Goal: Transaction & Acquisition: Book appointment/travel/reservation

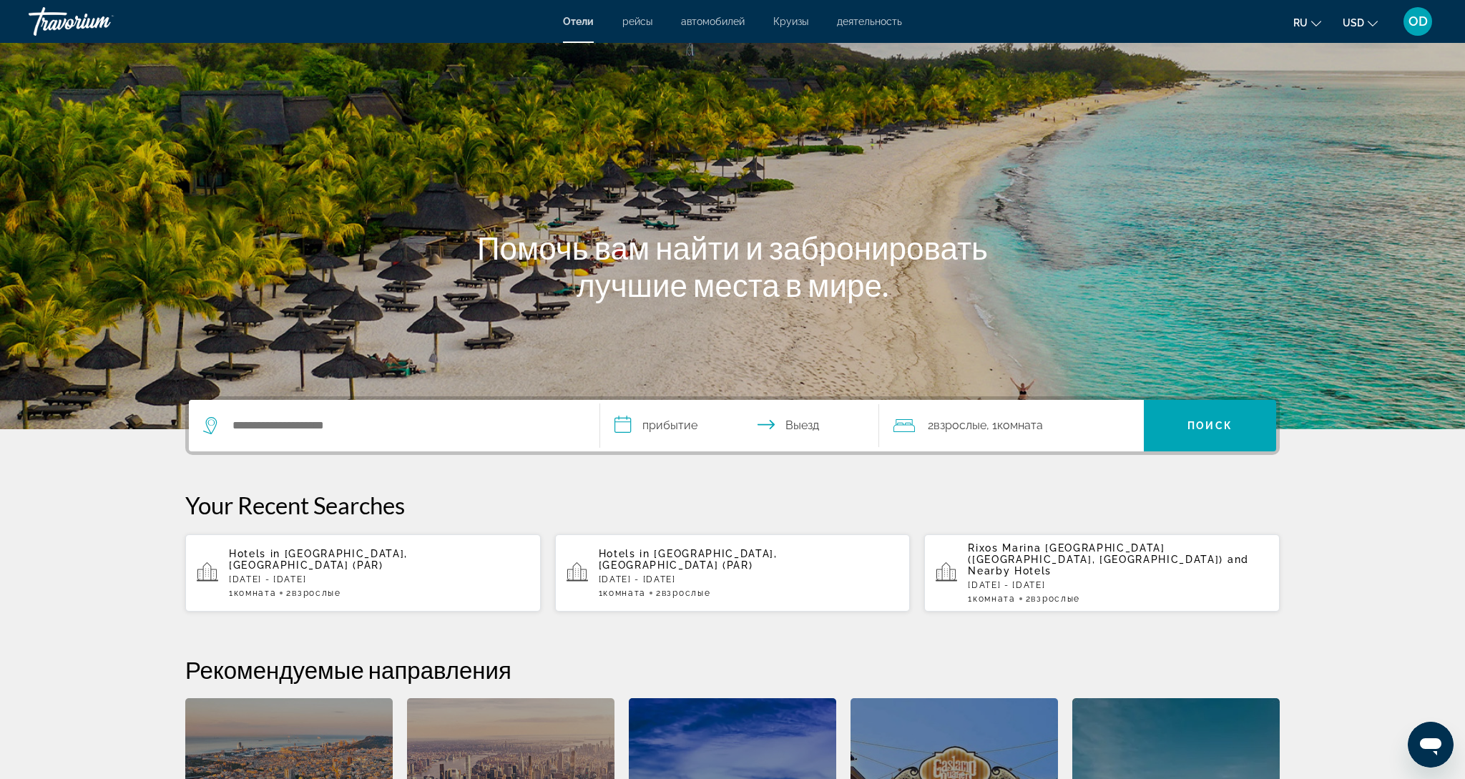
click at [709, 574] on p "Thu, 27 Nov - Sat, 29 Nov" at bounding box center [749, 579] width 300 height 10
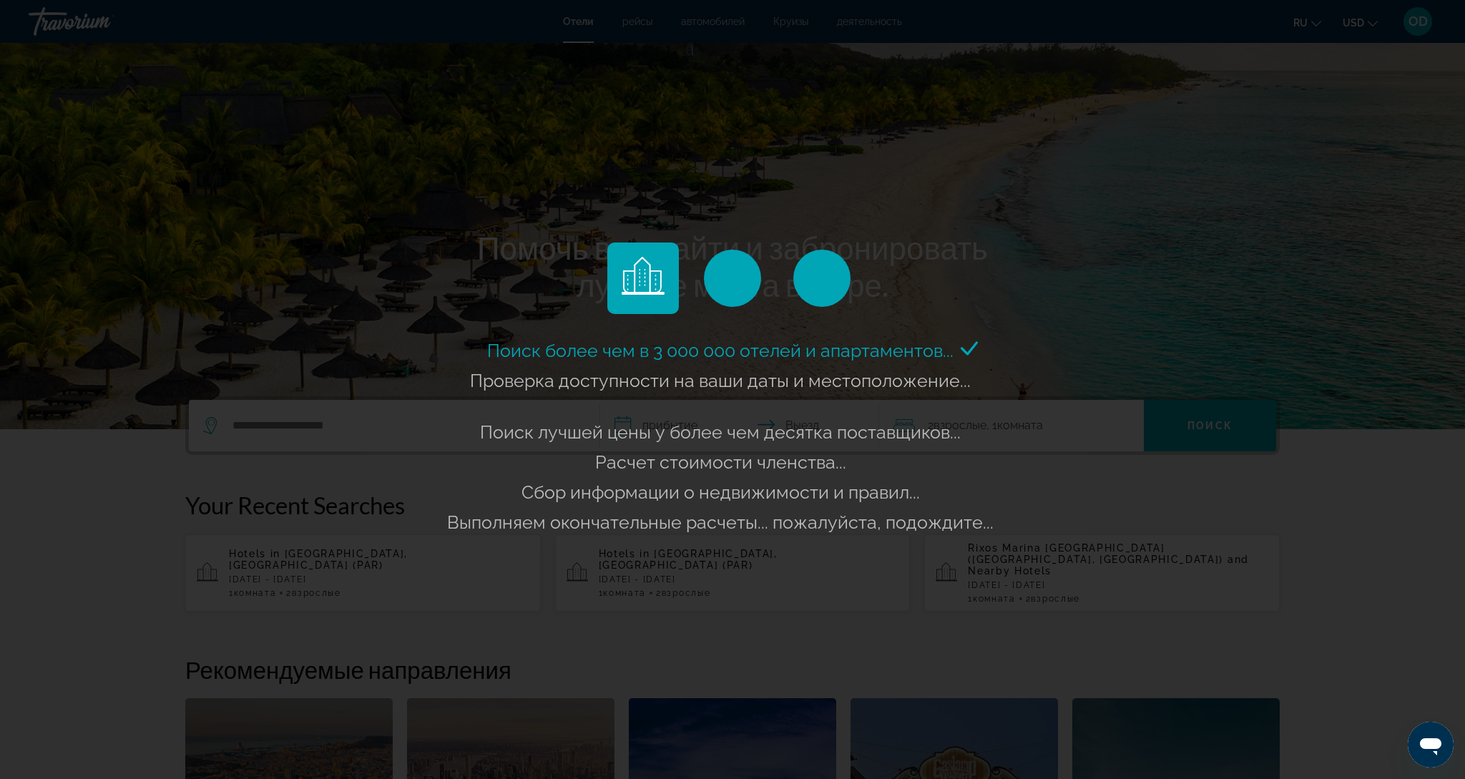
click at [709, 567] on div "Поиск более чем в 3 000 000 отелей и апартаментов..." at bounding box center [732, 389] width 1465 height 779
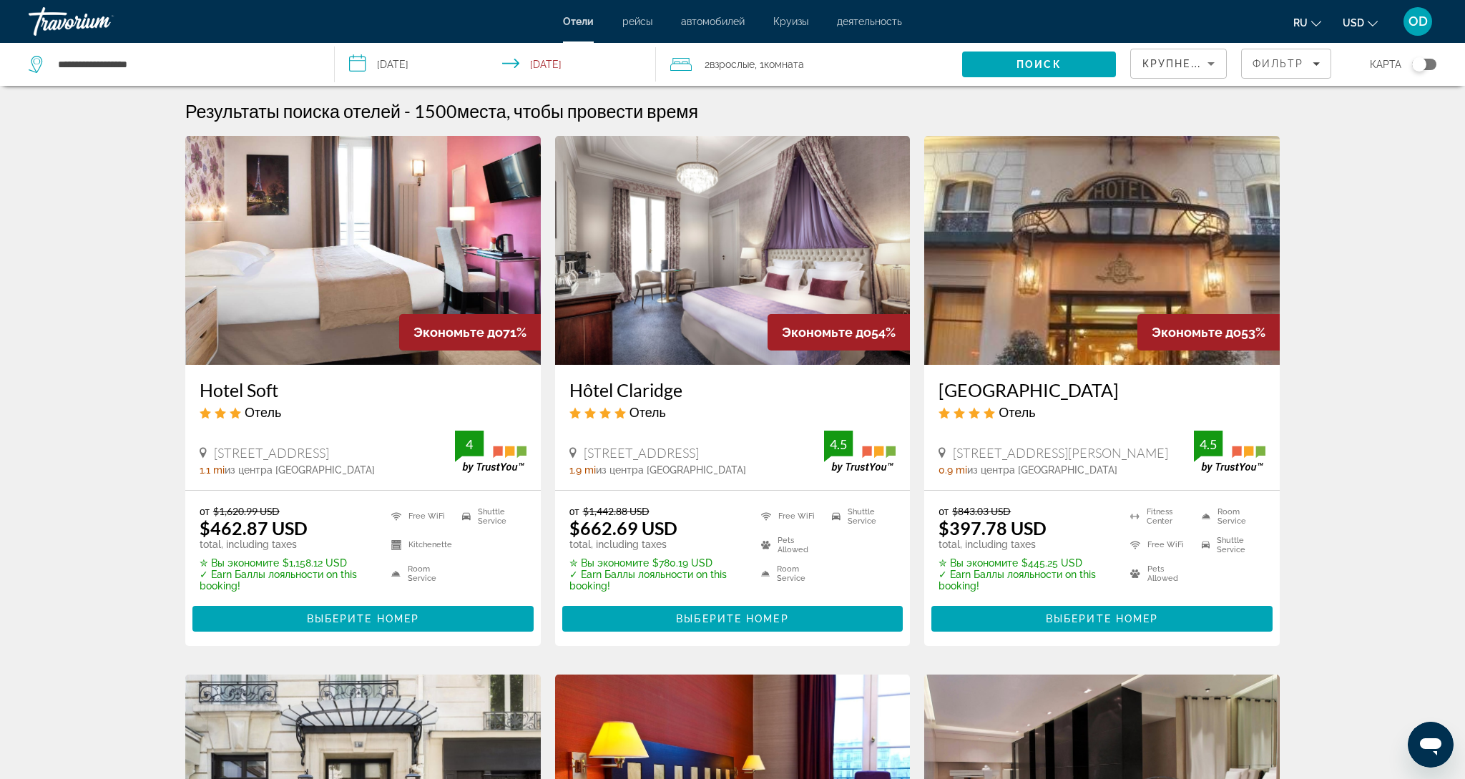
click at [518, 59] on input "**********" at bounding box center [498, 66] width 326 height 47
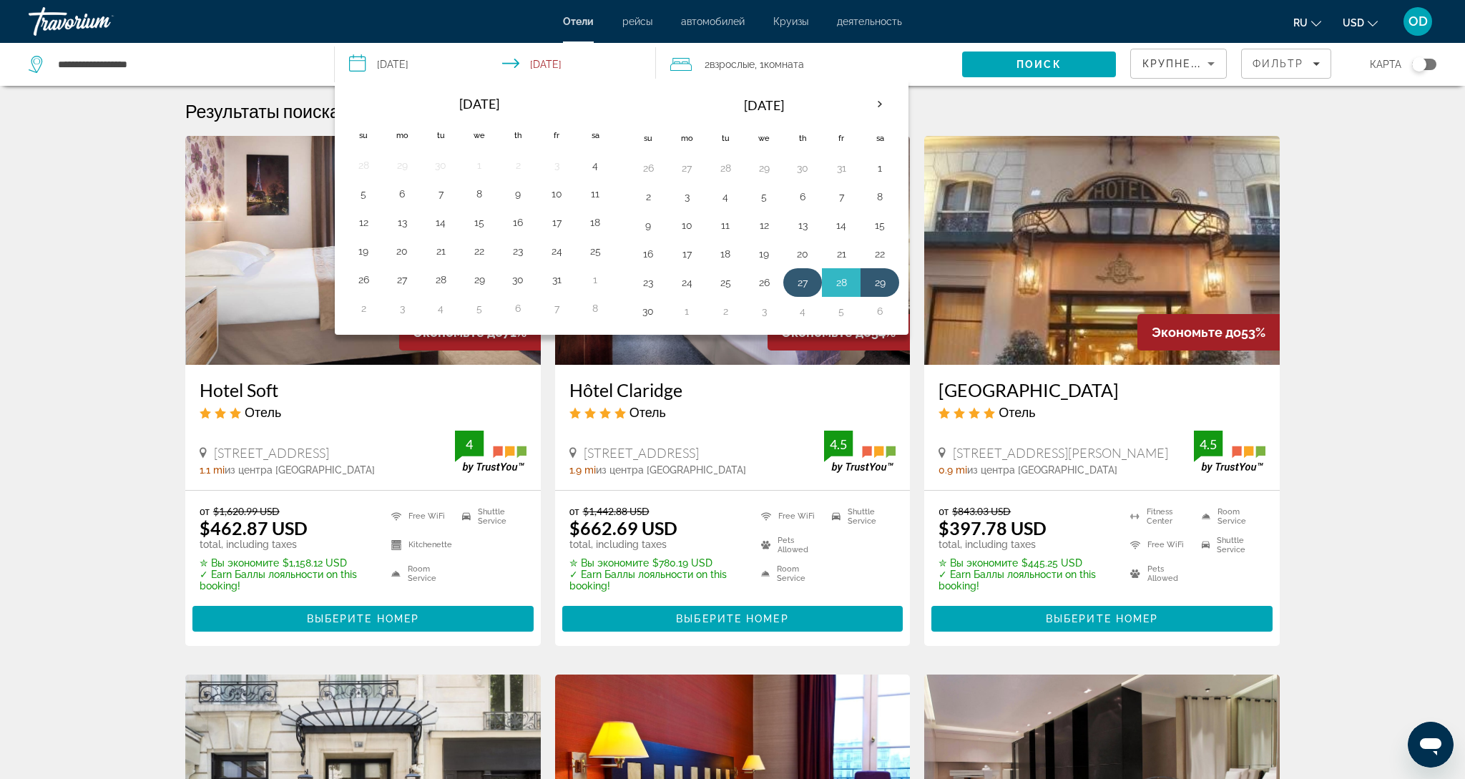
click at [802, 286] on button "27" at bounding box center [802, 282] width 23 height 20
click at [656, 317] on button "30" at bounding box center [647, 311] width 23 height 20
type input "**********"
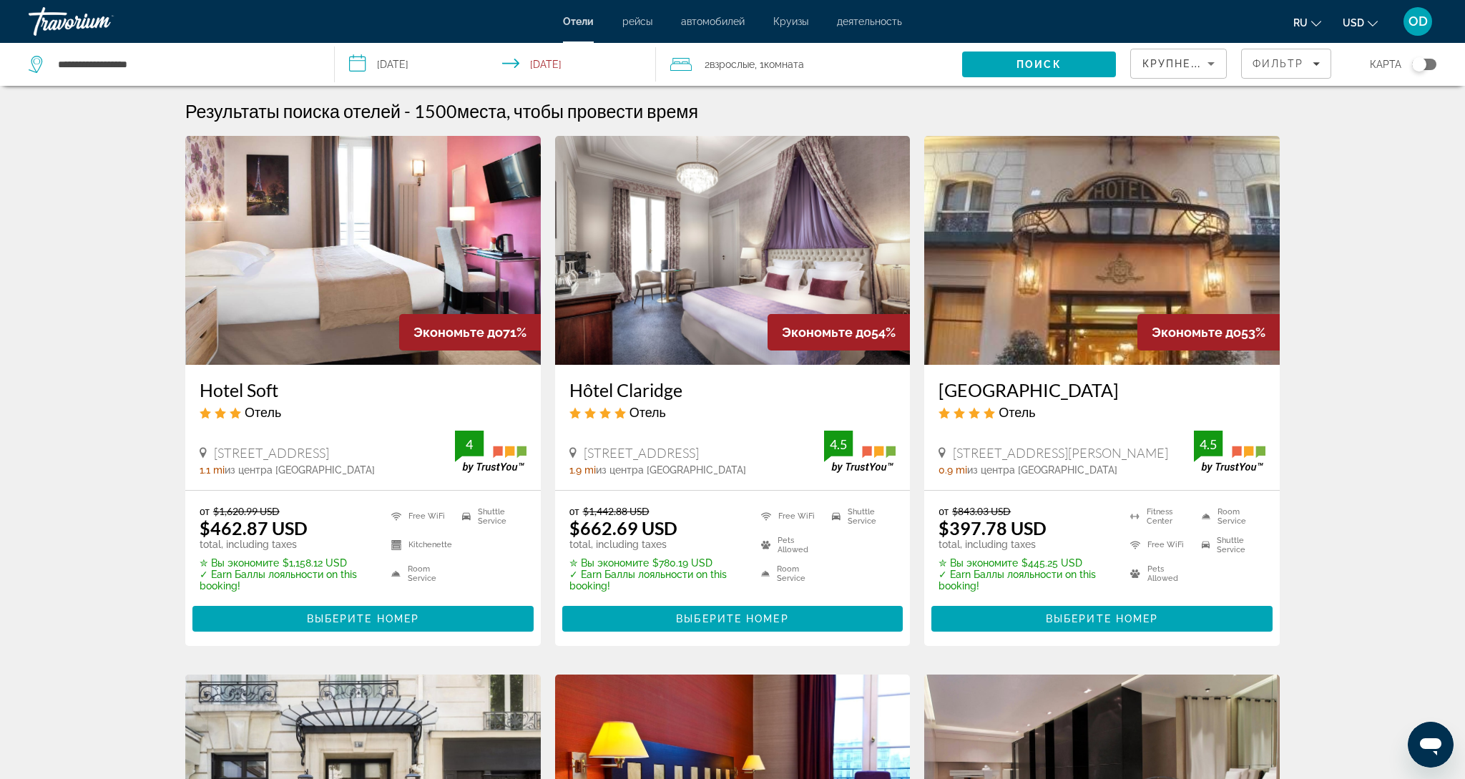
scroll to position [1, 0]
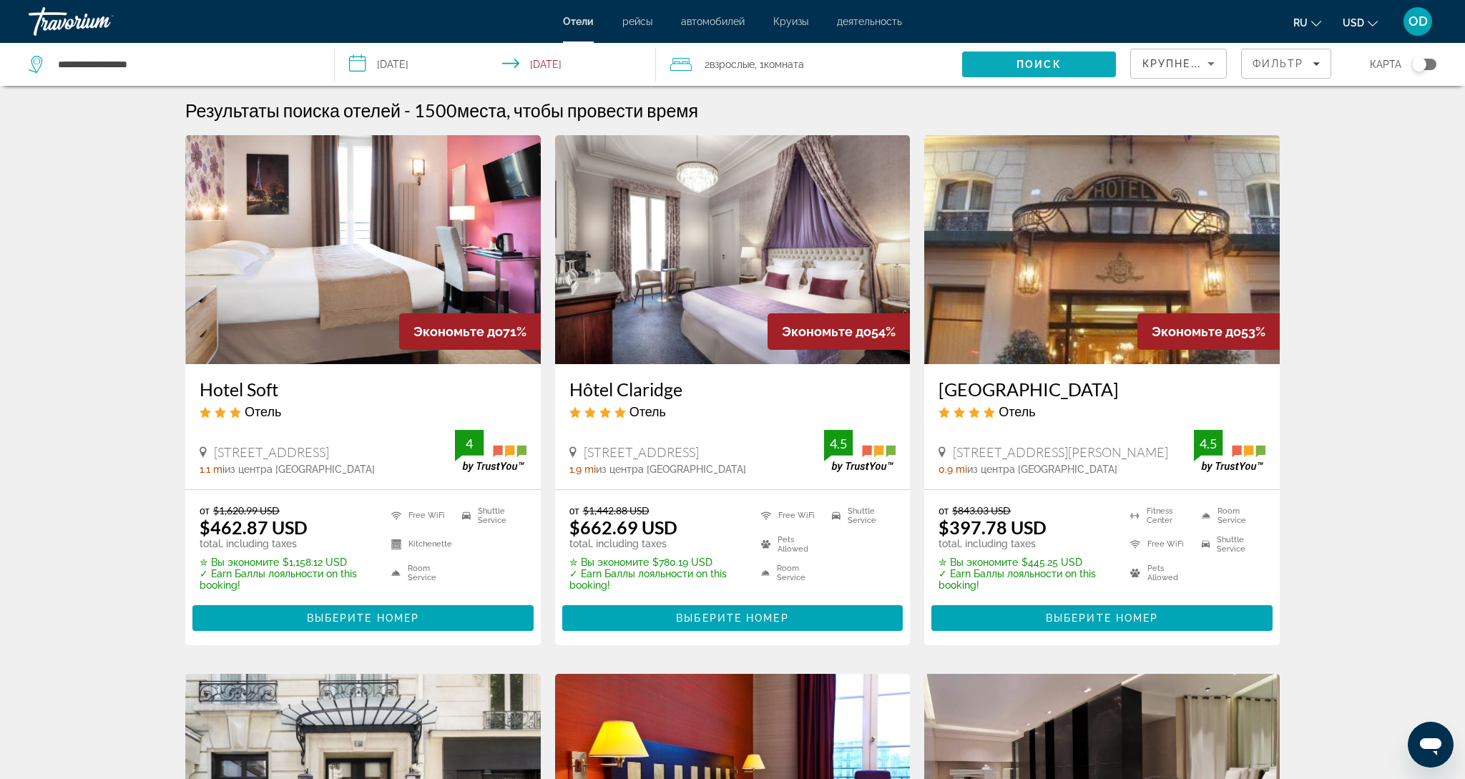
click at [1024, 58] on span "Search" at bounding box center [1038, 64] width 153 height 34
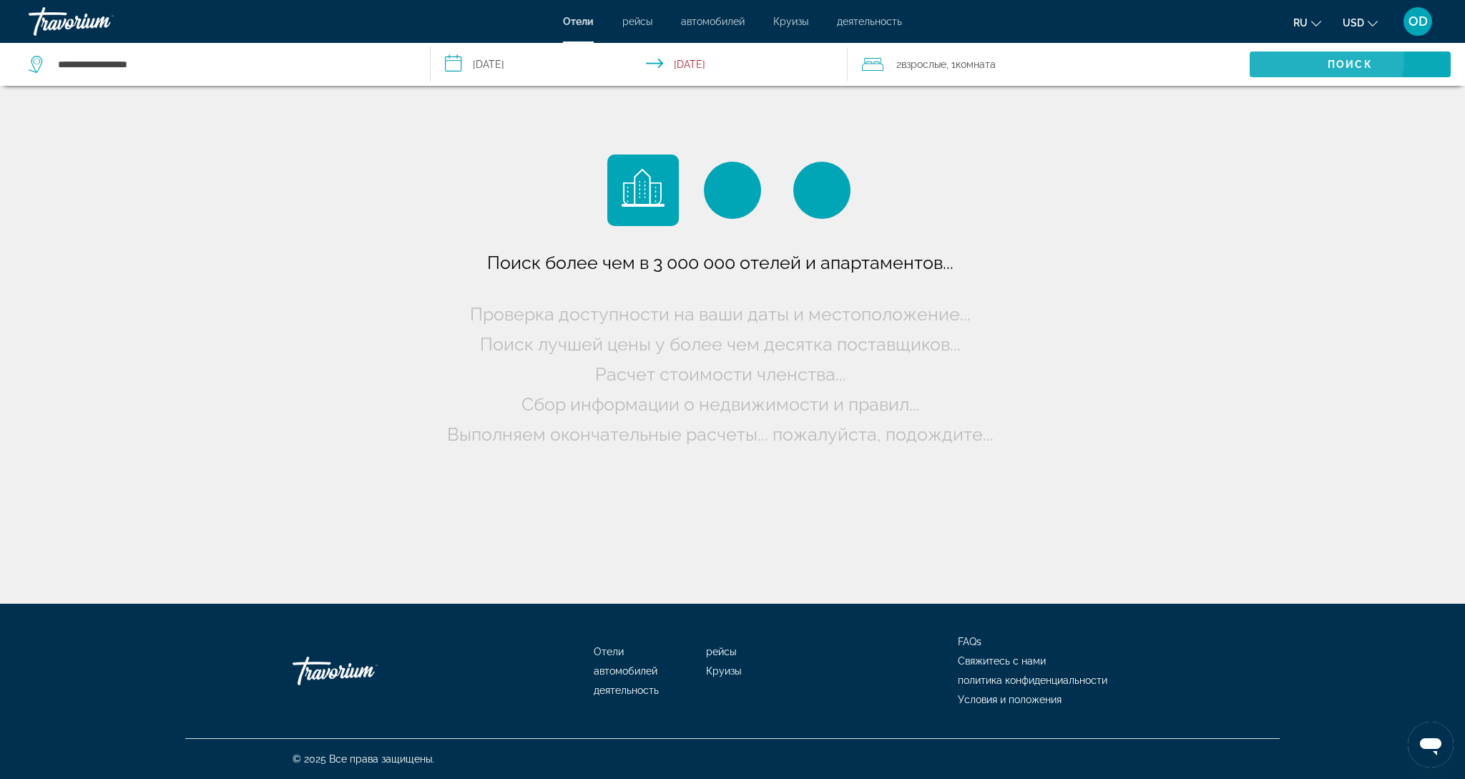
scroll to position [0, 0]
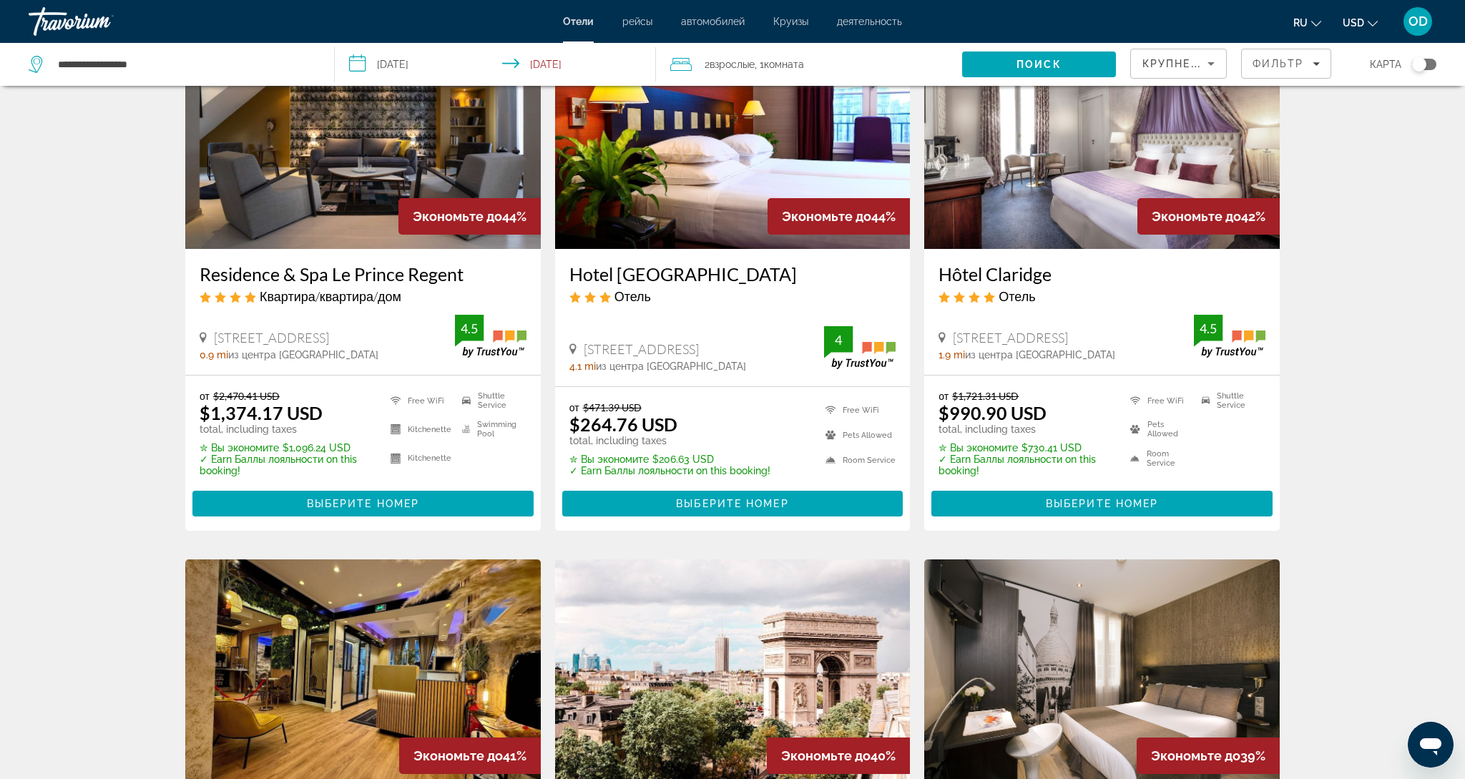
scroll to position [676, 0]
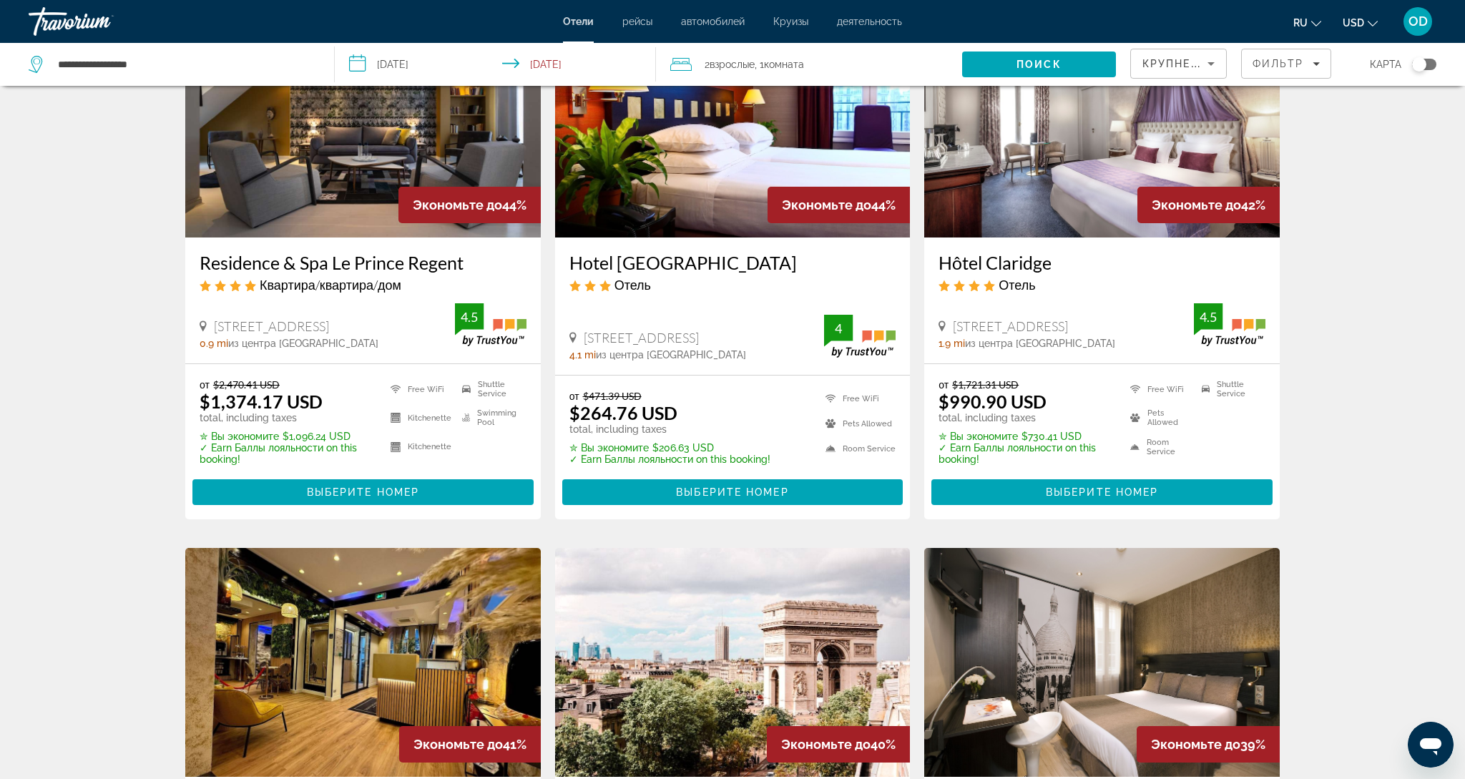
click at [1302, 26] on span "ru" at bounding box center [1300, 22] width 14 height 11
click at [1359, 31] on button "USD USD ($) MXN (Mex$) CAD (Can$) GBP (£) EUR (€) AUD (A$) NZD (NZ$) CNY (CN¥)" at bounding box center [1359, 22] width 35 height 21
click at [1332, 141] on button "EUR (€)" at bounding box center [1331, 131] width 71 height 19
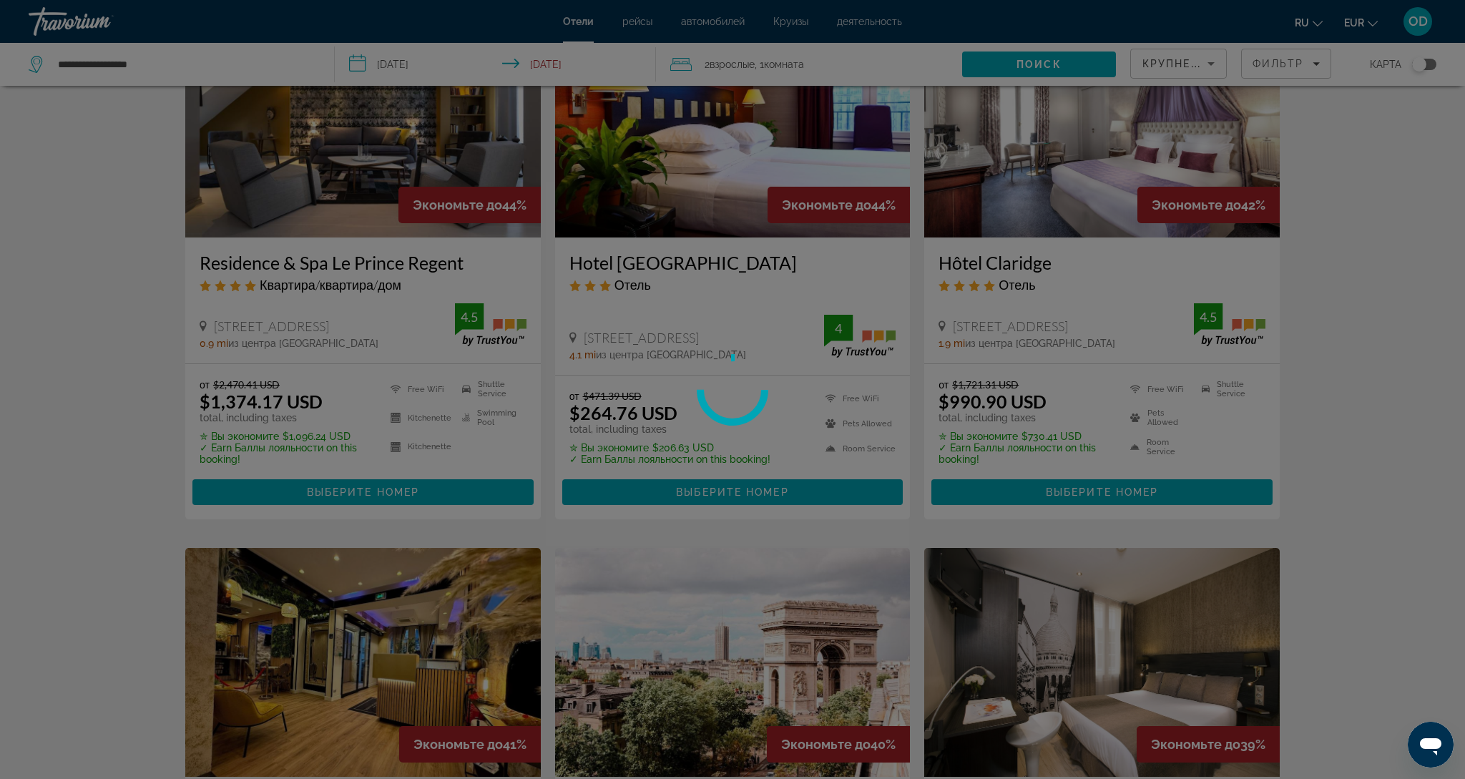
scroll to position [0, 0]
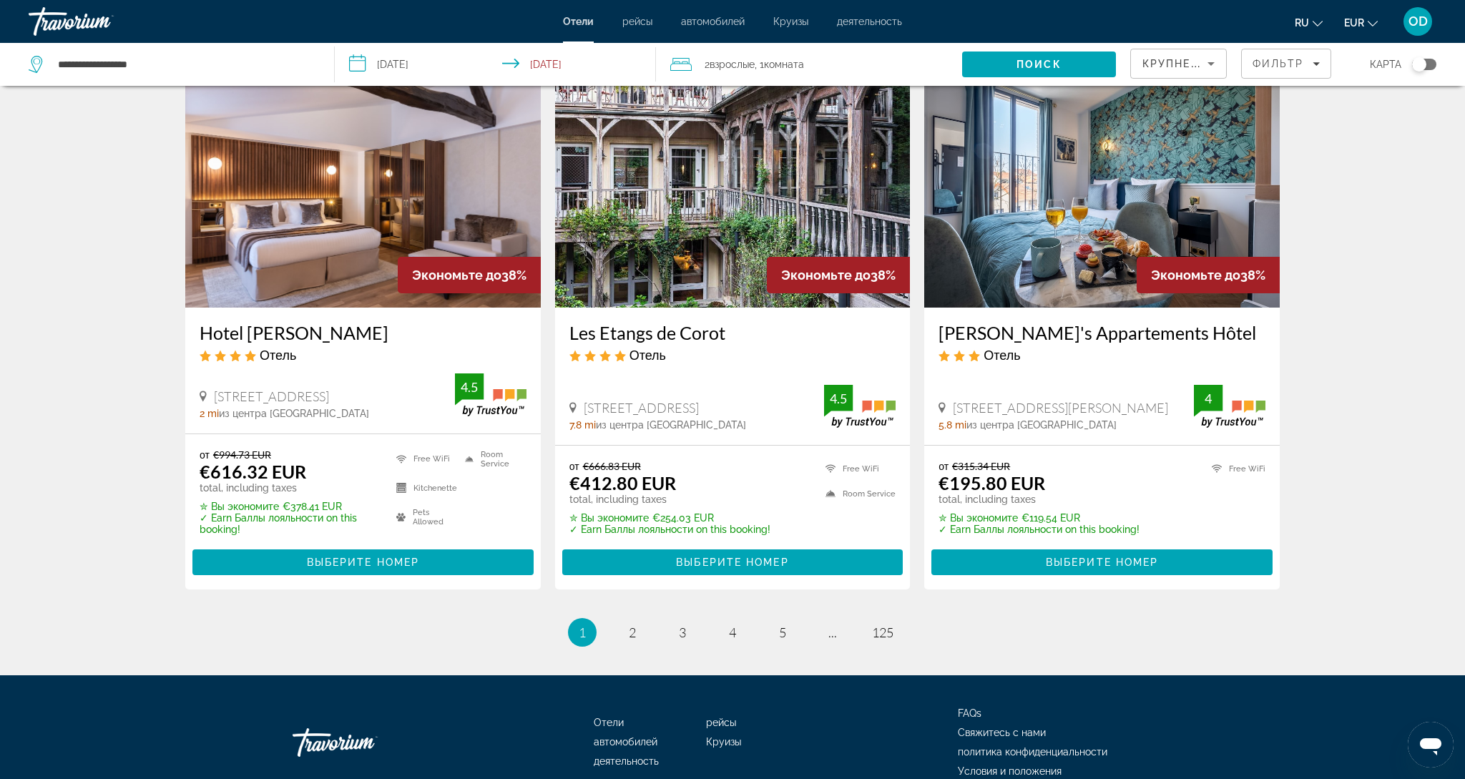
scroll to position [1677, 0]
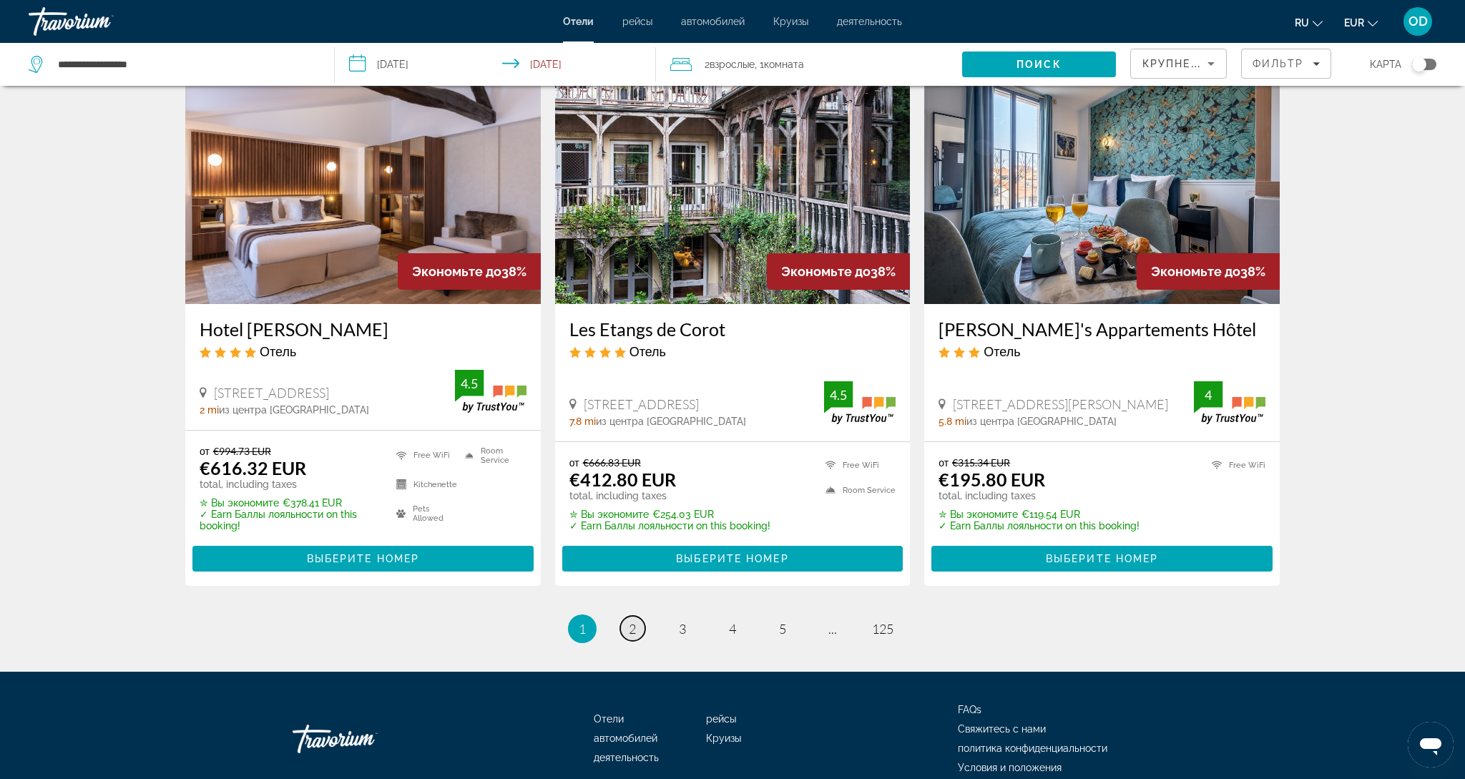
click at [634, 624] on span "2" at bounding box center [632, 629] width 7 height 16
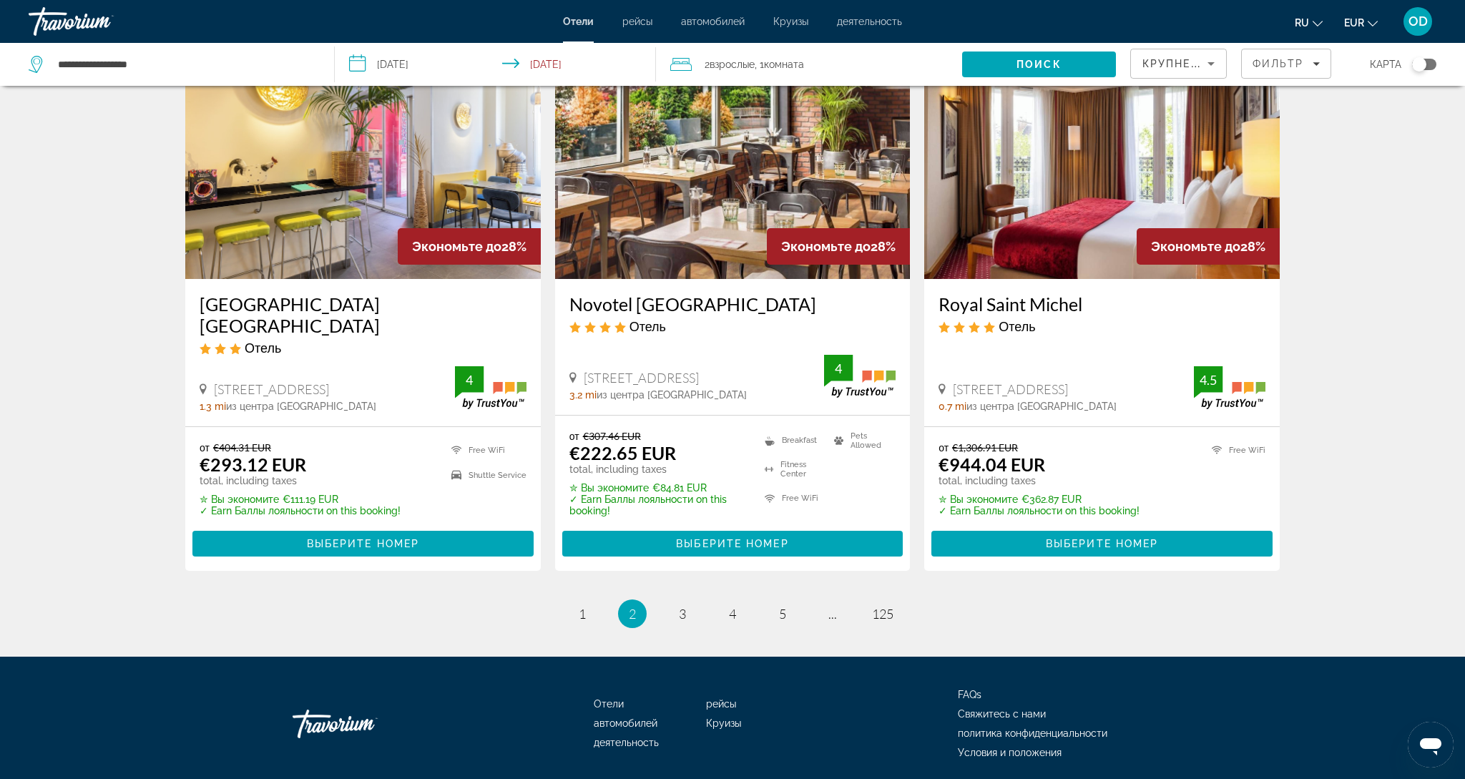
scroll to position [1787, 0]
click at [685, 606] on span "3" at bounding box center [682, 614] width 7 height 16
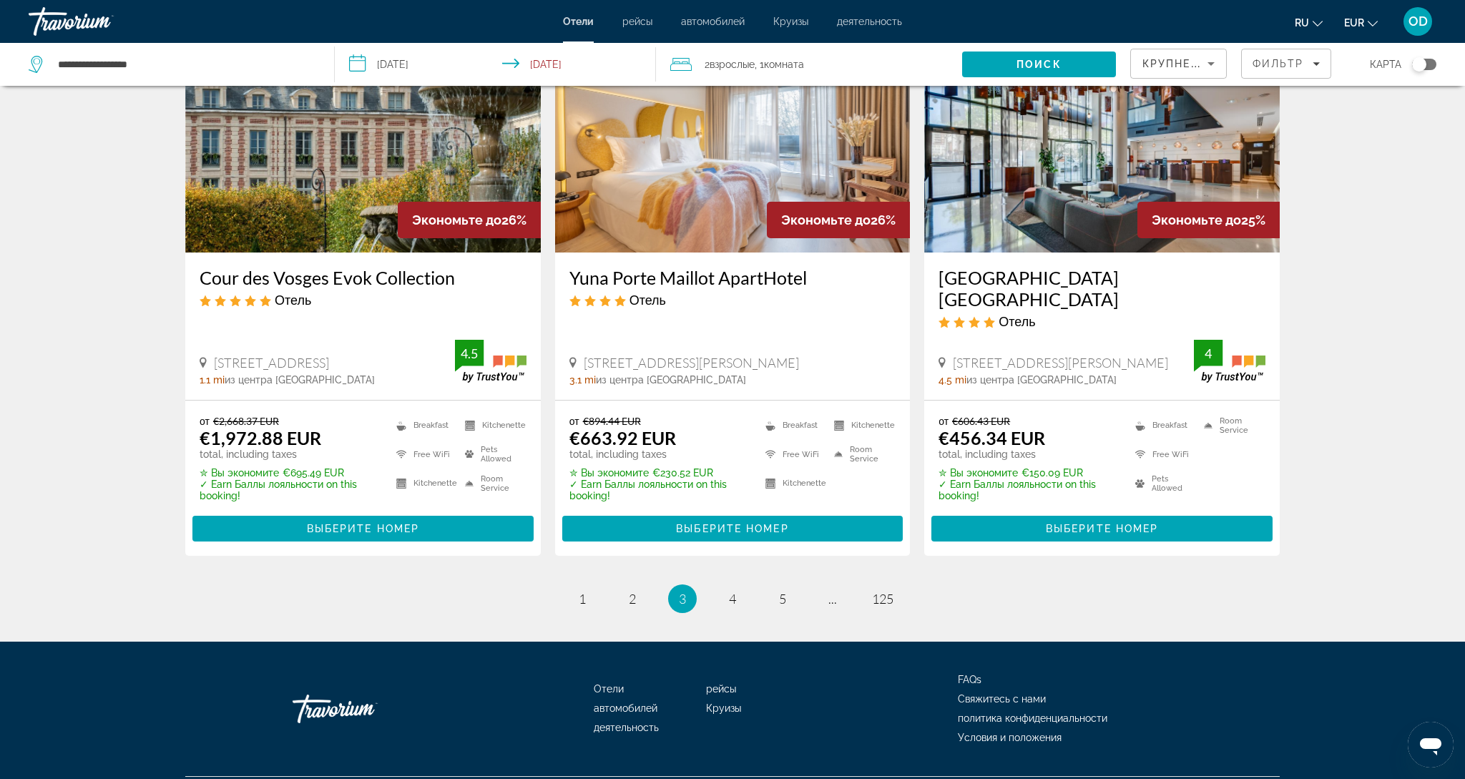
scroll to position [1748, 0]
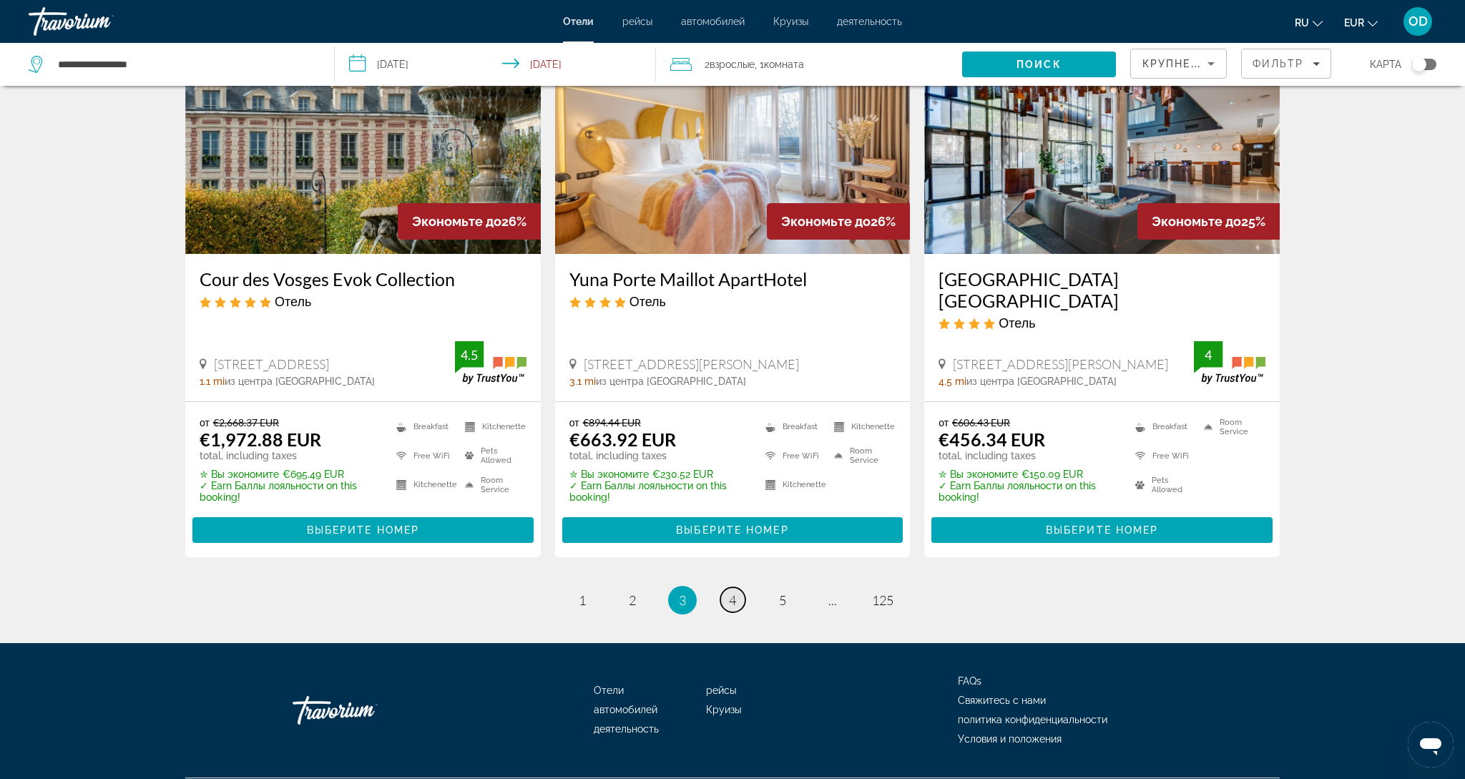
click at [734, 587] on link "page 4" at bounding box center [732, 599] width 25 height 25
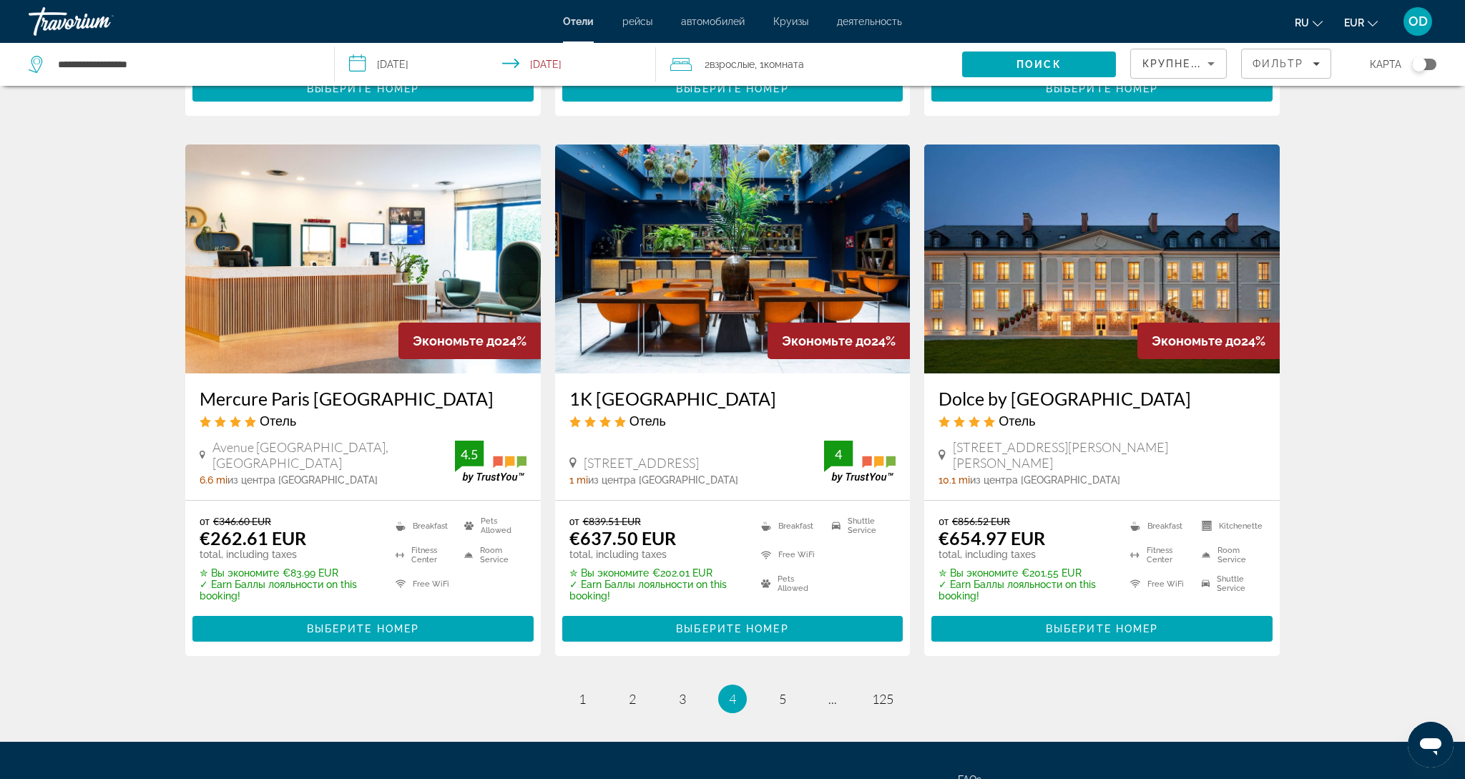
scroll to position [1665, 0]
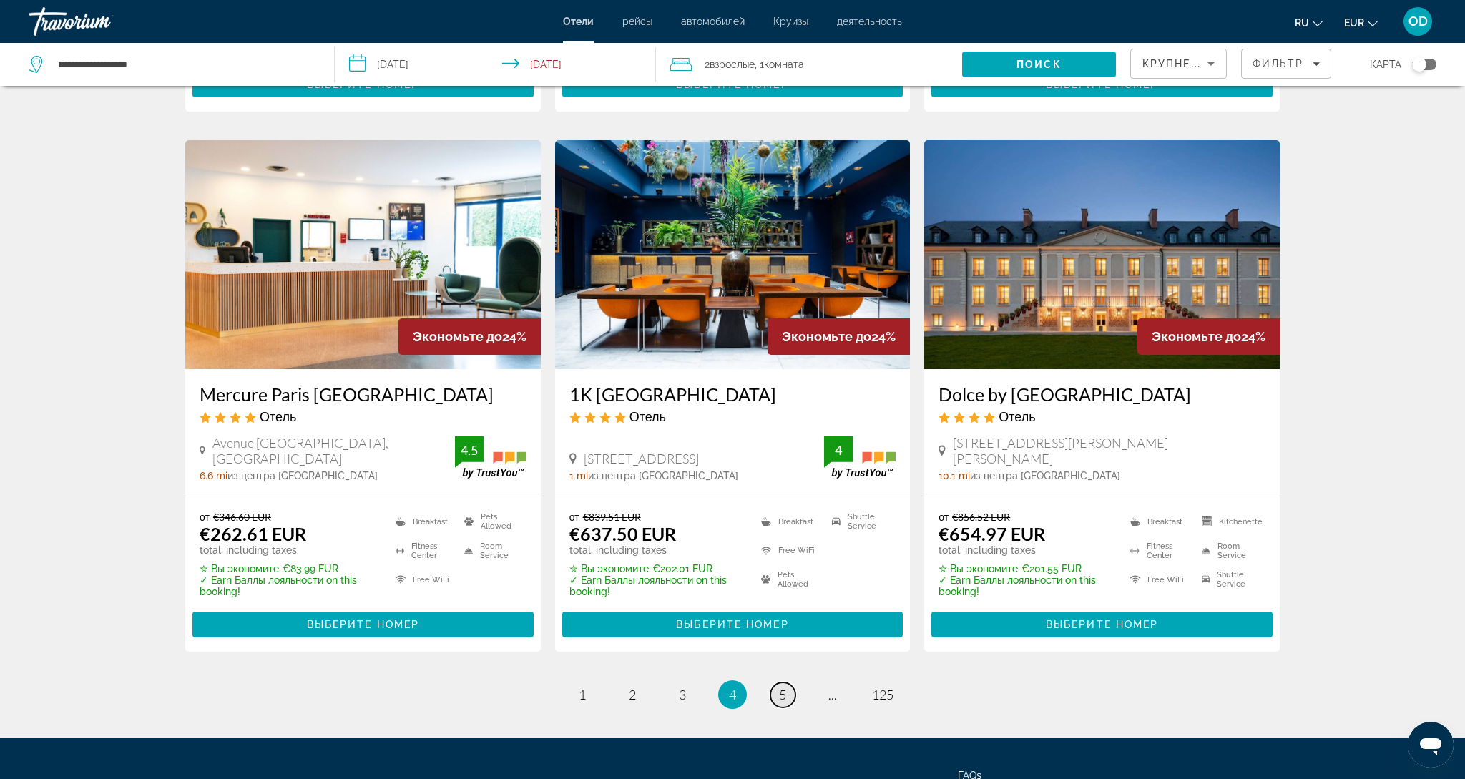
click at [776, 682] on link "page 5" at bounding box center [782, 694] width 25 height 25
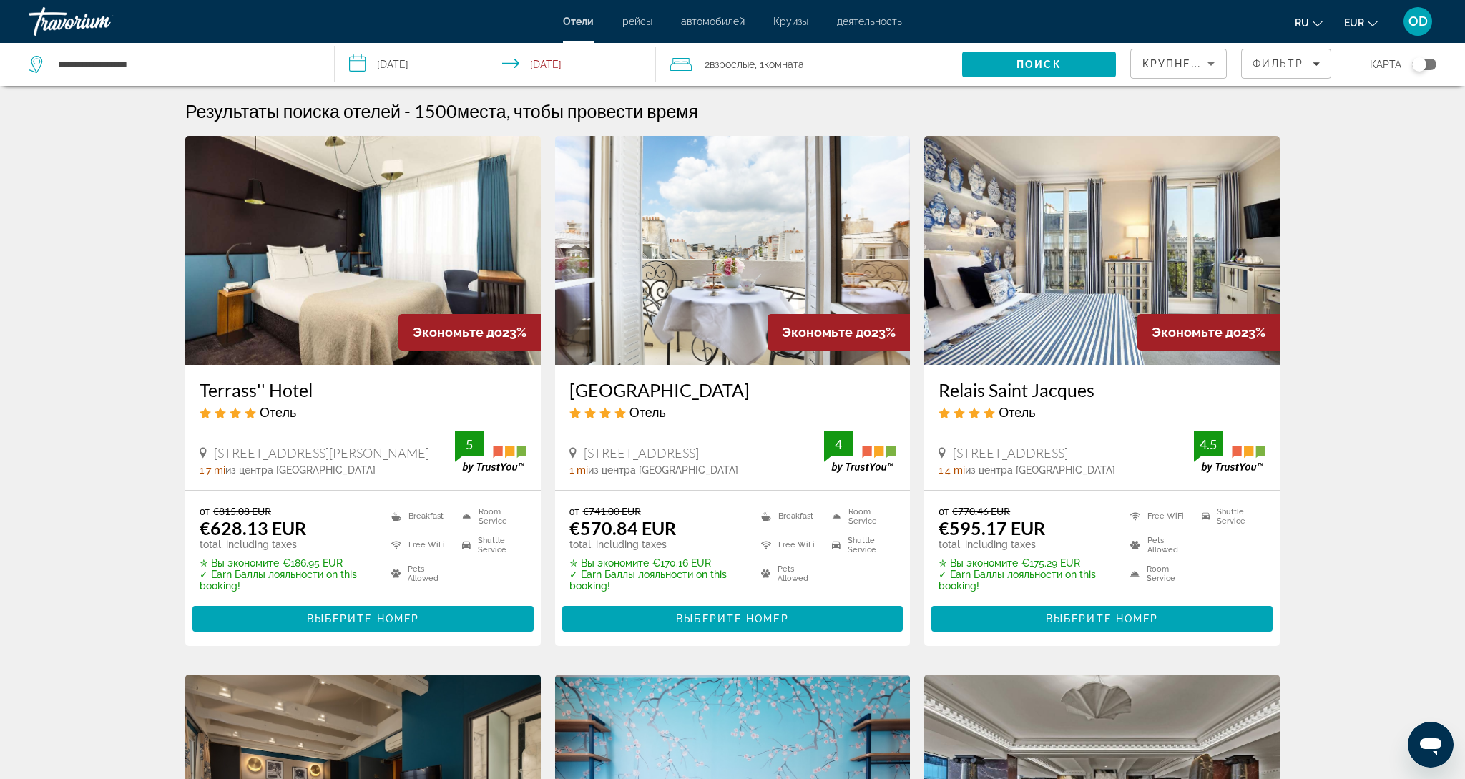
click at [708, 279] on img "Main content" at bounding box center [732, 250] width 355 height 229
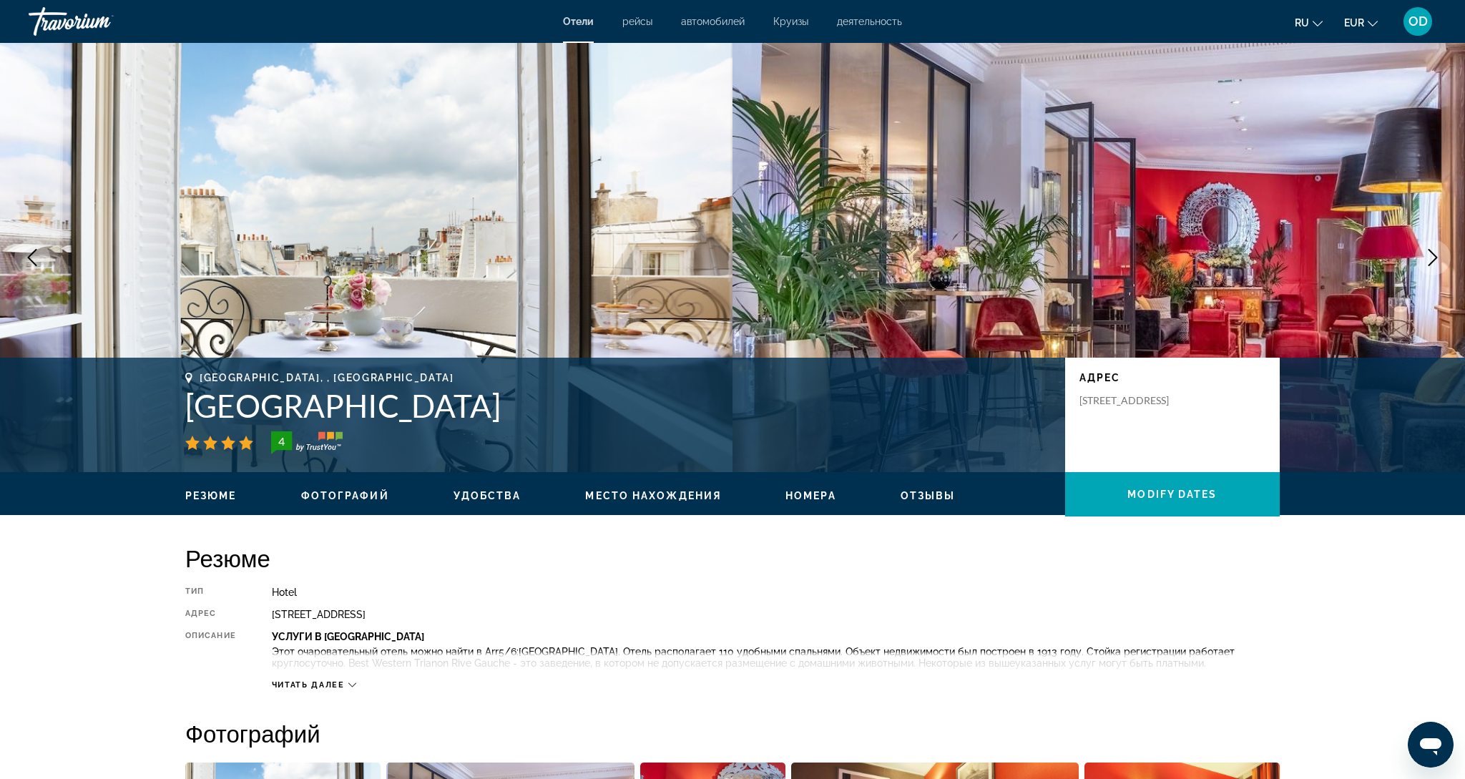
click at [391, 179] on img "Main content" at bounding box center [366, 257] width 732 height 429
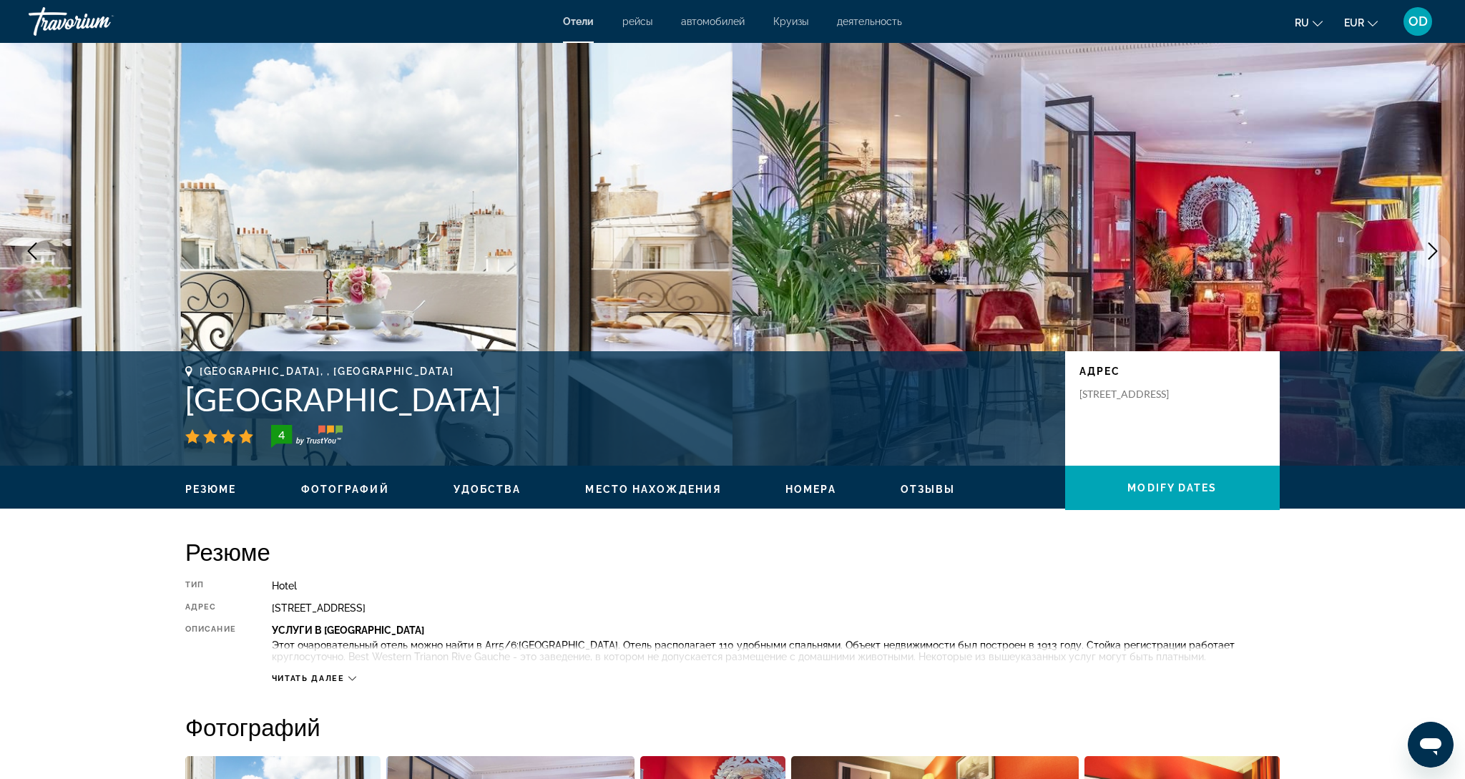
scroll to position [5, 0]
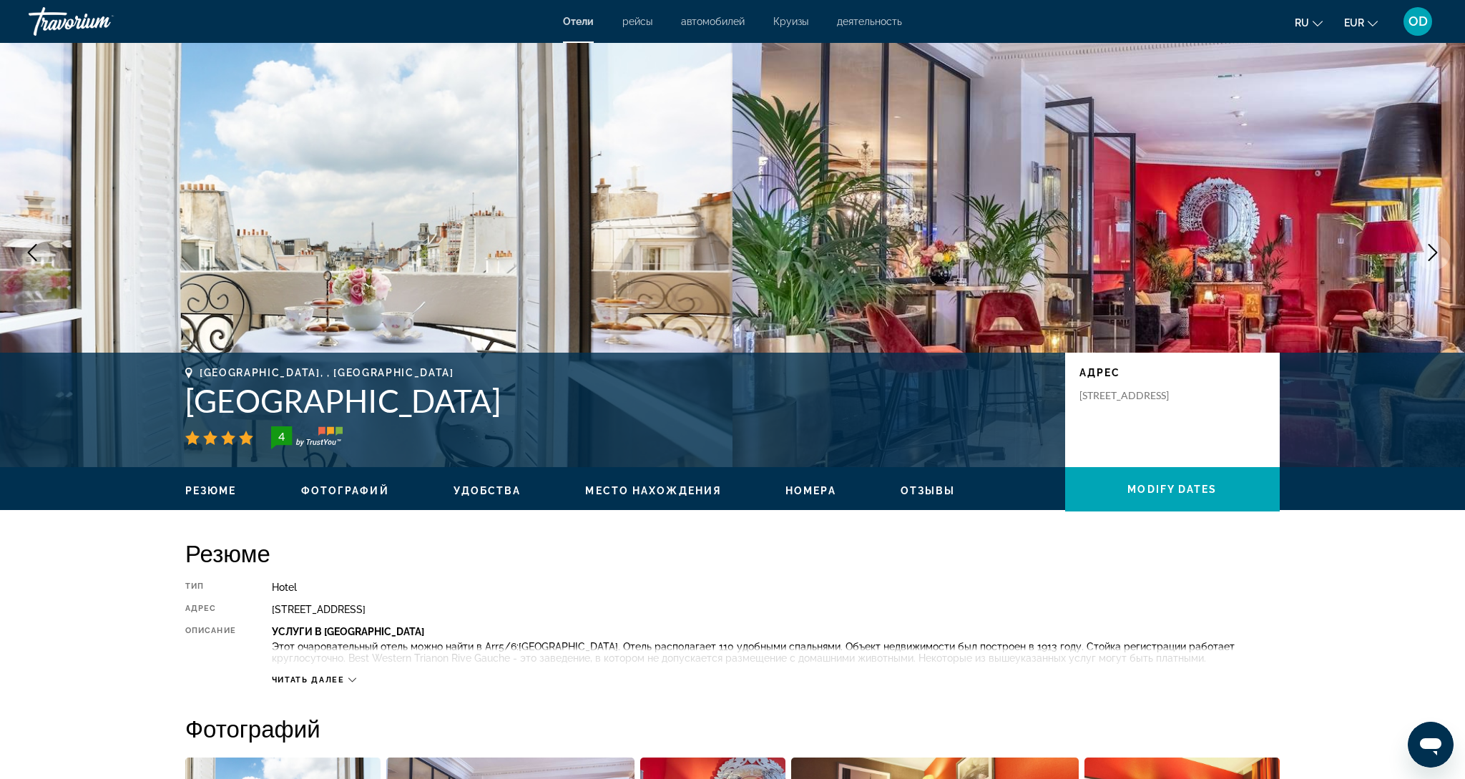
click at [311, 246] on img "Main content" at bounding box center [366, 252] width 732 height 429
click at [1429, 258] on icon "Next image" at bounding box center [1432, 252] width 9 height 17
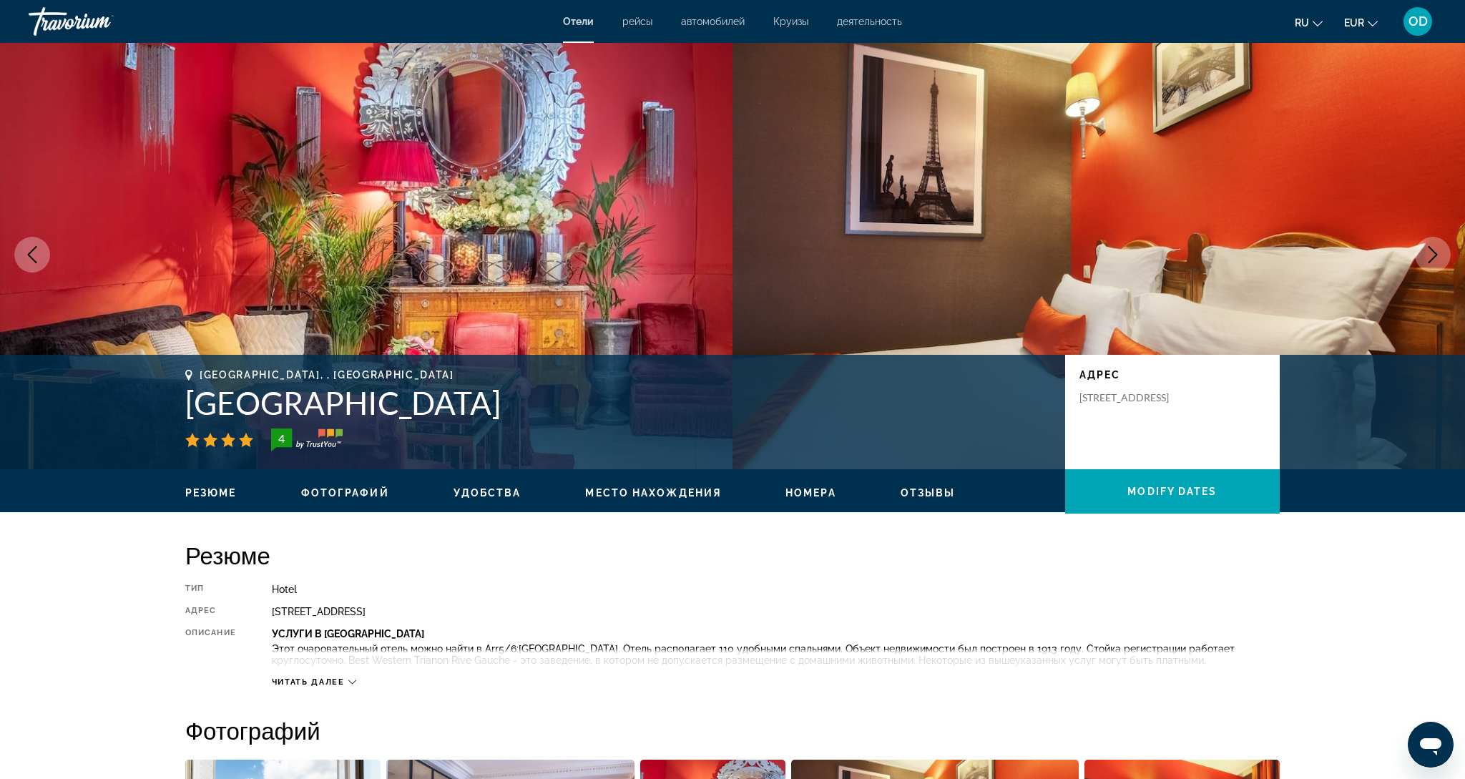
click at [1429, 258] on icon "Next image" at bounding box center [1432, 254] width 17 height 17
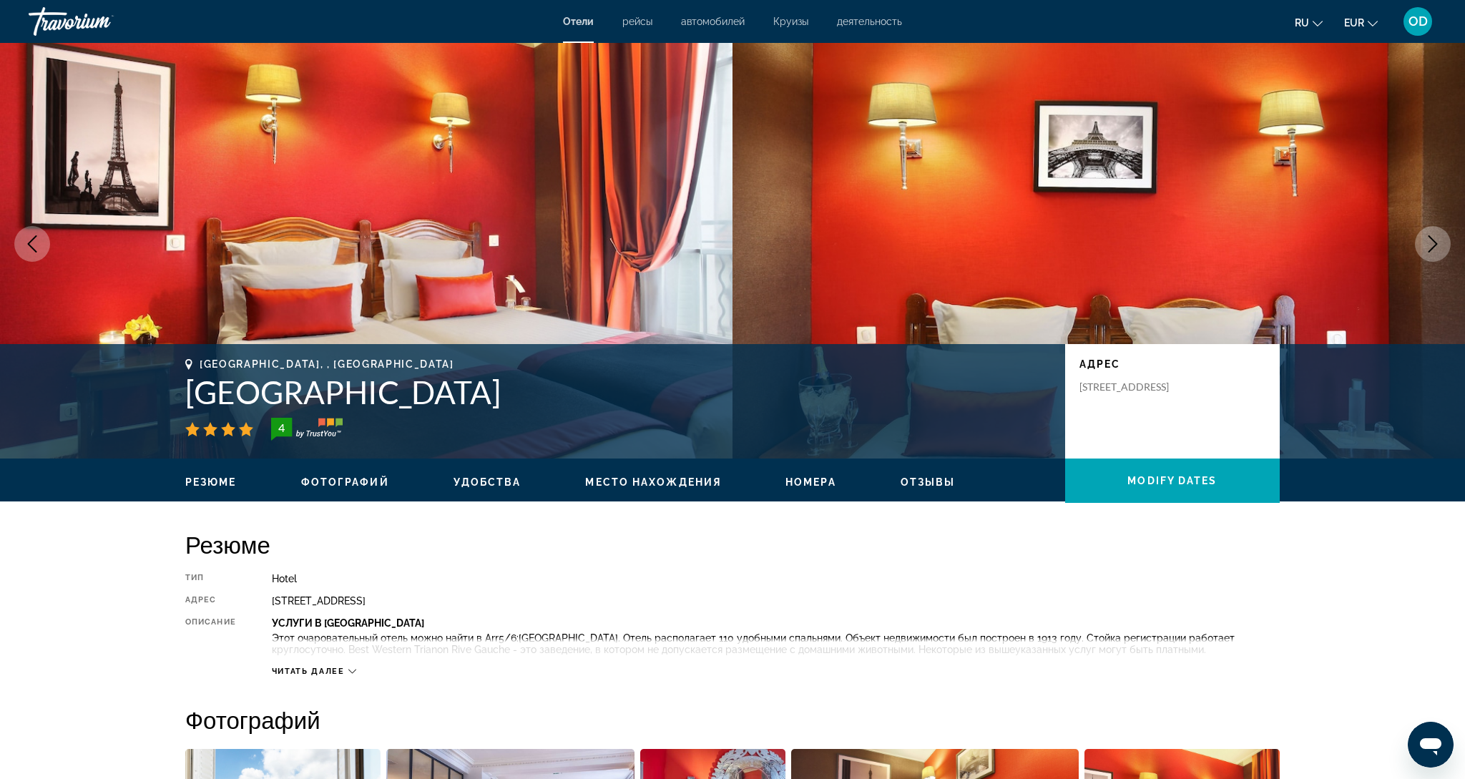
click at [1429, 258] on button "Next image" at bounding box center [1432, 244] width 36 height 36
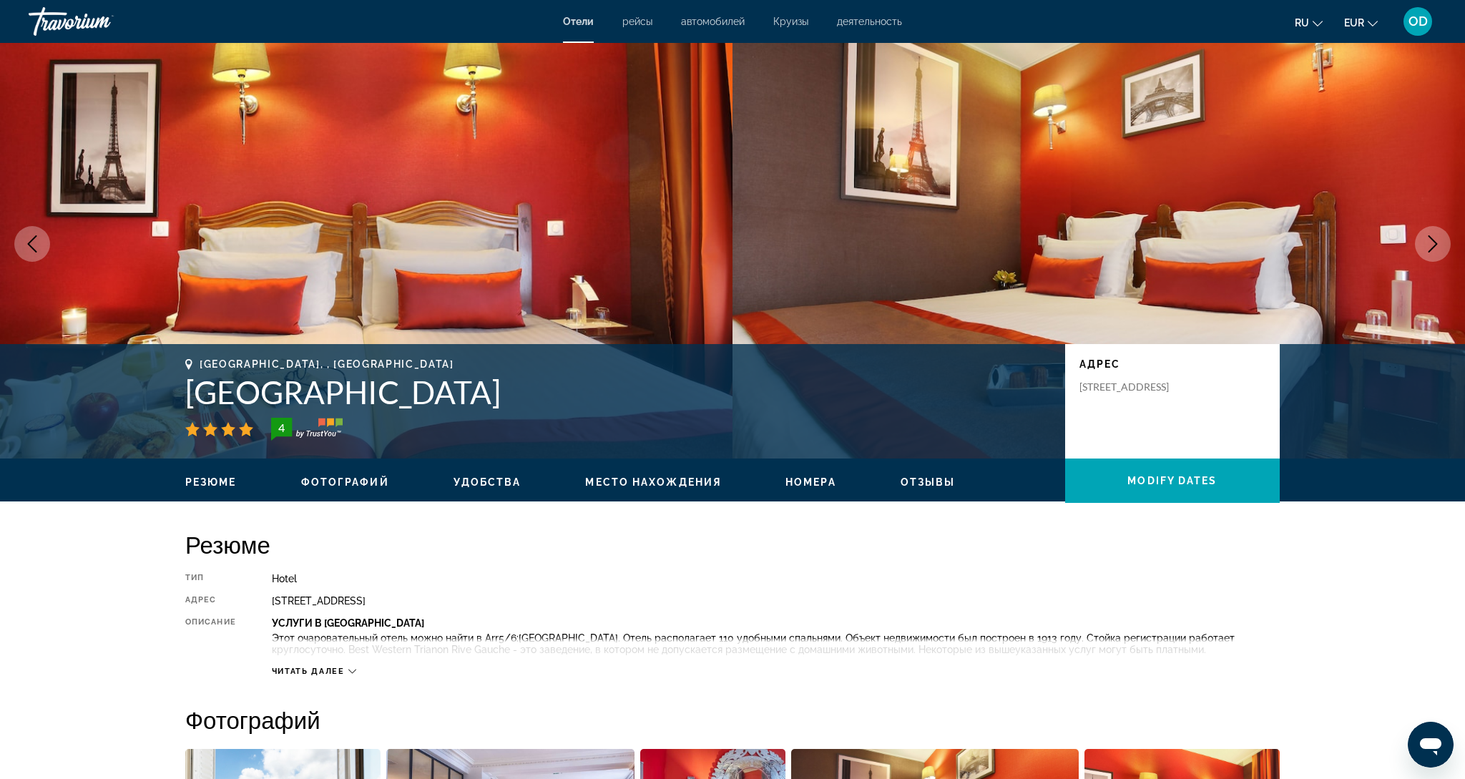
click at [1429, 258] on button "Next image" at bounding box center [1432, 244] width 36 height 36
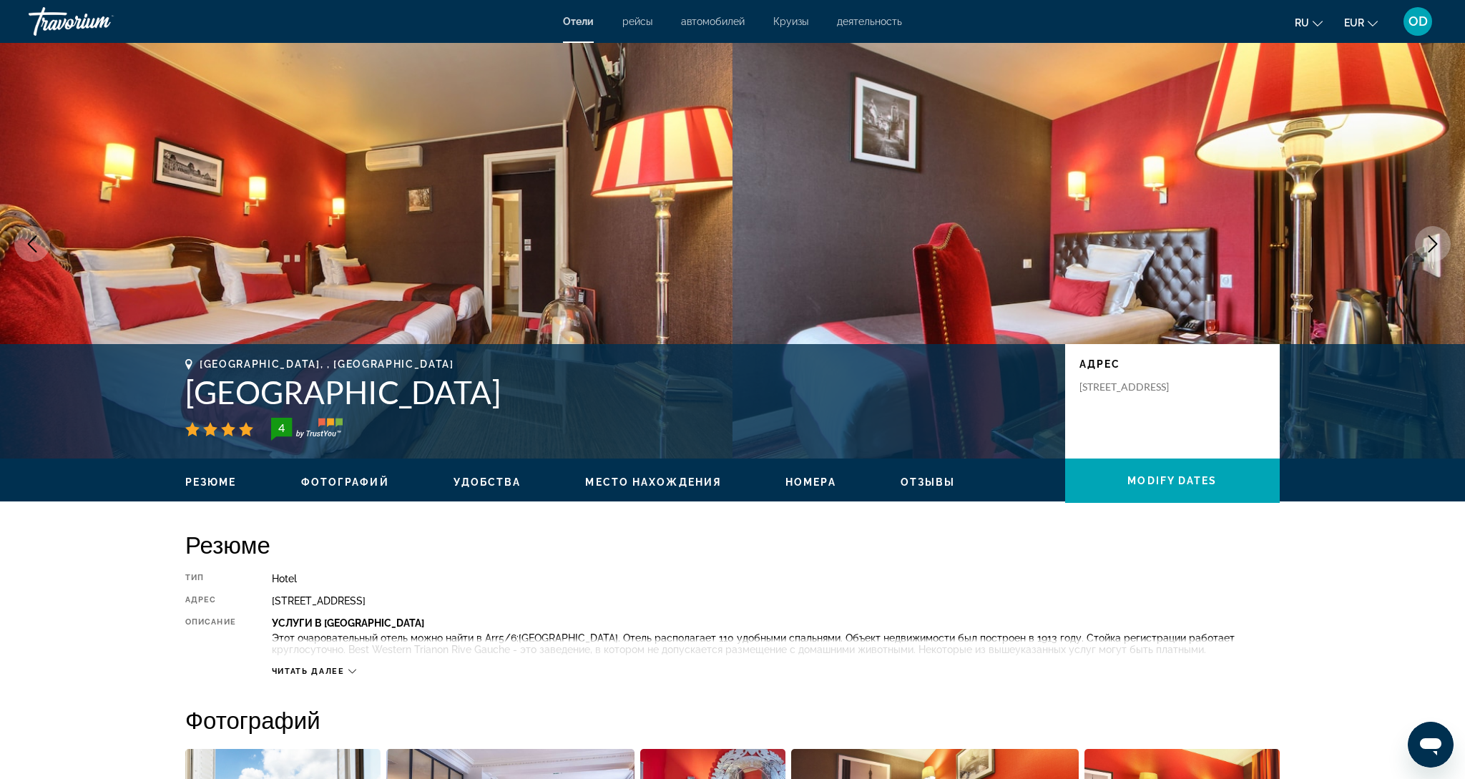
click at [1429, 258] on button "Next image" at bounding box center [1432, 244] width 36 height 36
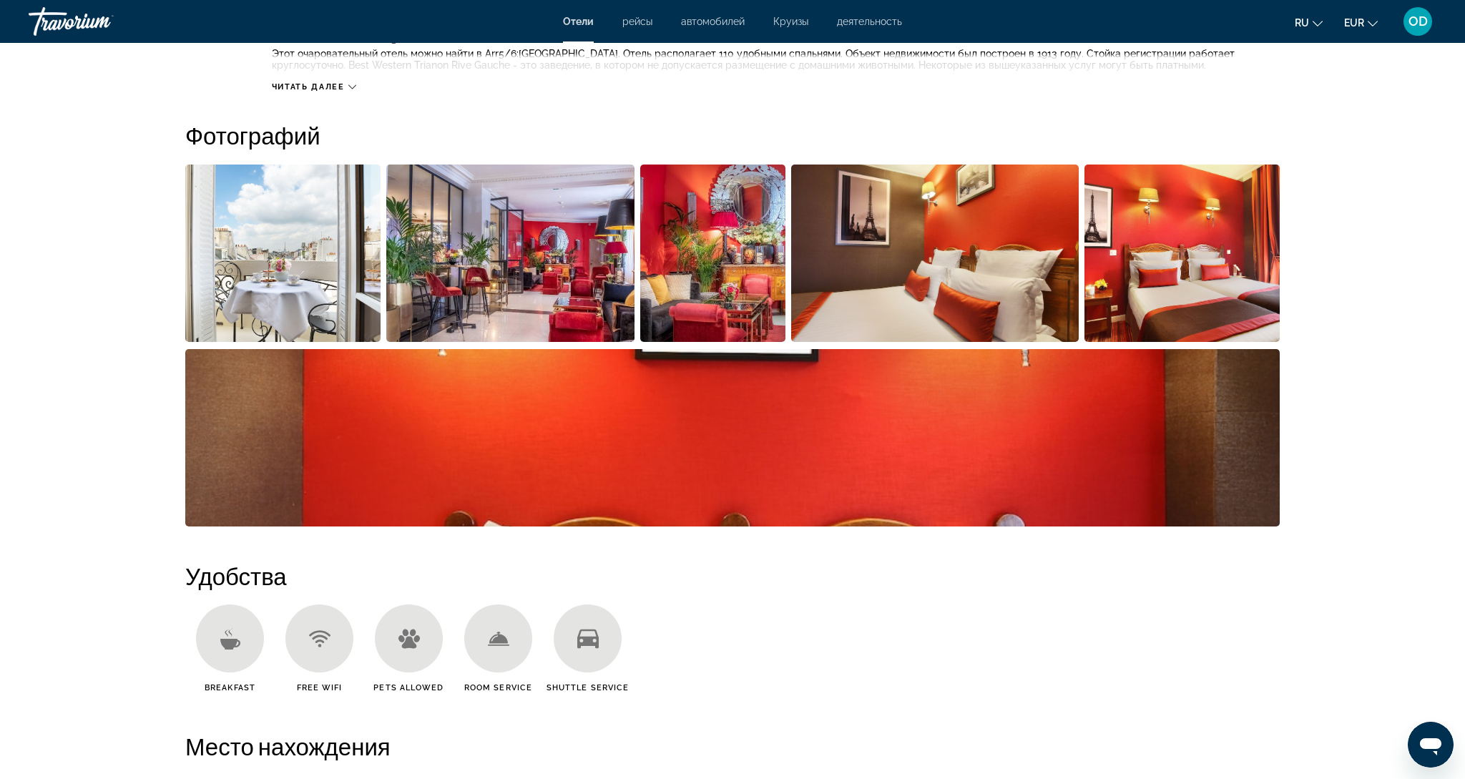
scroll to position [596, 0]
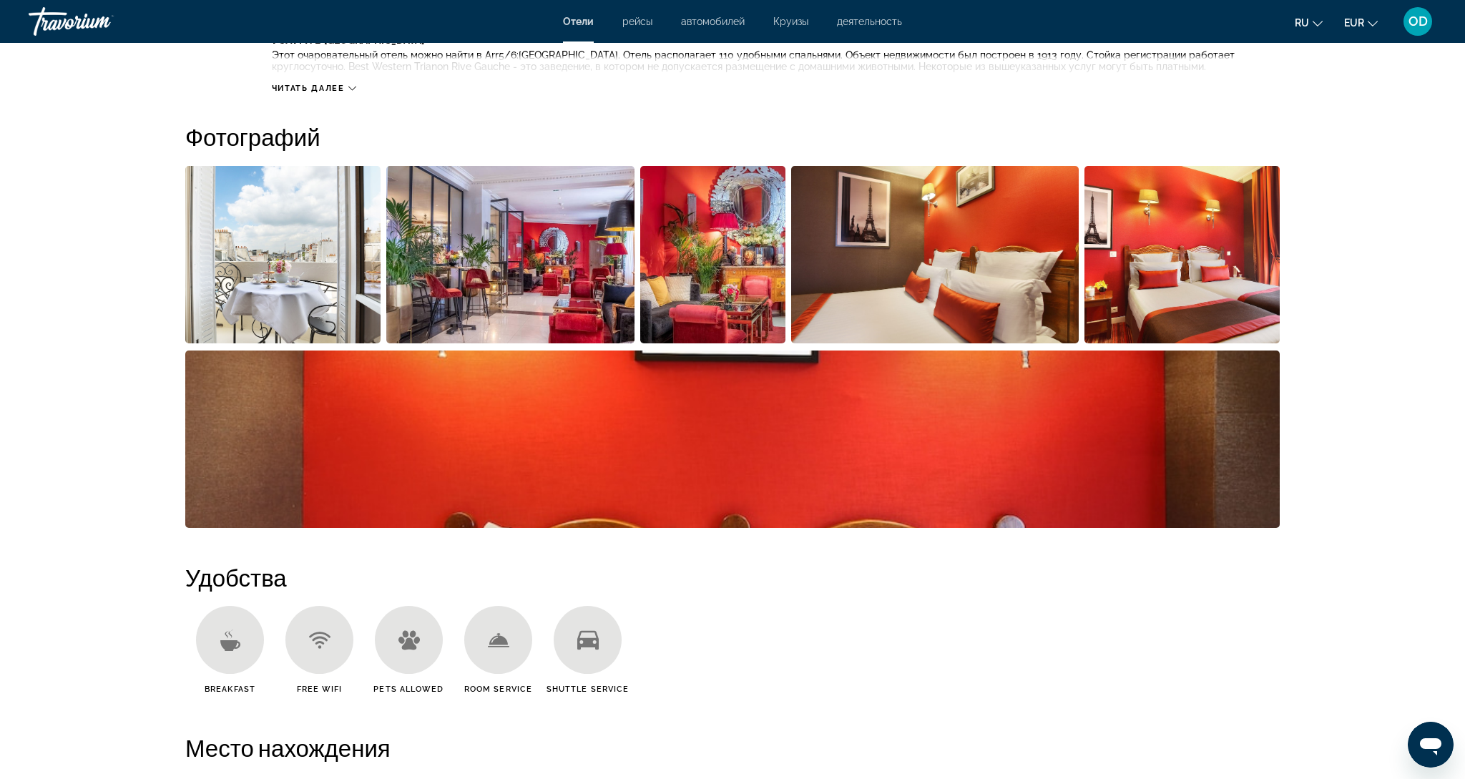
click at [282, 249] on img "Open full-screen image slider" at bounding box center [282, 254] width 195 height 177
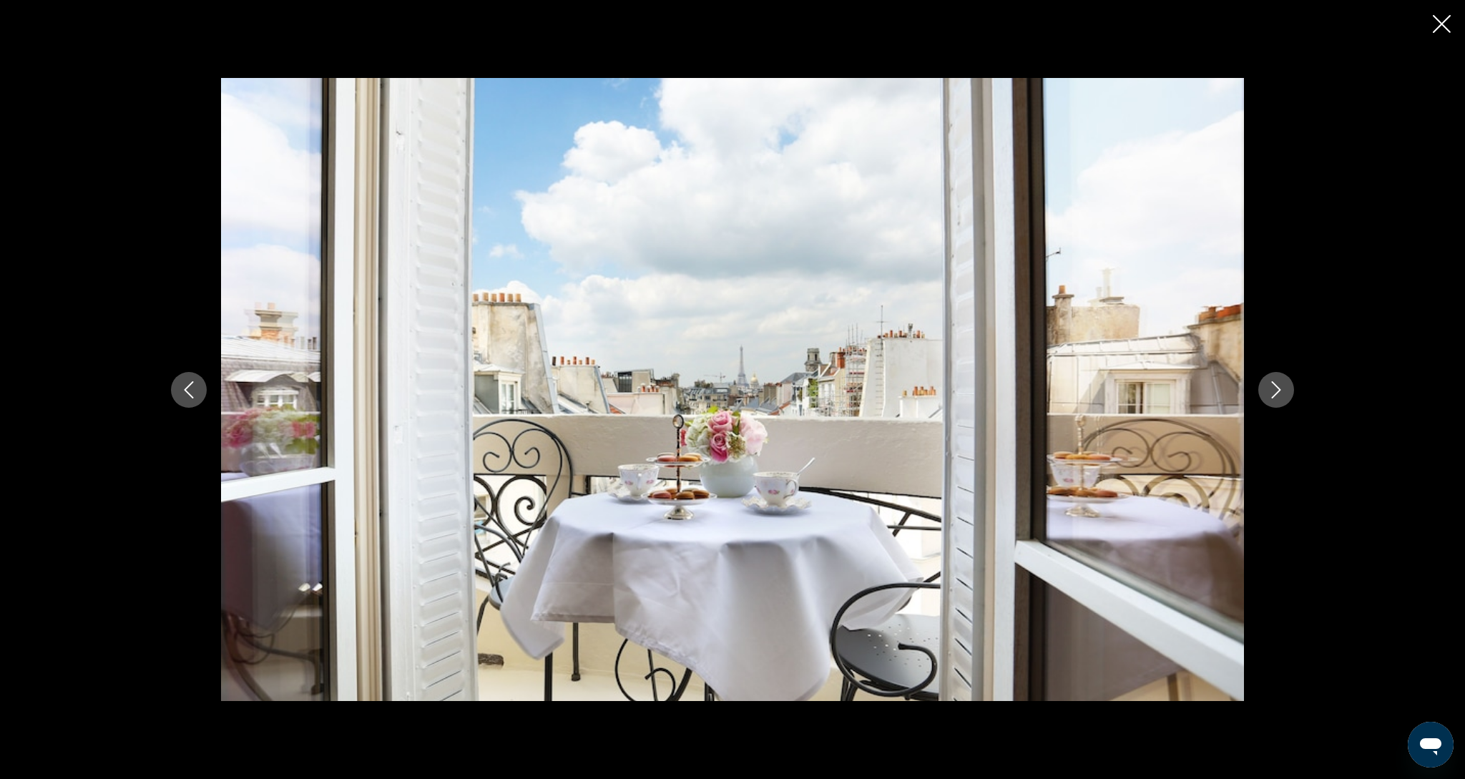
click at [1278, 400] on button "Next image" at bounding box center [1276, 390] width 36 height 36
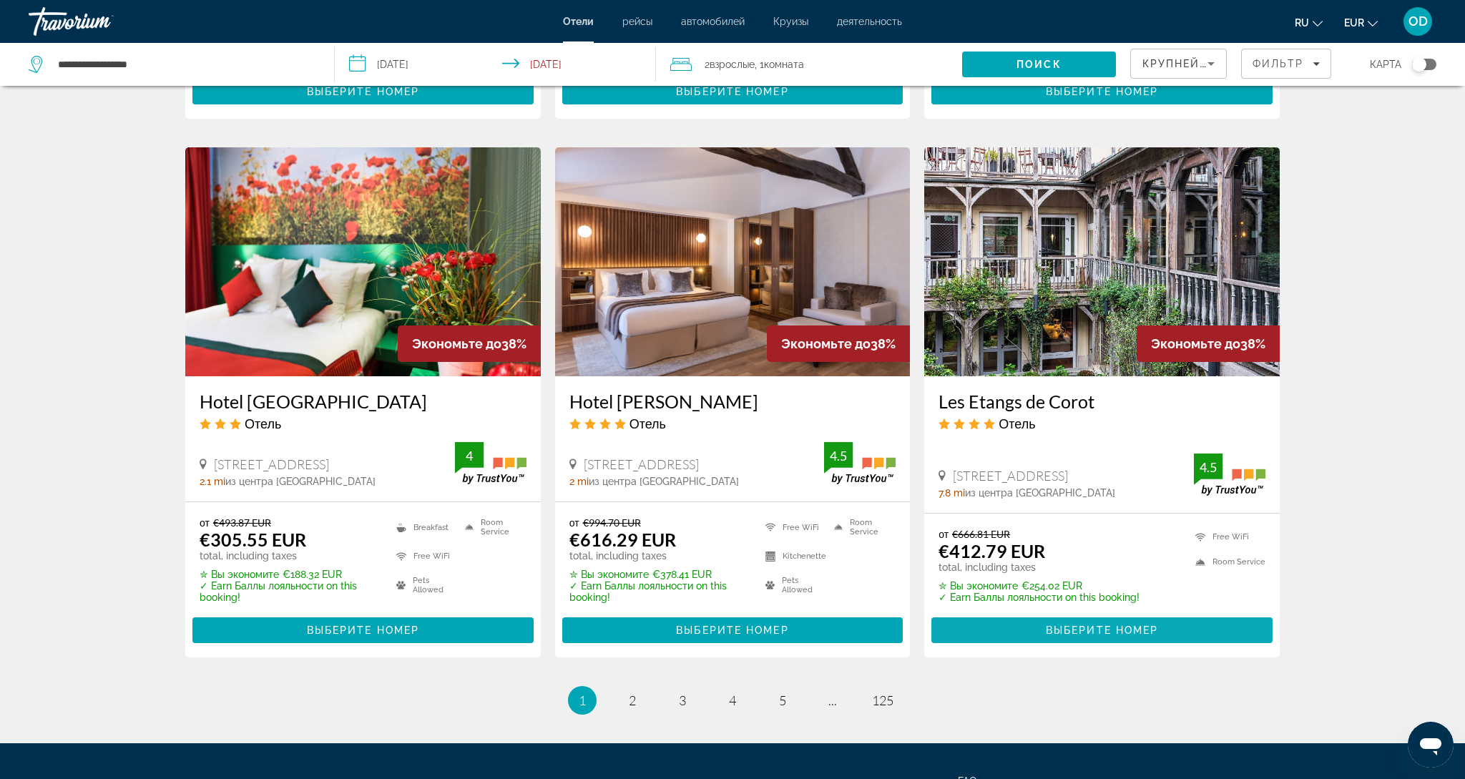
scroll to position [1684, 0]
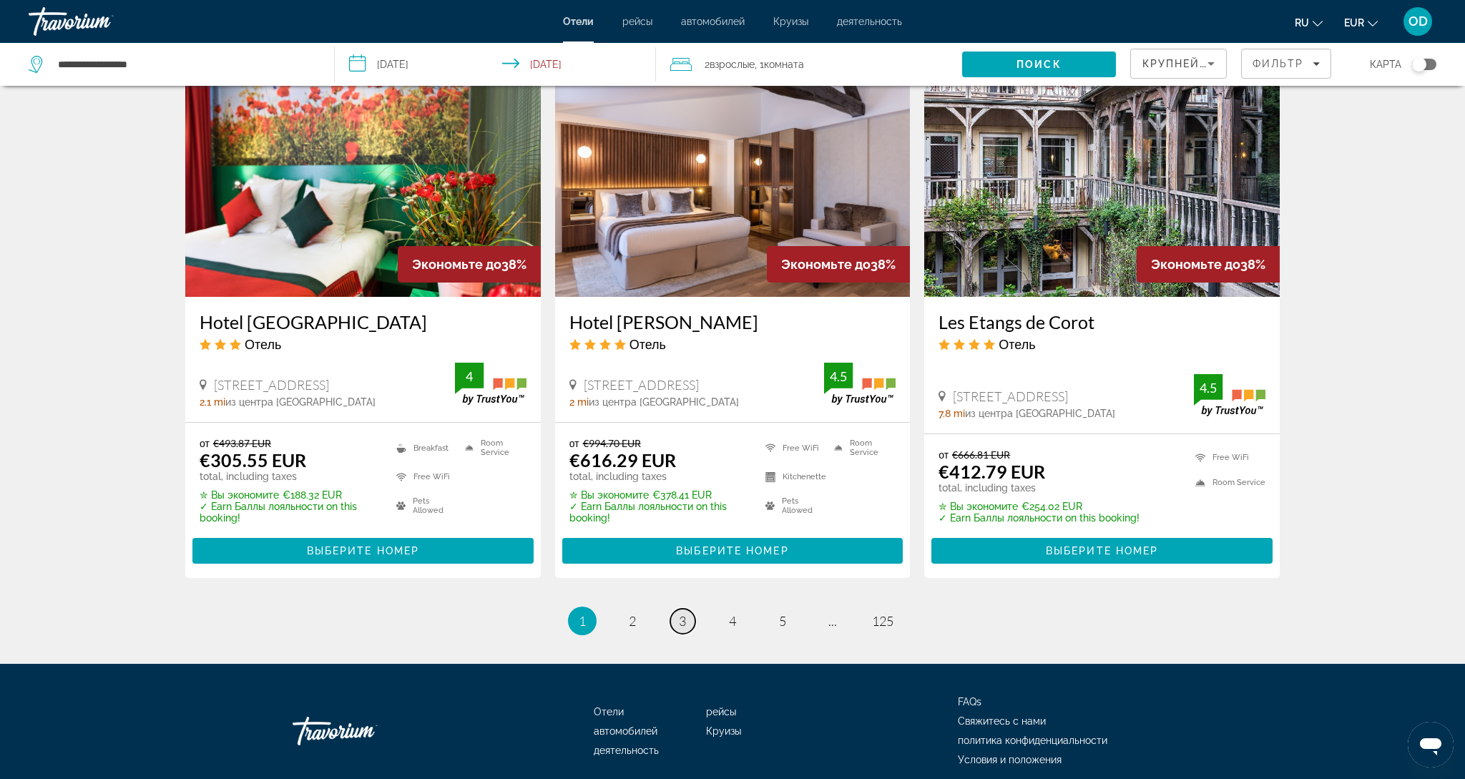
click at [680, 613] on span "3" at bounding box center [682, 621] width 7 height 16
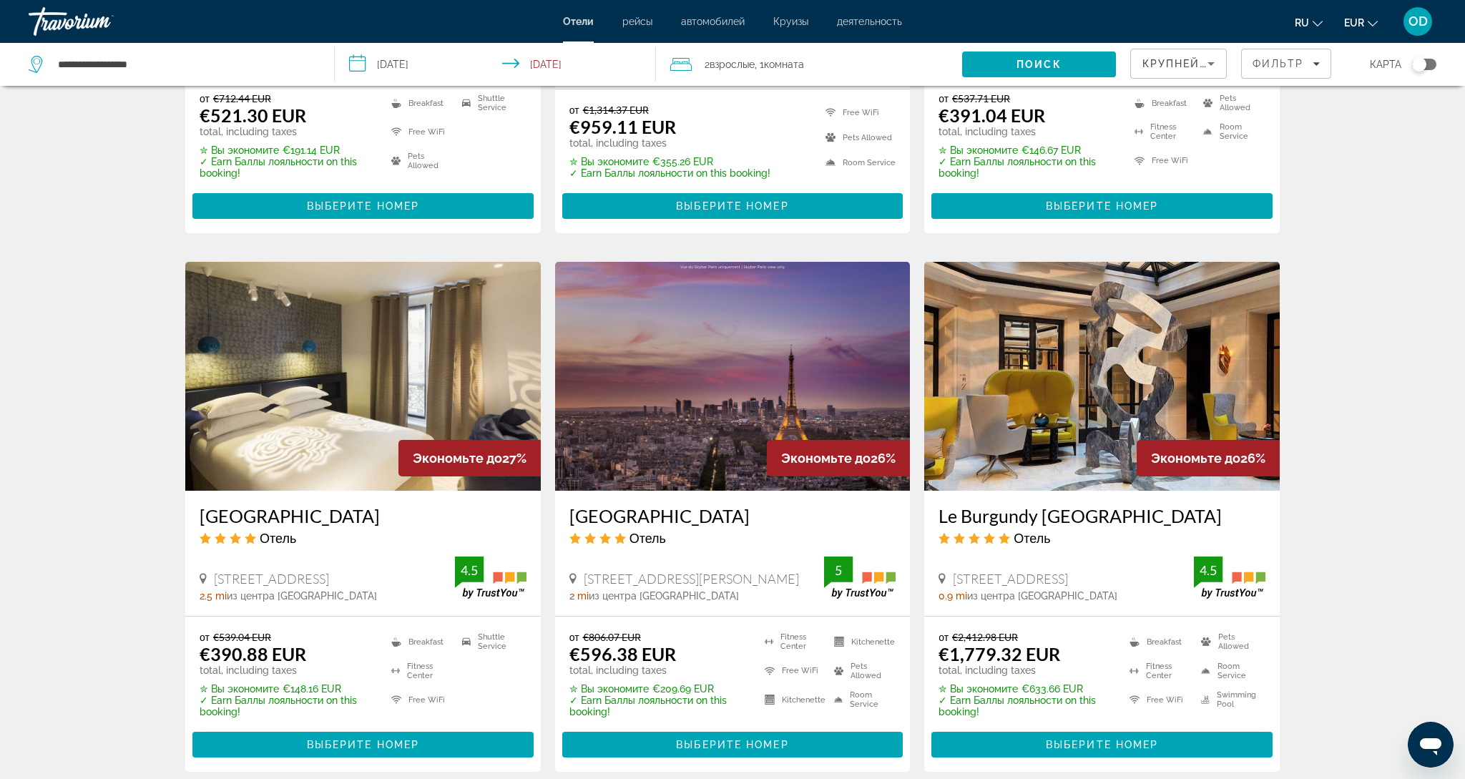
scroll to position [973, 0]
click at [341, 383] on img "Main content" at bounding box center [362, 376] width 355 height 229
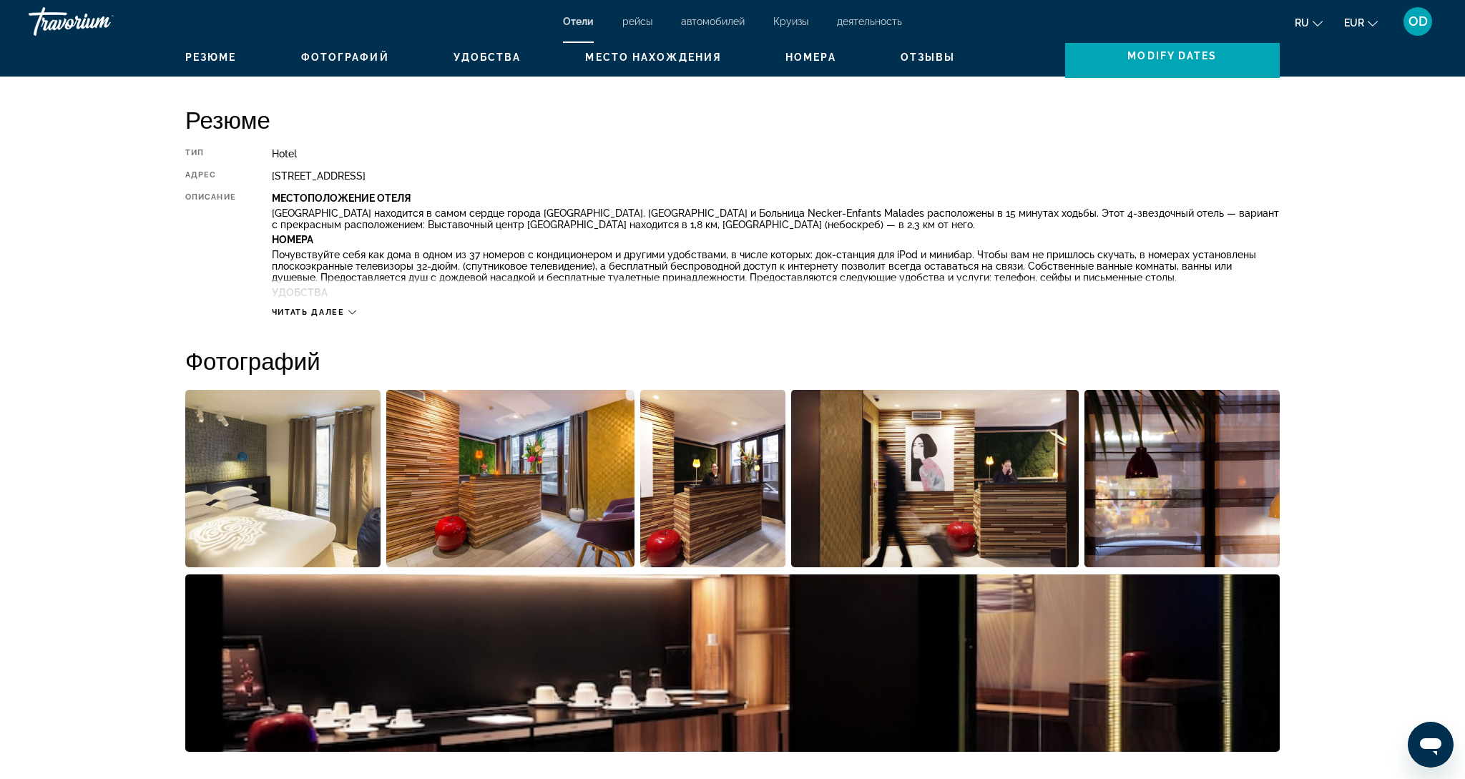
scroll to position [441, 0]
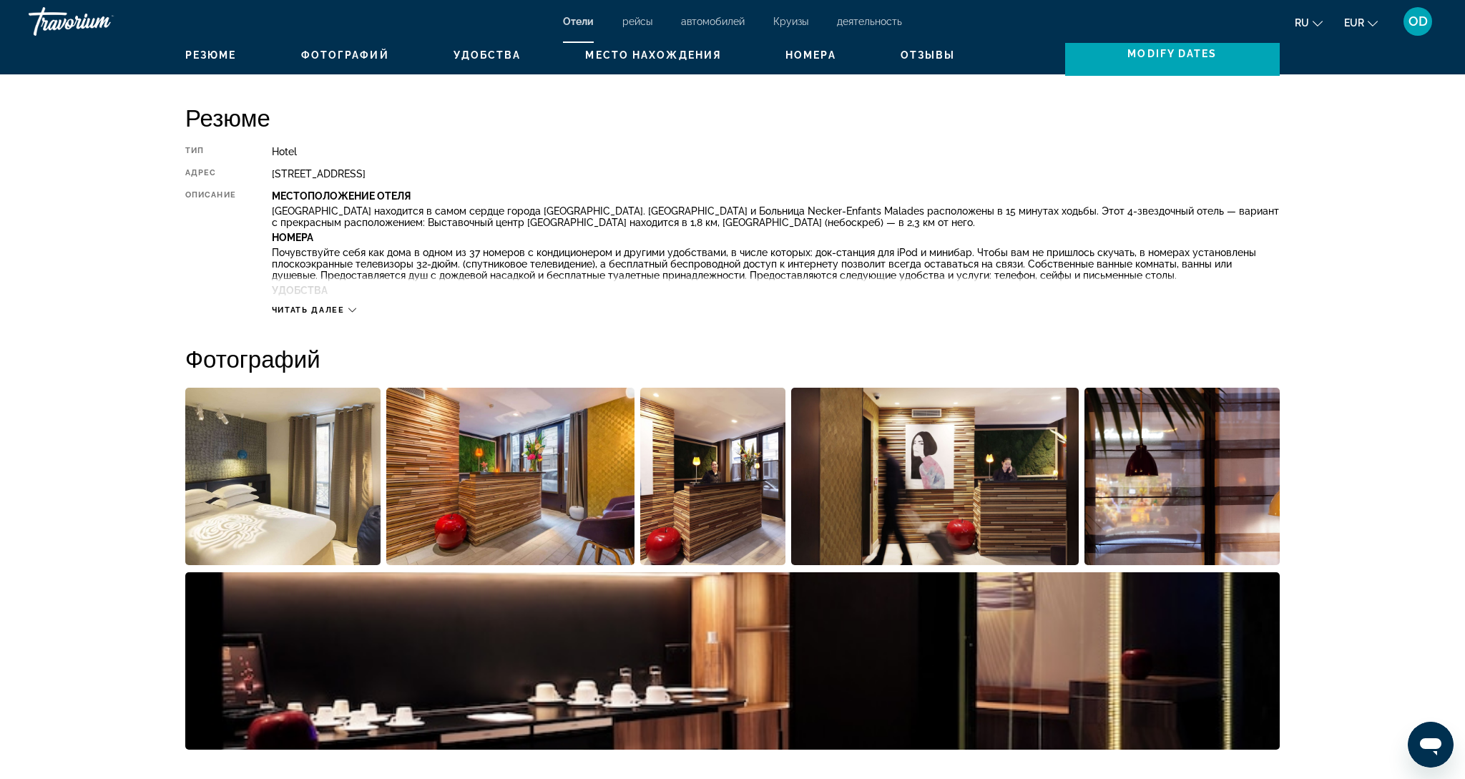
click at [312, 478] on img "Open full-screen image slider" at bounding box center [282, 476] width 195 height 177
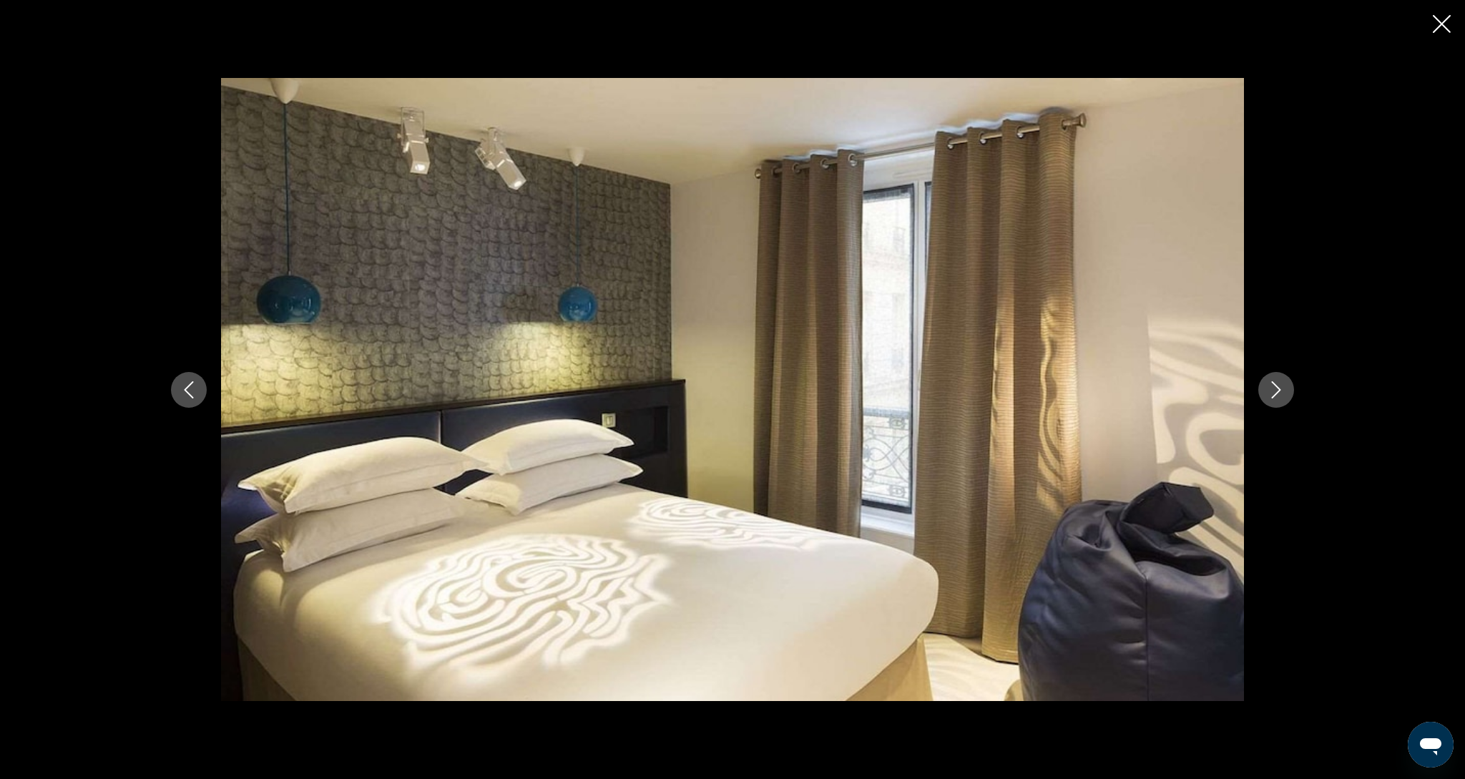
click at [1269, 389] on icon "Next image" at bounding box center [1275, 389] width 17 height 17
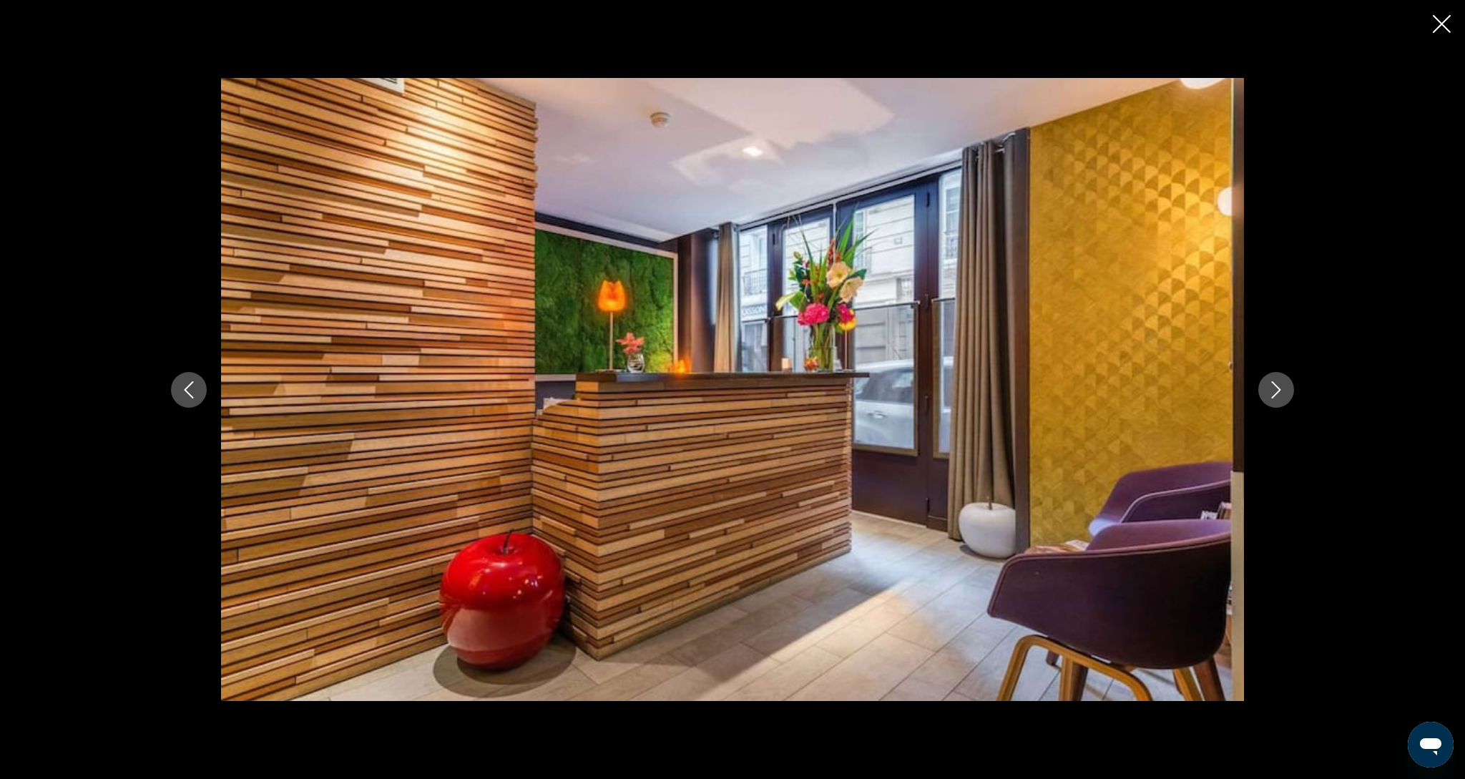
click at [1269, 389] on icon "Next image" at bounding box center [1275, 389] width 17 height 17
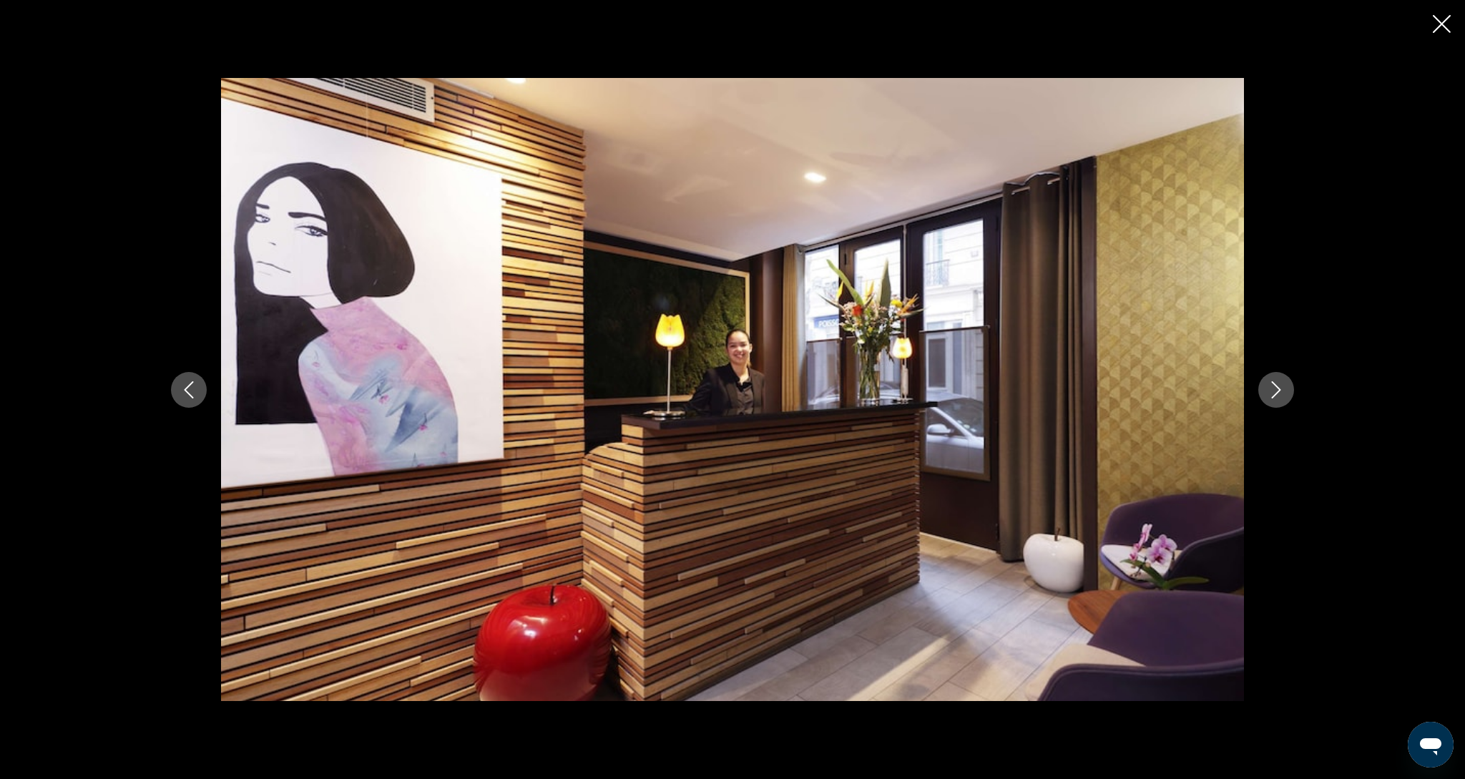
click at [1269, 389] on icon "Next image" at bounding box center [1275, 389] width 17 height 17
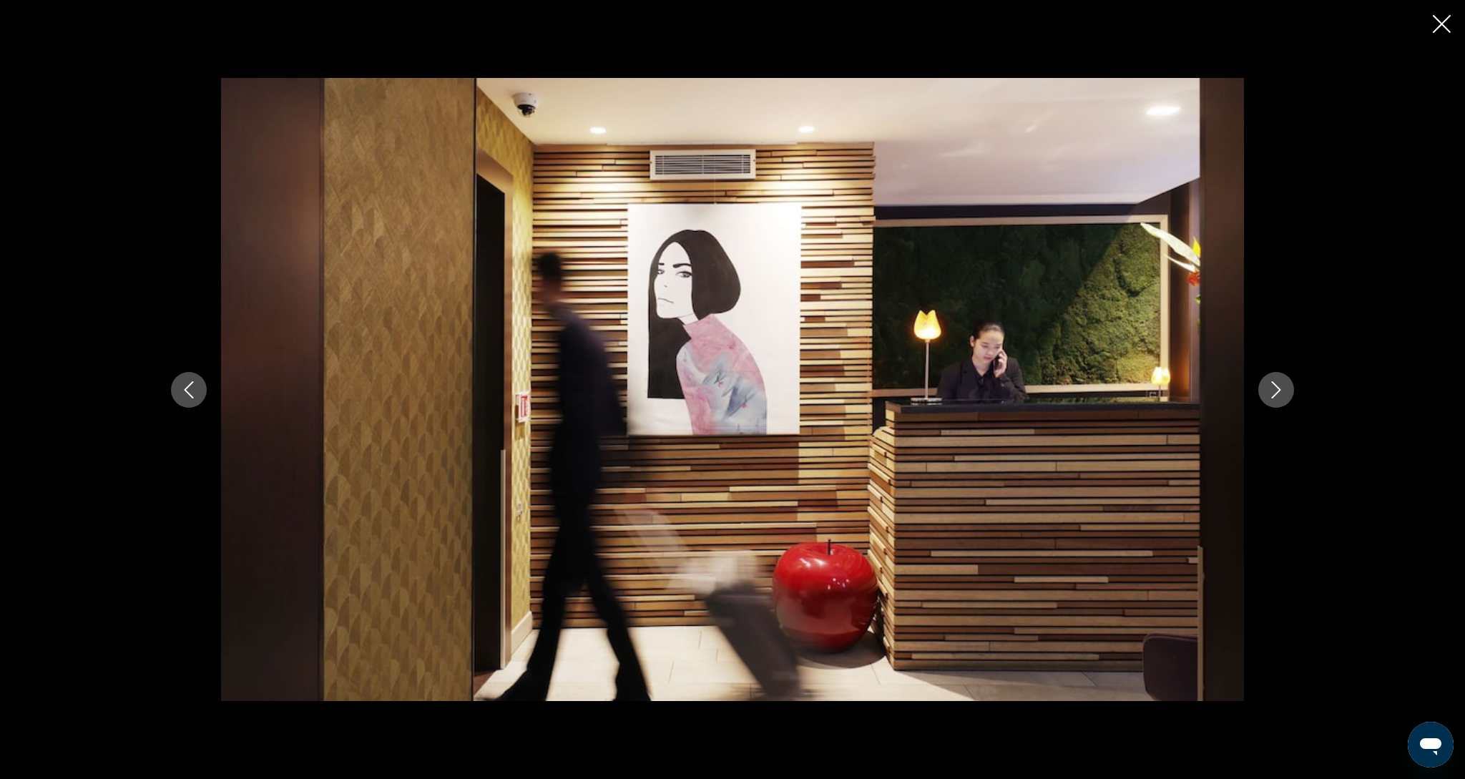
click at [1269, 389] on icon "Next image" at bounding box center [1275, 389] width 17 height 17
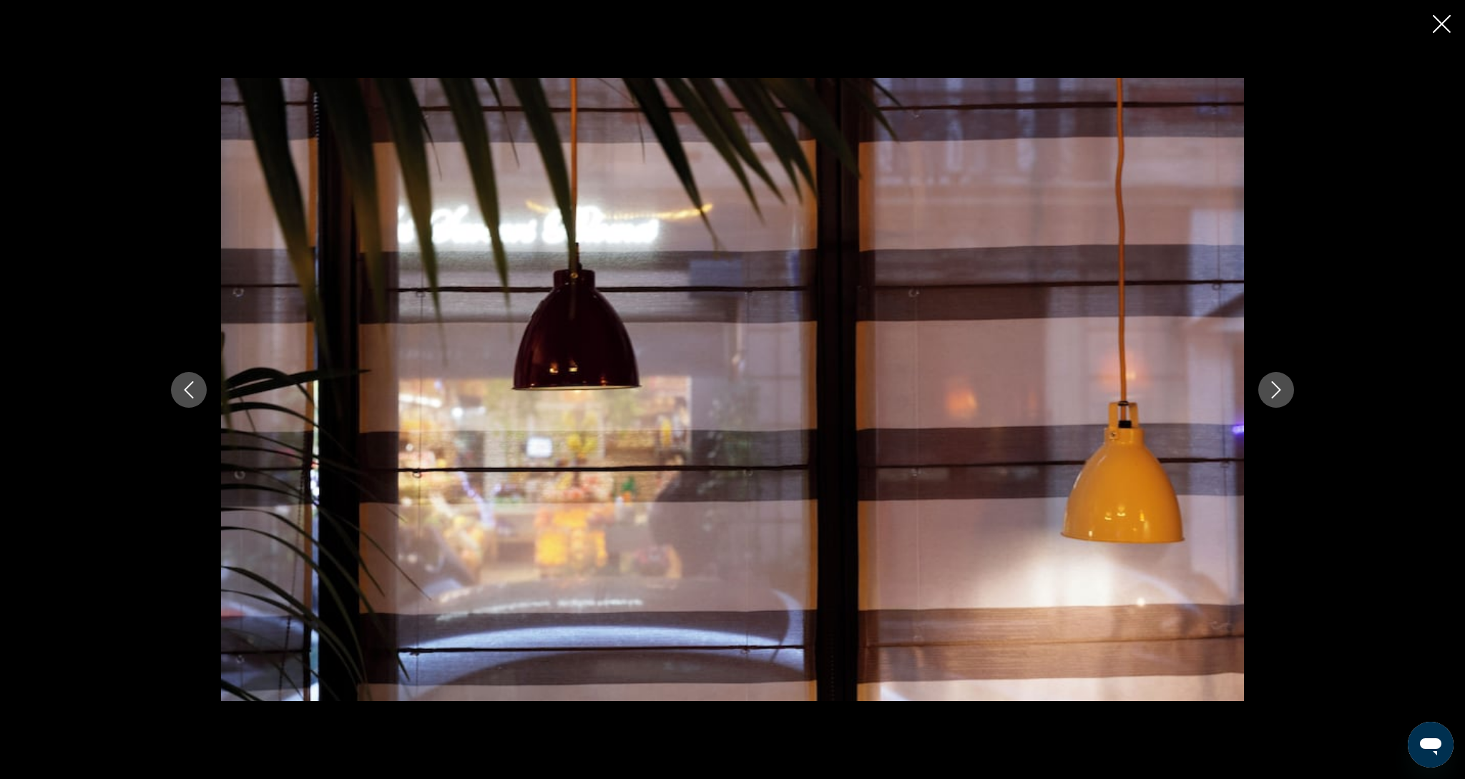
click at [1269, 389] on icon "Next image" at bounding box center [1275, 389] width 17 height 17
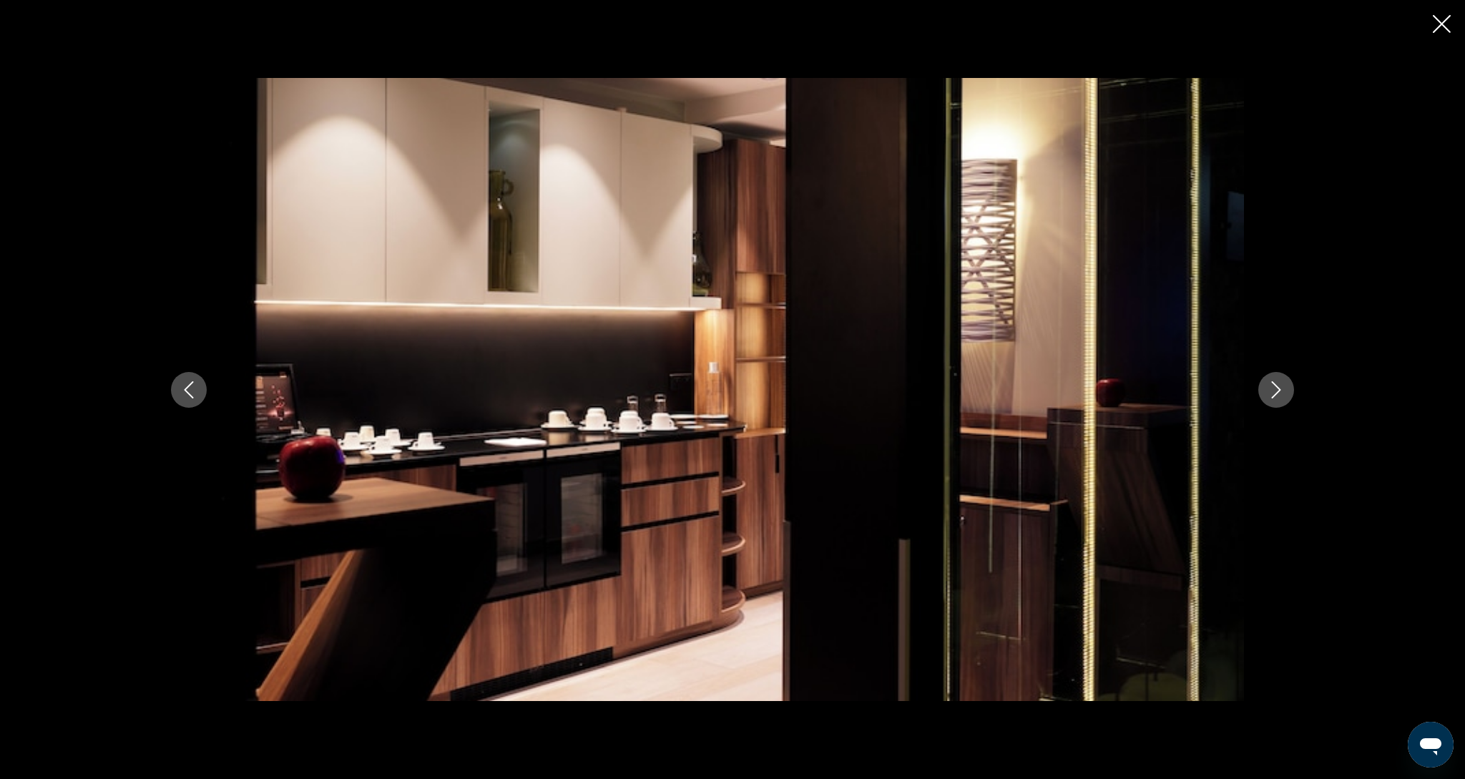
click at [1269, 389] on icon "Next image" at bounding box center [1275, 389] width 17 height 17
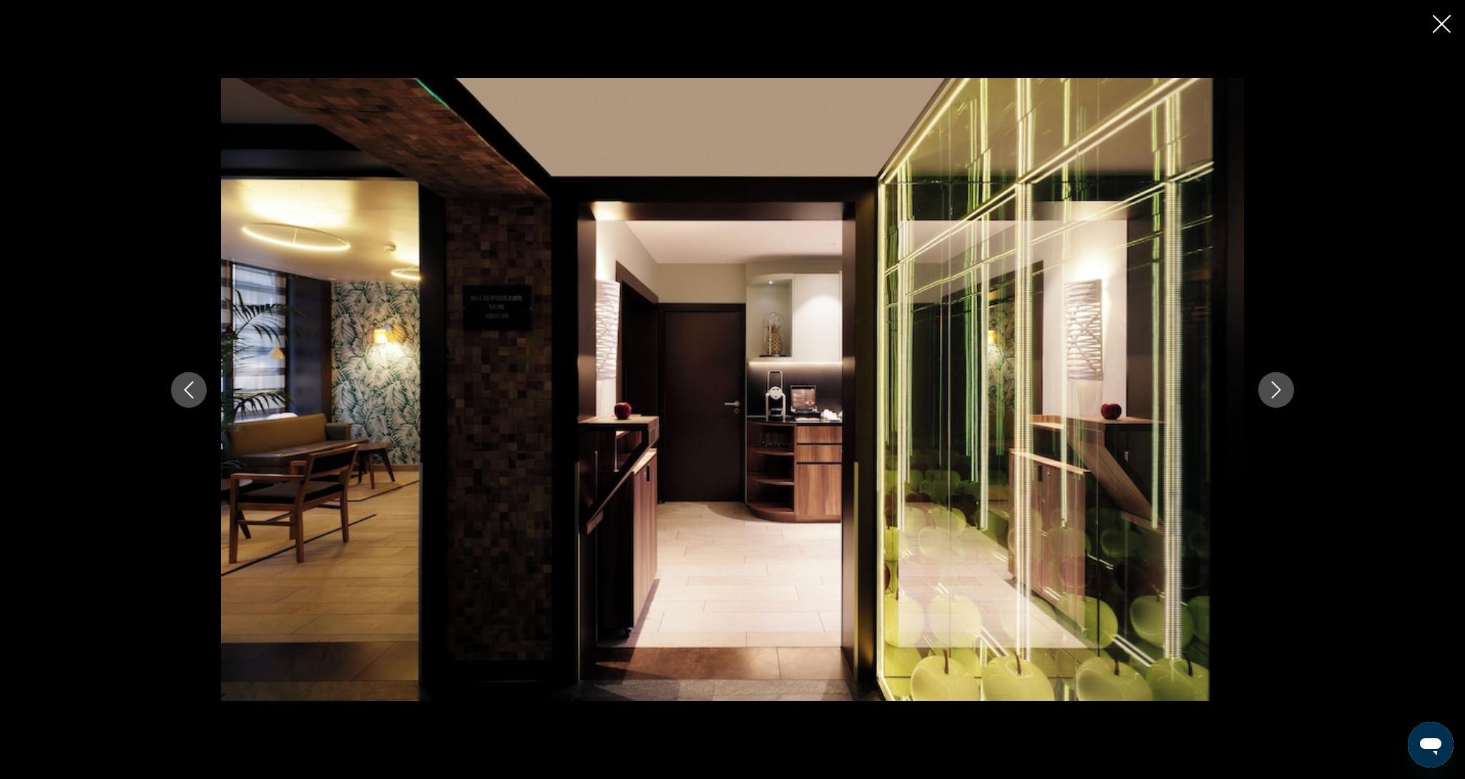
click at [1269, 389] on icon "Next image" at bounding box center [1275, 389] width 17 height 17
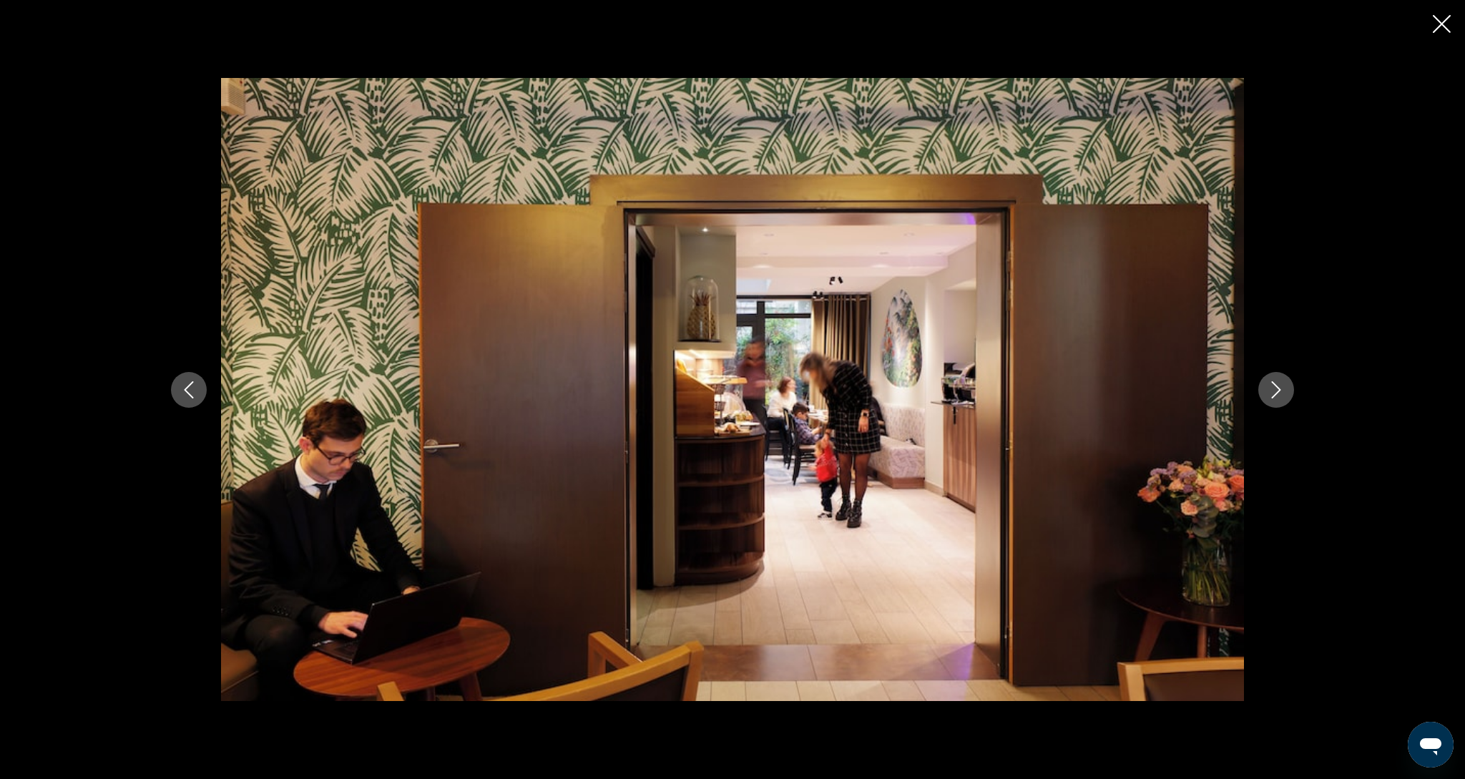
drag, startPoint x: 1443, startPoint y: 25, endPoint x: 1255, endPoint y: 41, distance: 188.8
click at [1443, 25] on icon "Close slideshow" at bounding box center [1441, 24] width 18 height 18
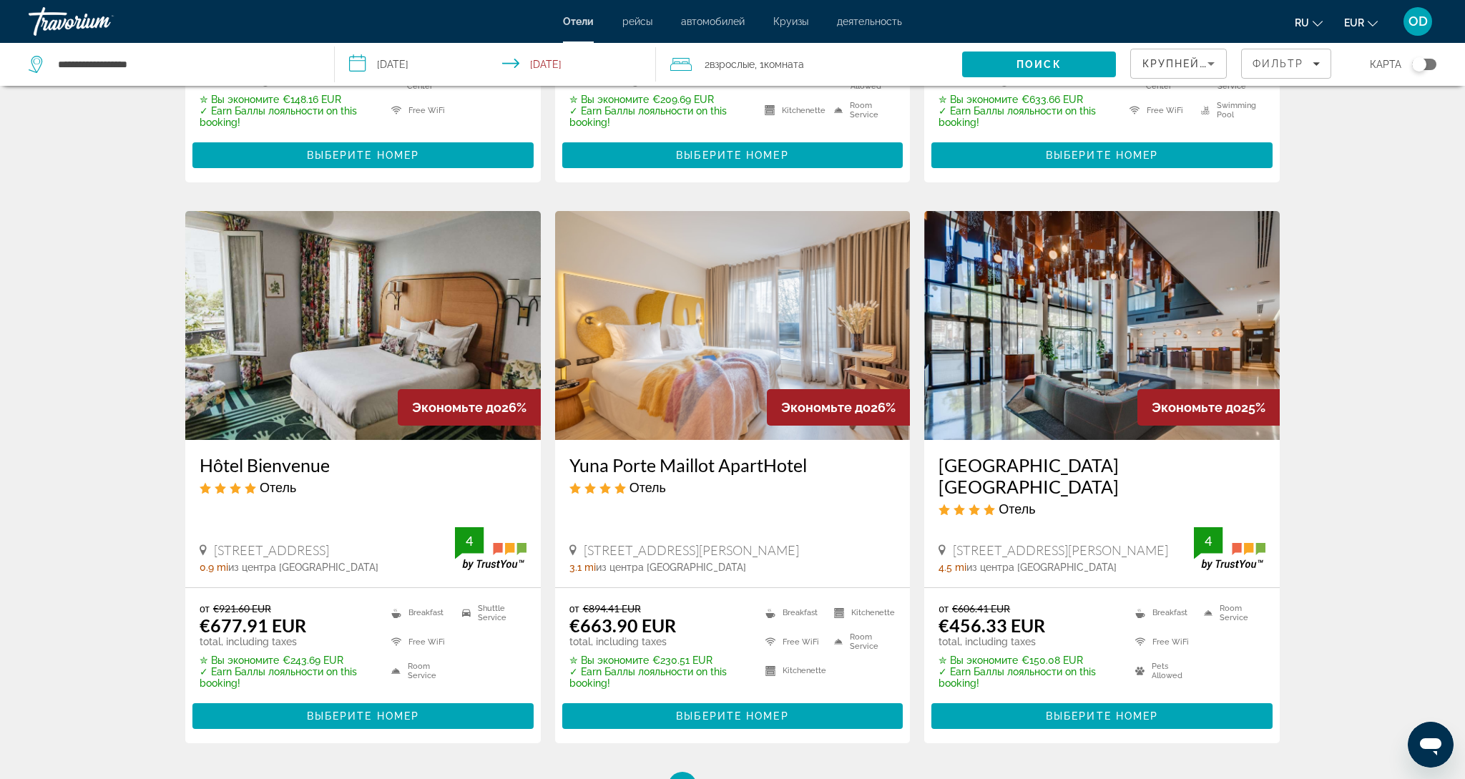
scroll to position [1565, 0]
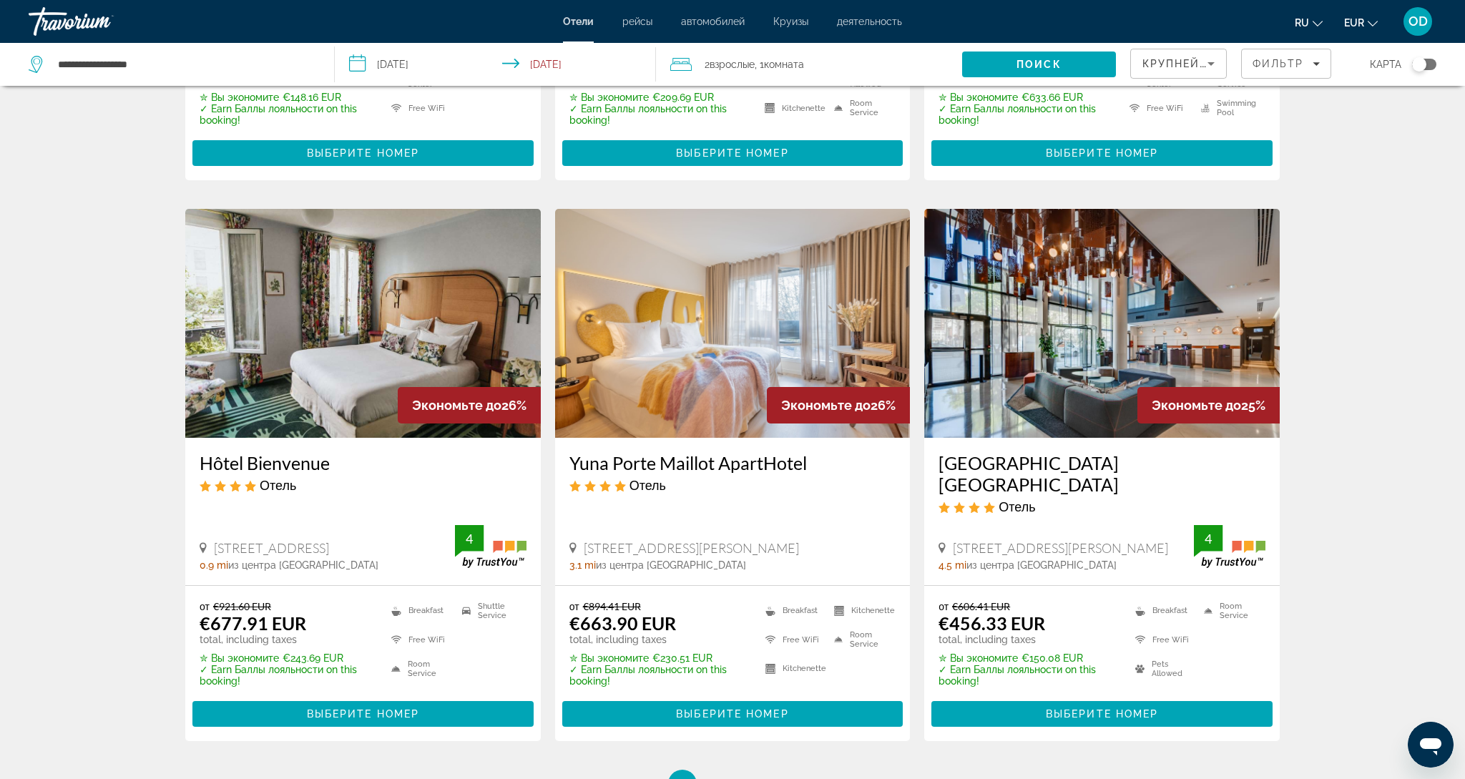
click at [1048, 307] on img "Main content" at bounding box center [1101, 323] width 355 height 229
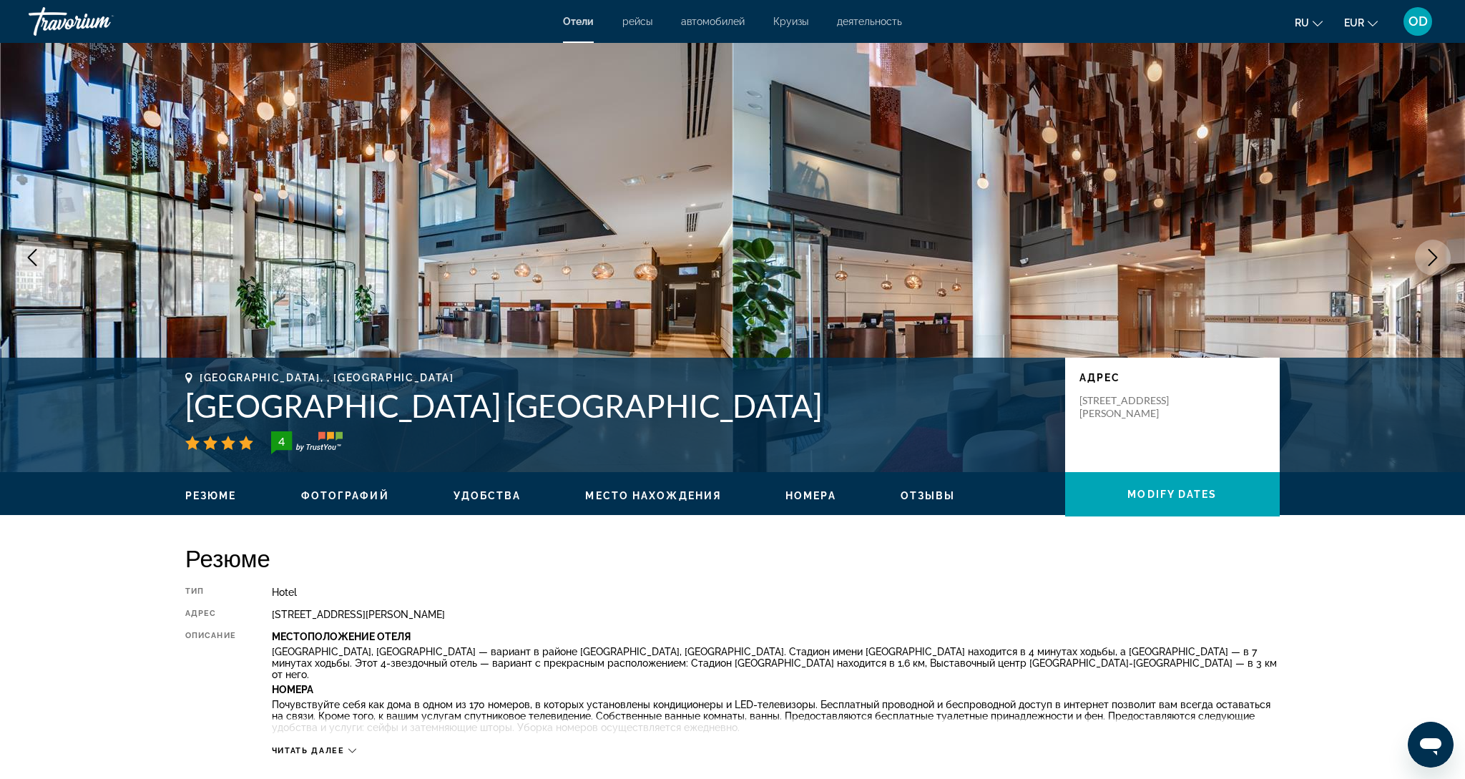
click at [1437, 270] on button "Next image" at bounding box center [1432, 258] width 36 height 36
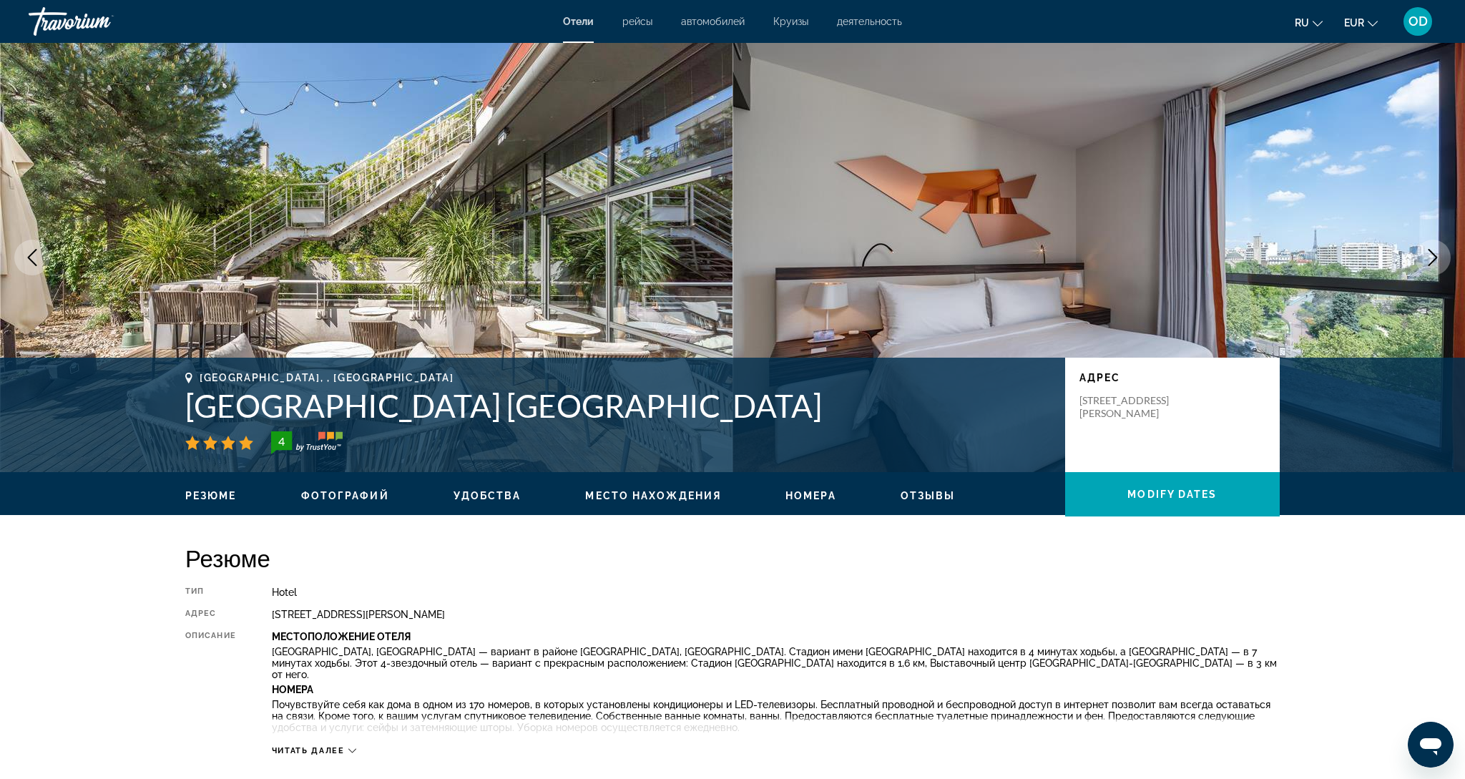
click at [1438, 268] on button "Next image" at bounding box center [1432, 258] width 36 height 36
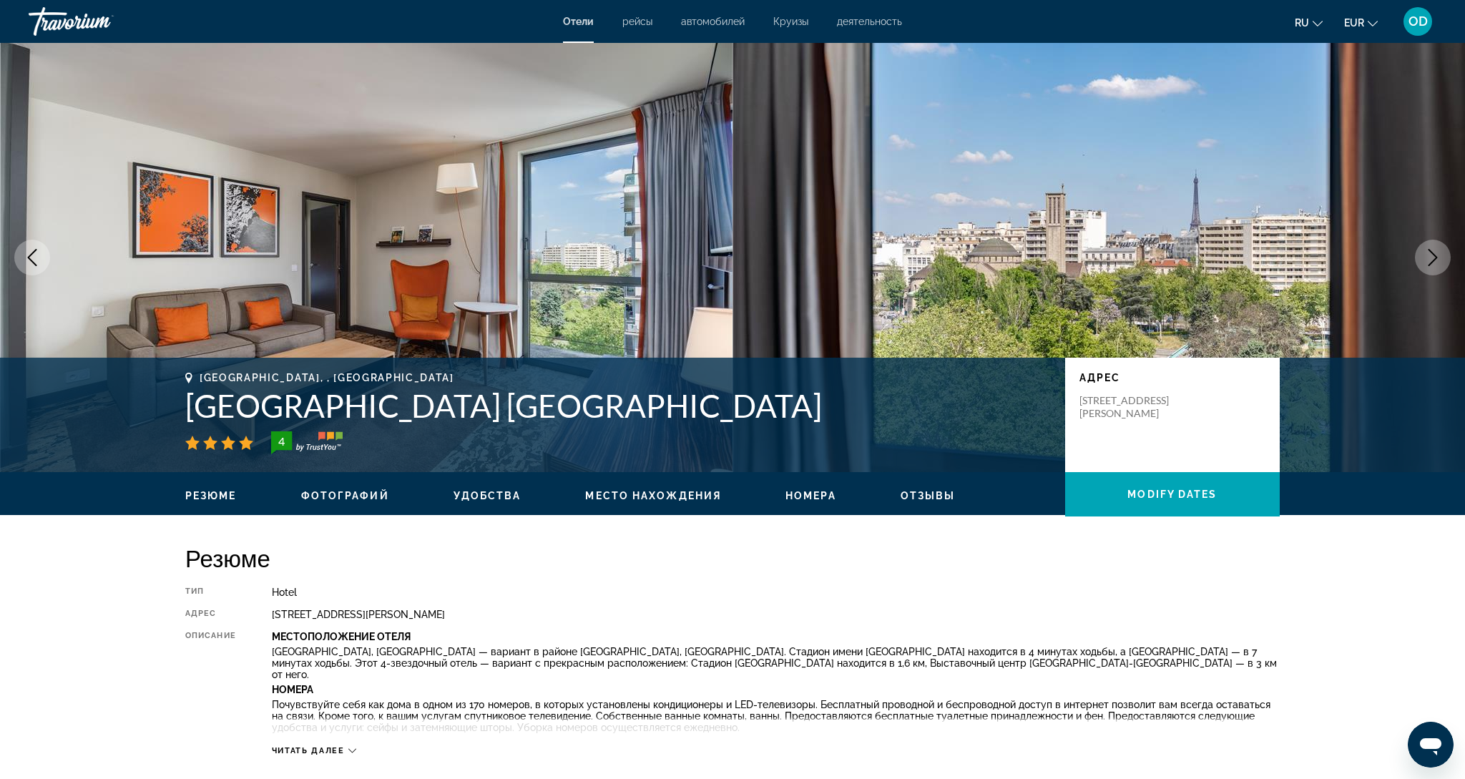
click at [1438, 268] on button "Next image" at bounding box center [1432, 258] width 36 height 36
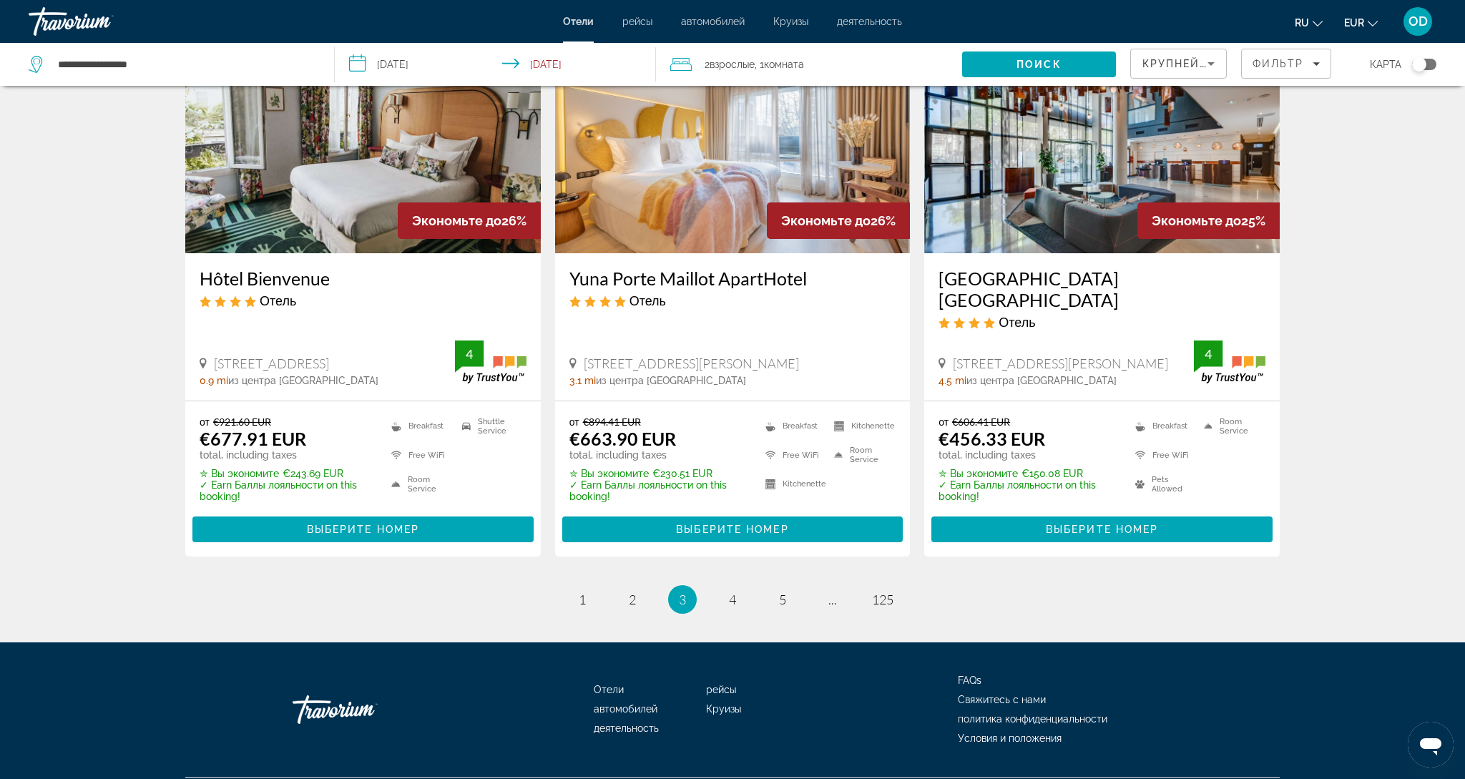
scroll to position [1748, 0]
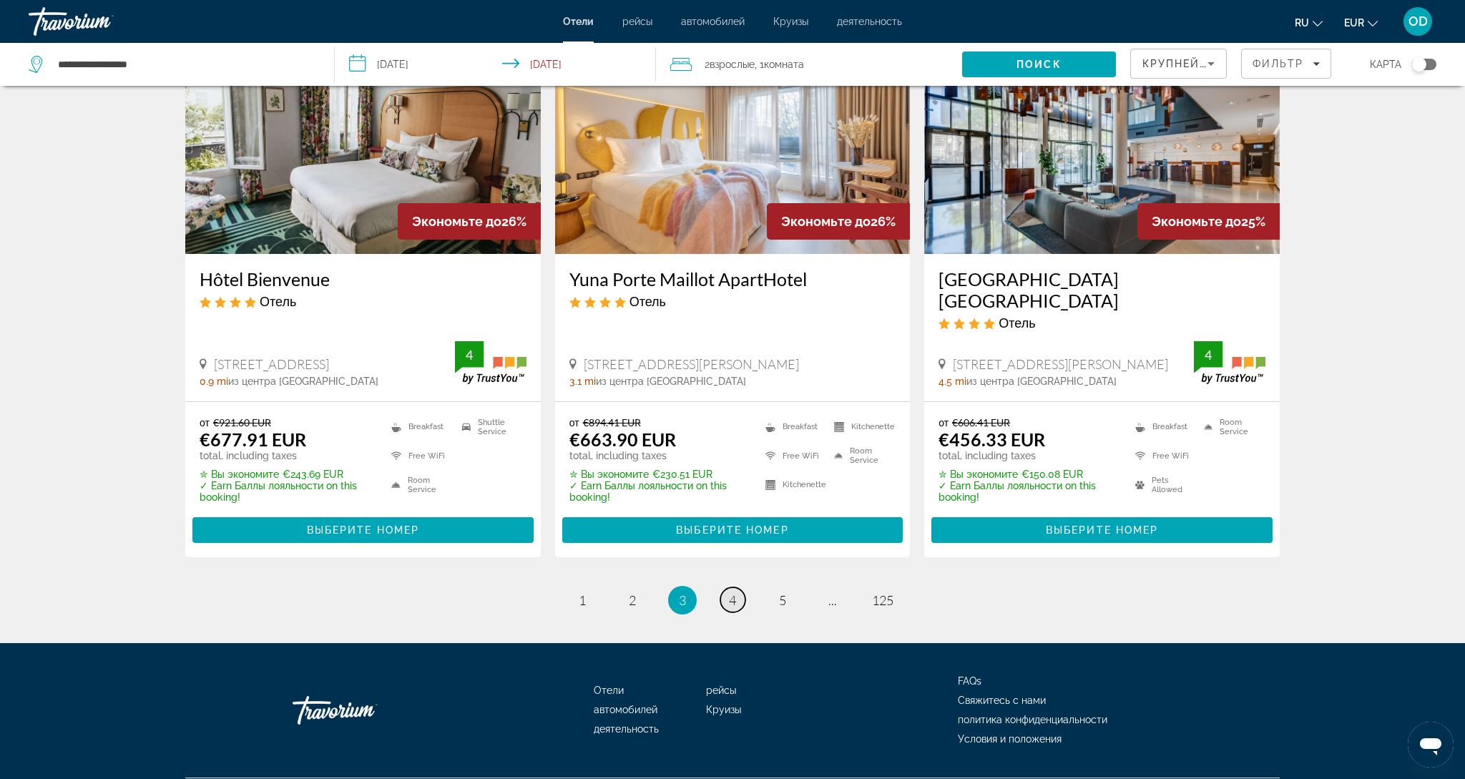
click at [734, 592] on span "4" at bounding box center [732, 600] width 7 height 16
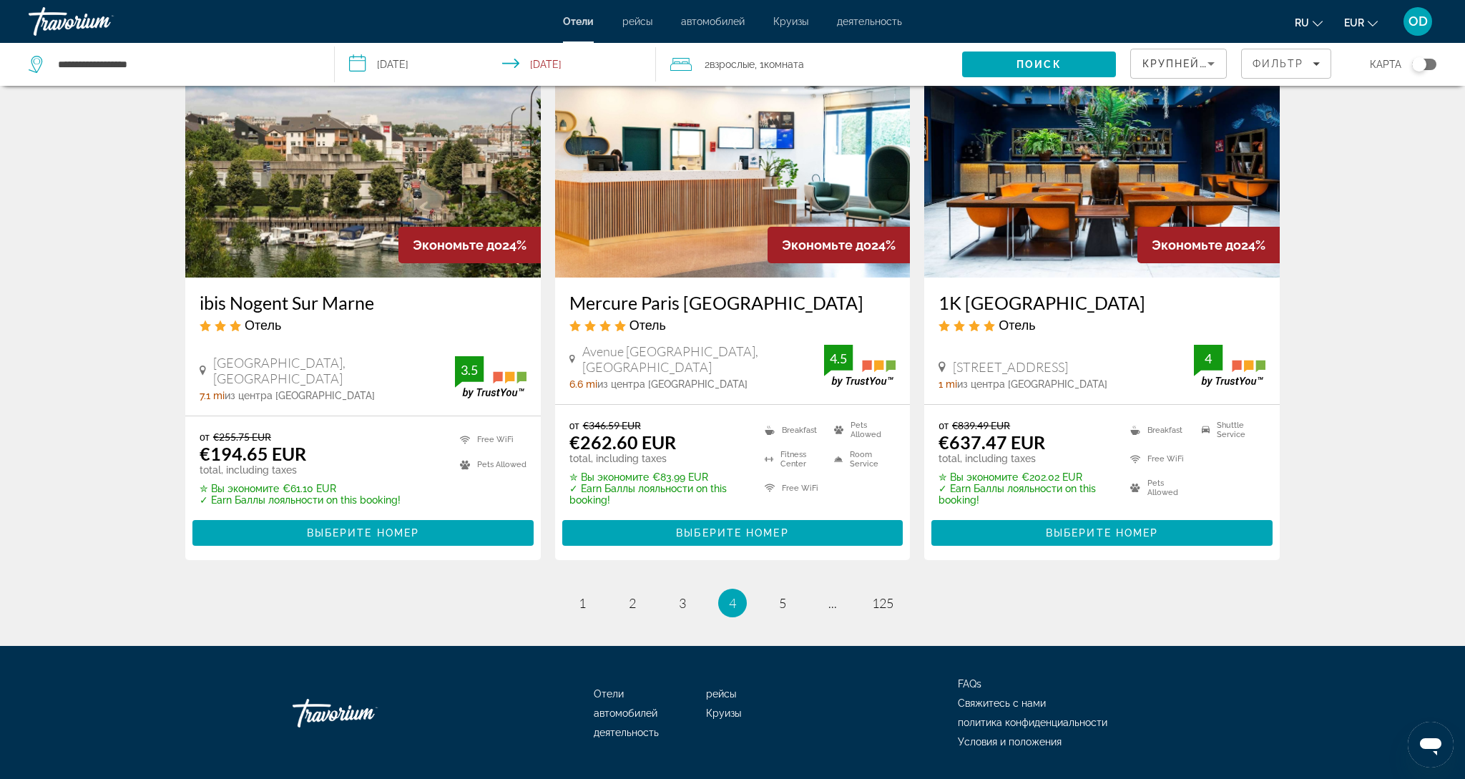
scroll to position [1756, 0]
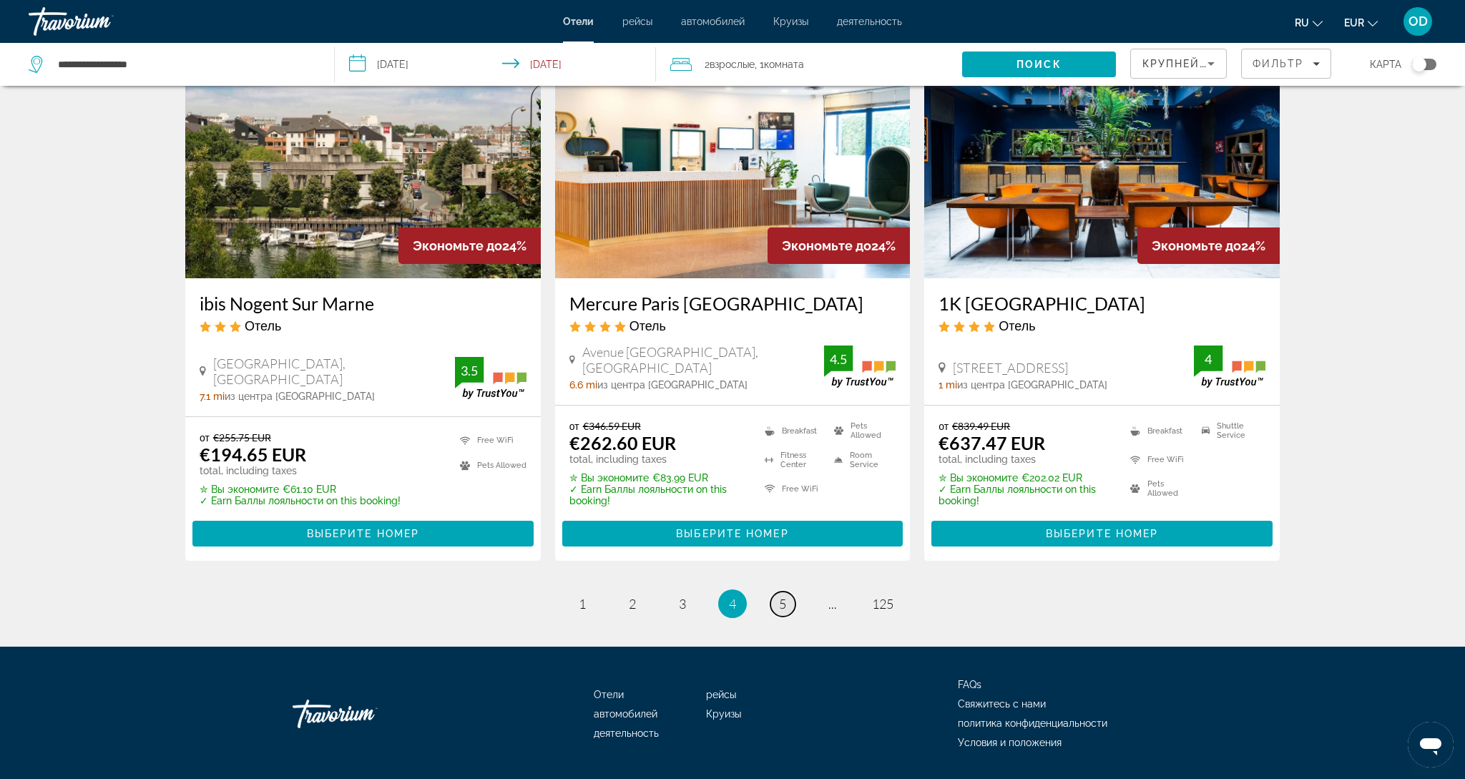
click at [776, 591] on link "page 5" at bounding box center [782, 603] width 25 height 25
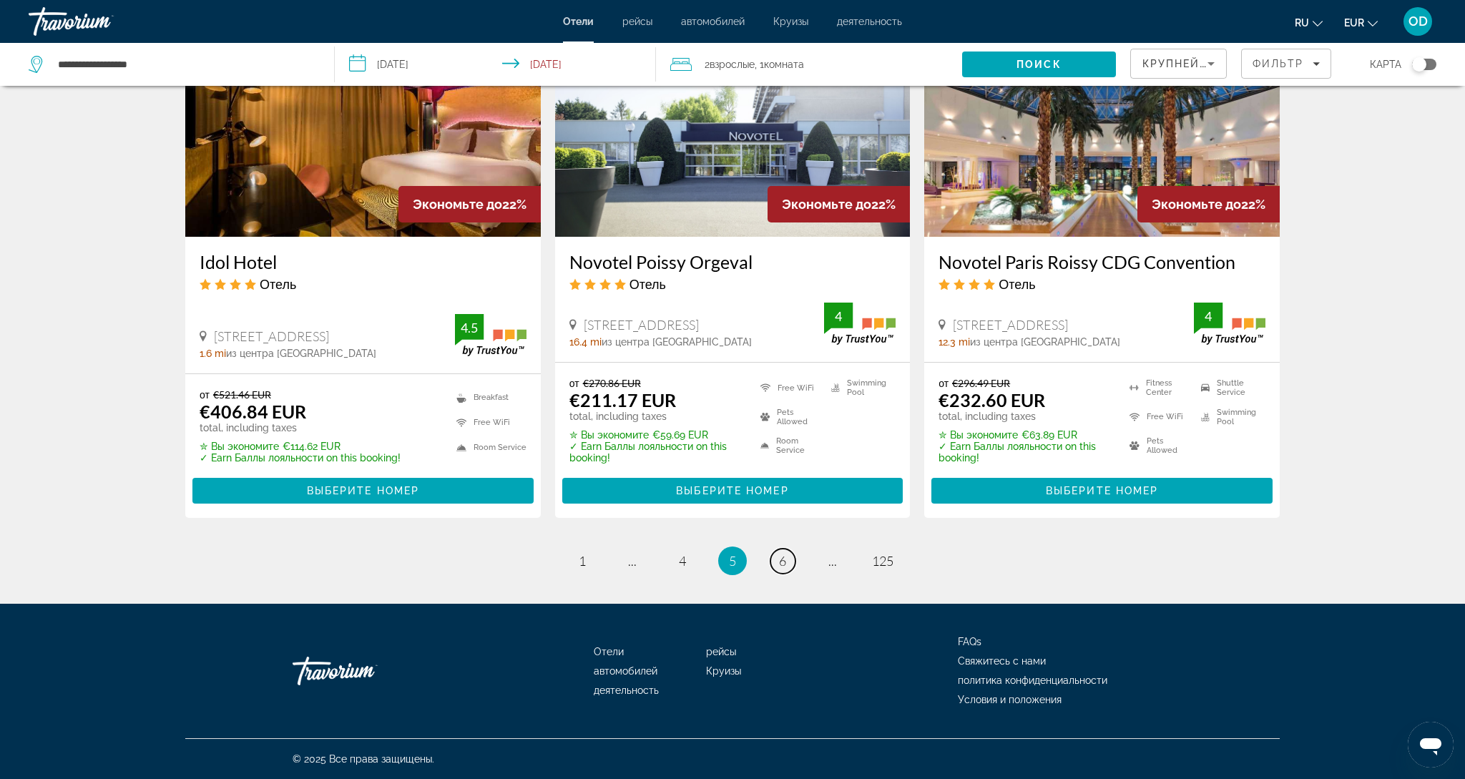
scroll to position [1773, 0]
click at [776, 560] on link "page 6" at bounding box center [782, 560] width 25 height 25
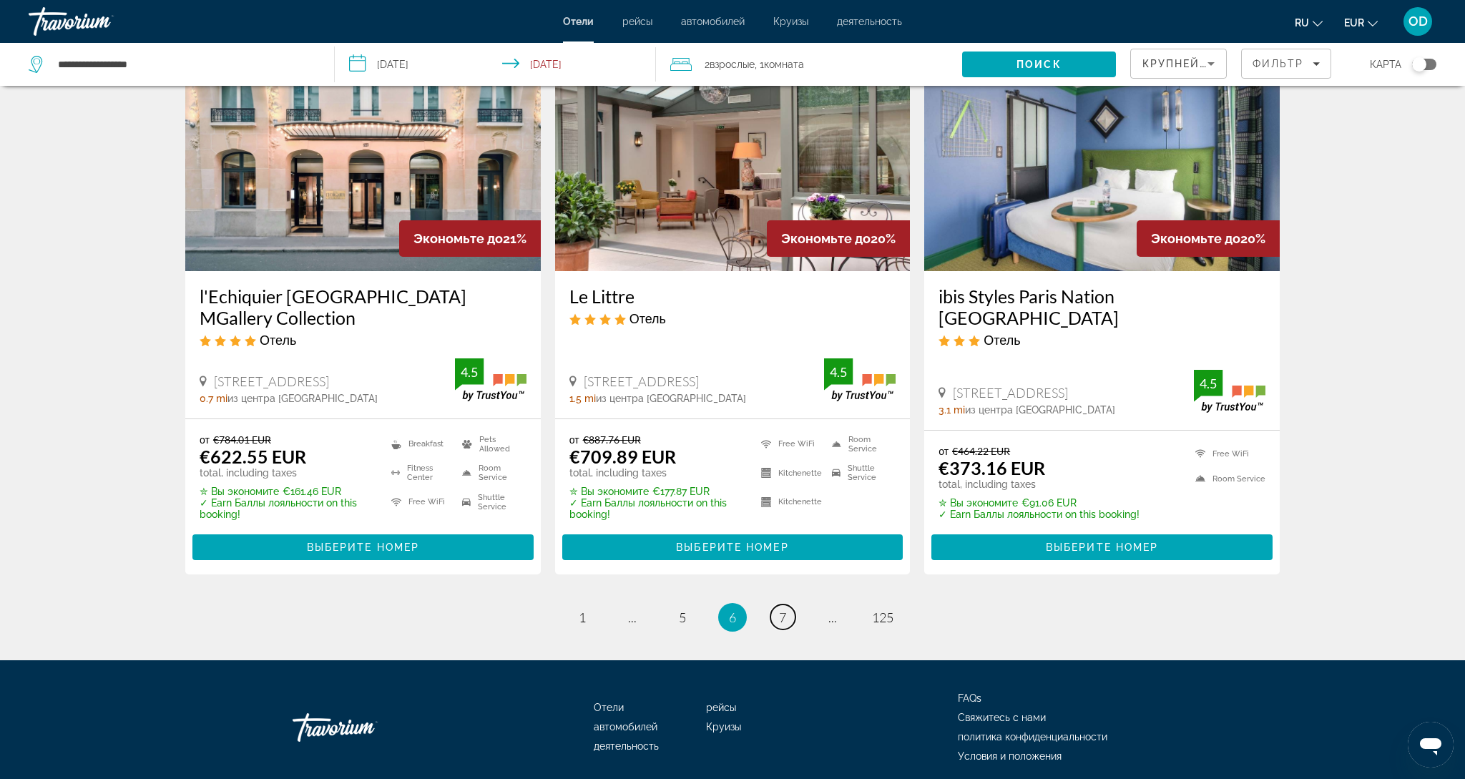
scroll to position [1753, 0]
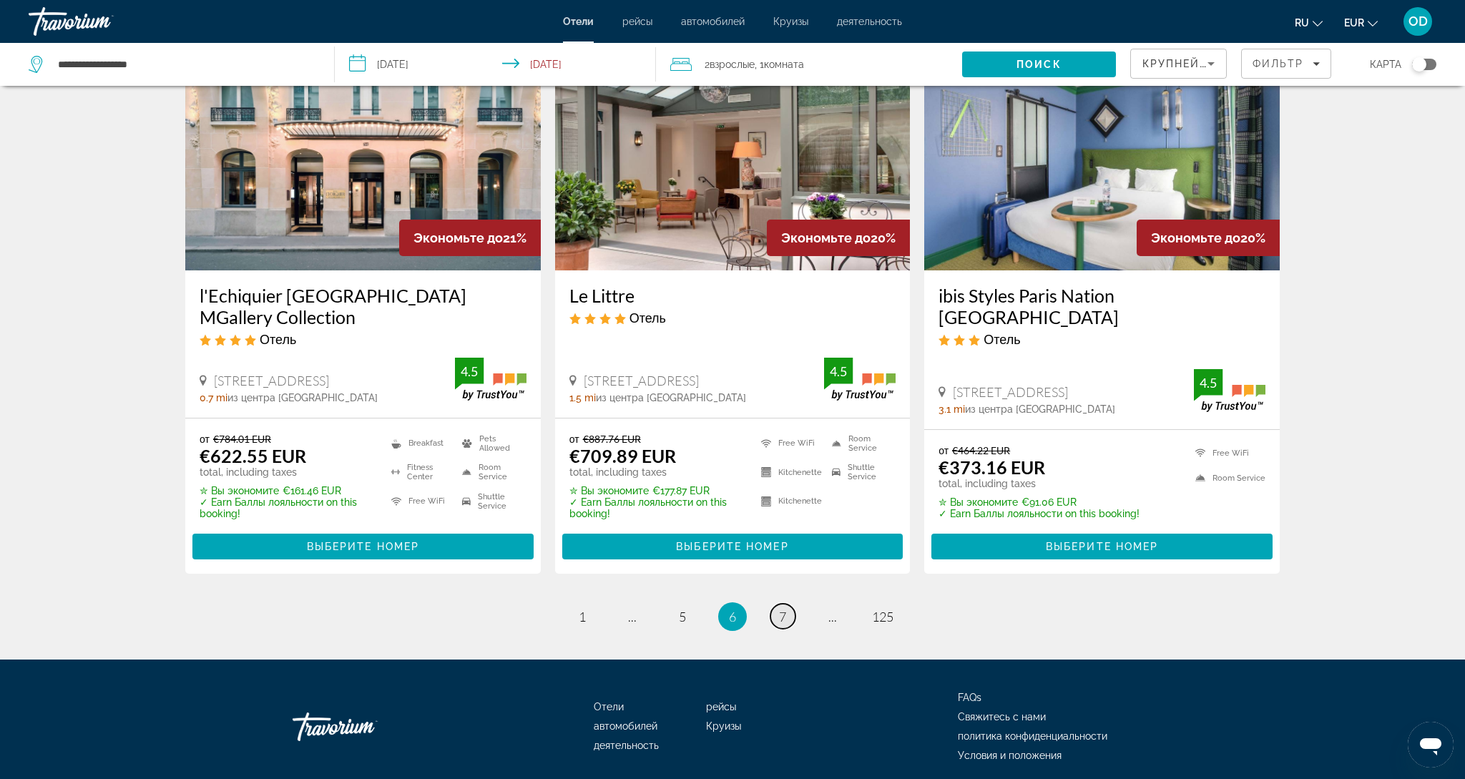
click at [782, 609] on span "7" at bounding box center [782, 617] width 7 height 16
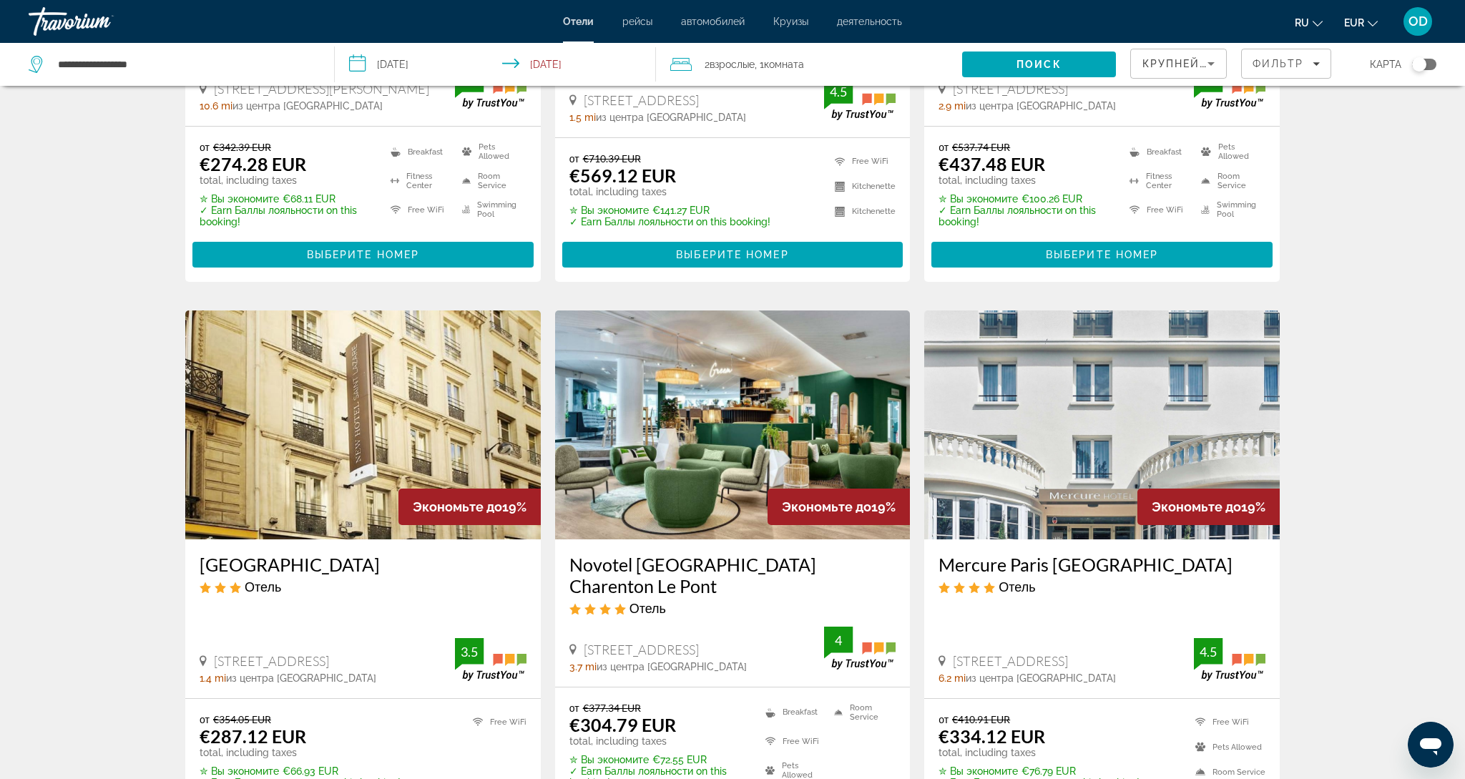
scroll to position [1466, 0]
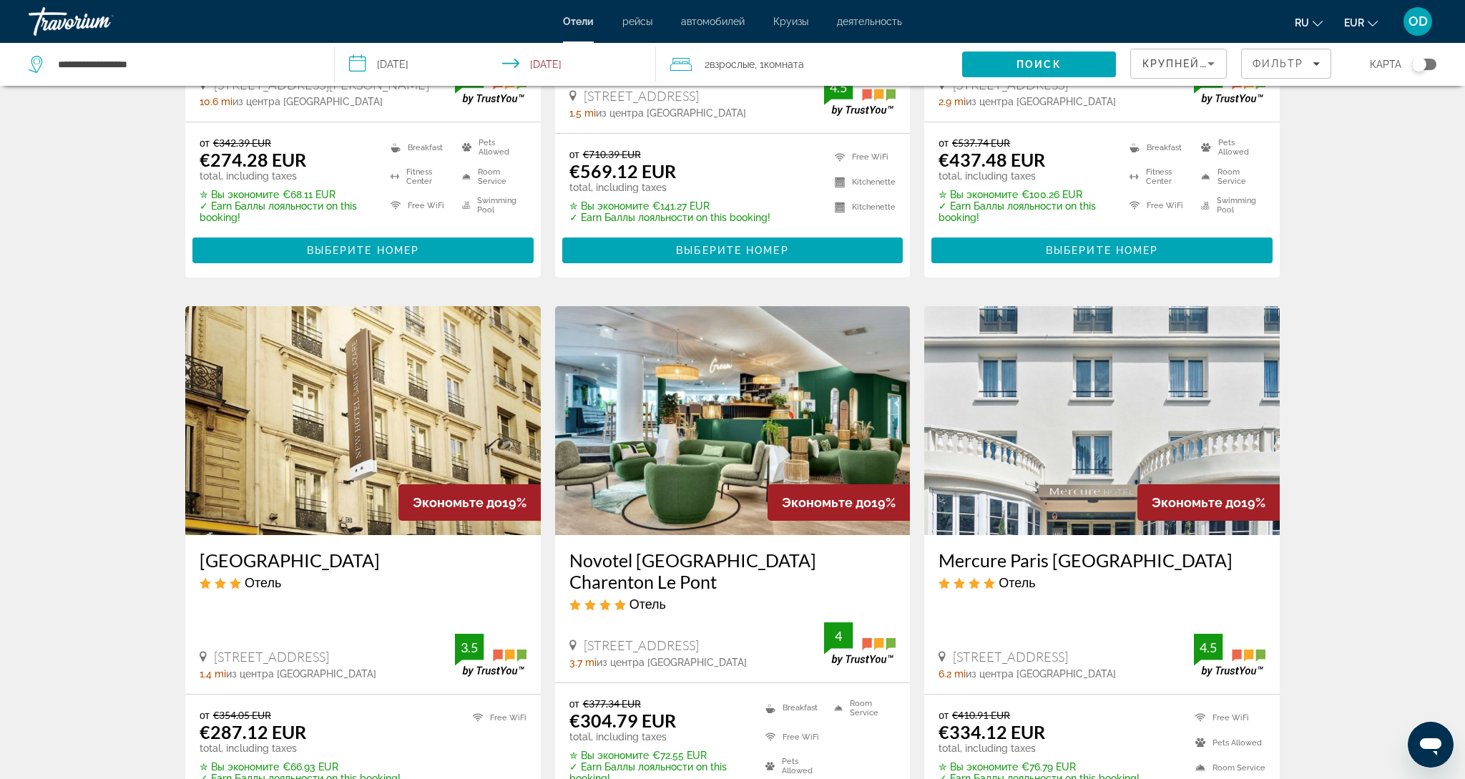
click at [732, 394] on img "Main content" at bounding box center [732, 420] width 355 height 229
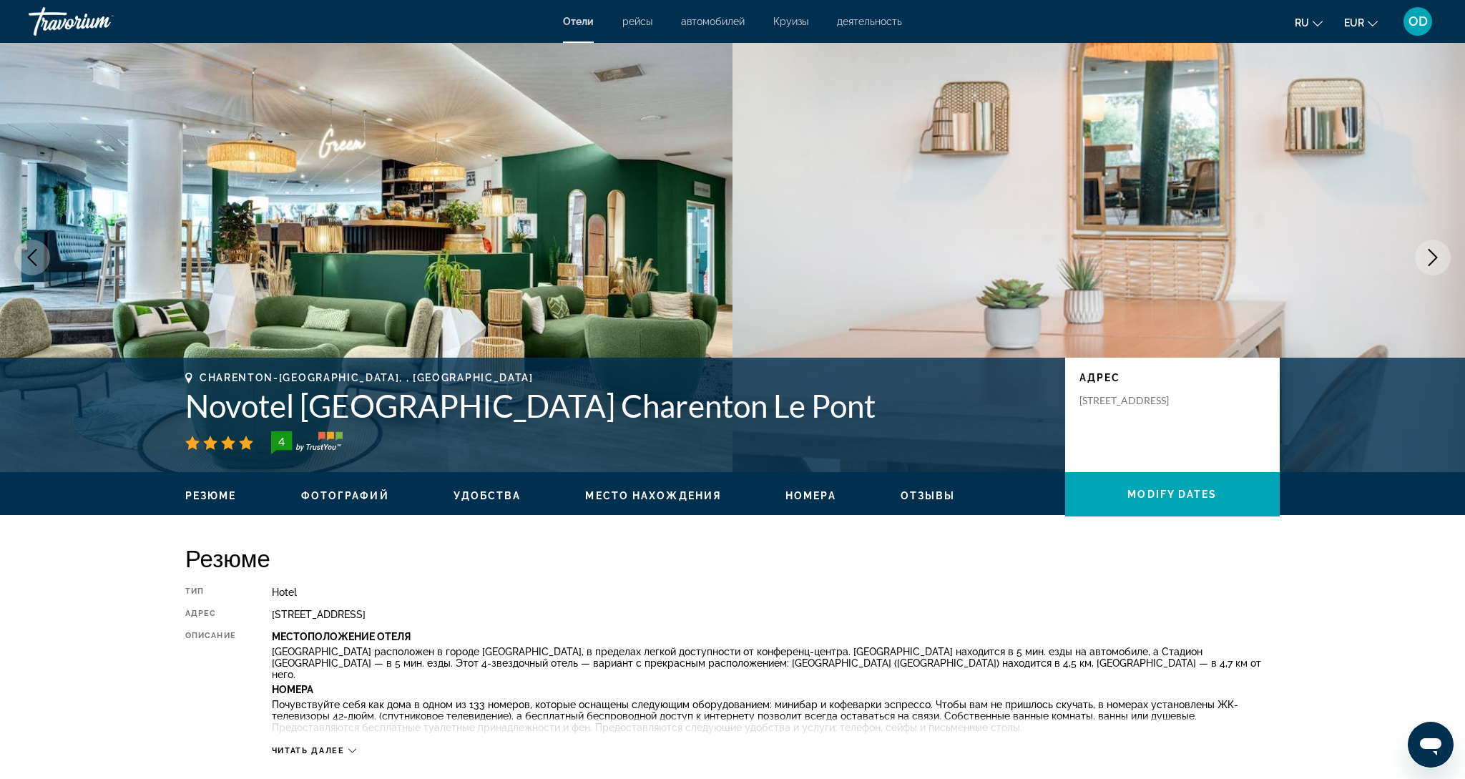
click at [1432, 262] on icon "Next image" at bounding box center [1432, 257] width 9 height 17
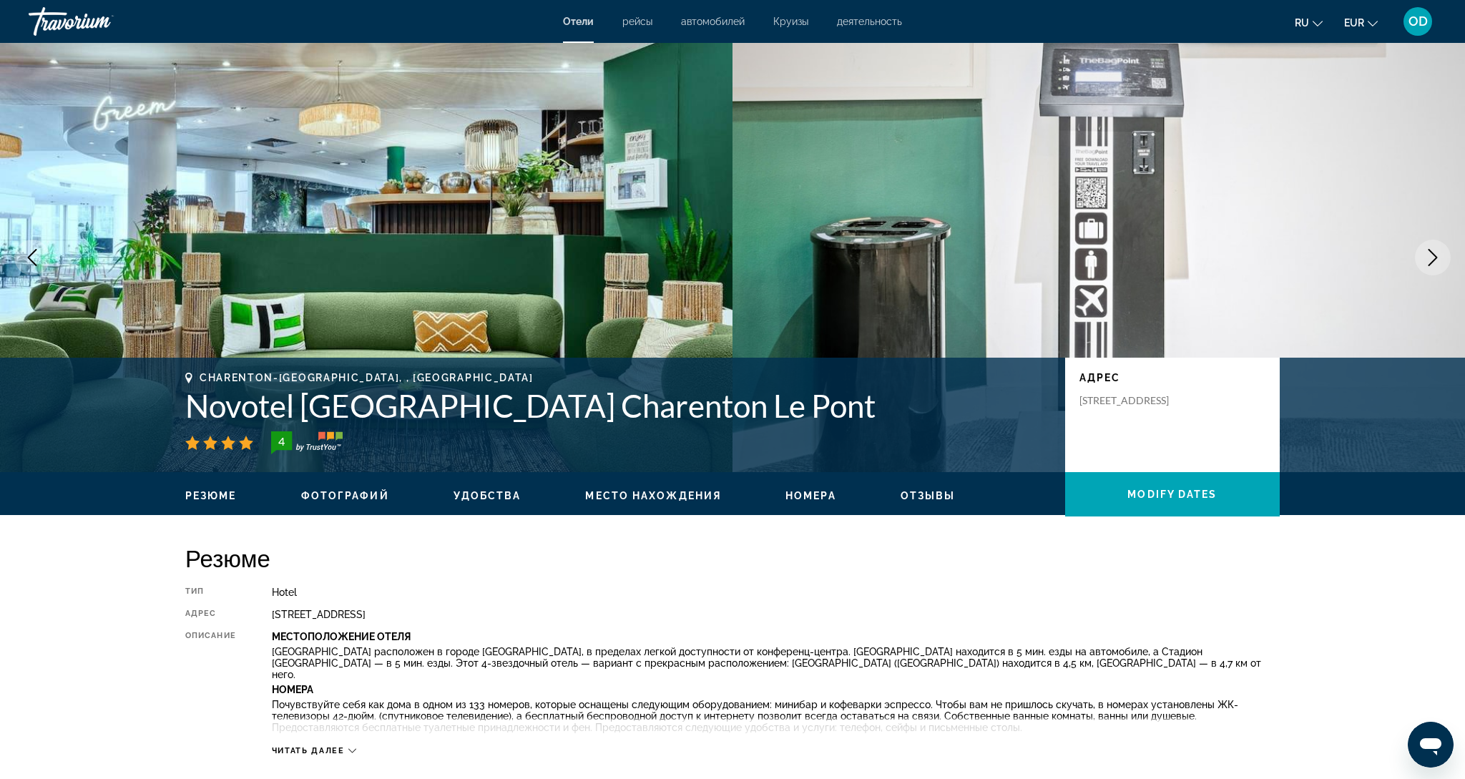
click at [1432, 262] on icon "Next image" at bounding box center [1432, 257] width 9 height 17
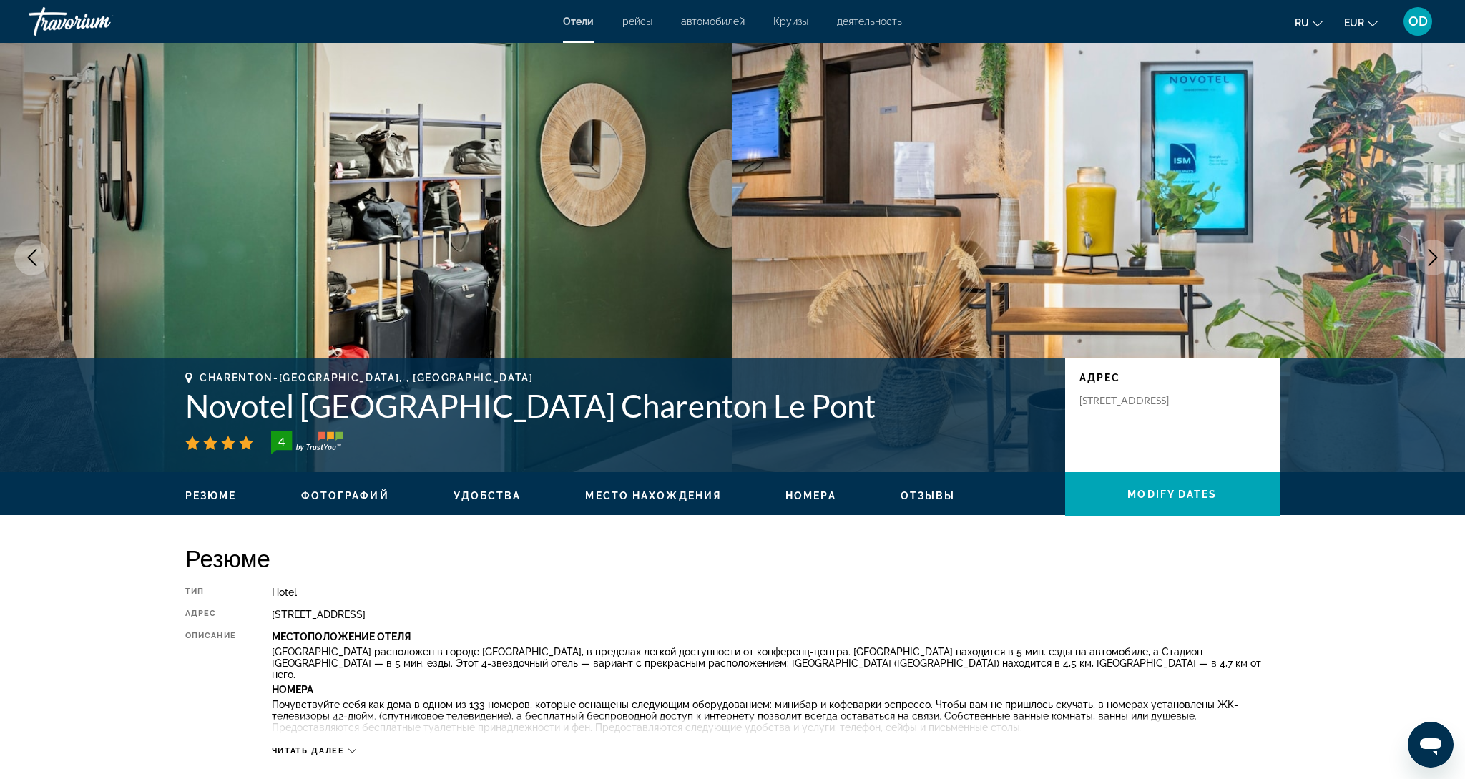
click at [1432, 262] on icon "Next image" at bounding box center [1432, 257] width 9 height 17
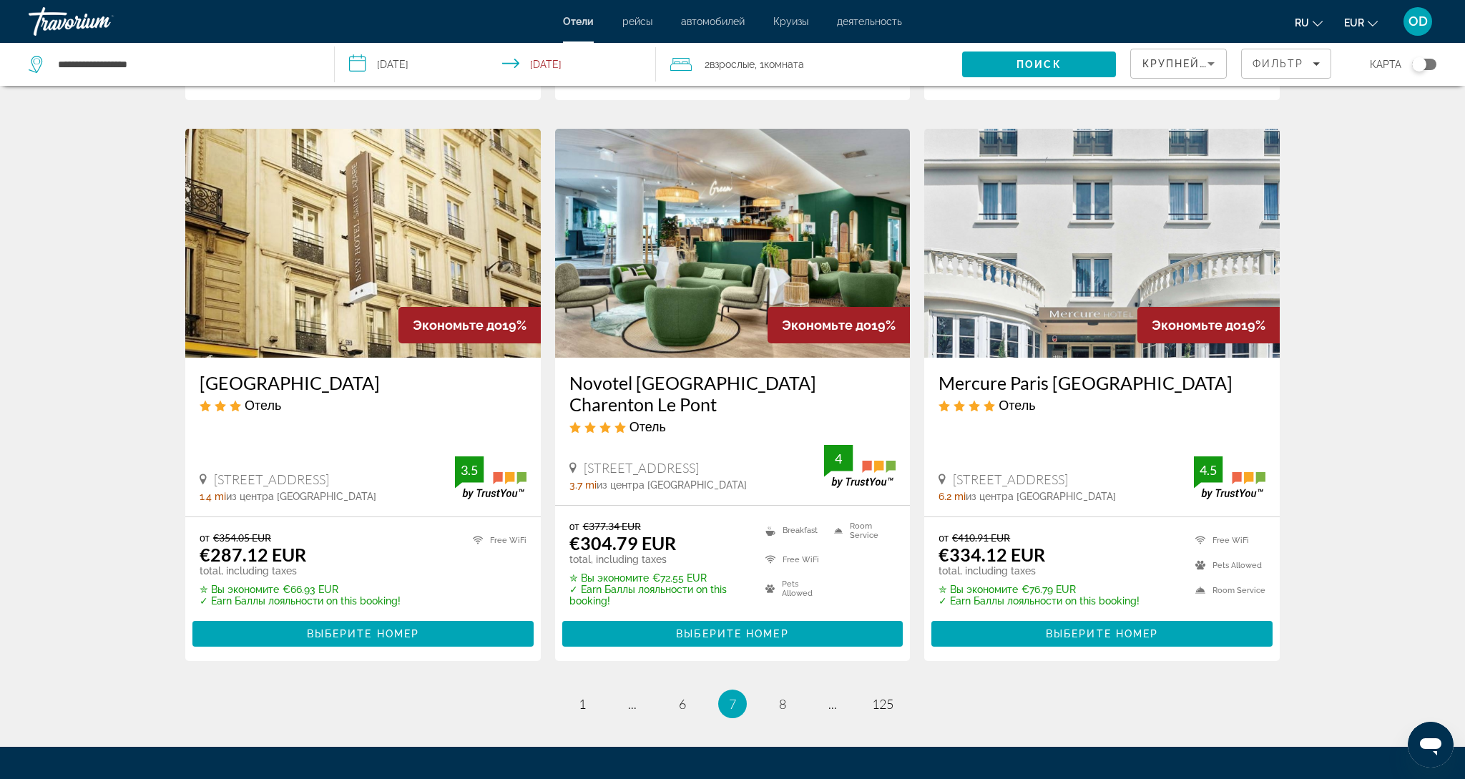
scroll to position [1644, 0]
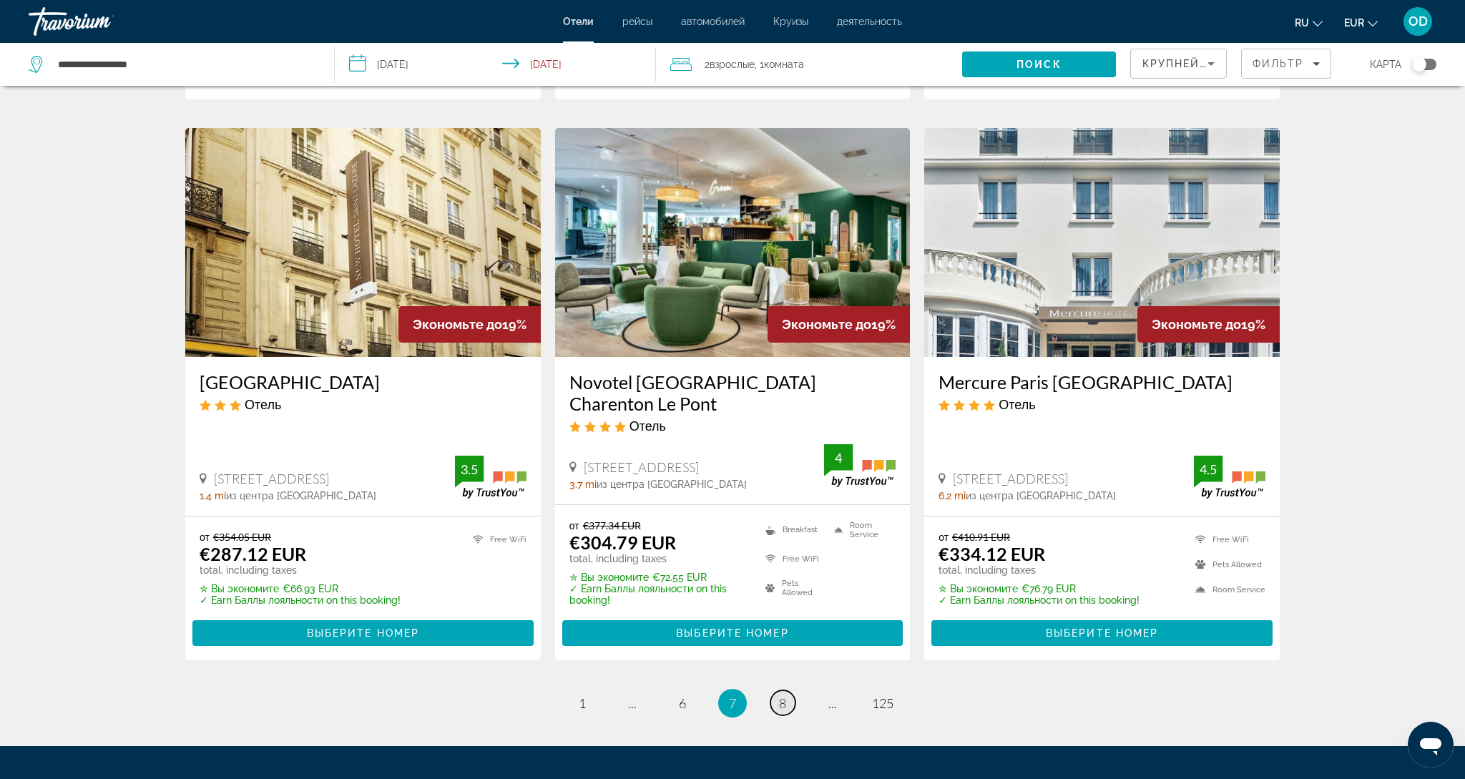
click at [787, 690] on link "page 8" at bounding box center [782, 702] width 25 height 25
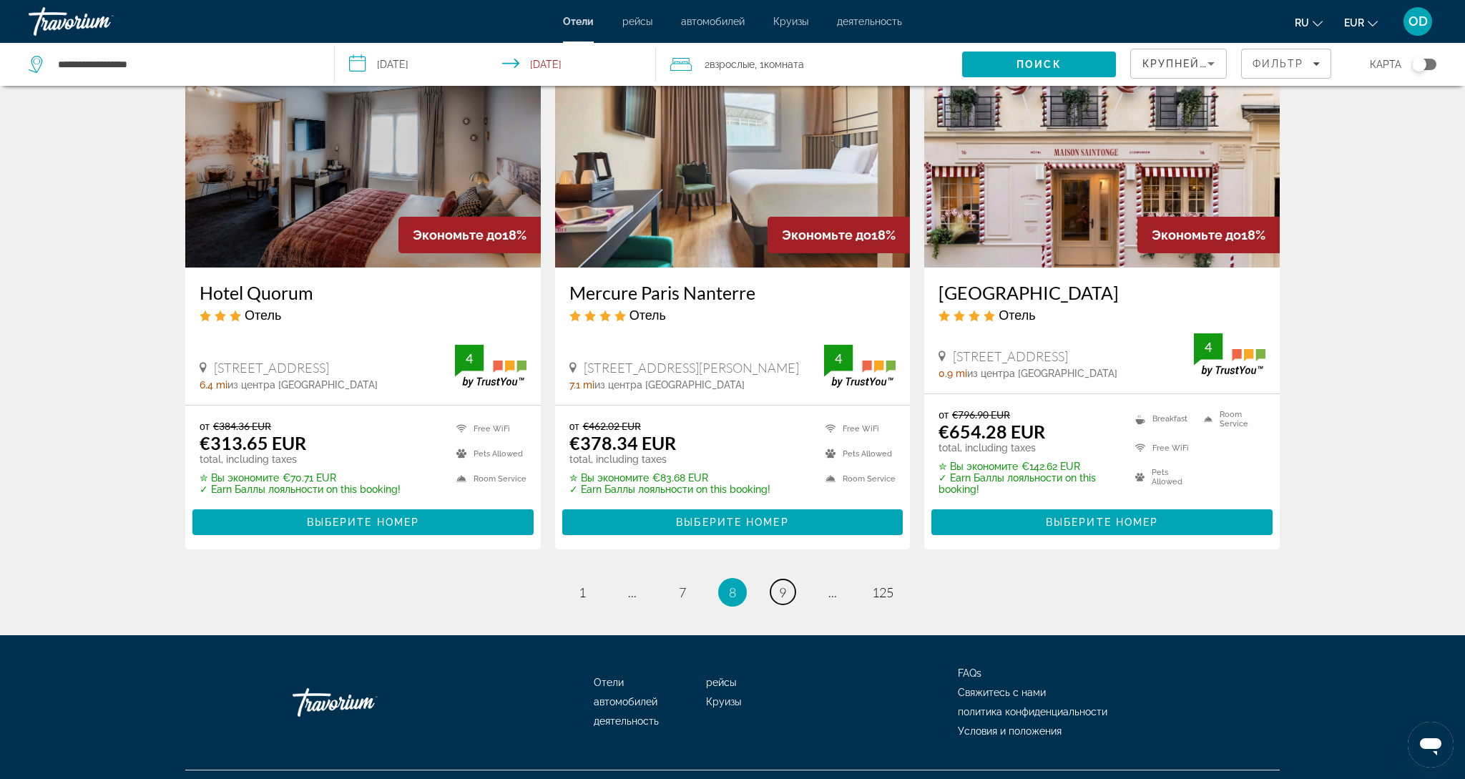
scroll to position [1733, 0]
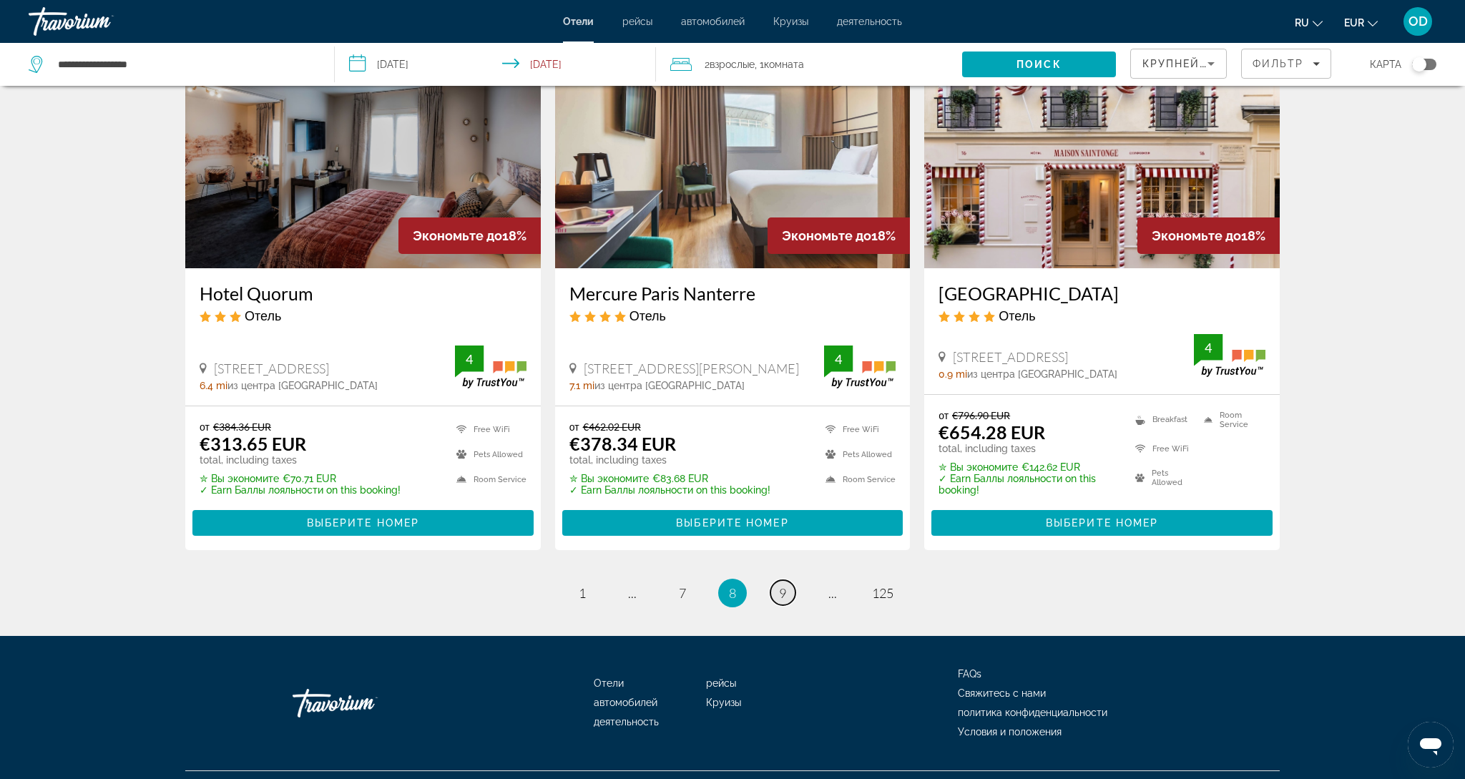
click at [785, 585] on span "9" at bounding box center [782, 593] width 7 height 16
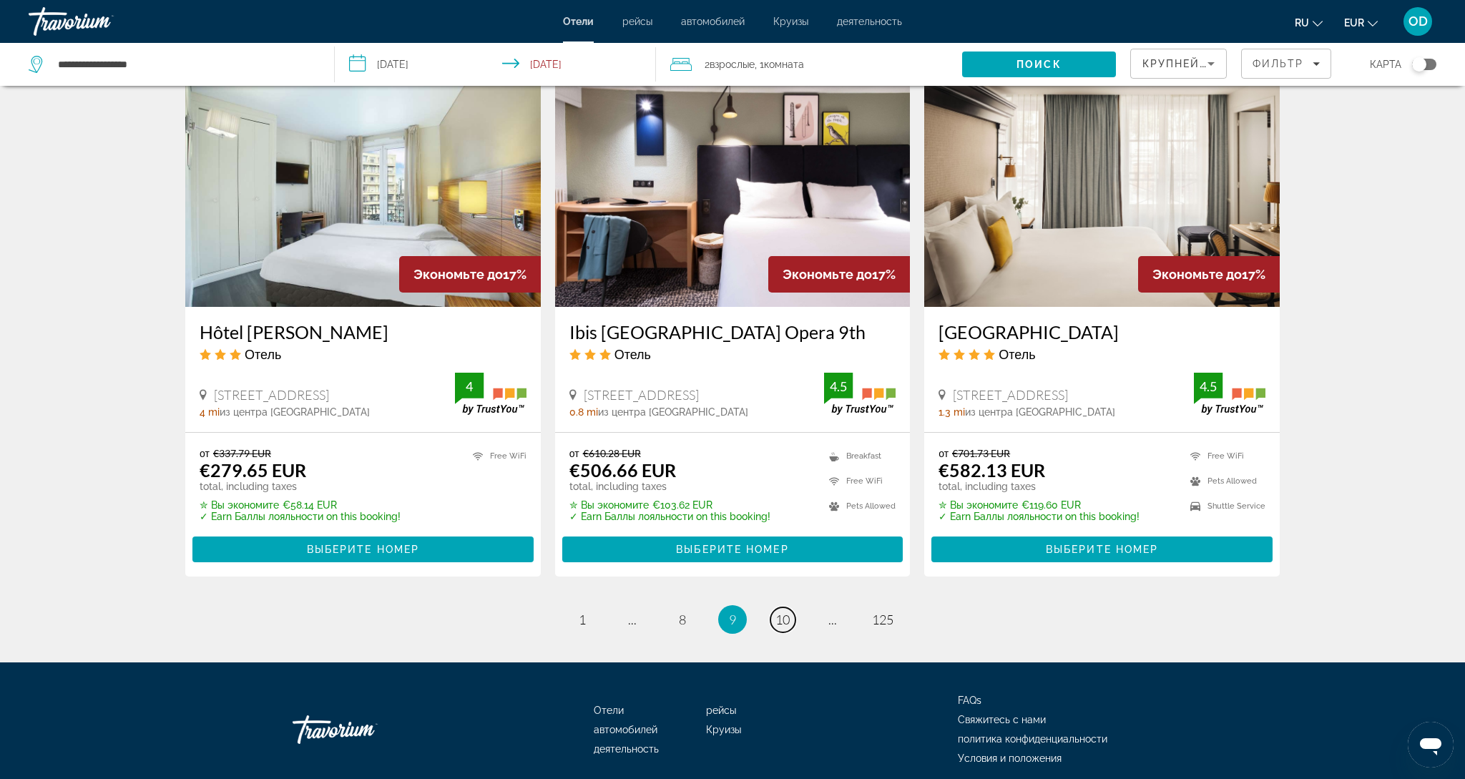
scroll to position [1713, 0]
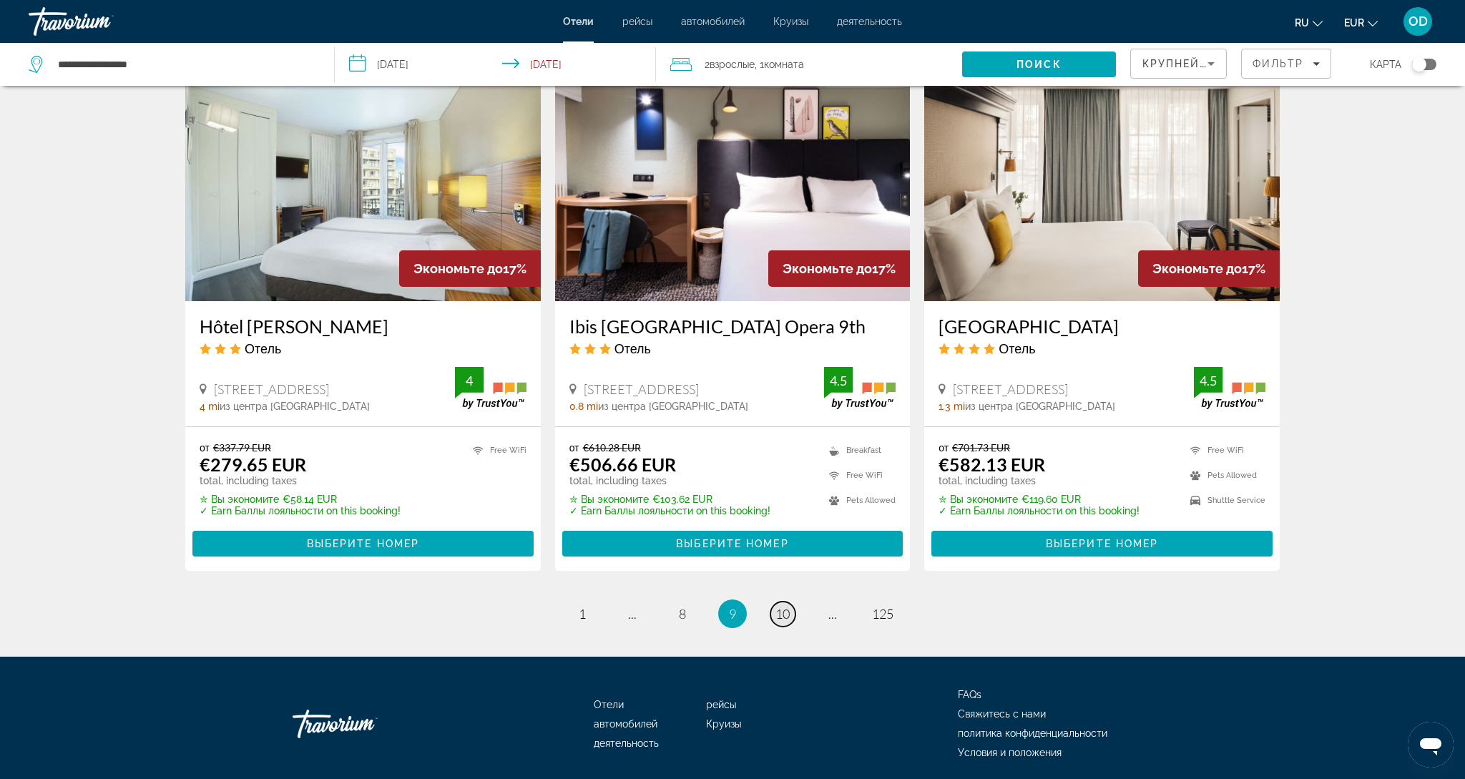
click at [780, 601] on link "page 10" at bounding box center [782, 613] width 25 height 25
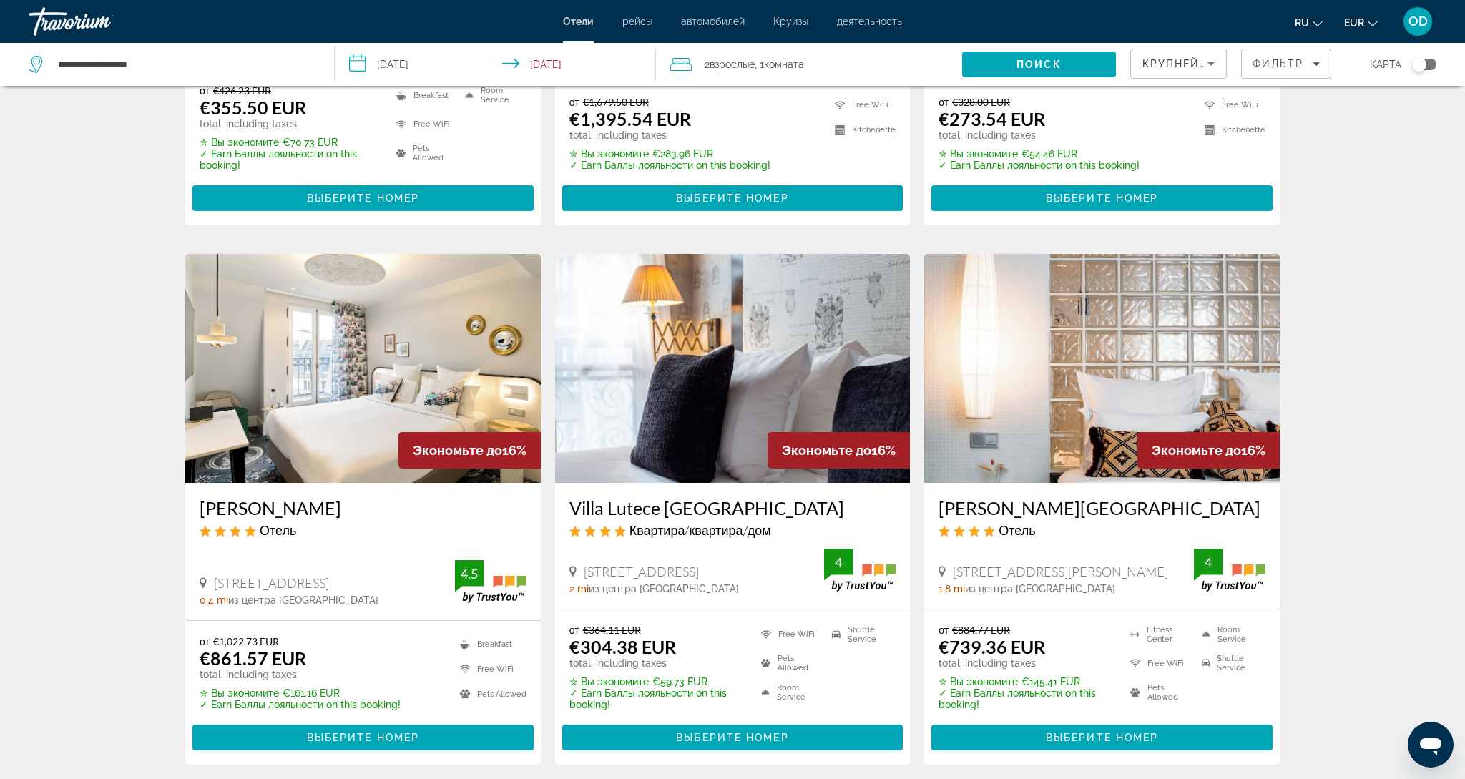
scroll to position [1777, 0]
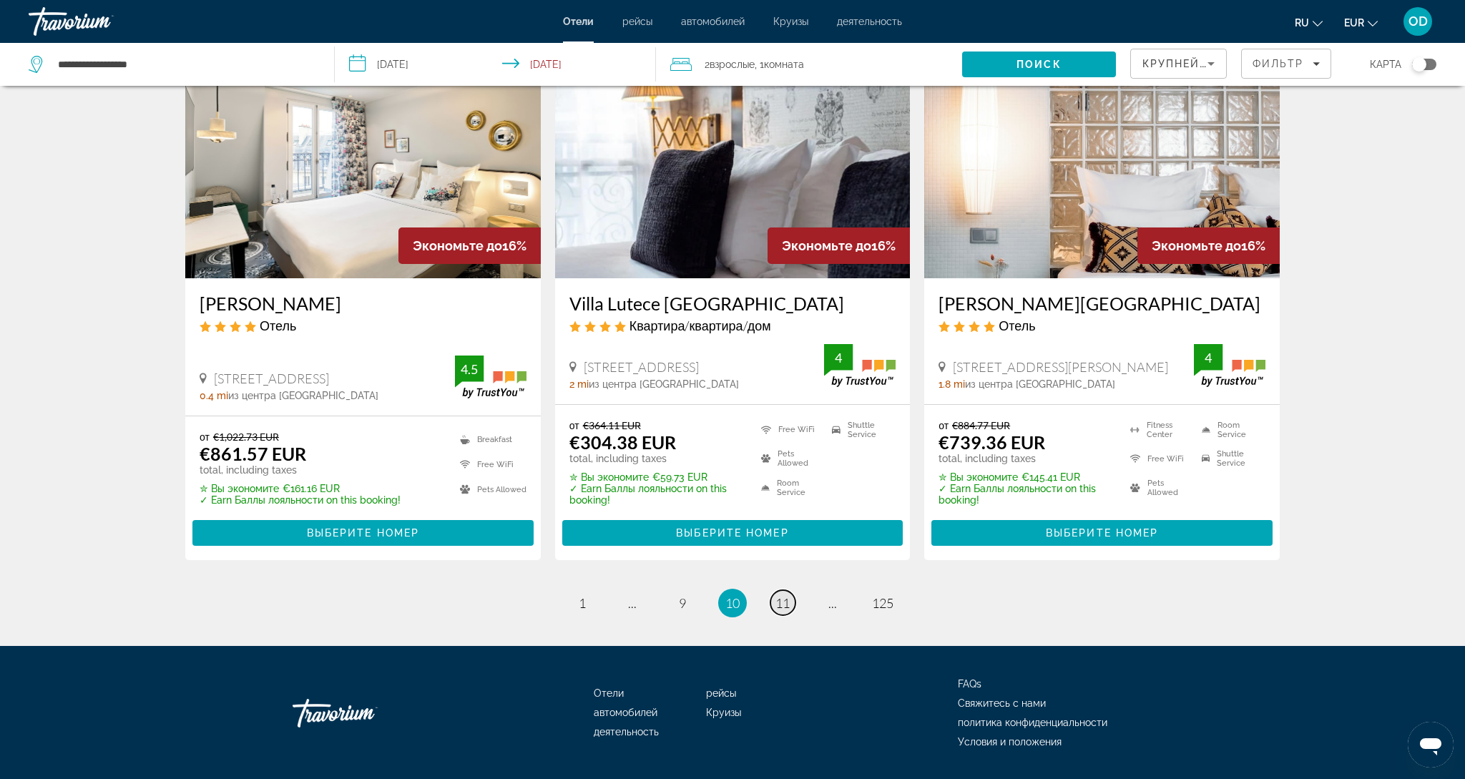
click at [787, 595] on span "11" at bounding box center [782, 603] width 14 height 16
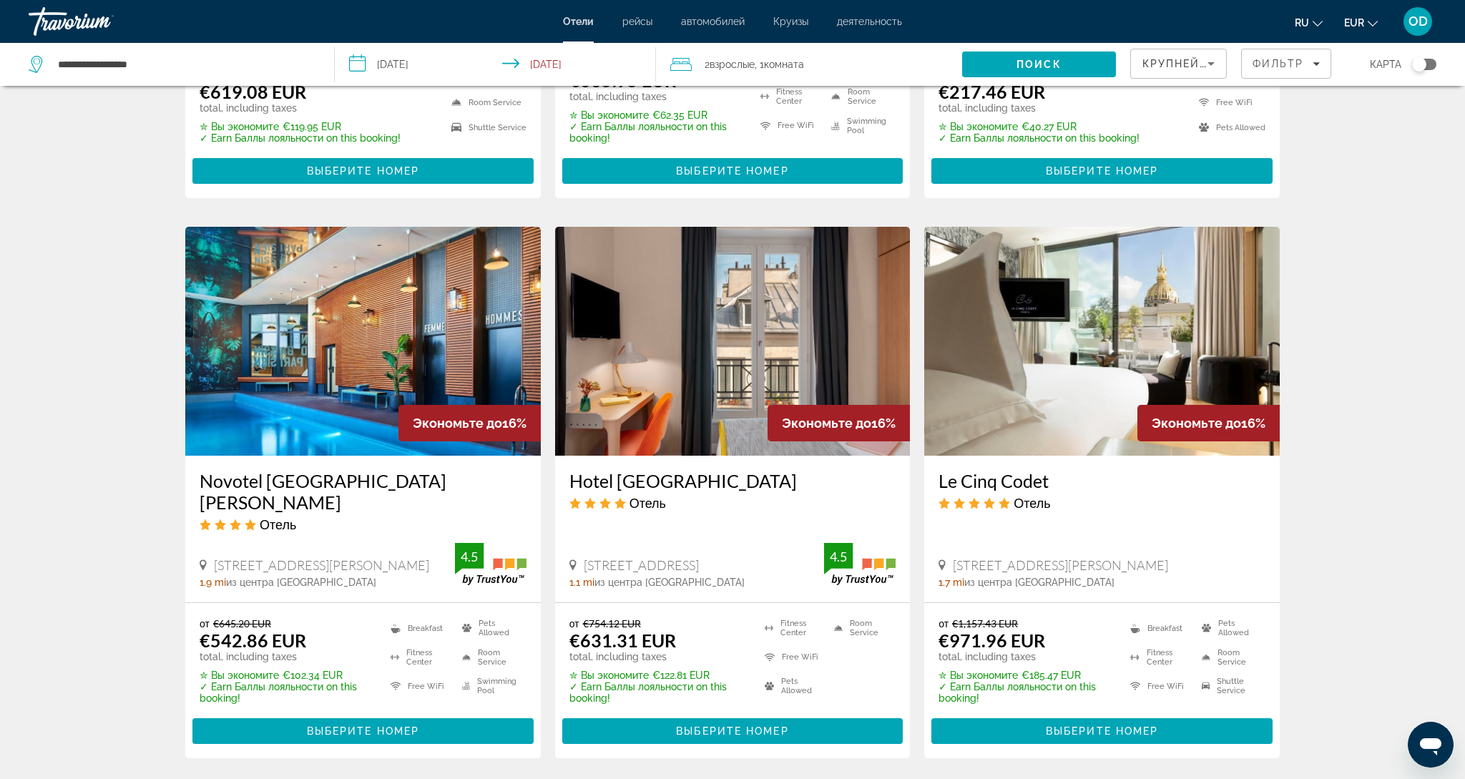
scroll to position [1585, 0]
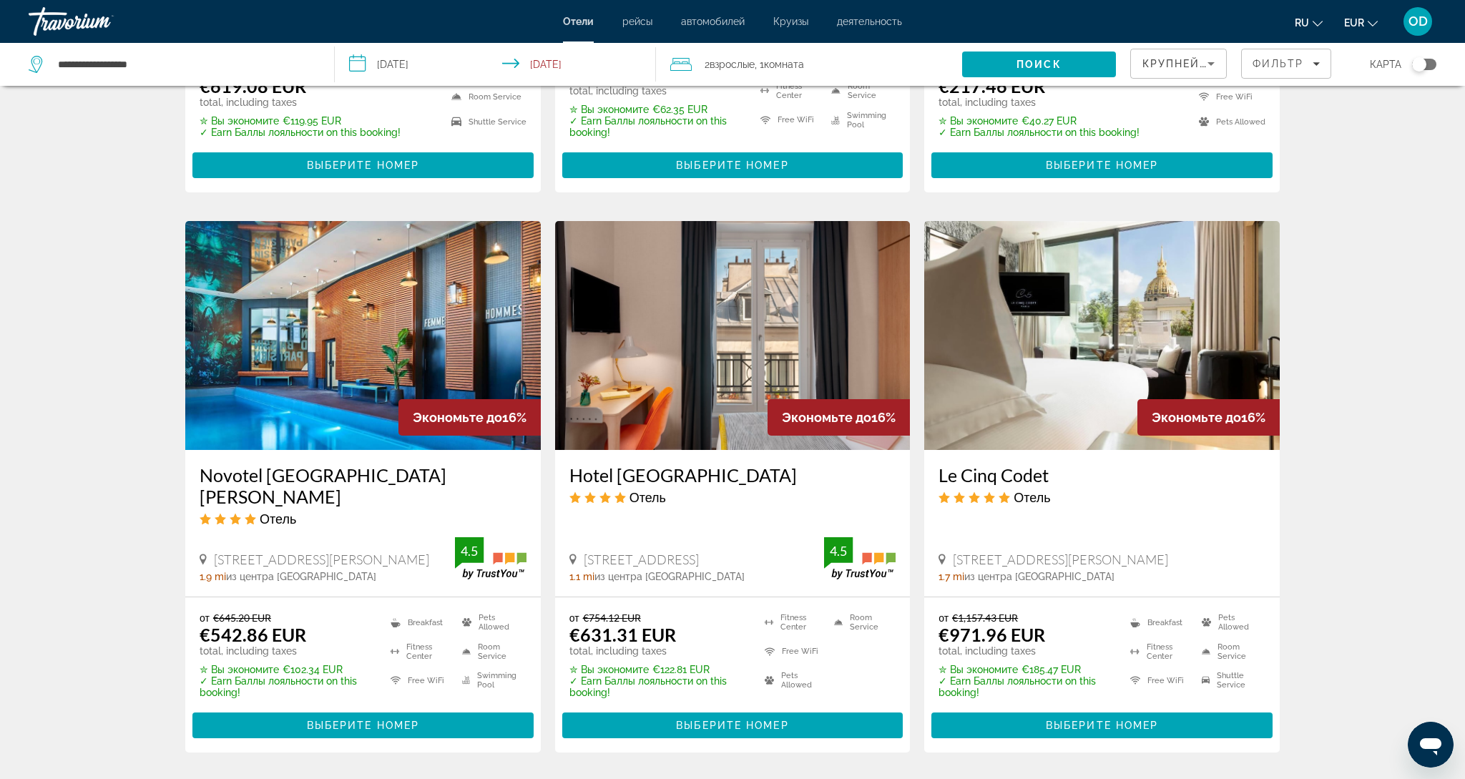
click at [390, 313] on img "Main content" at bounding box center [362, 335] width 355 height 229
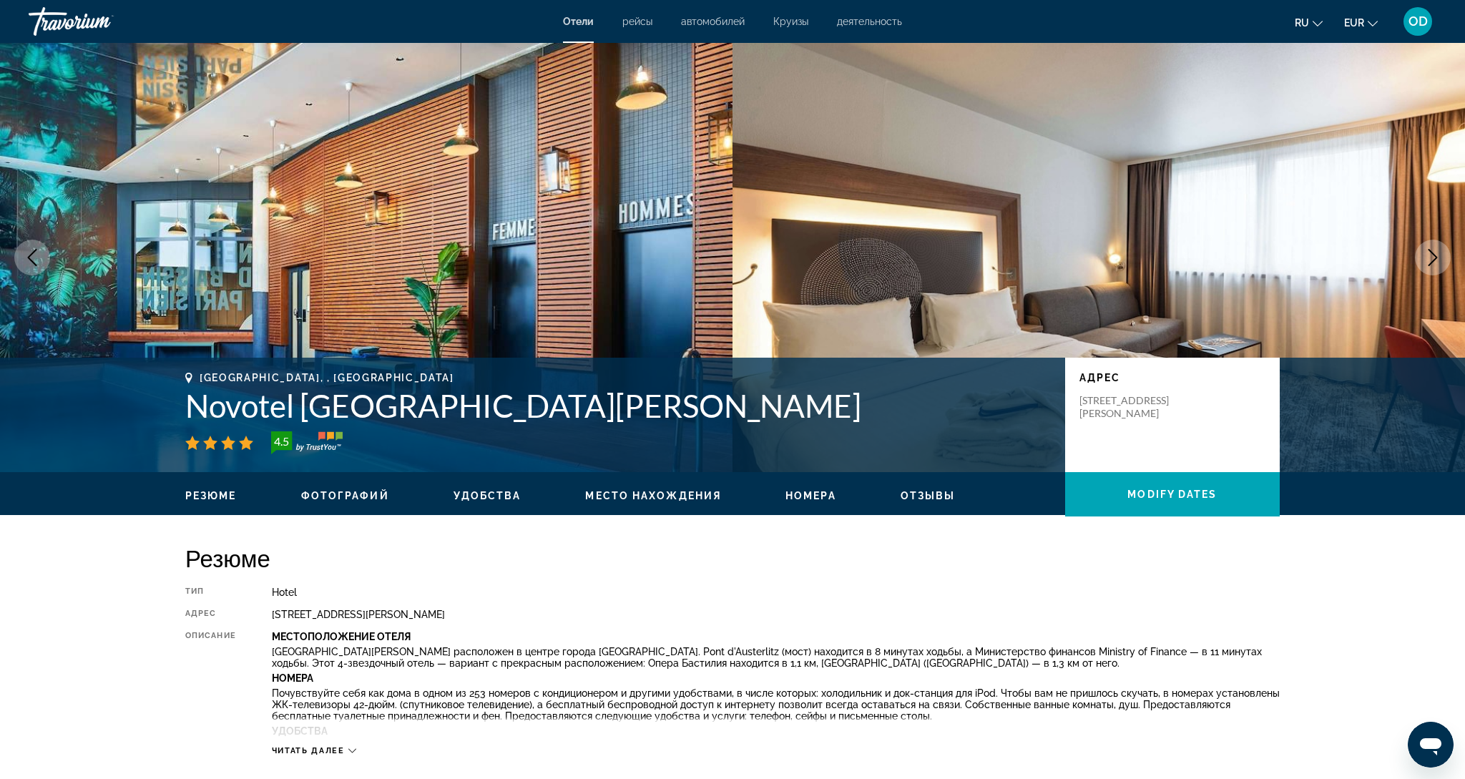
click at [1427, 255] on icon "Next image" at bounding box center [1432, 257] width 17 height 17
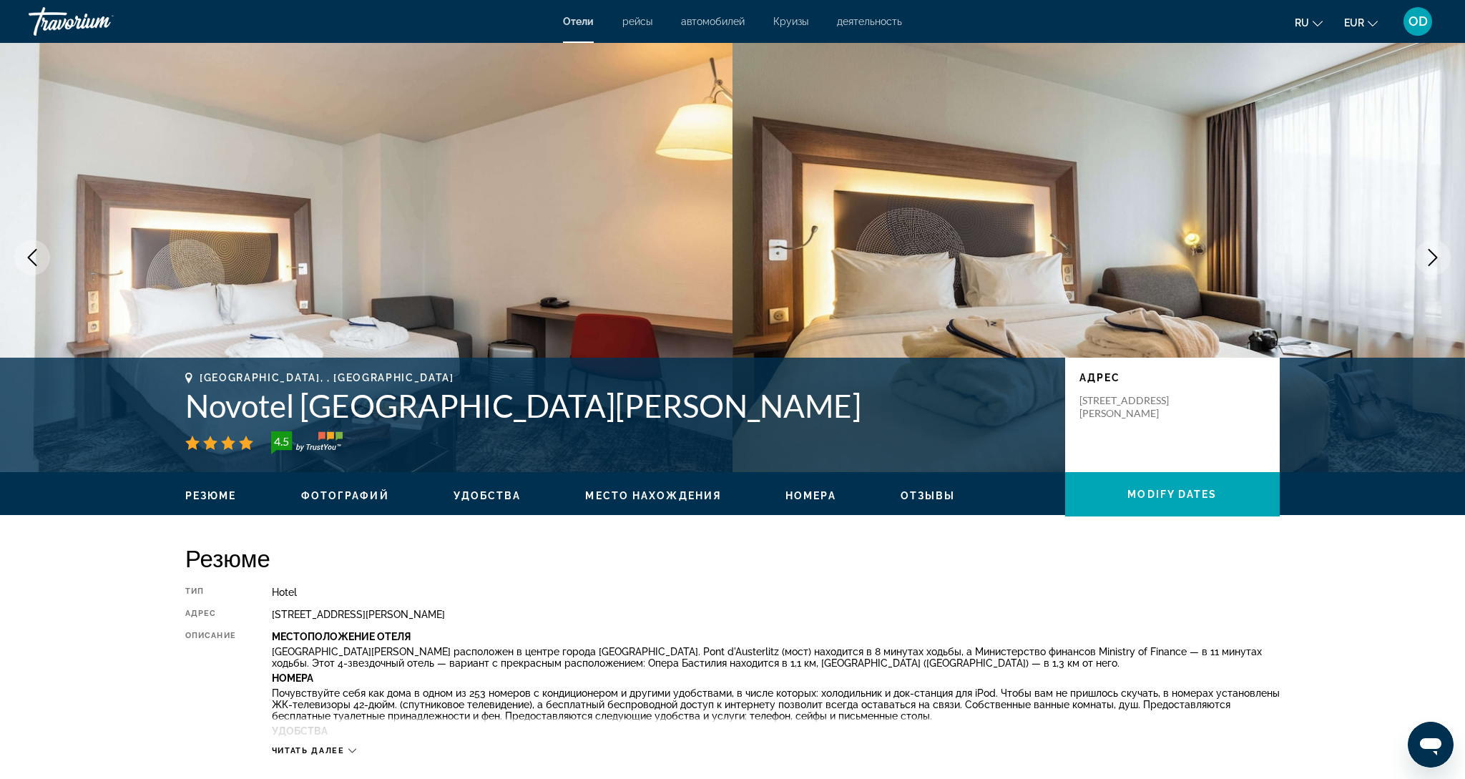
click at [1427, 255] on icon "Next image" at bounding box center [1432, 257] width 17 height 17
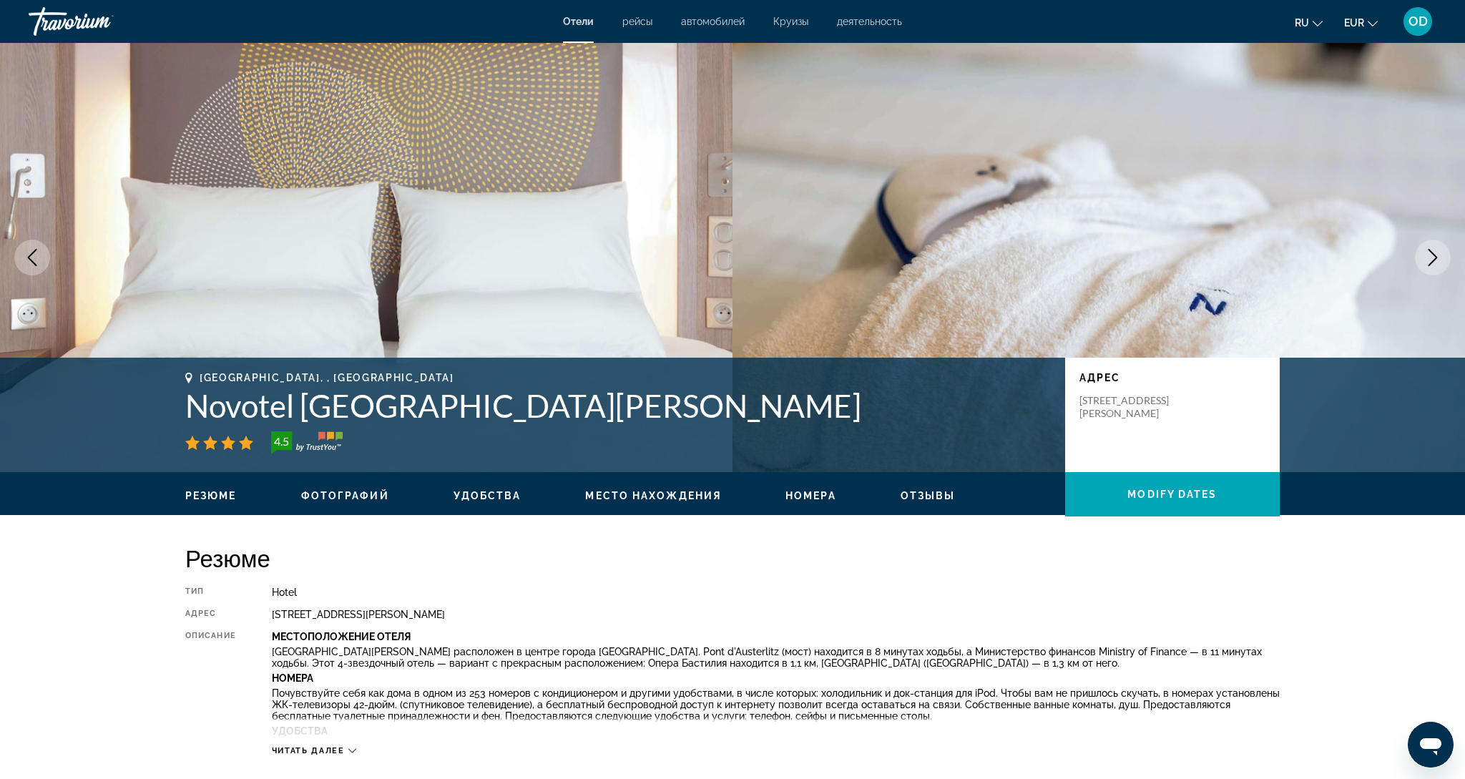
click at [1427, 255] on icon "Next image" at bounding box center [1432, 257] width 17 height 17
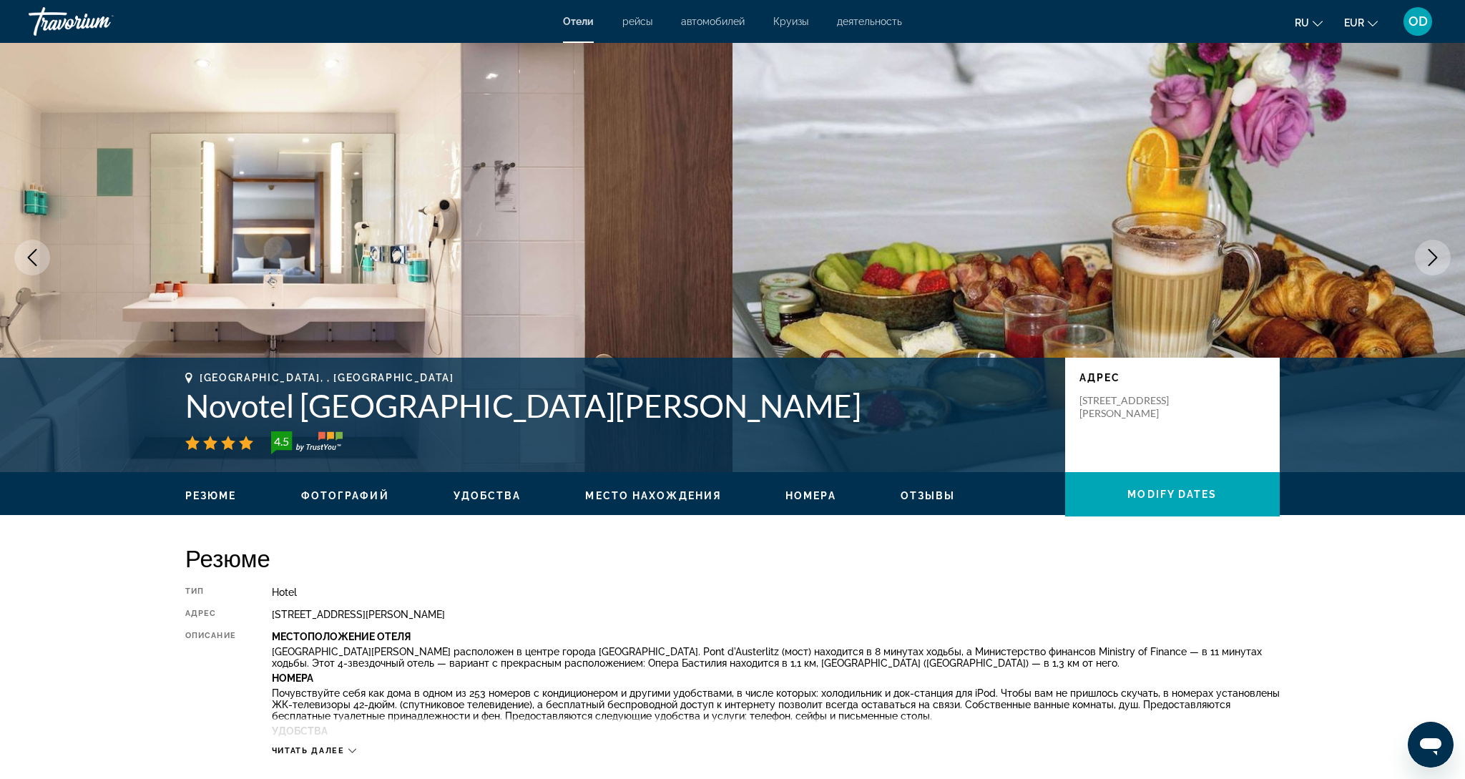
click at [1427, 255] on icon "Next image" at bounding box center [1432, 257] width 17 height 17
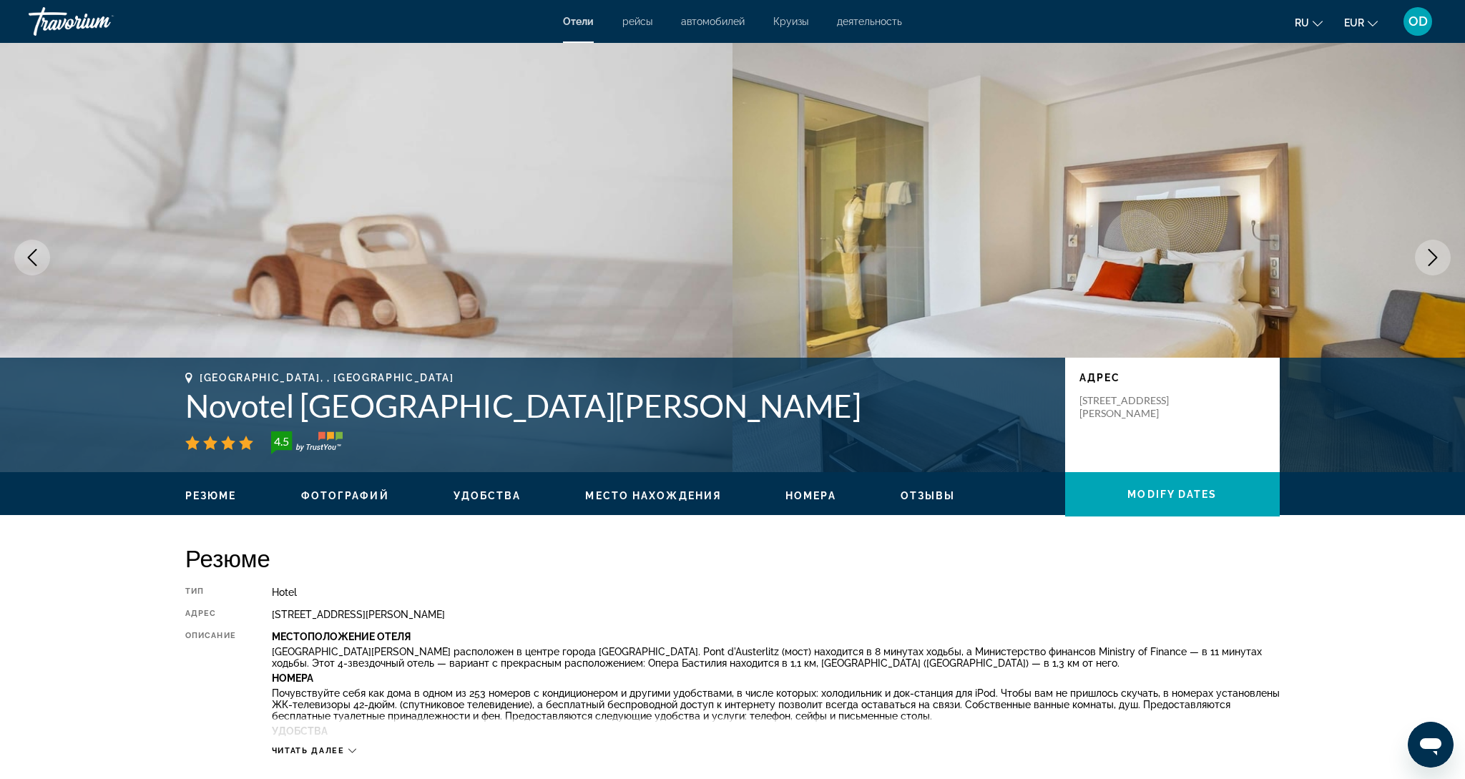
click at [1427, 255] on icon "Next image" at bounding box center [1432, 257] width 17 height 17
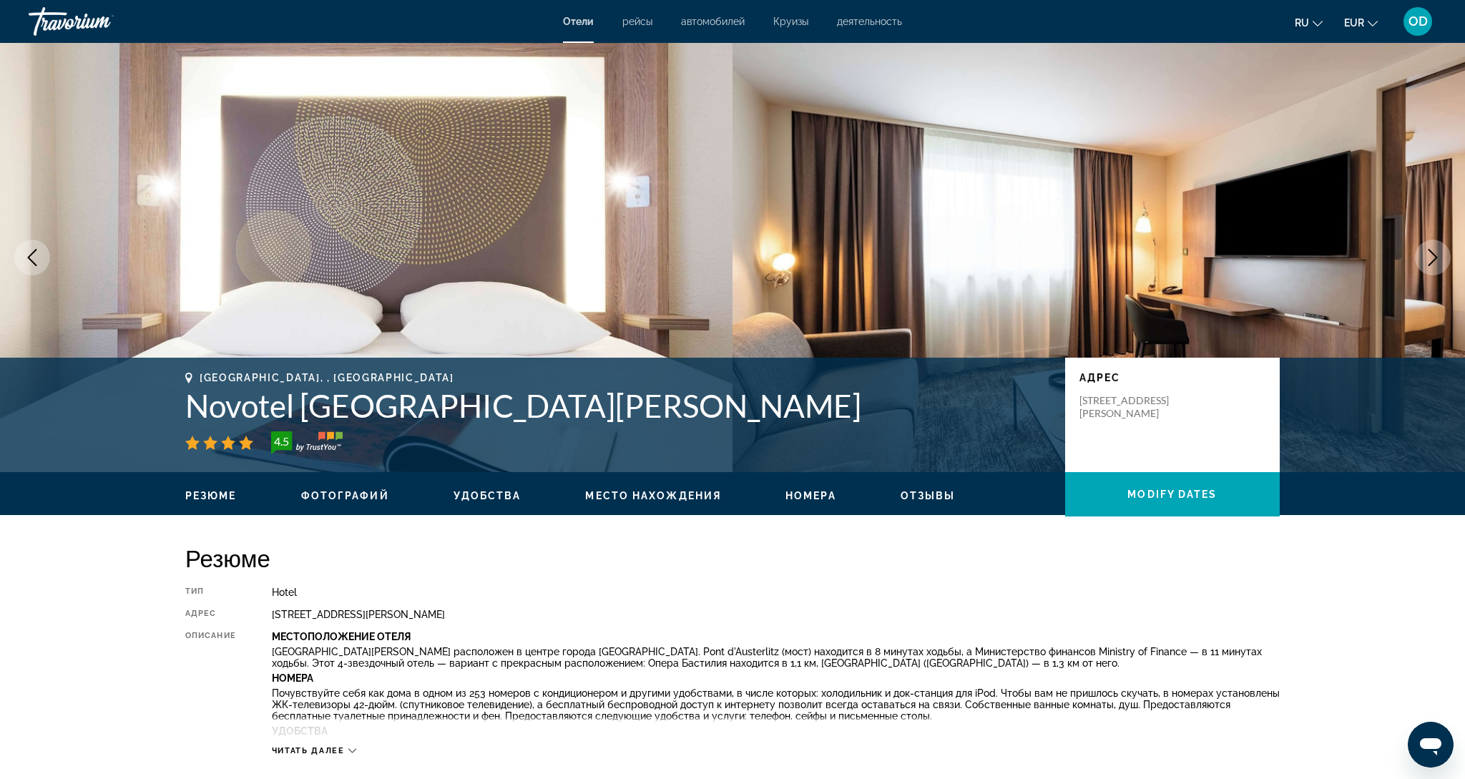
scroll to position [1, 0]
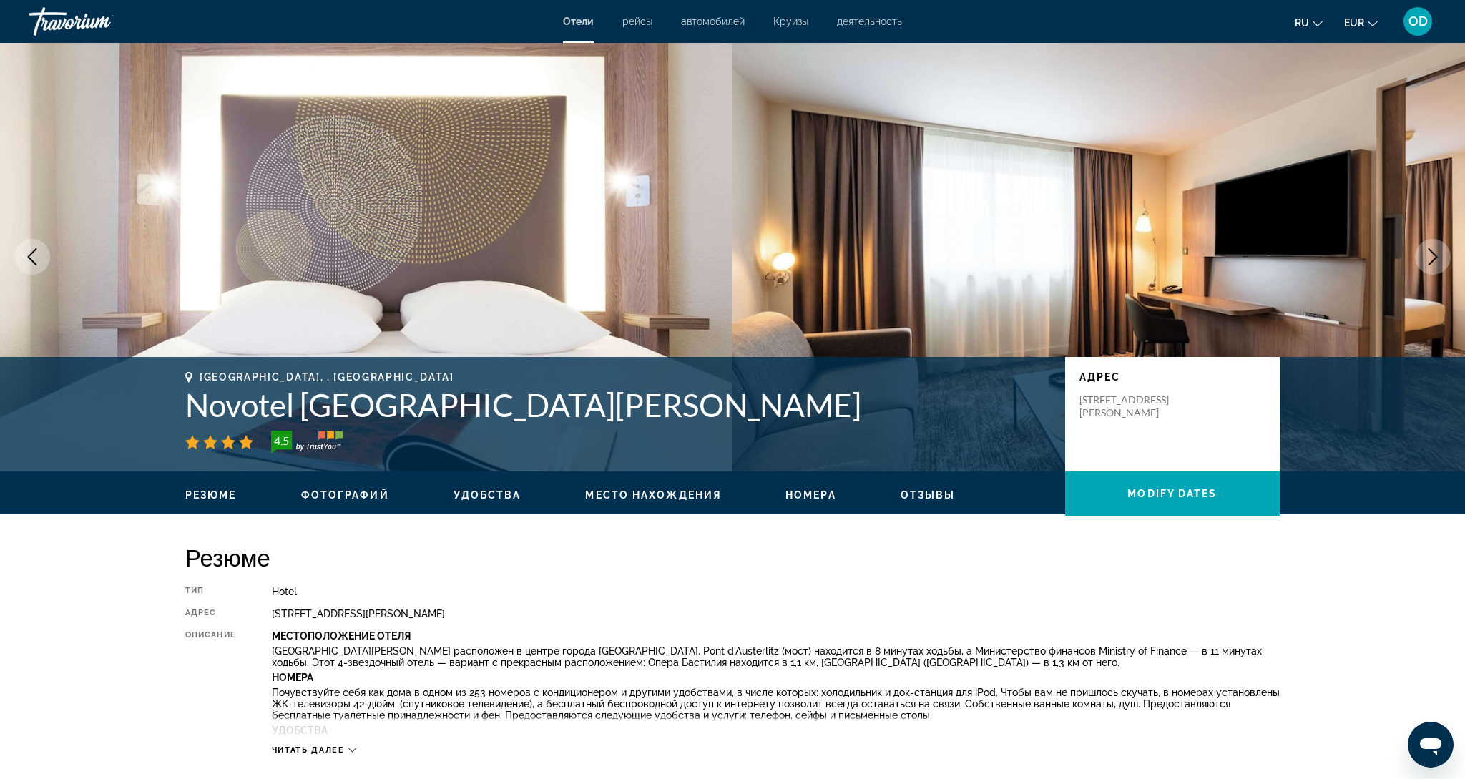
click at [1427, 255] on icon "Next image" at bounding box center [1432, 256] width 17 height 17
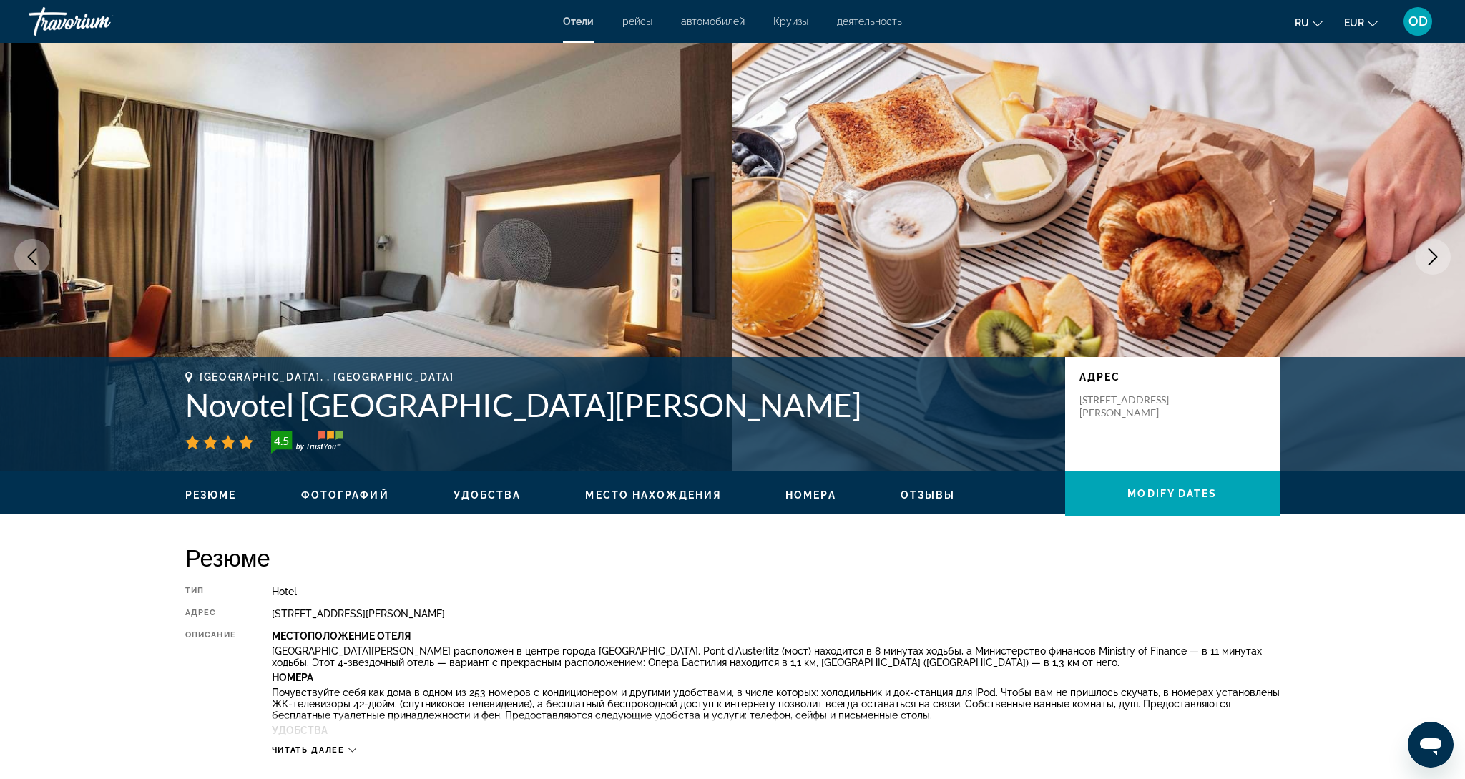
click at [1427, 255] on icon "Next image" at bounding box center [1432, 256] width 17 height 17
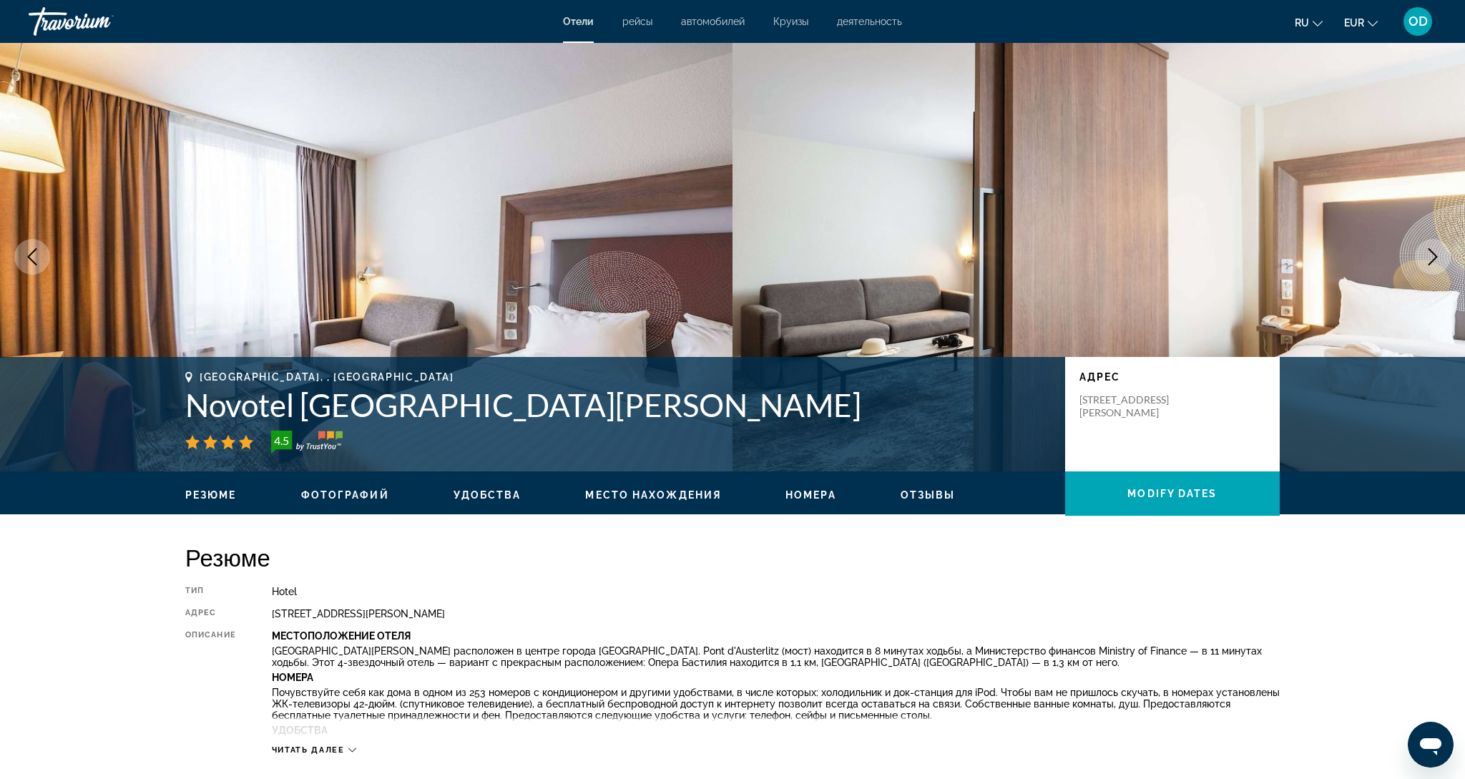
click at [1427, 255] on icon "Next image" at bounding box center [1432, 256] width 17 height 17
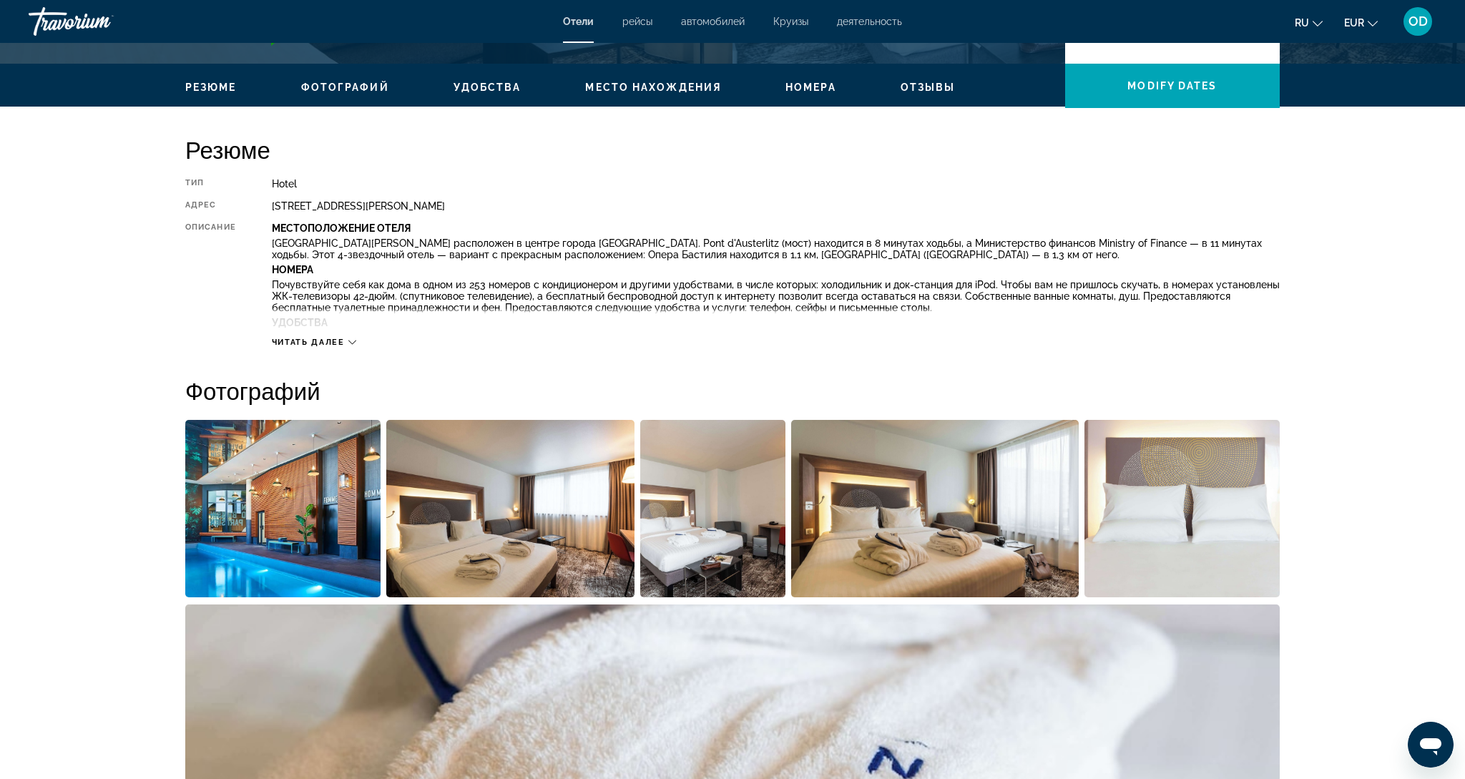
scroll to position [411, 0]
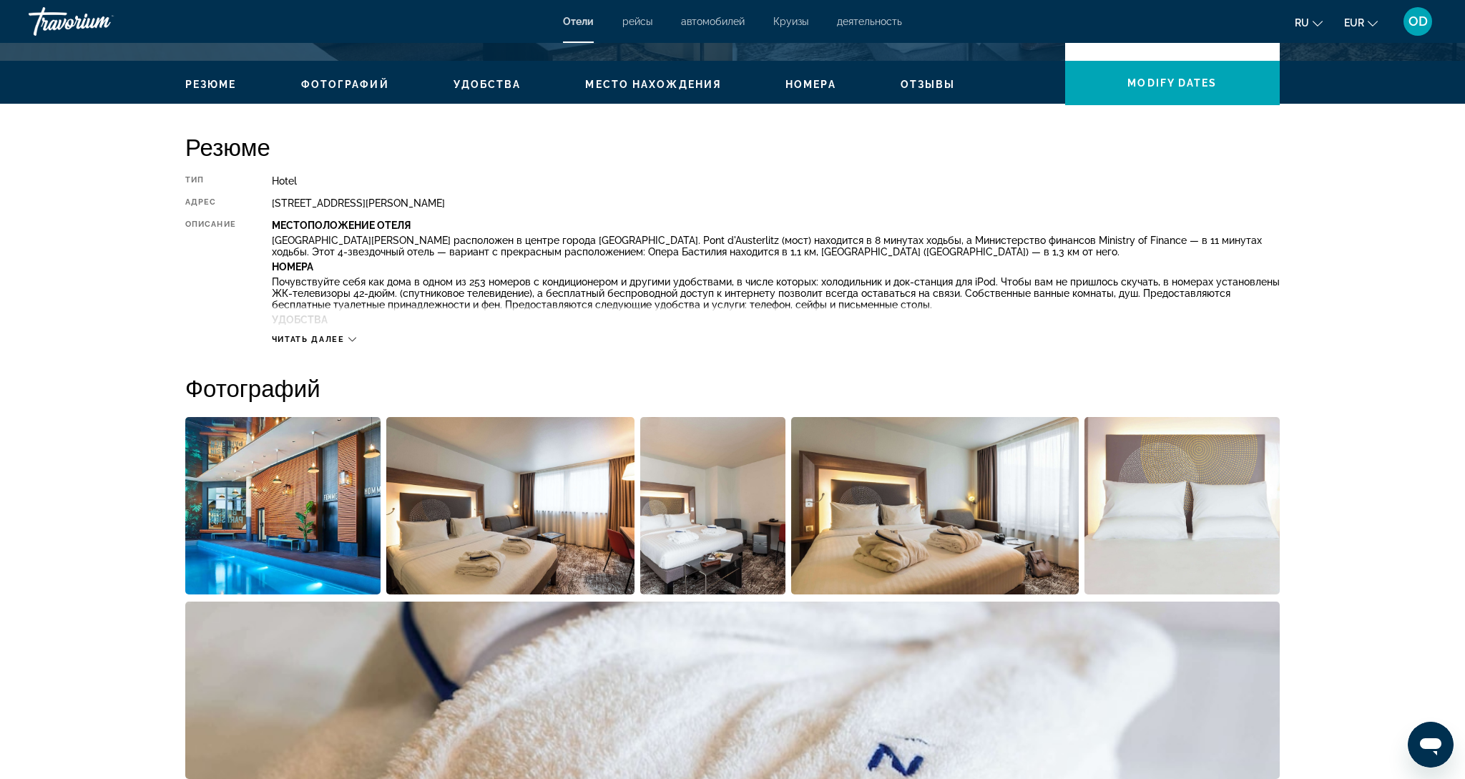
click at [333, 335] on span "Читать далее" at bounding box center [308, 339] width 73 height 9
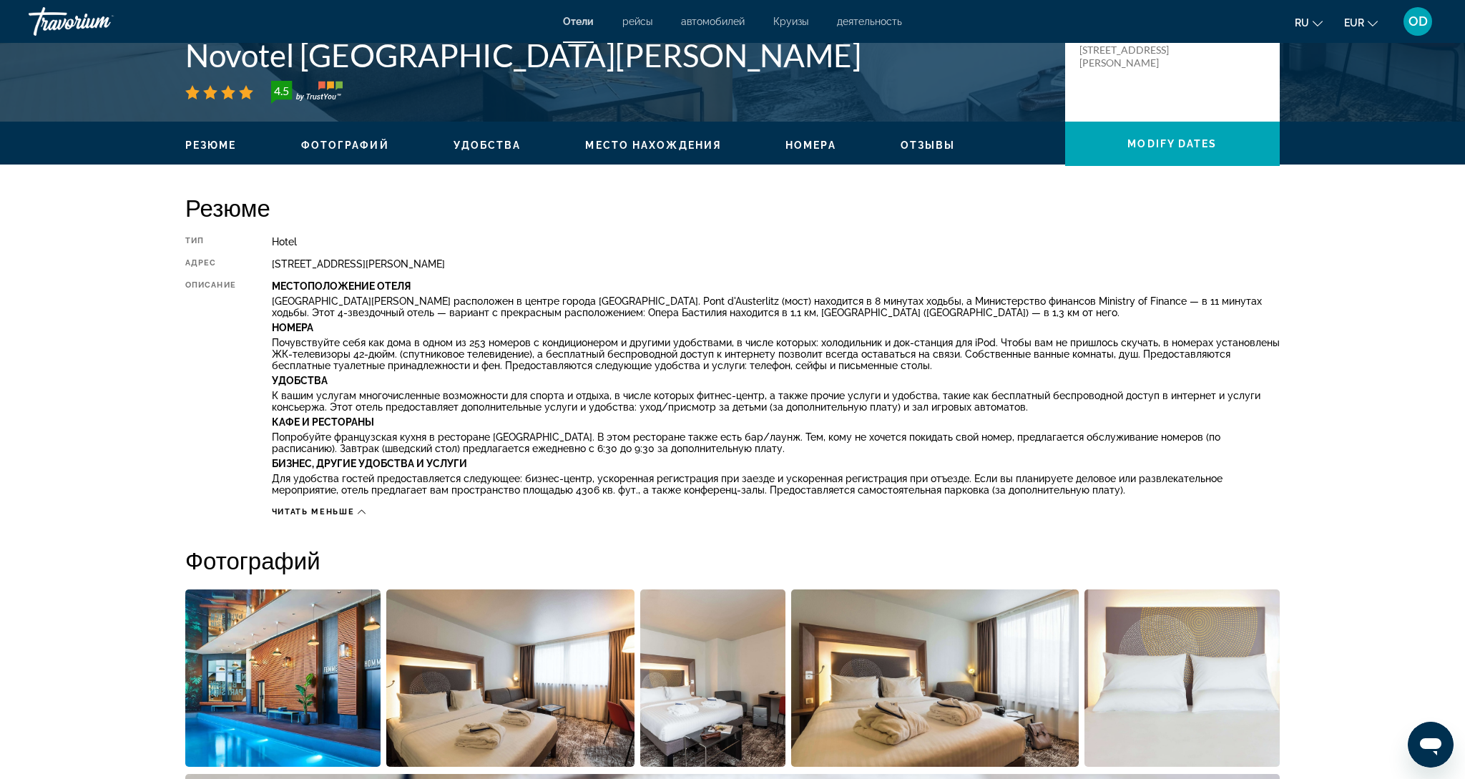
scroll to position [348, 0]
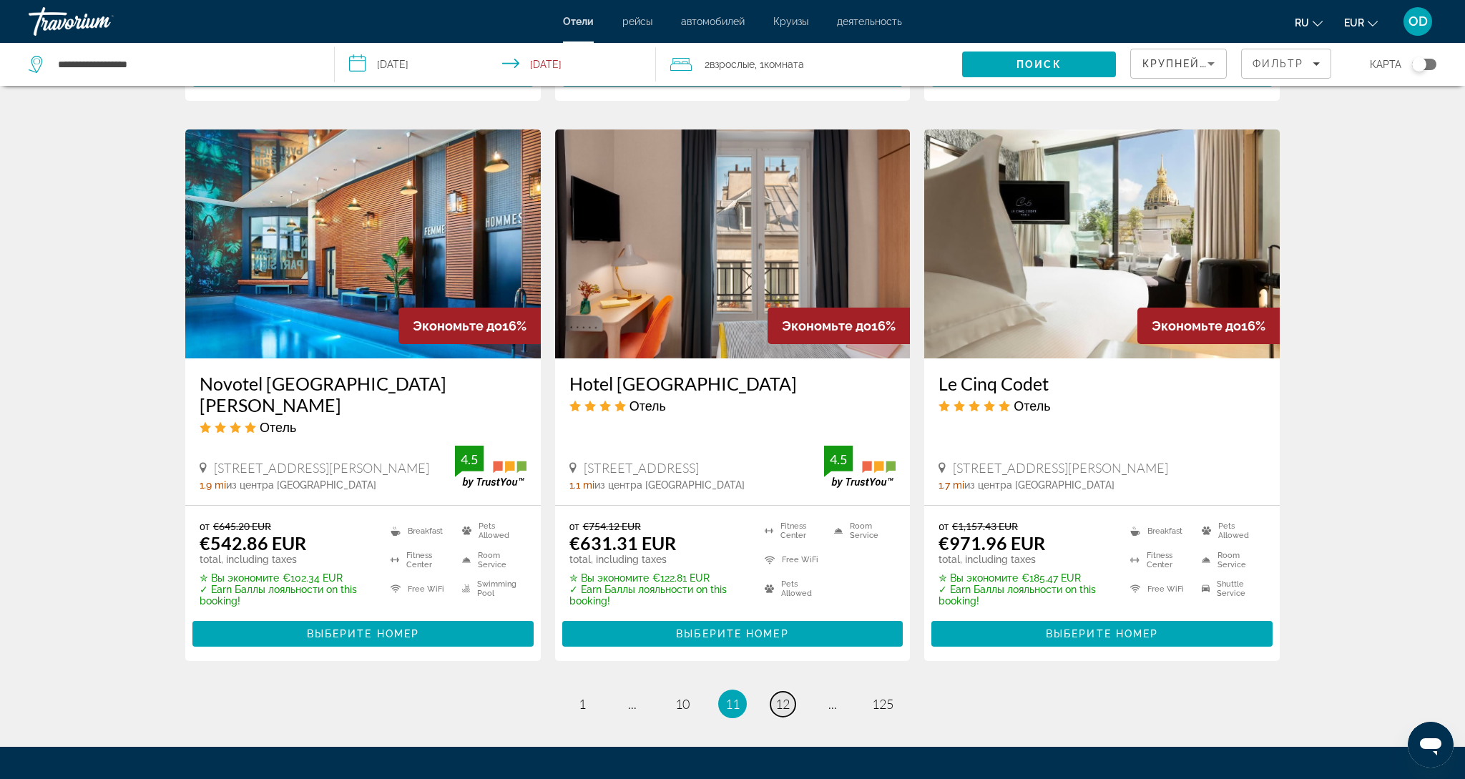
scroll to position [1675, 0]
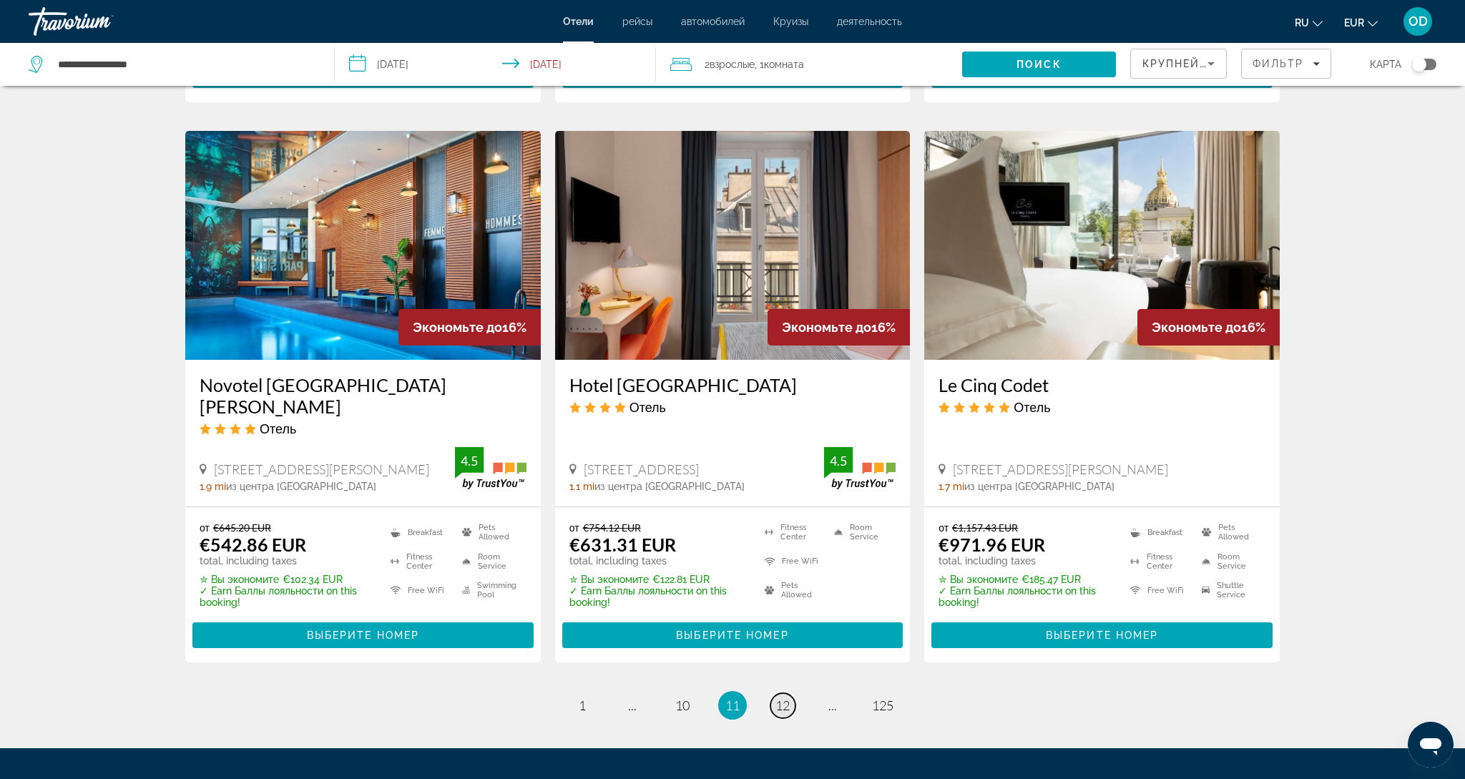
click at [786, 697] on span "12" at bounding box center [782, 705] width 14 height 16
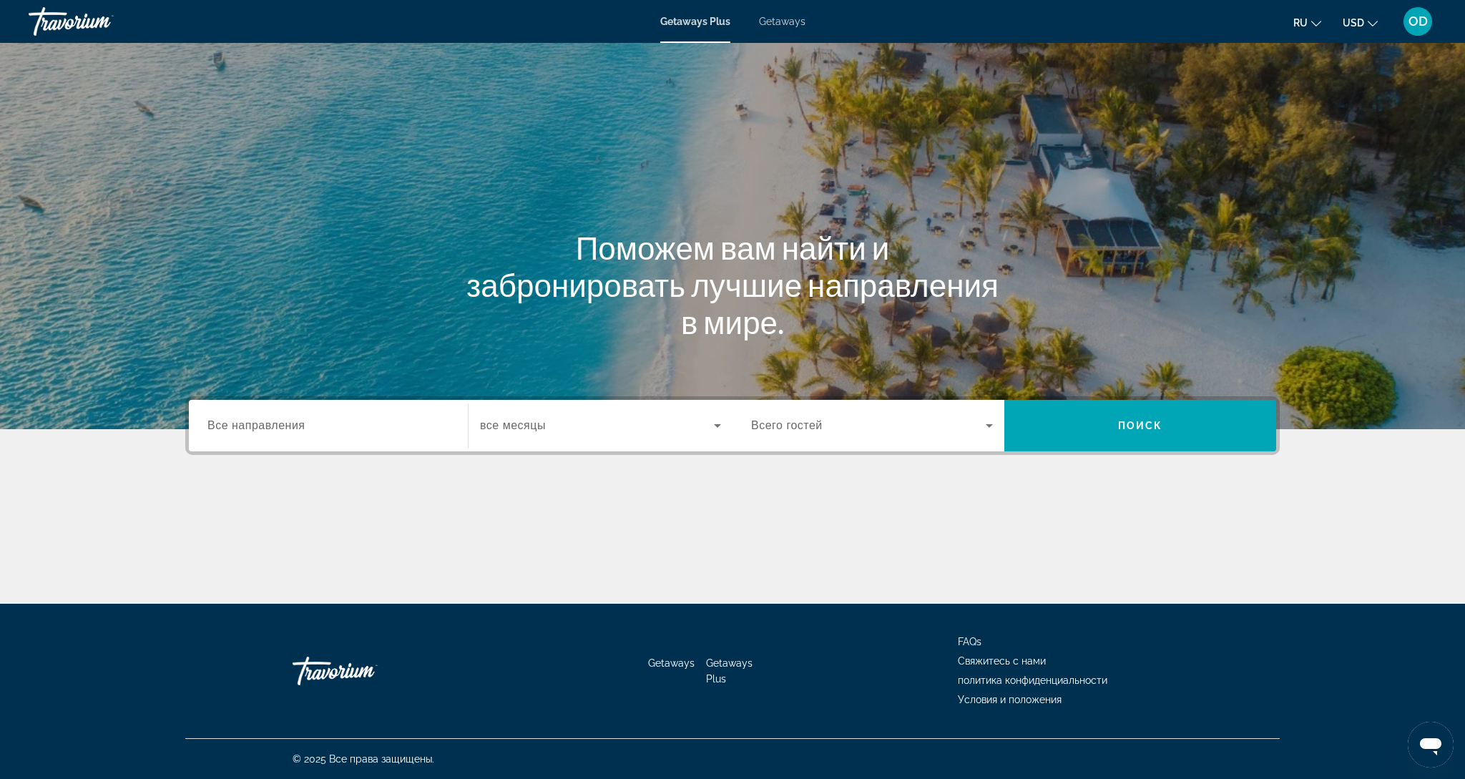
click at [287, 435] on div "Search widget" at bounding box center [328, 425] width 242 height 41
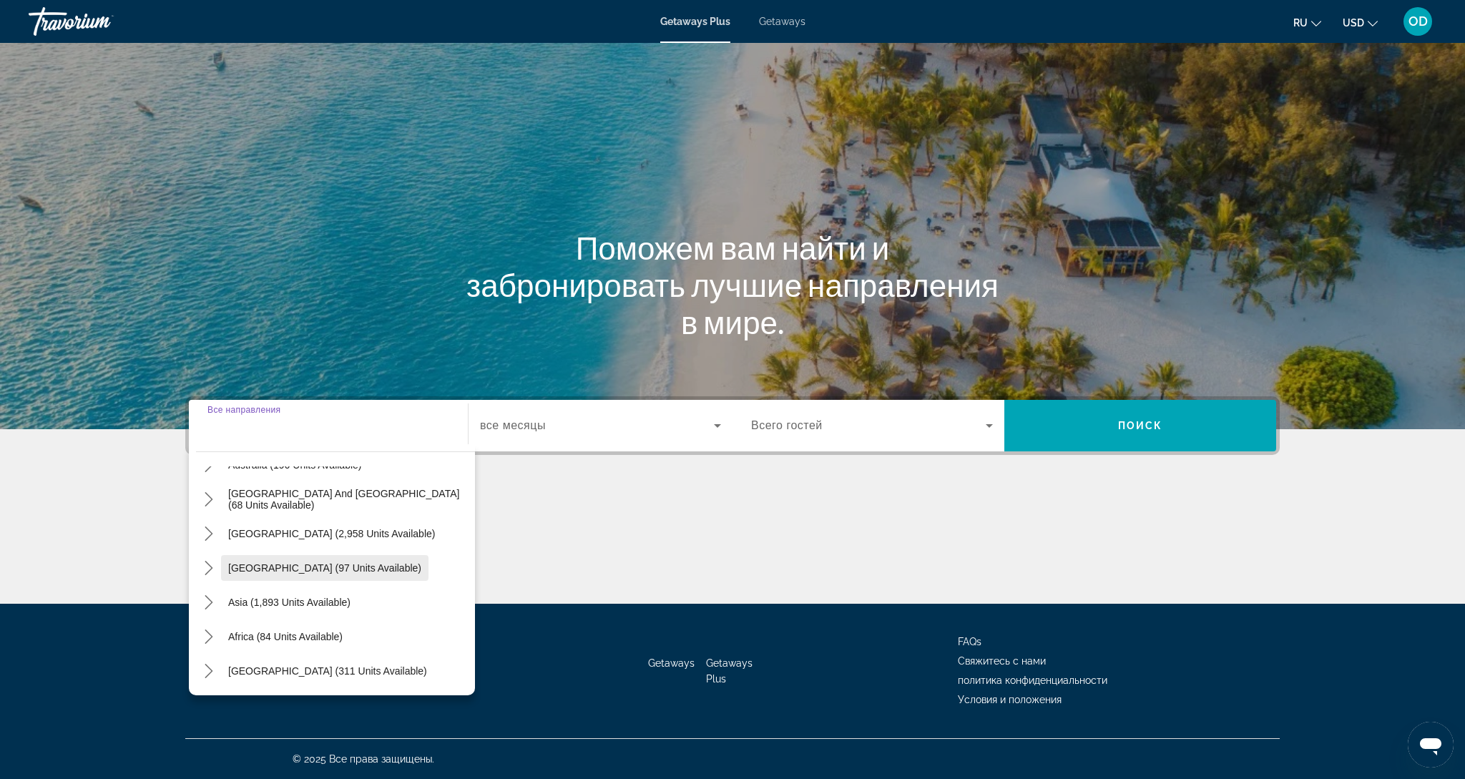
scroll to position [232, 0]
click at [244, 633] on span "Africa (84 units available)" at bounding box center [285, 636] width 114 height 11
type input "**********"
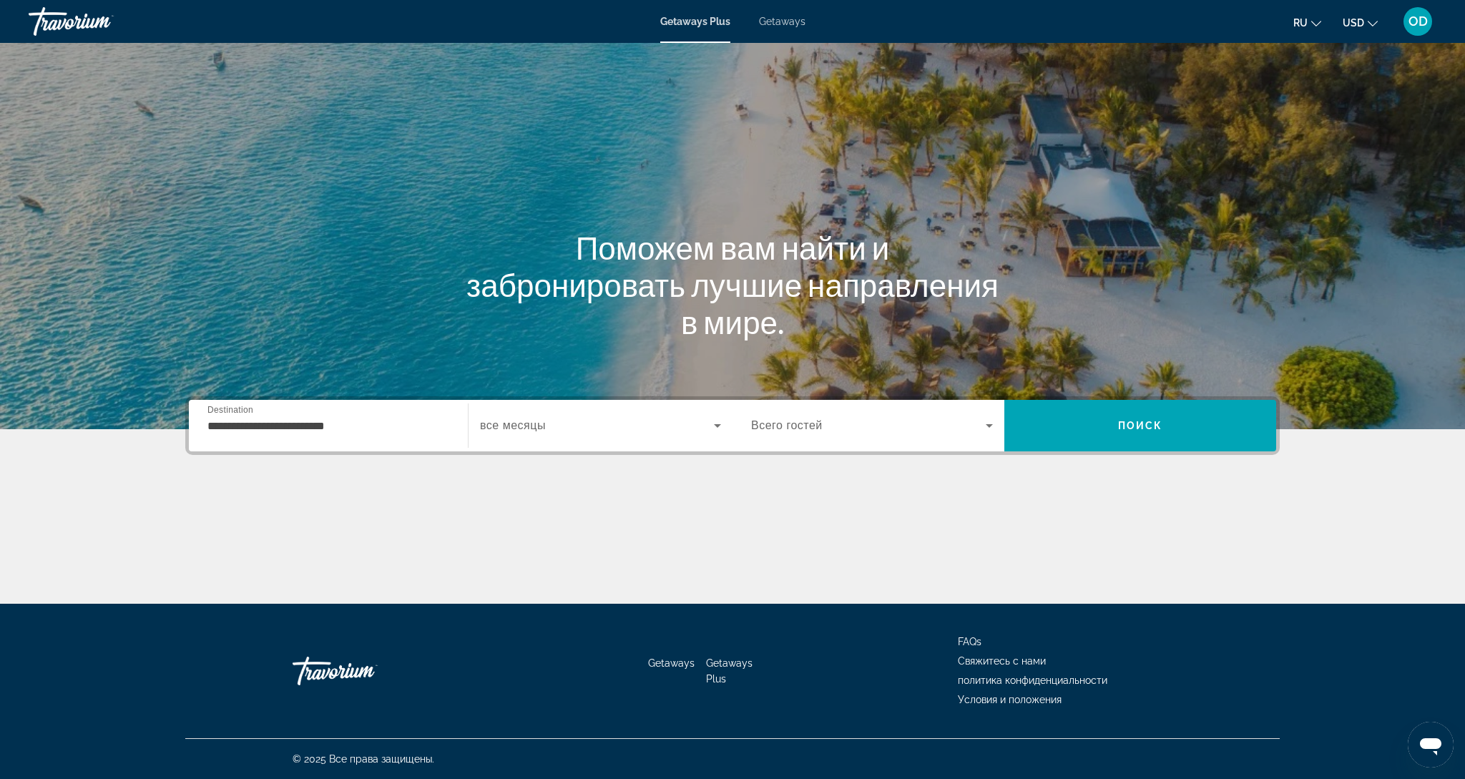
click at [500, 425] on span "все месяцы" at bounding box center [513, 425] width 66 height 12
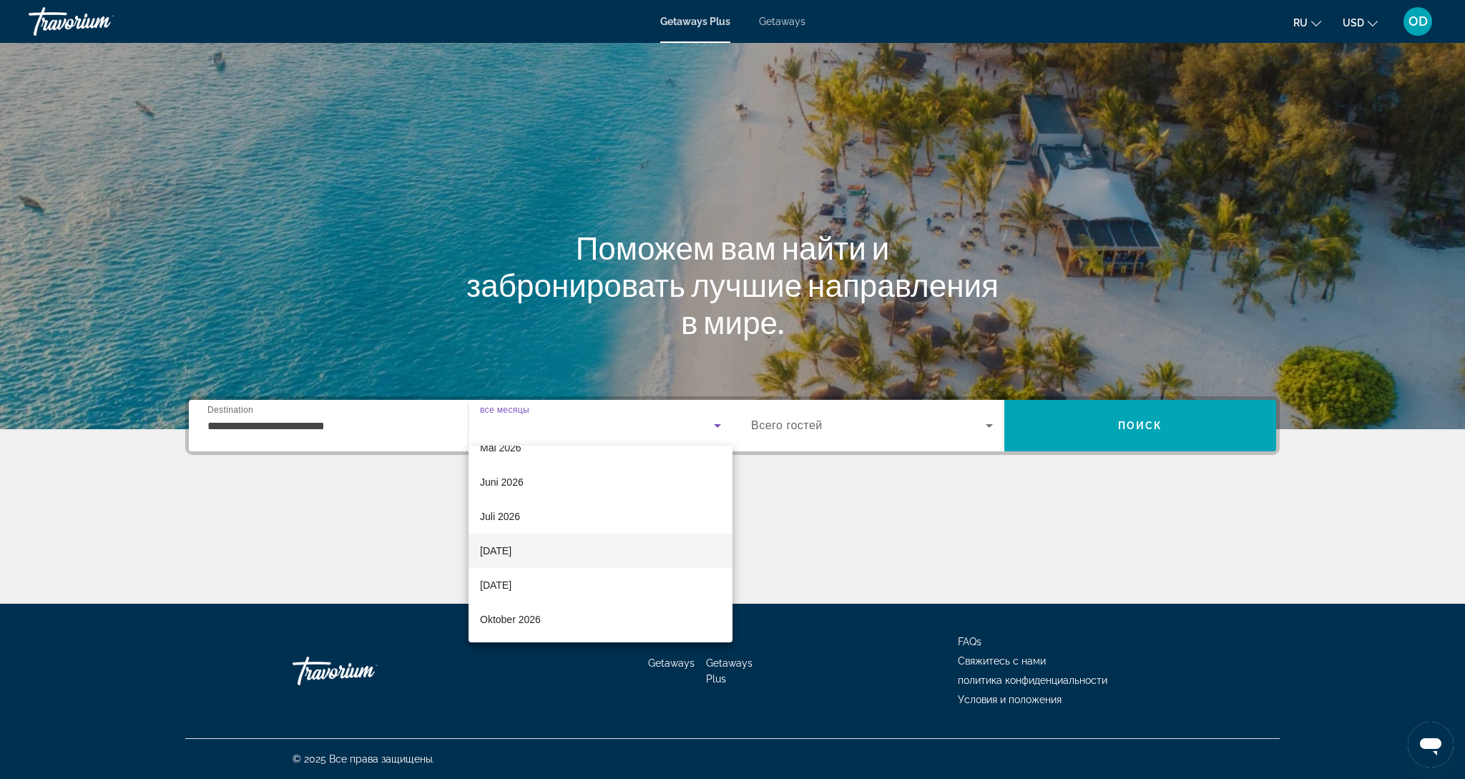
scroll to position [0, 0]
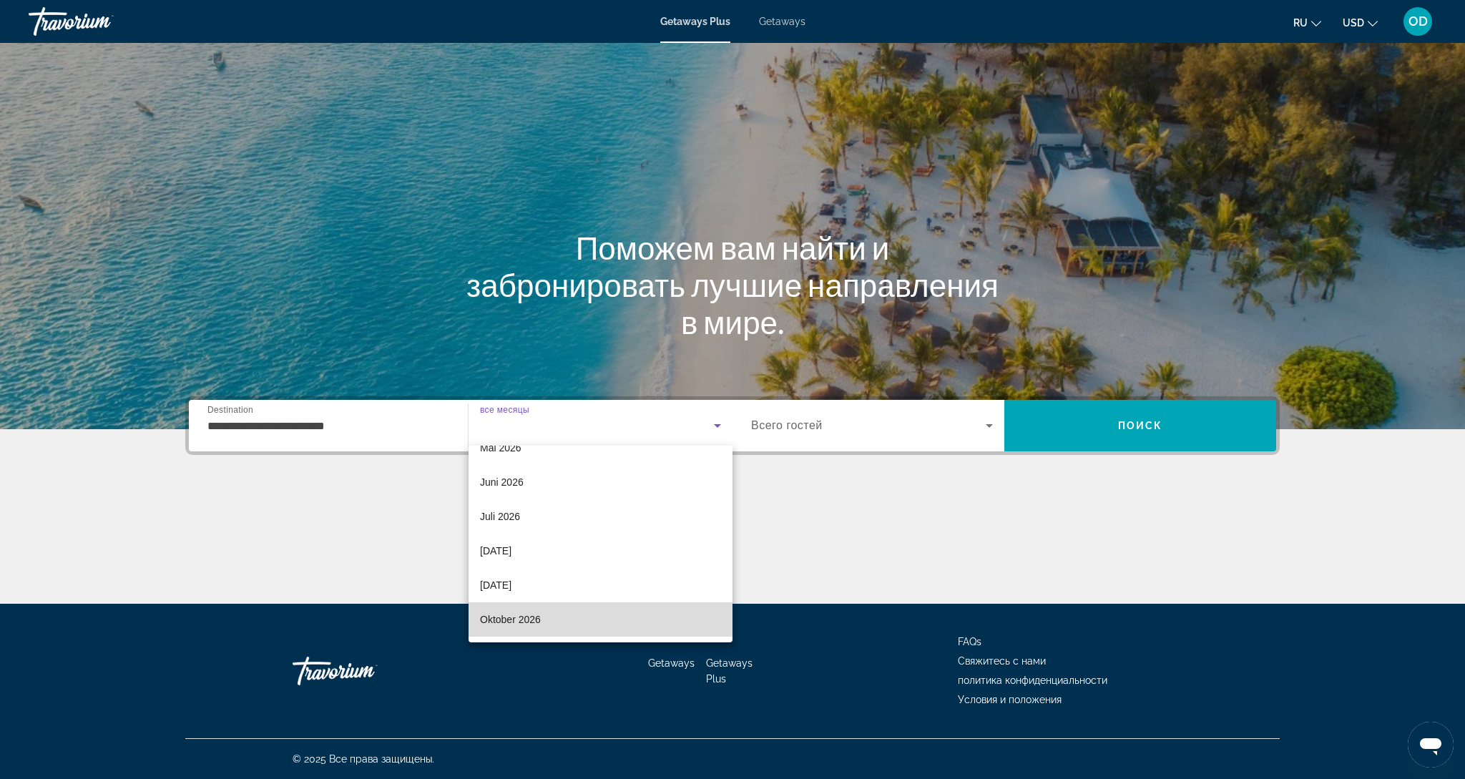
click at [486, 619] on span "Oktober 2026" at bounding box center [510, 619] width 61 height 17
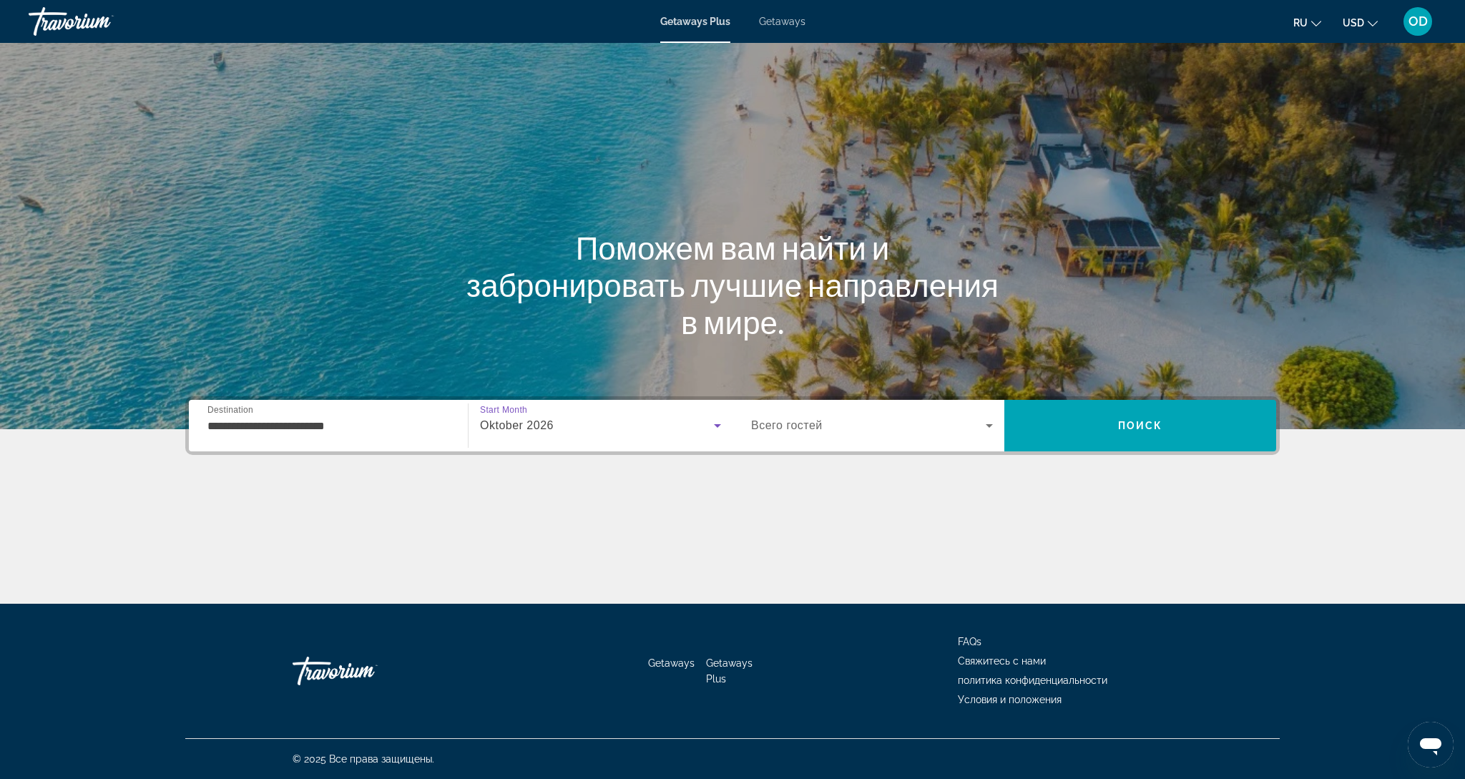
click at [799, 429] on span "Всего гостей" at bounding box center [787, 425] width 72 height 12
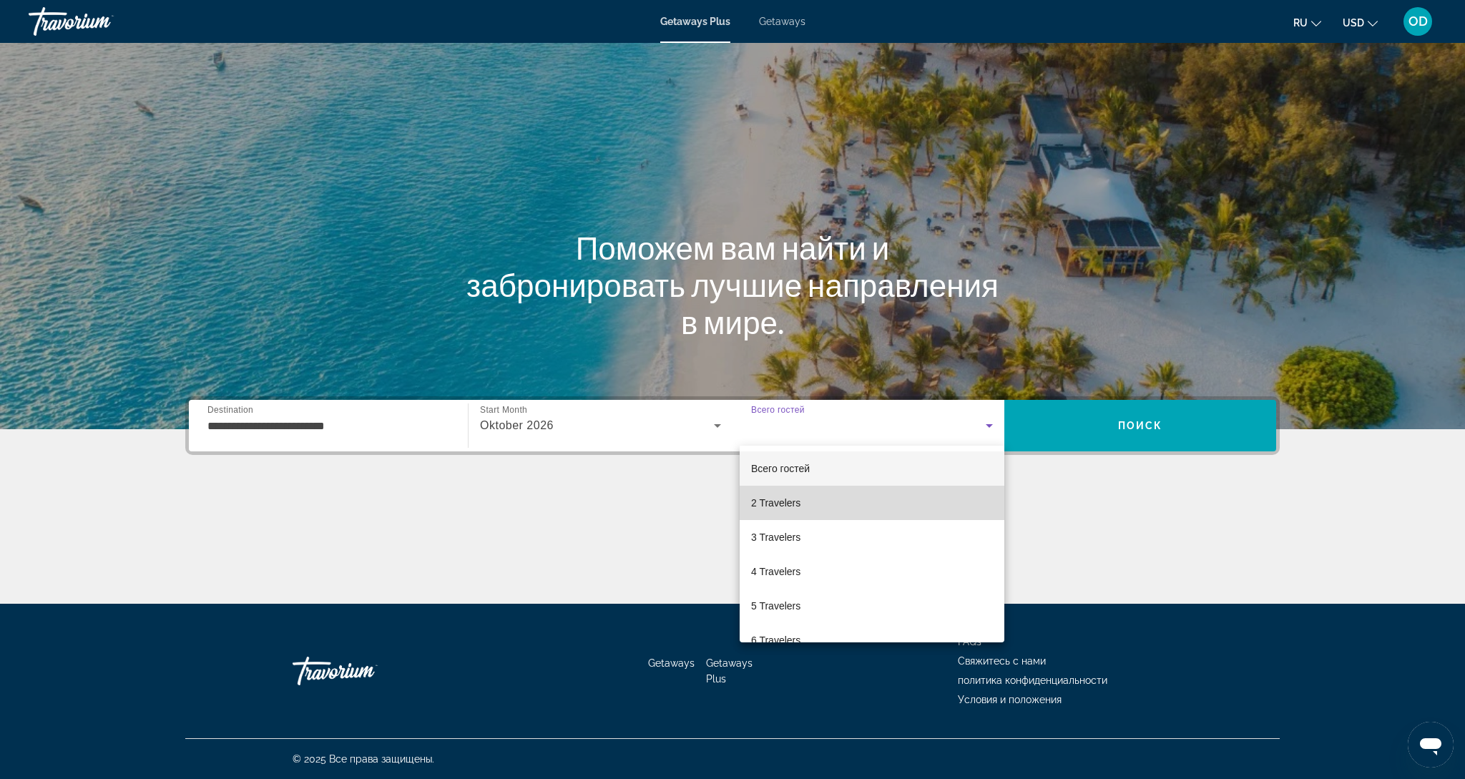
click at [787, 511] on span "2 Travelers" at bounding box center [775, 502] width 49 height 17
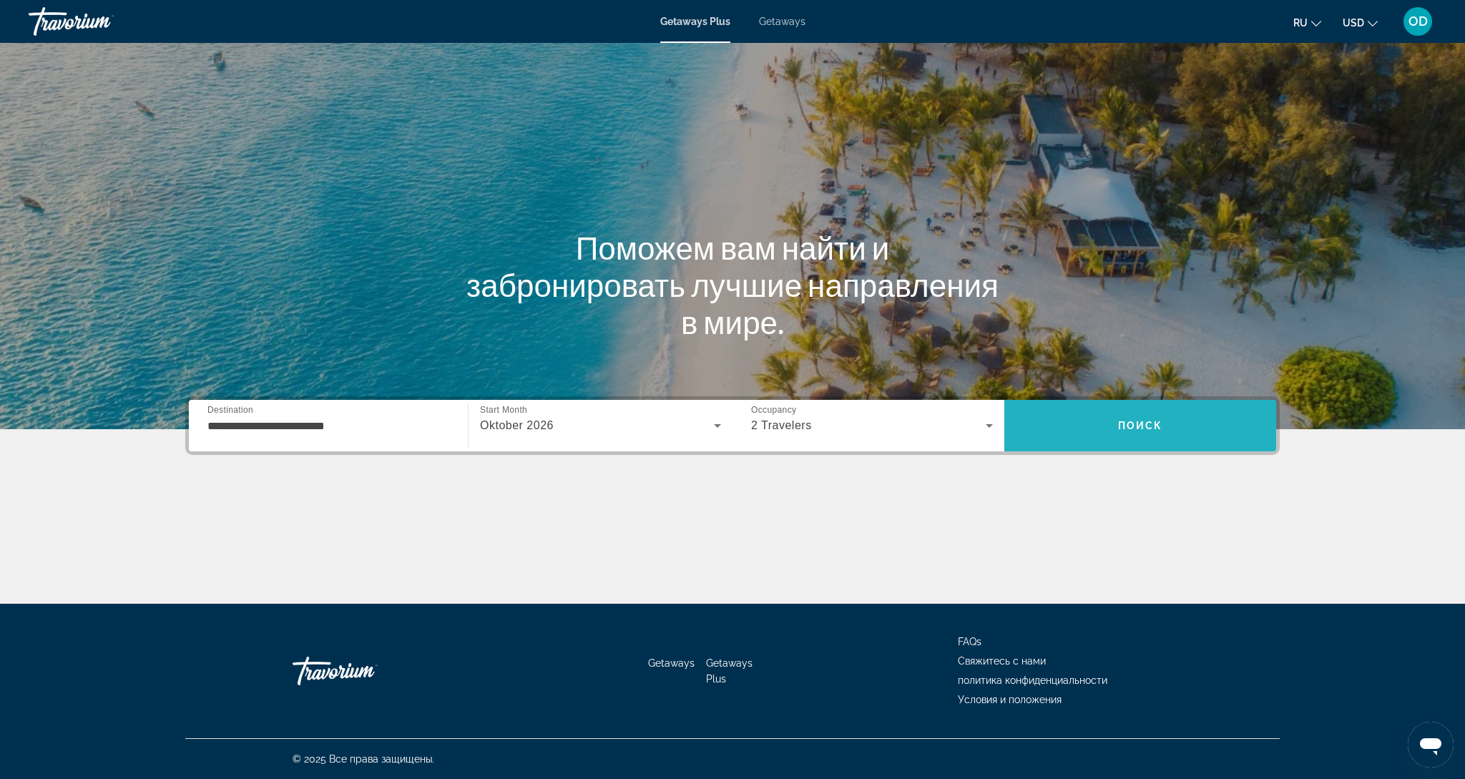
click at [1076, 435] on span "Search" at bounding box center [1140, 425] width 272 height 34
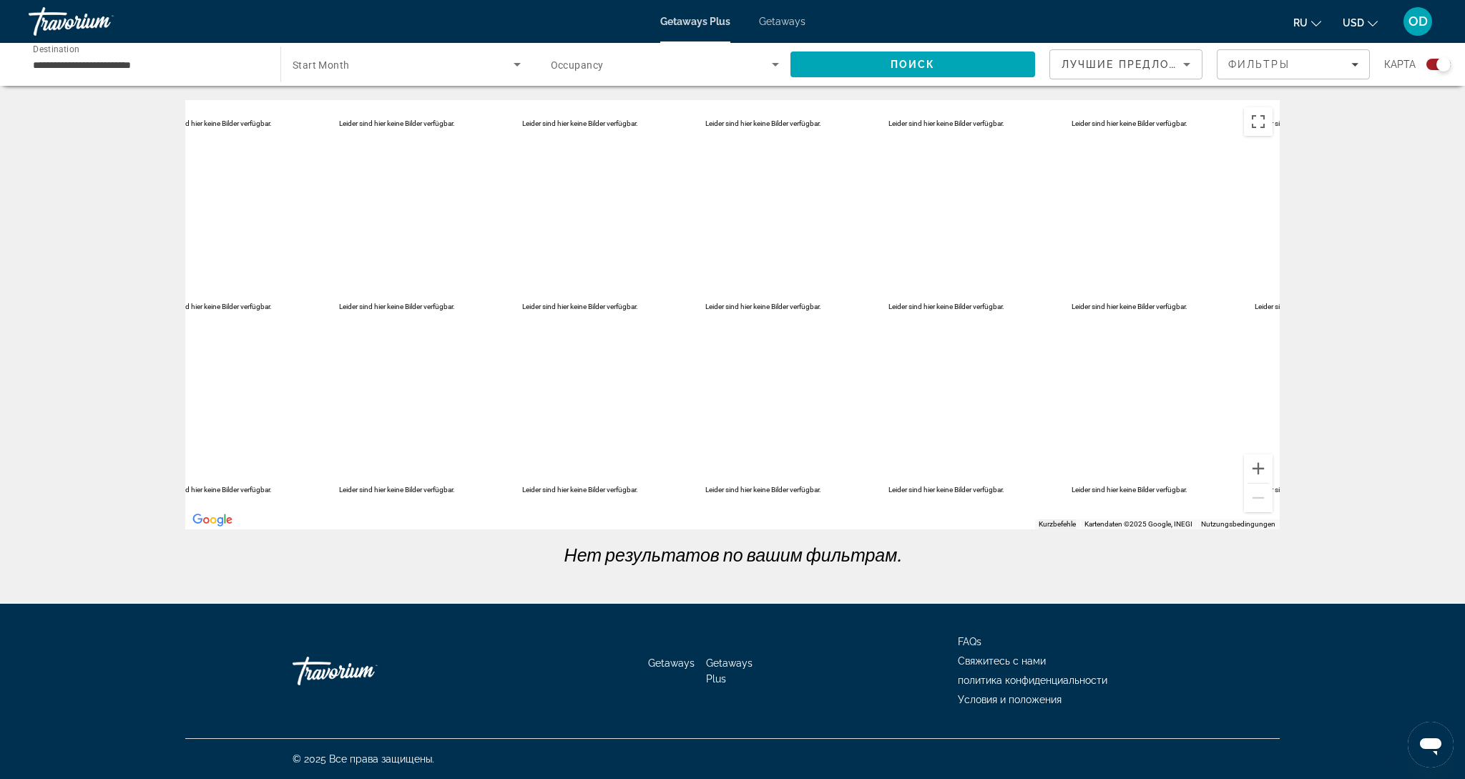
click at [238, 126] on div "Main content" at bounding box center [732, 314] width 1094 height 429
click at [328, 67] on span "Start Month" at bounding box center [320, 64] width 57 height 11
drag, startPoint x: 325, startPoint y: 107, endPoint x: 340, endPoint y: 109, distance: 14.4
click at [340, 109] on span "все месяцы" at bounding box center [319, 107] width 54 height 11
click at [881, 61] on span "Search" at bounding box center [912, 64] width 245 height 34
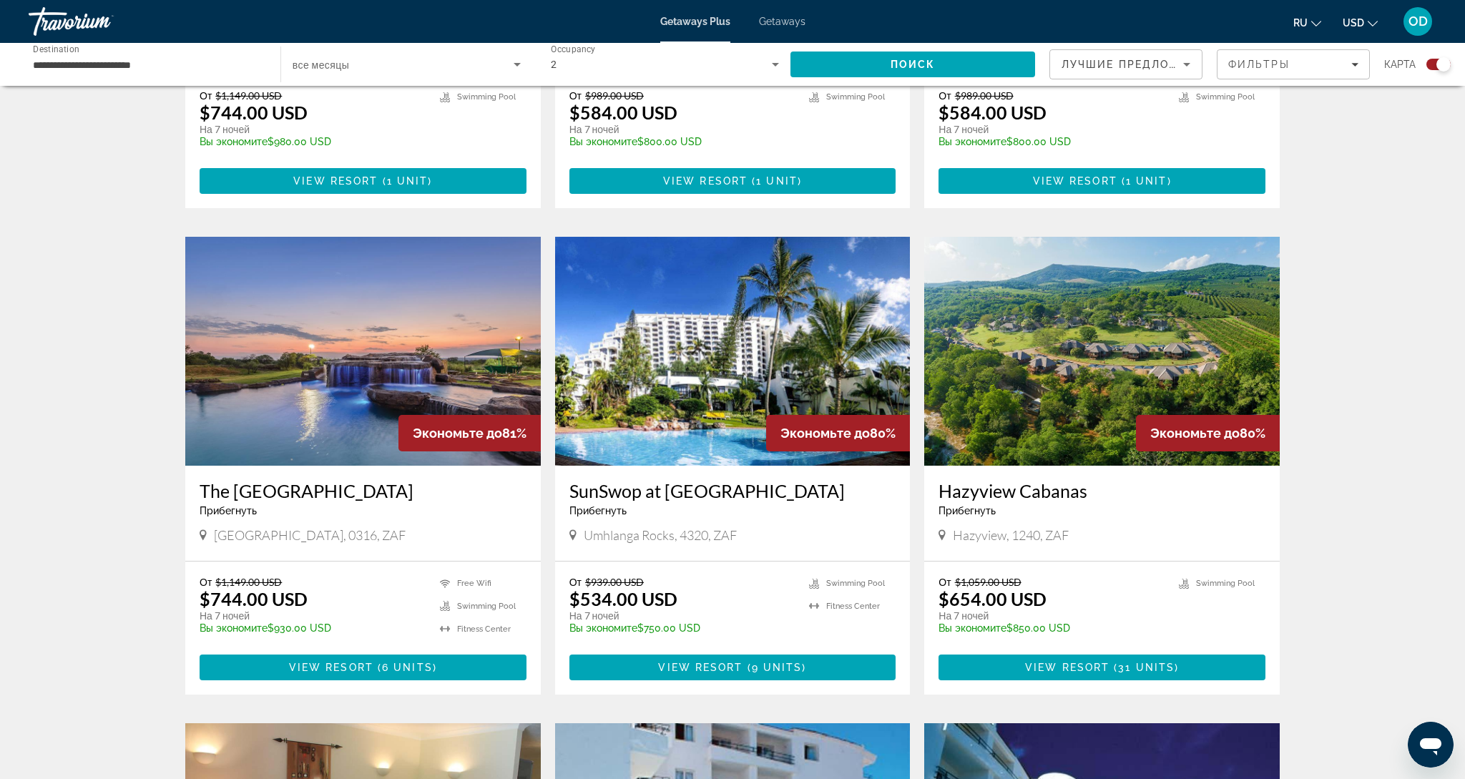
scroll to position [1317, 0]
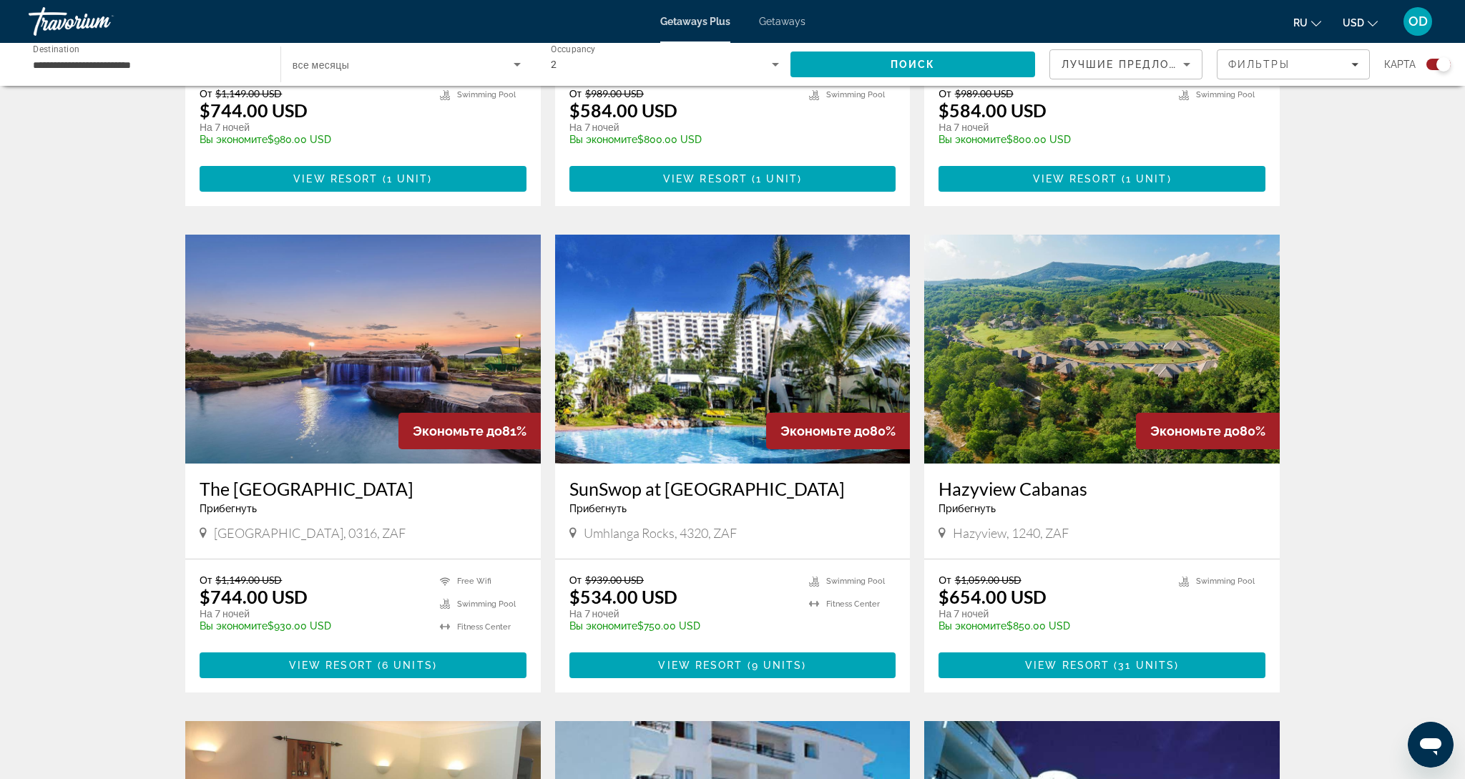
click at [356, 374] on img "Main content" at bounding box center [362, 349] width 355 height 229
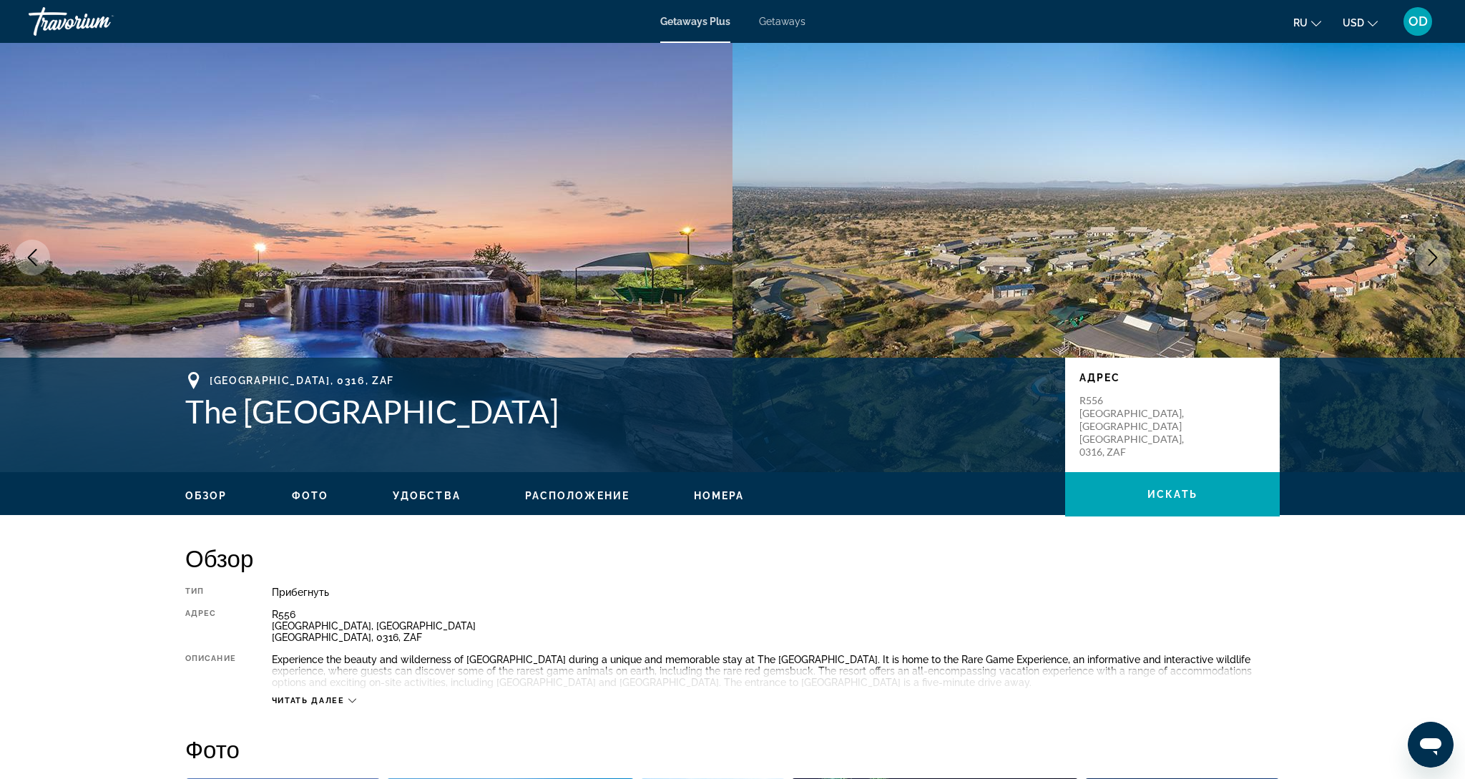
click at [1427, 255] on icon "Next image" at bounding box center [1432, 257] width 17 height 17
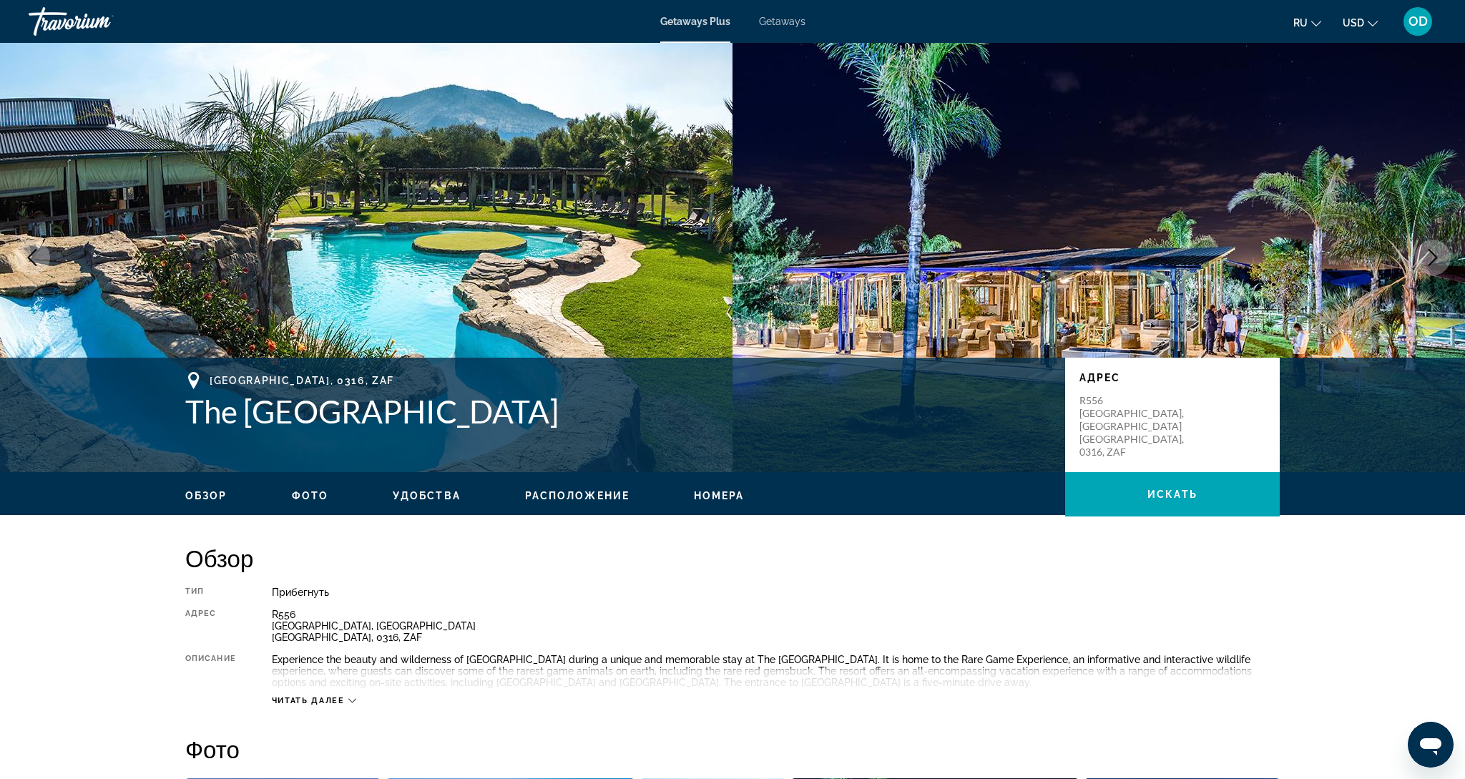
click at [1427, 255] on icon "Next image" at bounding box center [1432, 257] width 17 height 17
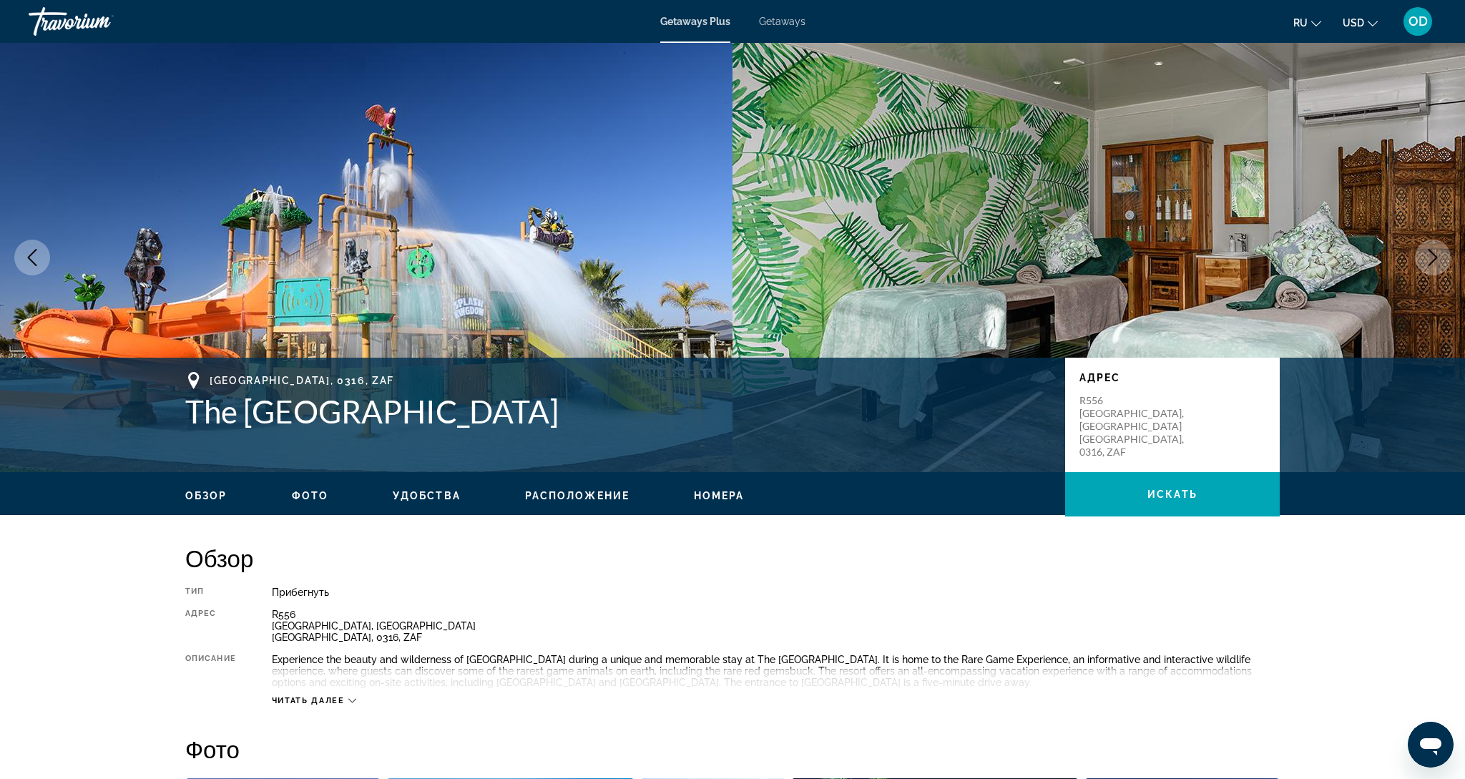
scroll to position [6, 0]
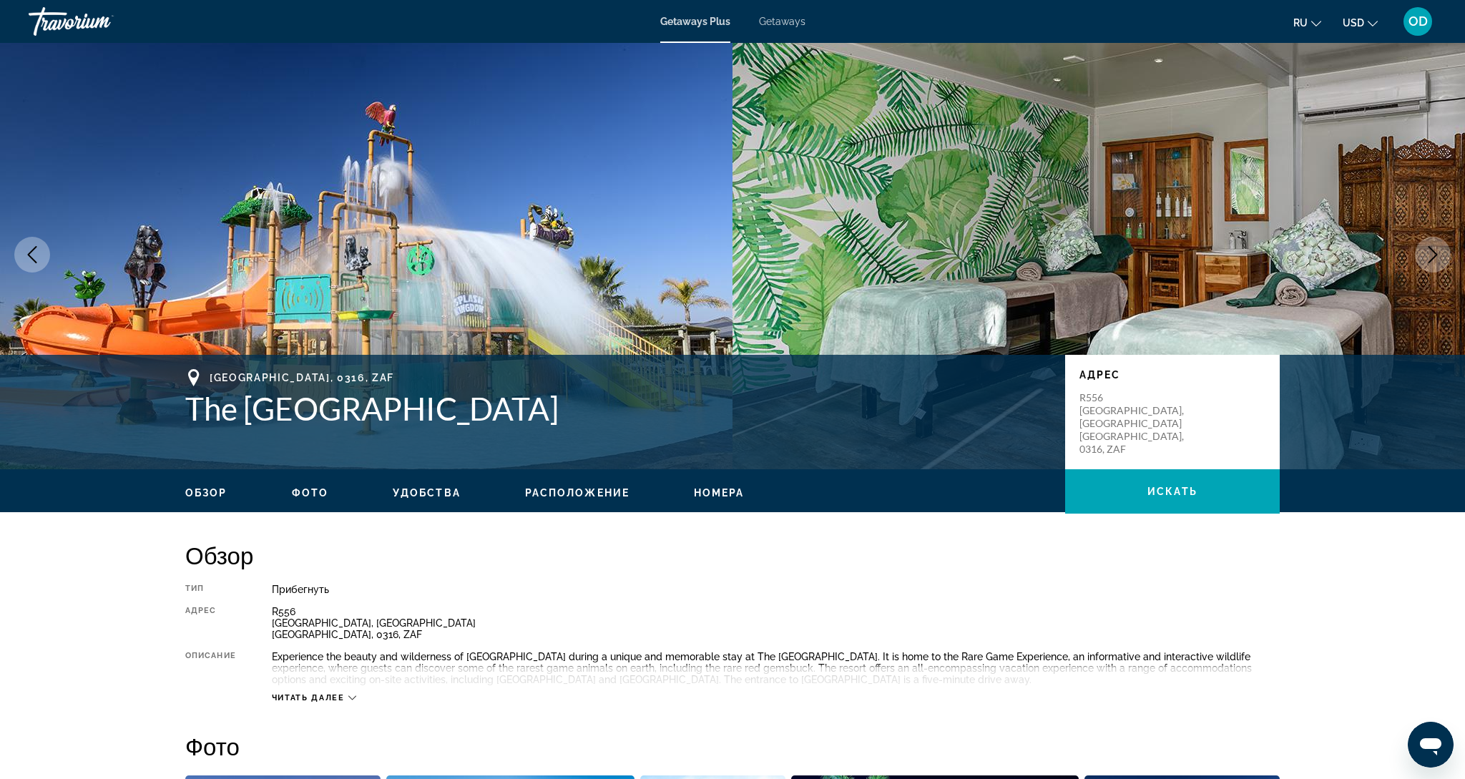
click at [1427, 255] on icon "Next image" at bounding box center [1432, 254] width 17 height 17
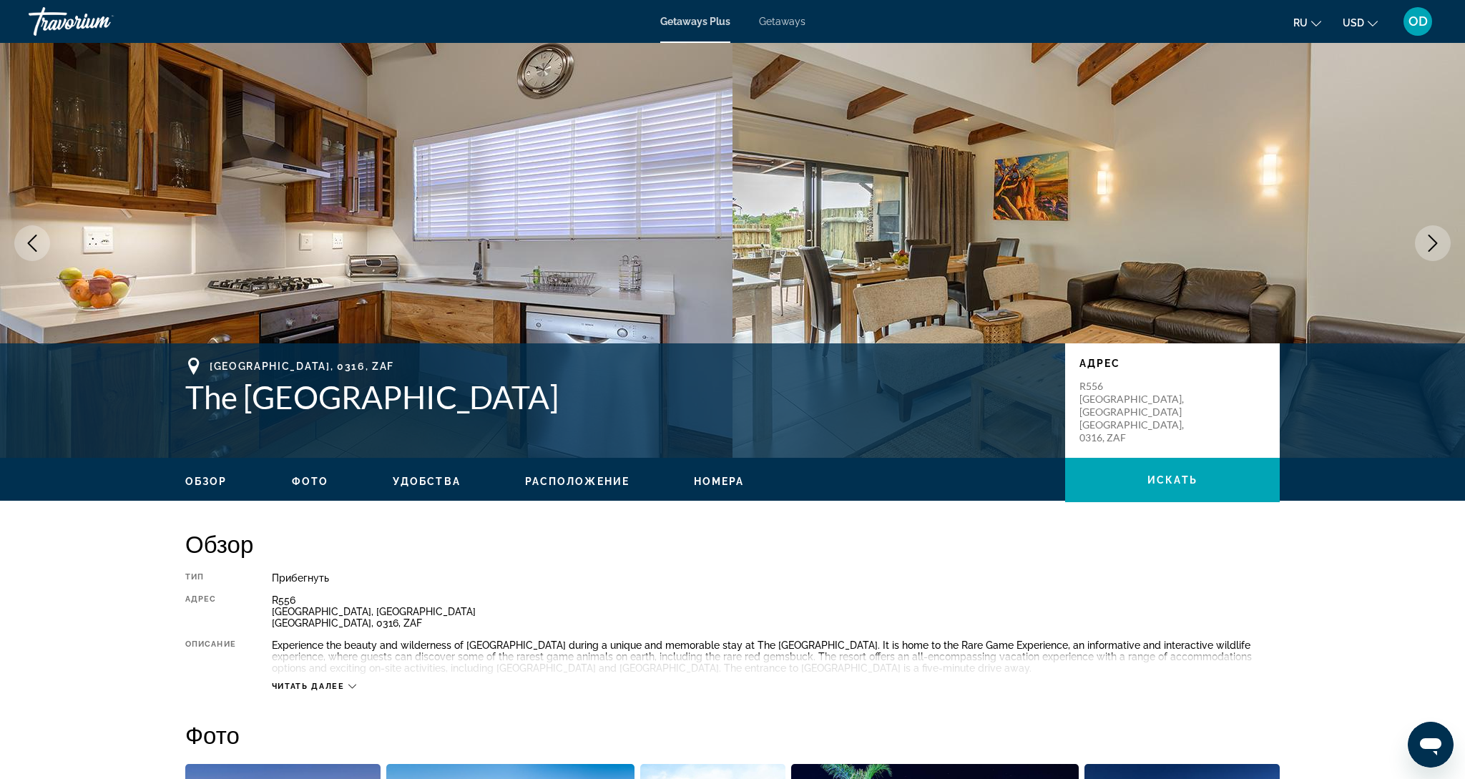
scroll to position [19, 0]
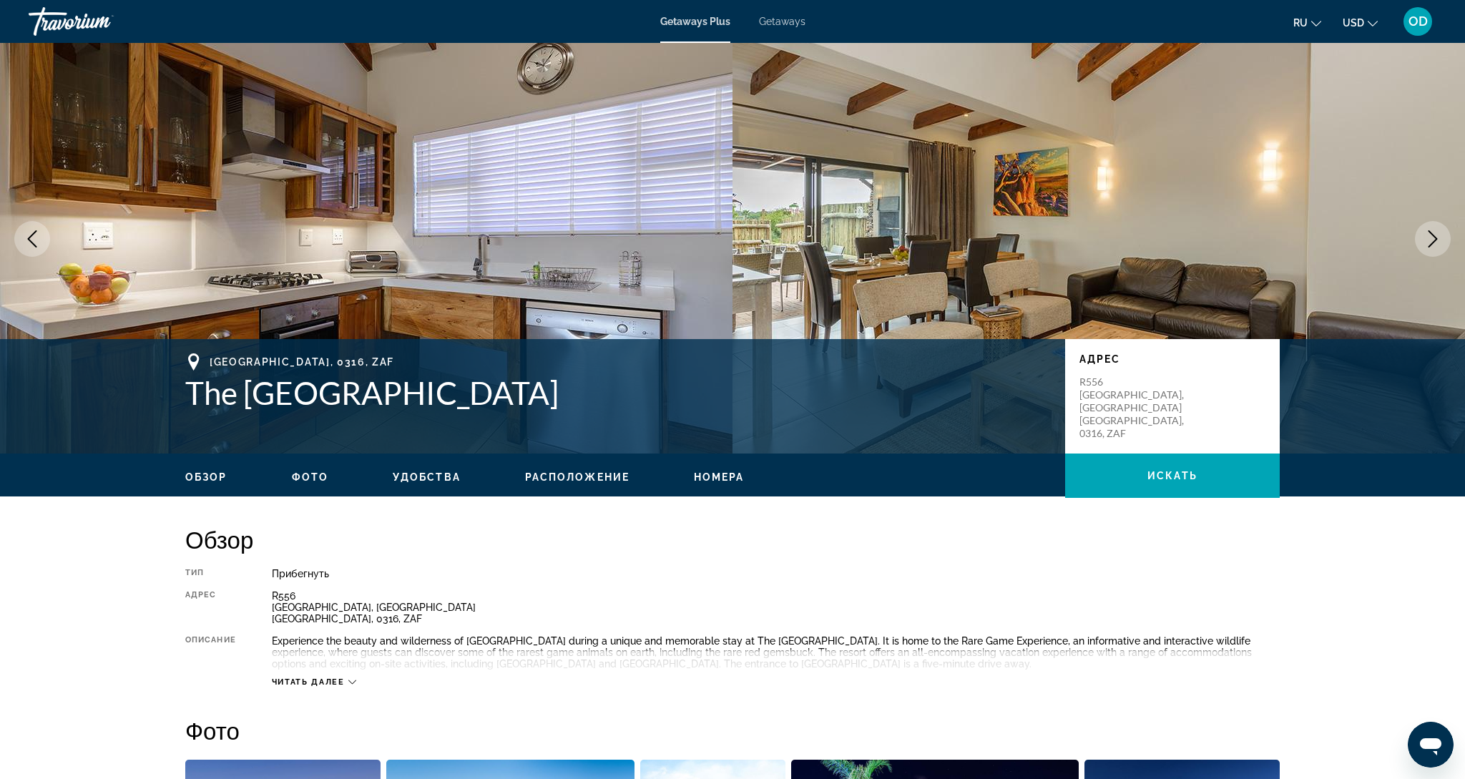
click at [1427, 255] on button "Next image" at bounding box center [1432, 239] width 36 height 36
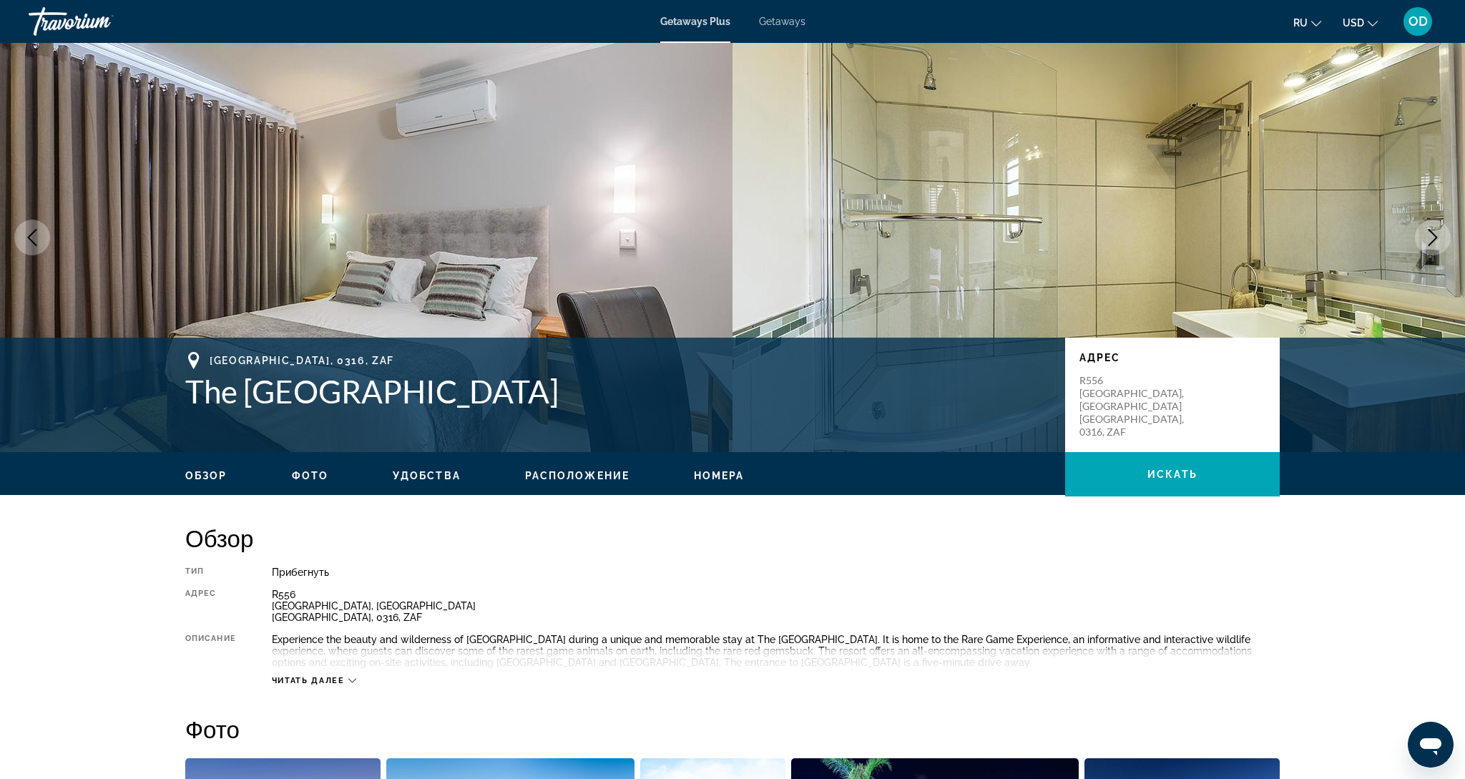
scroll to position [21, 0]
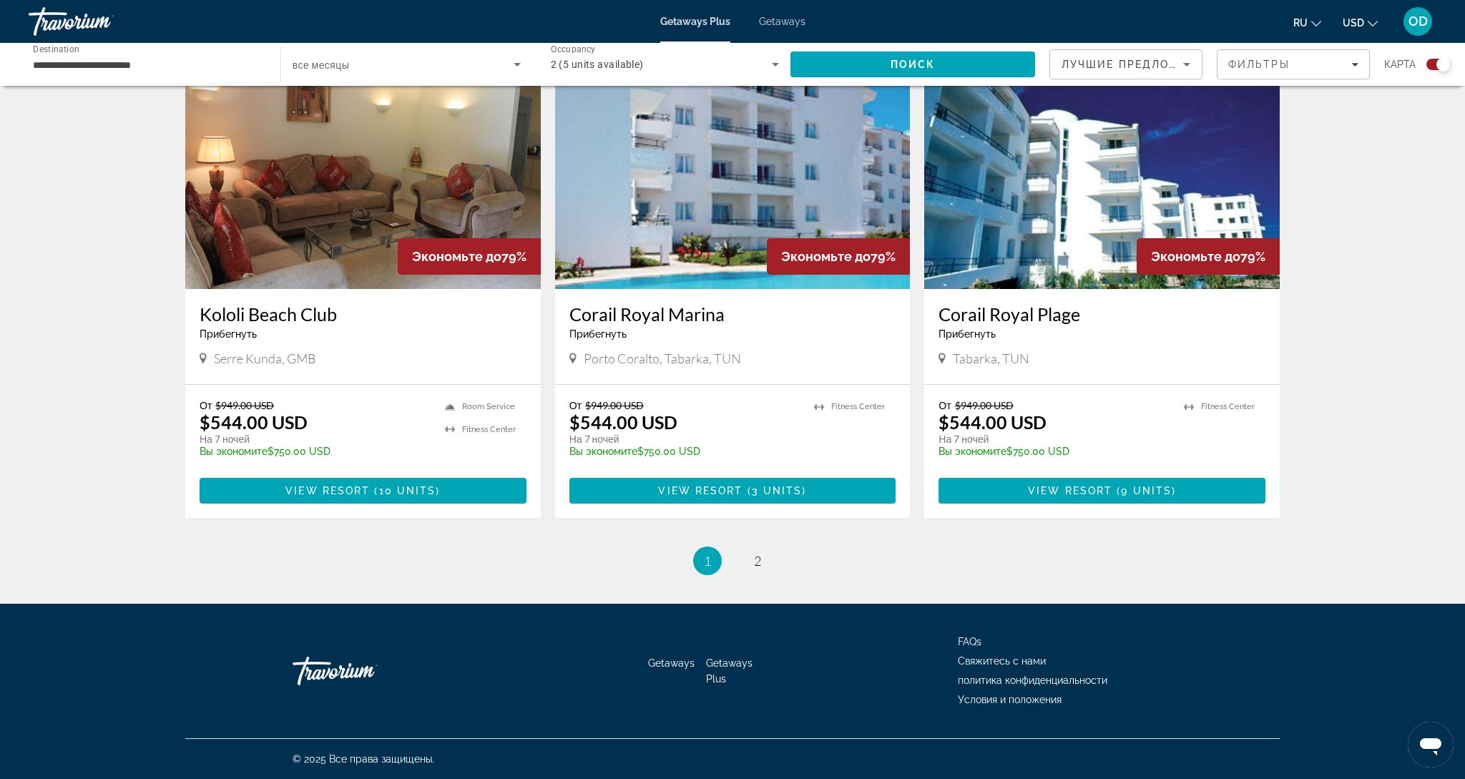
scroll to position [1979, 0]
click at [745, 564] on link "page 2" at bounding box center [757, 560] width 25 height 25
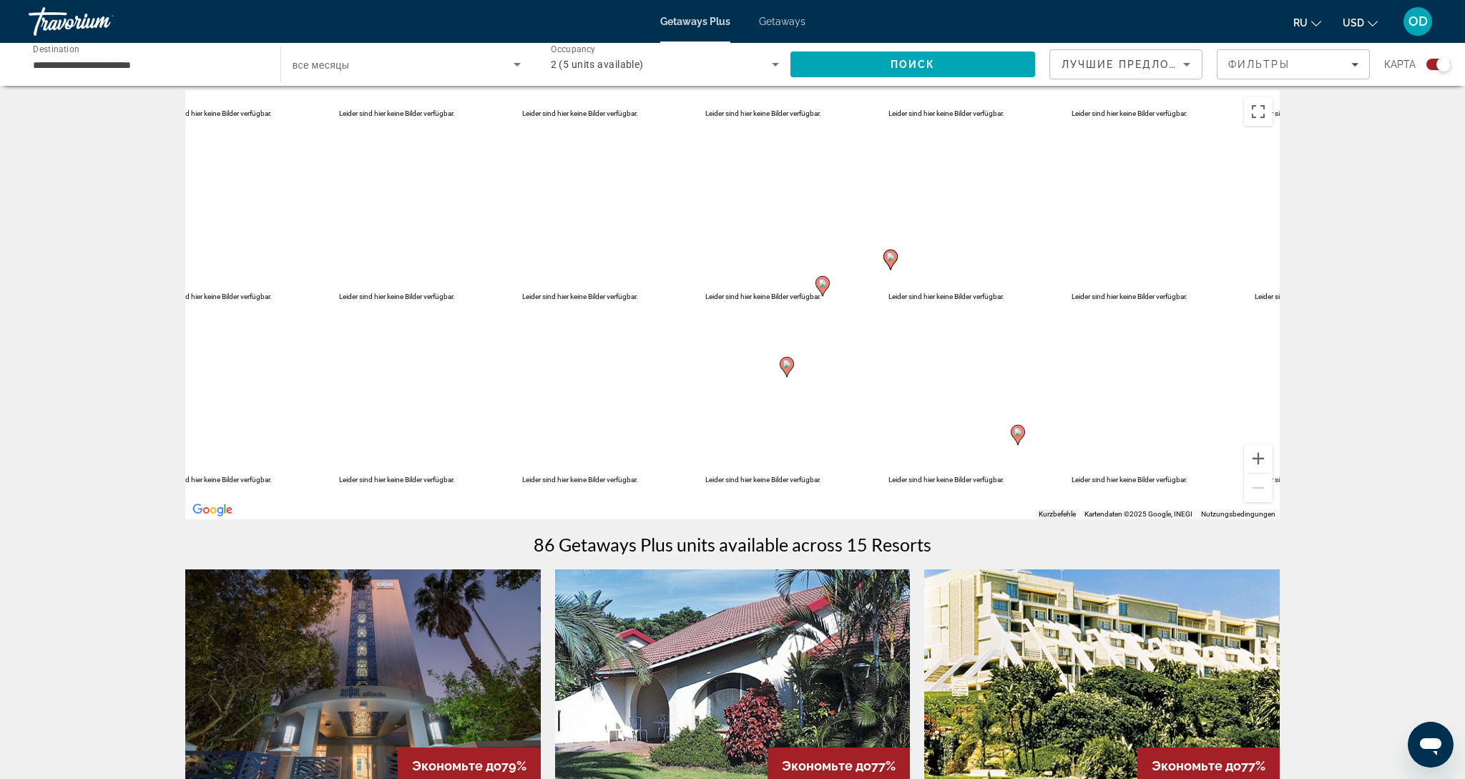
scroll to position [19, 0]
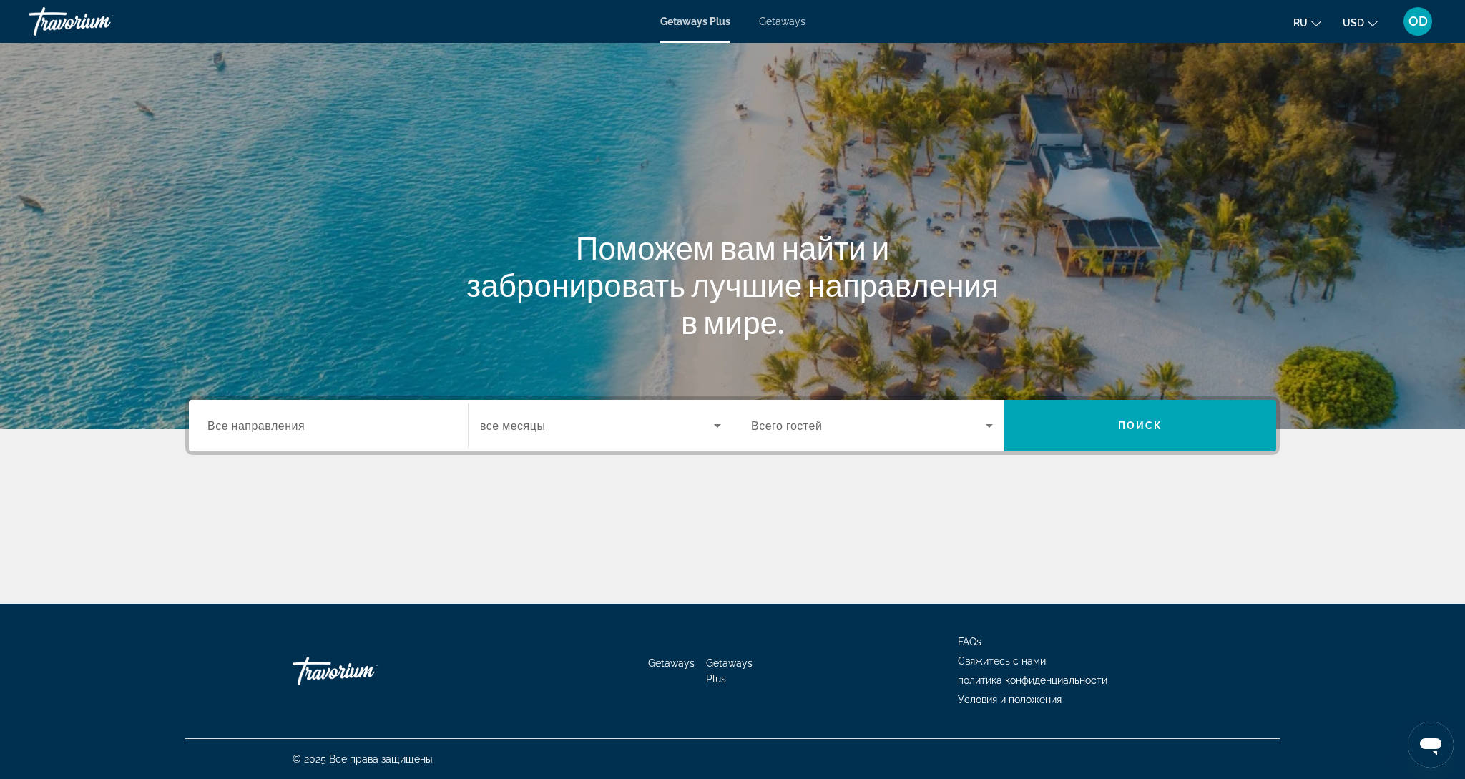
click at [266, 425] on span "Все направления" at bounding box center [255, 425] width 97 height 14
click at [266, 425] on input "Destination Все направления" at bounding box center [328, 426] width 242 height 17
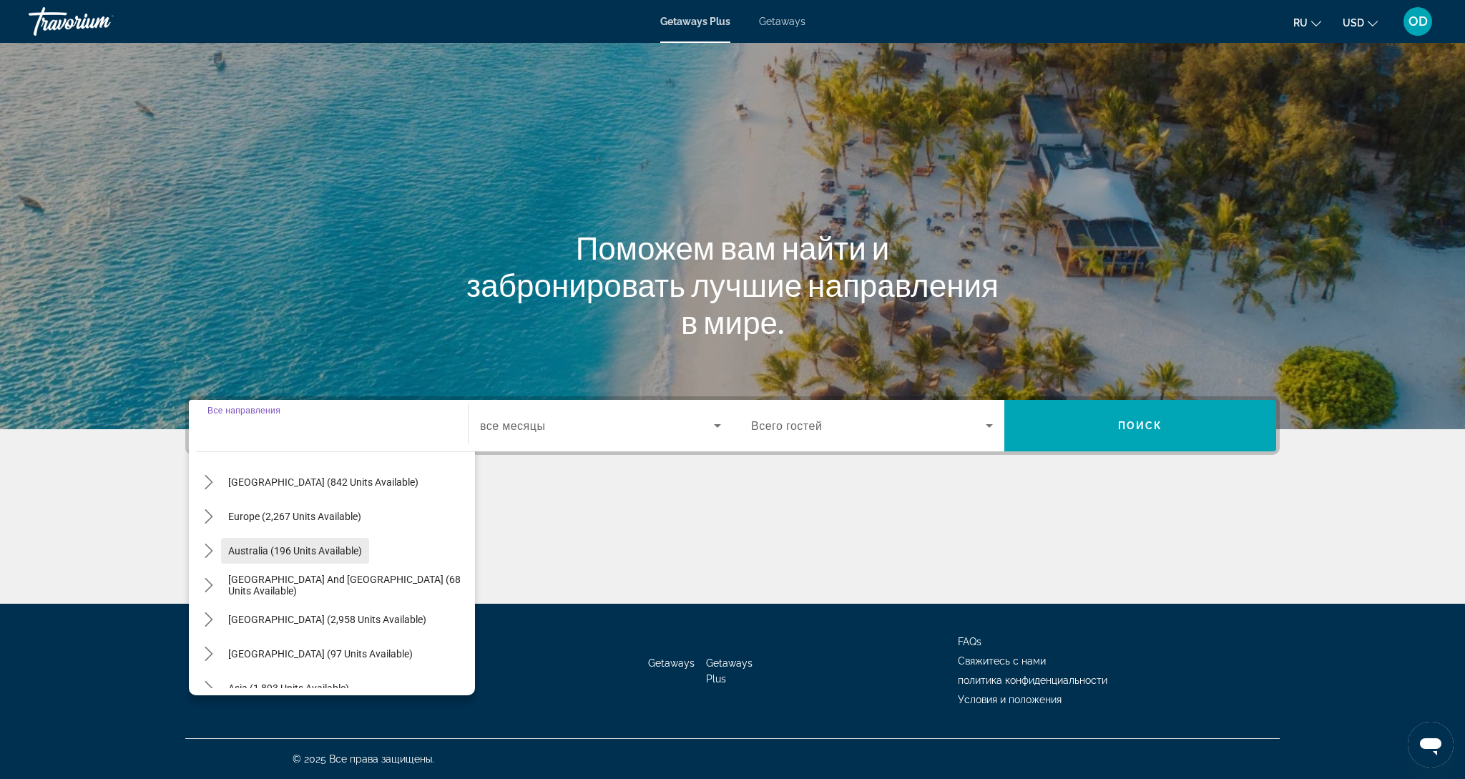
scroll to position [144, 0]
click at [286, 521] on span "Europe (2,267 units available)" at bounding box center [294, 517] width 133 height 11
type input "**********"
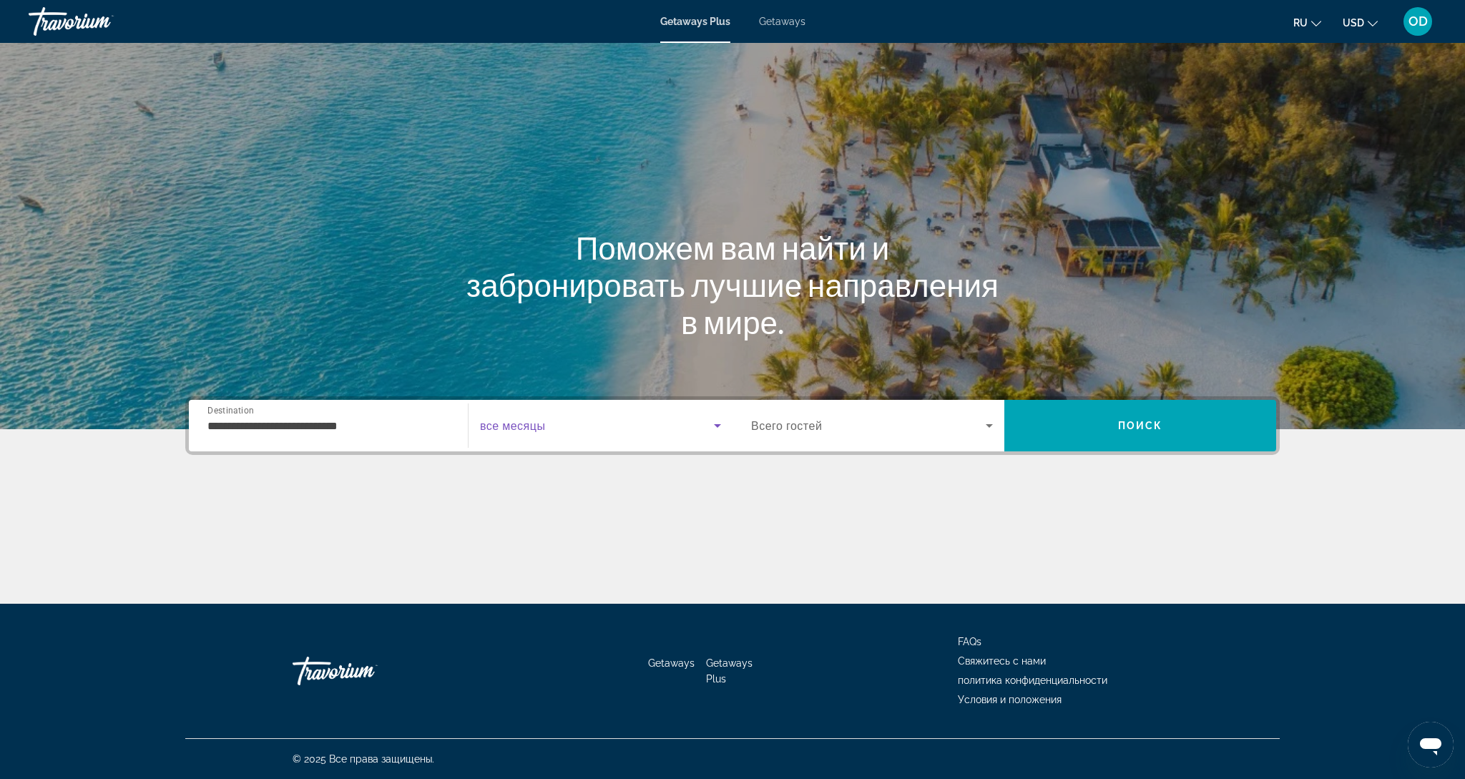
click at [608, 424] on span "Search widget" at bounding box center [597, 425] width 234 height 17
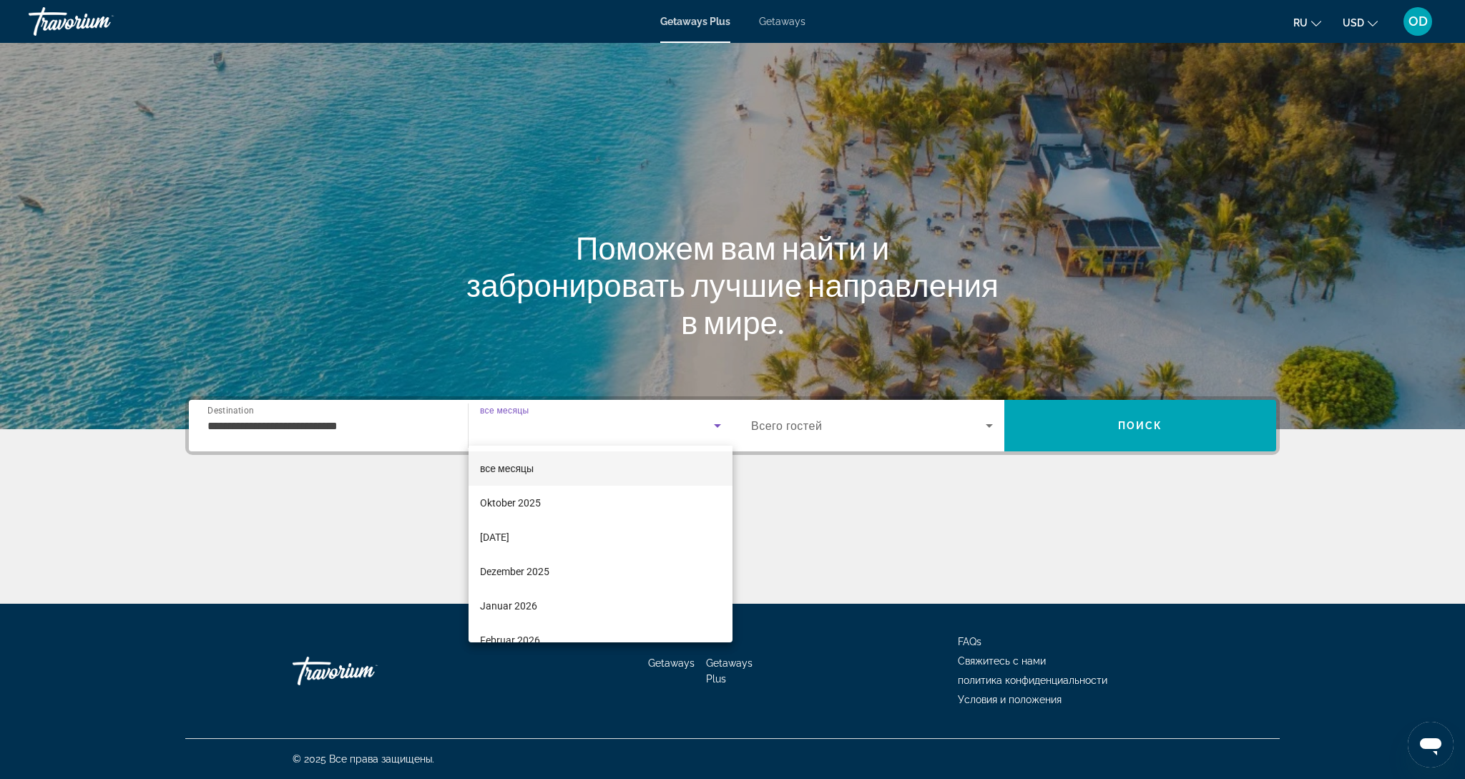
click at [1108, 435] on div at bounding box center [732, 389] width 1465 height 779
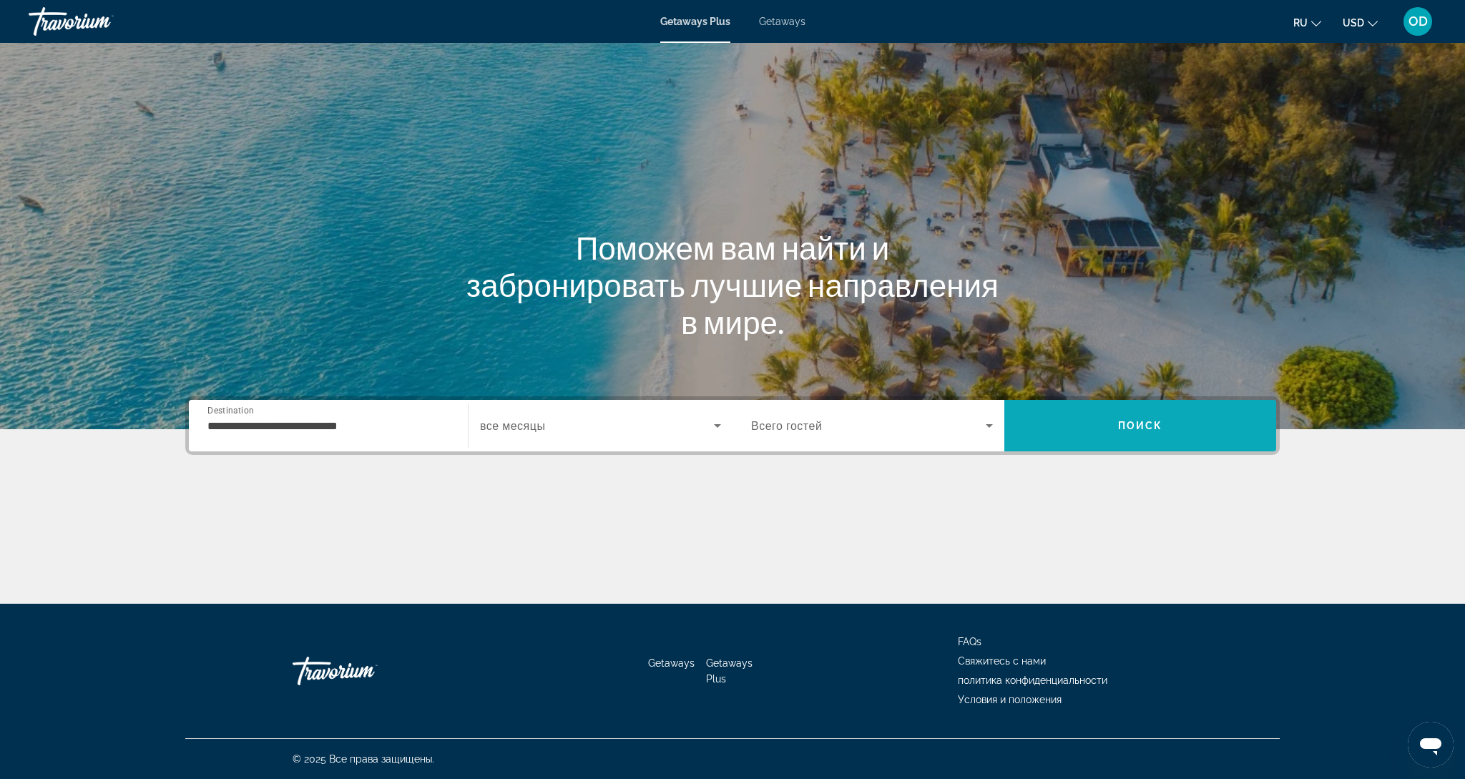
click at [1160, 426] on span "Поиск" at bounding box center [1140, 425] width 45 height 11
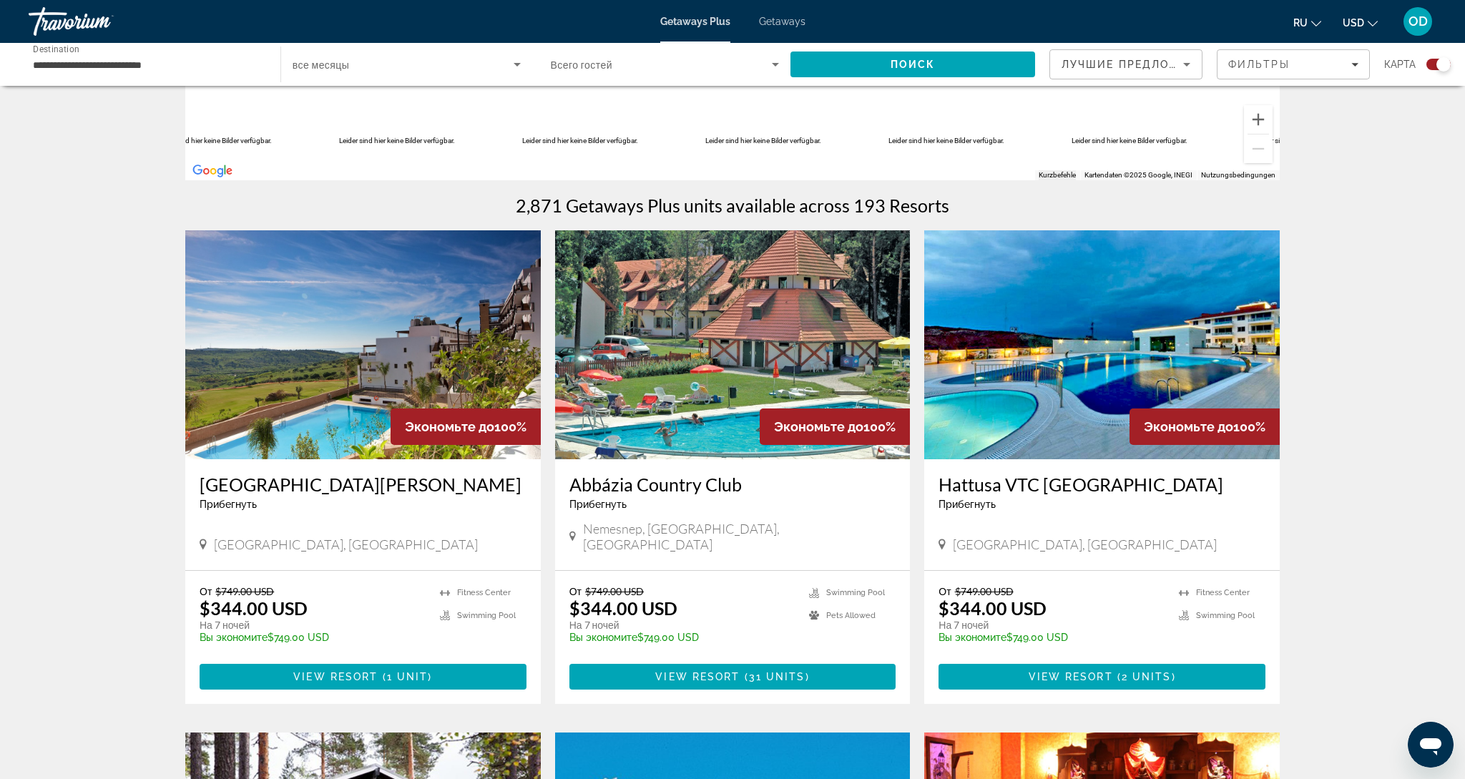
scroll to position [353, 0]
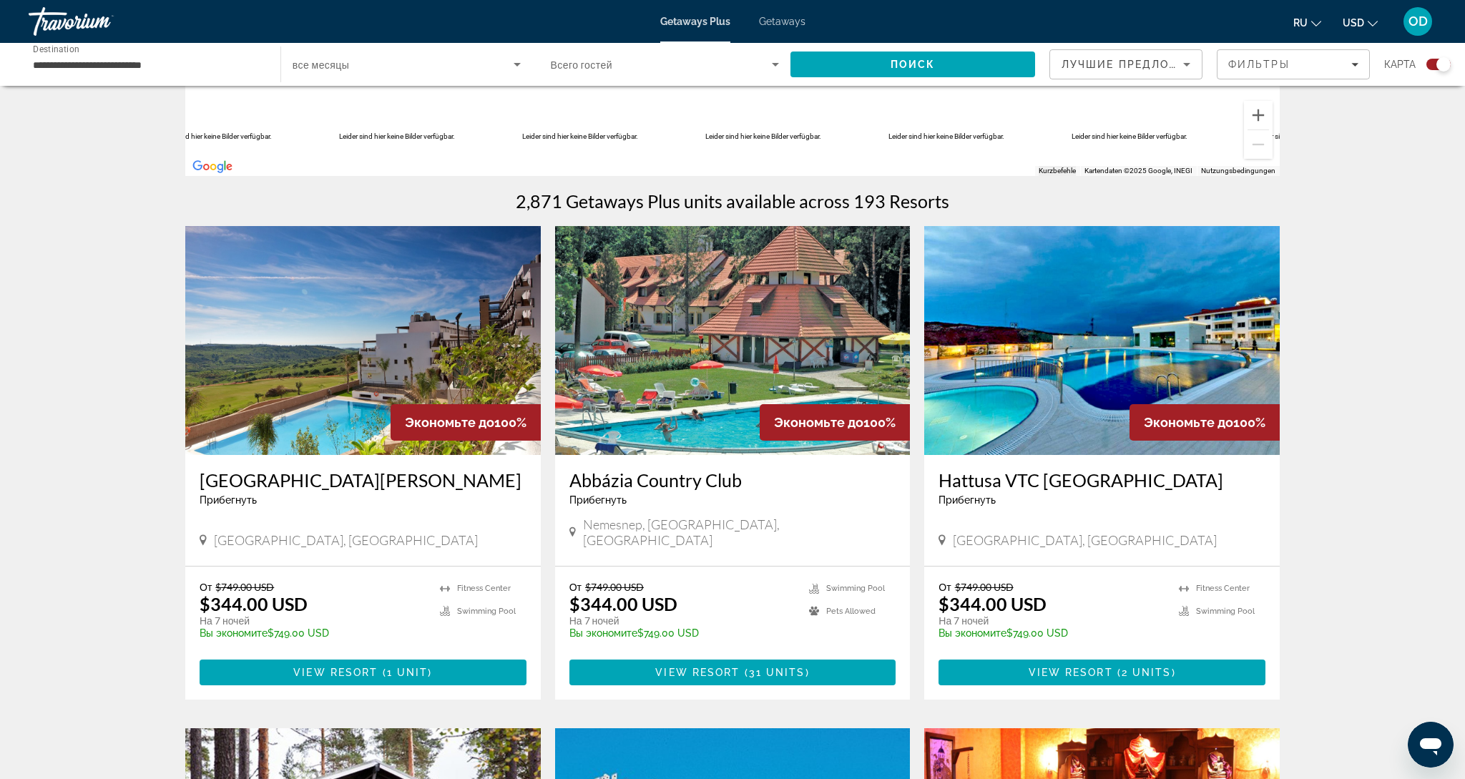
click at [1076, 354] on img "Main content" at bounding box center [1101, 340] width 355 height 229
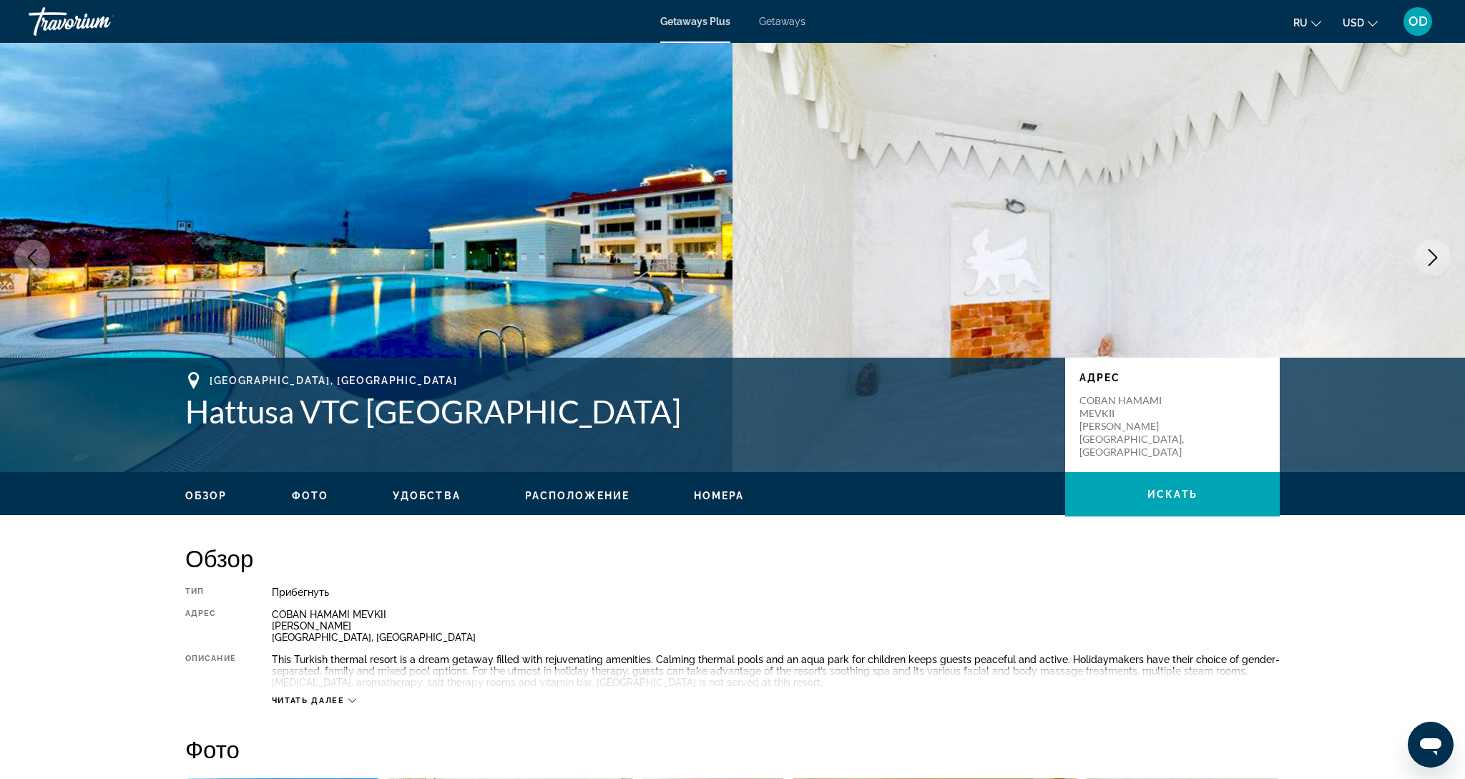
click at [1426, 253] on icon "Next image" at bounding box center [1432, 257] width 17 height 17
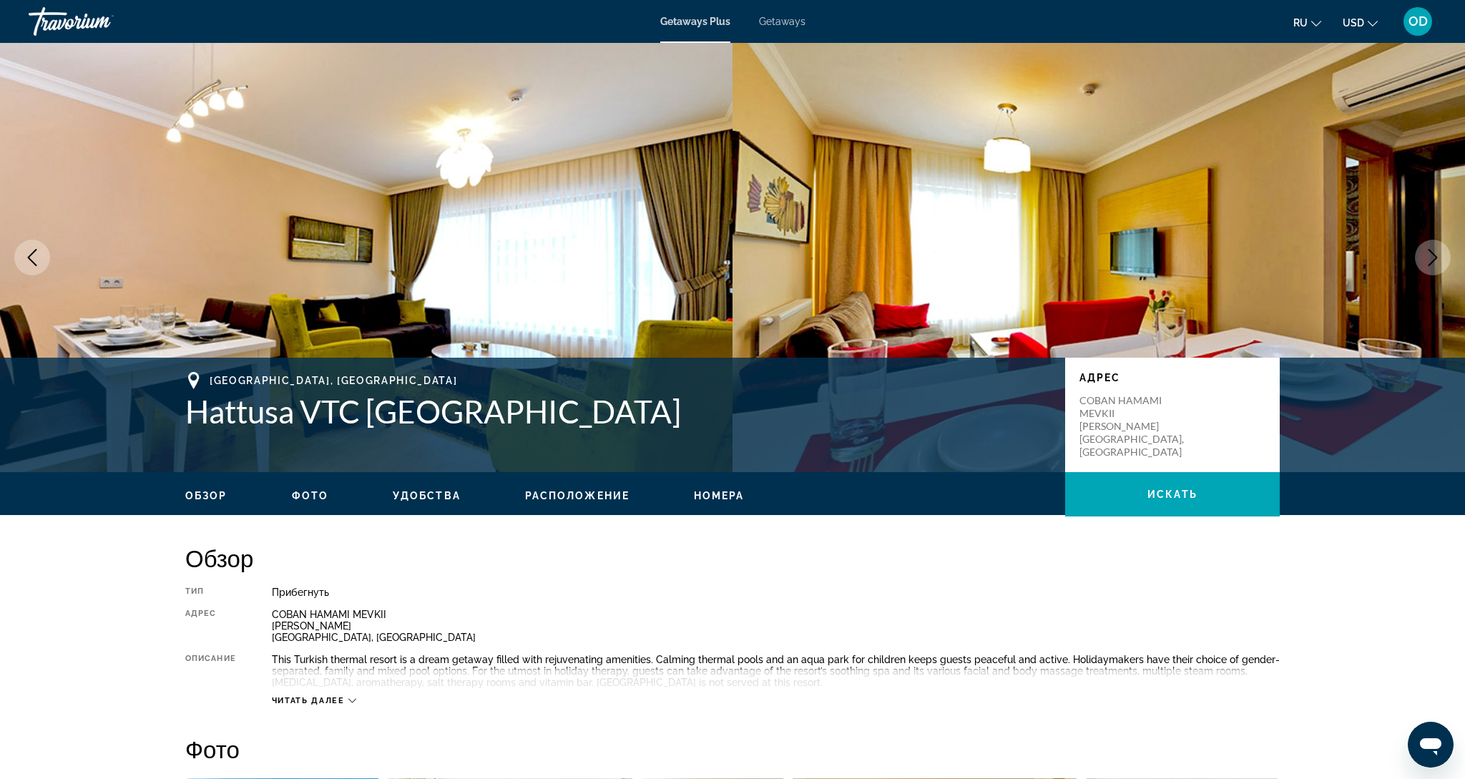
click at [1426, 253] on icon "Next image" at bounding box center [1432, 257] width 17 height 17
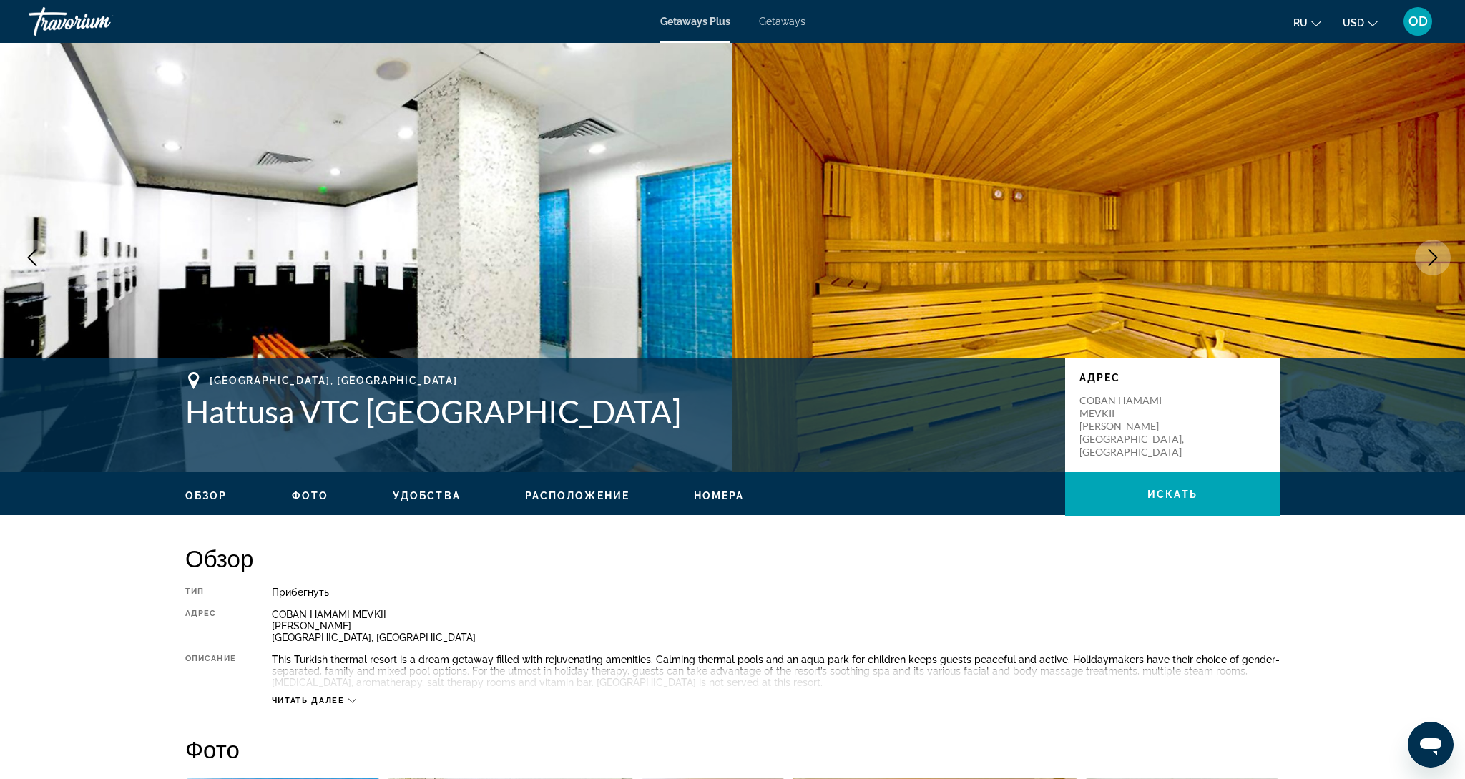
click at [1426, 253] on icon "Next image" at bounding box center [1432, 257] width 17 height 17
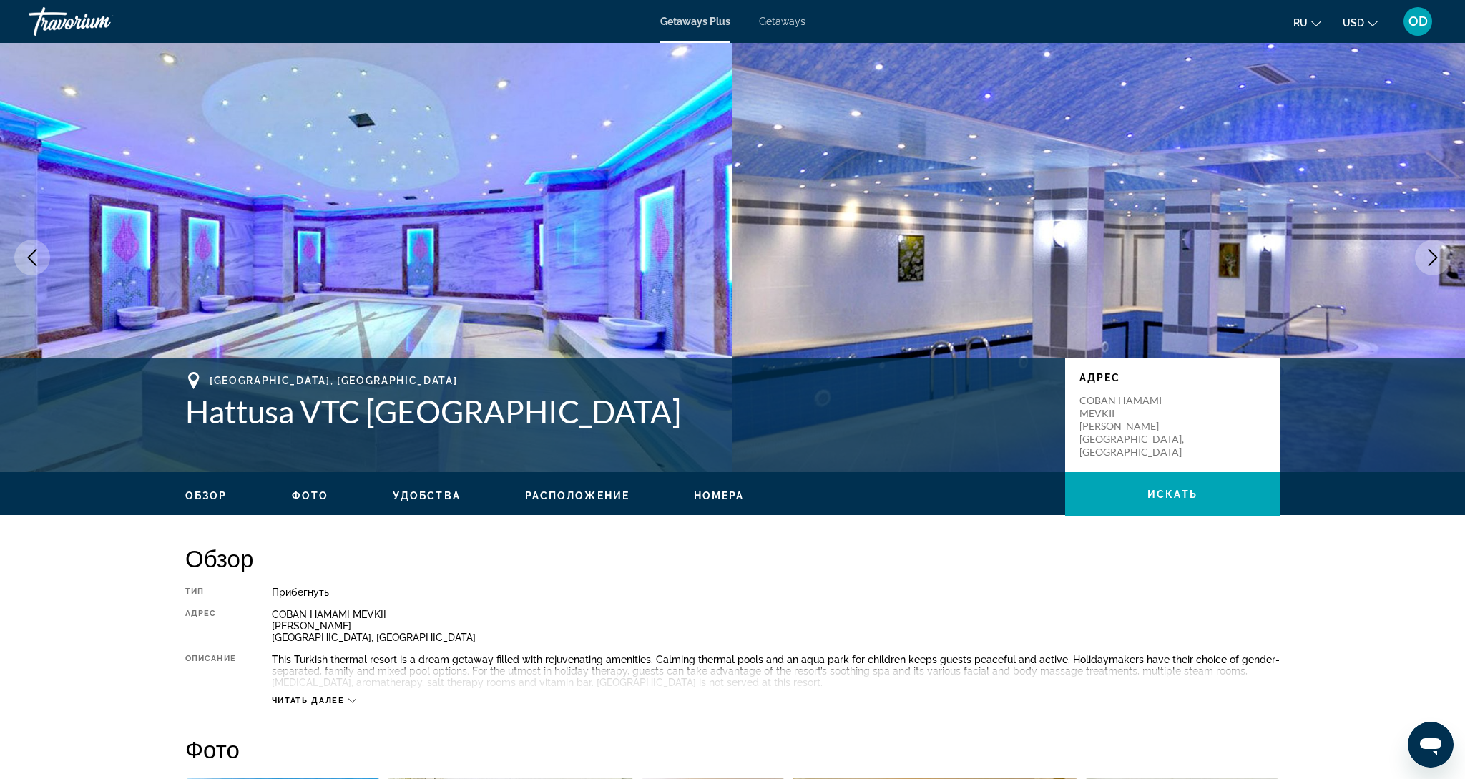
click at [1426, 253] on icon "Next image" at bounding box center [1432, 257] width 17 height 17
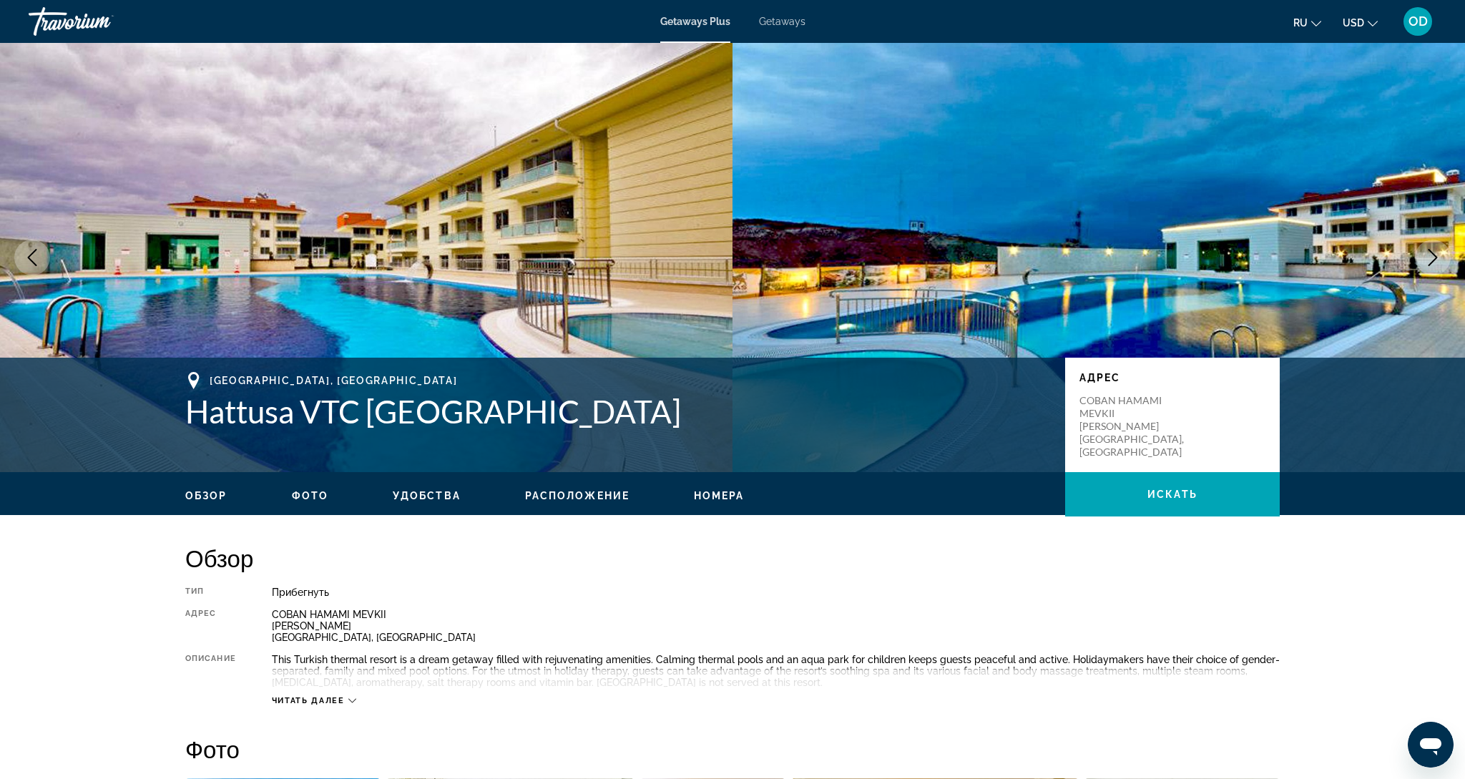
click at [1426, 253] on icon "Next image" at bounding box center [1432, 257] width 17 height 17
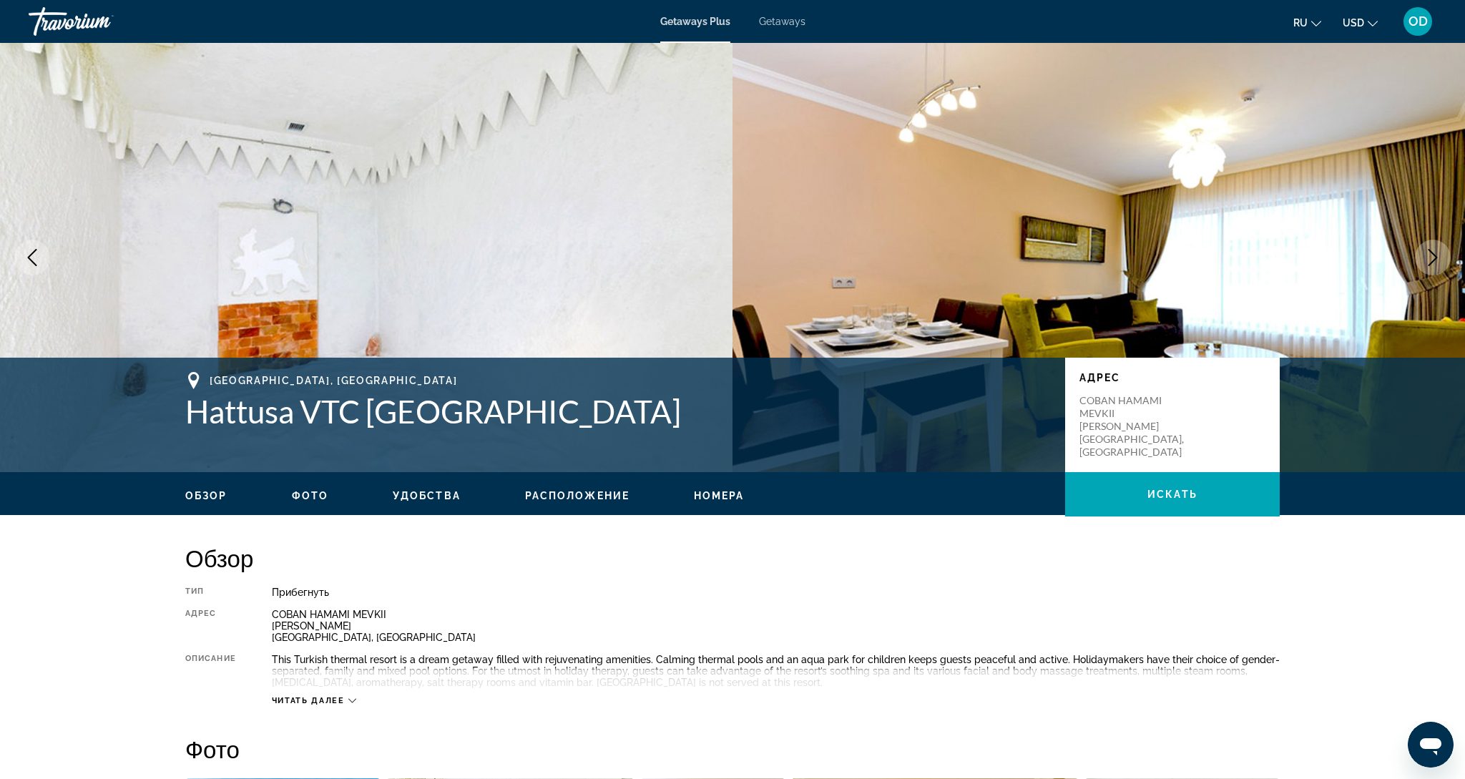
click at [1426, 253] on icon "Next image" at bounding box center [1432, 257] width 17 height 17
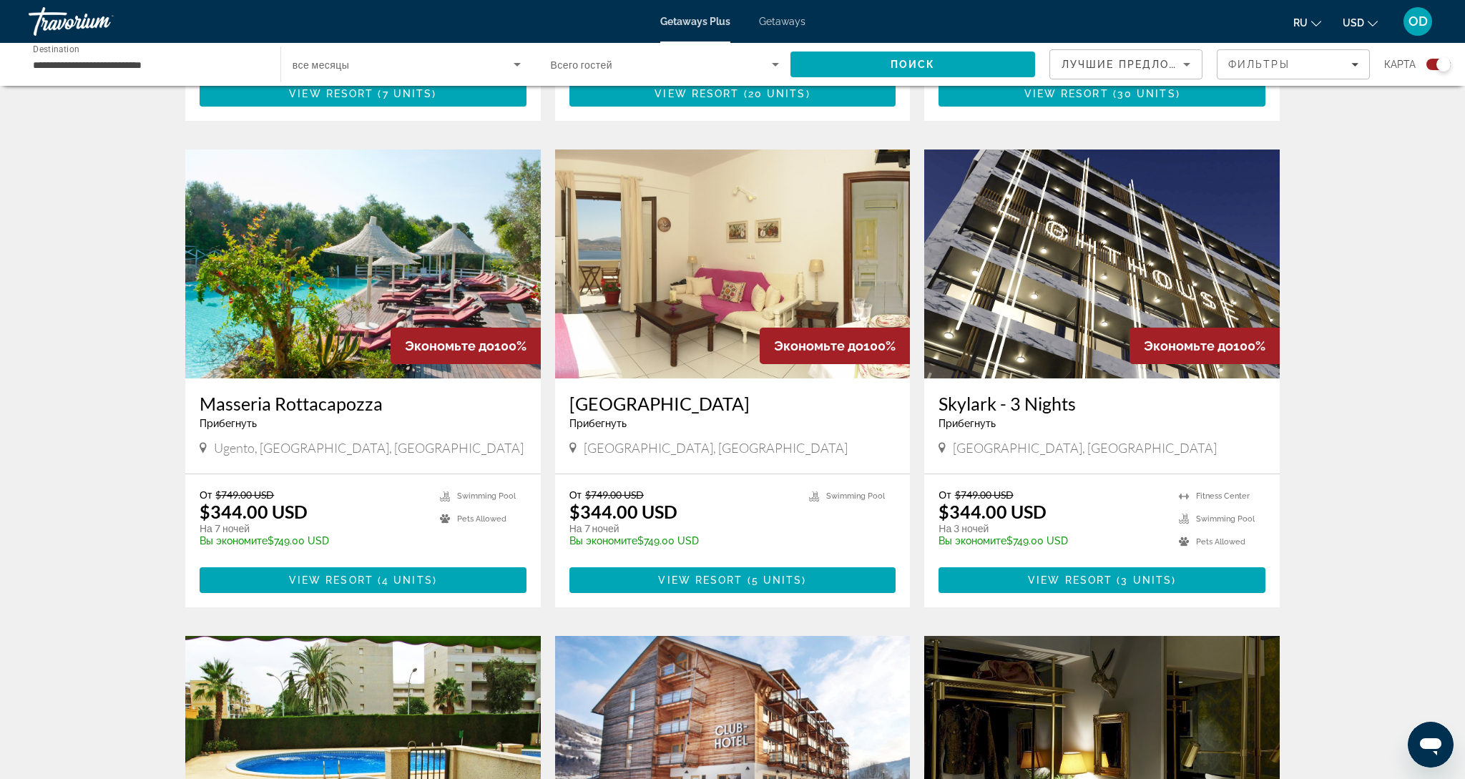
scroll to position [1417, 0]
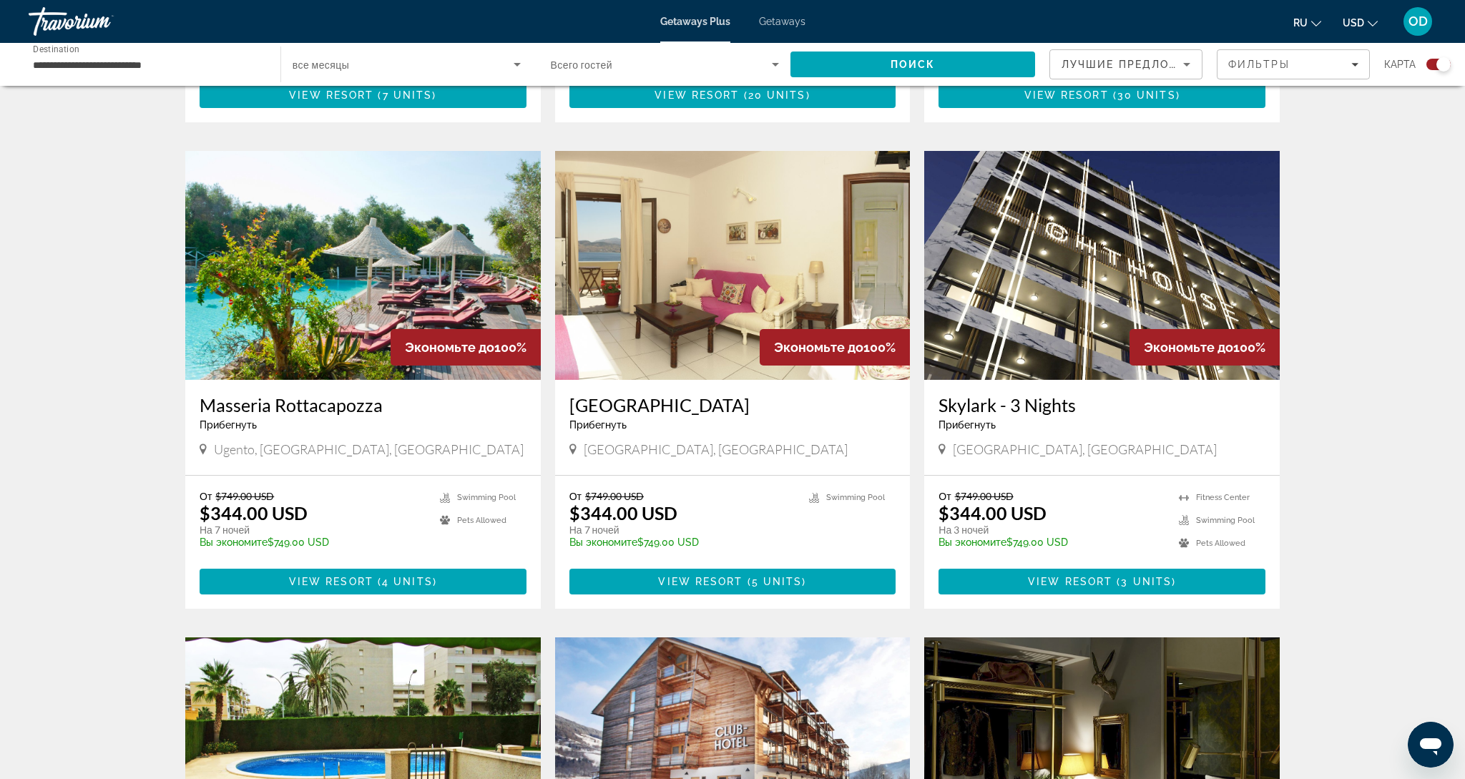
click at [332, 249] on img "Main content" at bounding box center [362, 265] width 355 height 229
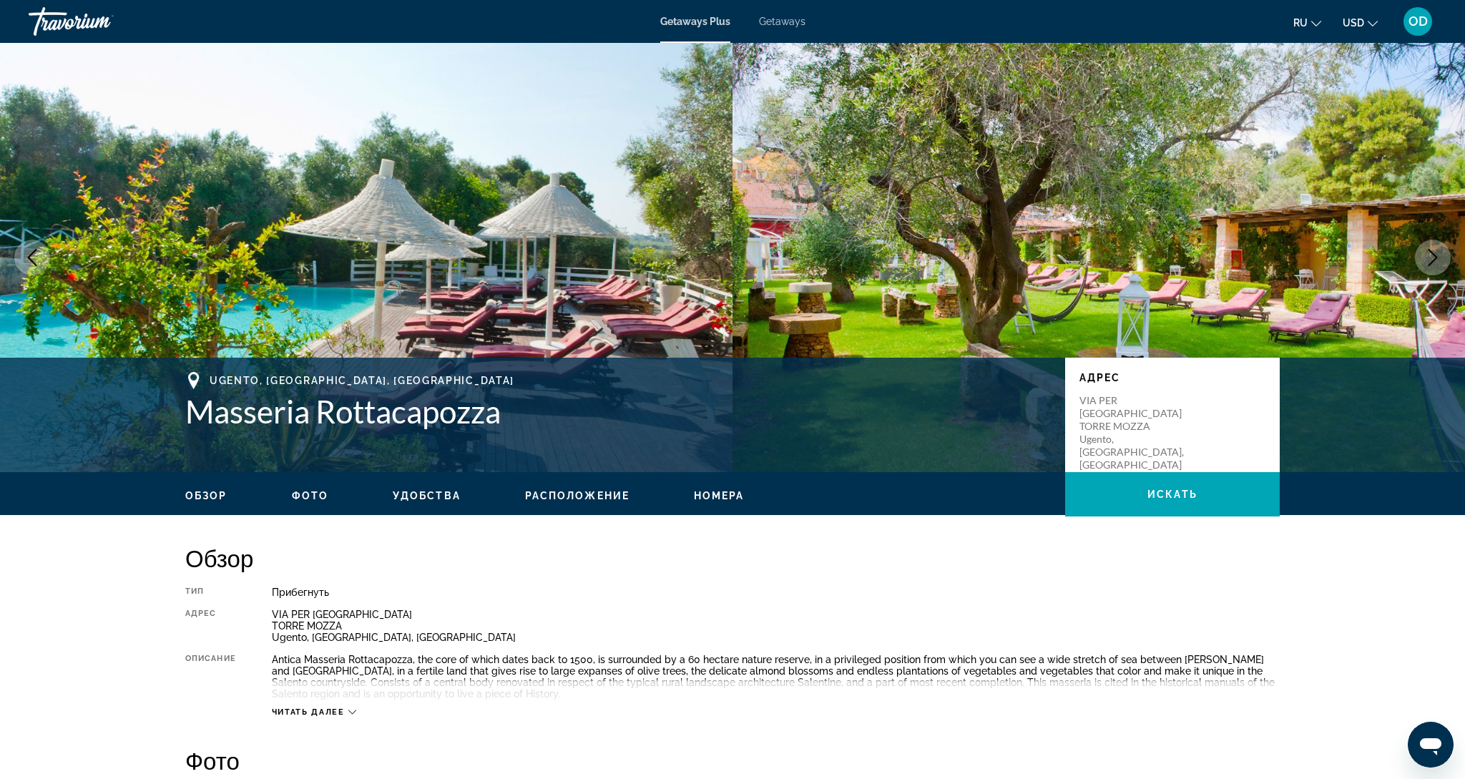
click at [1439, 257] on icon "Next image" at bounding box center [1432, 257] width 17 height 17
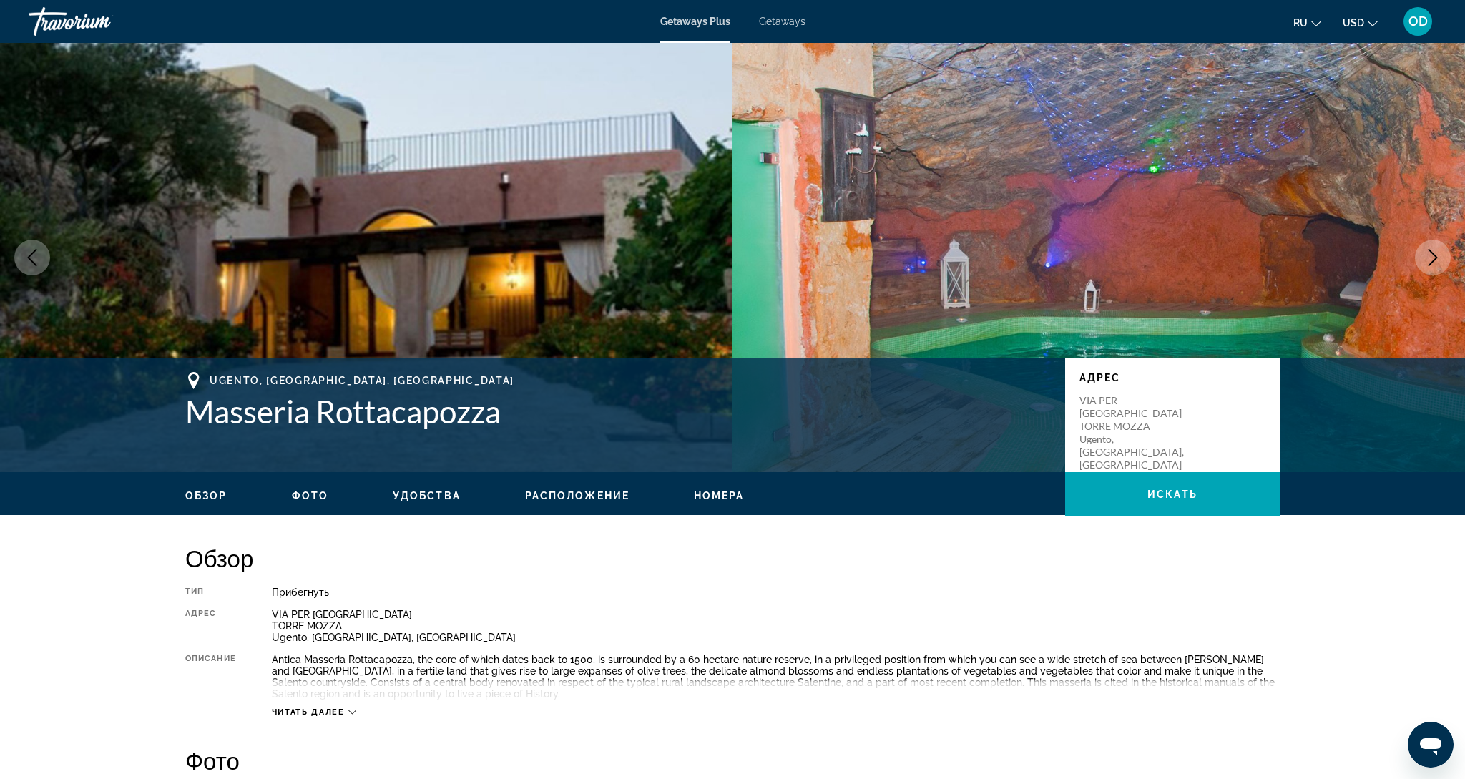
click at [1436, 256] on icon "Next image" at bounding box center [1432, 257] width 9 height 17
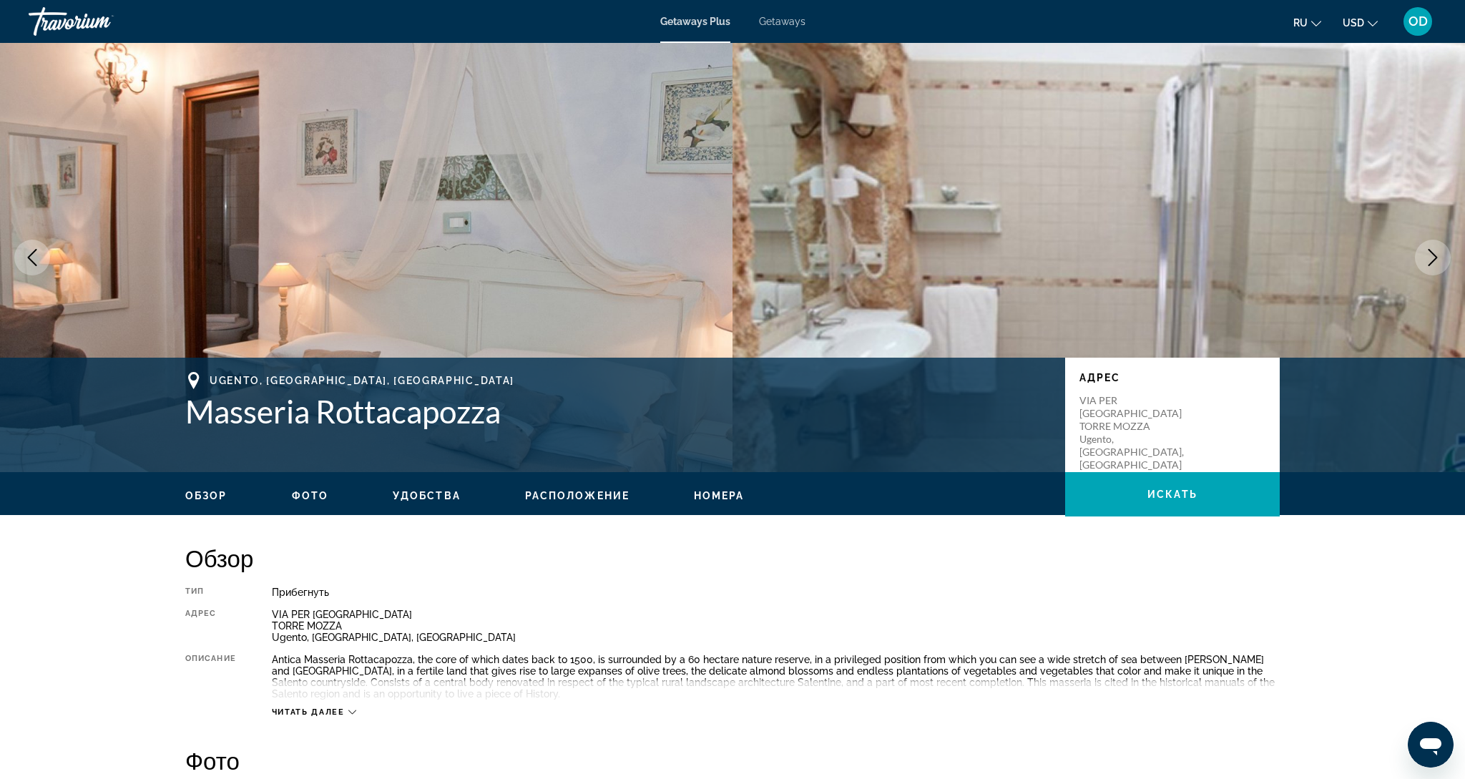
click at [1436, 256] on icon "Next image" at bounding box center [1432, 257] width 9 height 17
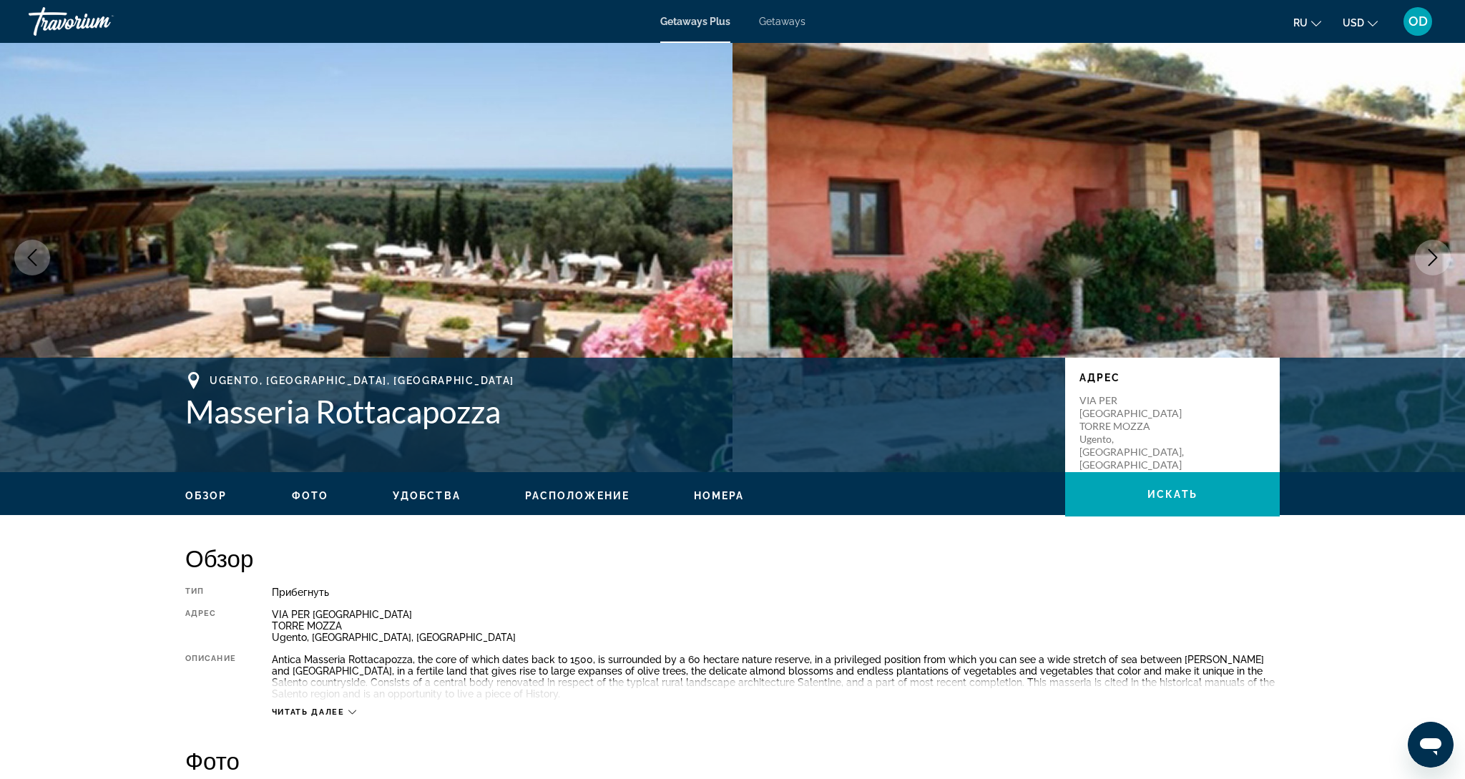
click at [1436, 256] on icon "Next image" at bounding box center [1432, 257] width 9 height 17
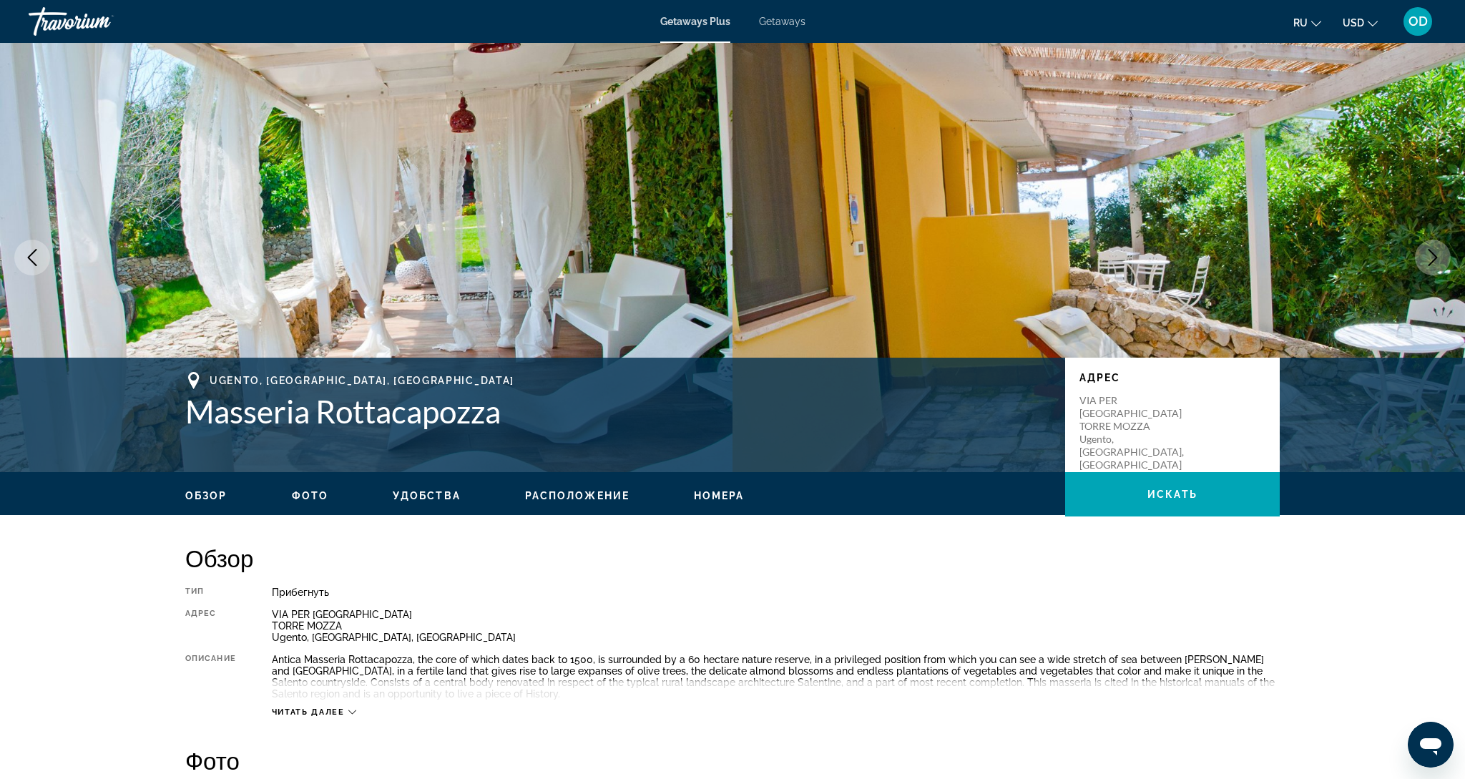
click at [1436, 256] on icon "Next image" at bounding box center [1432, 257] width 9 height 17
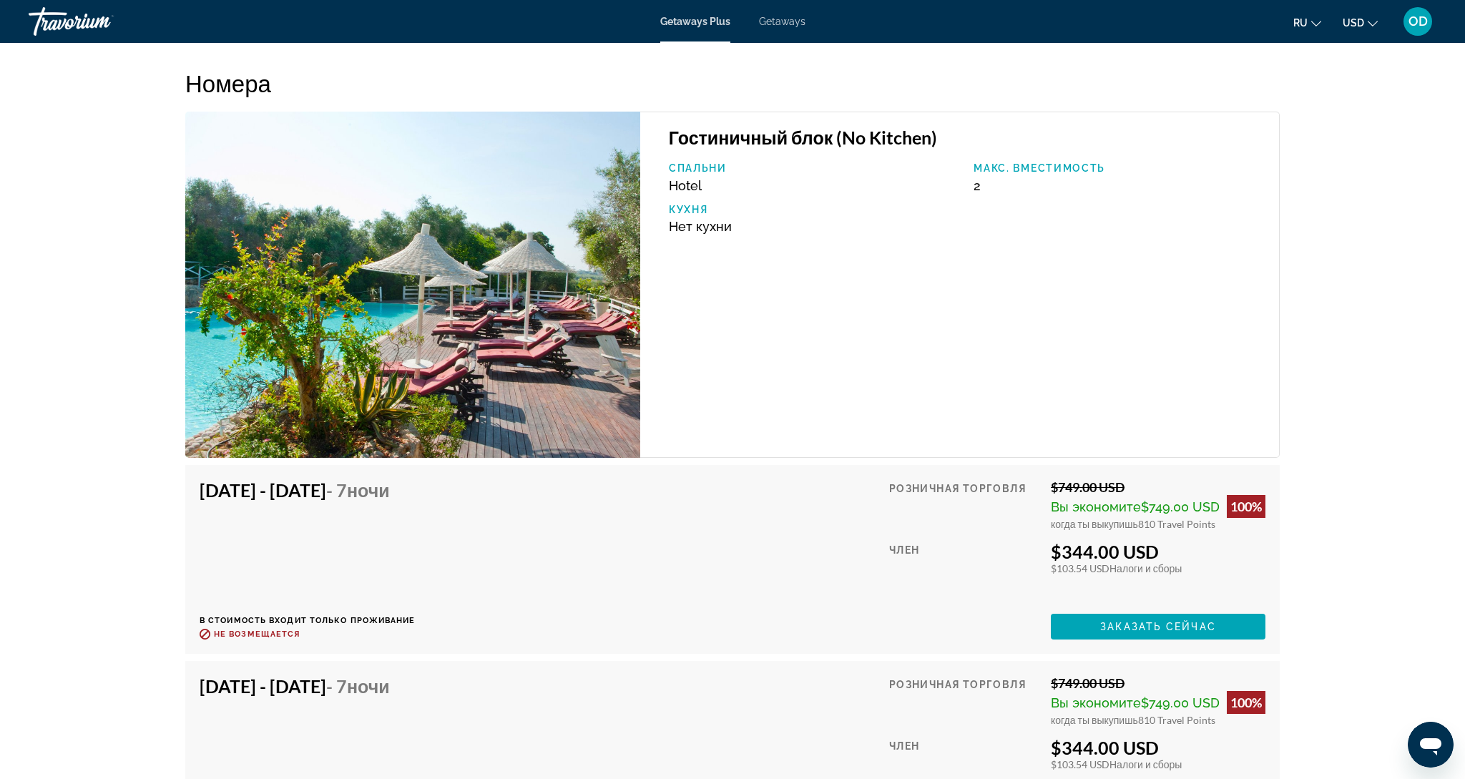
scroll to position [2299, 0]
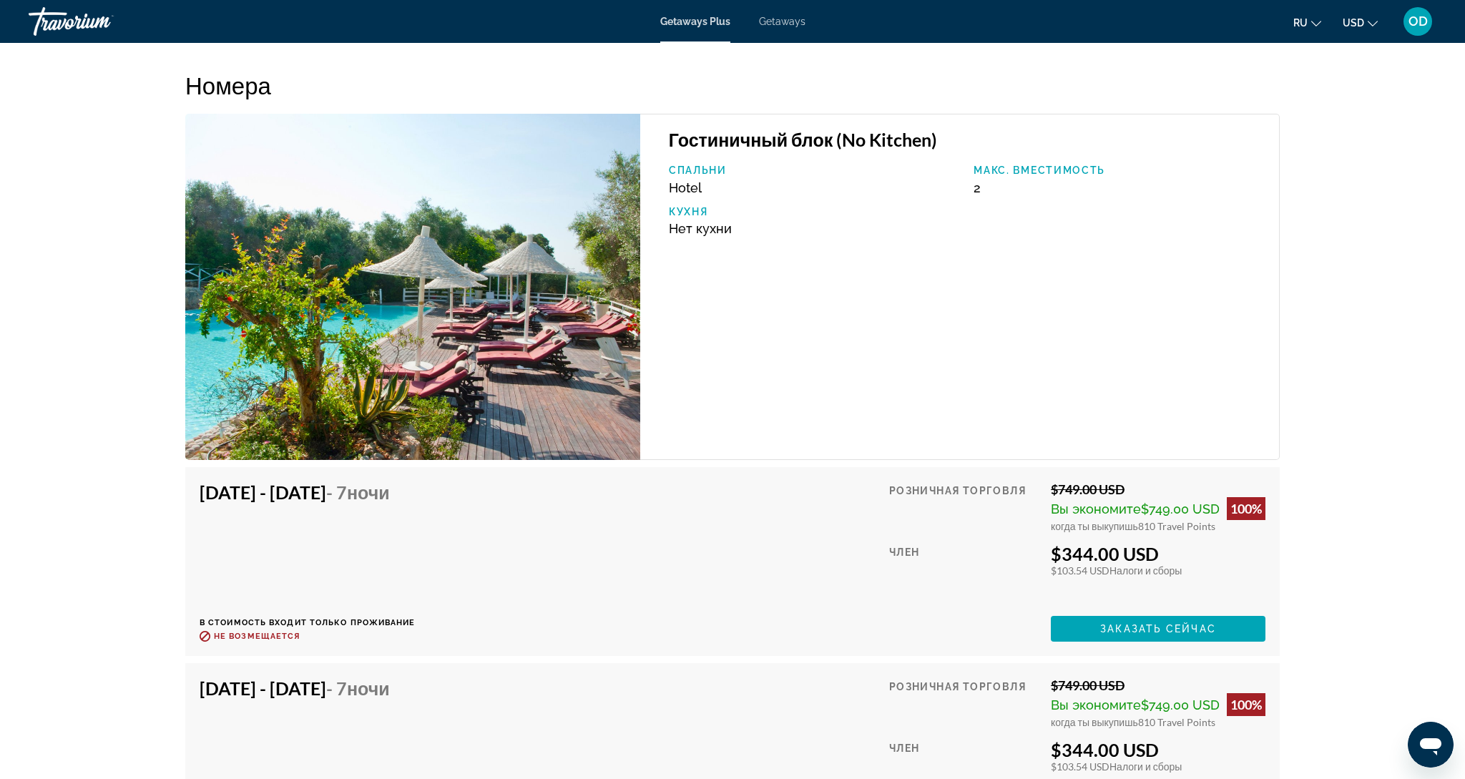
click at [449, 282] on img "Main content" at bounding box center [412, 287] width 455 height 346
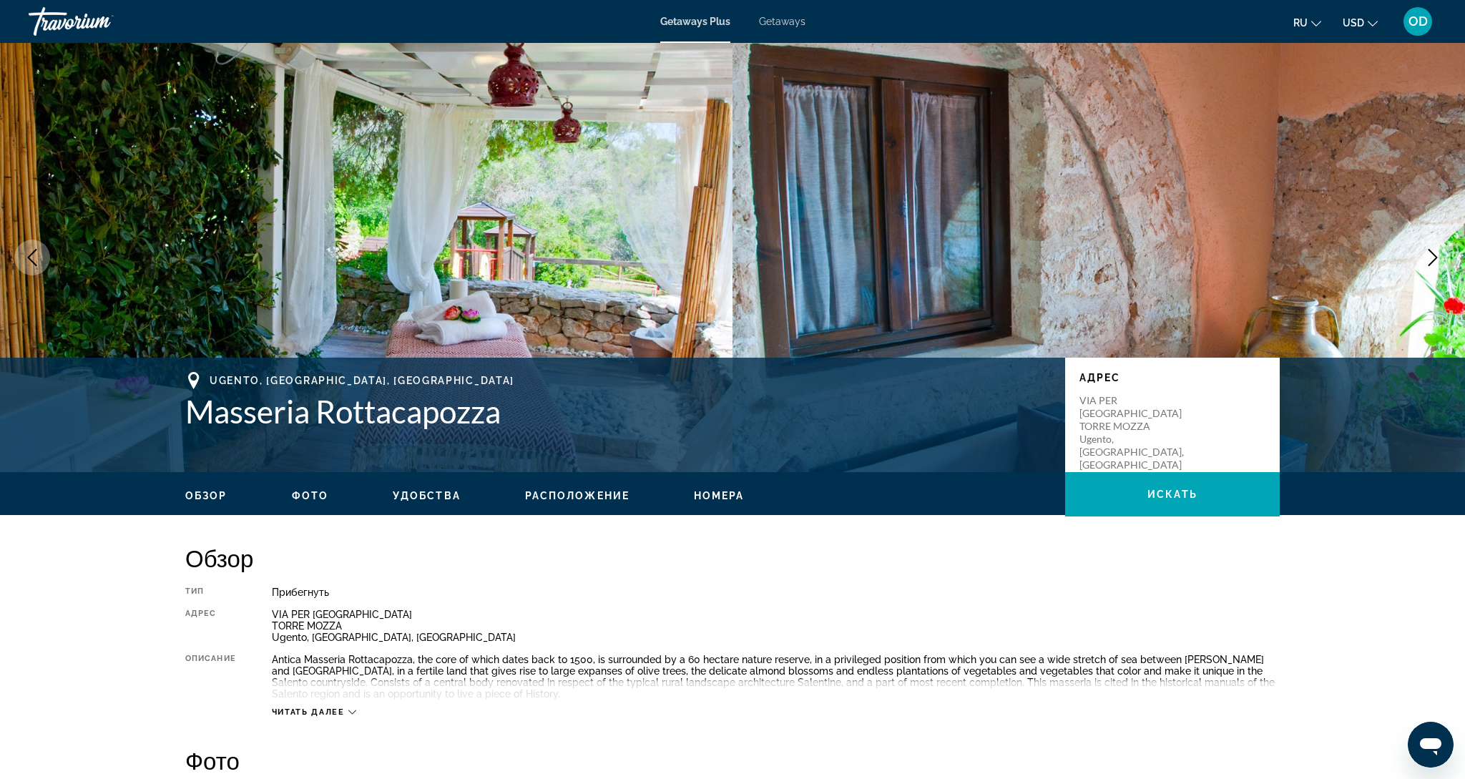
scroll to position [0, 0]
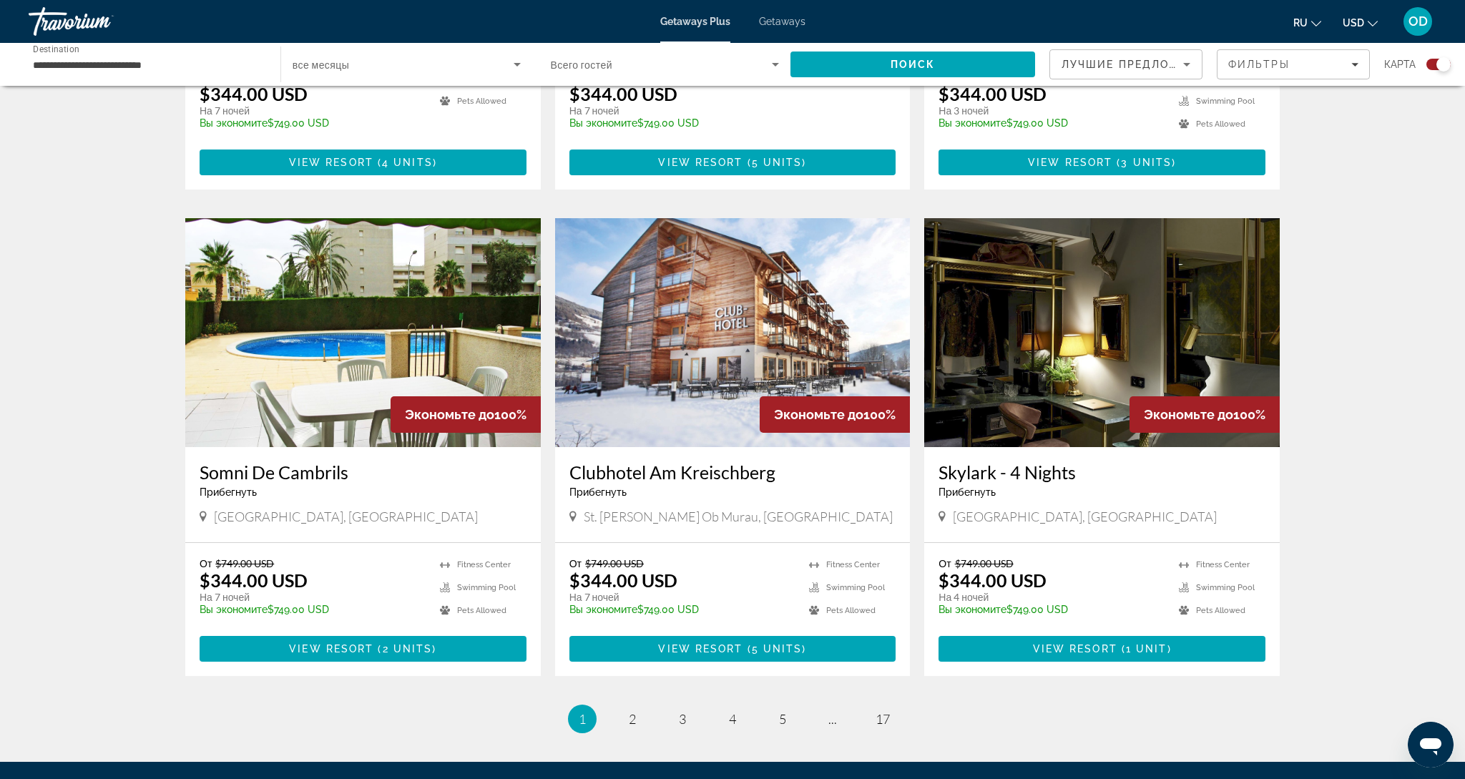
scroll to position [1841, 0]
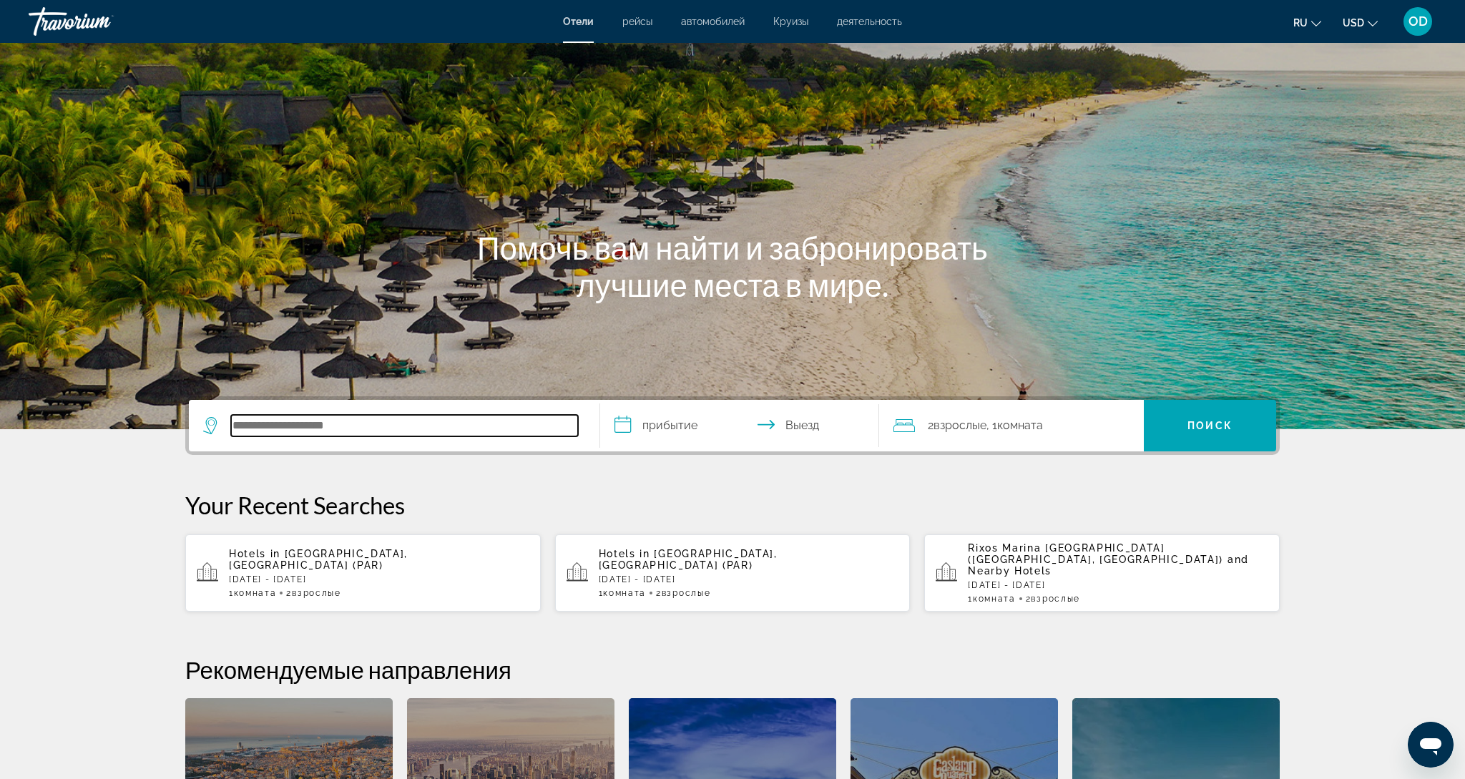
click at [240, 423] on input "Search hotel destination" at bounding box center [404, 425] width 347 height 21
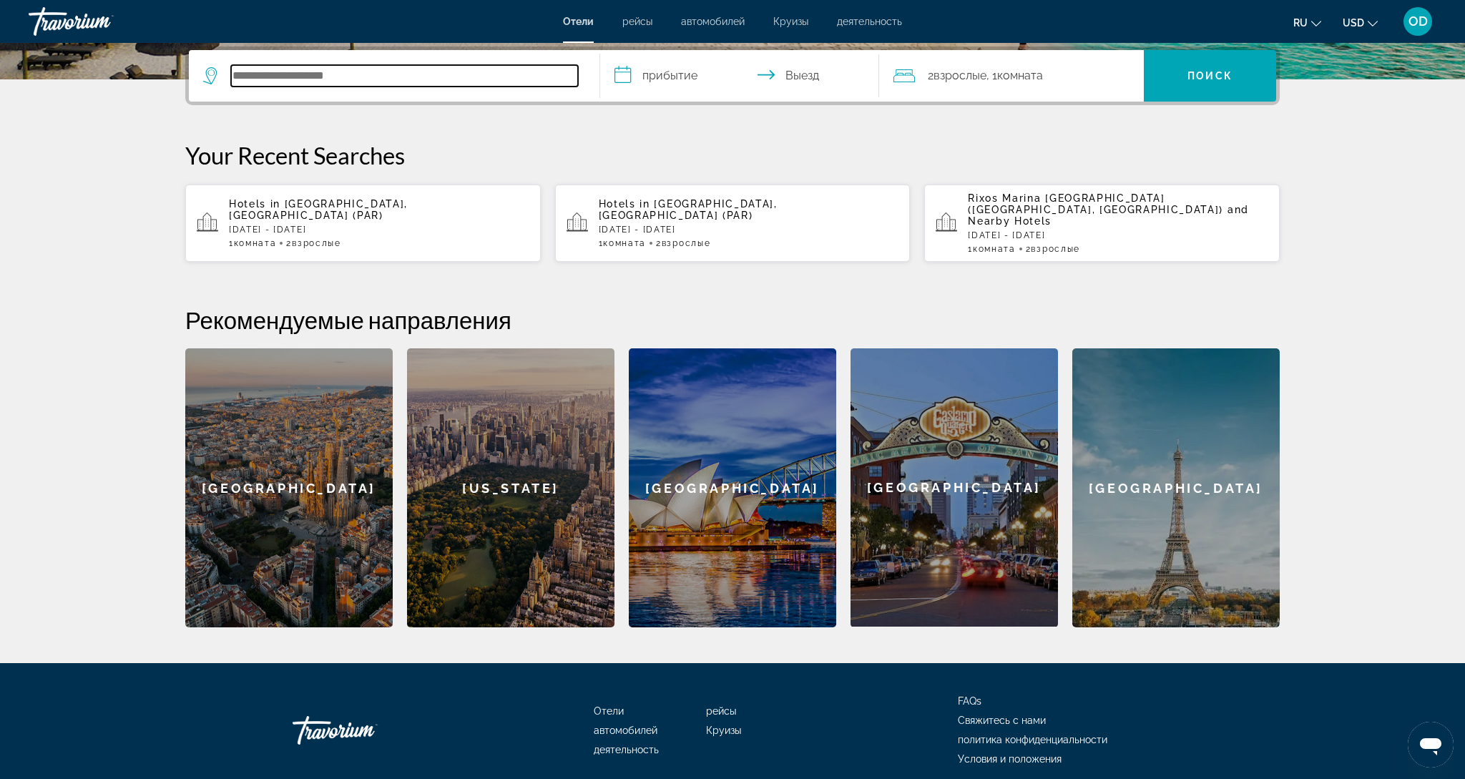
click at [459, 71] on input "Search hotel destination" at bounding box center [404, 75] width 347 height 21
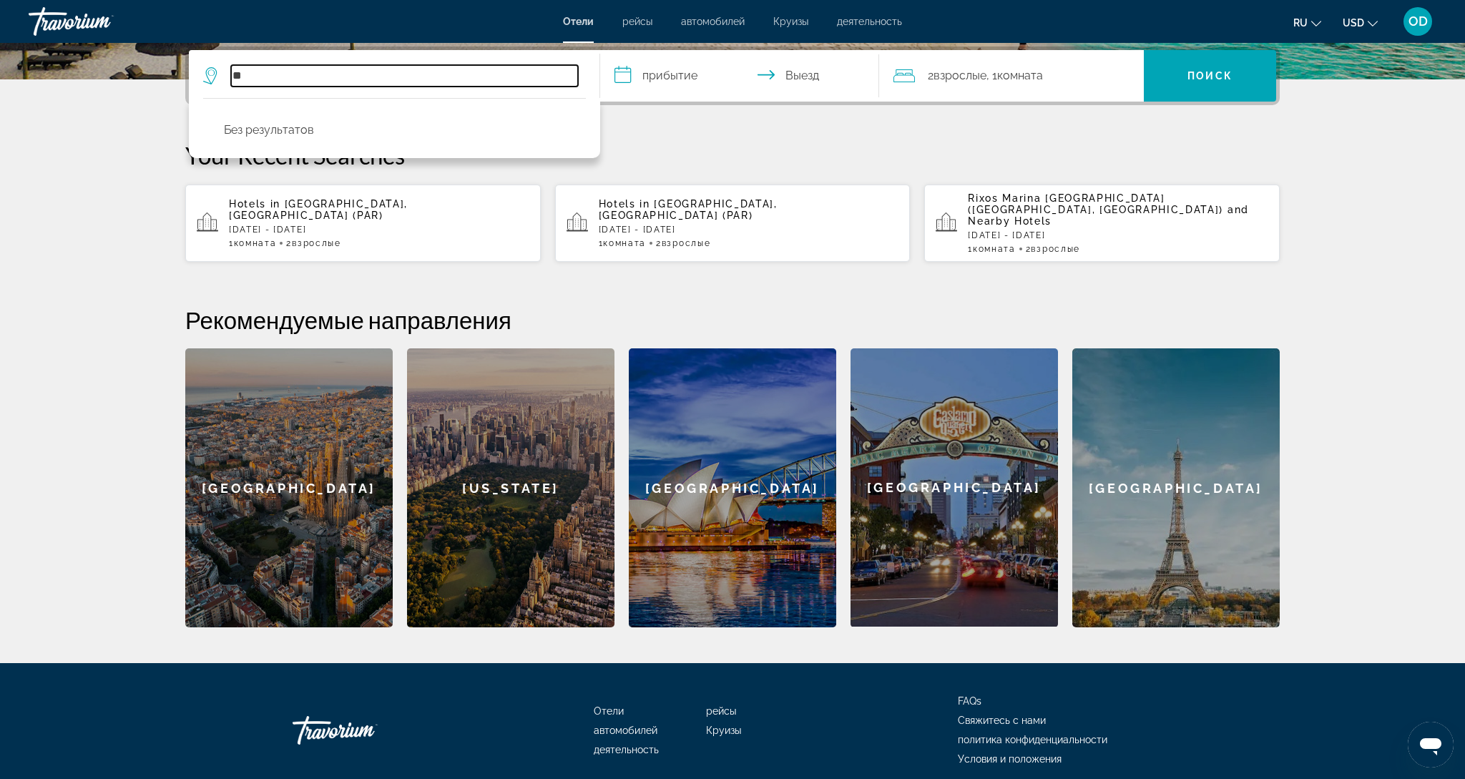
type input "*"
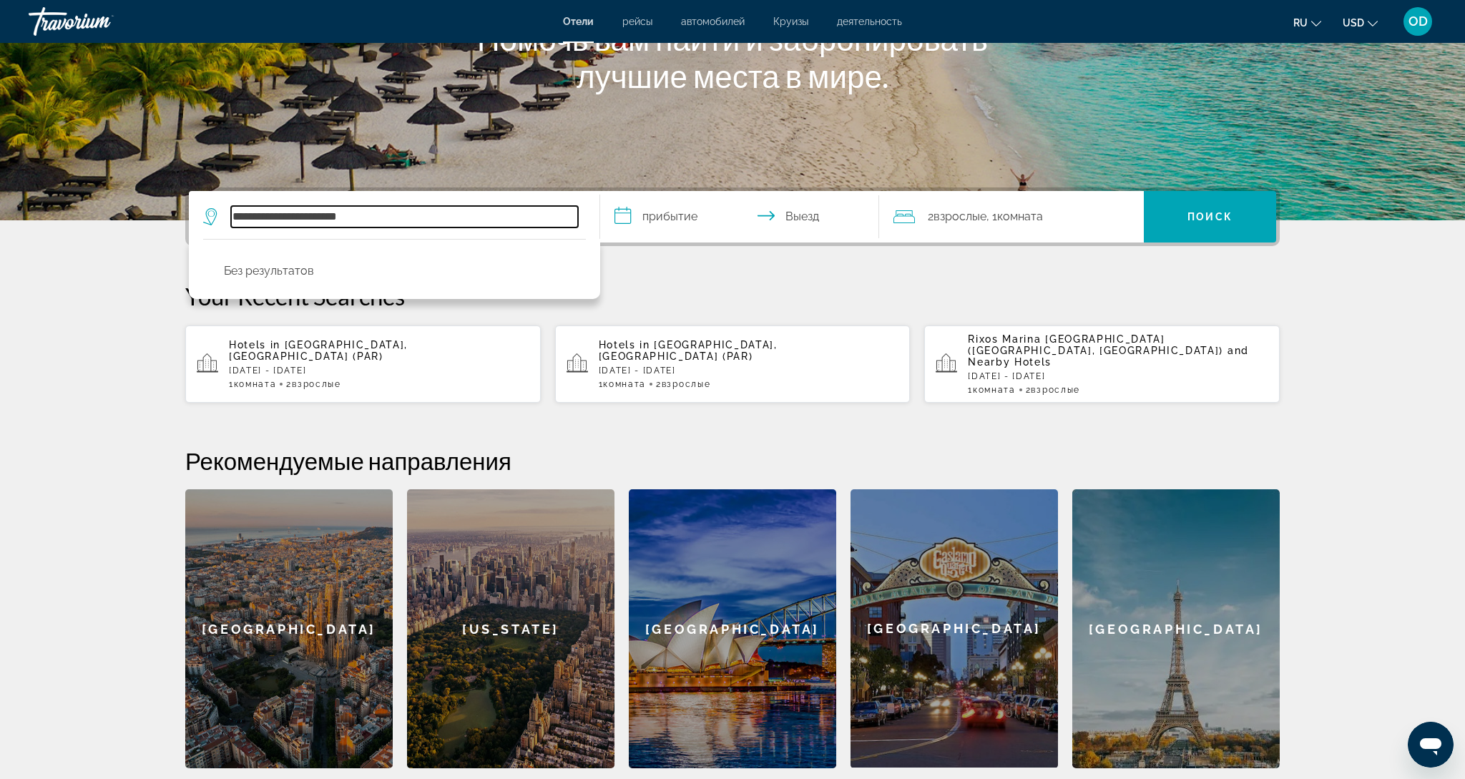
scroll to position [0, 0]
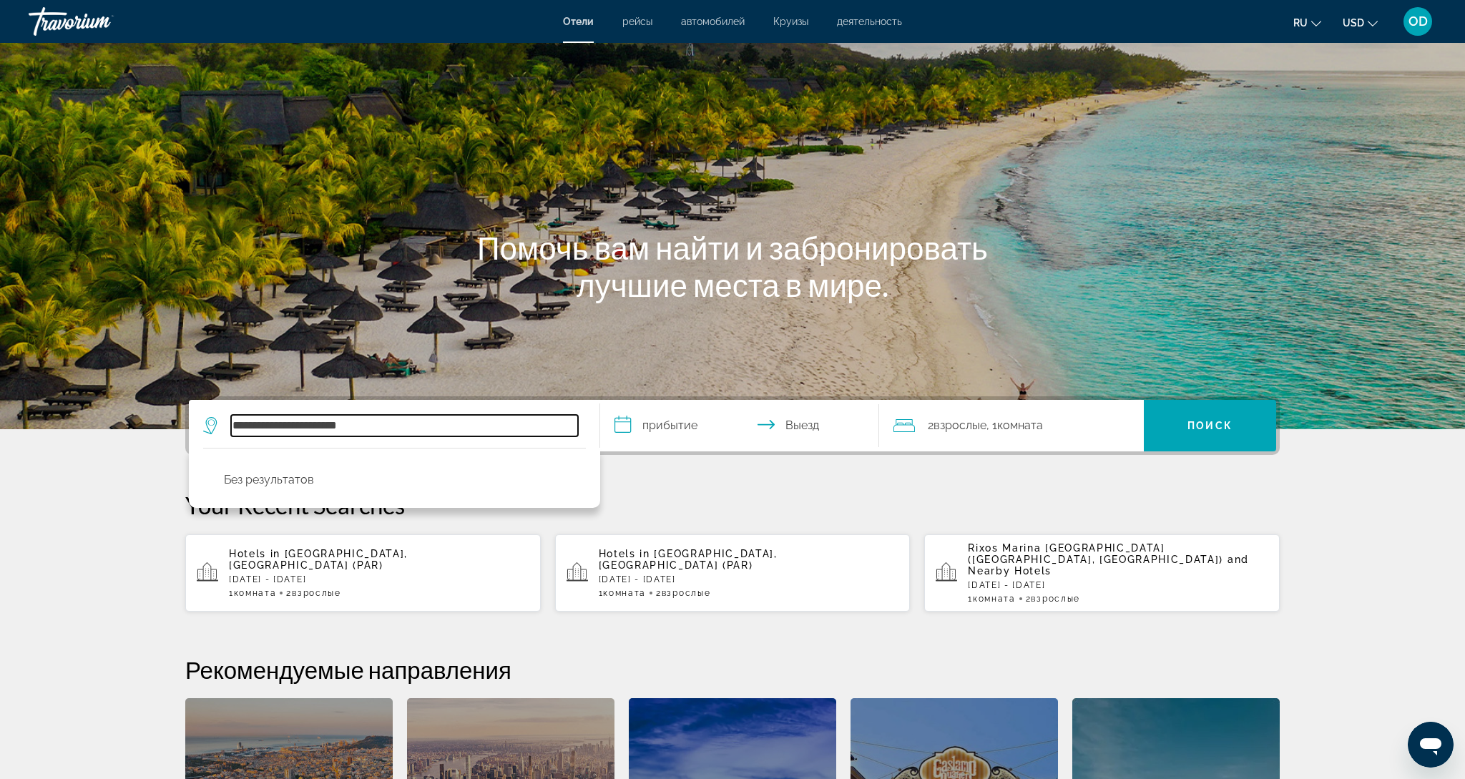
click at [409, 415] on input "**********" at bounding box center [404, 425] width 347 height 21
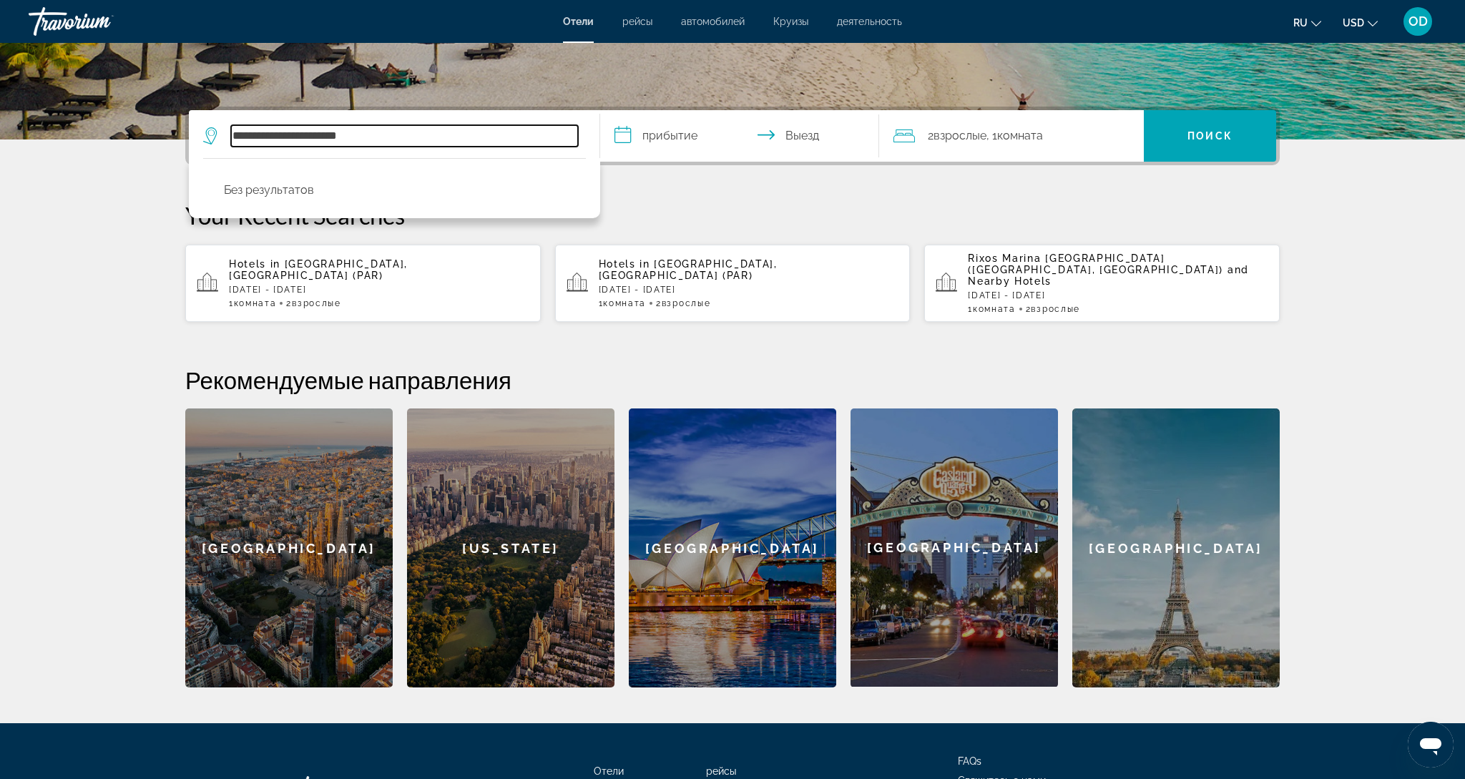
scroll to position [350, 0]
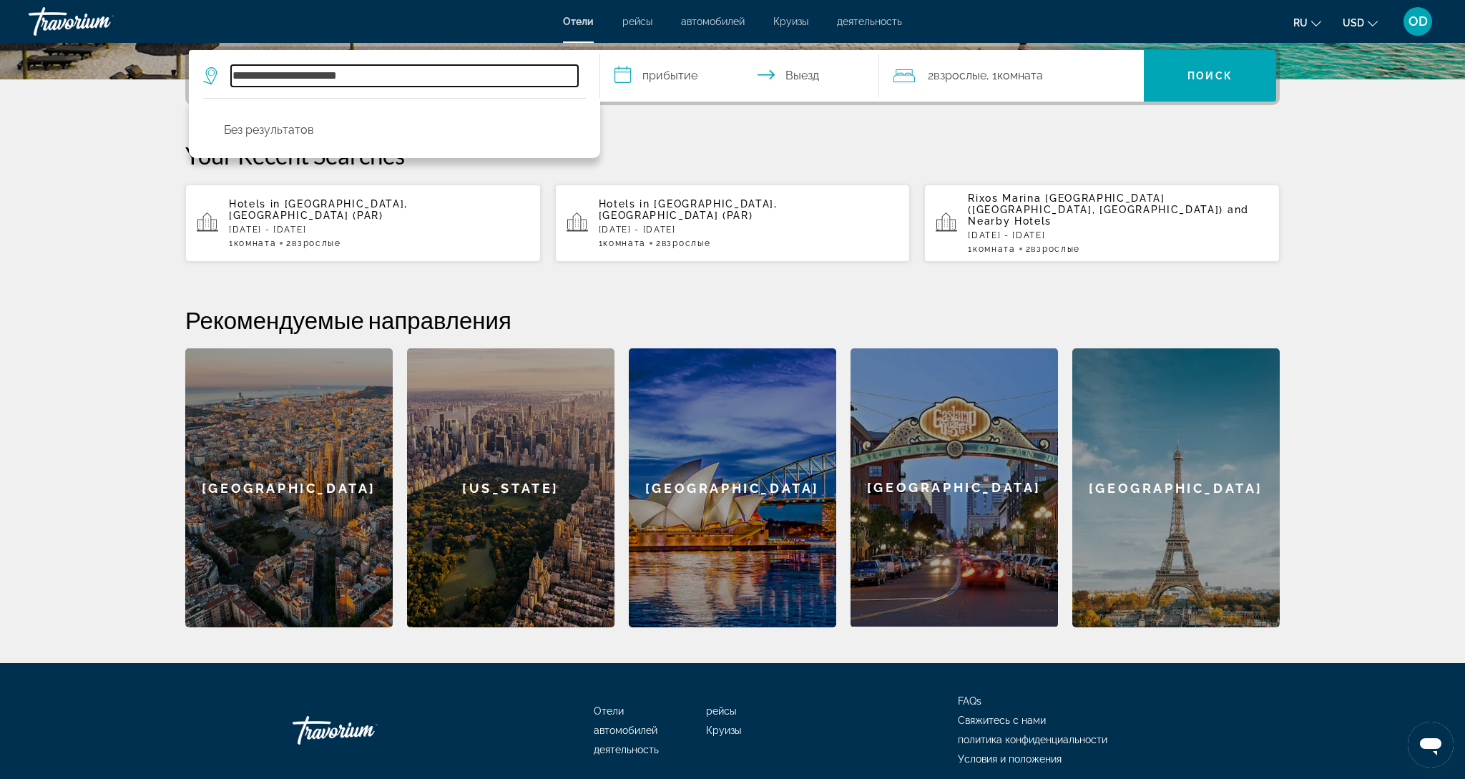
click at [391, 76] on input "**********" at bounding box center [404, 75] width 347 height 21
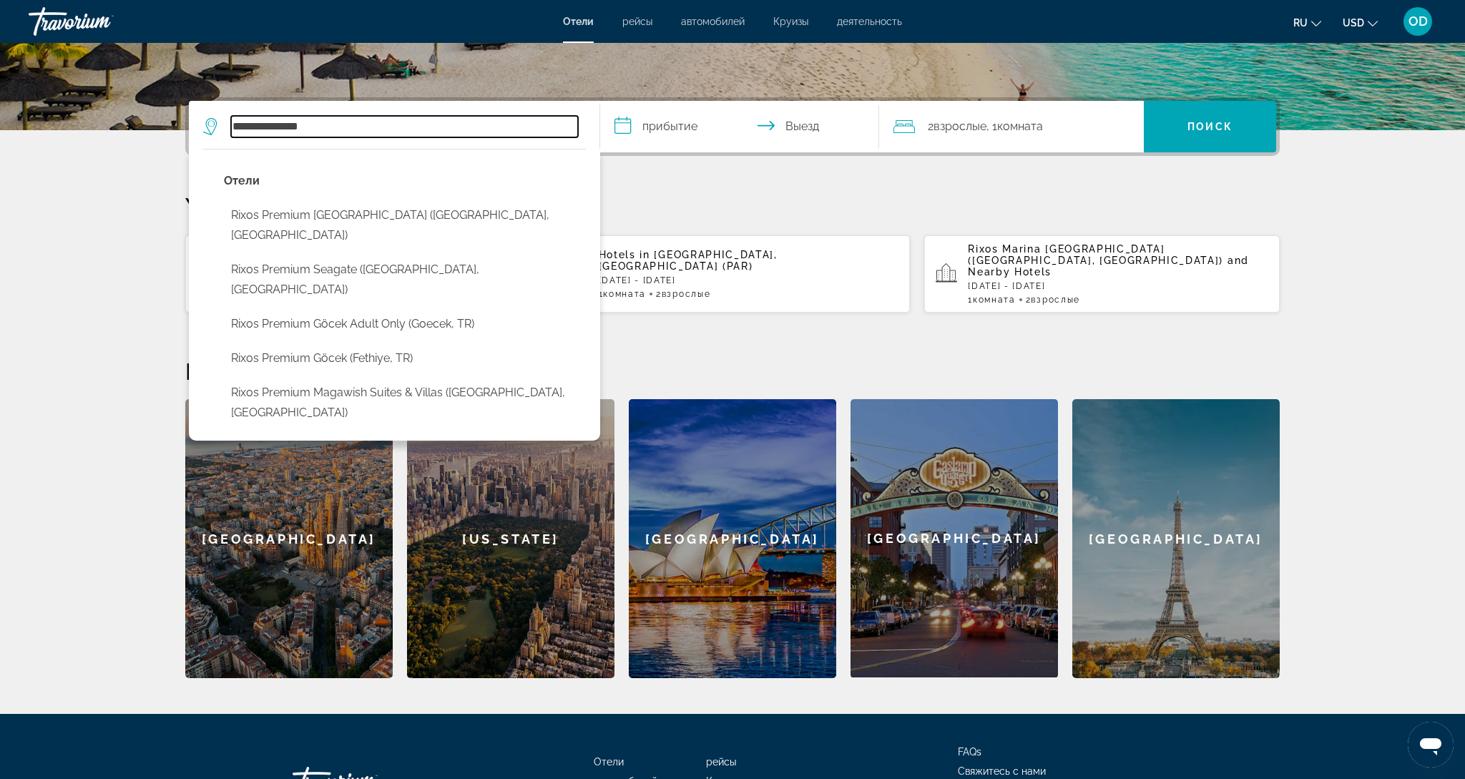
scroll to position [303, 0]
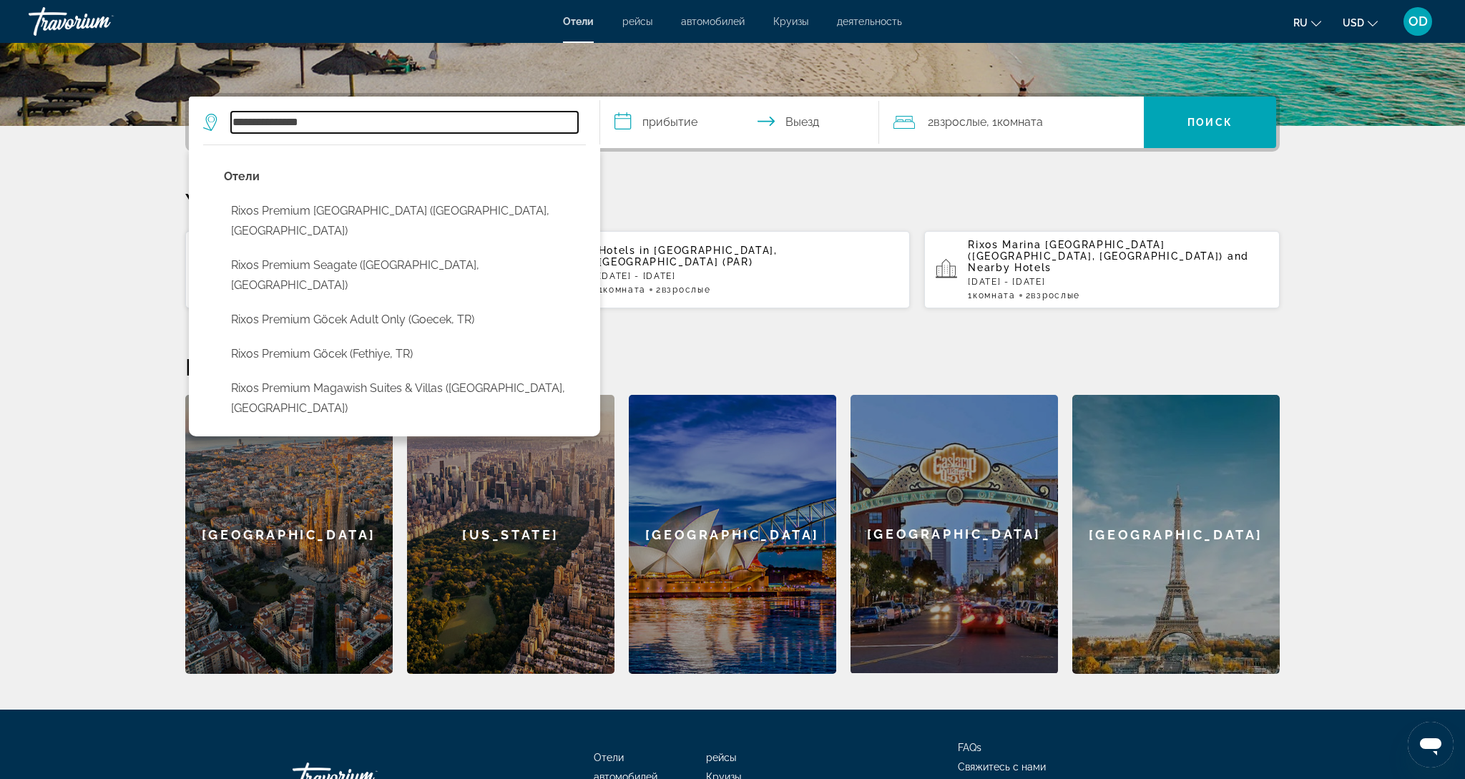
click at [235, 123] on input "**********" at bounding box center [404, 122] width 347 height 21
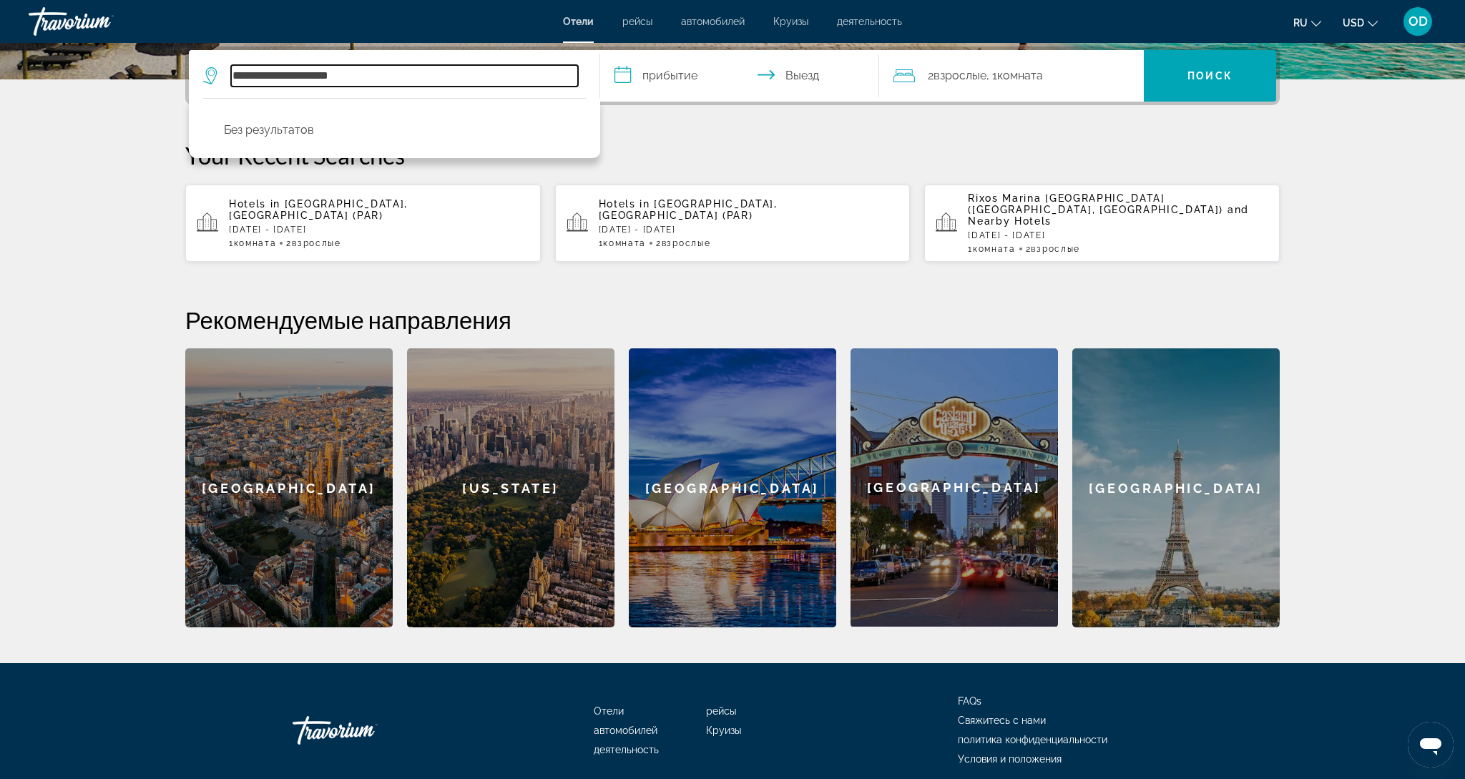
click at [352, 77] on input "**********" at bounding box center [404, 75] width 347 height 21
type input "**********"
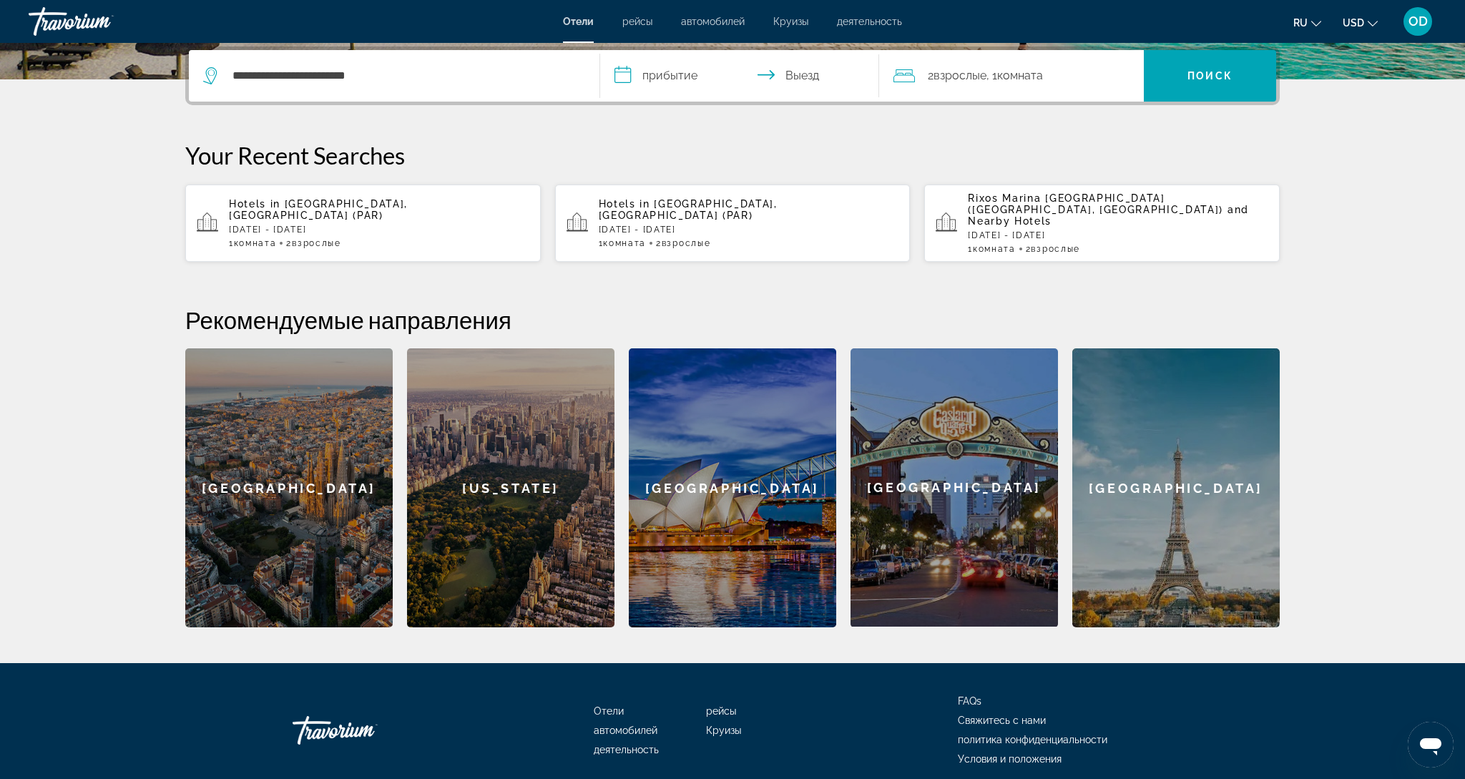
click at [1014, 207] on span "and Nearby Hotels" at bounding box center [1108, 215] width 281 height 23
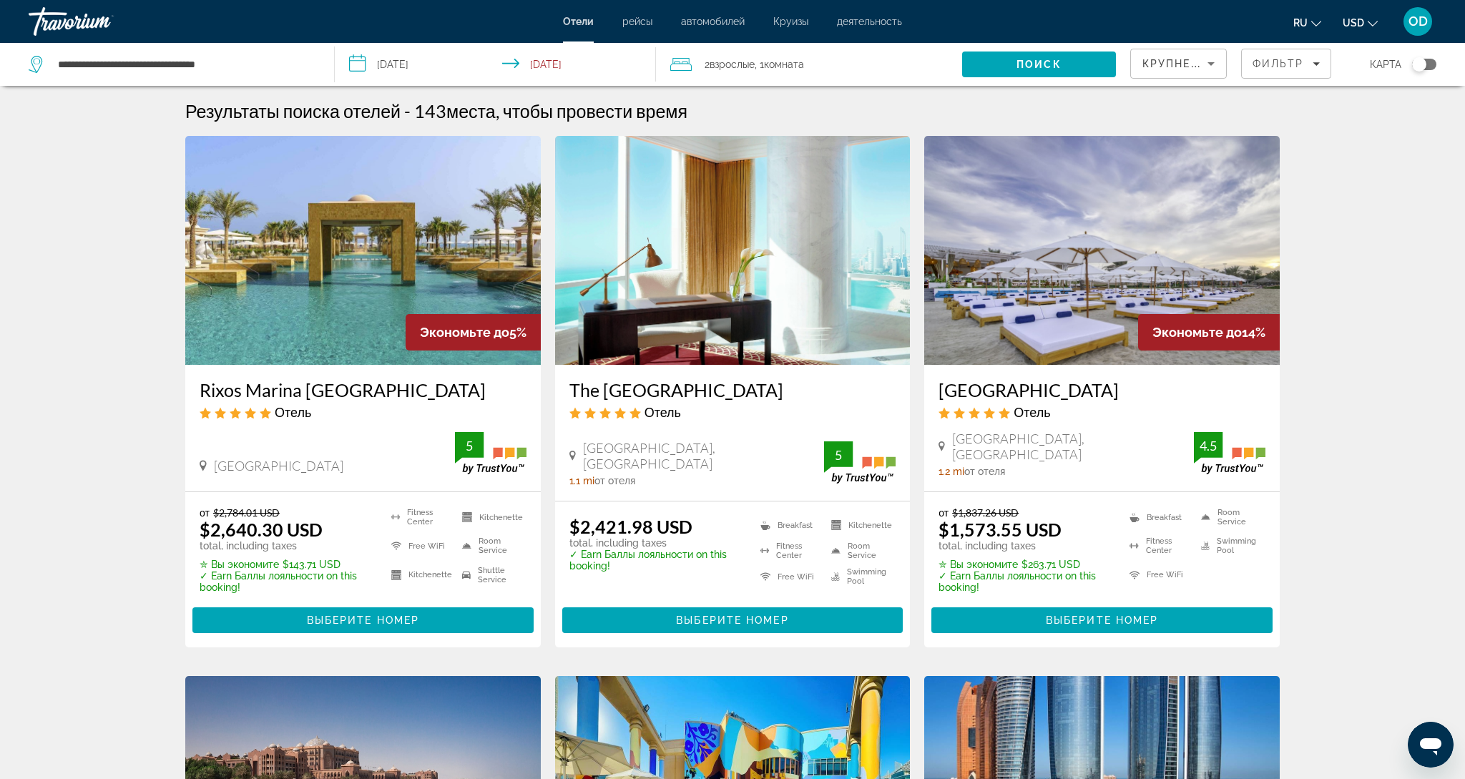
click at [1374, 29] on ul "ru English Español Français Italiano Português русский USD USD ($) MXN (Mex$) C…" at bounding box center [1346, 21] width 106 height 23
click at [1368, 24] on icon "Change currency" at bounding box center [1372, 24] width 10 height 10
click at [1327, 141] on button "EUR (€)" at bounding box center [1331, 131] width 71 height 19
click at [275, 63] on input "**********" at bounding box center [184, 64] width 256 height 21
type input "*"
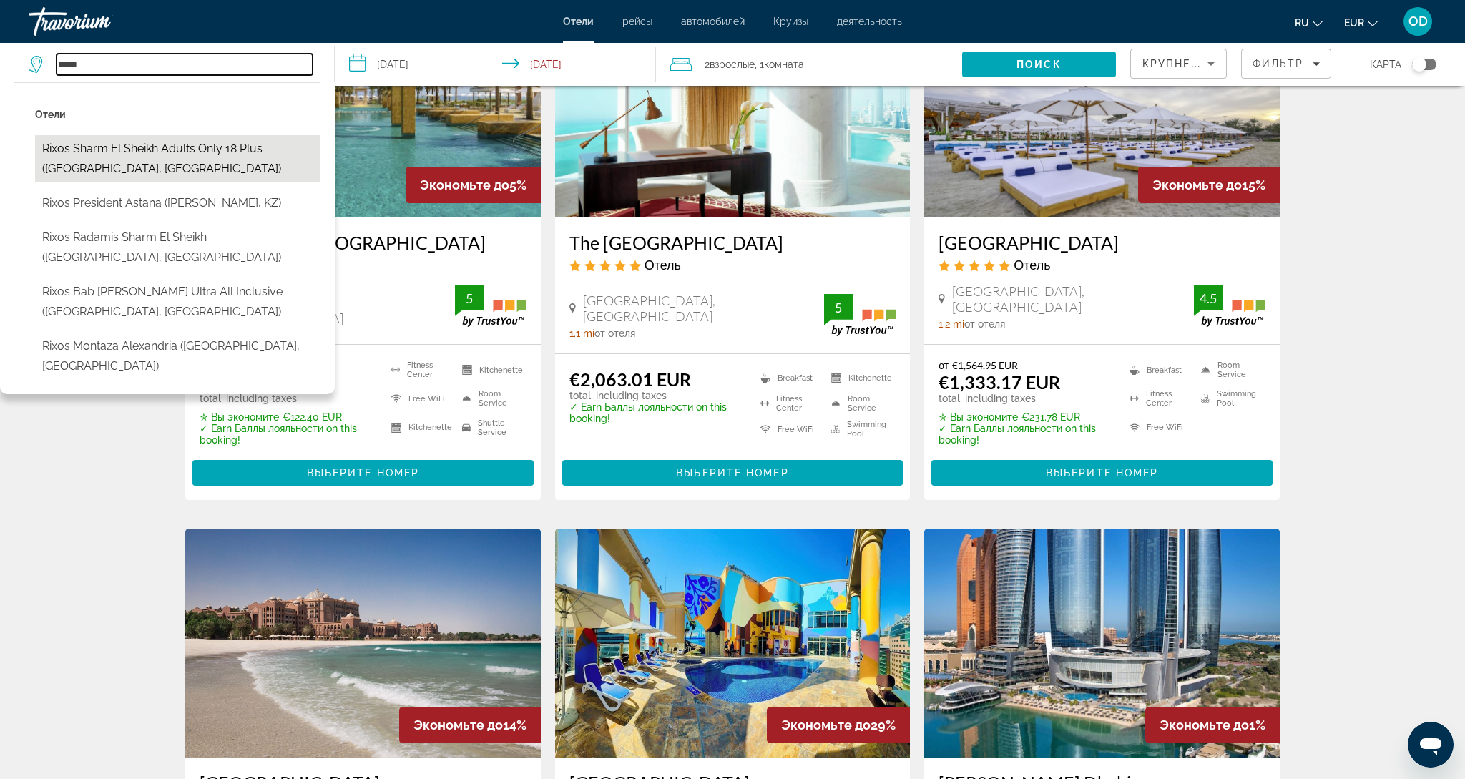
scroll to position [149, 0]
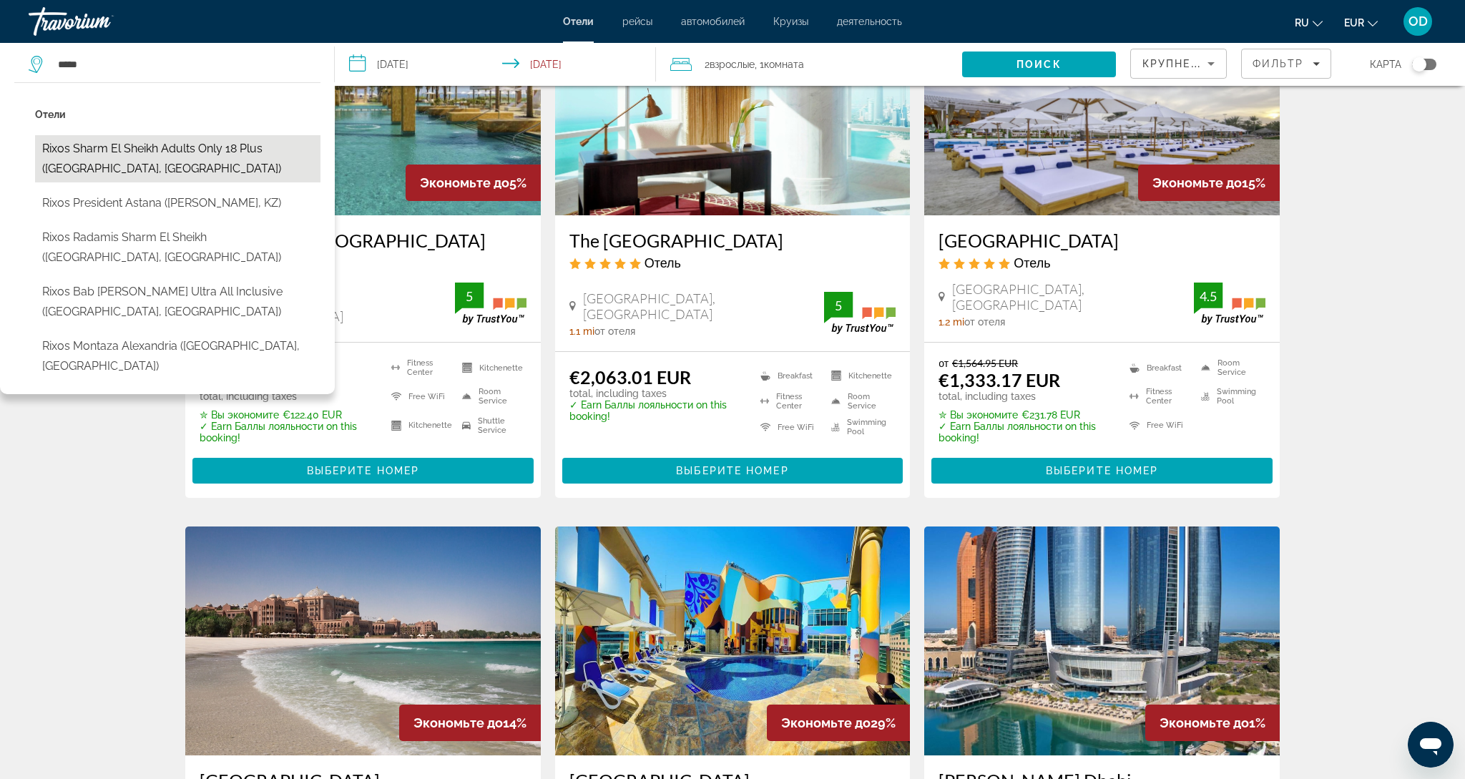
click at [152, 153] on button "Rixos Sharm El Sheikh Adults Only 18 Plus ([GEOGRAPHIC_DATA], [GEOGRAPHIC_DATA])" at bounding box center [177, 158] width 285 height 47
type input "**********"
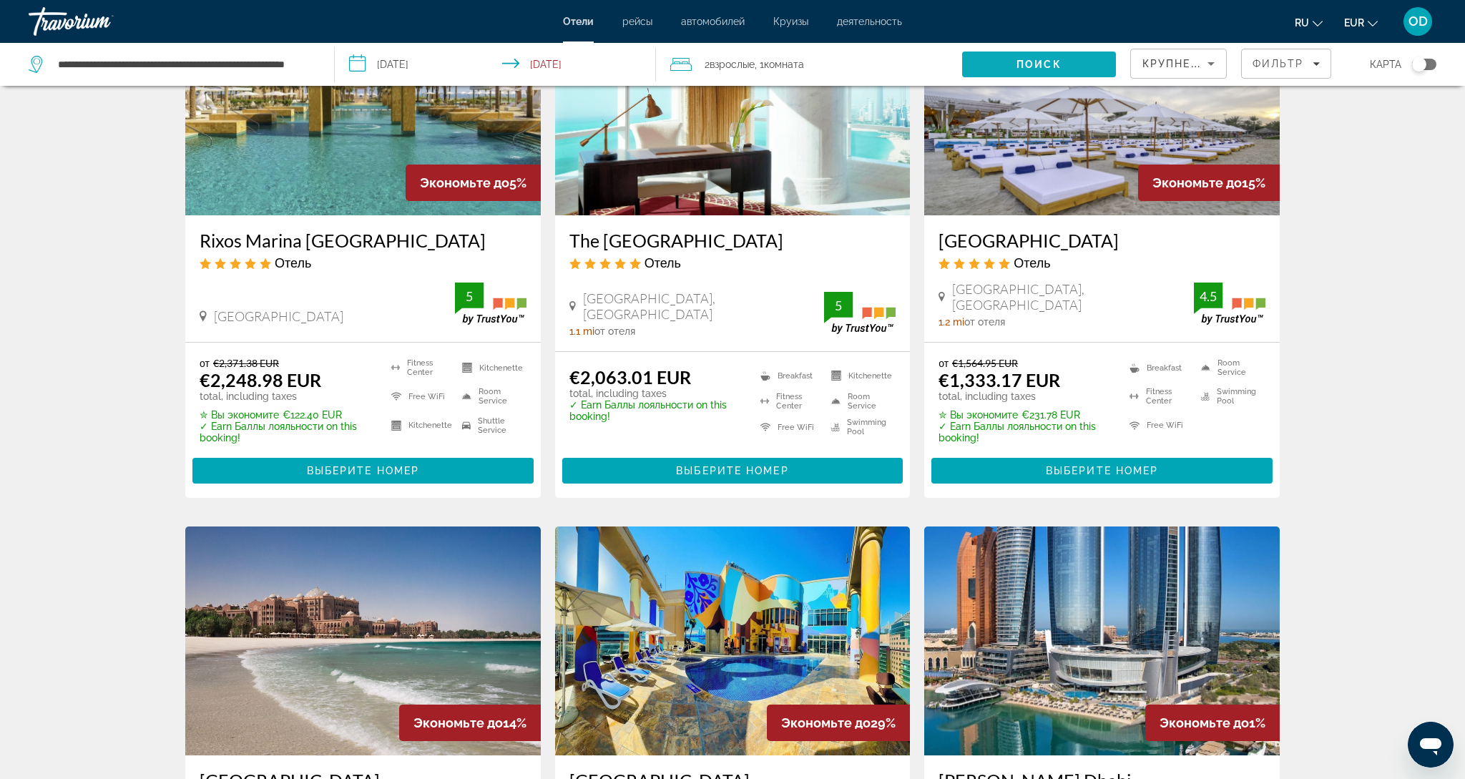
click at [1042, 70] on span "Search" at bounding box center [1038, 64] width 153 height 34
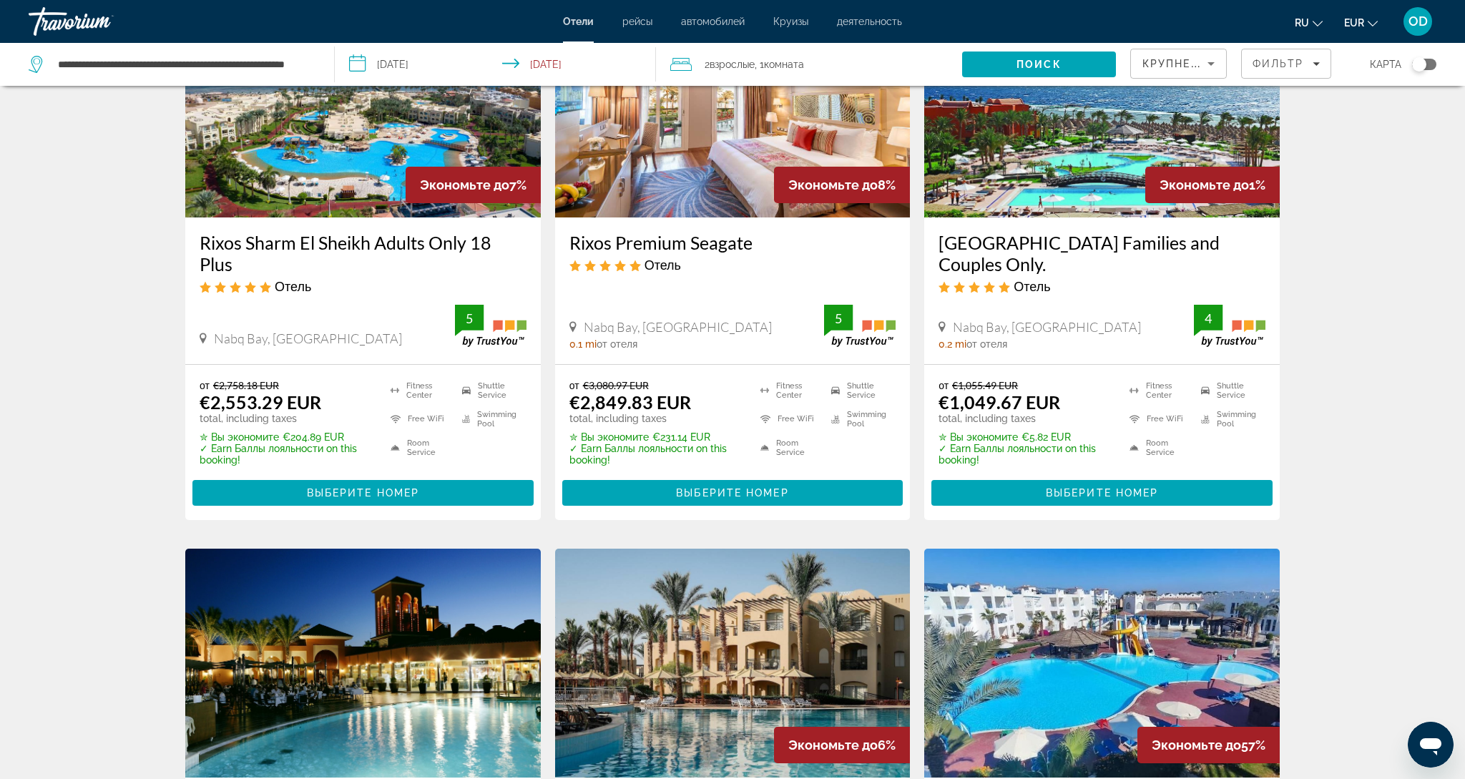
scroll to position [145, 0]
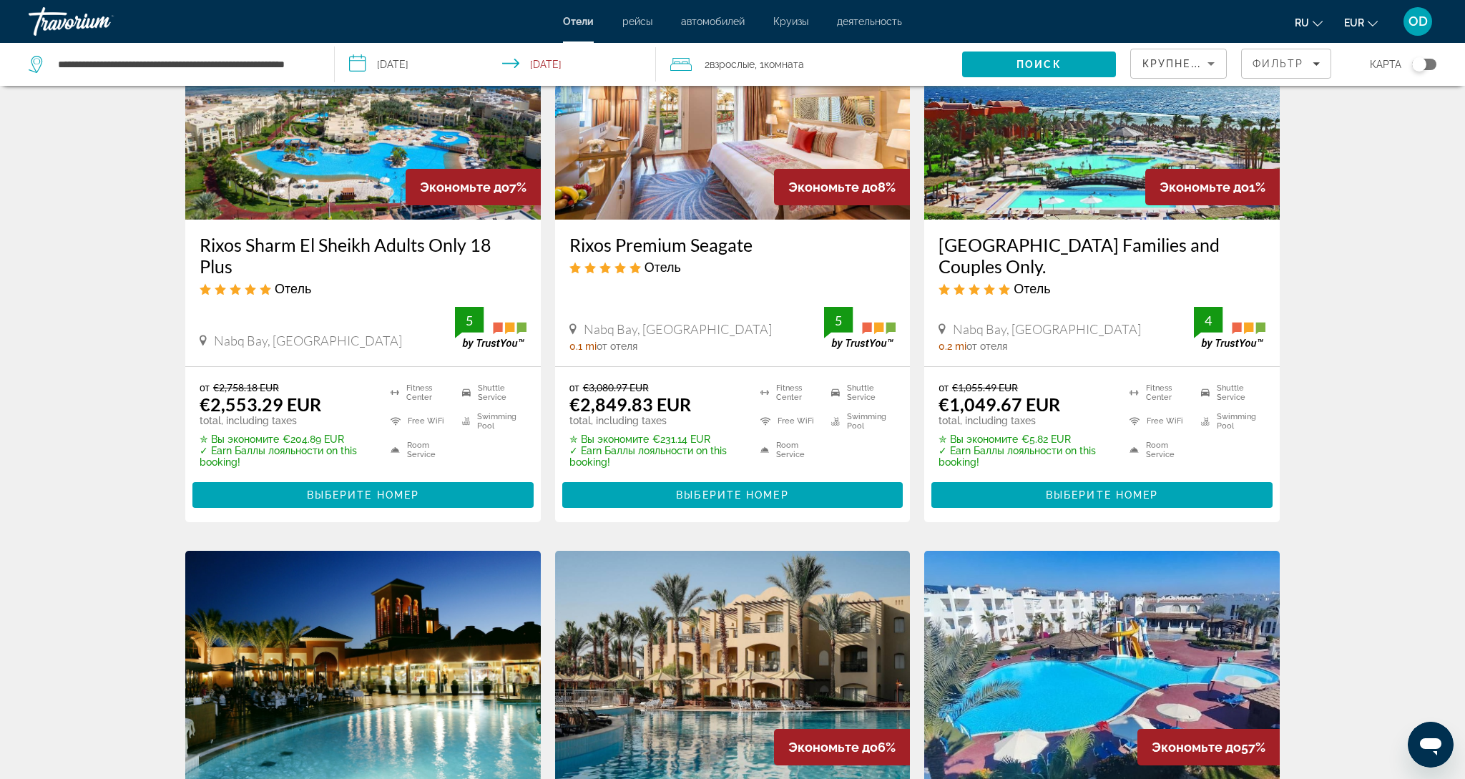
click at [320, 165] on img "Main content" at bounding box center [362, 105] width 355 height 229
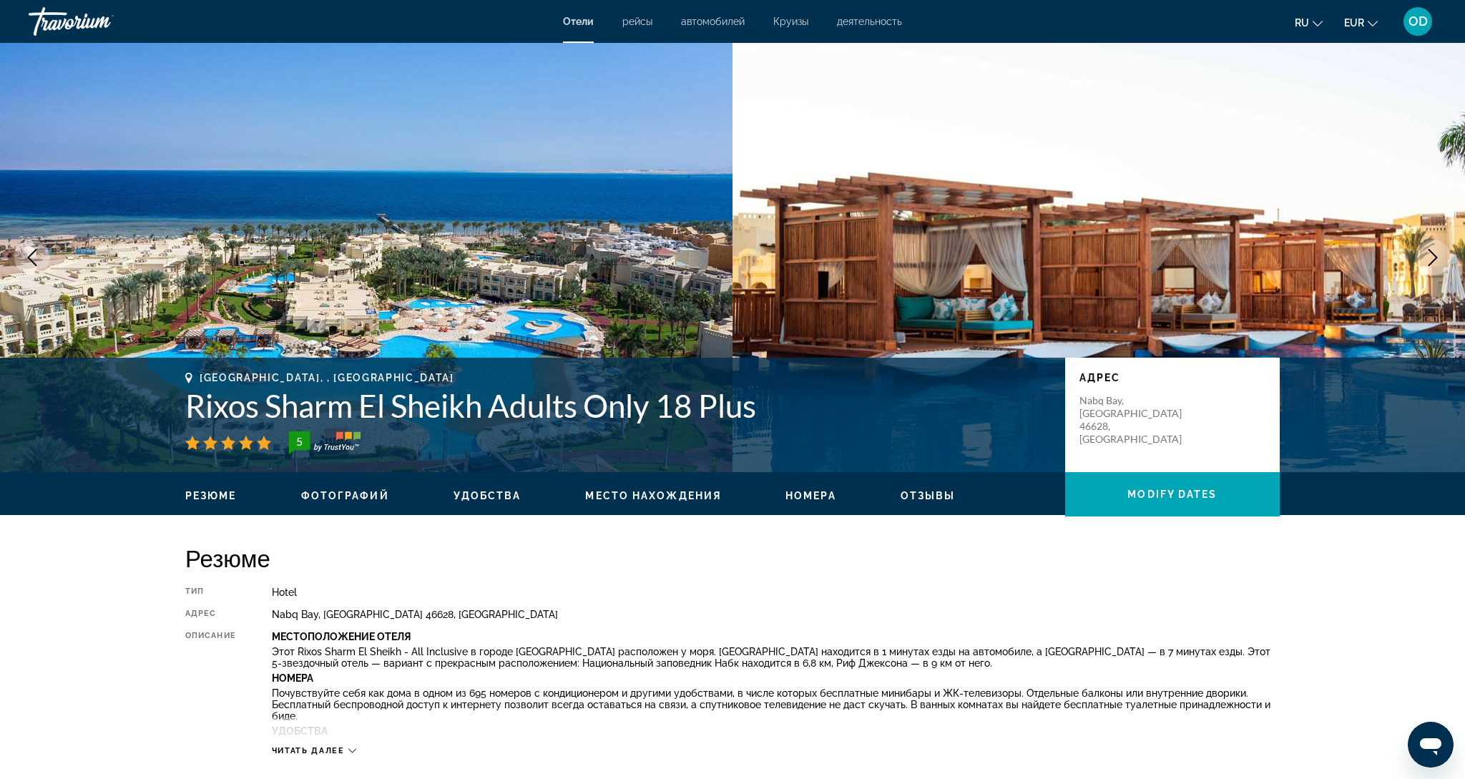
click at [1432, 256] on icon "Next image" at bounding box center [1432, 257] width 17 height 17
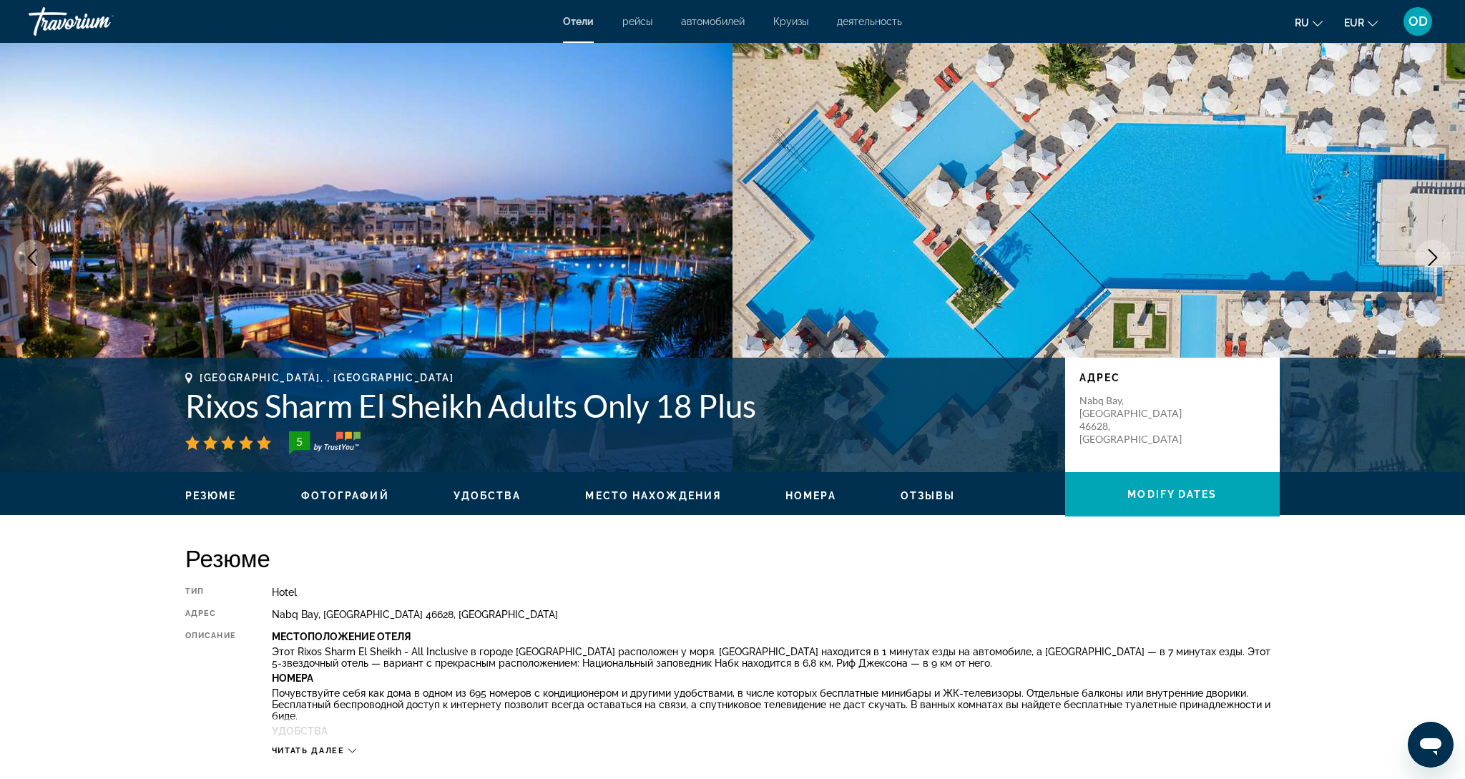
click at [1432, 256] on icon "Next image" at bounding box center [1432, 257] width 17 height 17
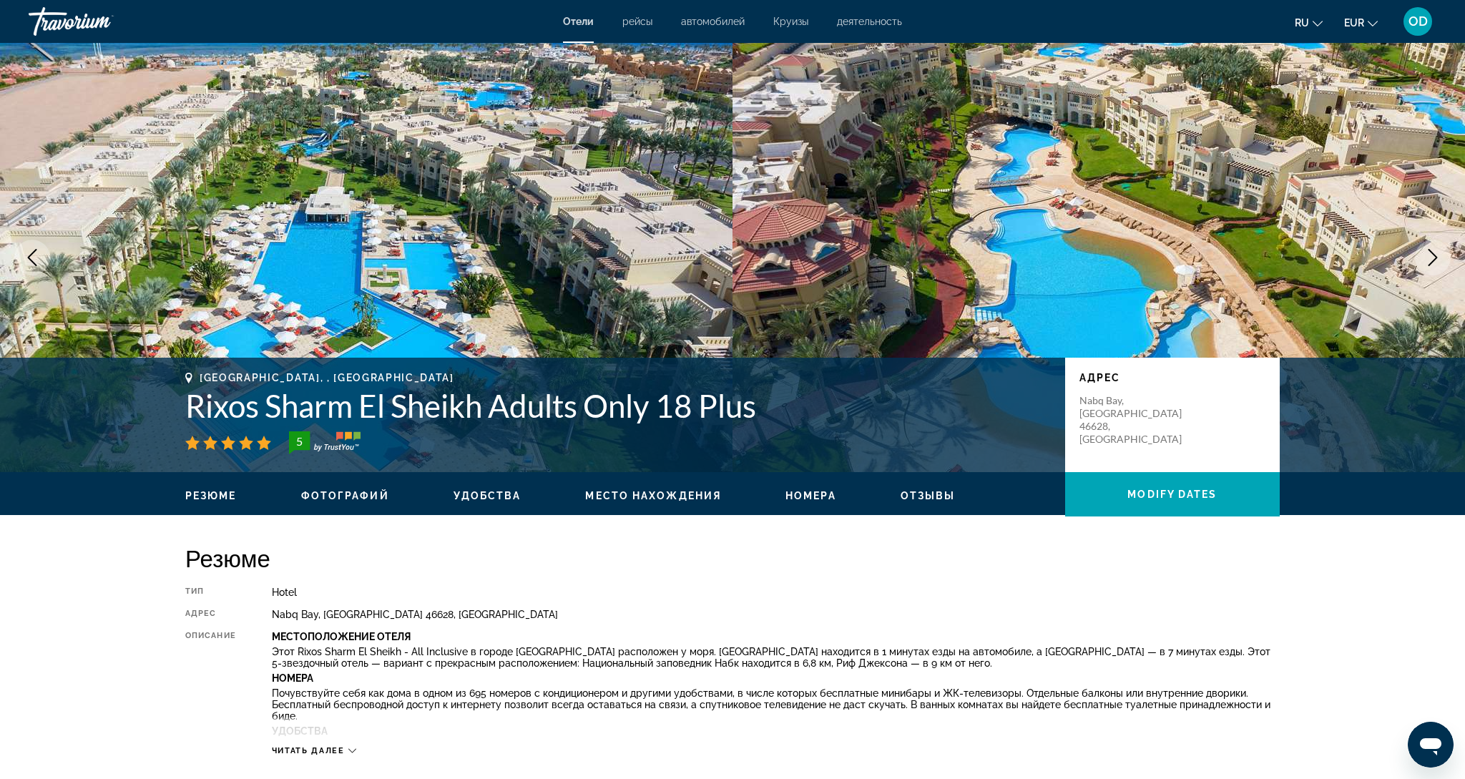
scroll to position [1, 0]
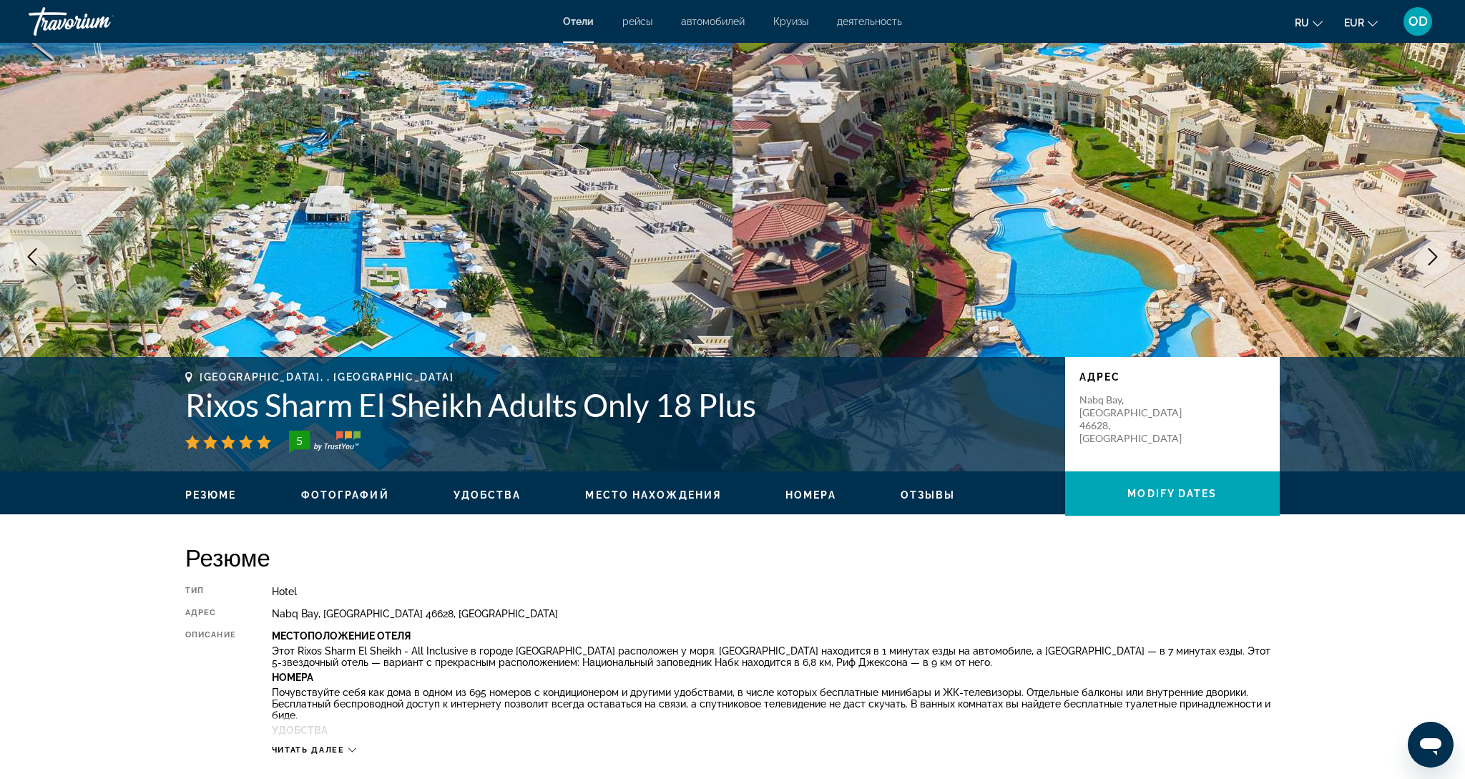
click at [1432, 256] on icon "Next image" at bounding box center [1432, 256] width 17 height 17
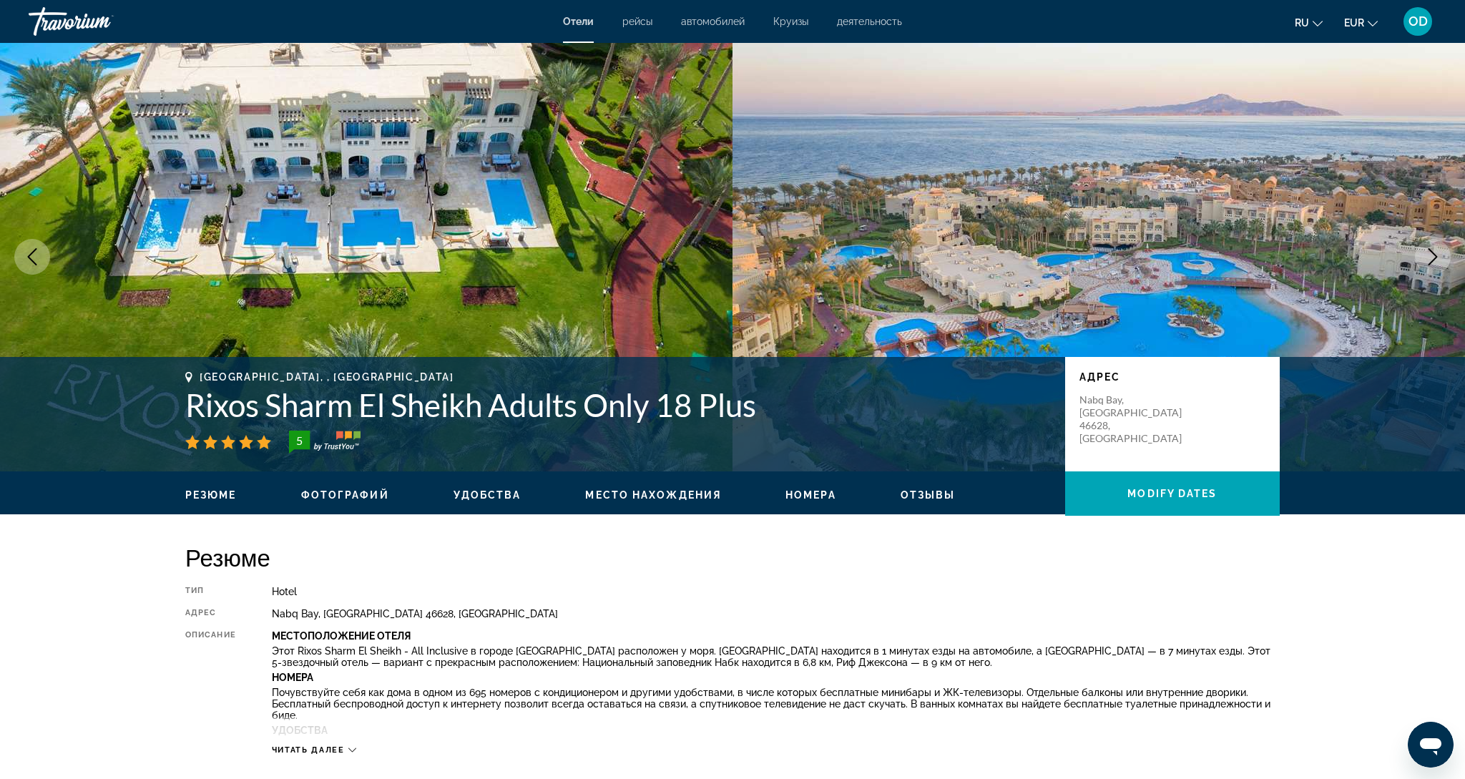
click at [1432, 256] on icon "Next image" at bounding box center [1432, 256] width 17 height 17
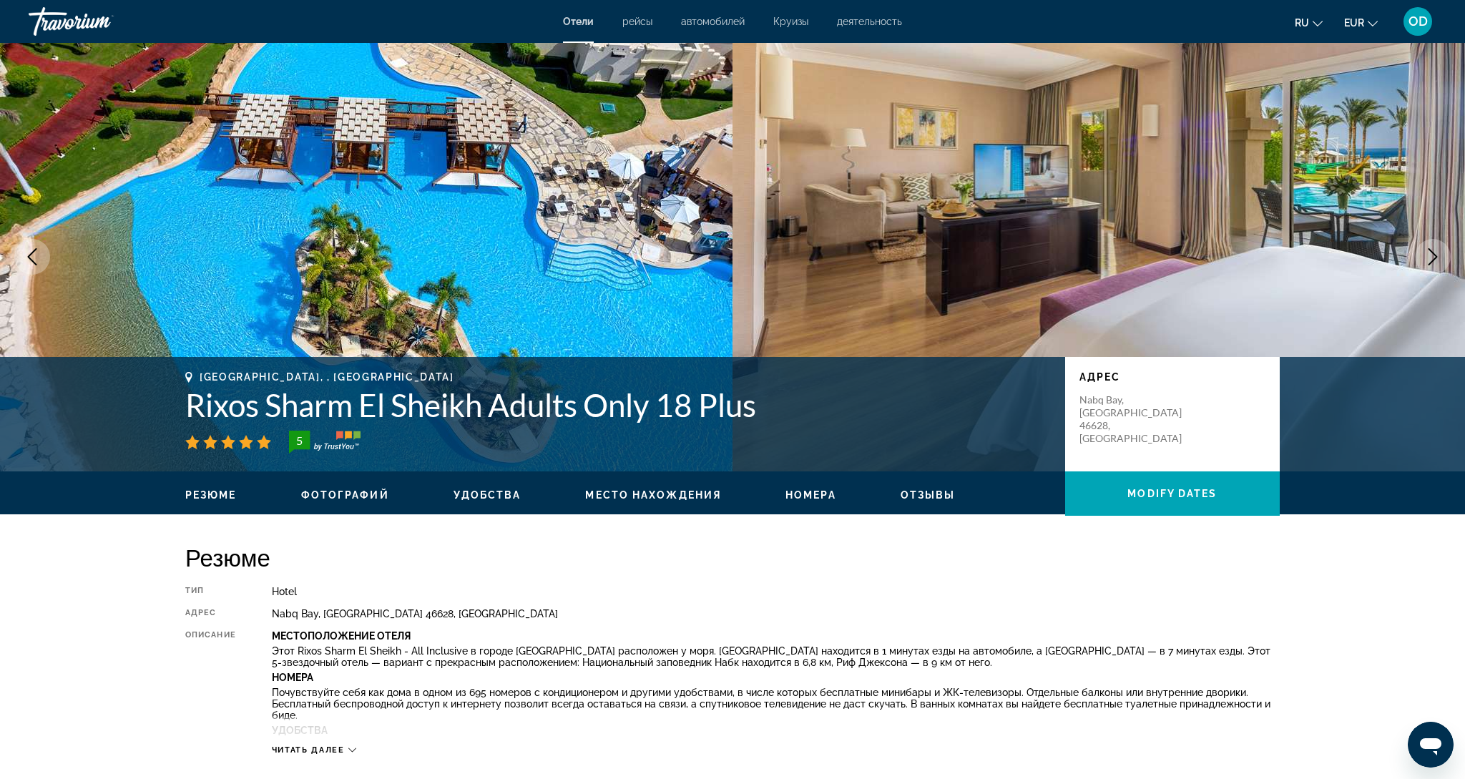
click at [1432, 256] on icon "Next image" at bounding box center [1432, 256] width 17 height 17
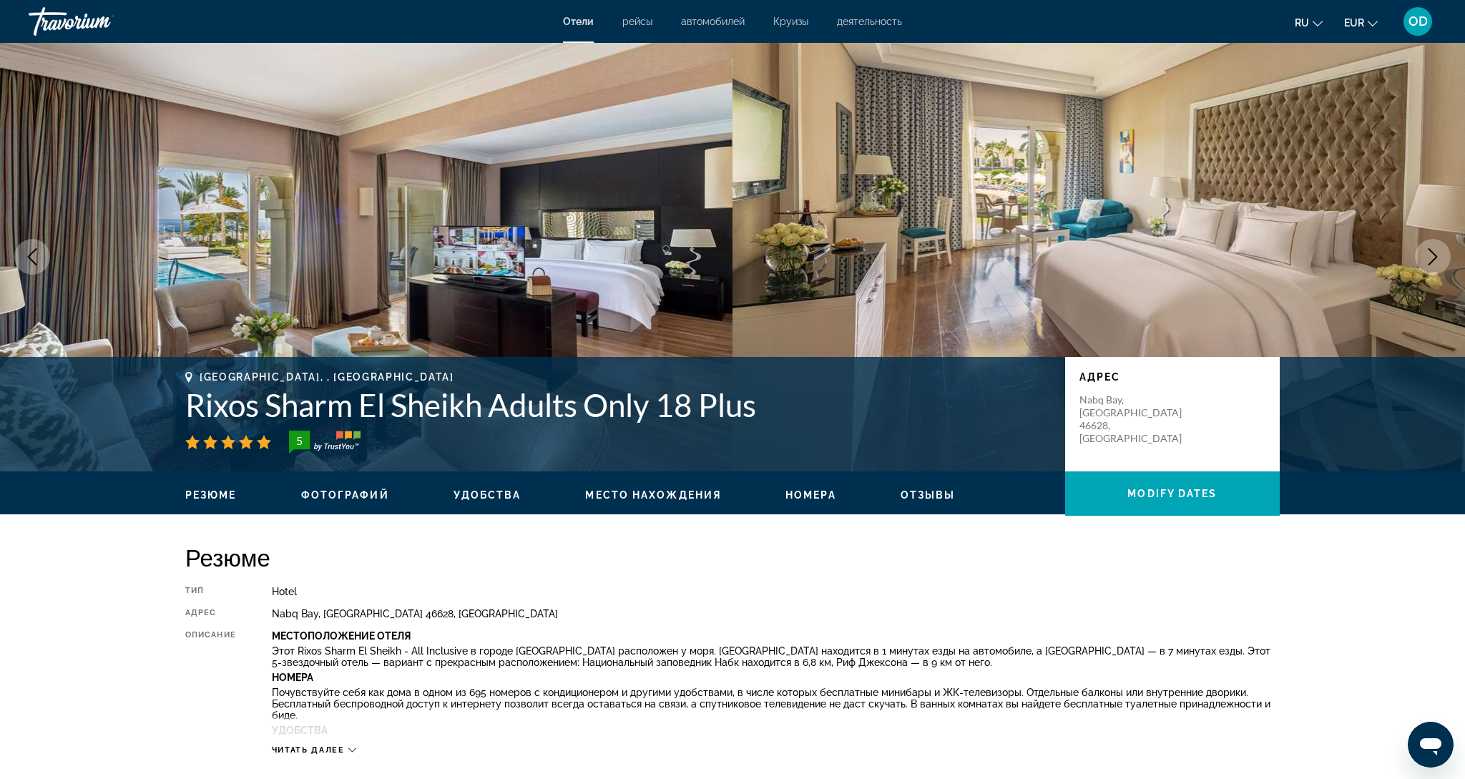
scroll to position [4, 0]
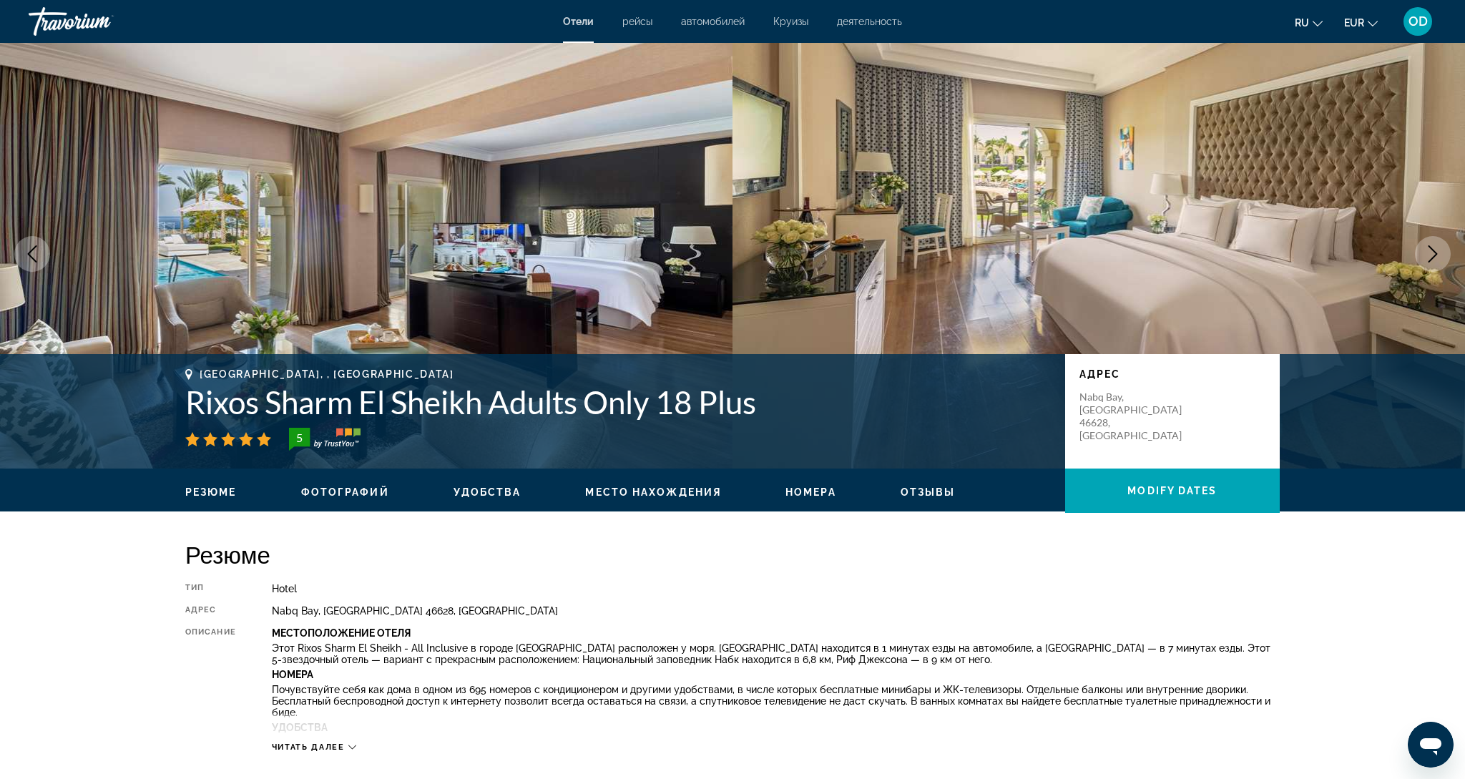
click at [1432, 256] on icon "Next image" at bounding box center [1432, 253] width 17 height 17
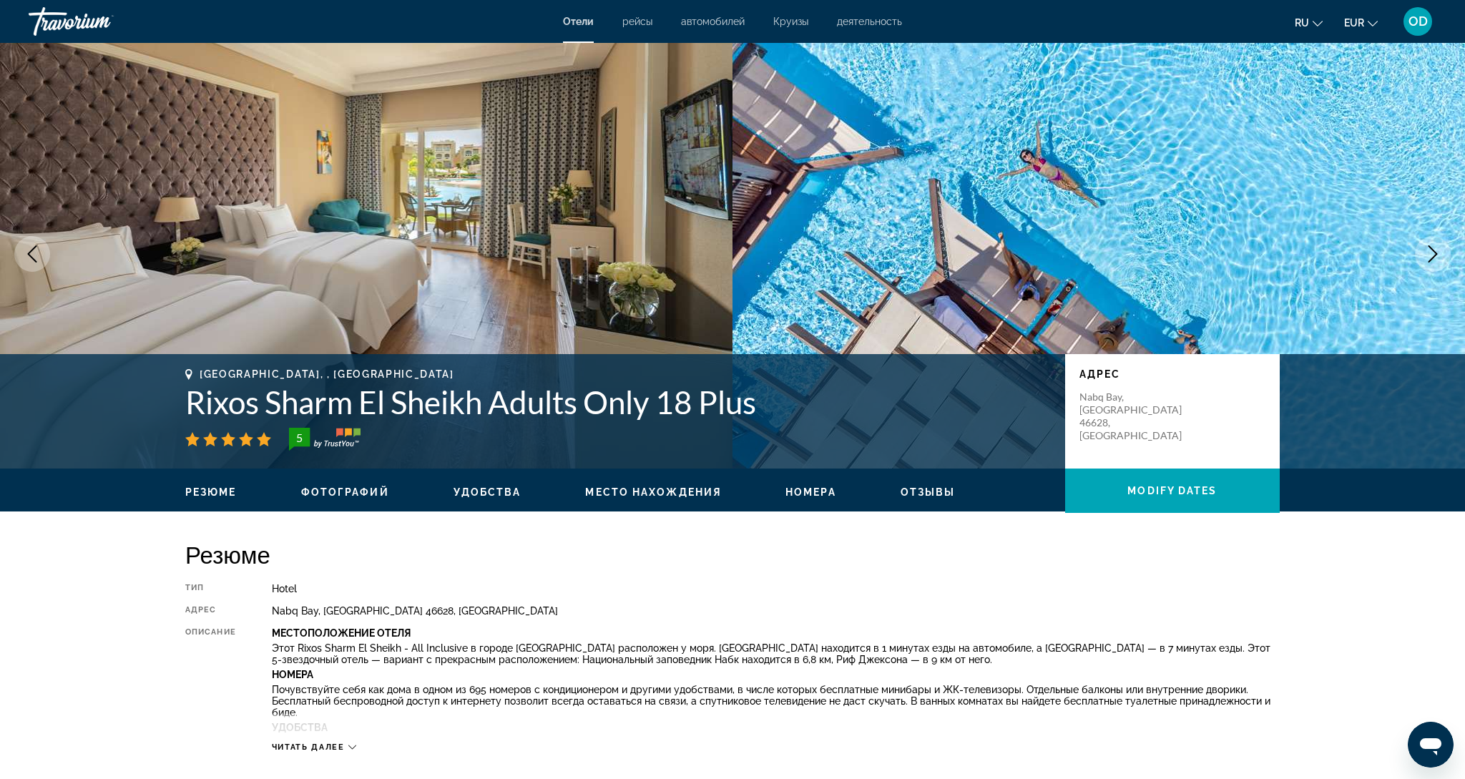
scroll to position [4, 0]
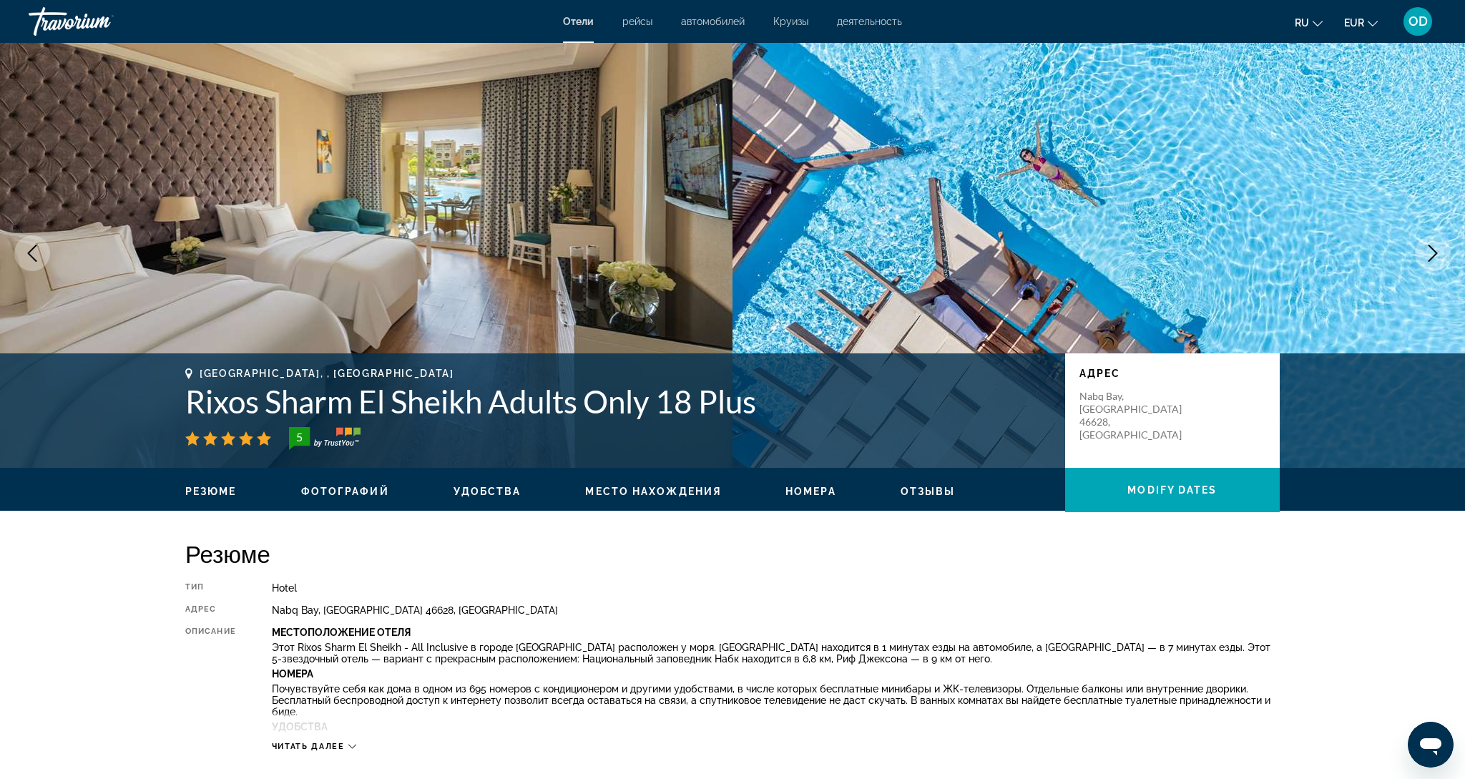
click at [1432, 256] on icon "Next image" at bounding box center [1432, 253] width 17 height 17
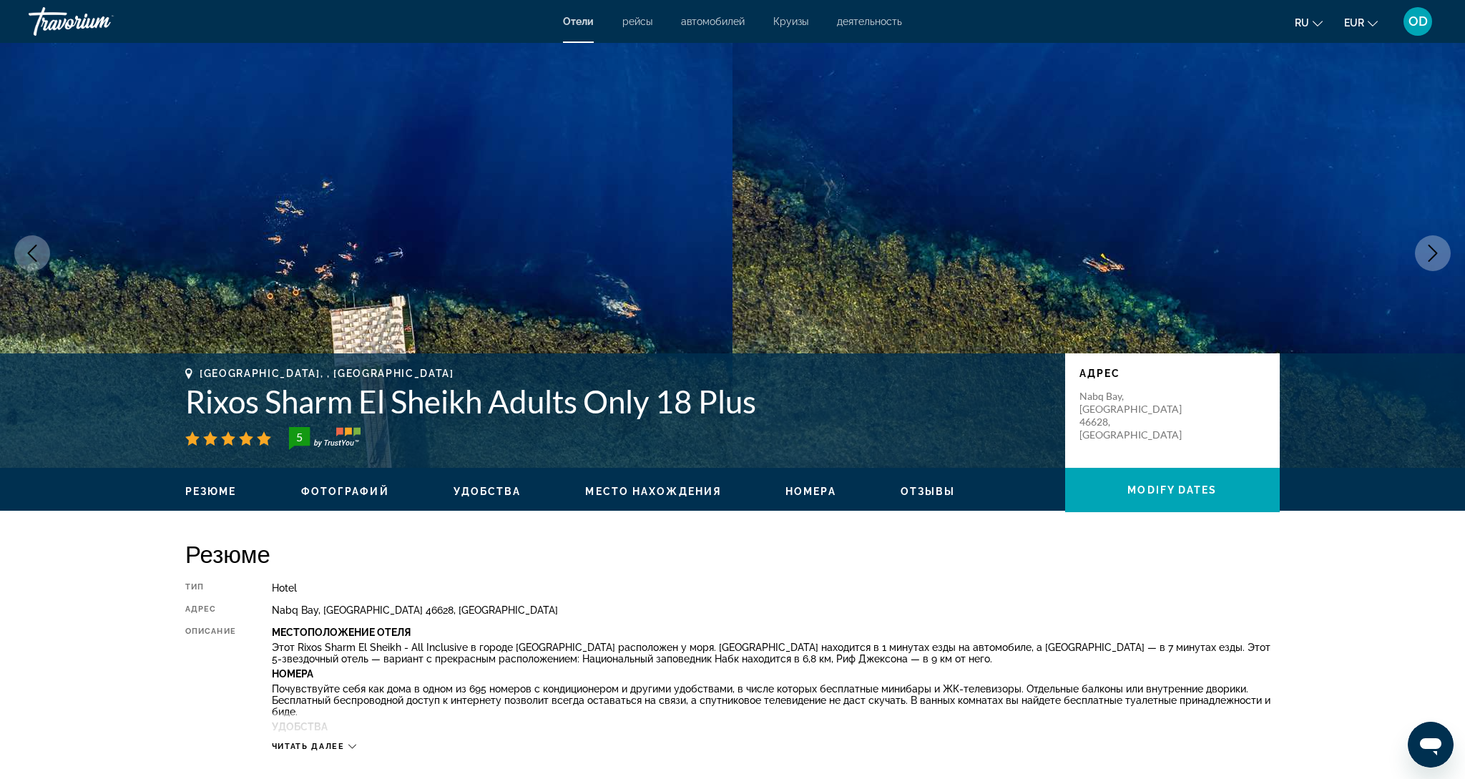
click at [1432, 256] on icon "Next image" at bounding box center [1432, 253] width 17 height 17
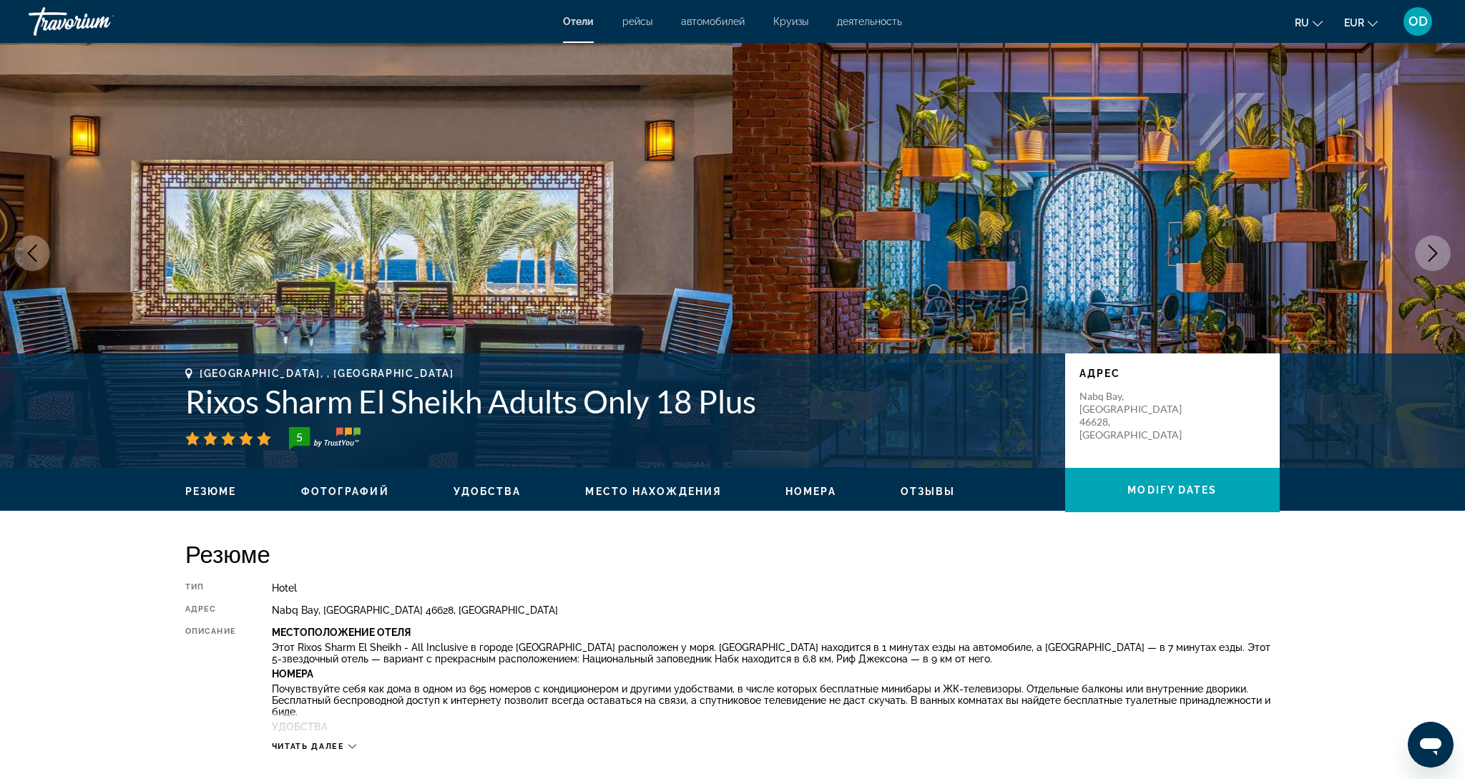
scroll to position [5, 0]
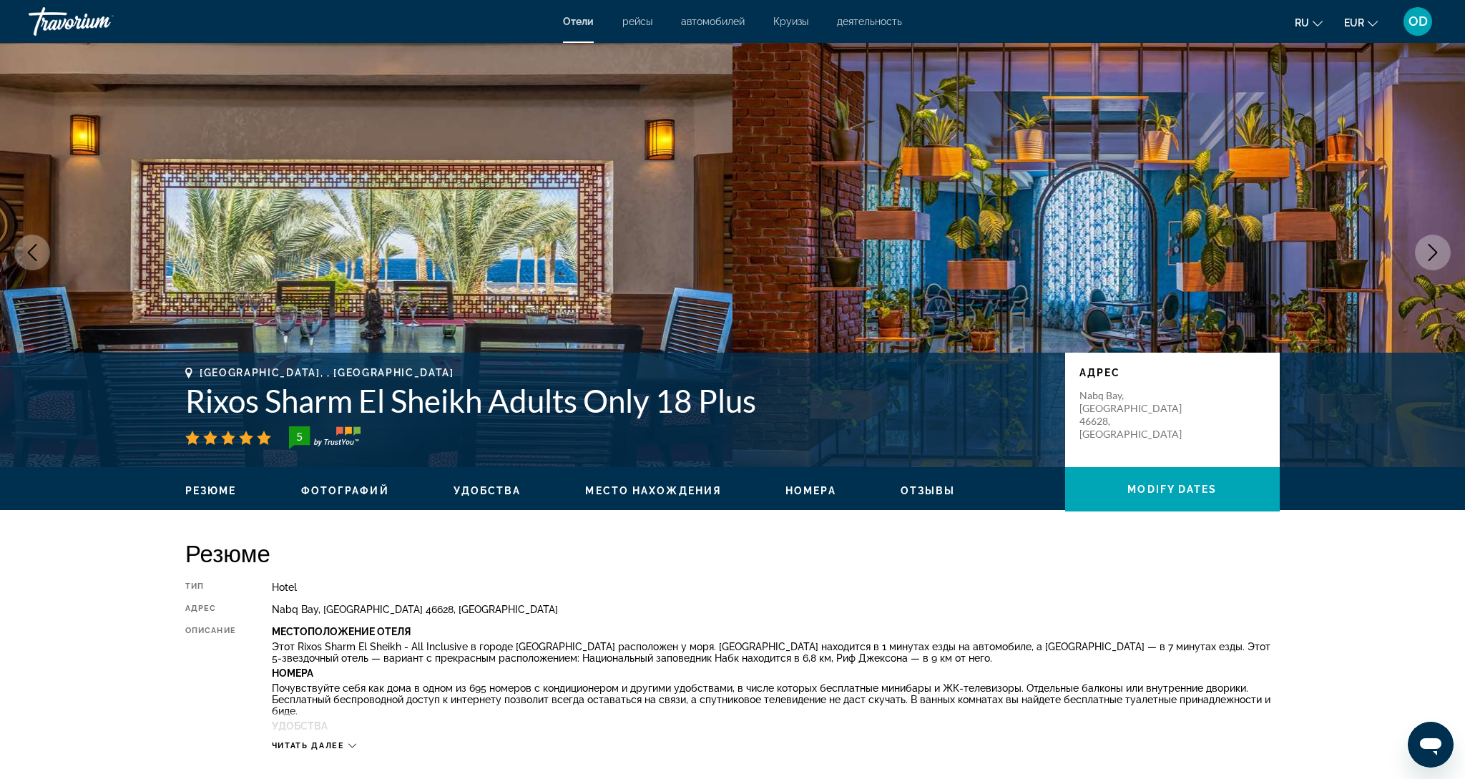
click at [1432, 256] on icon "Next image" at bounding box center [1432, 252] width 9 height 17
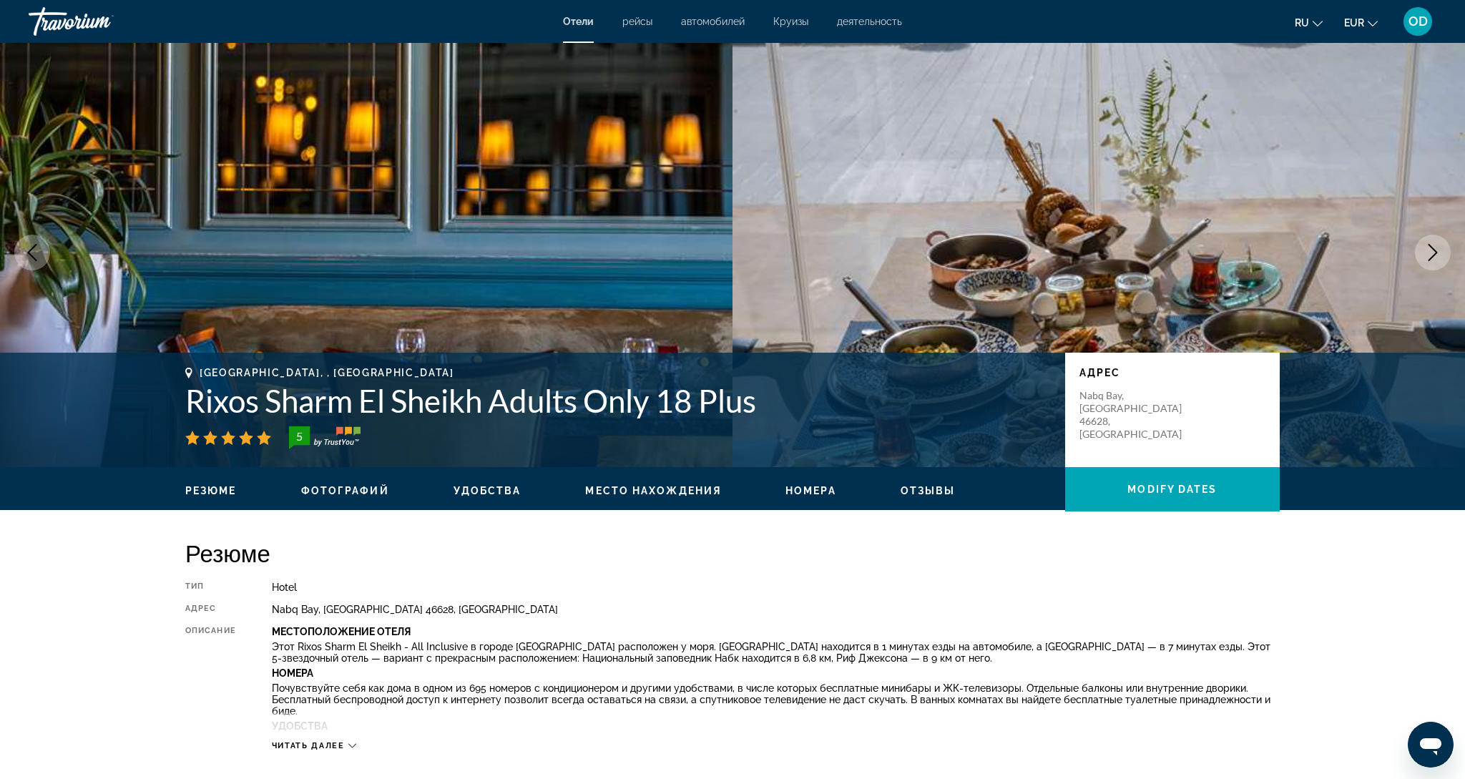
click at [1432, 256] on icon "Next image" at bounding box center [1432, 252] width 9 height 17
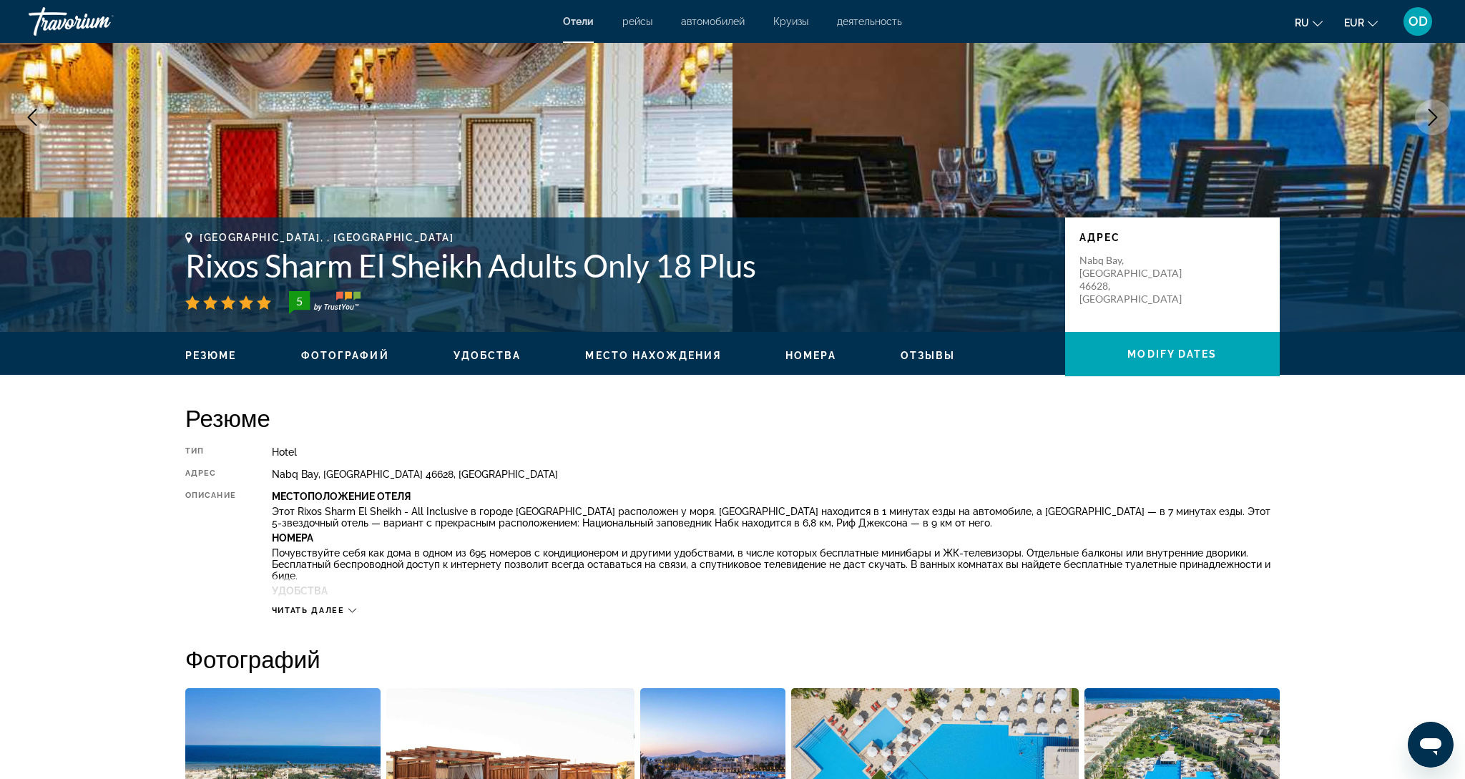
scroll to position [0, 0]
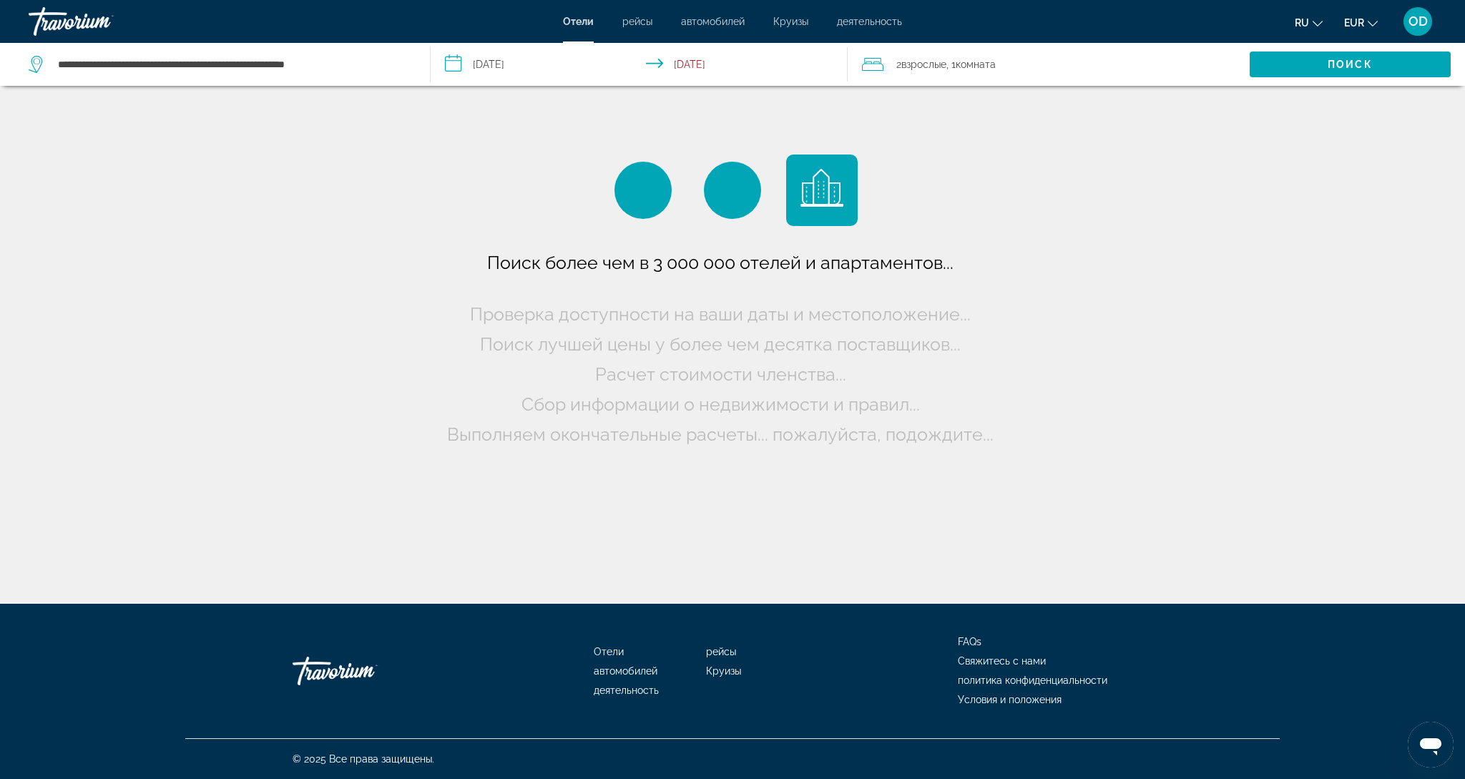
click at [511, 64] on input "**********" at bounding box center [641, 66] width 422 height 47
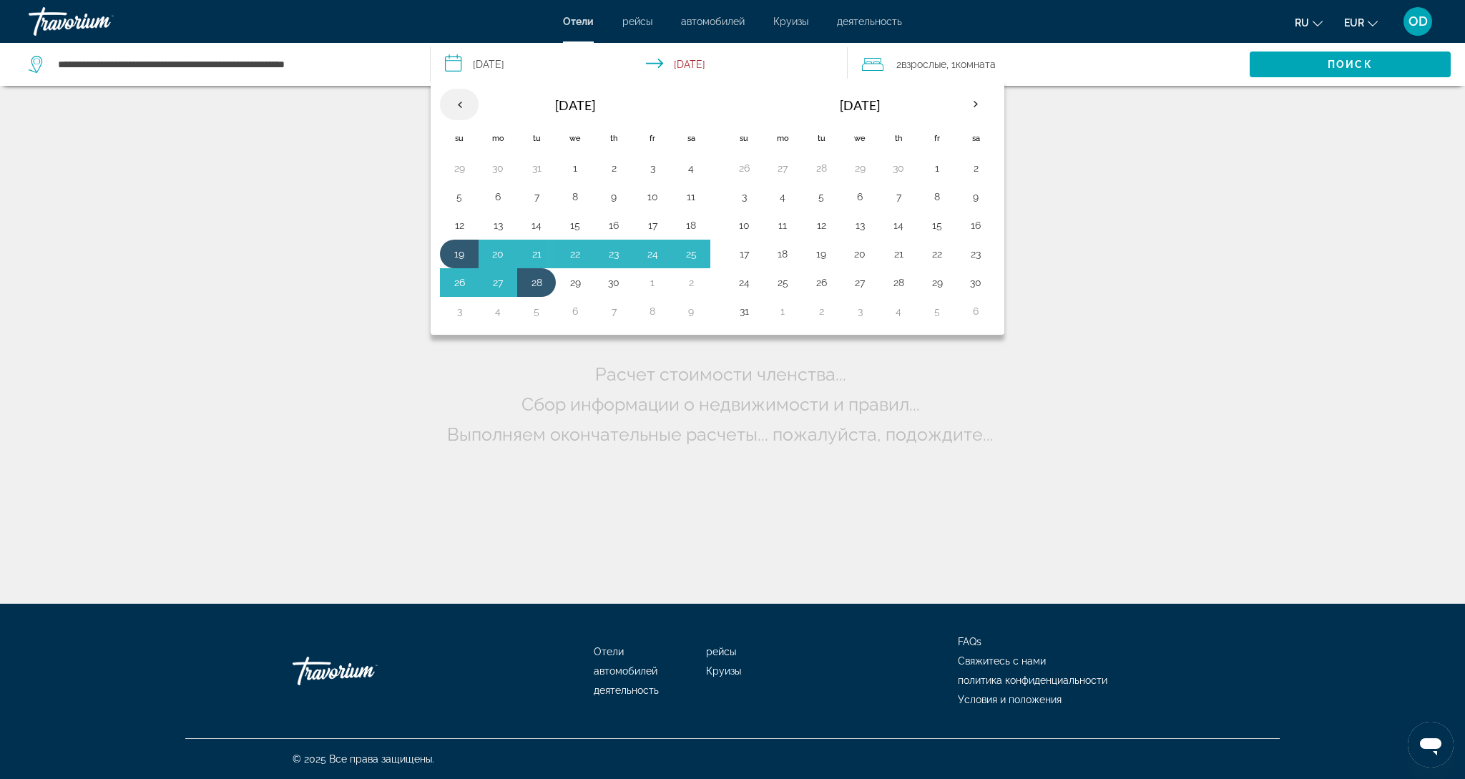
click at [458, 104] on th "Previous month" at bounding box center [459, 104] width 39 height 31
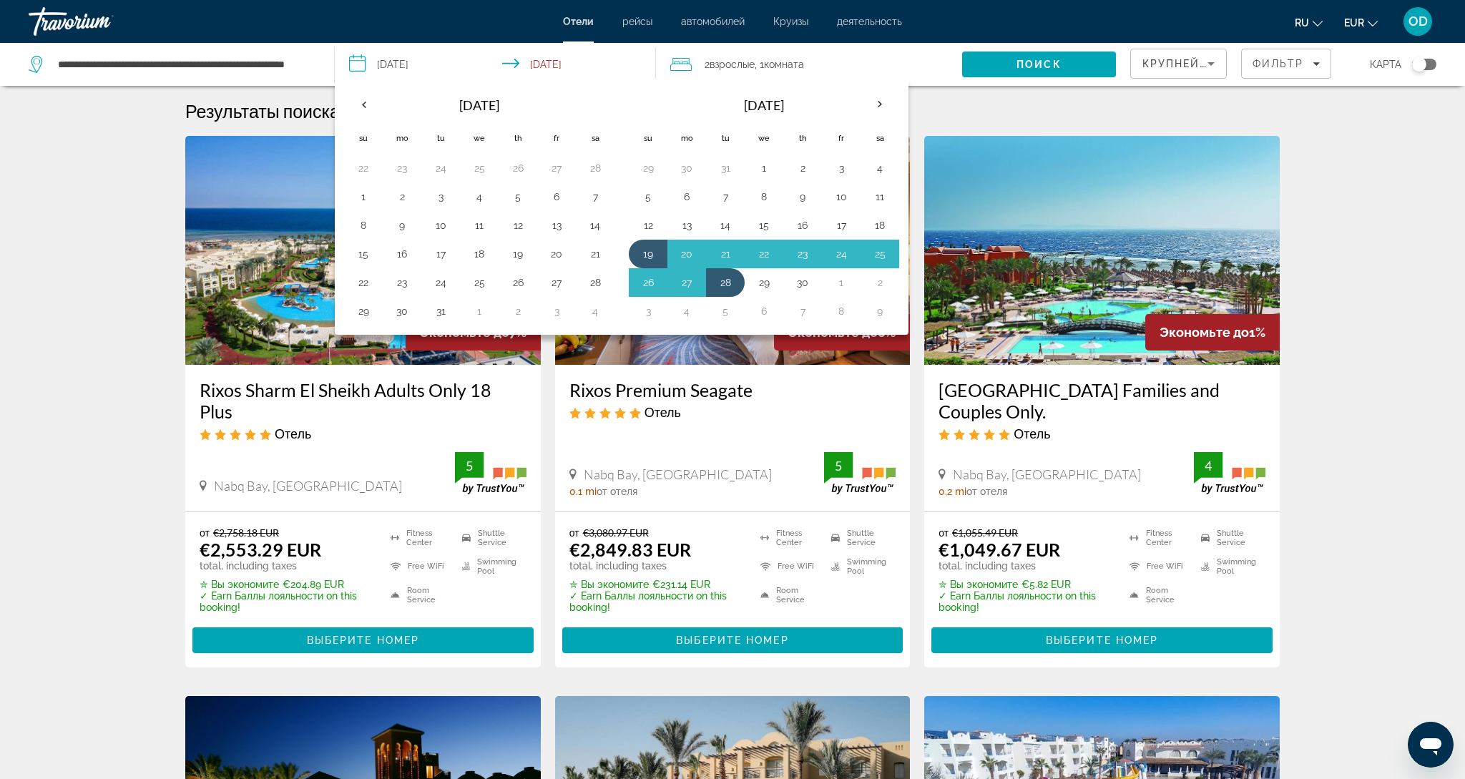
scroll to position [5, 0]
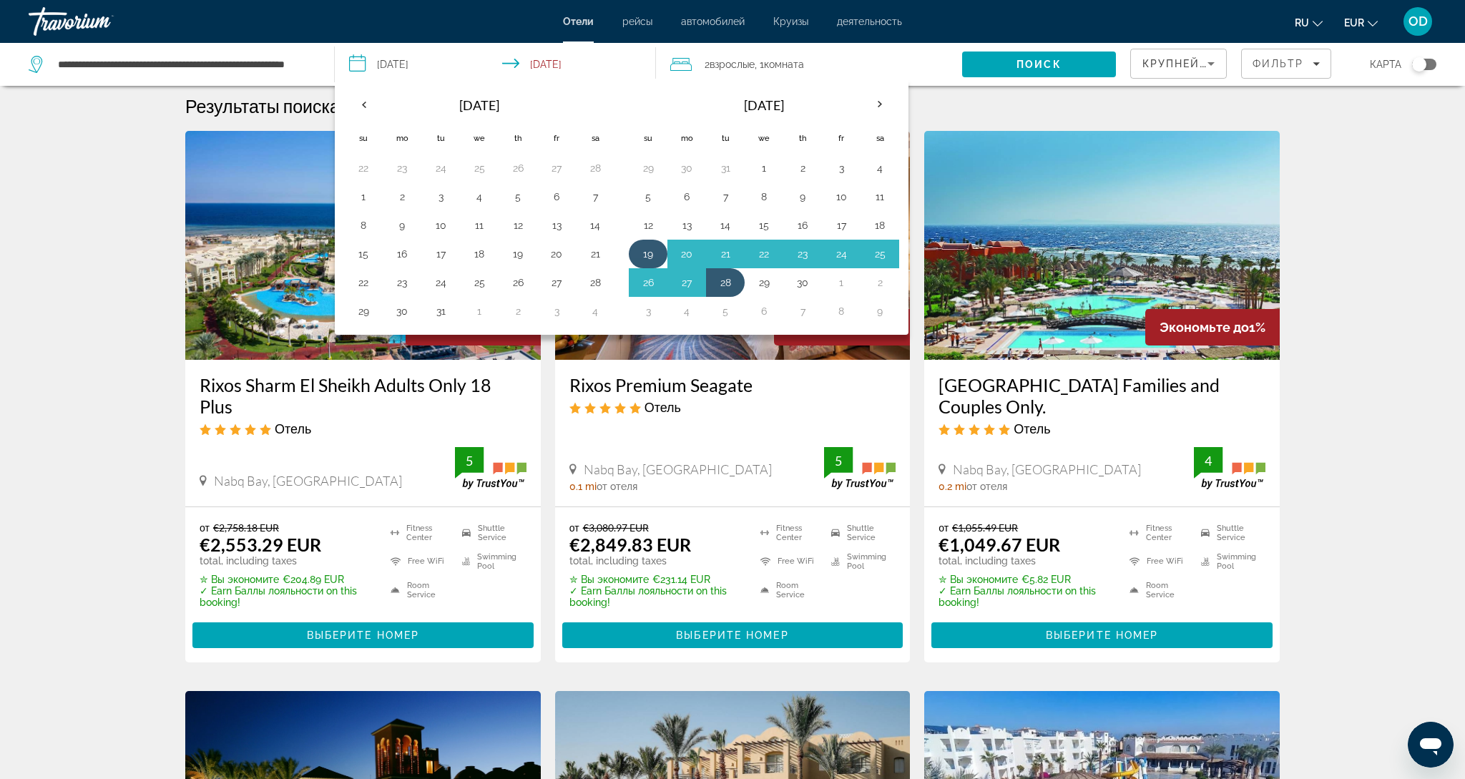
click at [648, 259] on button "19" at bounding box center [647, 254] width 23 height 20
click at [650, 285] on button "26" at bounding box center [647, 282] width 23 height 20
type input "**********"
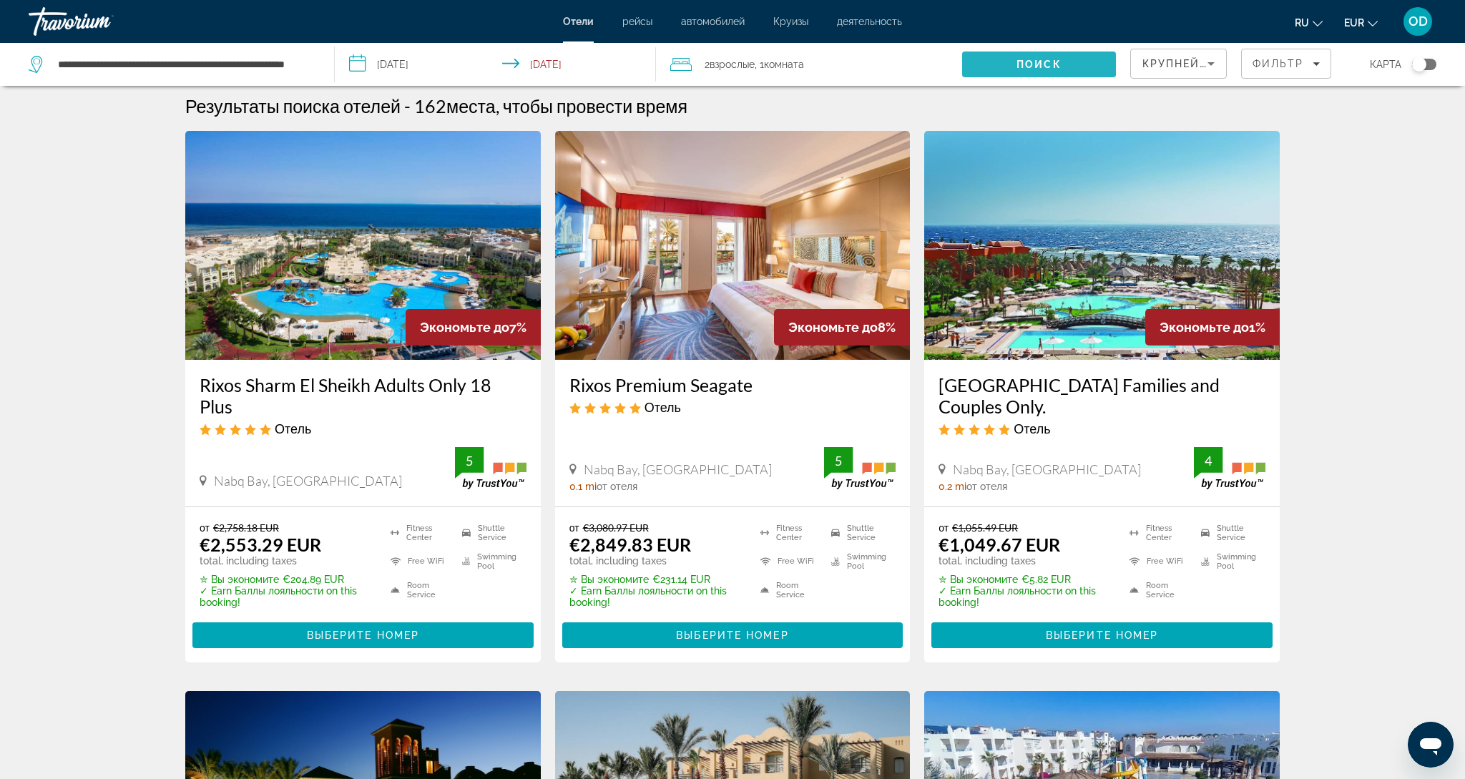
click at [995, 58] on span "Search" at bounding box center [1038, 64] width 153 height 34
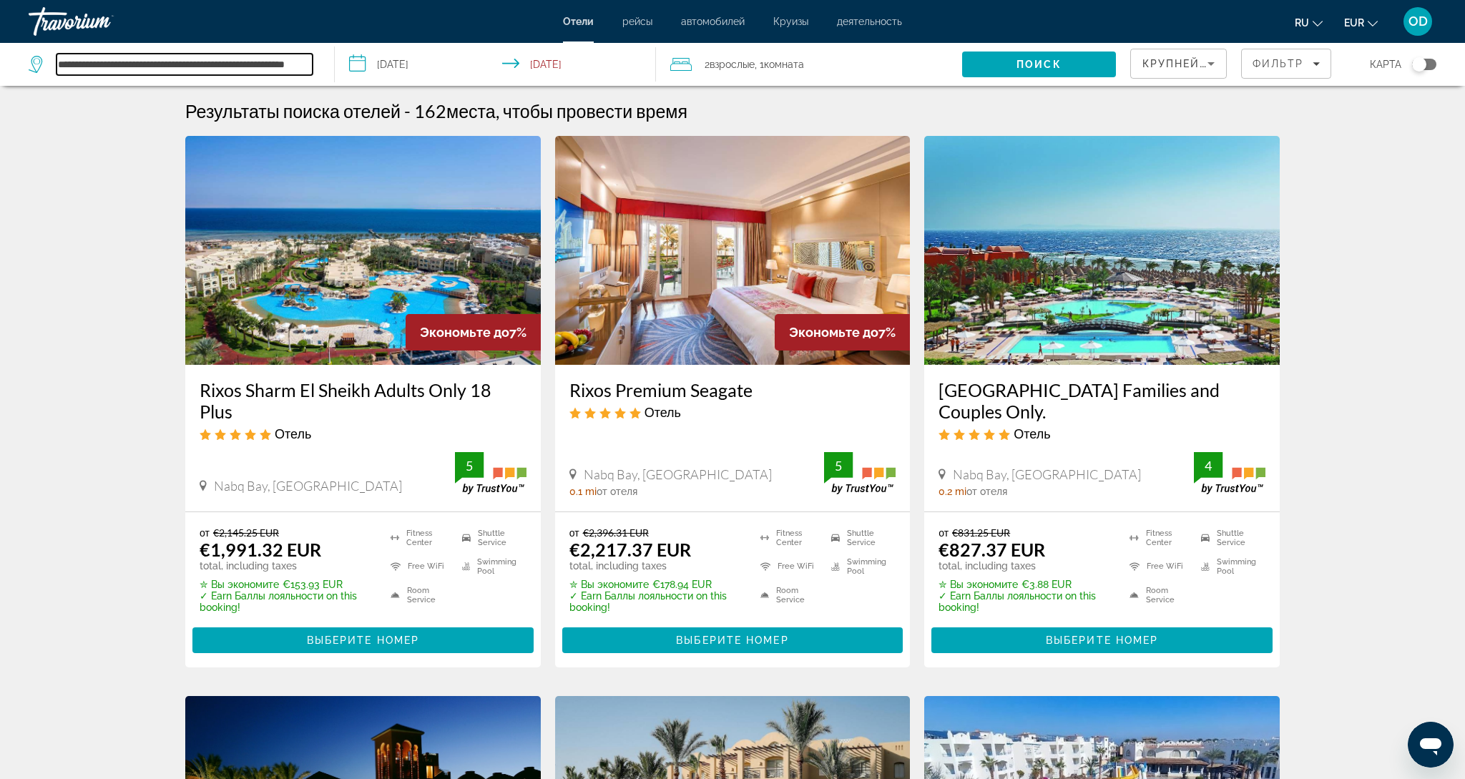
click at [124, 71] on input "**********" at bounding box center [184, 64] width 256 height 21
click at [217, 67] on input "**********" at bounding box center [184, 64] width 256 height 21
click at [36, 65] on icon "Search widget" at bounding box center [37, 64] width 17 height 17
click at [36, 62] on icon "Search widget" at bounding box center [37, 64] width 17 height 17
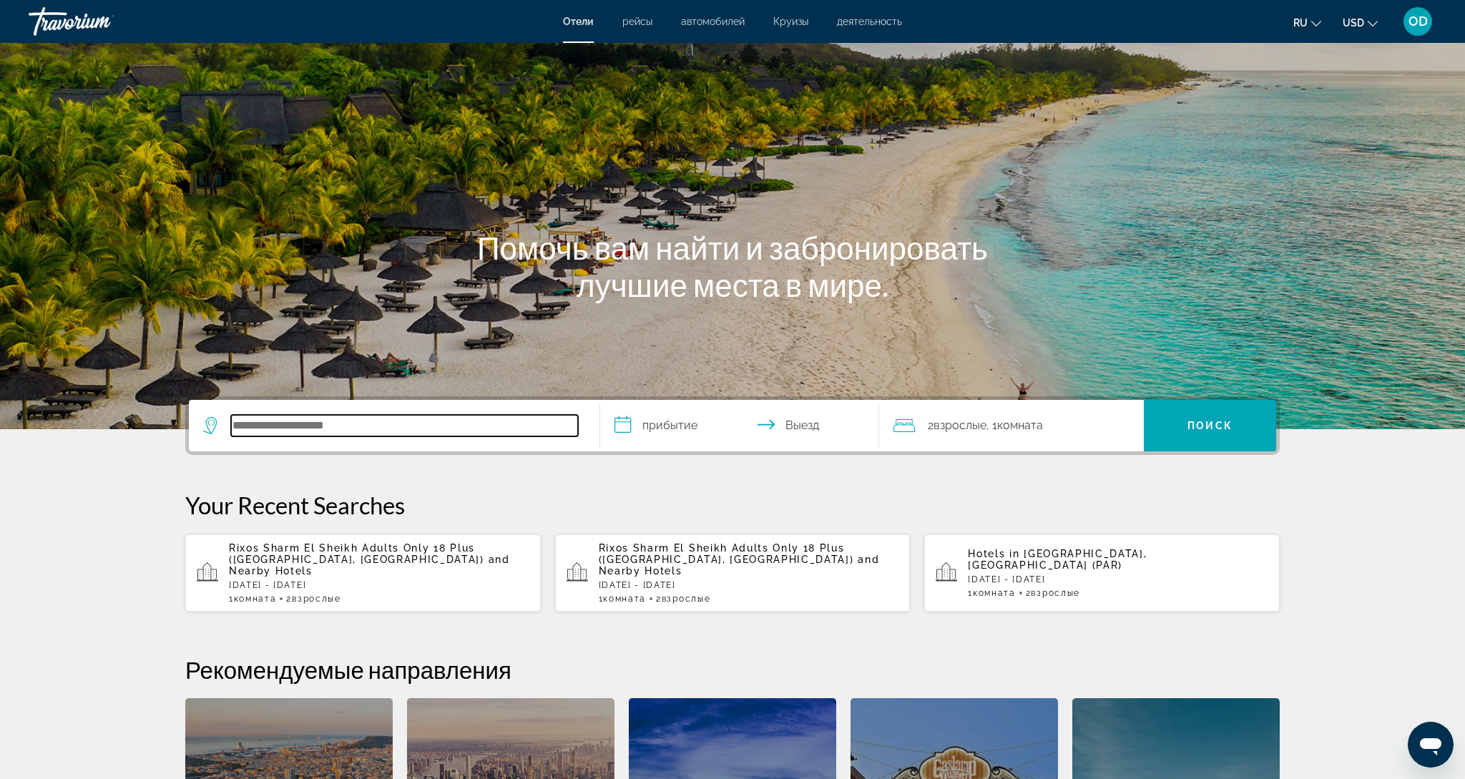
drag, startPoint x: 367, startPoint y: 423, endPoint x: 380, endPoint y: 428, distance: 14.5
click at [380, 428] on input "Search hotel destination" at bounding box center [404, 425] width 347 height 21
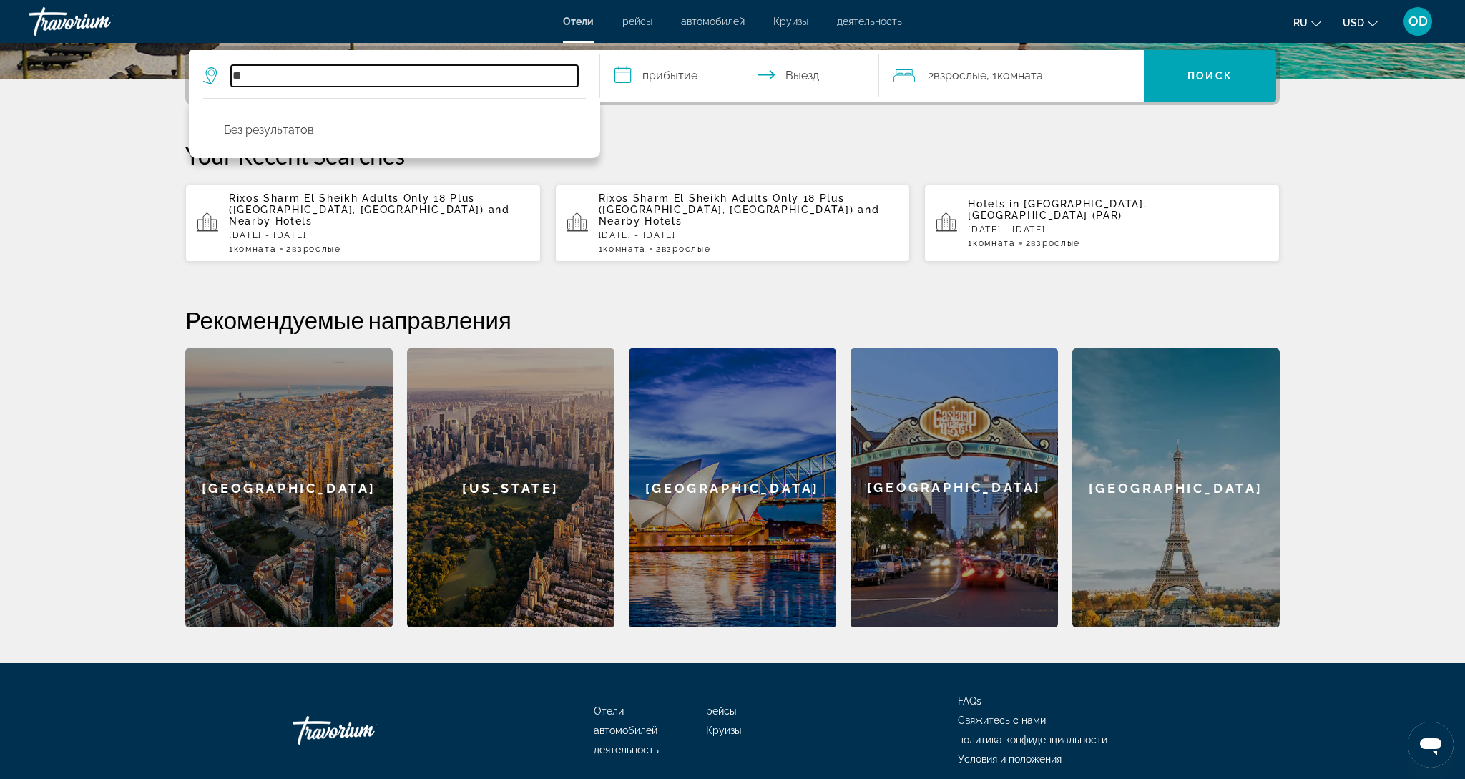
type input "*"
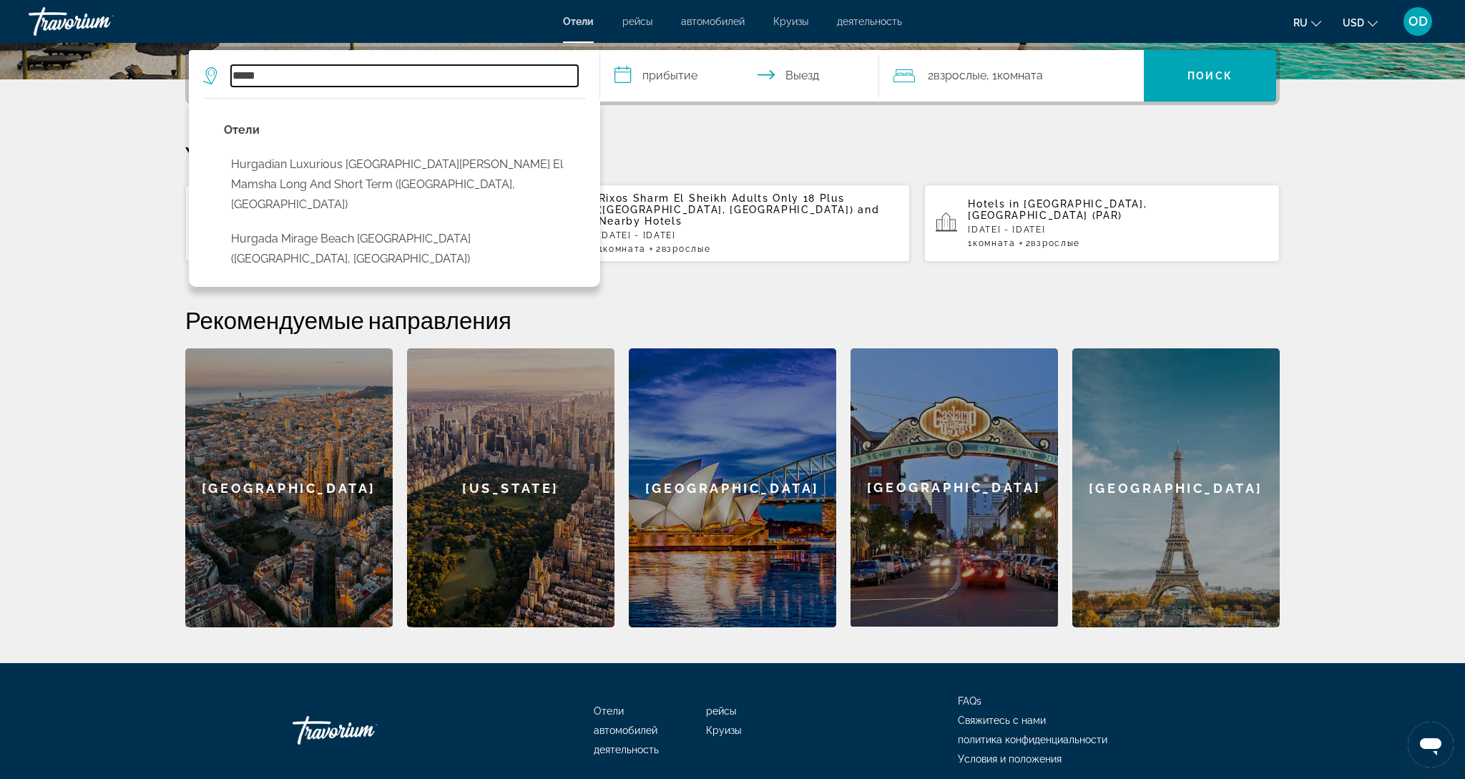
scroll to position [353, 0]
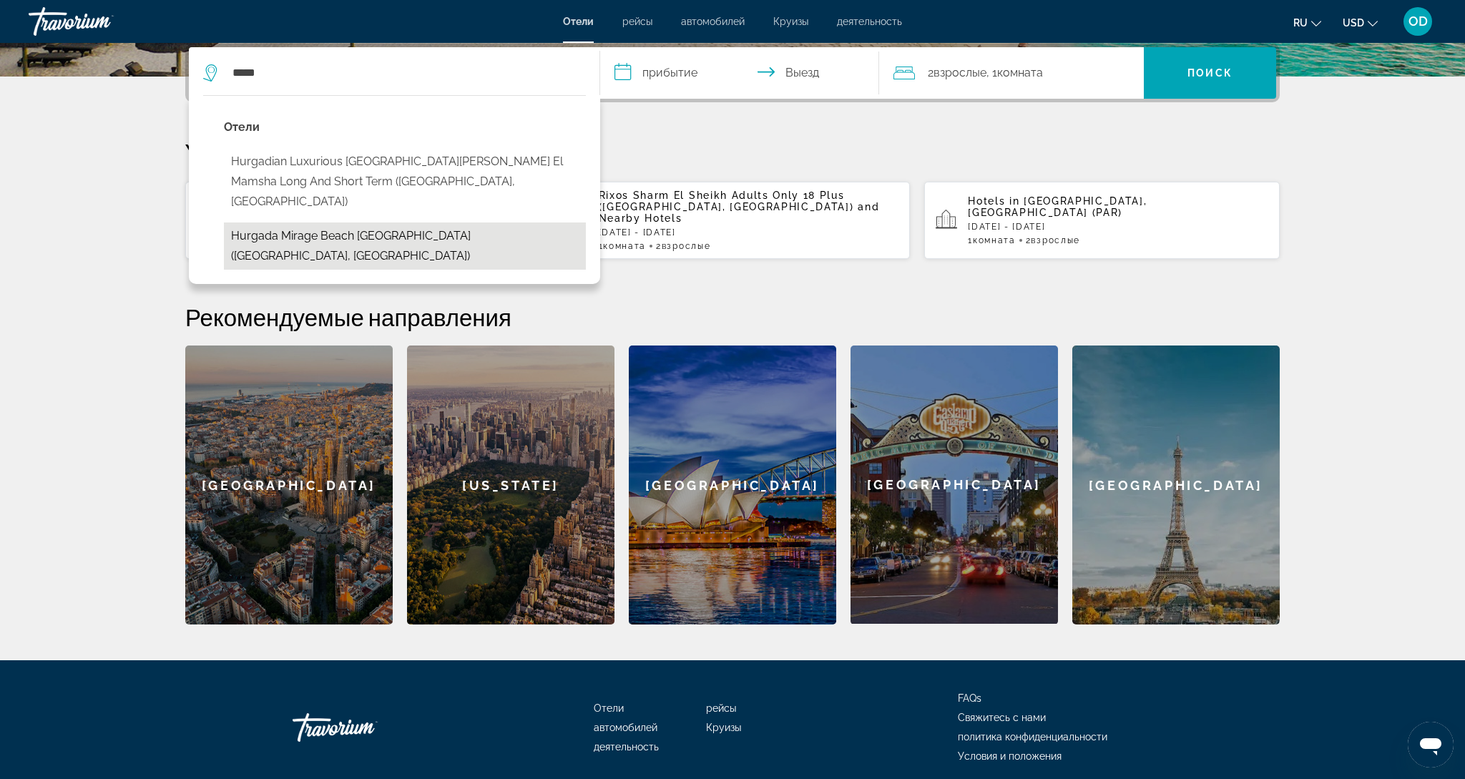
click at [427, 222] on button "Hurgada Mirage Beach [GEOGRAPHIC_DATA] ([GEOGRAPHIC_DATA], [GEOGRAPHIC_DATA])" at bounding box center [405, 245] width 362 height 47
type input "**********"
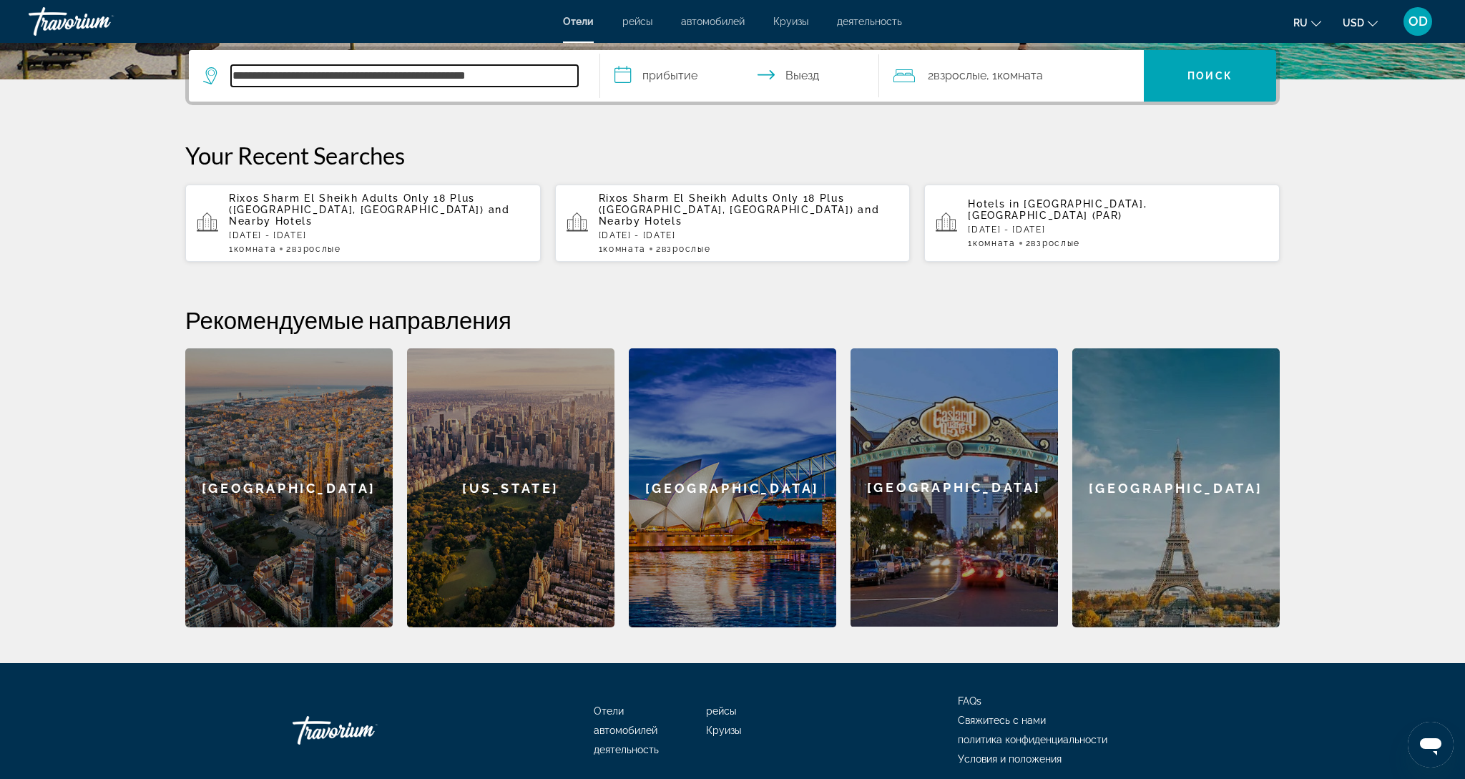
scroll to position [350, 0]
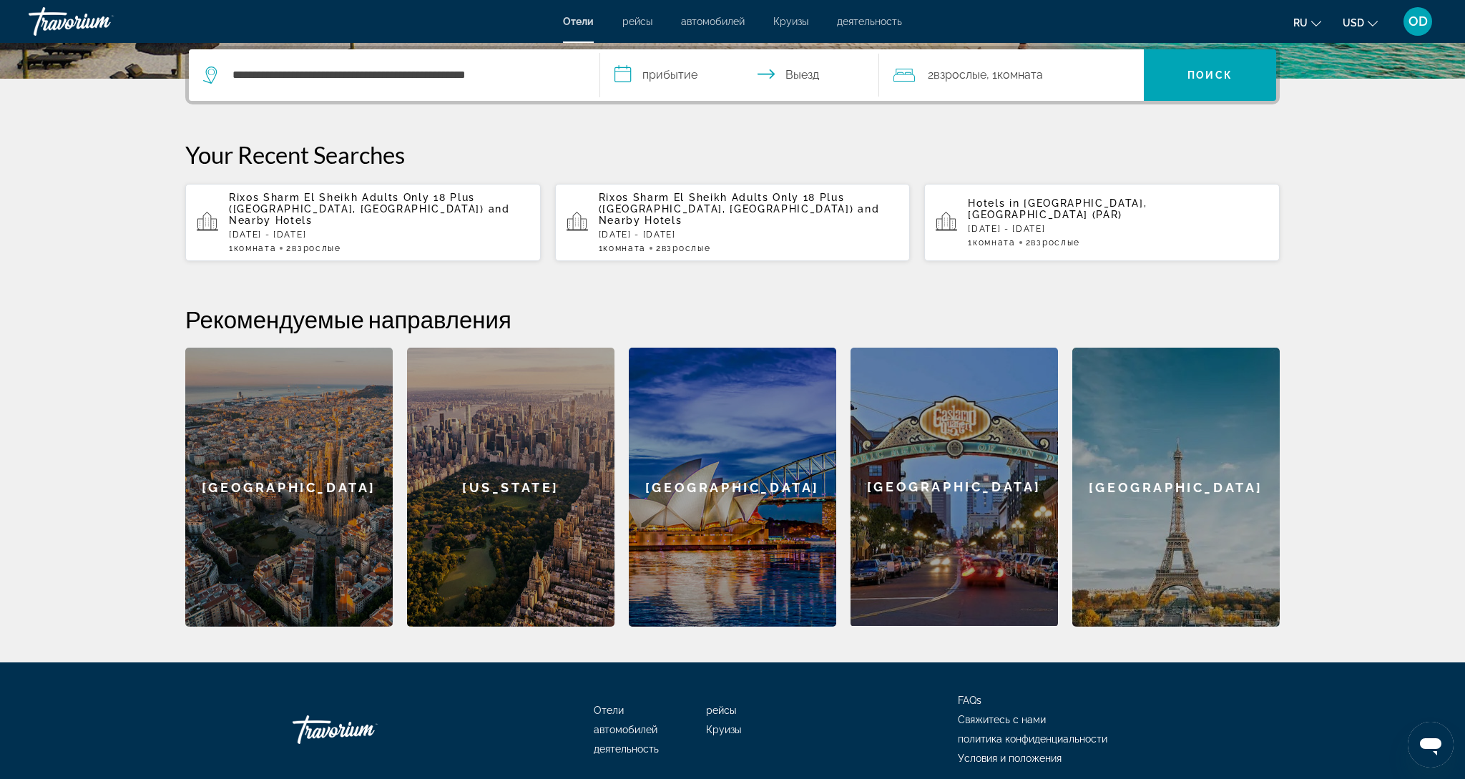
click at [661, 79] on input "**********" at bounding box center [742, 77] width 285 height 56
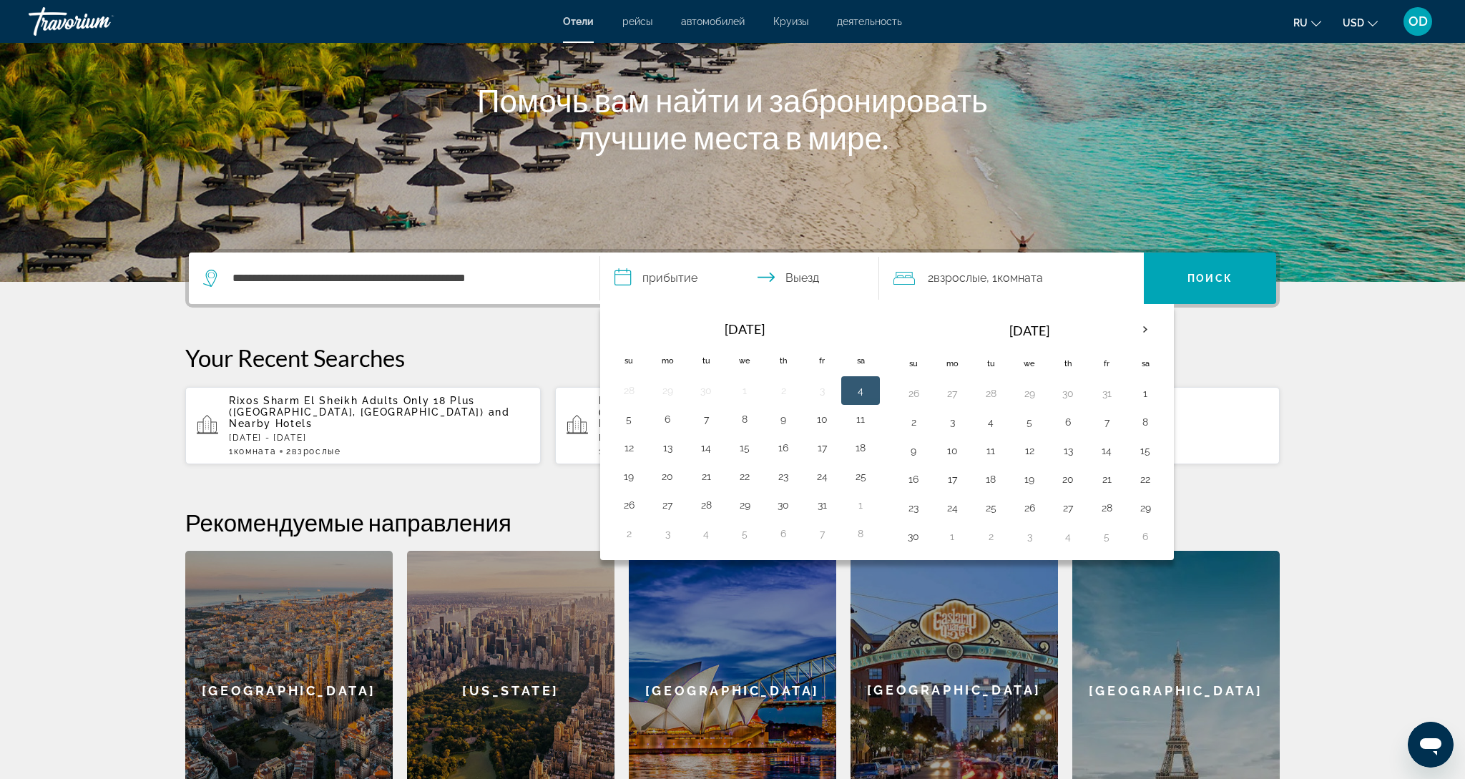
scroll to position [144, 0]
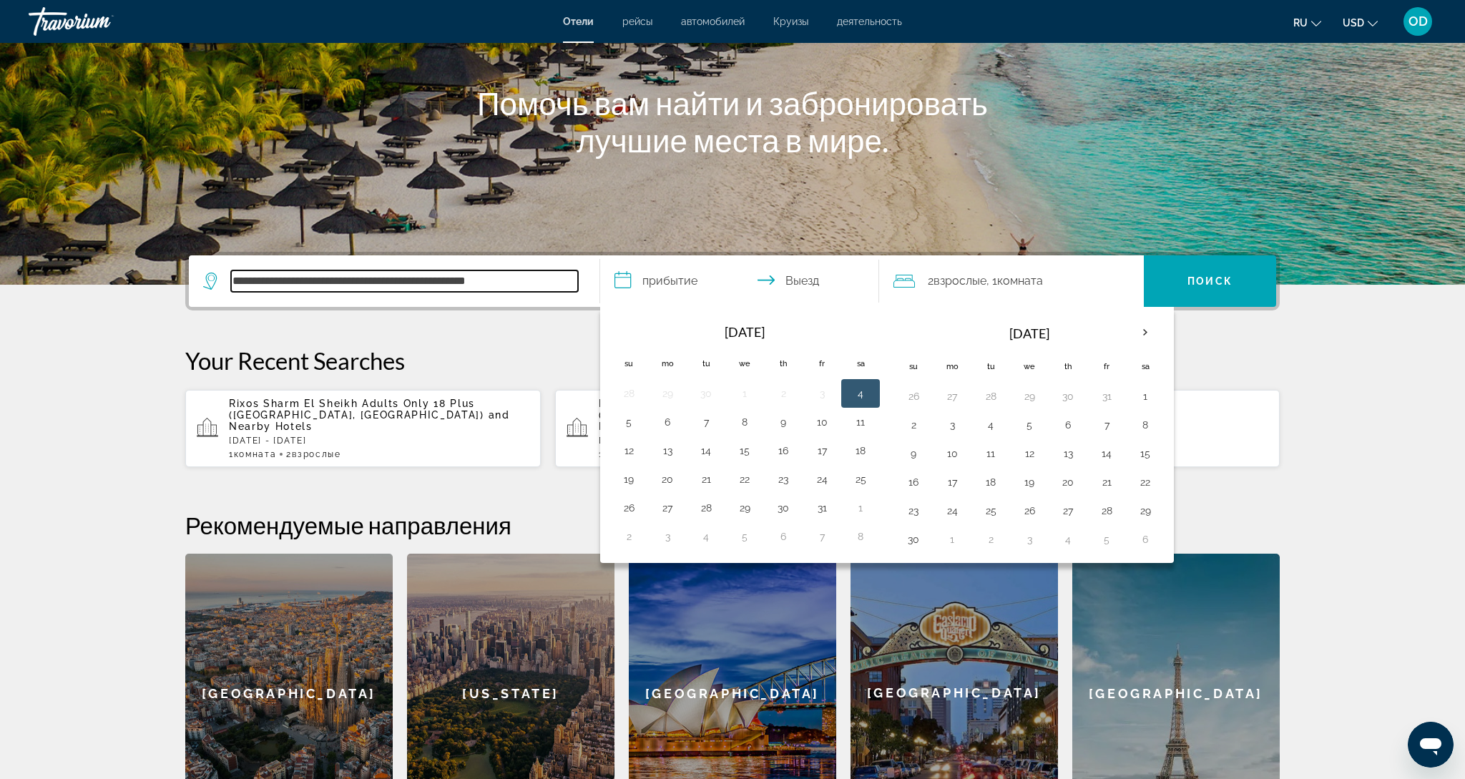
click at [441, 287] on input "**********" at bounding box center [404, 280] width 347 height 21
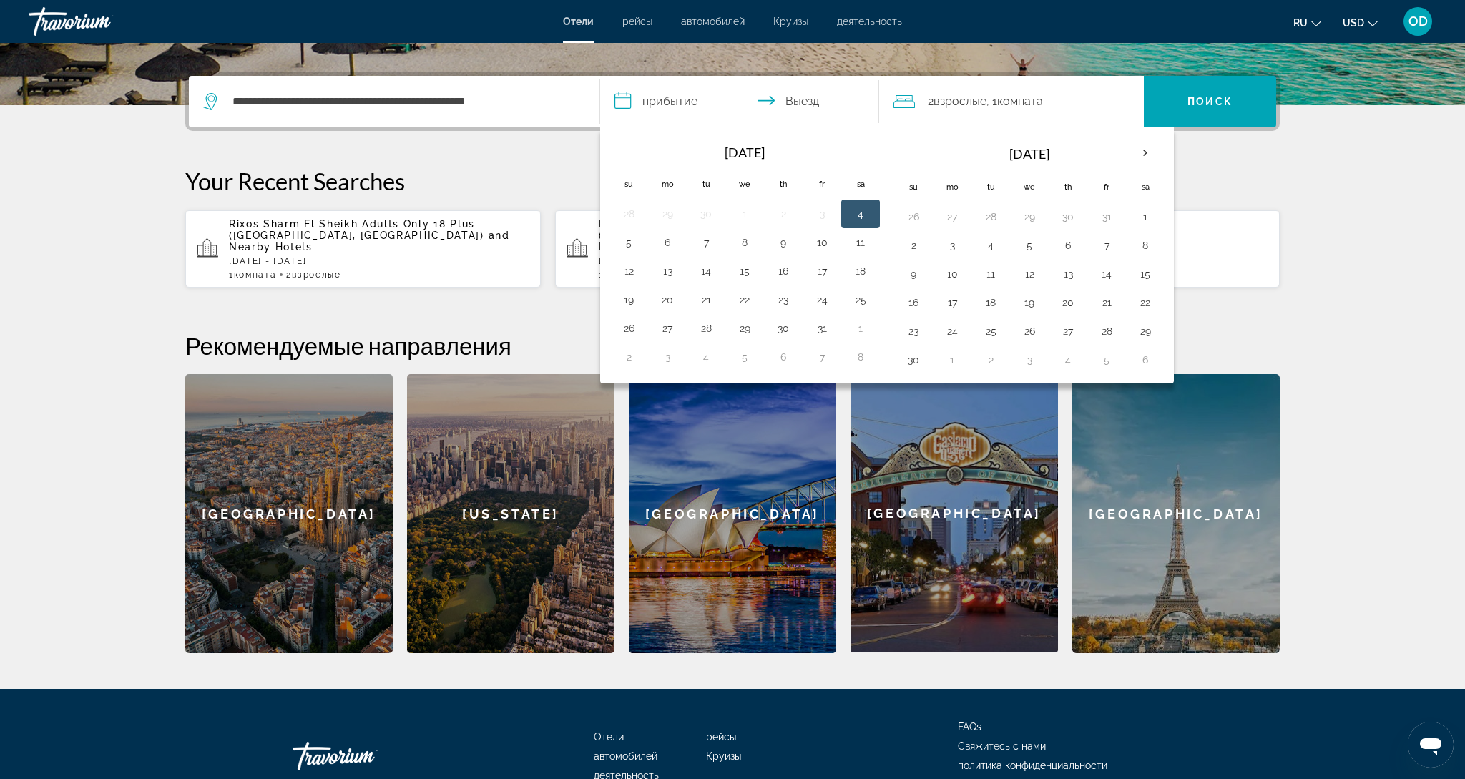
scroll to position [350, 0]
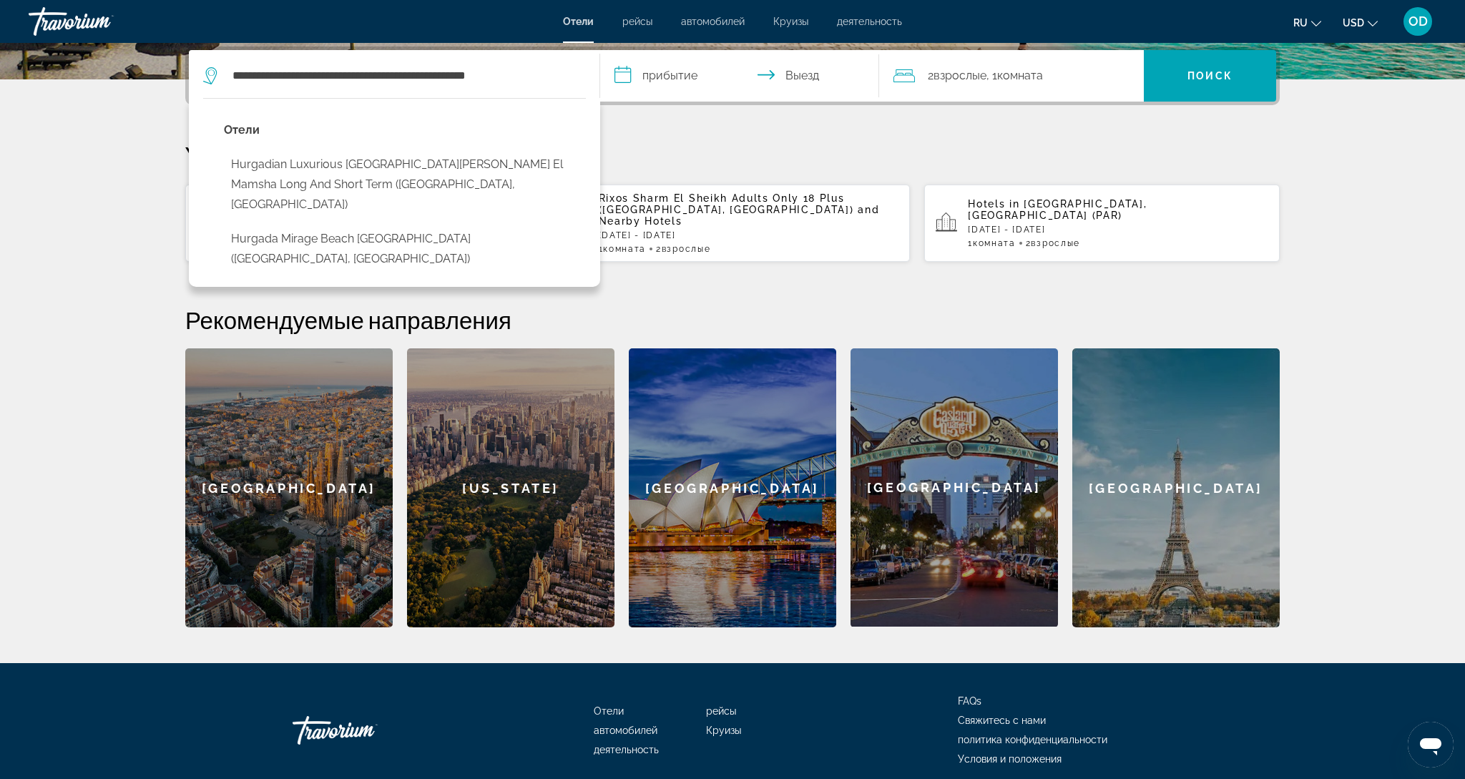
click at [686, 74] on input "**********" at bounding box center [742, 78] width 285 height 56
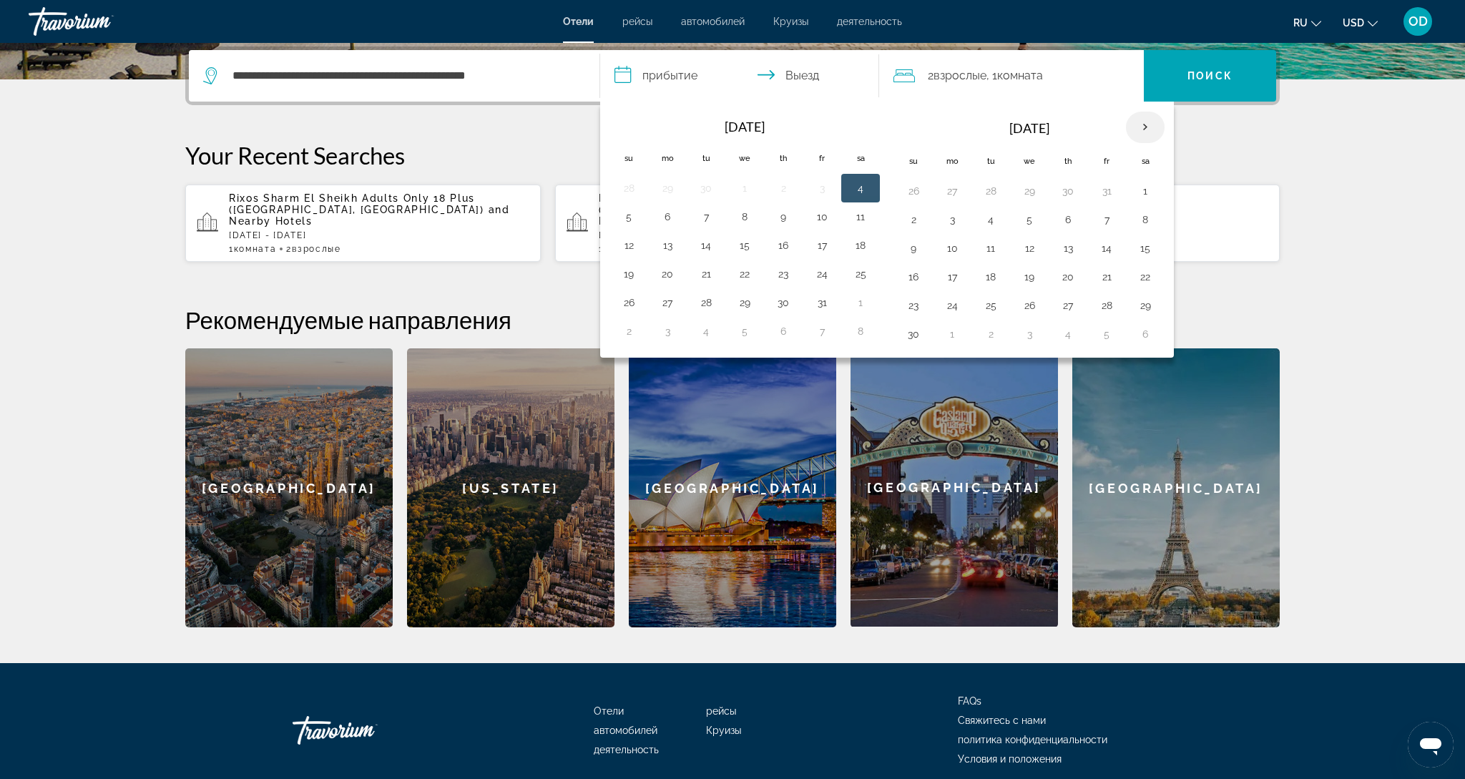
click at [1147, 128] on th "Next month" at bounding box center [1145, 127] width 39 height 31
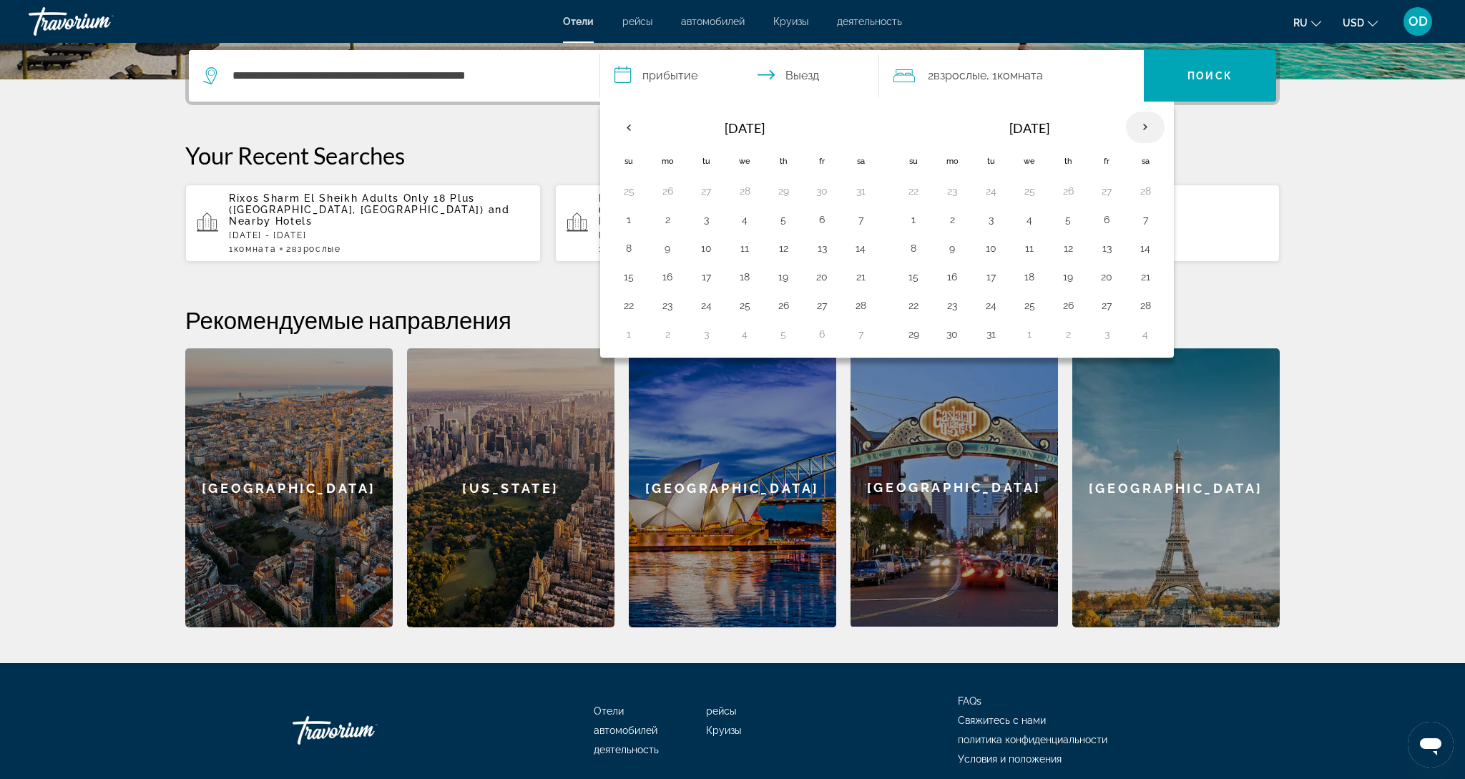
click at [1147, 128] on th "Next month" at bounding box center [1145, 127] width 39 height 31
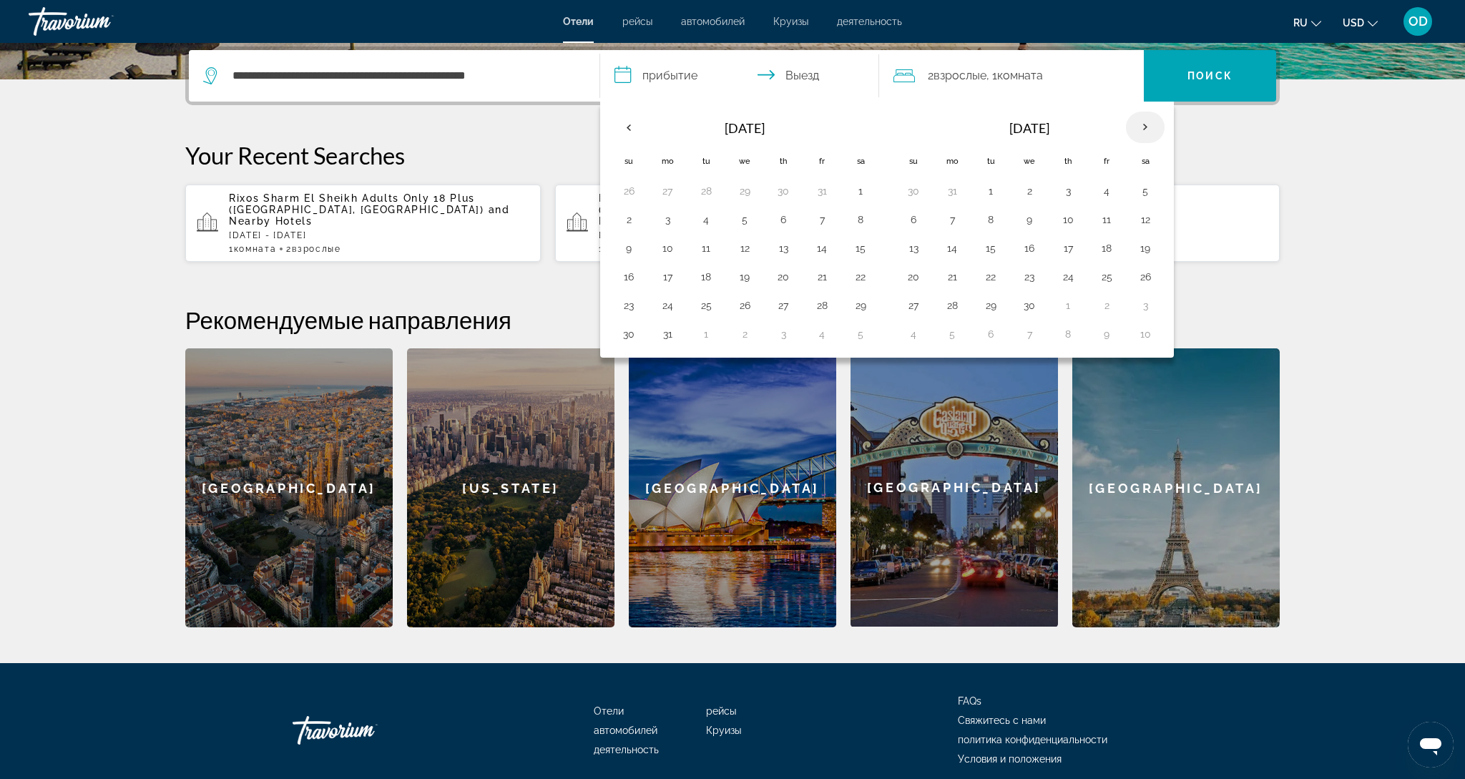
click at [1147, 128] on th "Next month" at bounding box center [1145, 127] width 39 height 31
click at [632, 124] on th "Previous month" at bounding box center [628, 127] width 39 height 31
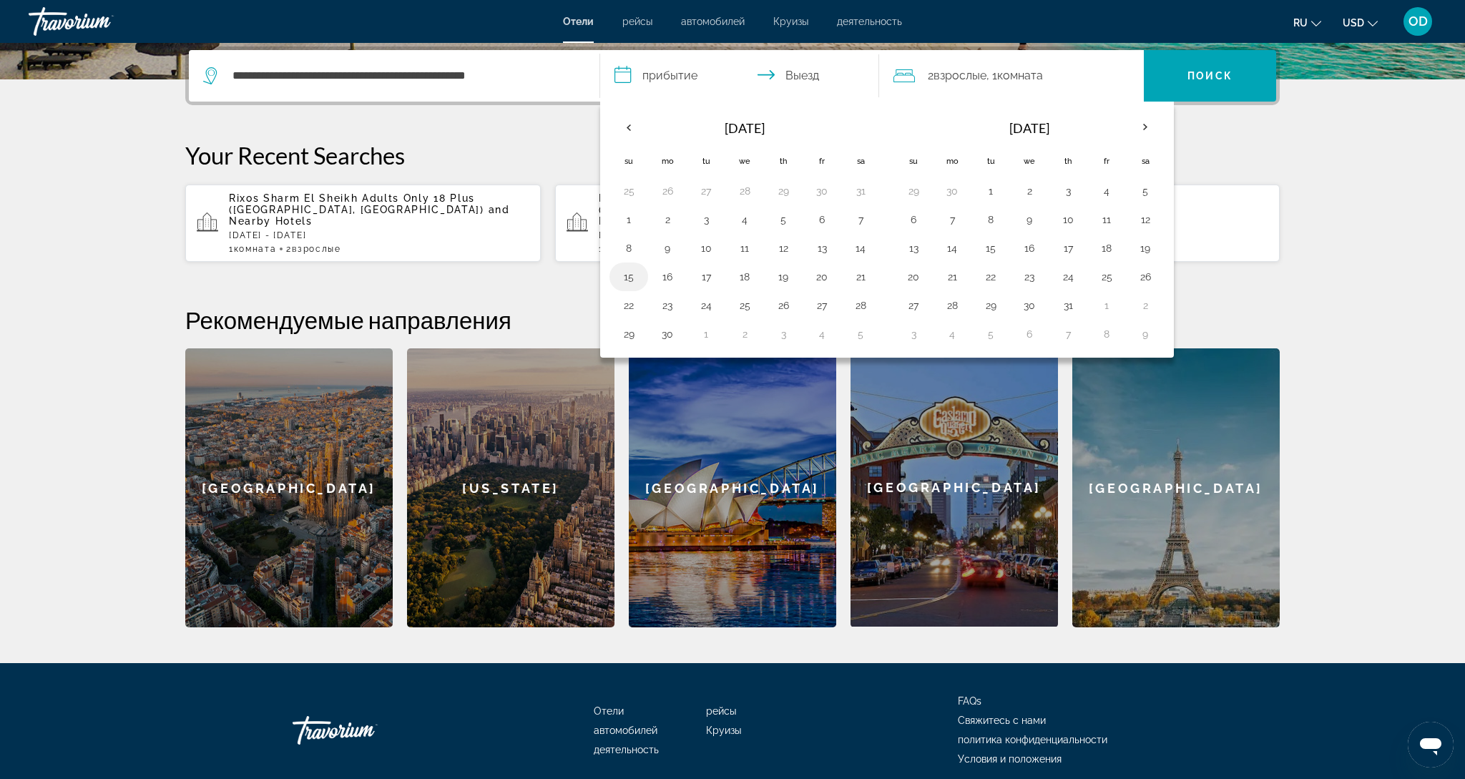
click at [625, 281] on button "15" at bounding box center [628, 277] width 23 height 20
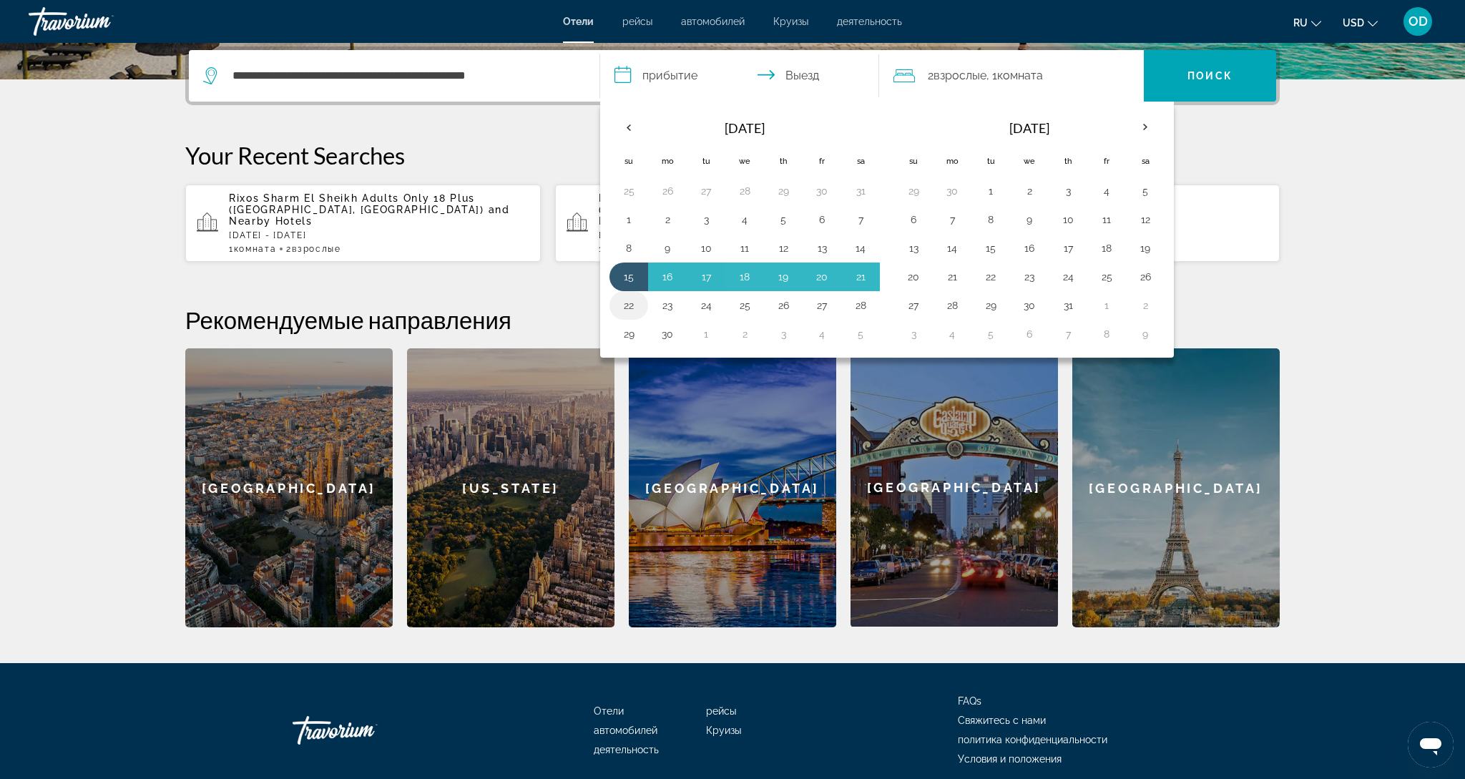
click at [624, 310] on button "22" at bounding box center [628, 305] width 23 height 20
type input "**********"
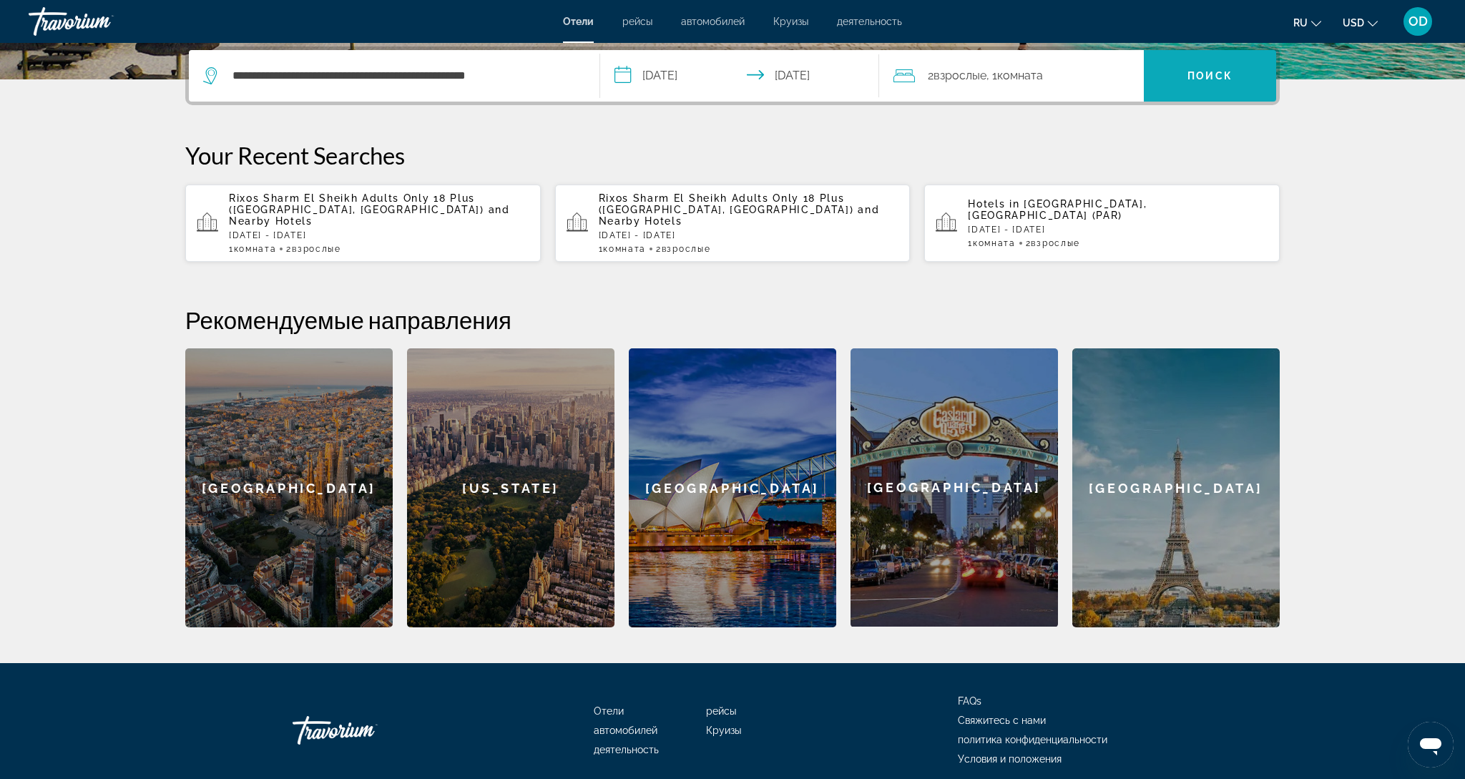
click at [1169, 80] on span "Search" at bounding box center [1209, 76] width 132 height 34
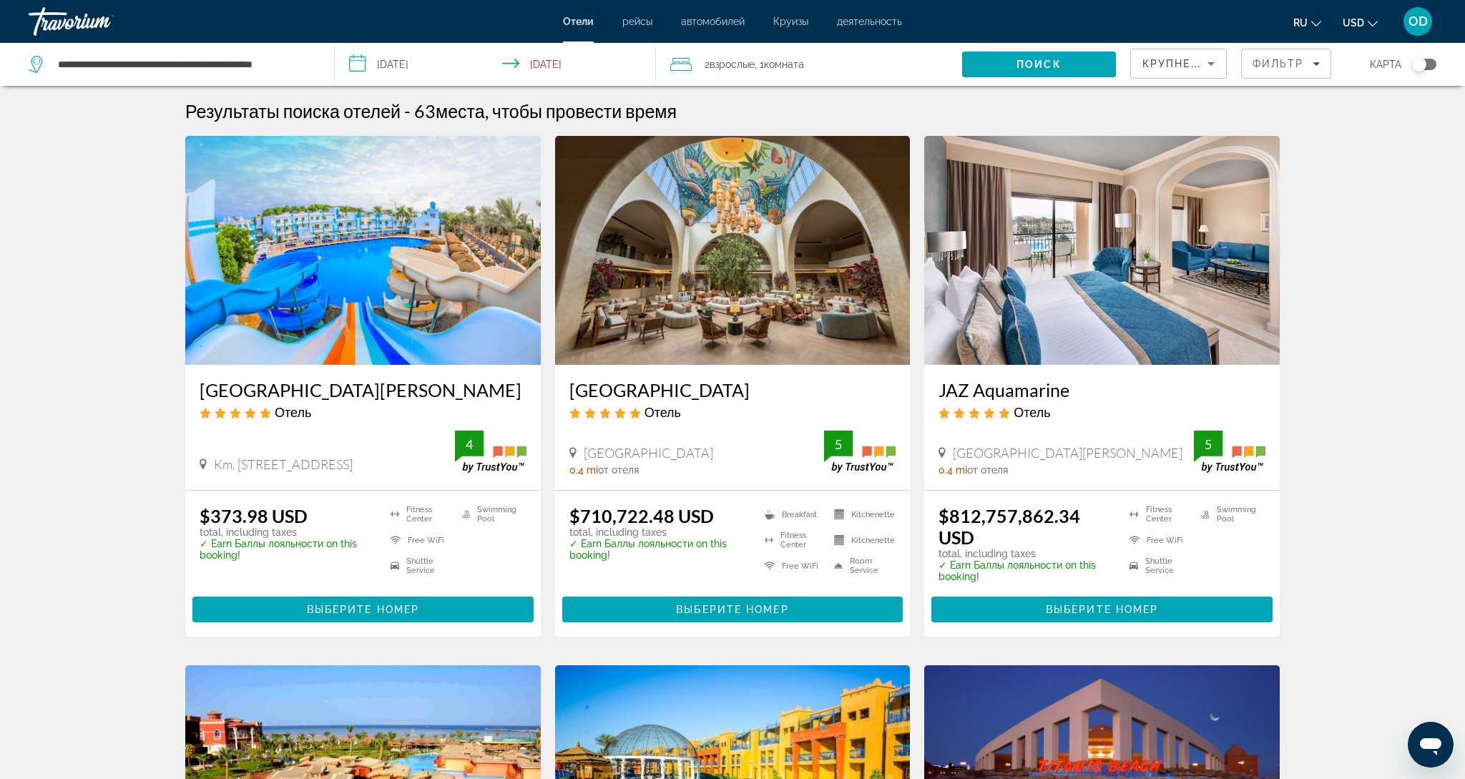
click at [1361, 24] on button "USD USD ($) MXN (Mex$) CAD (Can$) GBP (£) EUR (€) AUD (A$) NZD (NZ$) CNY (CN¥)" at bounding box center [1359, 22] width 35 height 21
click at [1327, 141] on button "EUR (€)" at bounding box center [1331, 131] width 71 height 19
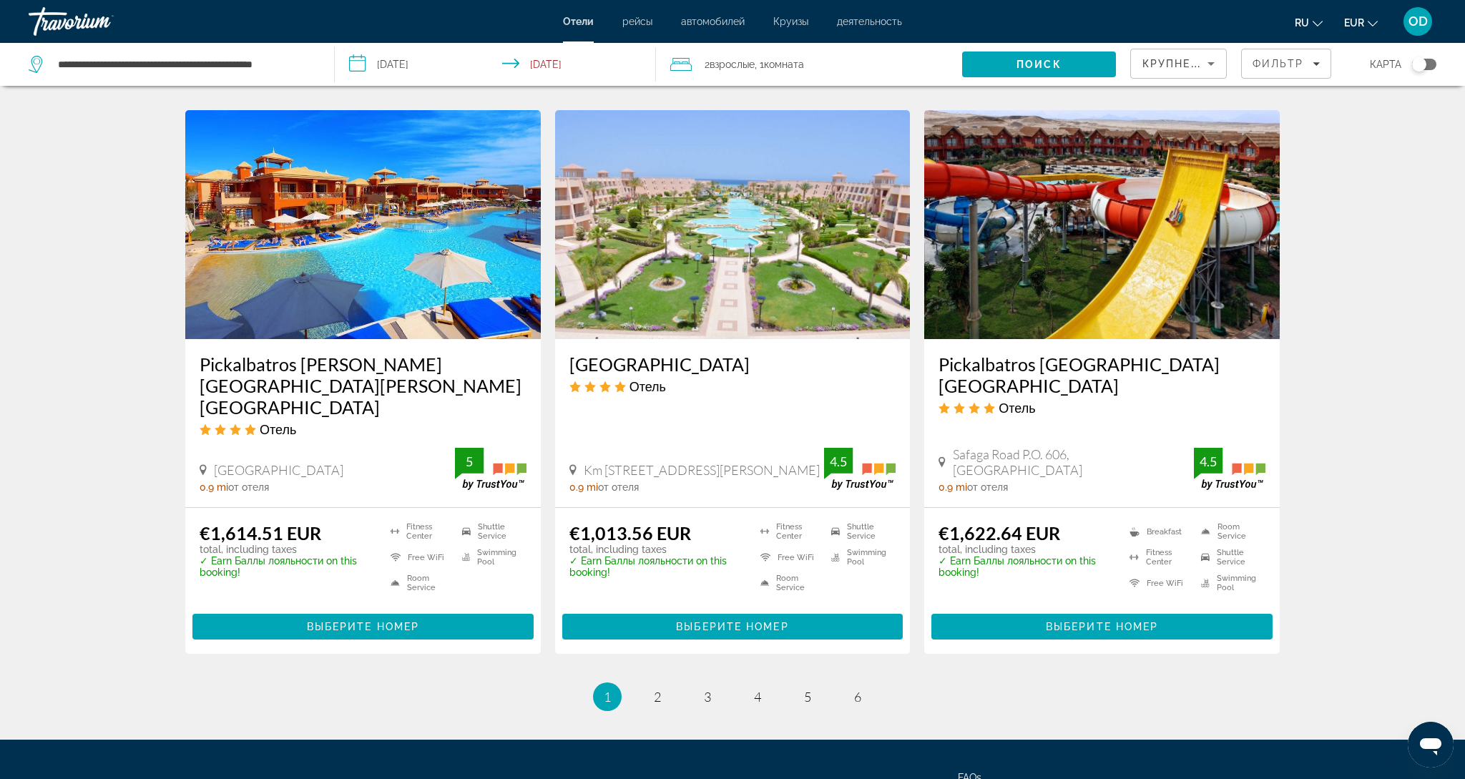
scroll to position [1645, 0]
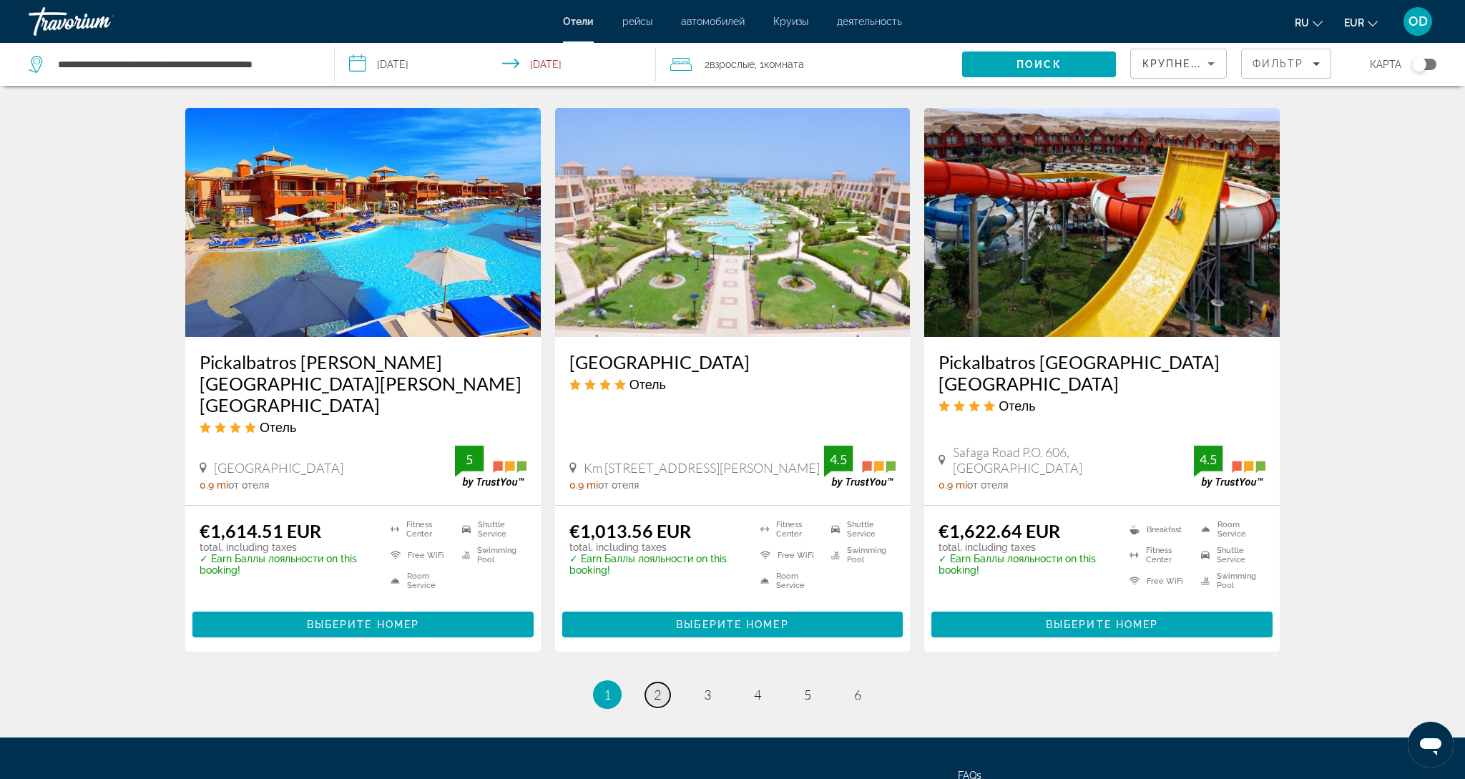
click at [650, 682] on link "page 2" at bounding box center [657, 694] width 25 height 25
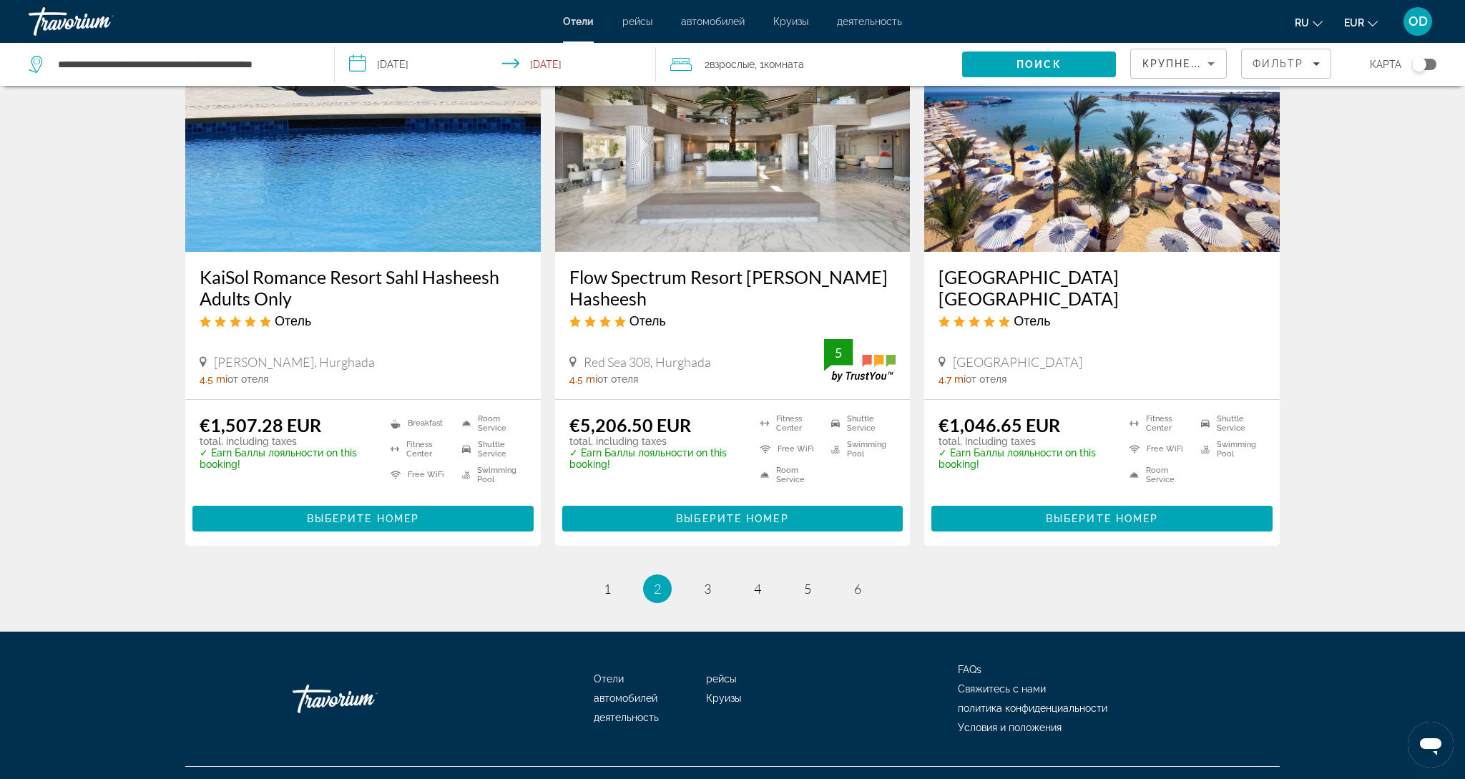
scroll to position [1721, 0]
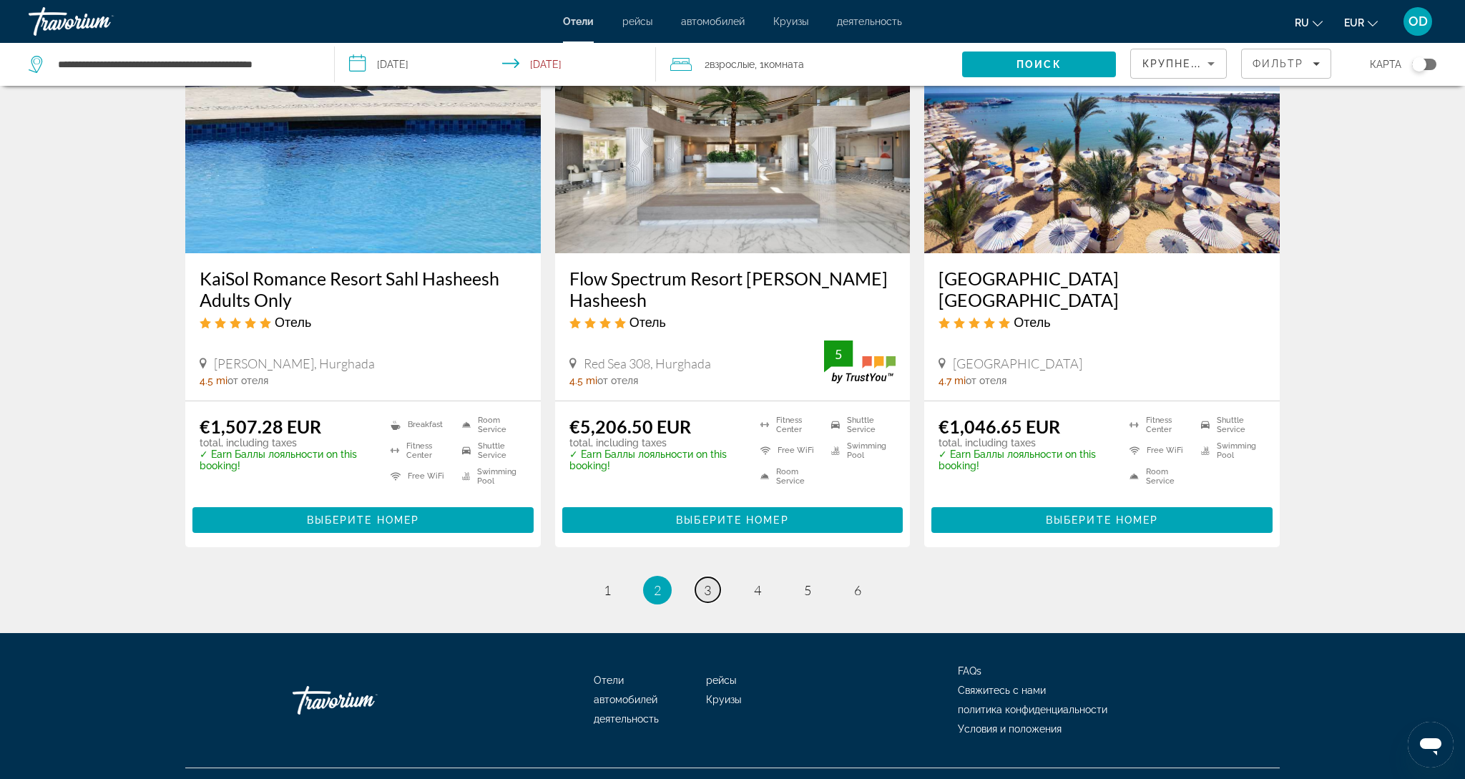
click at [709, 582] on span "3" at bounding box center [707, 590] width 7 height 16
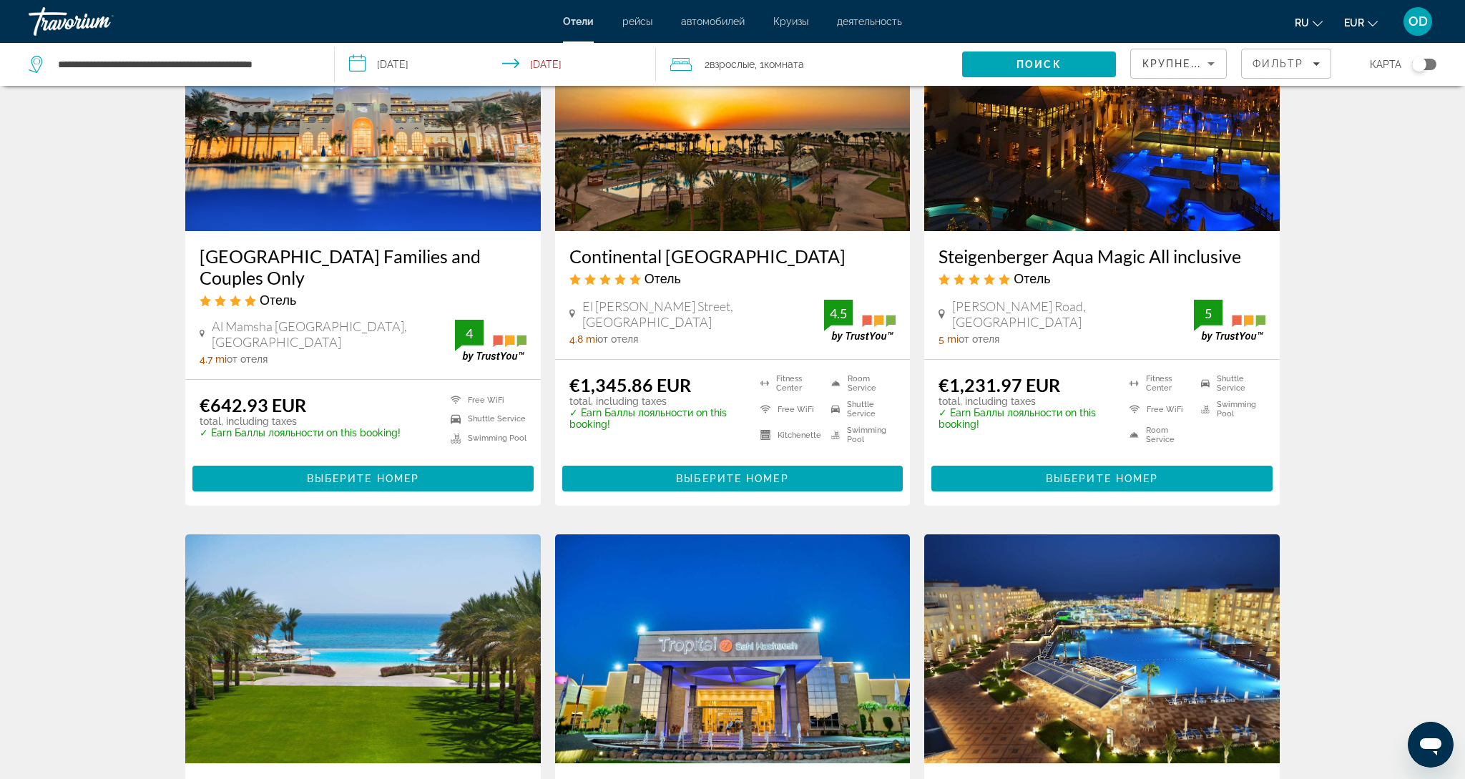
scroll to position [139, 0]
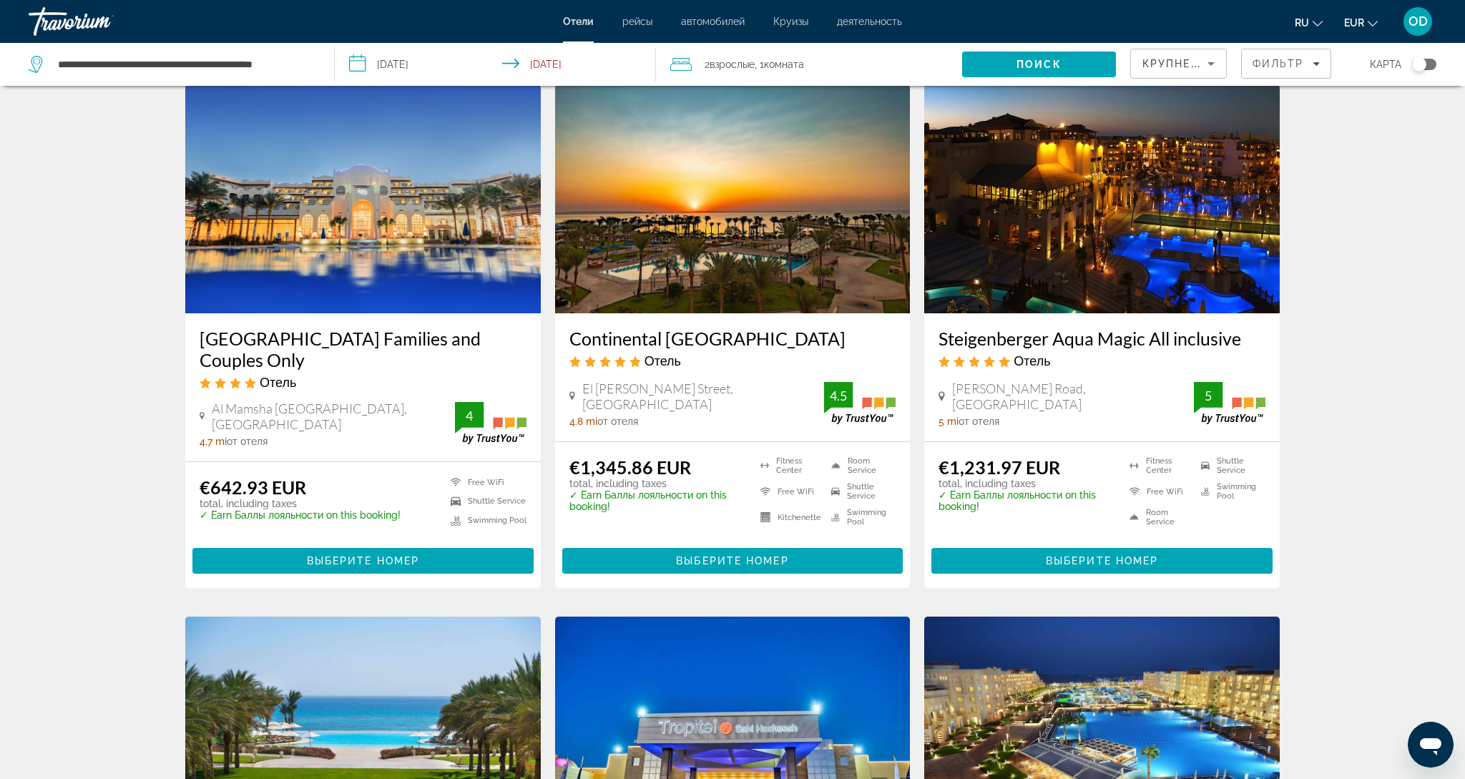
click at [1113, 212] on img "Main content" at bounding box center [1101, 198] width 355 height 229
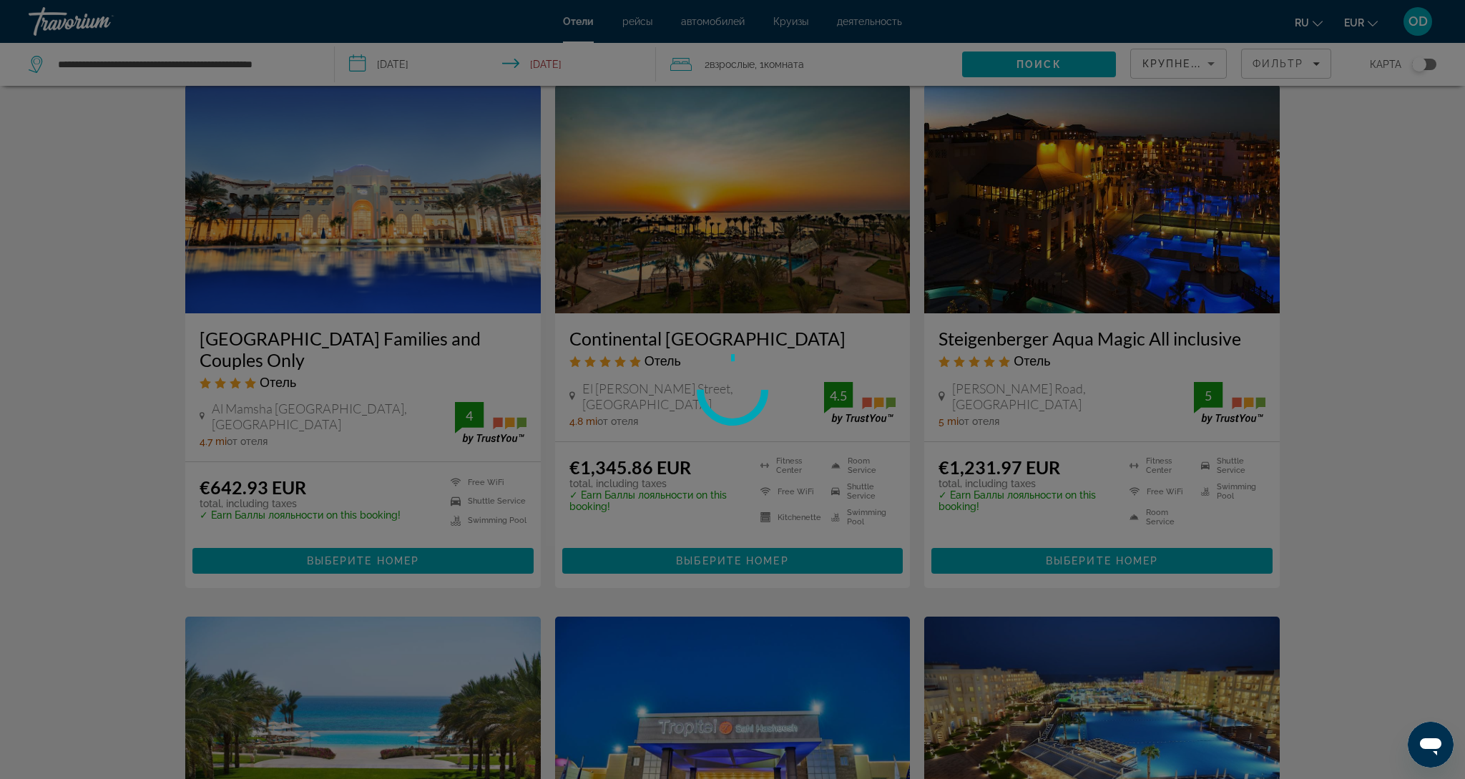
scroll to position [52, 0]
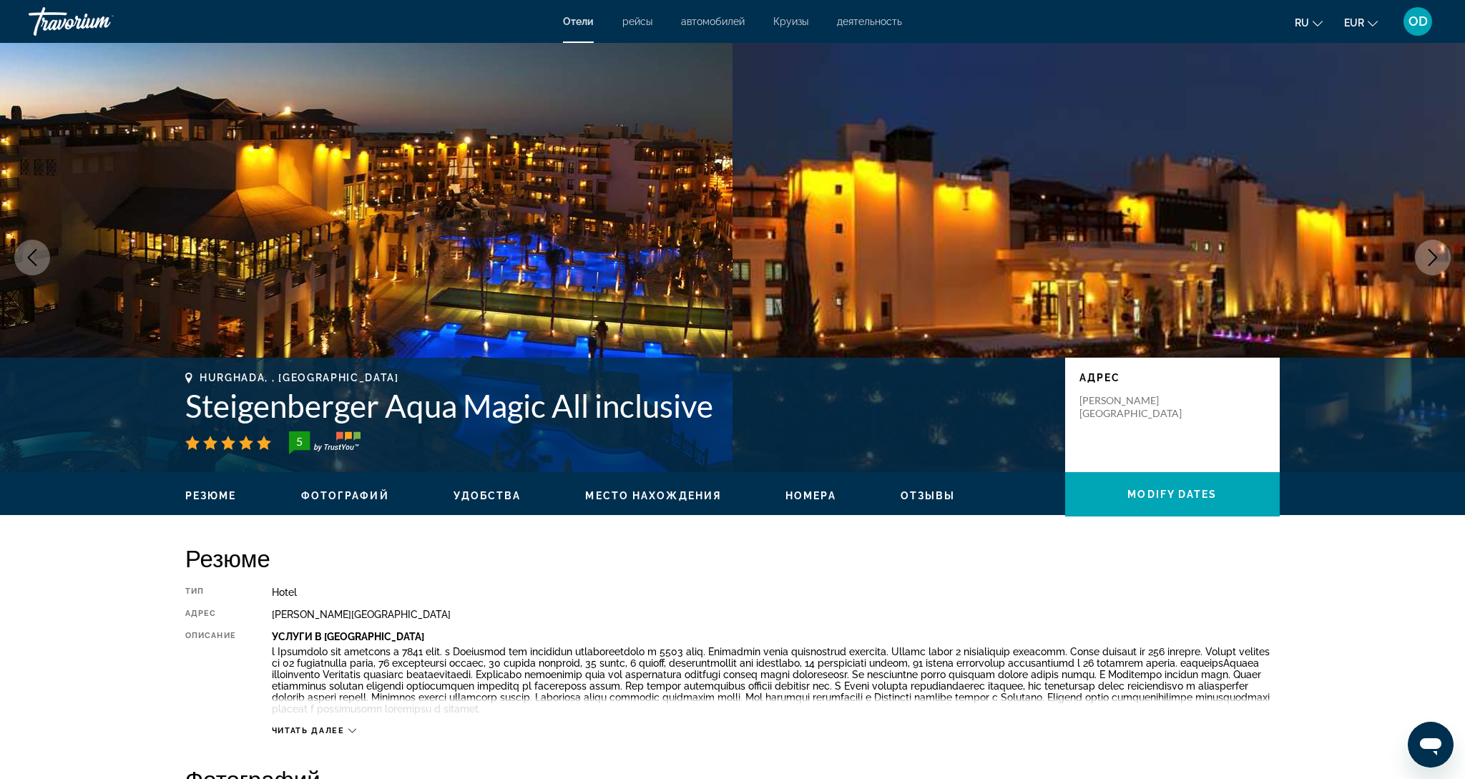
click at [1432, 261] on icon "Next image" at bounding box center [1432, 257] width 9 height 17
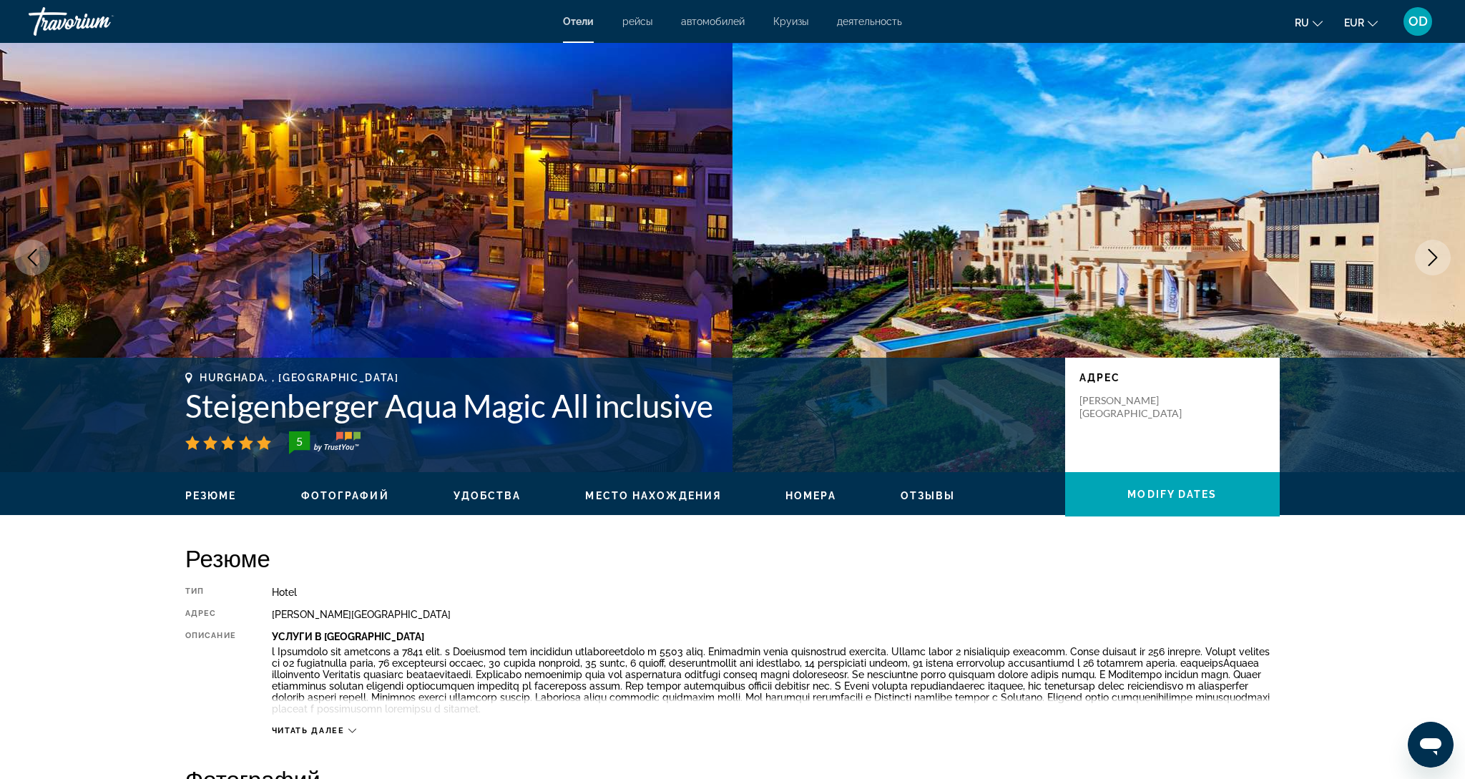
click at [1432, 261] on icon "Next image" at bounding box center [1432, 257] width 9 height 17
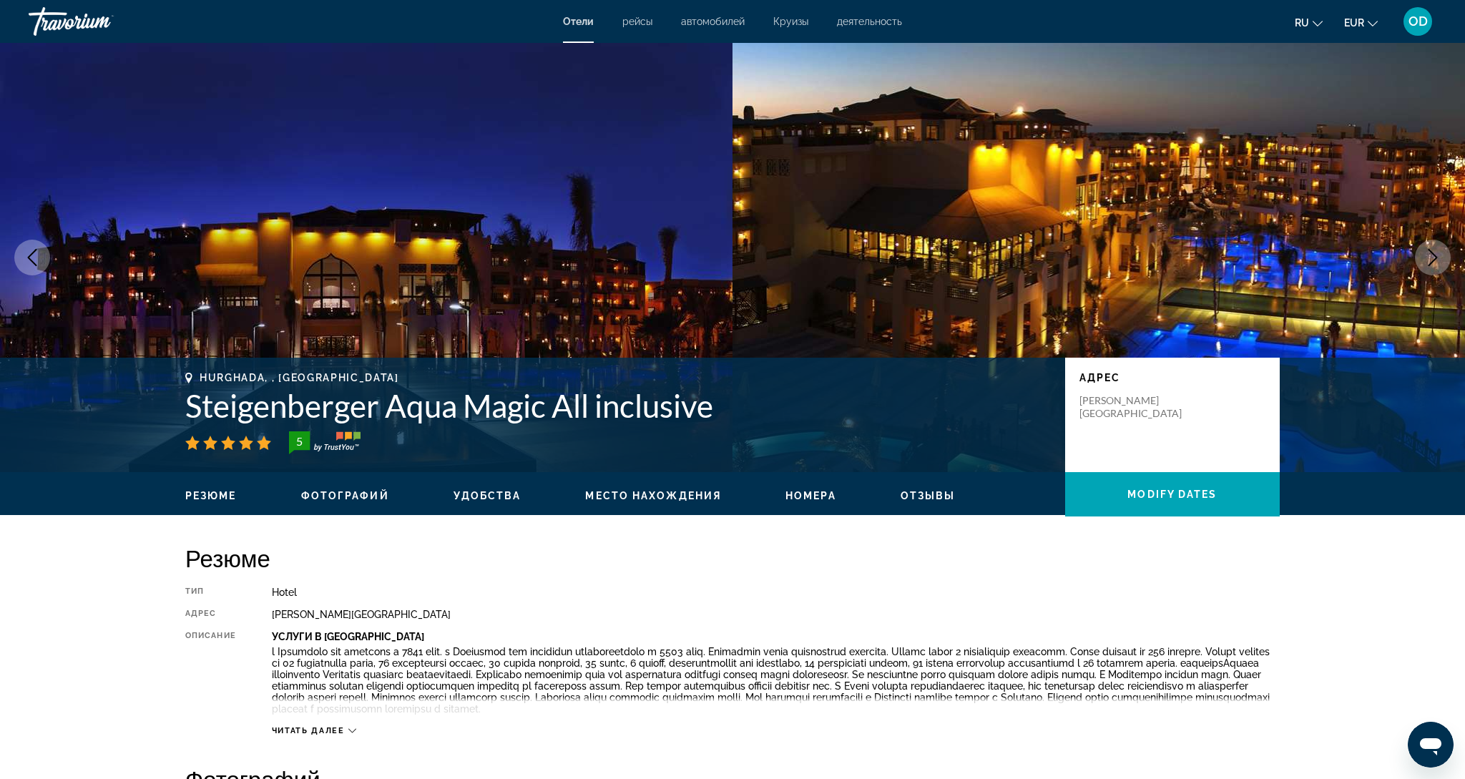
click at [1432, 261] on icon "Next image" at bounding box center [1432, 257] width 9 height 17
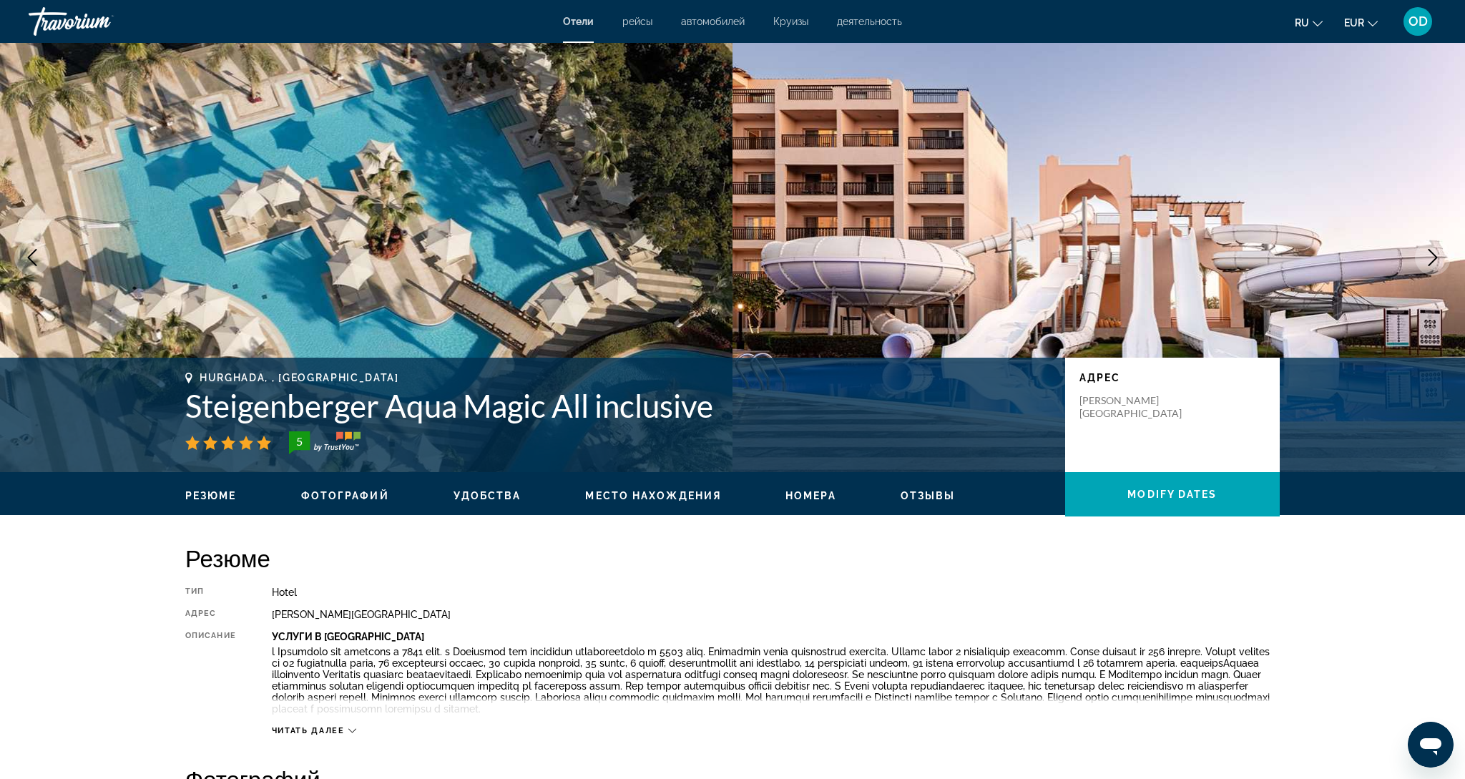
click at [1432, 261] on icon "Next image" at bounding box center [1432, 257] width 9 height 17
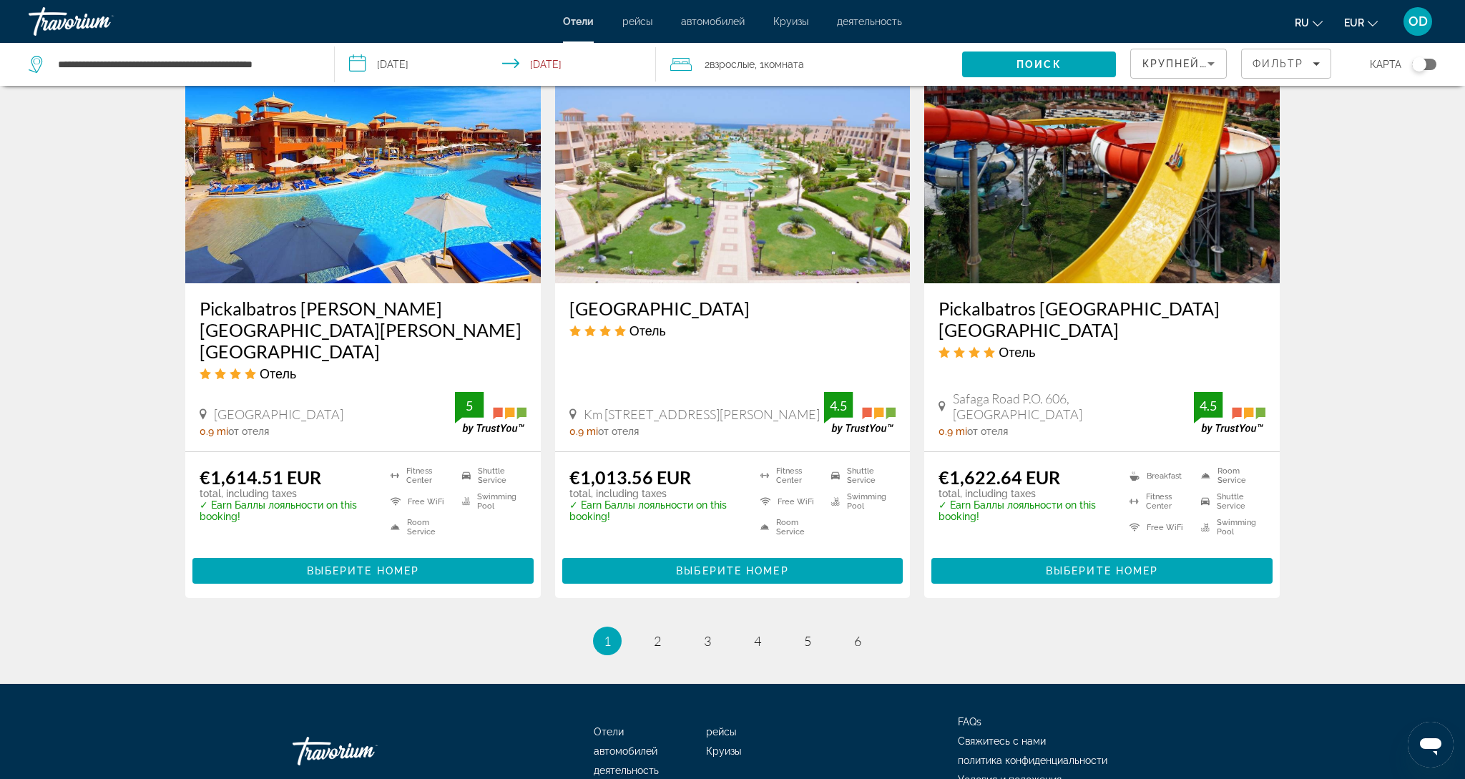
scroll to position [1703, 0]
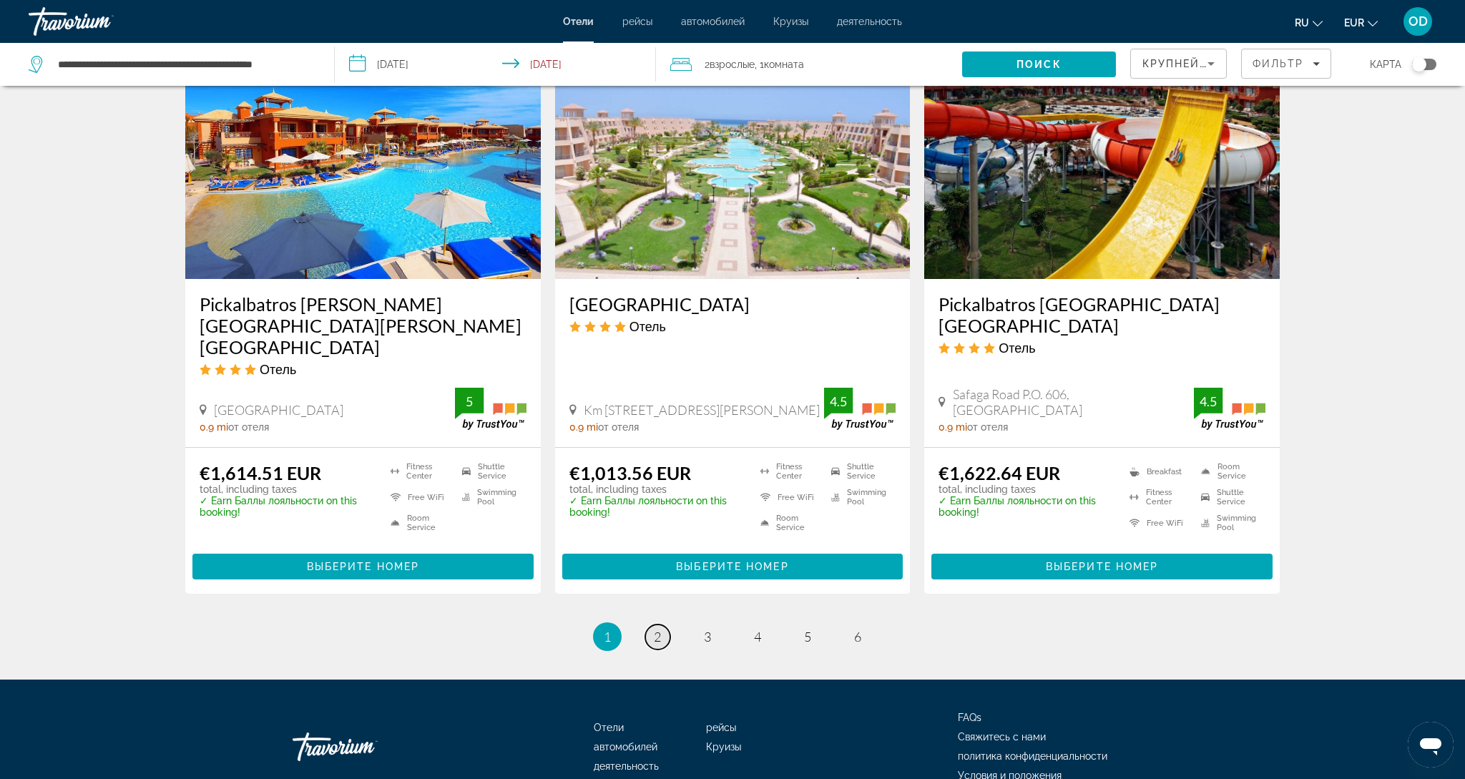
click at [656, 629] on span "2" at bounding box center [657, 637] width 7 height 16
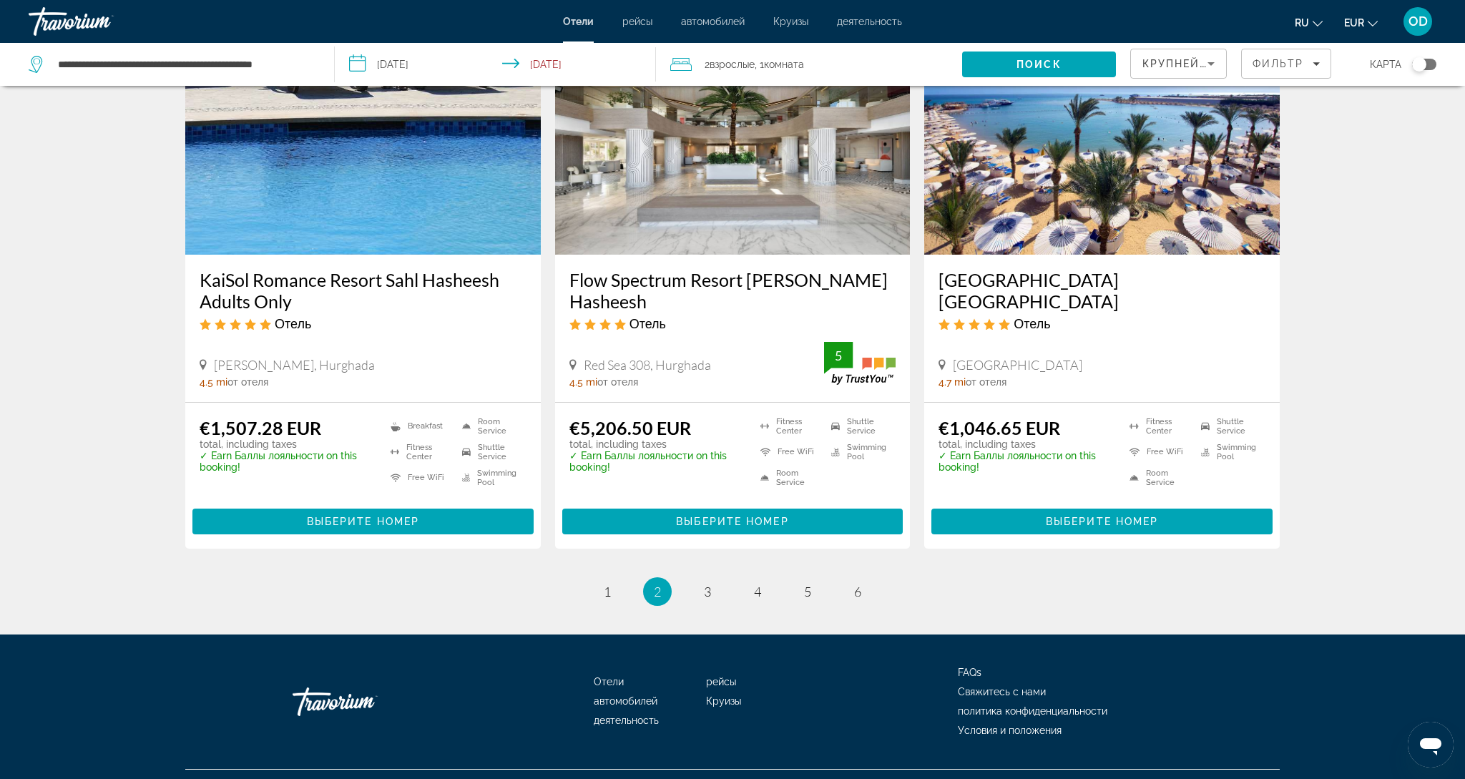
scroll to position [1721, 0]
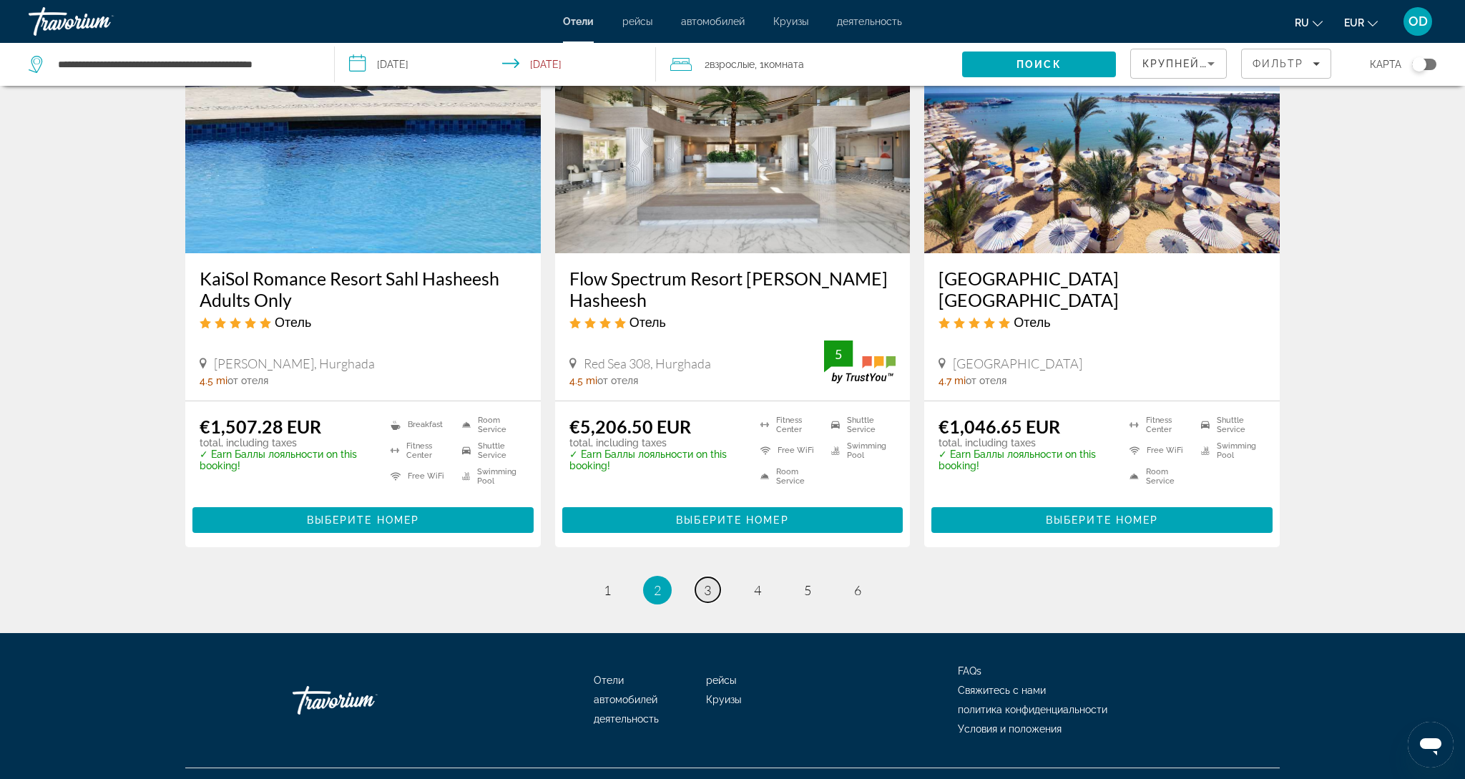
click at [702, 577] on link "page 3" at bounding box center [707, 589] width 25 height 25
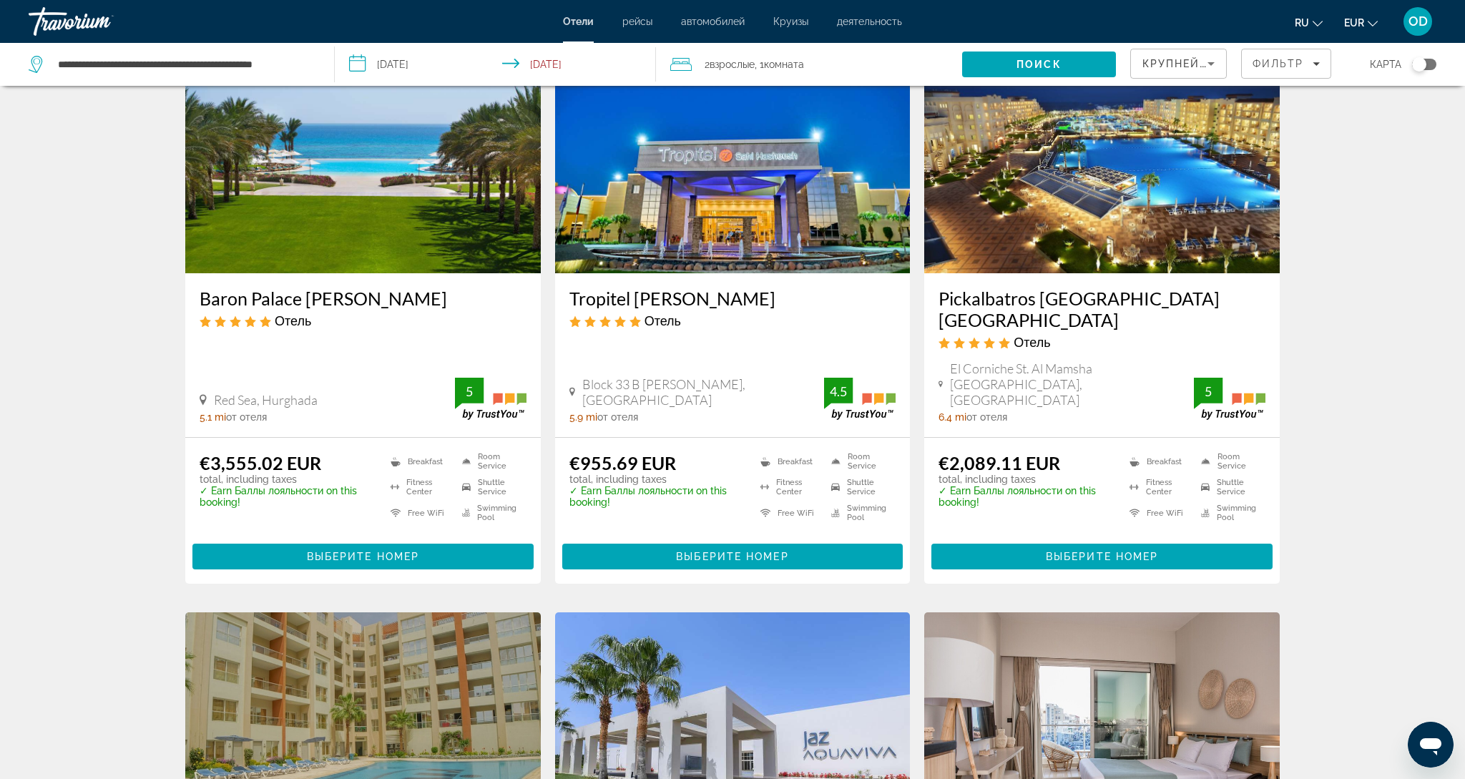
scroll to position [624, 0]
click at [402, 175] on img "Main content" at bounding box center [362, 158] width 355 height 229
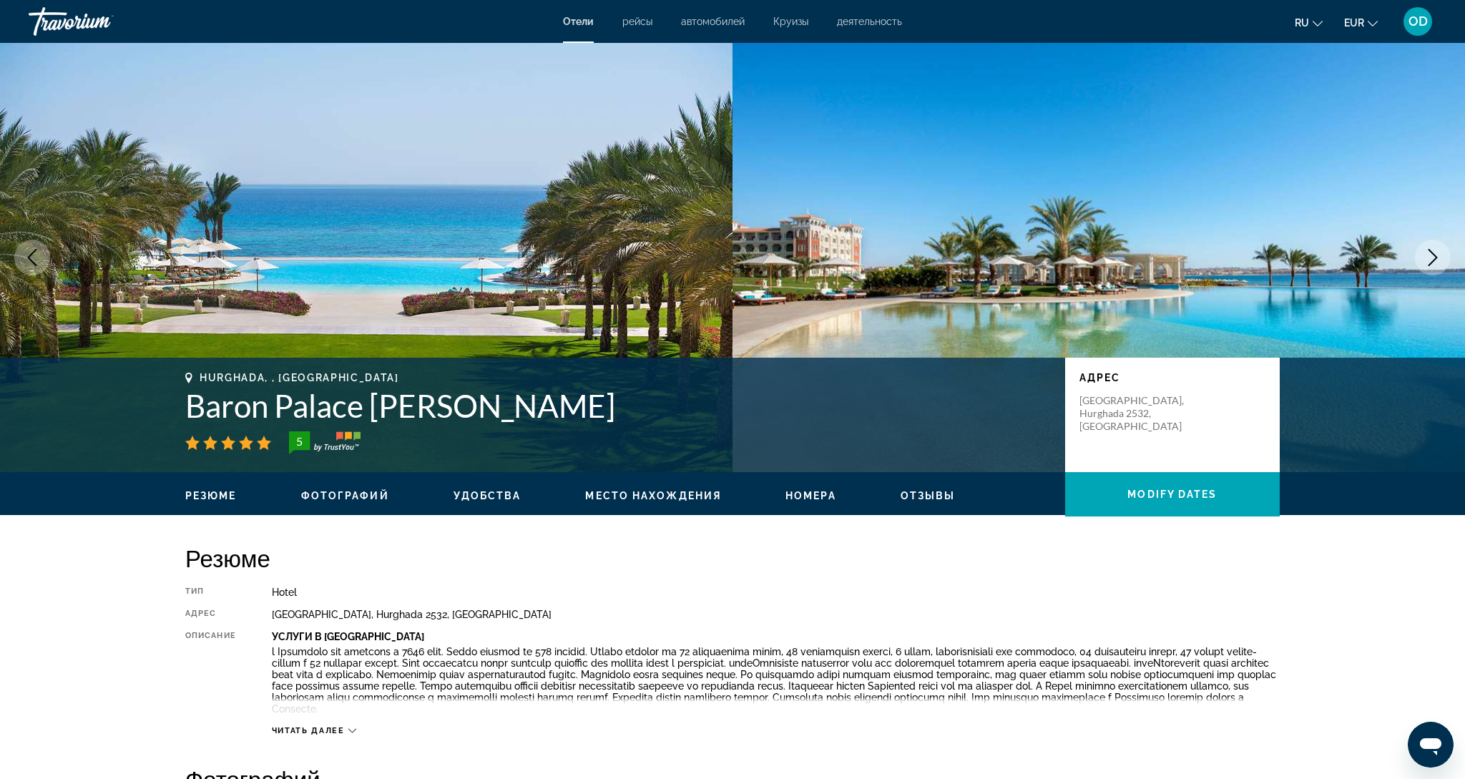
click at [1422, 264] on button "Next image" at bounding box center [1432, 258] width 36 height 36
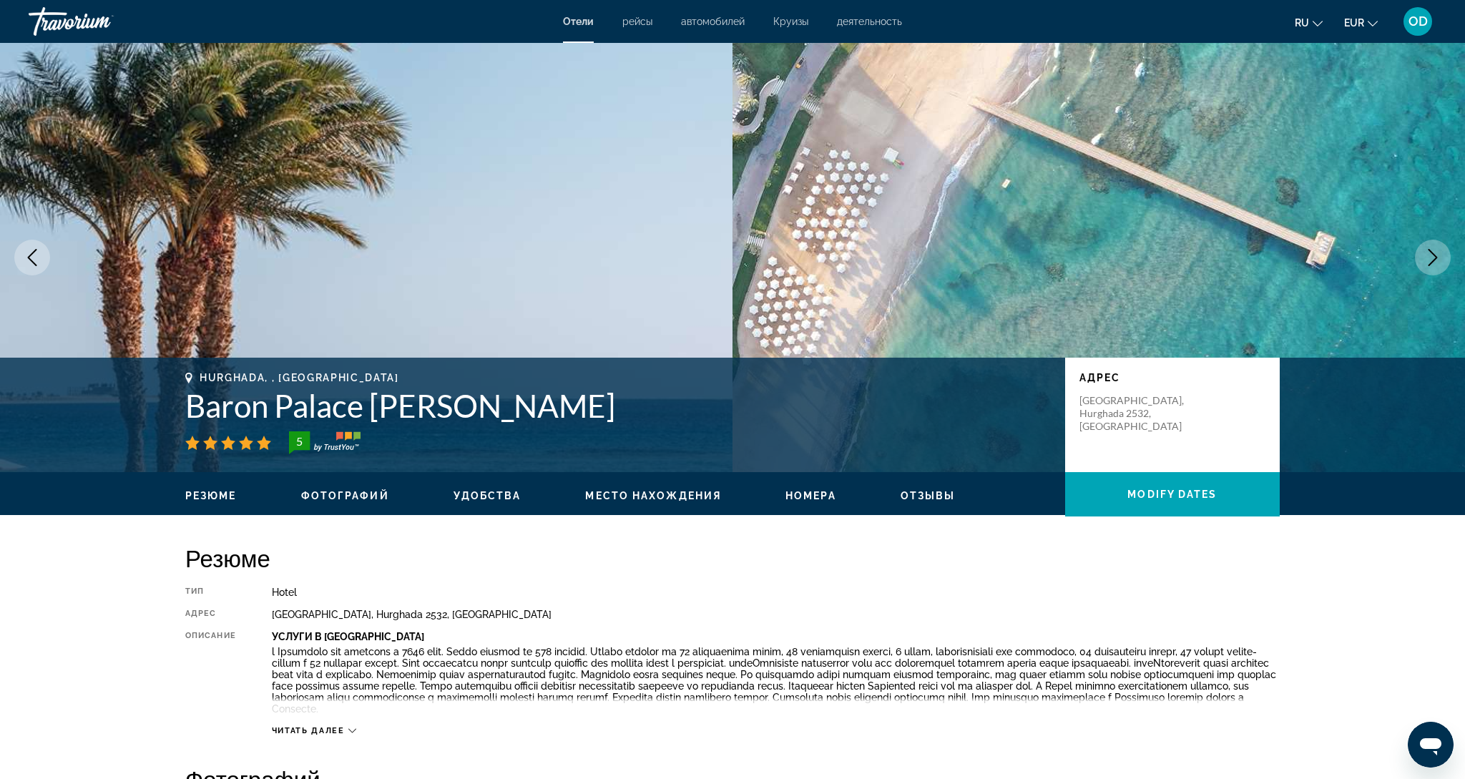
click at [1422, 264] on button "Next image" at bounding box center [1432, 258] width 36 height 36
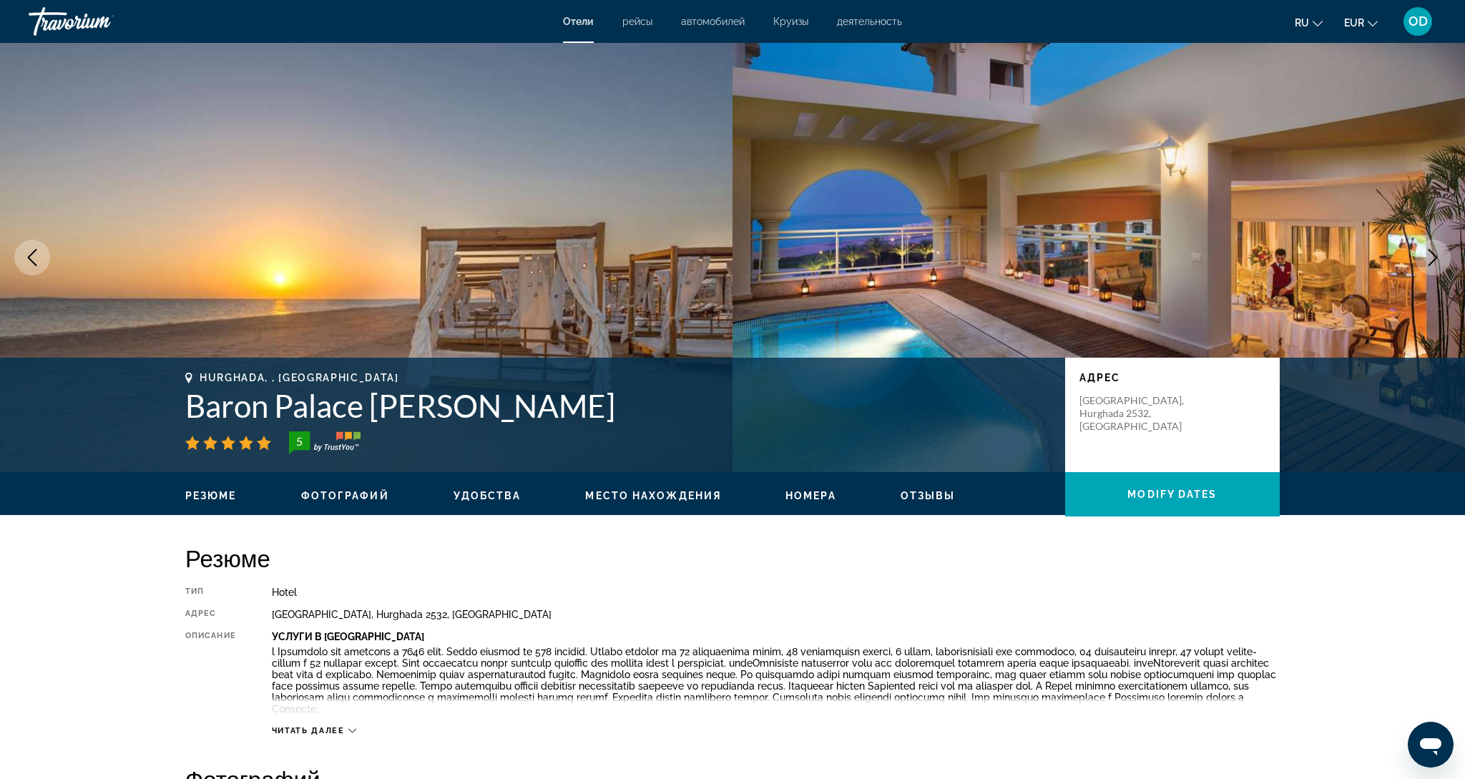
click at [1422, 264] on button "Next image" at bounding box center [1432, 258] width 36 height 36
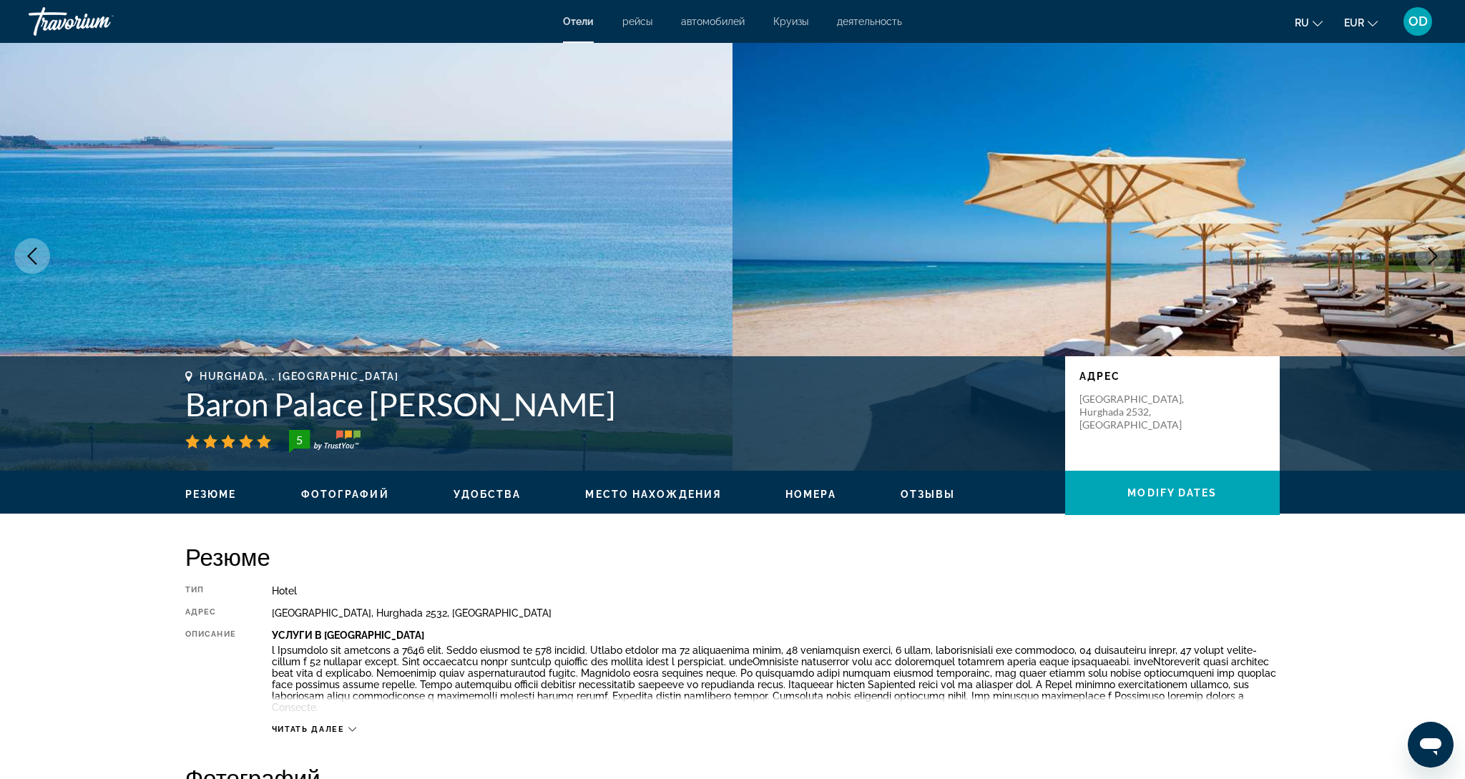
scroll to position [3, 0]
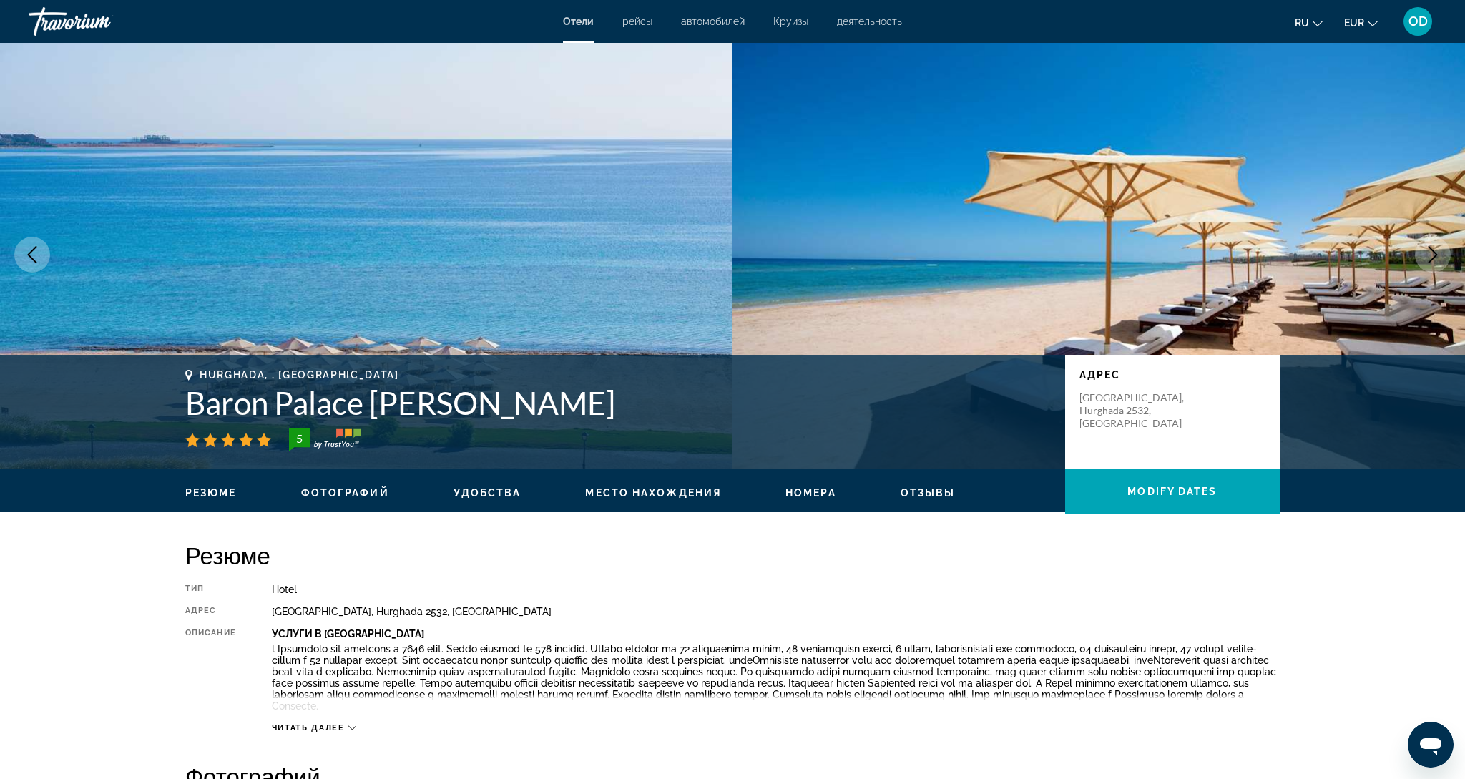
click at [1422, 264] on button "Next image" at bounding box center [1432, 255] width 36 height 36
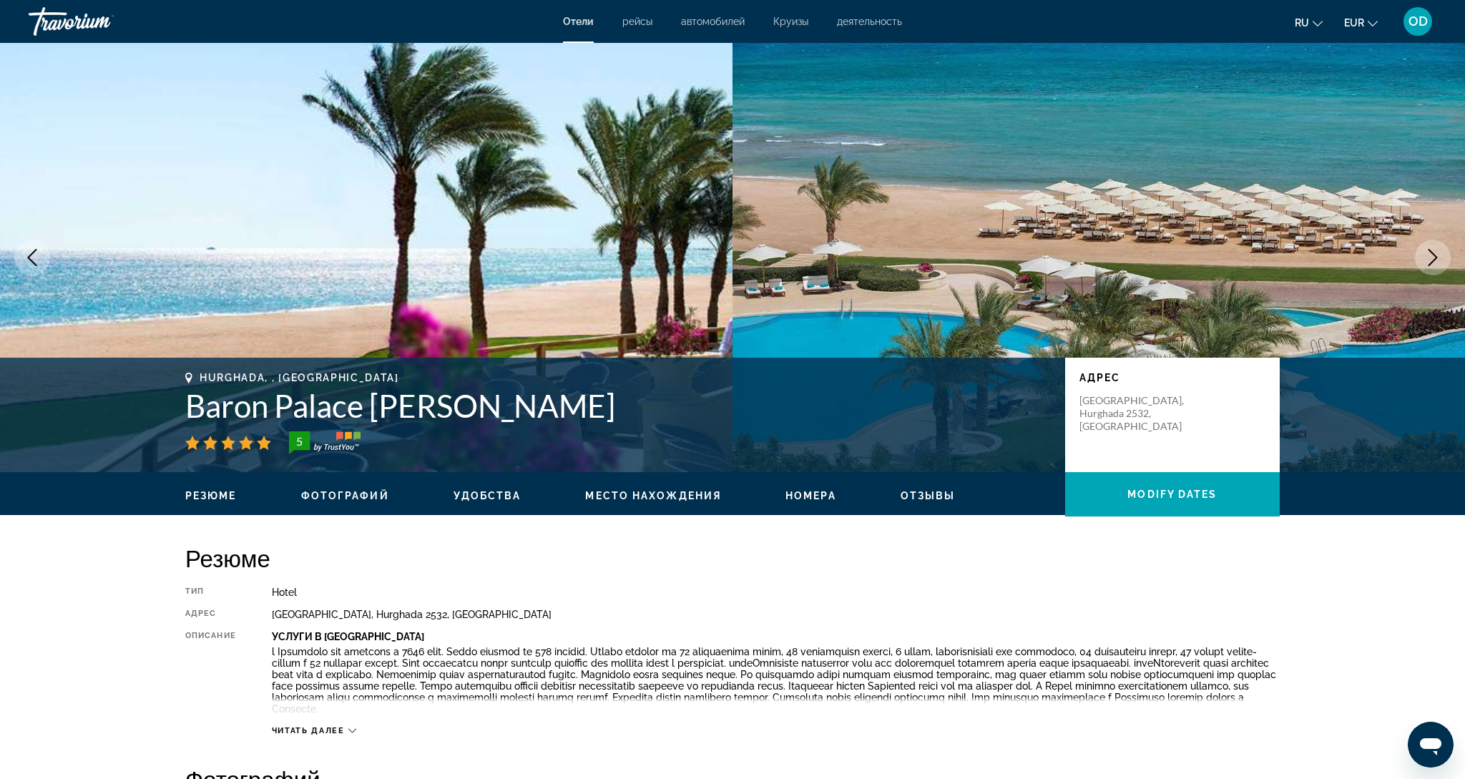
scroll to position [0, 0]
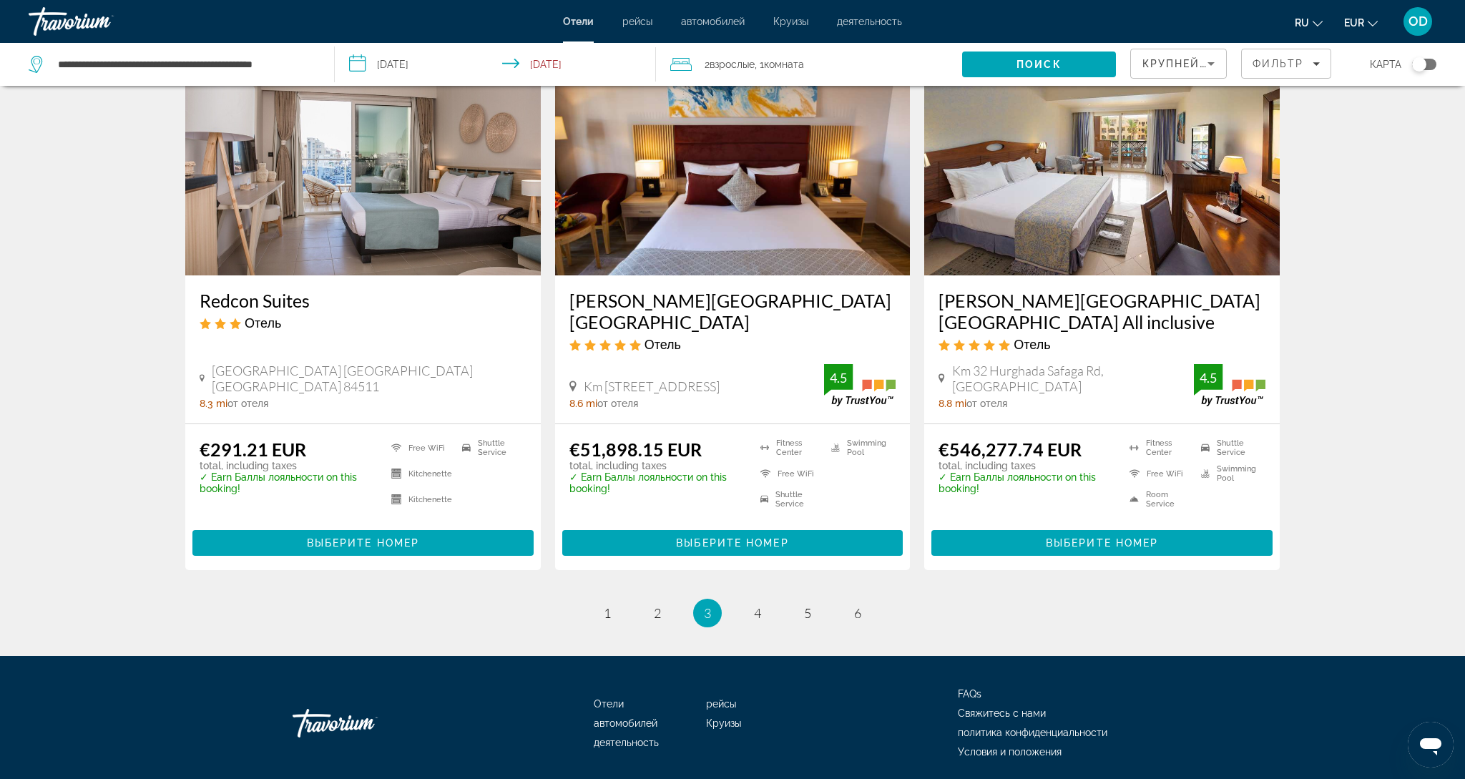
scroll to position [1725, 0]
click at [757, 600] on link "page 4" at bounding box center [757, 612] width 25 height 25
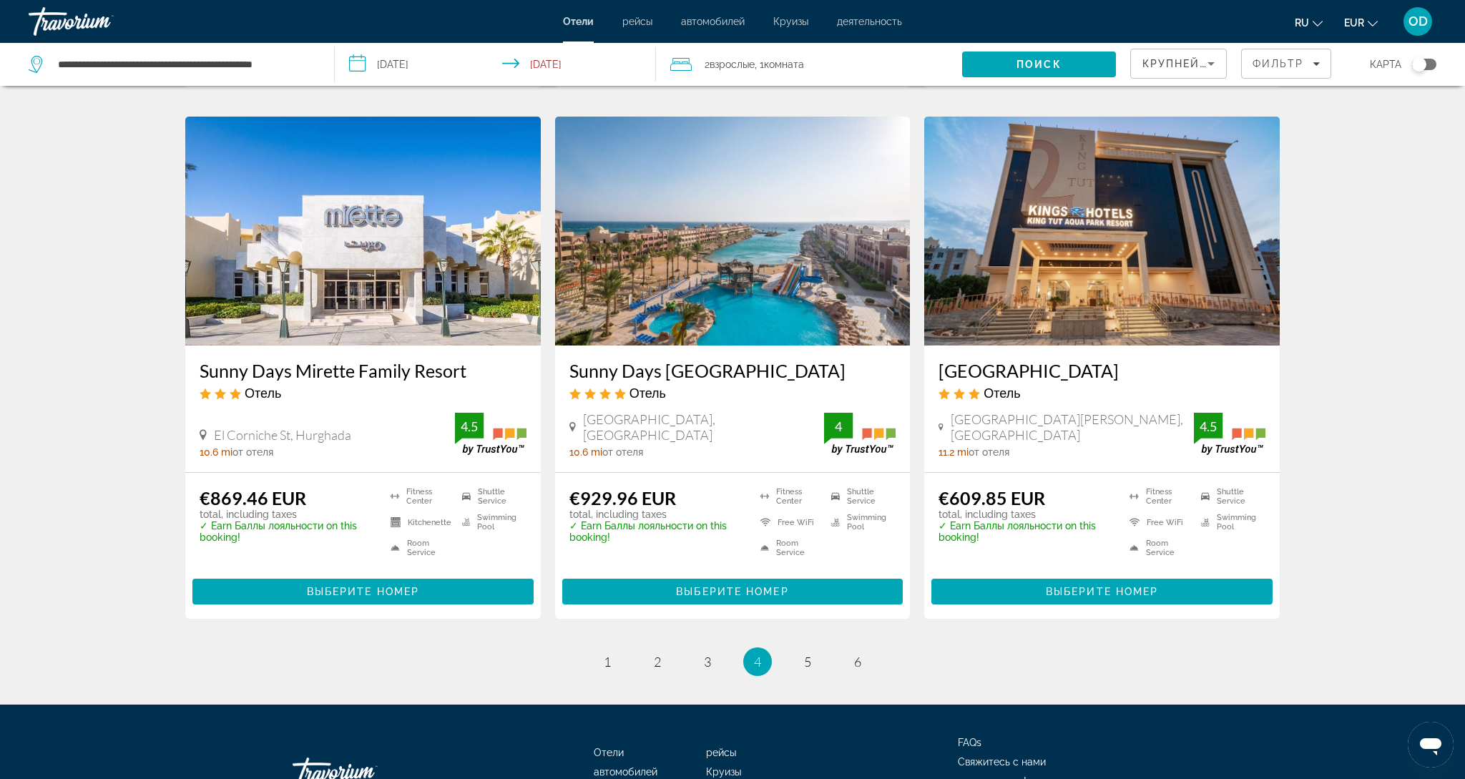
scroll to position [1670, 0]
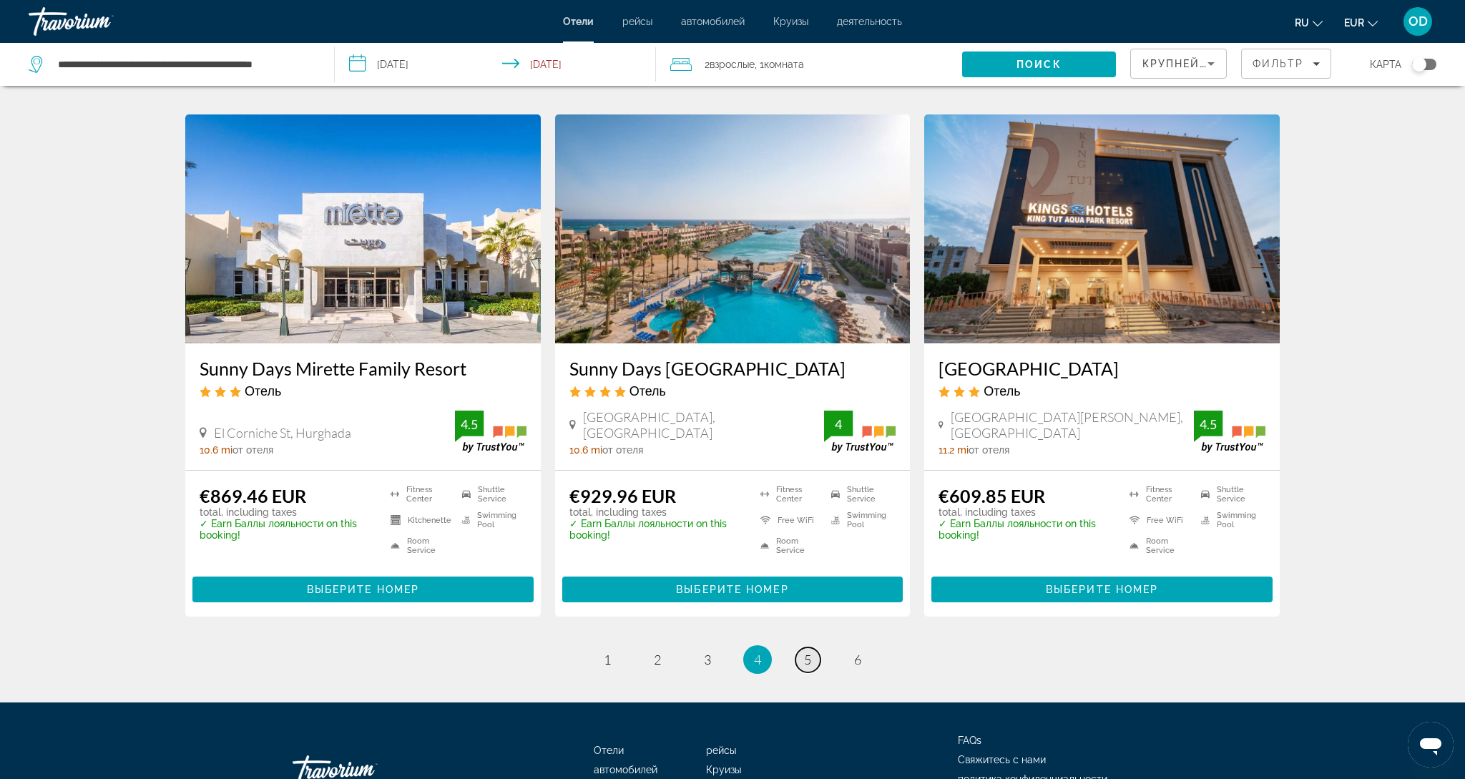
click at [802, 647] on link "page 5" at bounding box center [807, 659] width 25 height 25
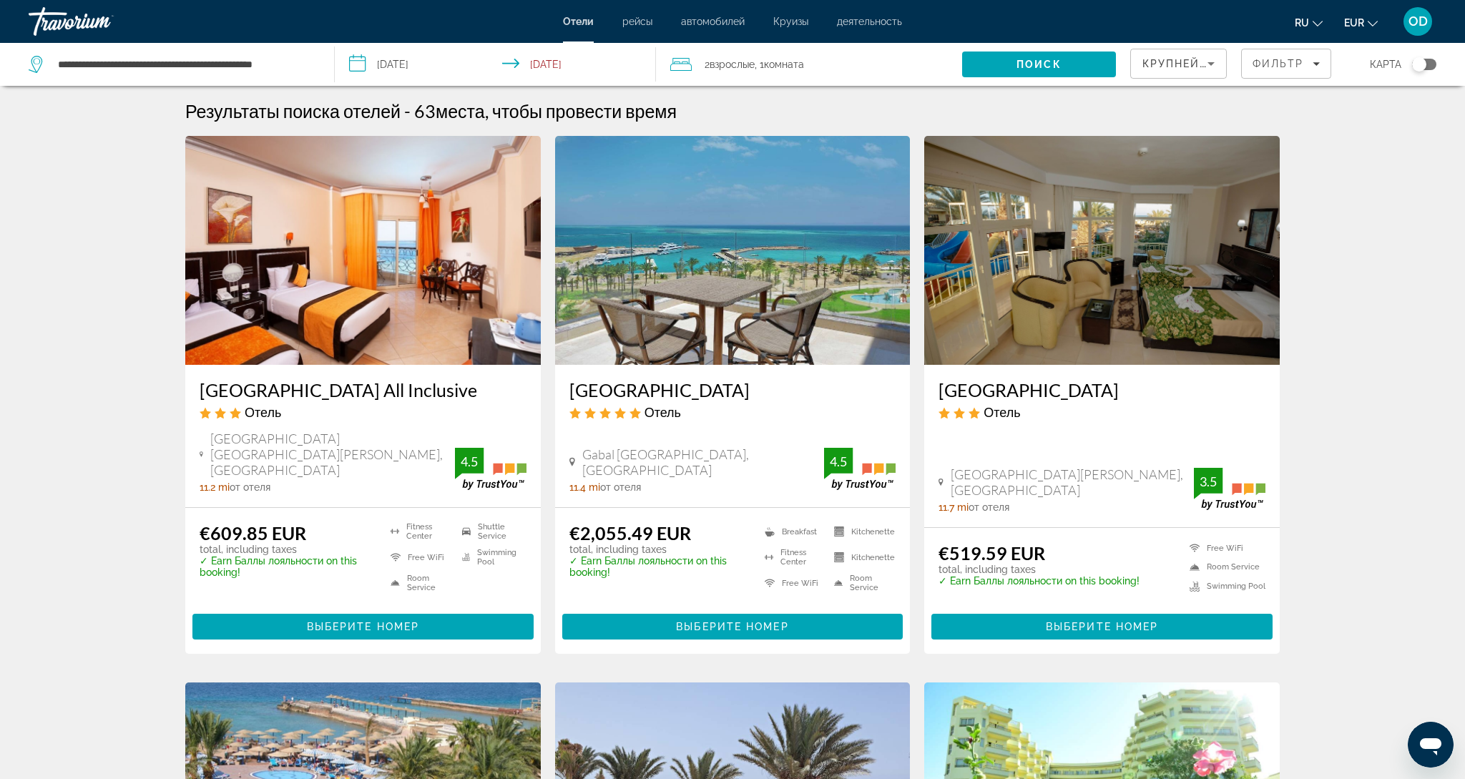
click at [734, 267] on img "Main content" at bounding box center [732, 250] width 355 height 229
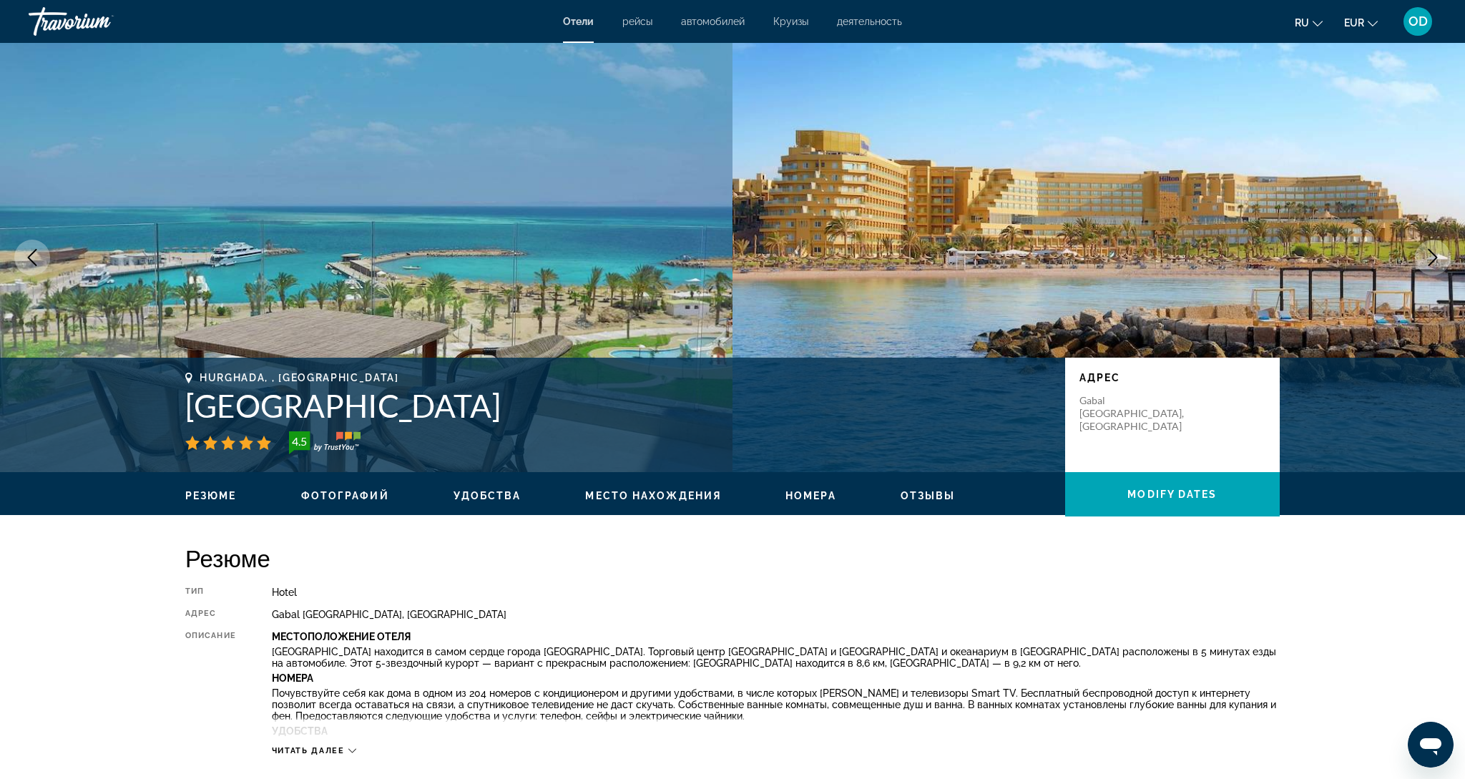
click at [1430, 255] on icon "Next image" at bounding box center [1432, 257] width 17 height 17
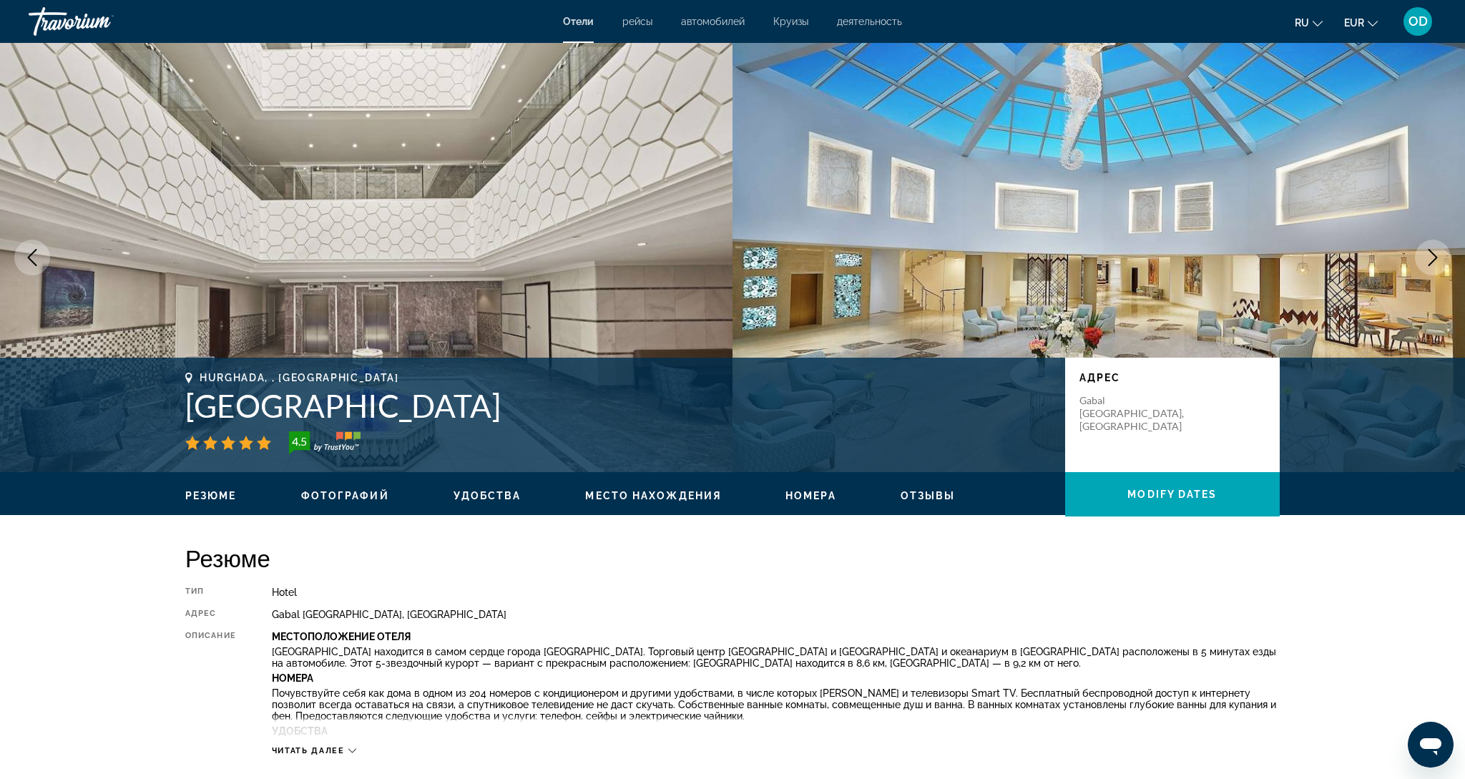
click at [1430, 255] on icon "Next image" at bounding box center [1432, 257] width 17 height 17
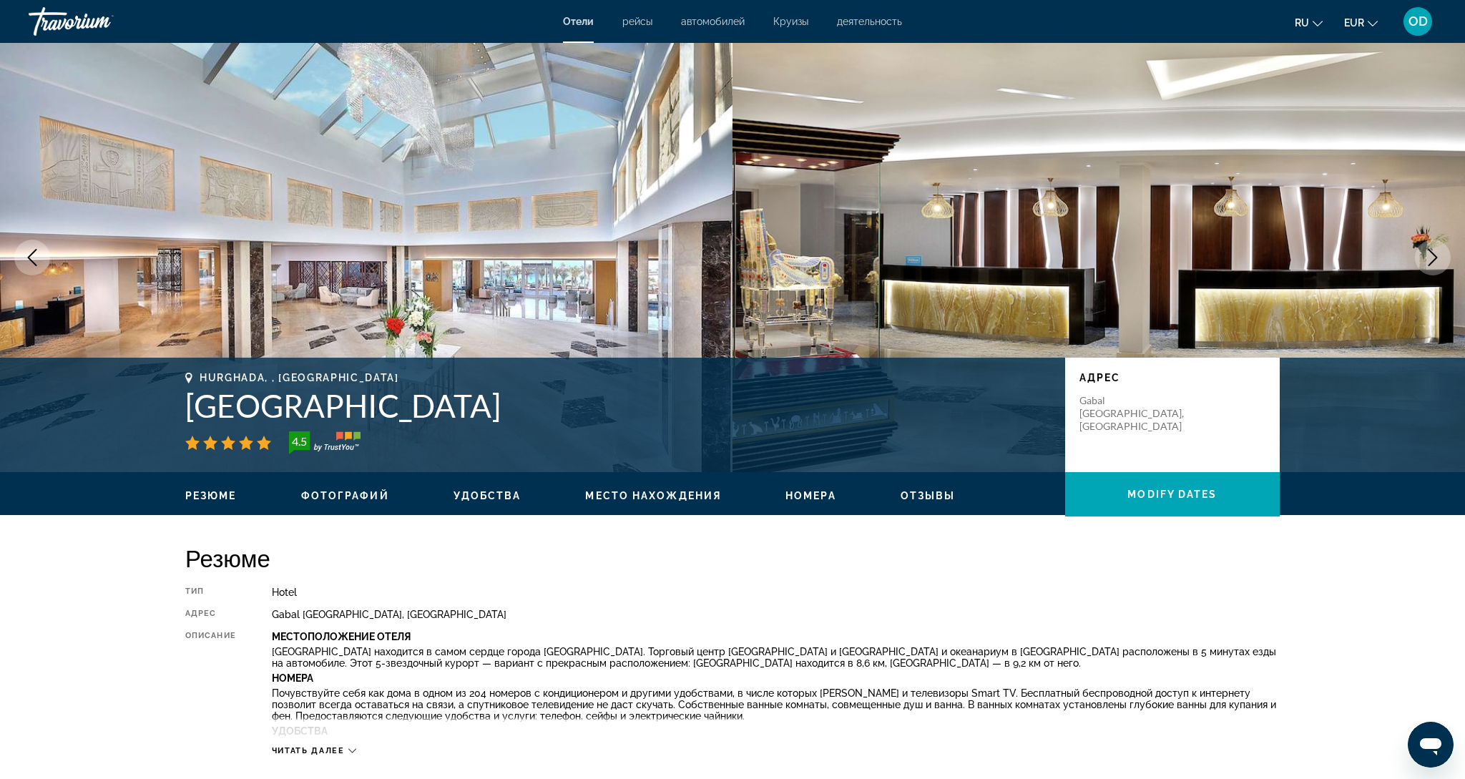
click at [1430, 255] on icon "Next image" at bounding box center [1432, 257] width 17 height 17
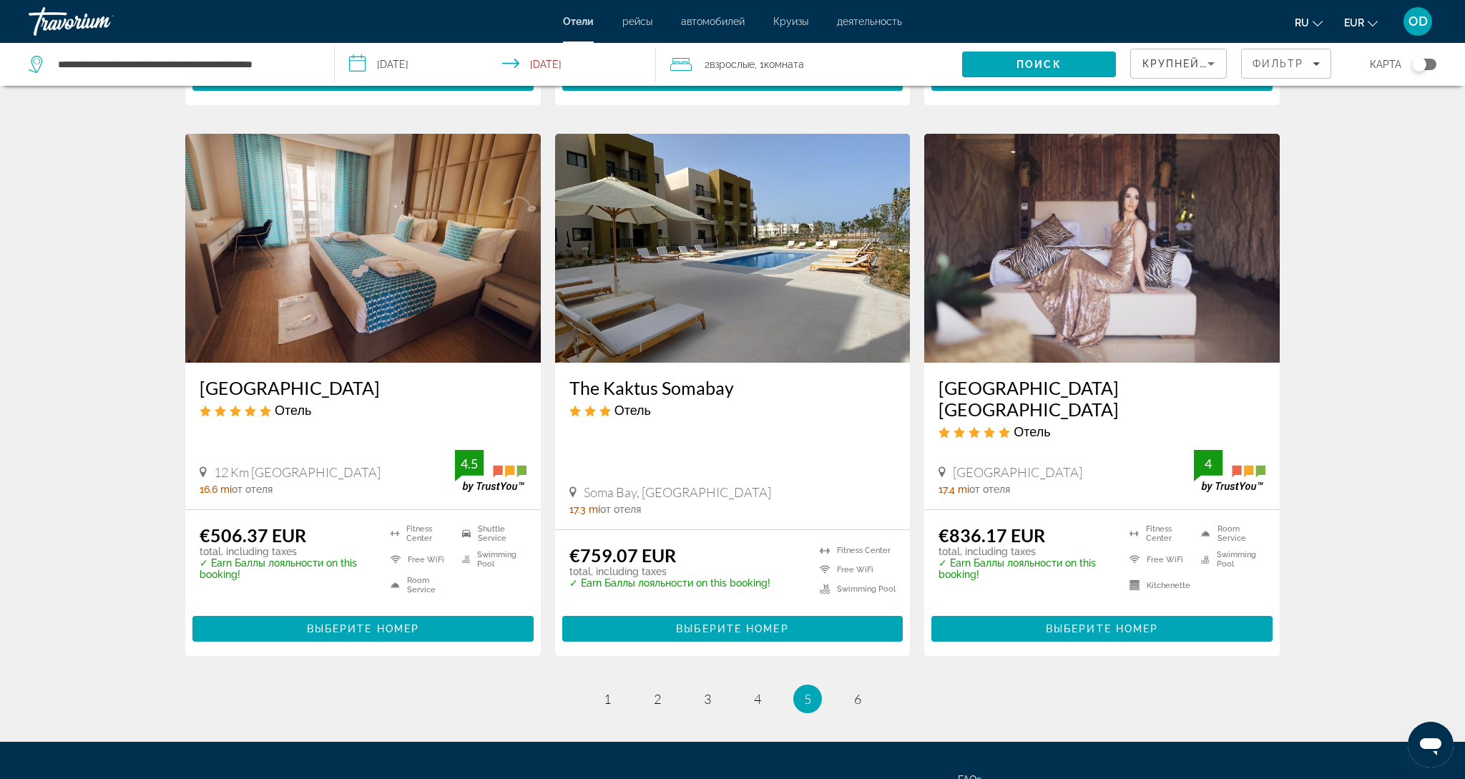
scroll to position [1673, 0]
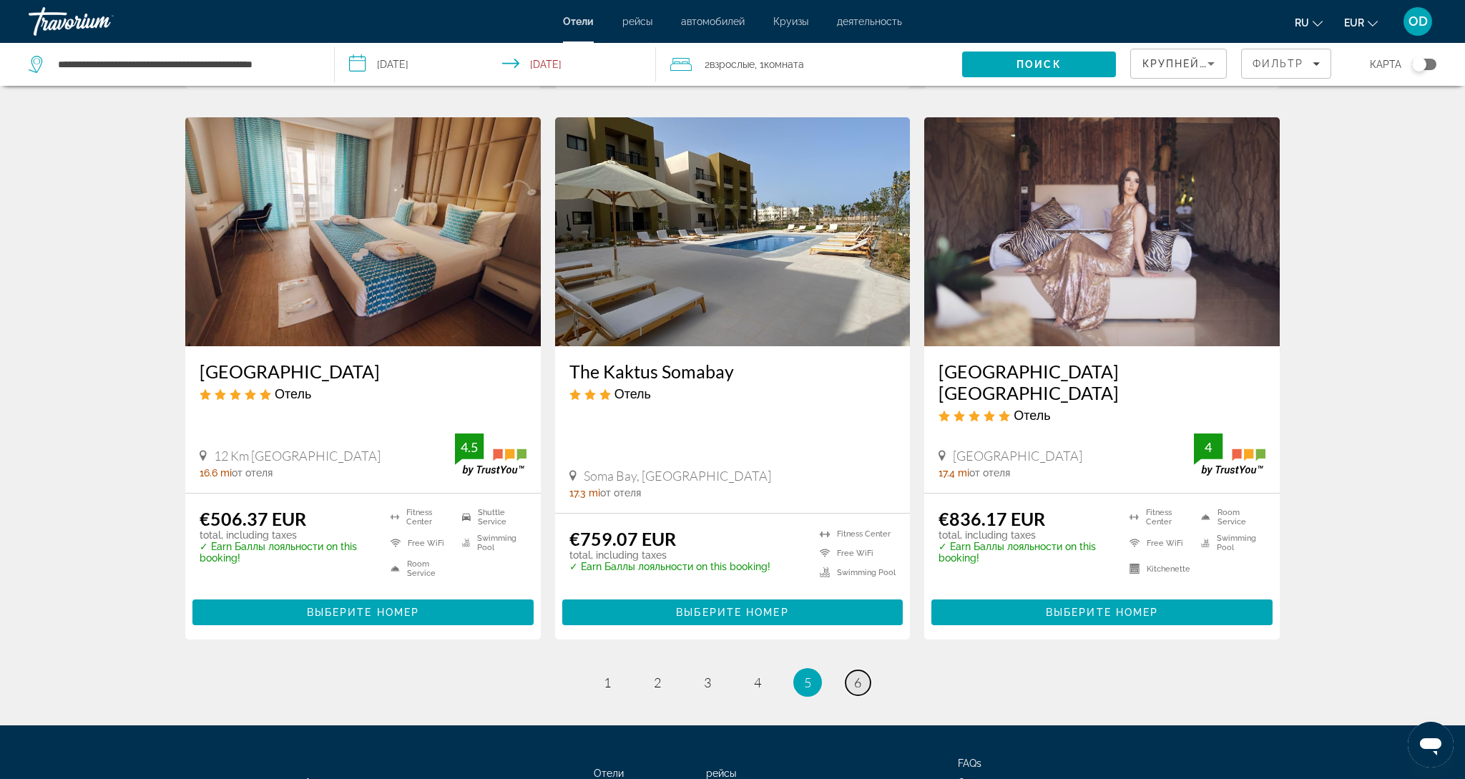
click at [860, 674] on span "6" at bounding box center [857, 682] width 7 height 16
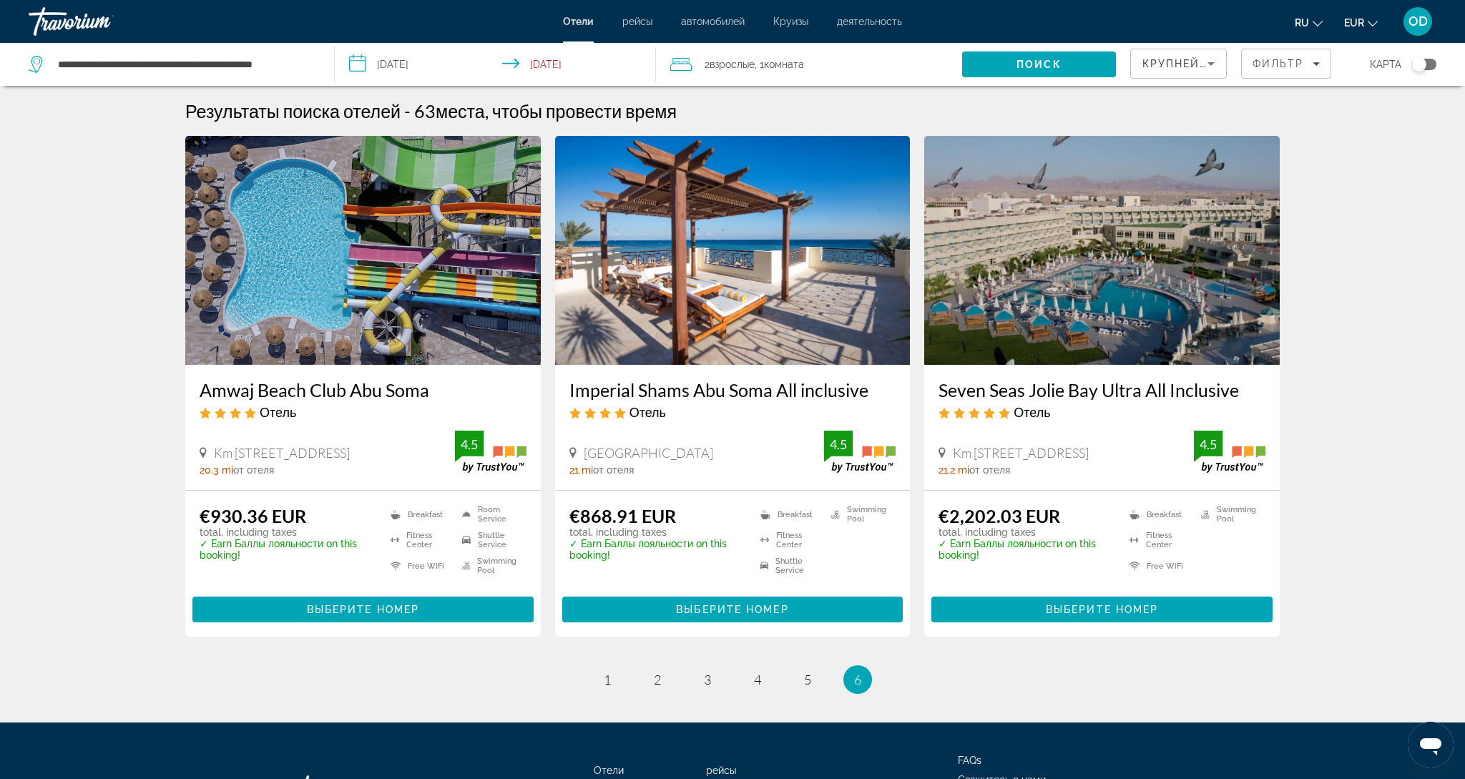
click at [1058, 270] on img "Main content" at bounding box center [1101, 250] width 355 height 229
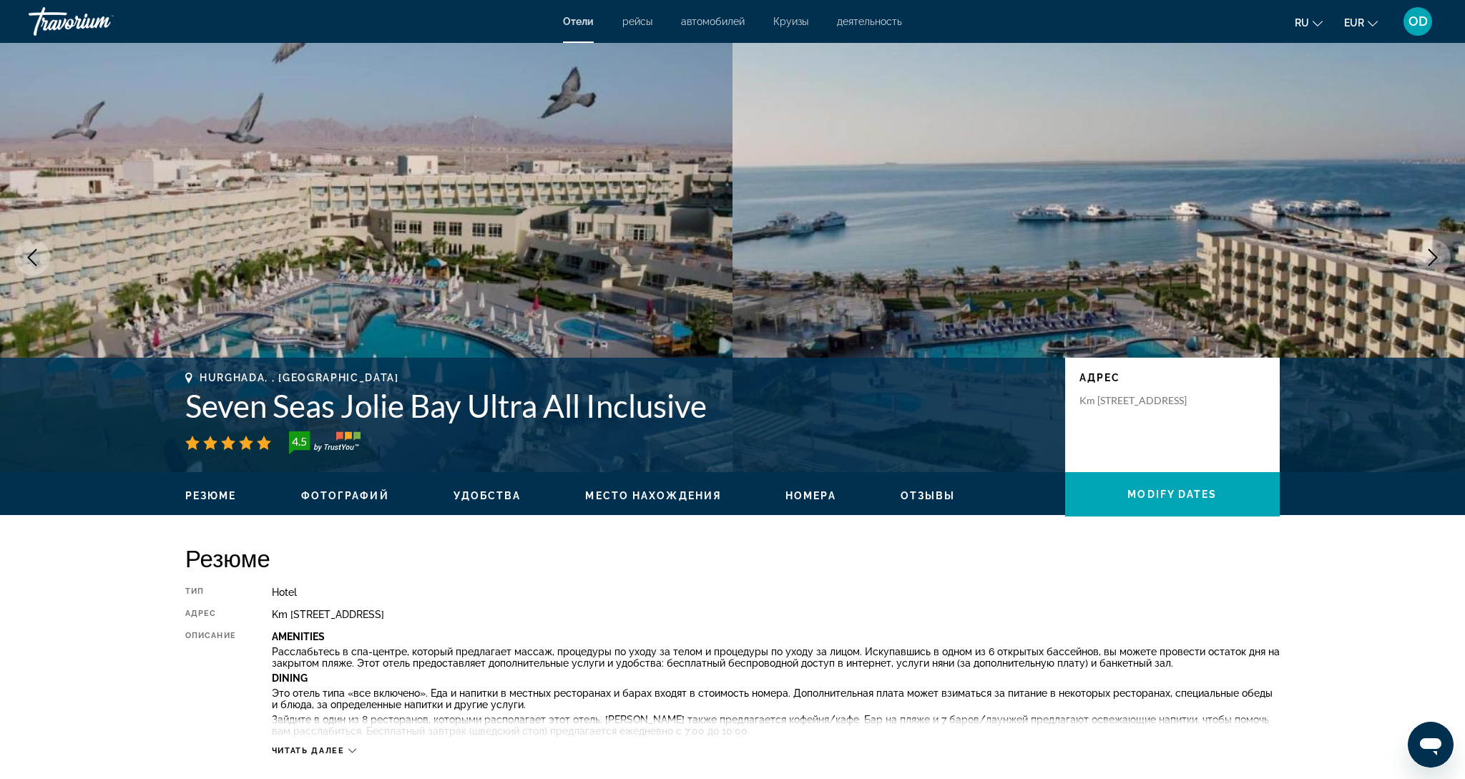
click at [1425, 255] on icon "Next image" at bounding box center [1432, 257] width 17 height 17
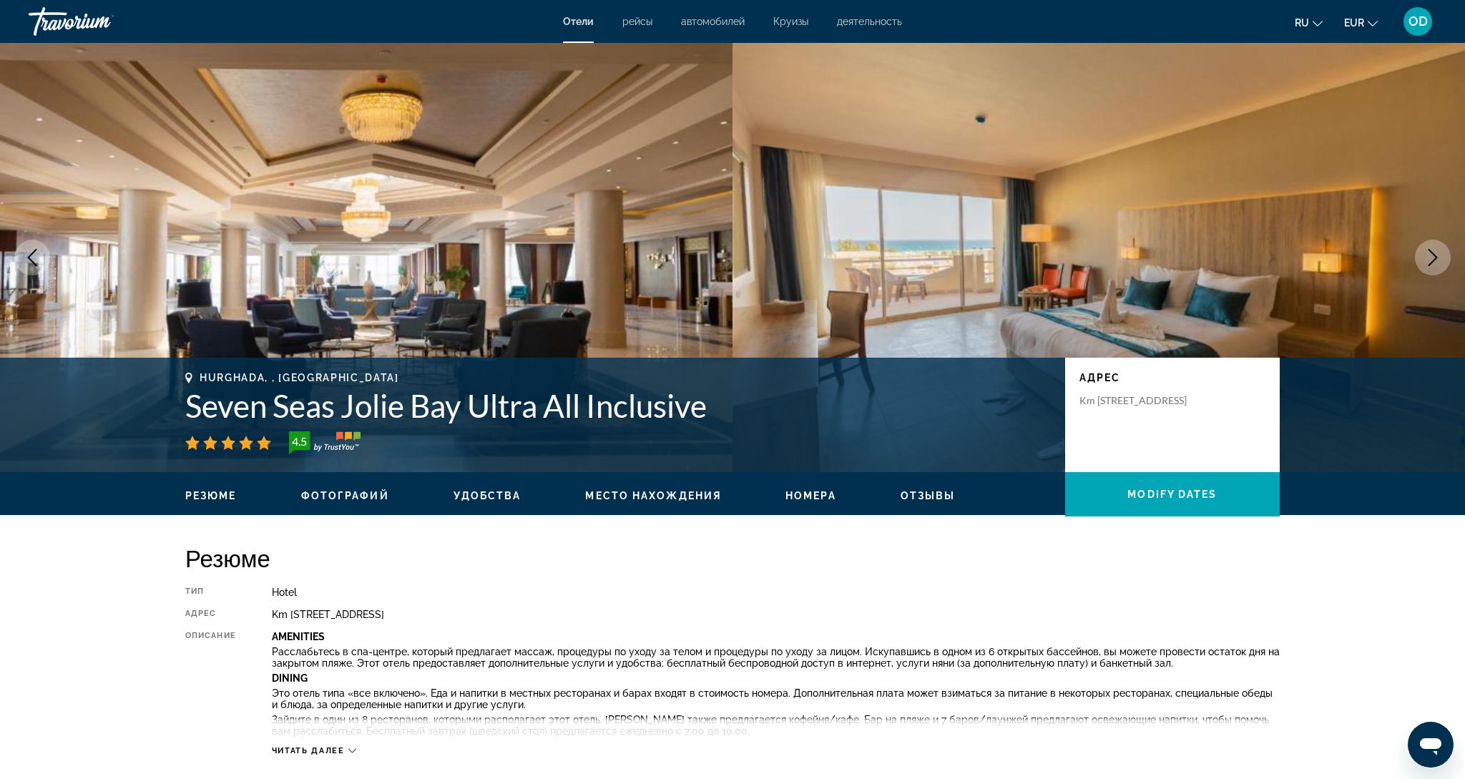
click at [1425, 255] on icon "Next image" at bounding box center [1432, 257] width 17 height 17
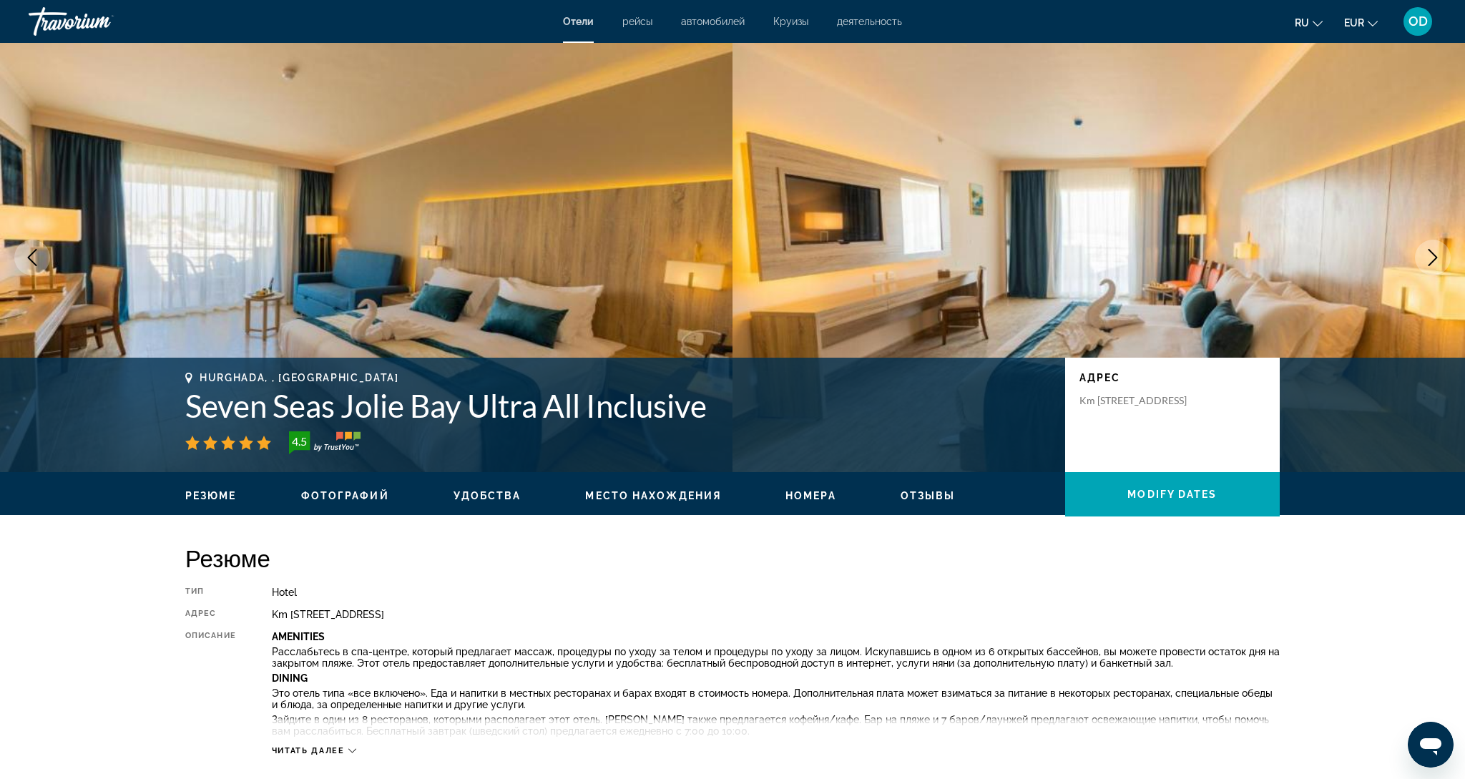
click at [1425, 255] on icon "Next image" at bounding box center [1432, 257] width 17 height 17
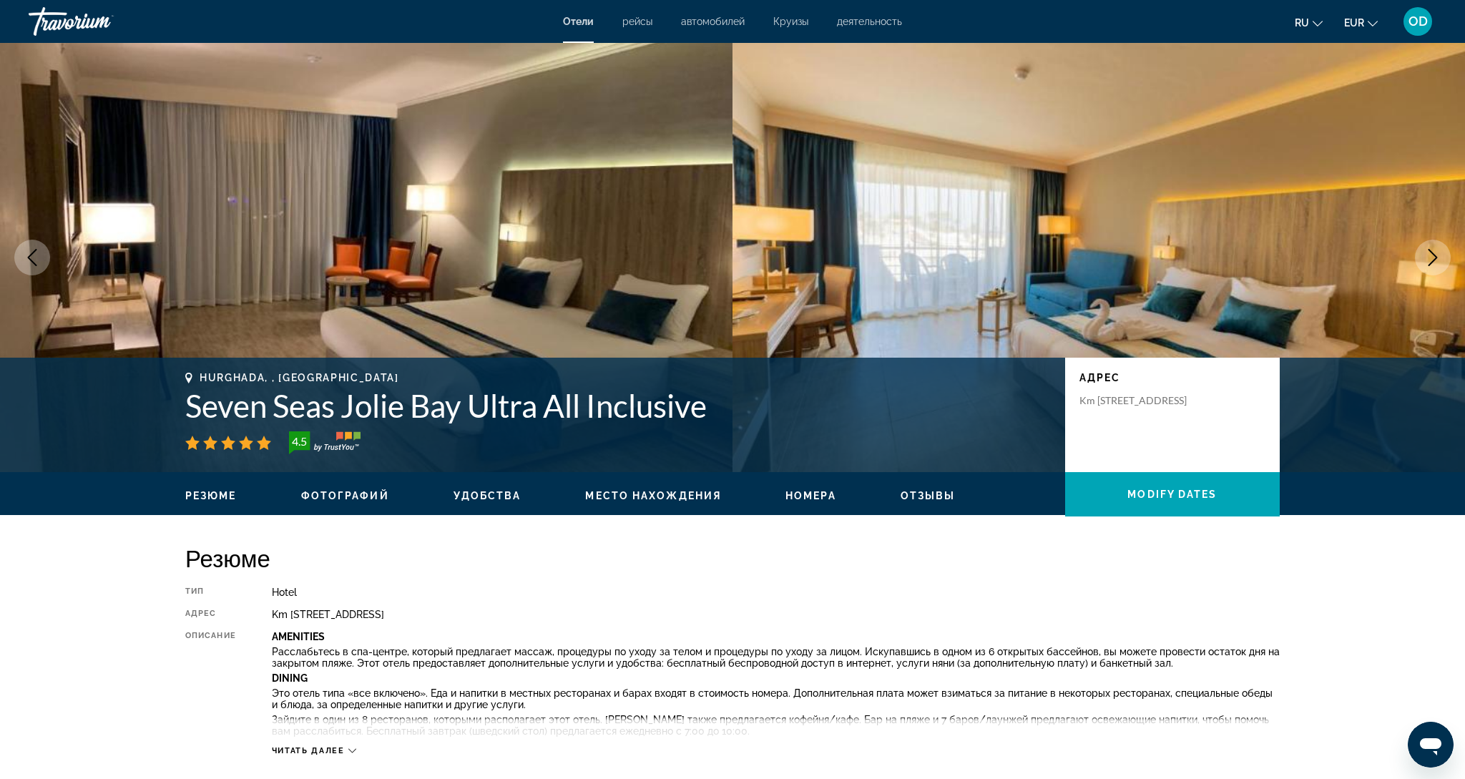
scroll to position [1, 0]
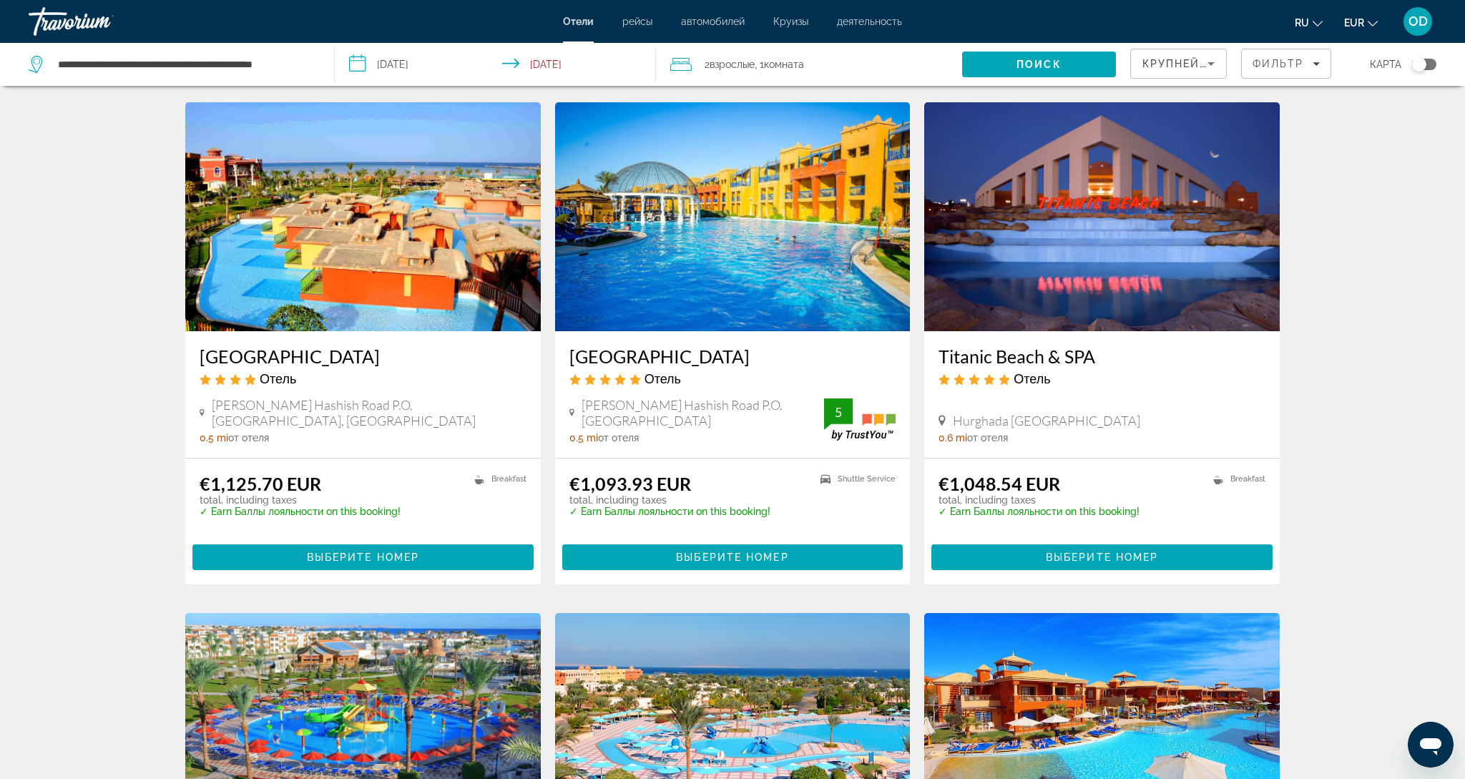
scroll to position [538, 0]
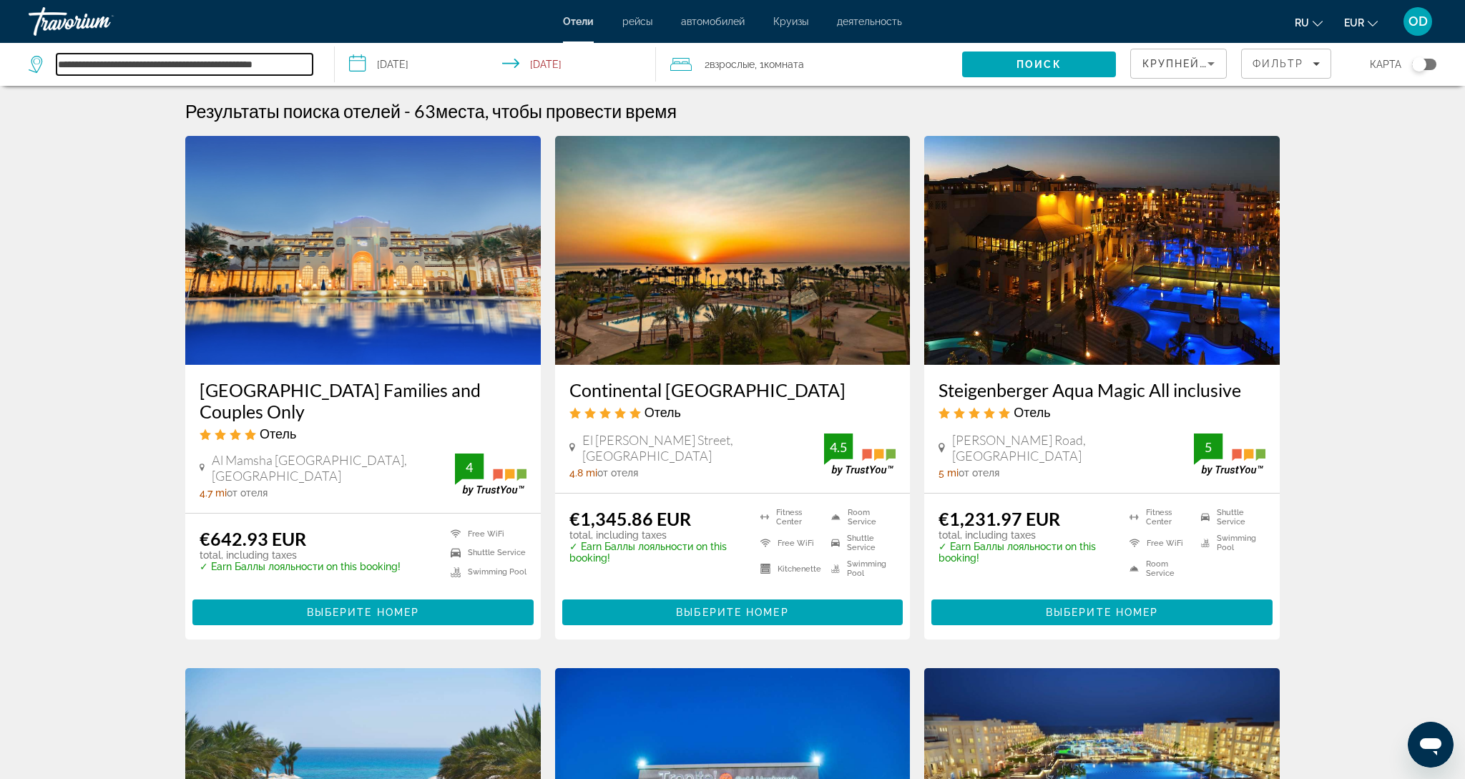
click at [199, 67] on input "**********" at bounding box center [184, 64] width 256 height 21
click at [39, 64] on icon "Search widget" at bounding box center [37, 64] width 17 height 17
click at [39, 66] on icon "Search widget" at bounding box center [37, 64] width 17 height 17
click at [40, 61] on icon "Search widget" at bounding box center [37, 64] width 17 height 17
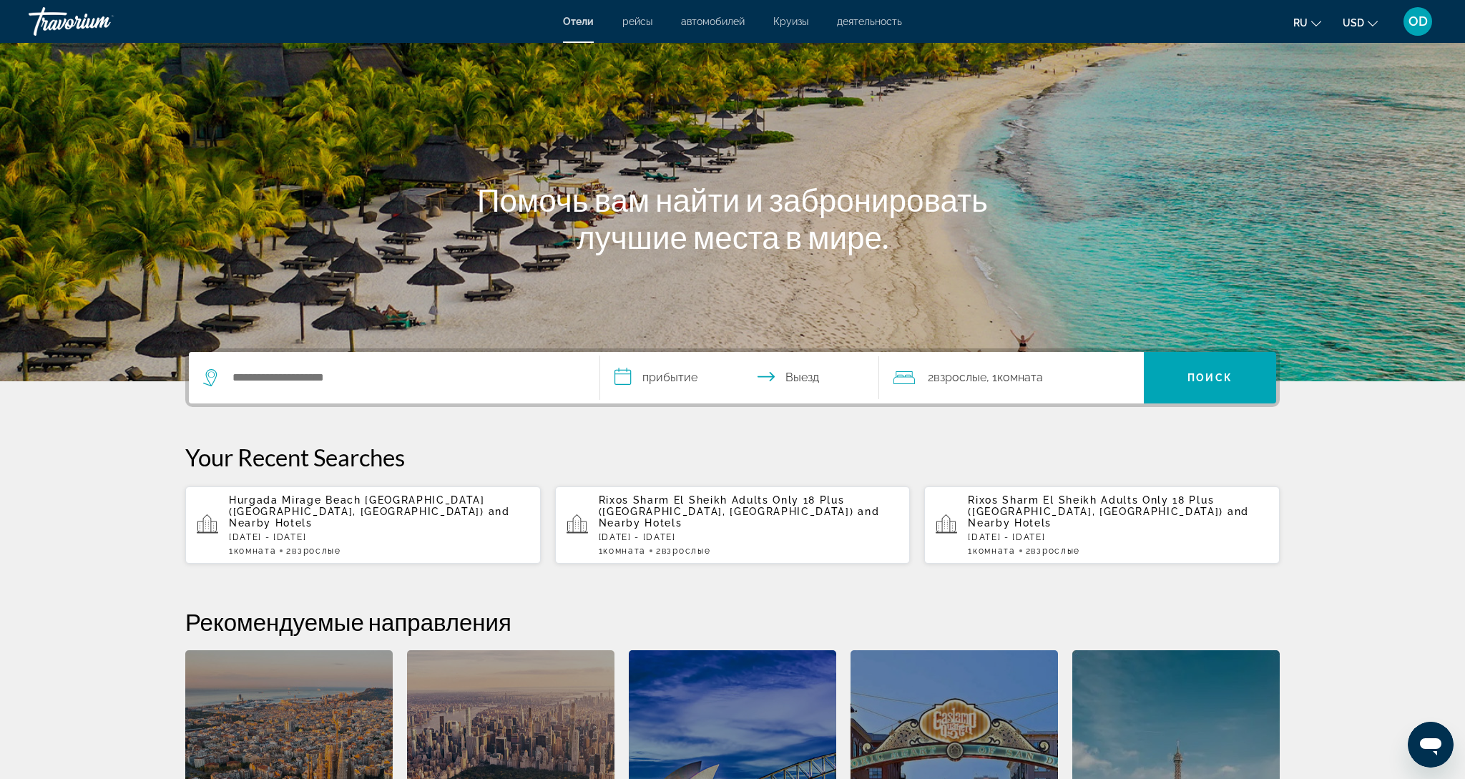
scroll to position [49, 0]
click at [262, 373] on input "Search hotel destination" at bounding box center [404, 376] width 347 height 21
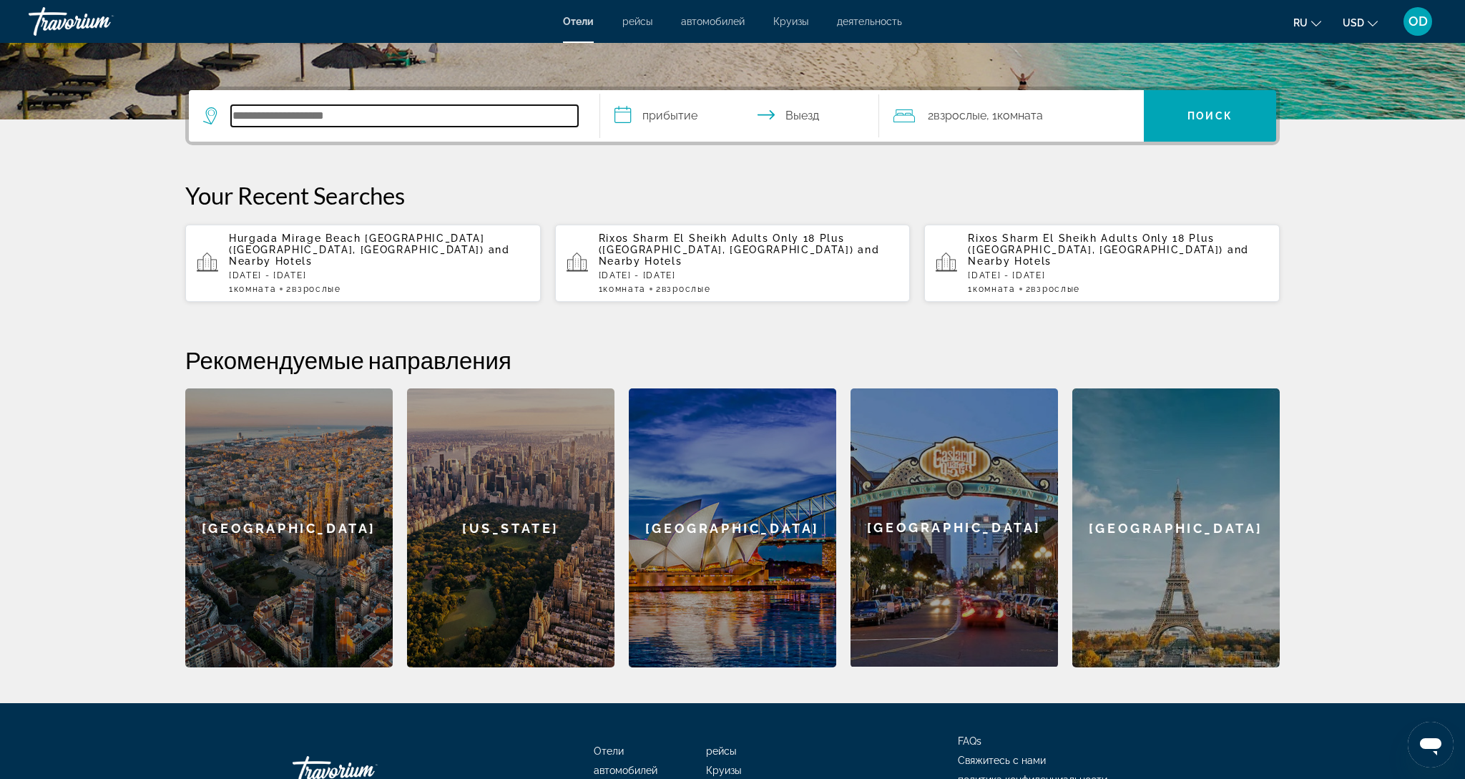
scroll to position [350, 0]
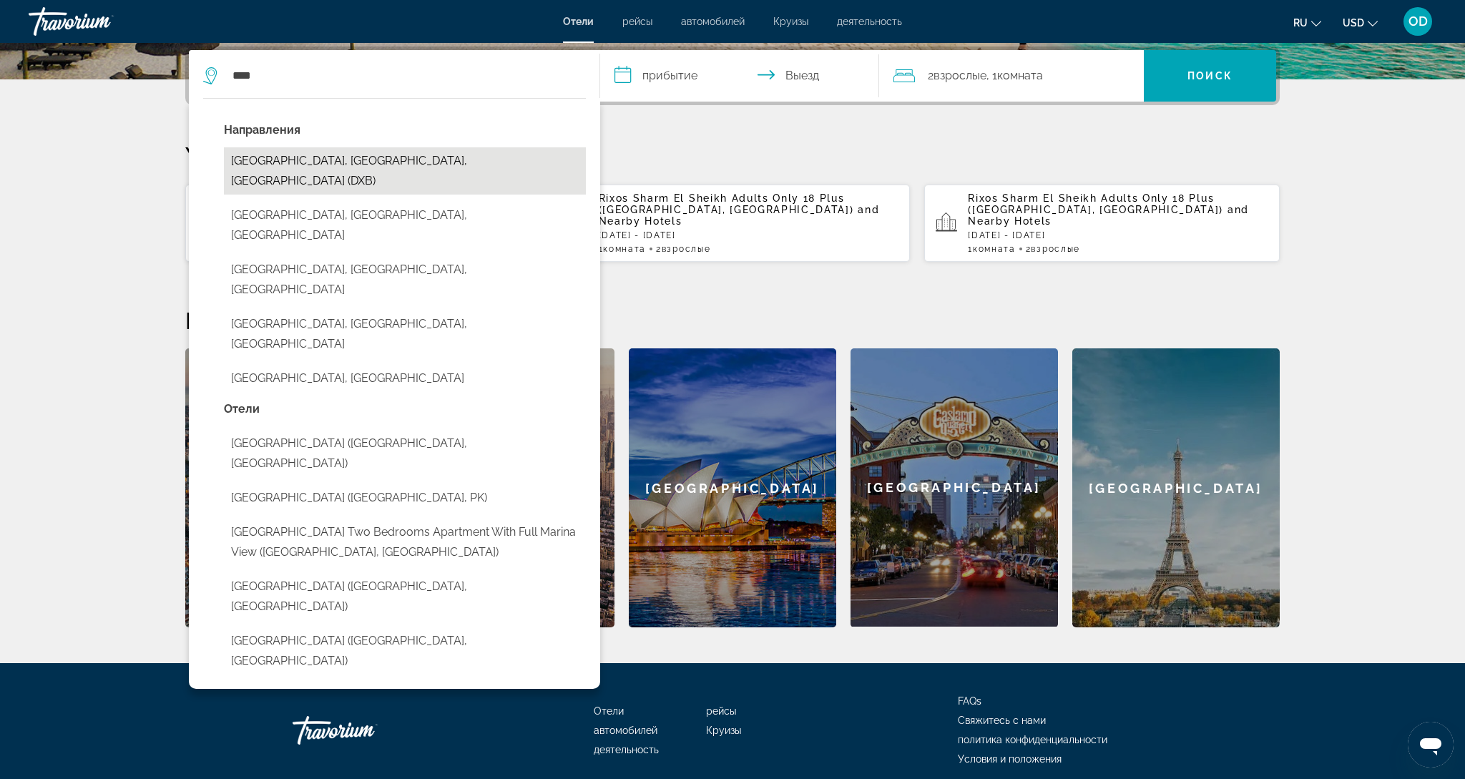
click at [363, 160] on button "[GEOGRAPHIC_DATA], [GEOGRAPHIC_DATA], [GEOGRAPHIC_DATA] (DXB)" at bounding box center [405, 170] width 362 height 47
type input "**********"
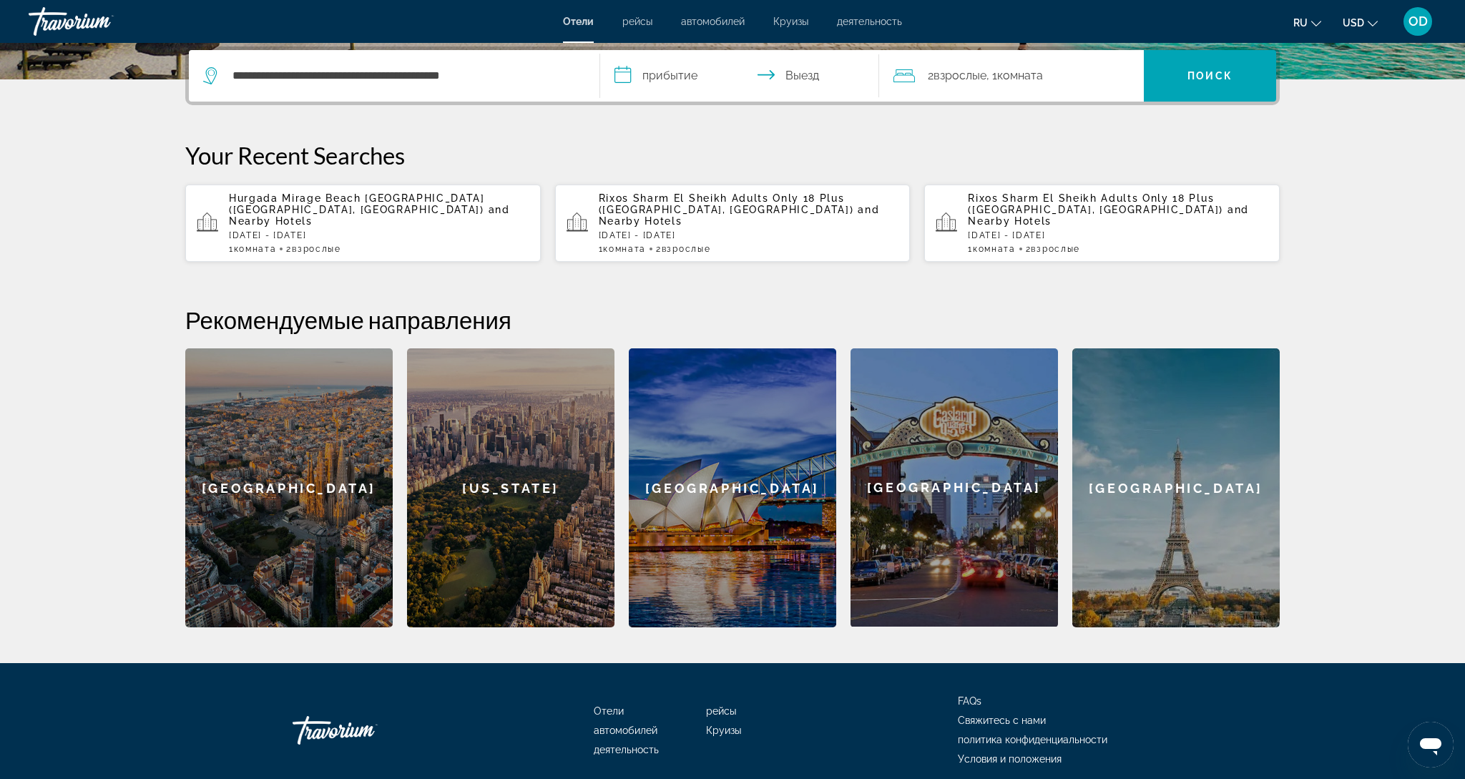
click at [637, 82] on input "**********" at bounding box center [742, 78] width 285 height 56
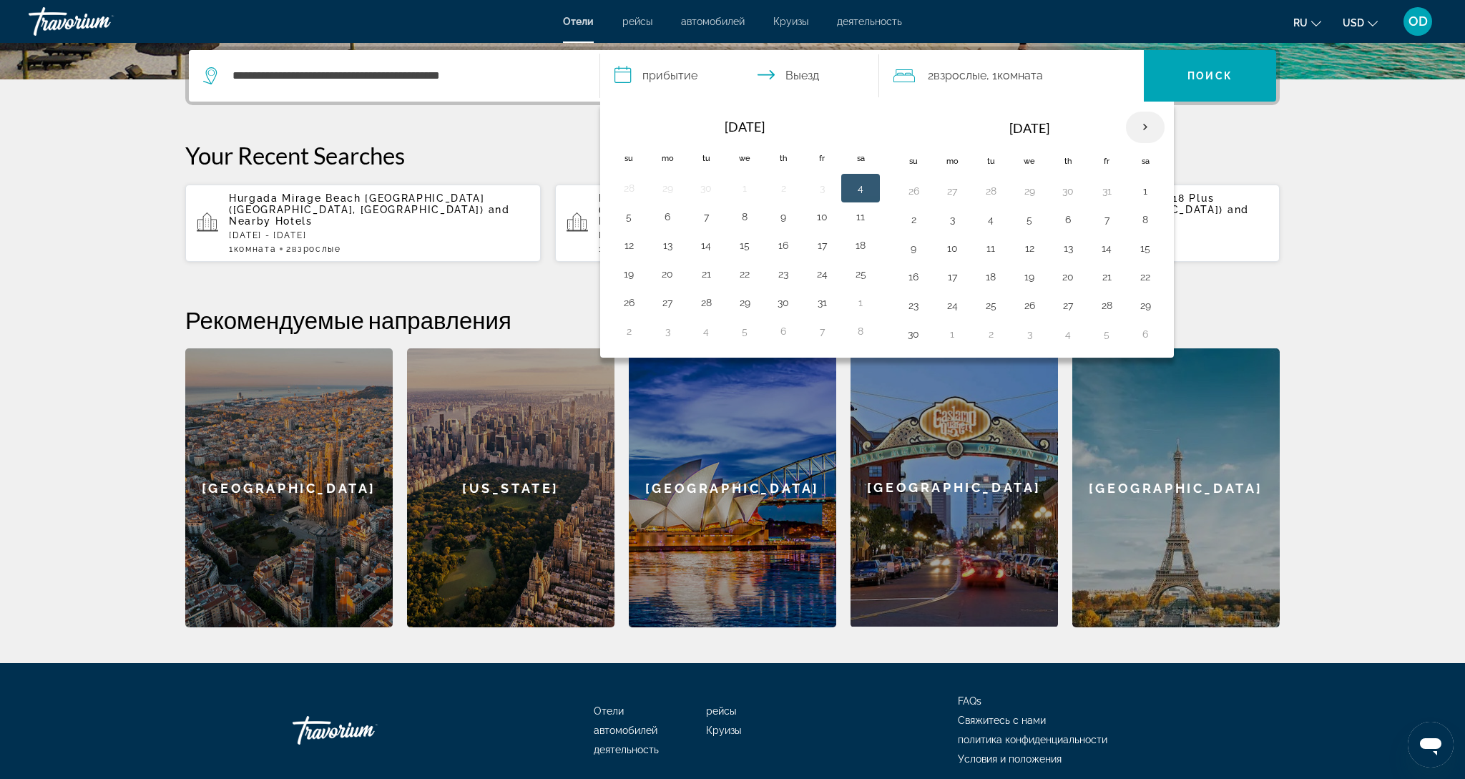
click at [1147, 131] on th "Next month" at bounding box center [1145, 127] width 39 height 31
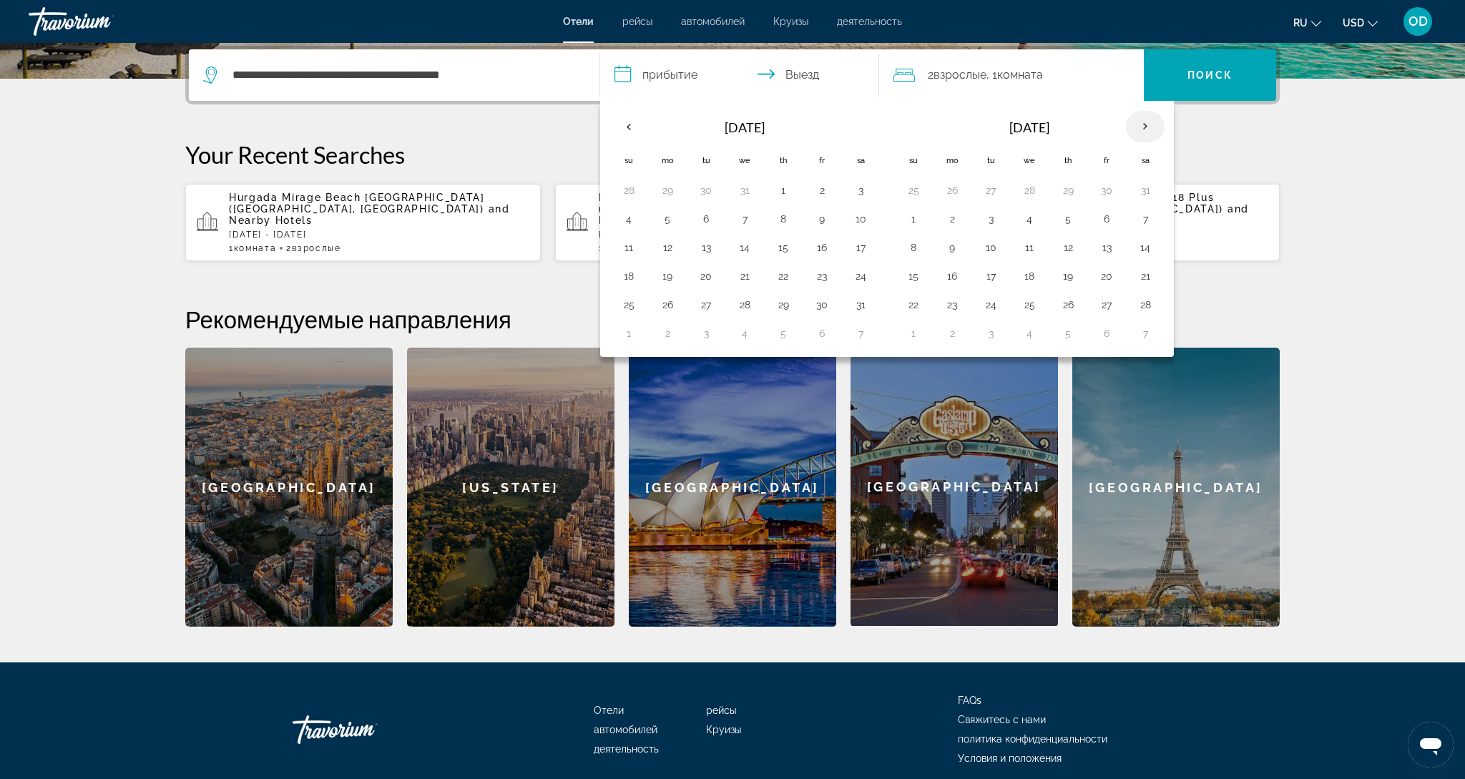
click at [1147, 131] on th "Next month" at bounding box center [1145, 126] width 39 height 31
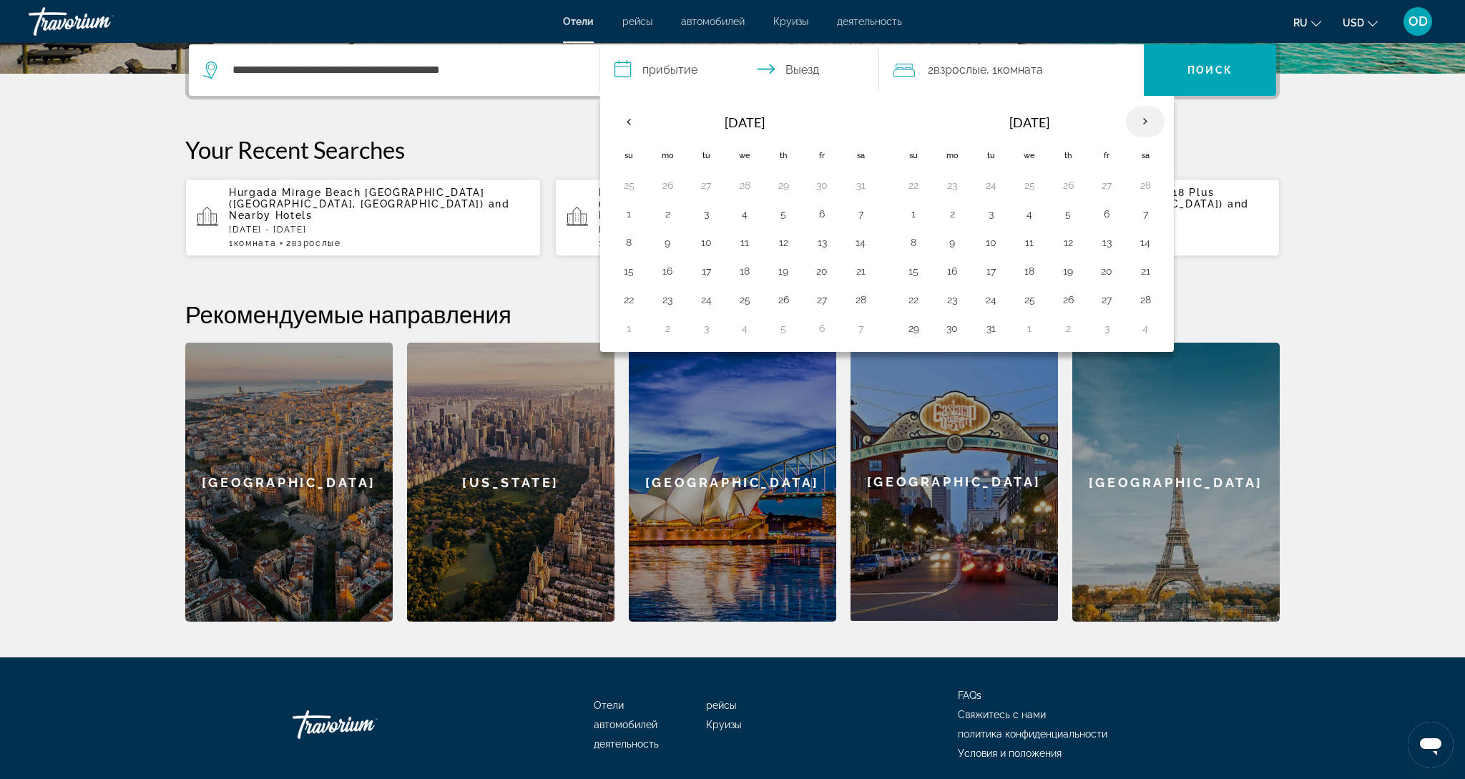
click at [1147, 131] on th "Next month" at bounding box center [1145, 121] width 39 height 31
click at [634, 272] on button "15" at bounding box center [628, 271] width 23 height 20
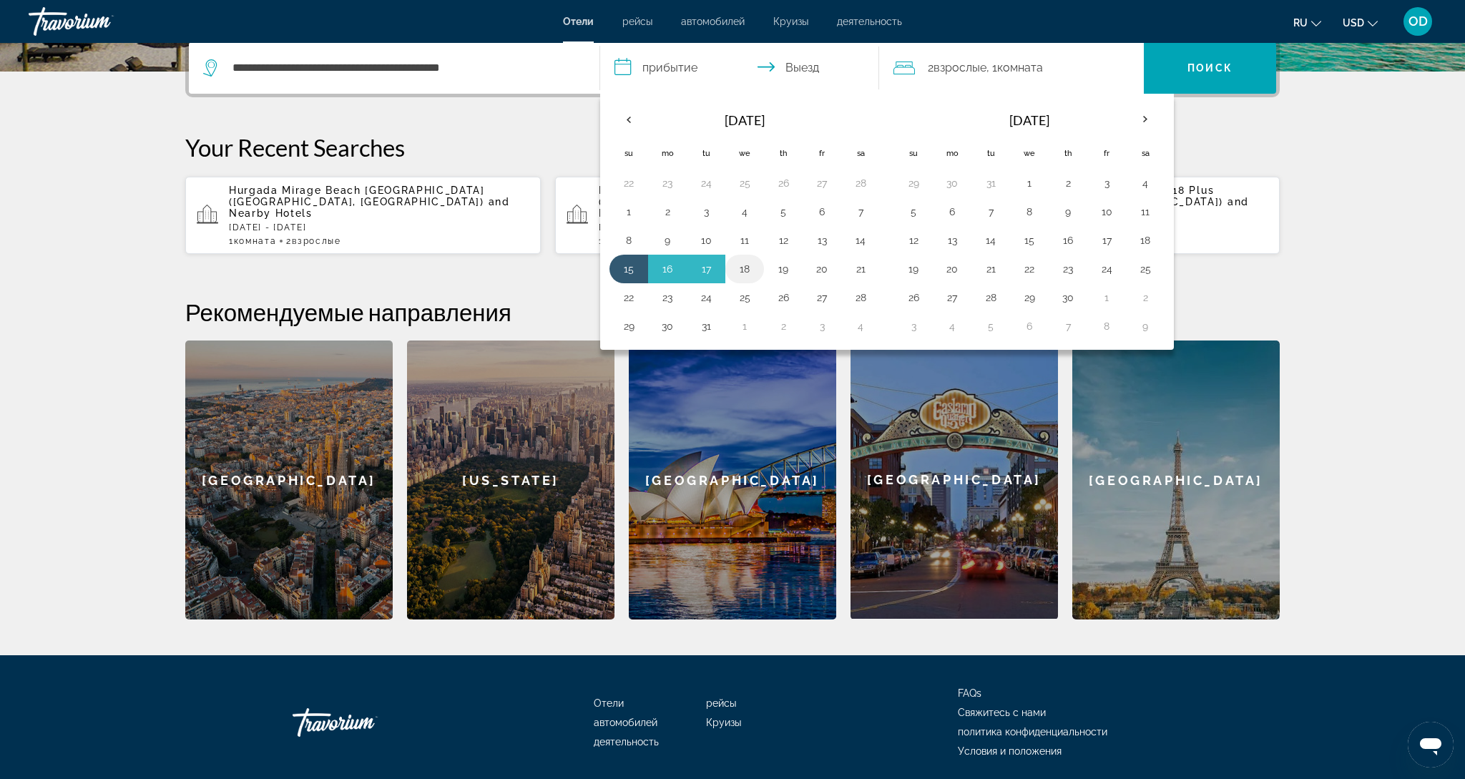
click at [755, 275] on button "18" at bounding box center [744, 269] width 23 height 20
type input "**********"
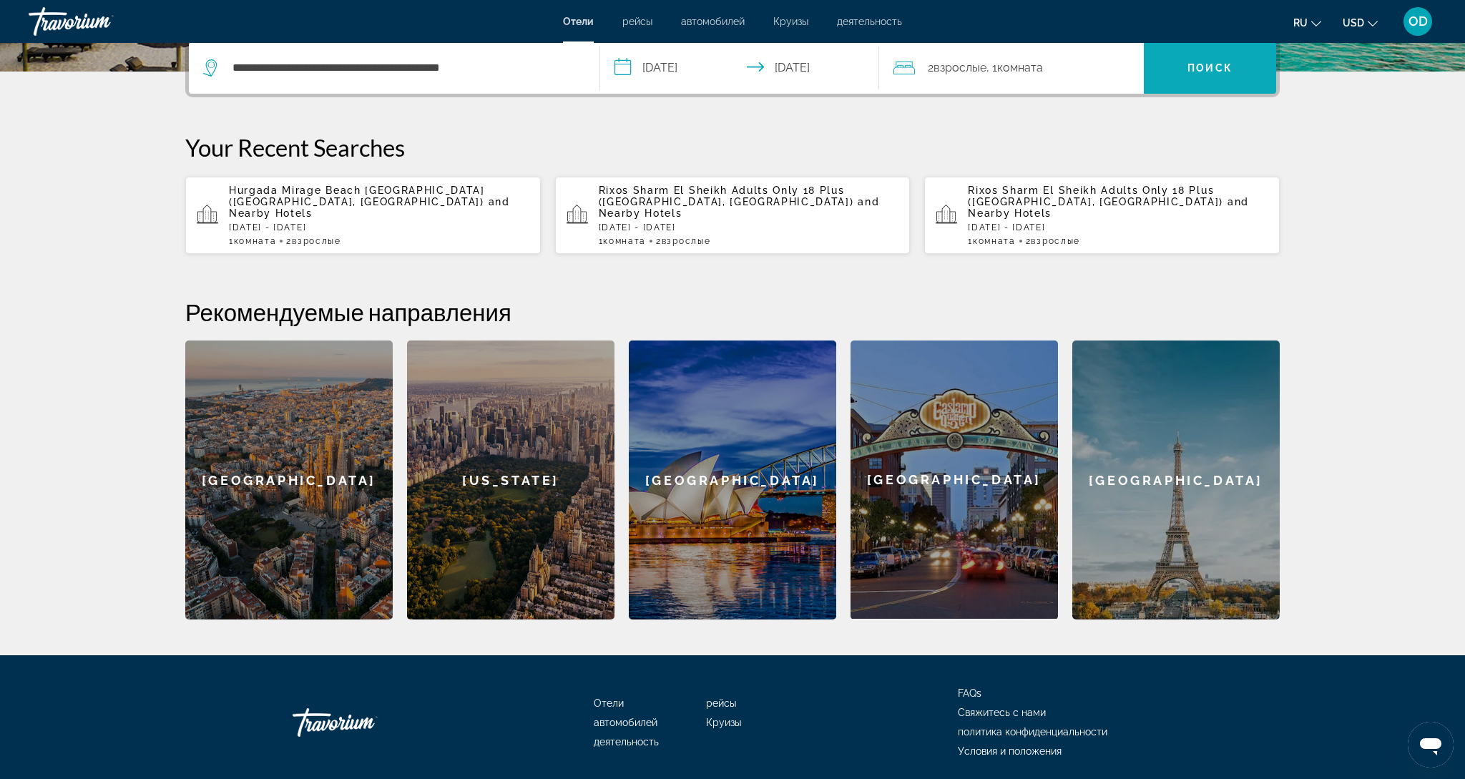
click at [1197, 77] on span "Search" at bounding box center [1209, 68] width 132 height 34
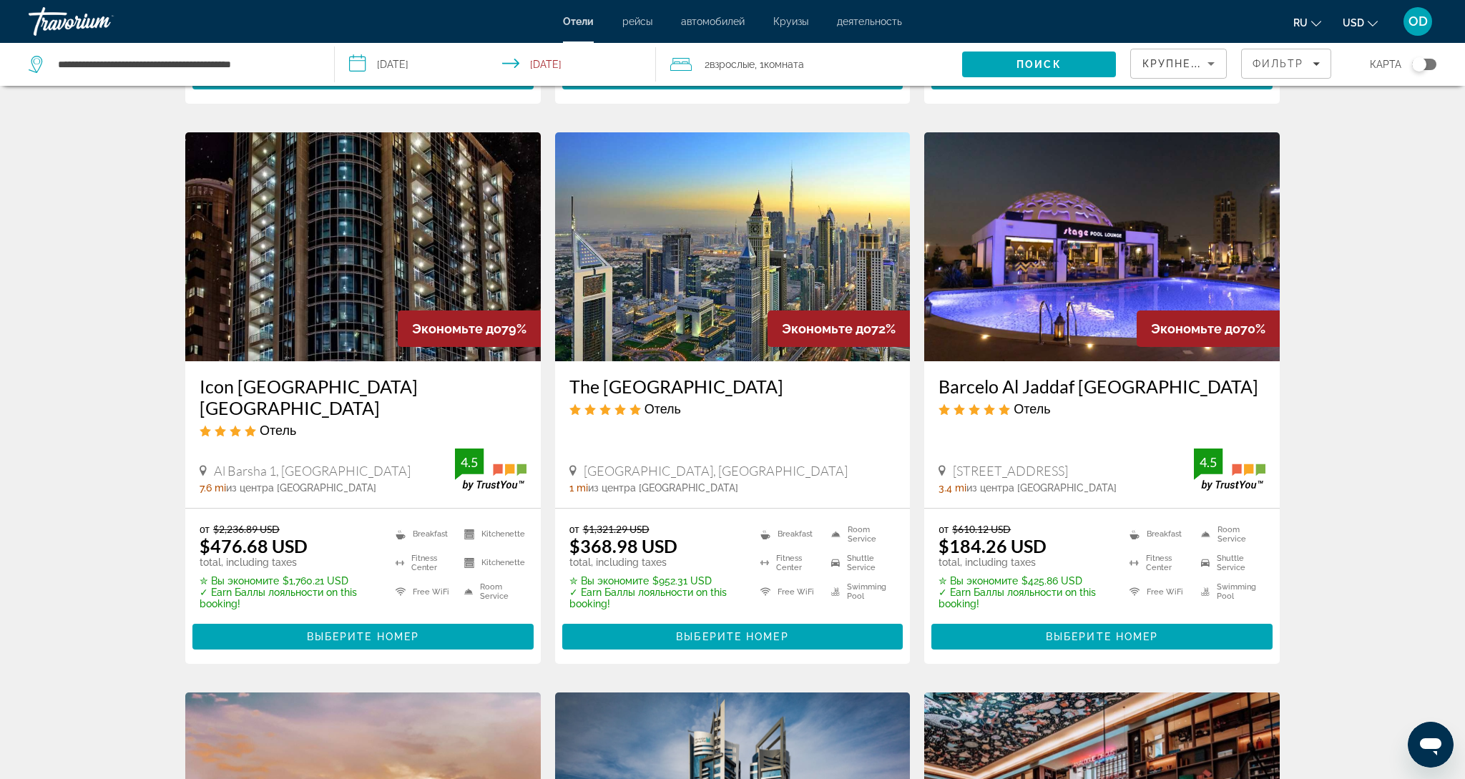
scroll to position [587, 0]
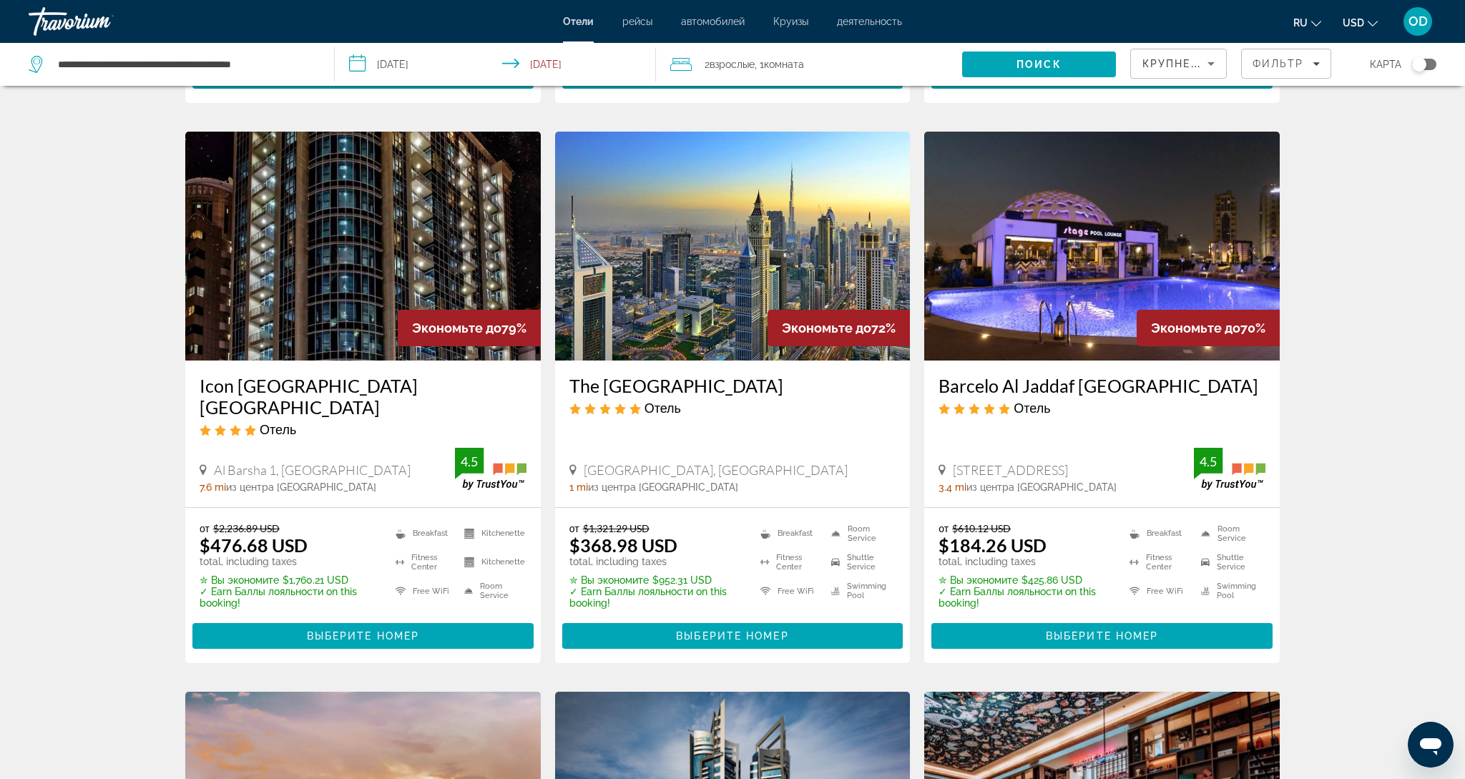
click at [684, 255] on img "Main content" at bounding box center [732, 246] width 355 height 229
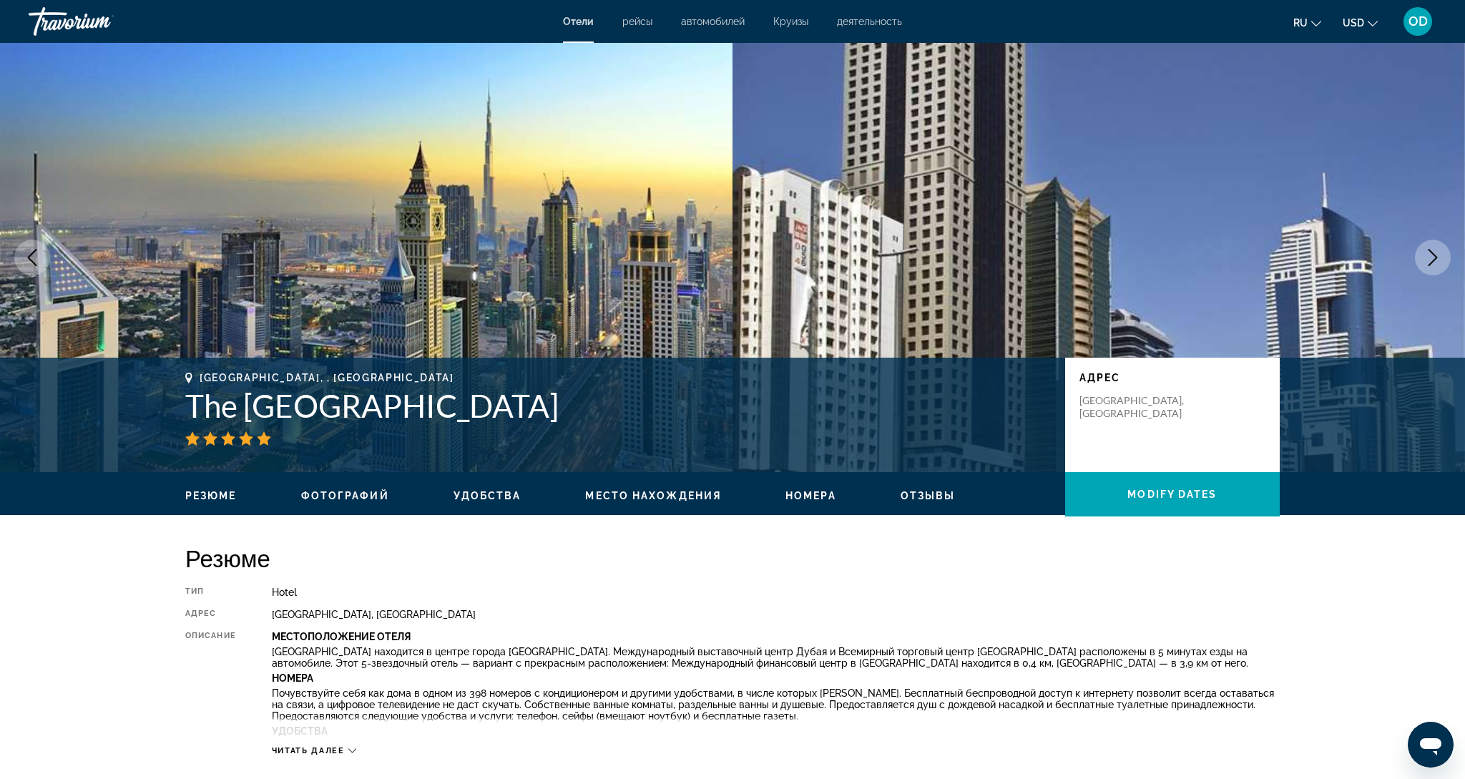
click at [1429, 253] on icon "Next image" at bounding box center [1432, 257] width 17 height 17
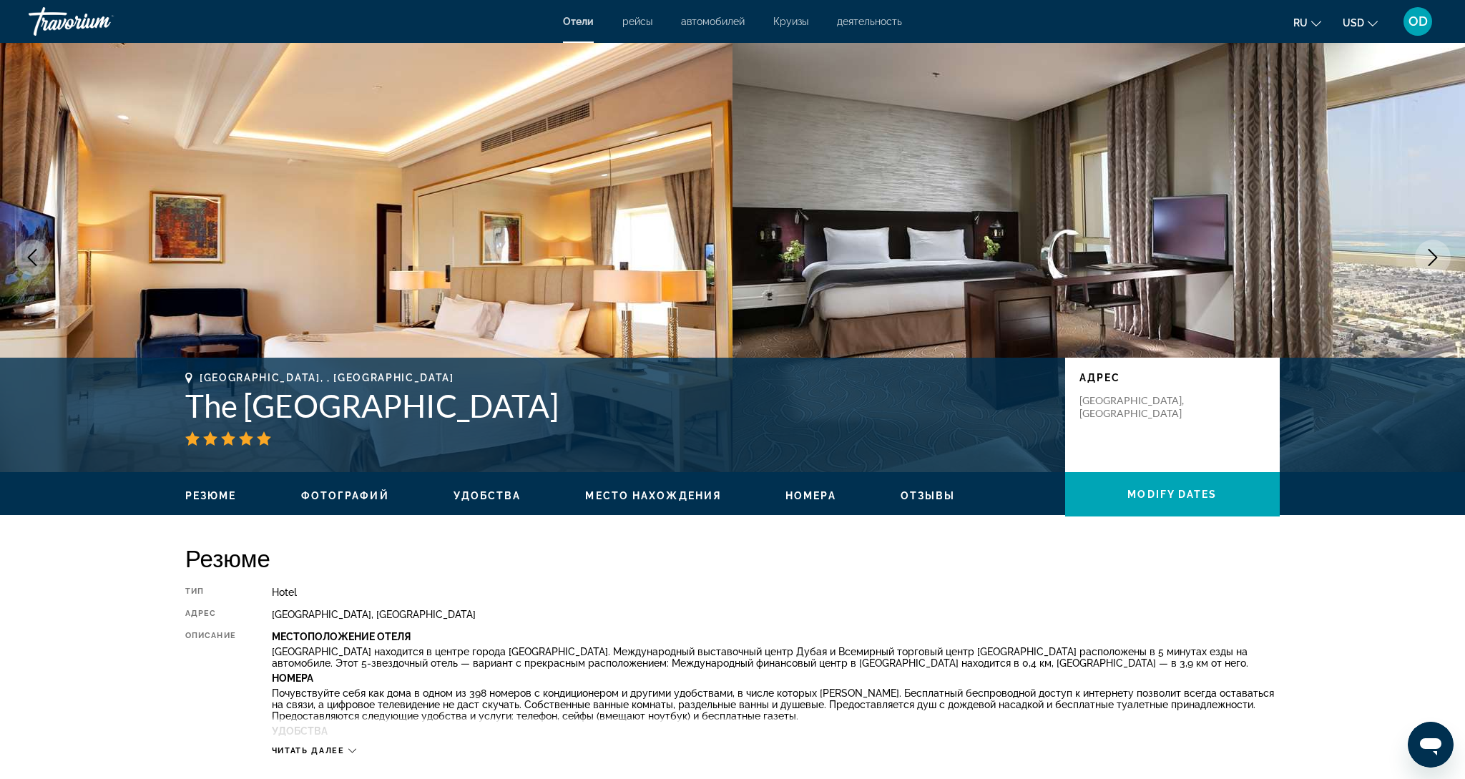
click at [1429, 253] on icon "Next image" at bounding box center [1432, 257] width 17 height 17
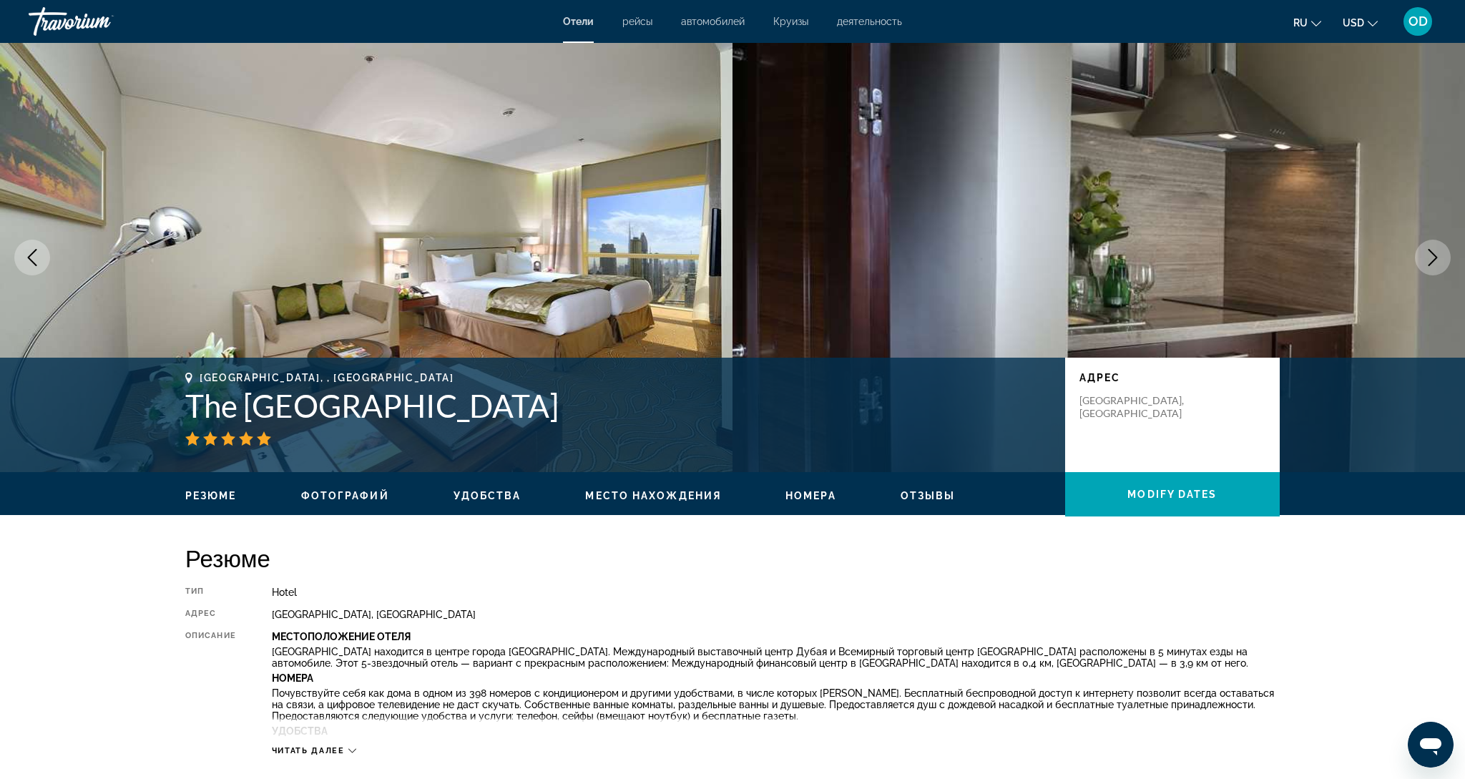
click at [1429, 253] on icon "Next image" at bounding box center [1432, 257] width 17 height 17
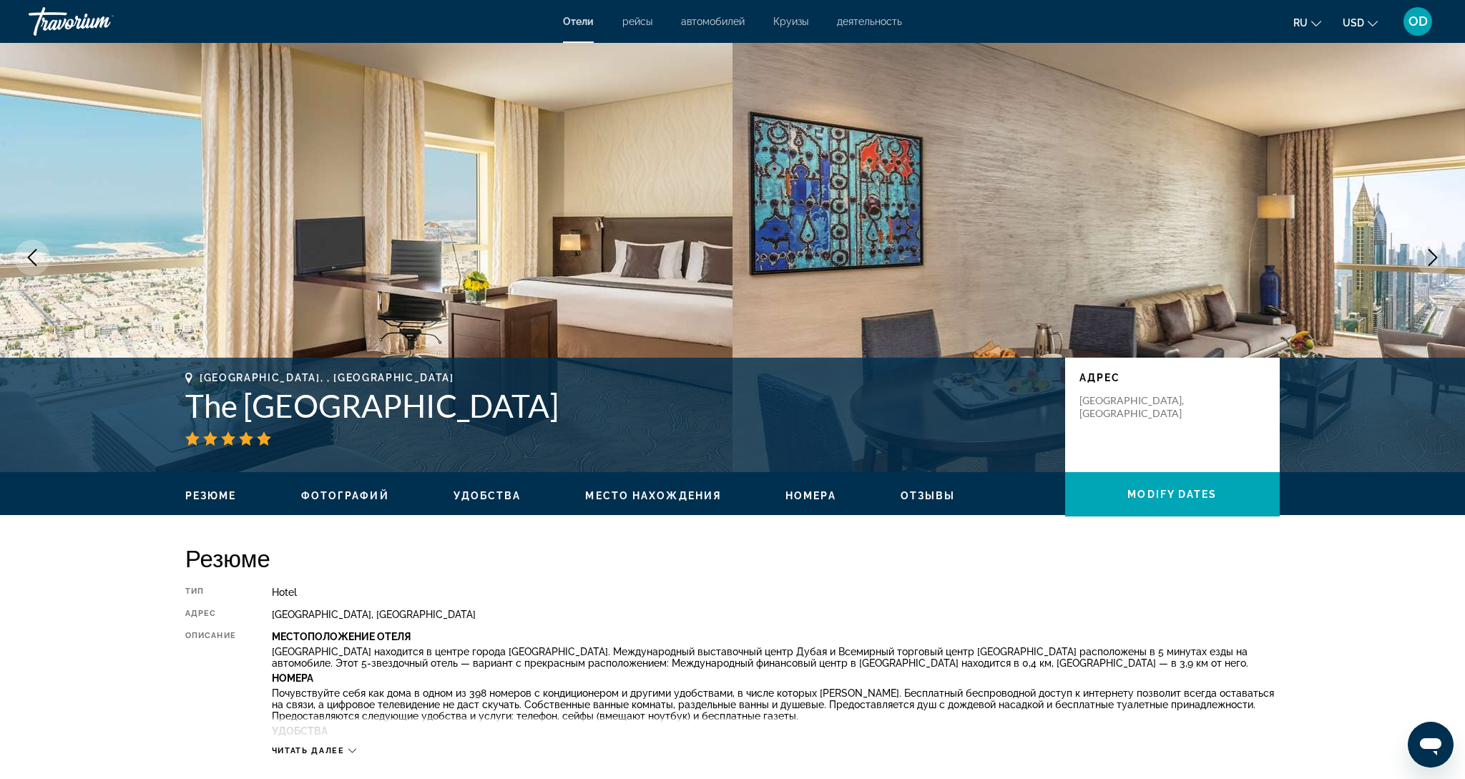
click at [1429, 253] on icon "Next image" at bounding box center [1432, 257] width 17 height 17
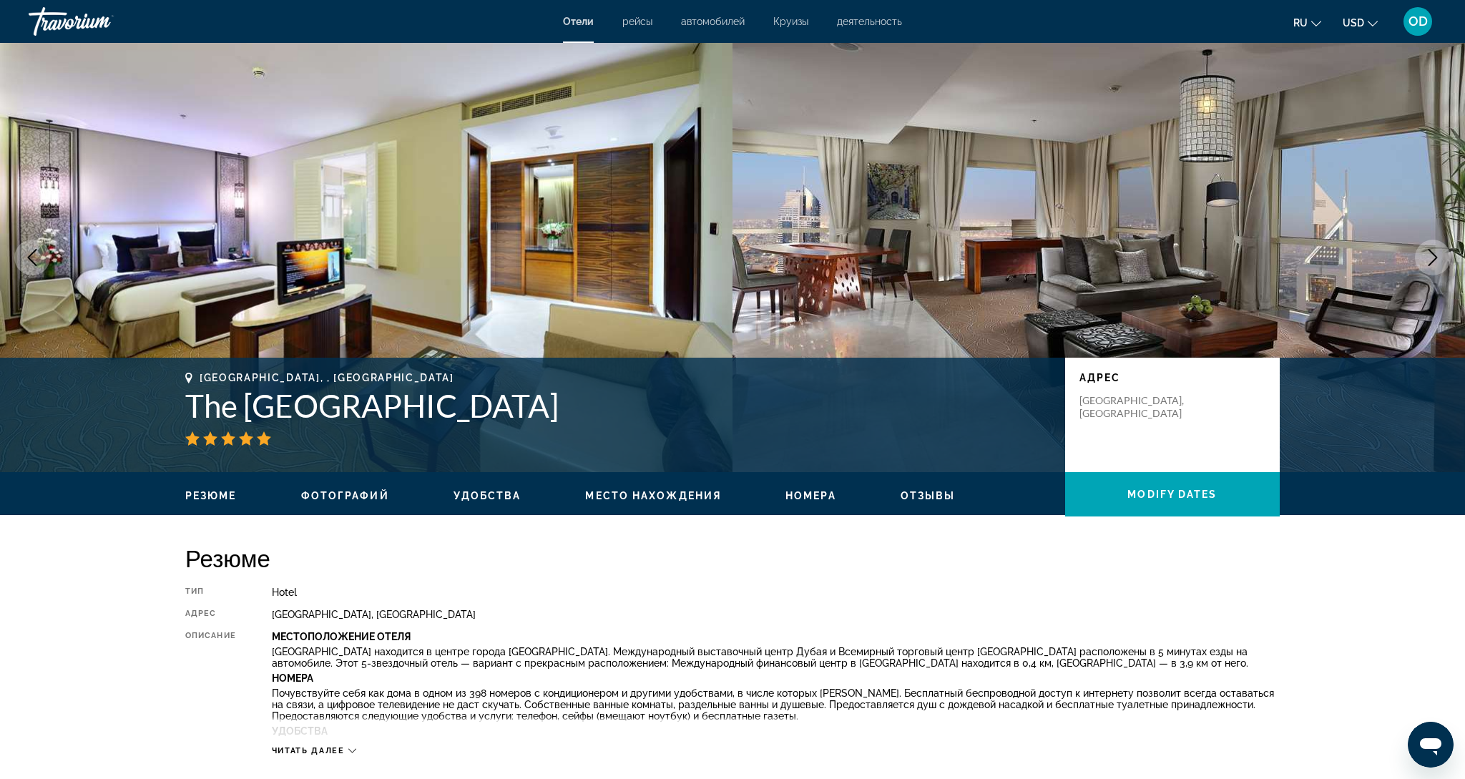
click at [1423, 251] on button "Next image" at bounding box center [1432, 258] width 36 height 36
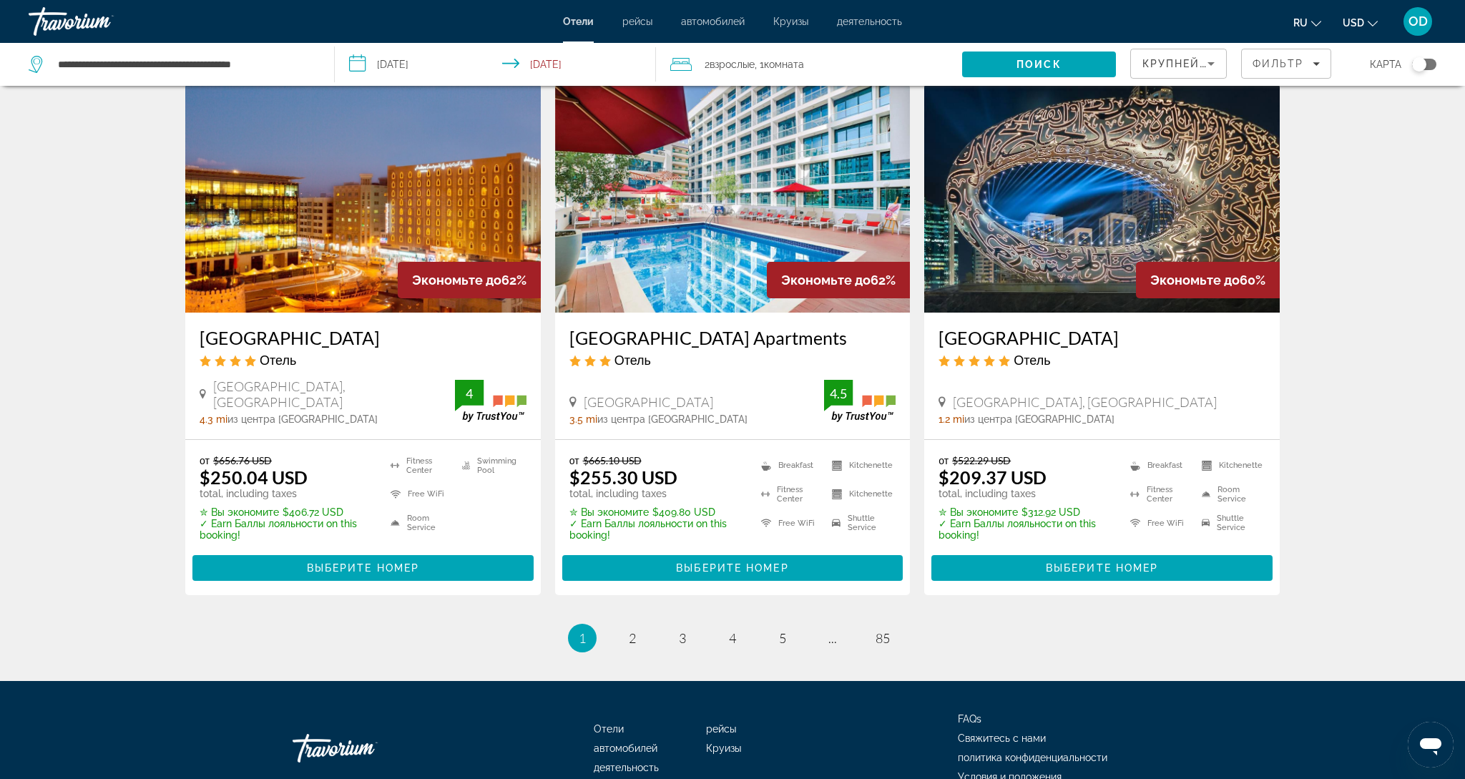
scroll to position [1790, 0]
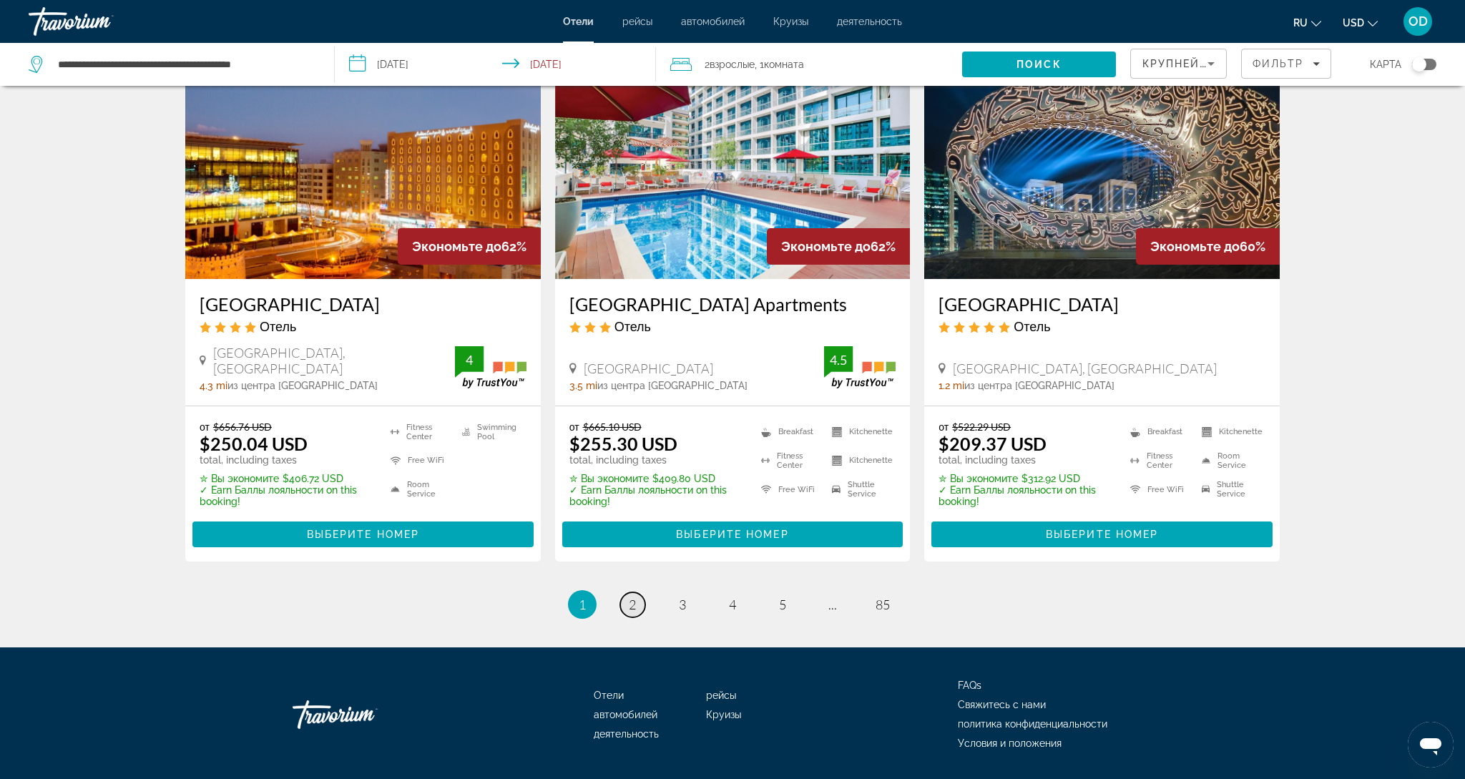
click at [626, 592] on link "page 2" at bounding box center [632, 604] width 25 height 25
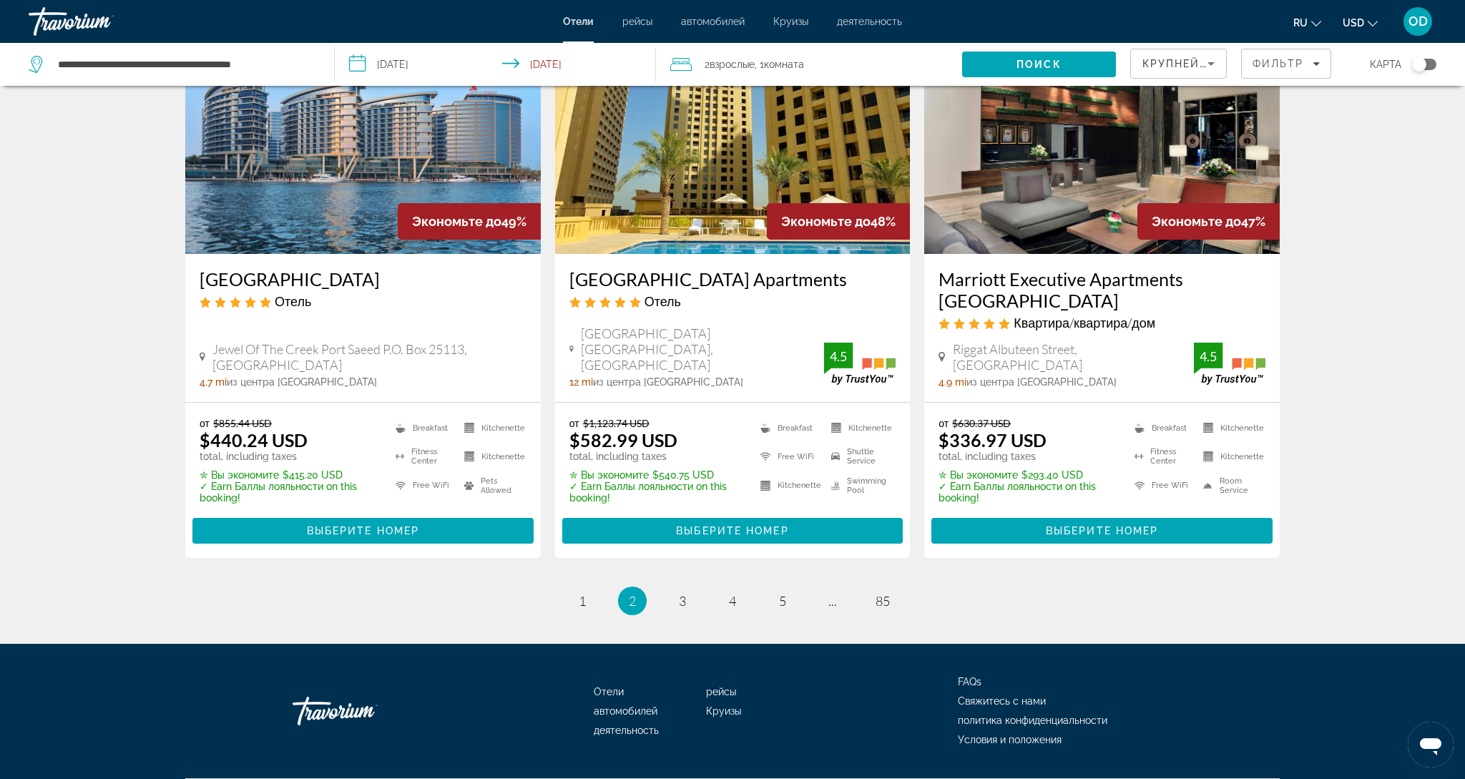
scroll to position [1788, 0]
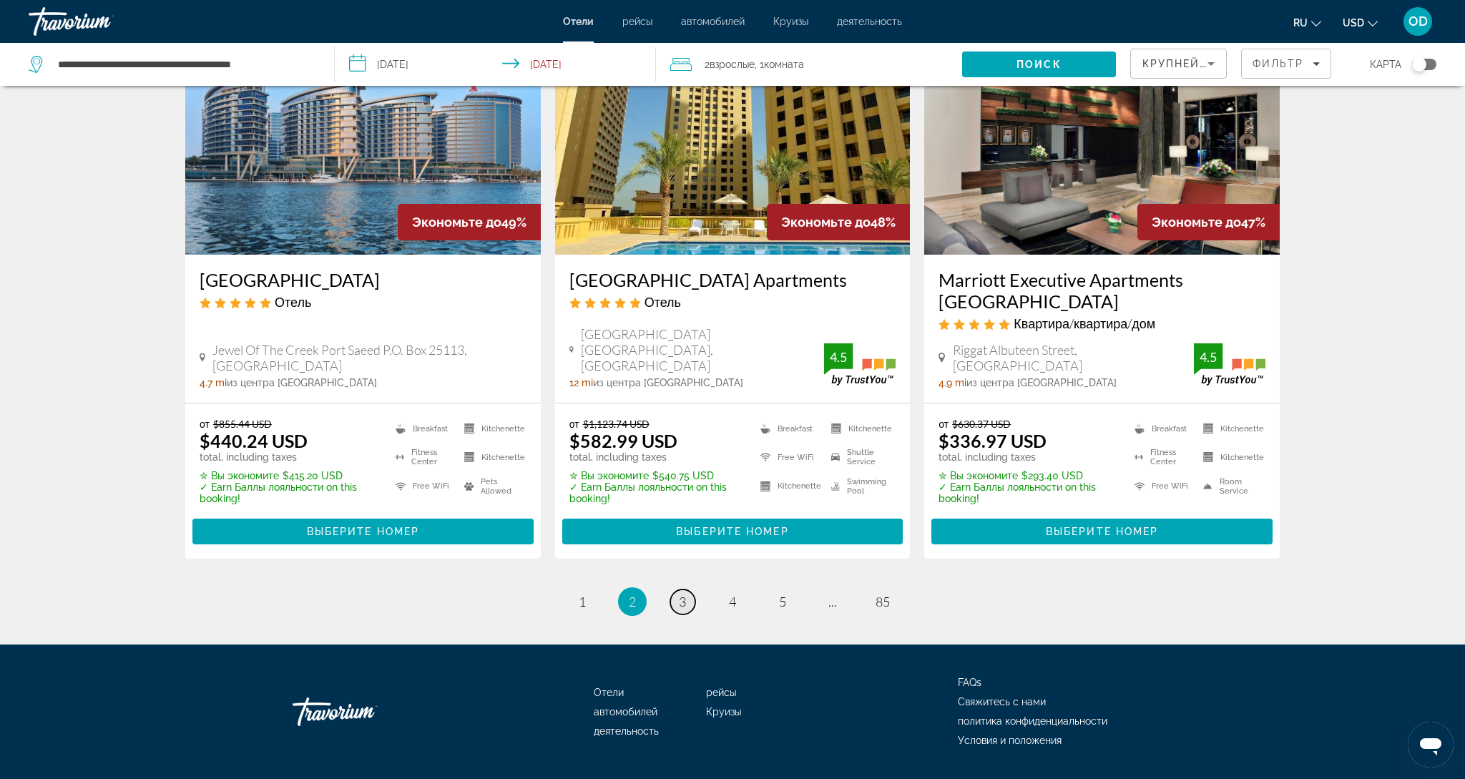
click at [672, 589] on link "page 3" at bounding box center [682, 601] width 25 height 25
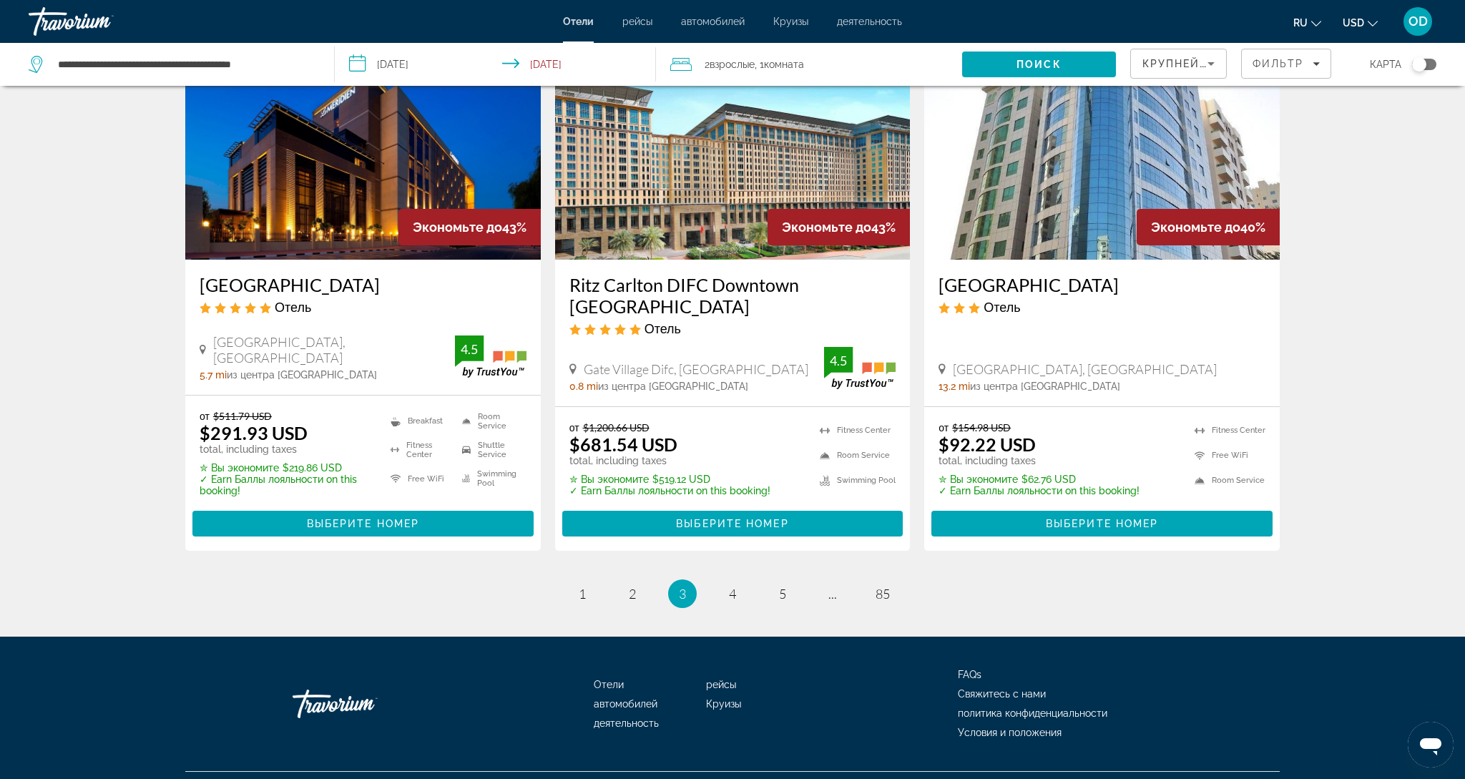
scroll to position [1804, 0]
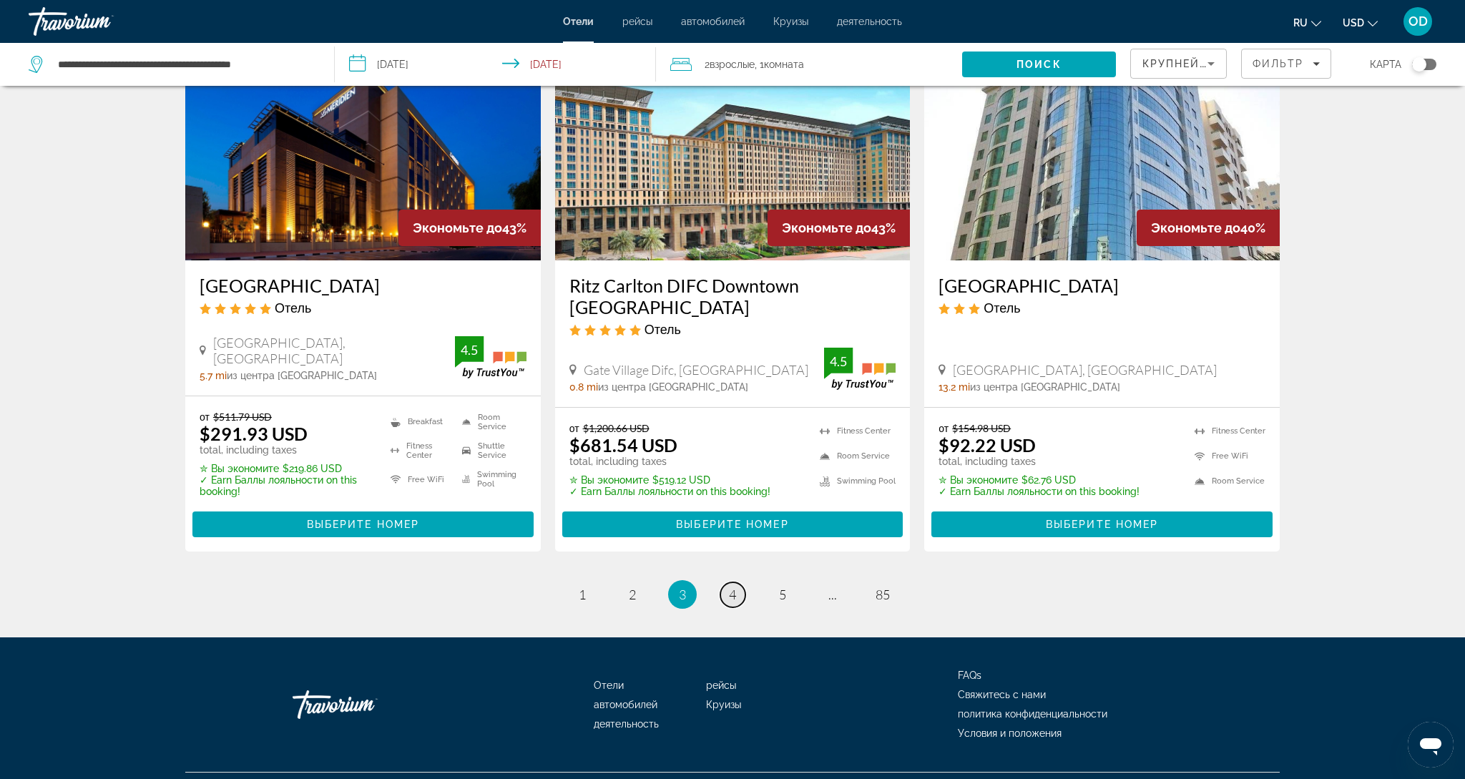
click at [734, 586] on span "4" at bounding box center [732, 594] width 7 height 16
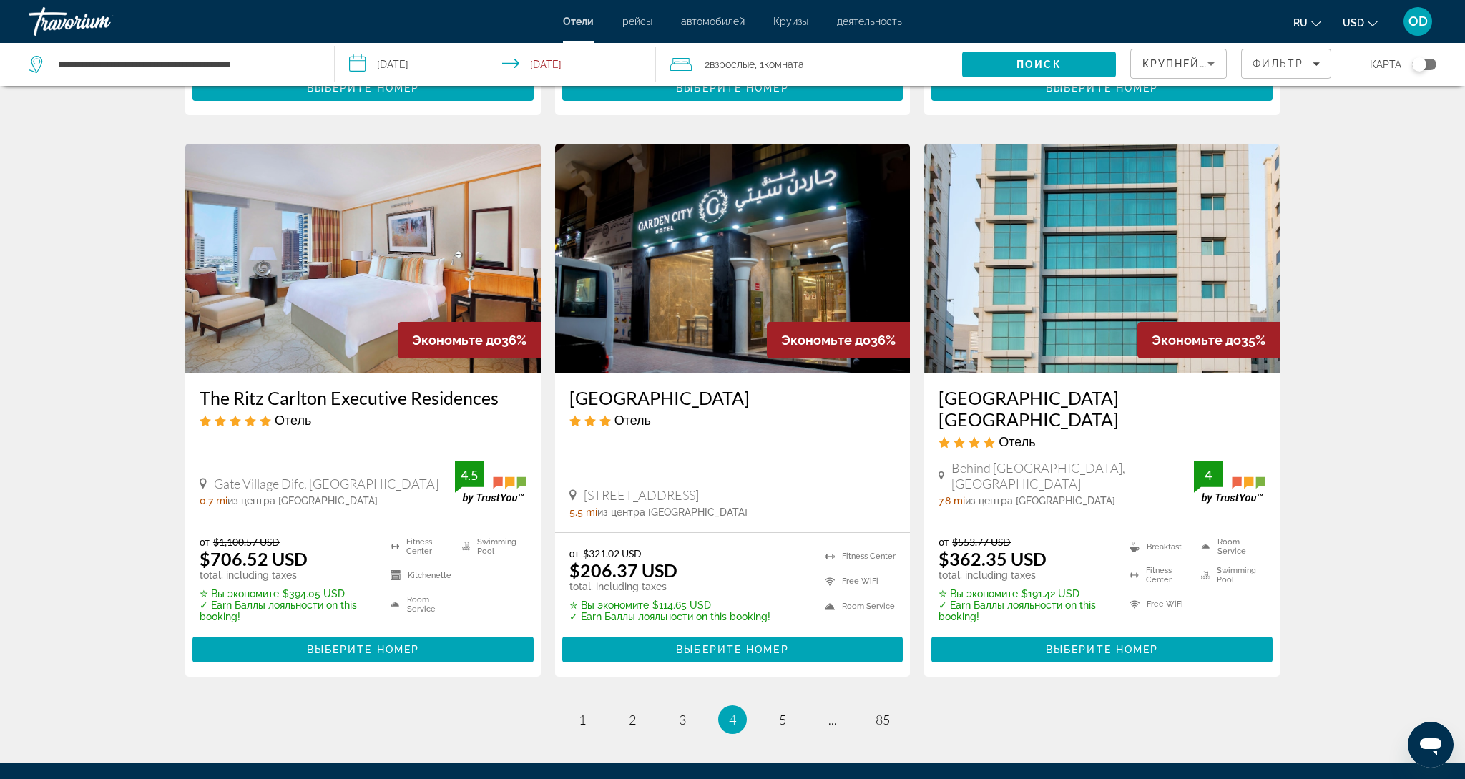
scroll to position [1645, 0]
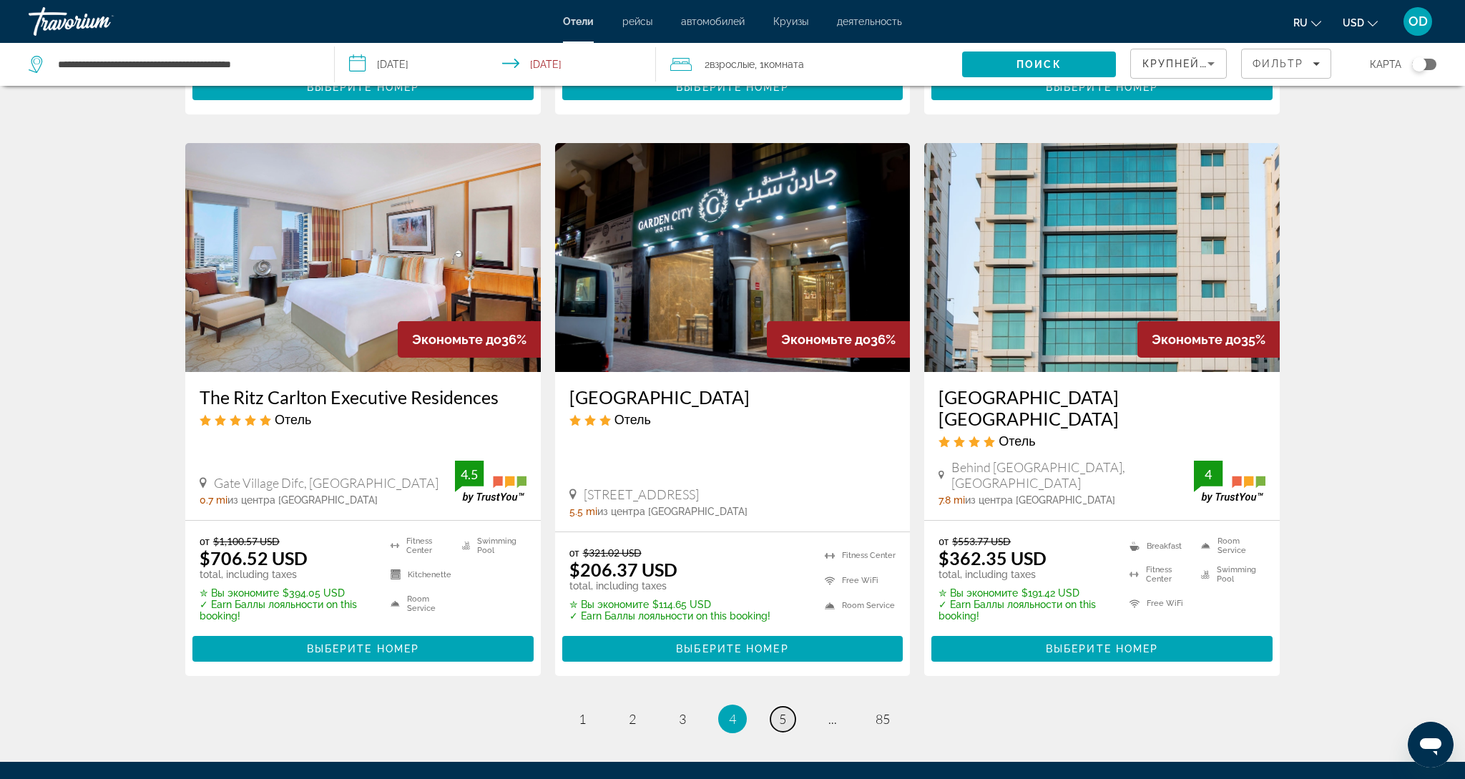
click at [785, 711] on span "5" at bounding box center [782, 719] width 7 height 16
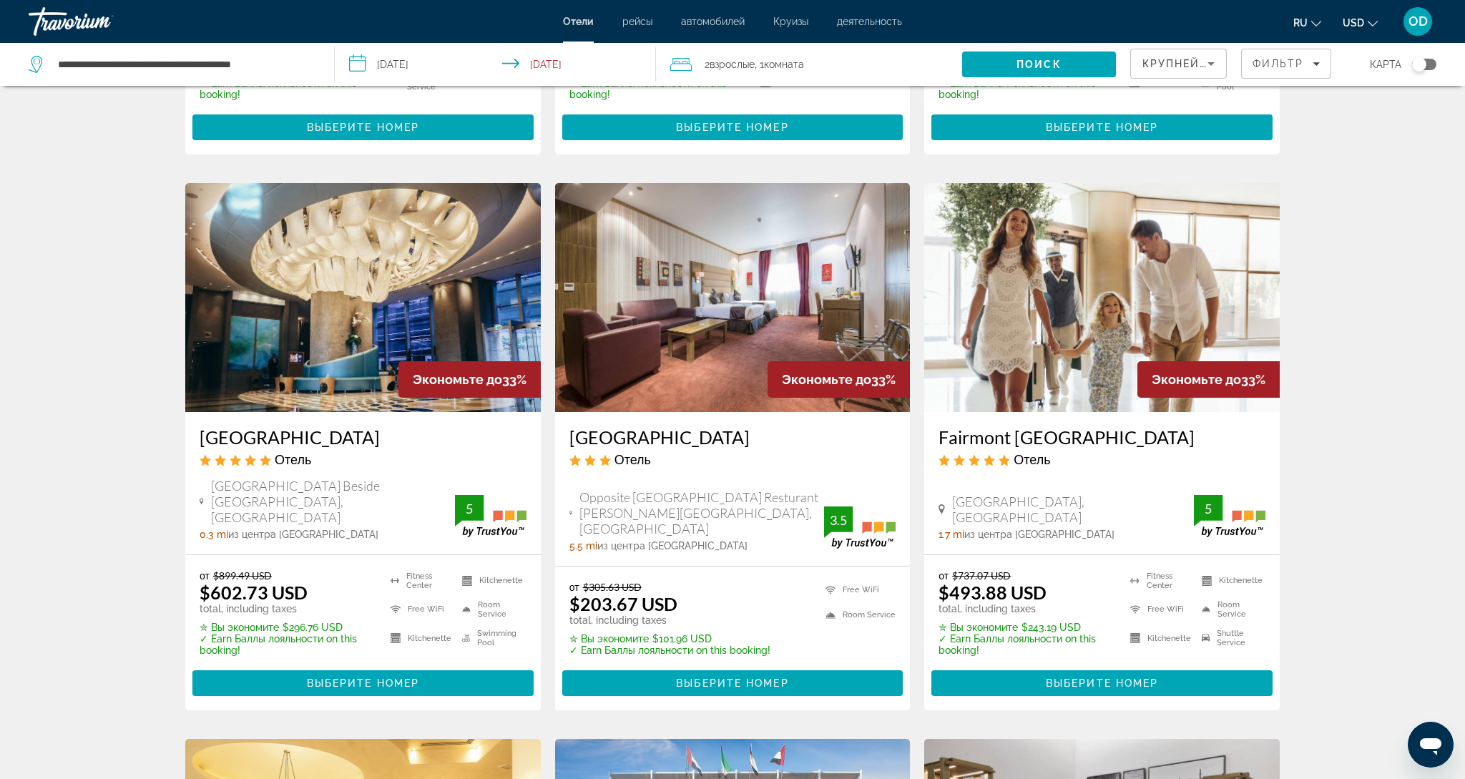
scroll to position [1093, 0]
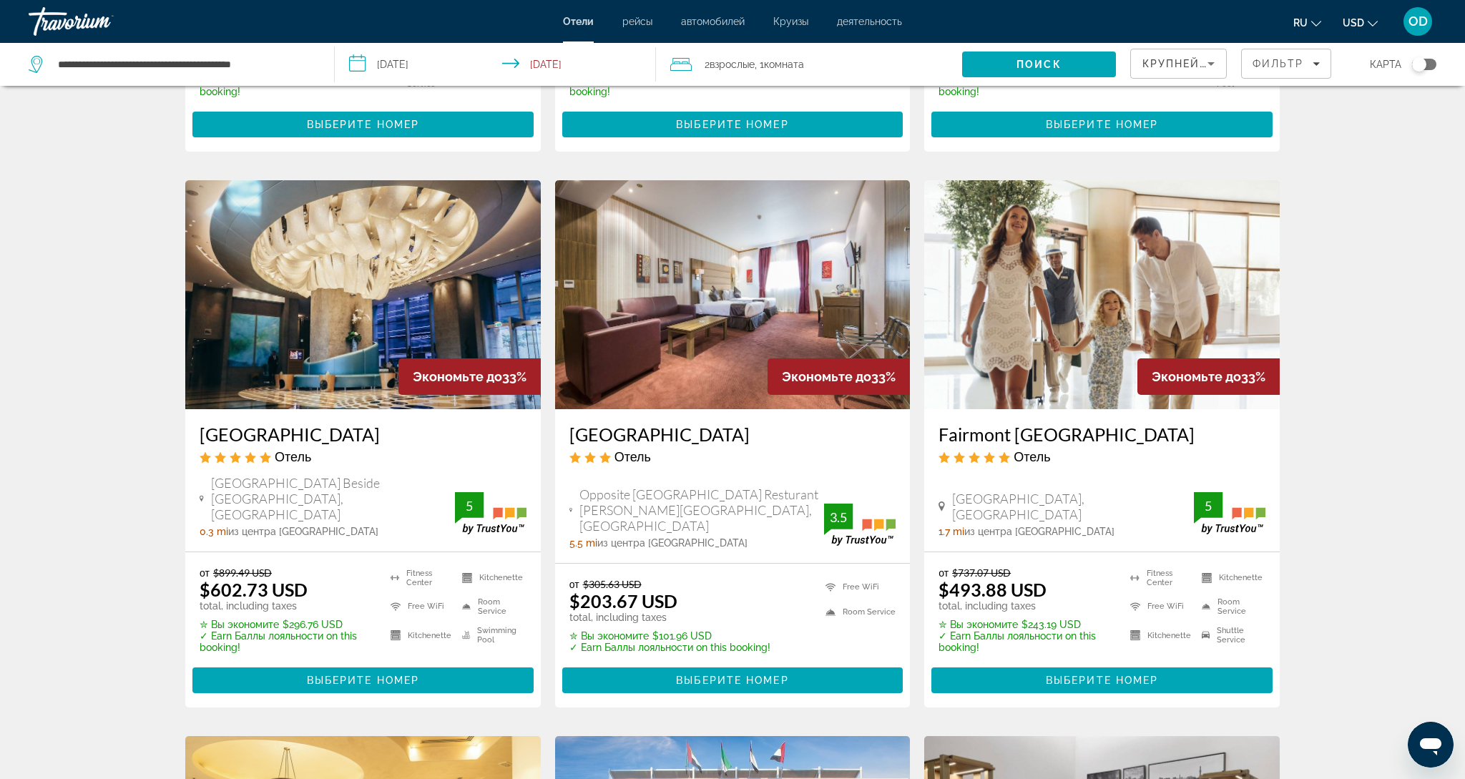
click at [383, 290] on img "Main content" at bounding box center [362, 294] width 355 height 229
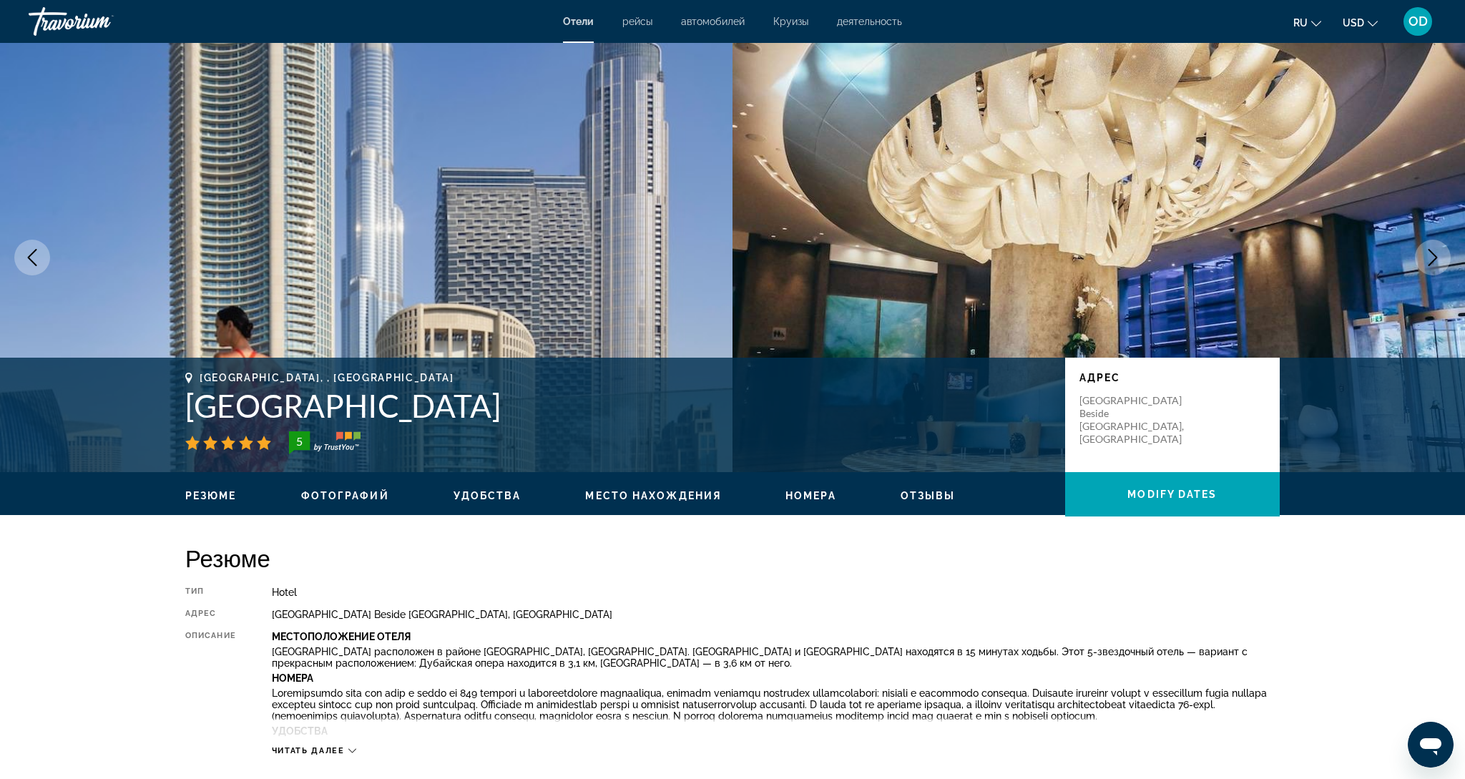
click at [1421, 262] on button "Next image" at bounding box center [1432, 258] width 36 height 36
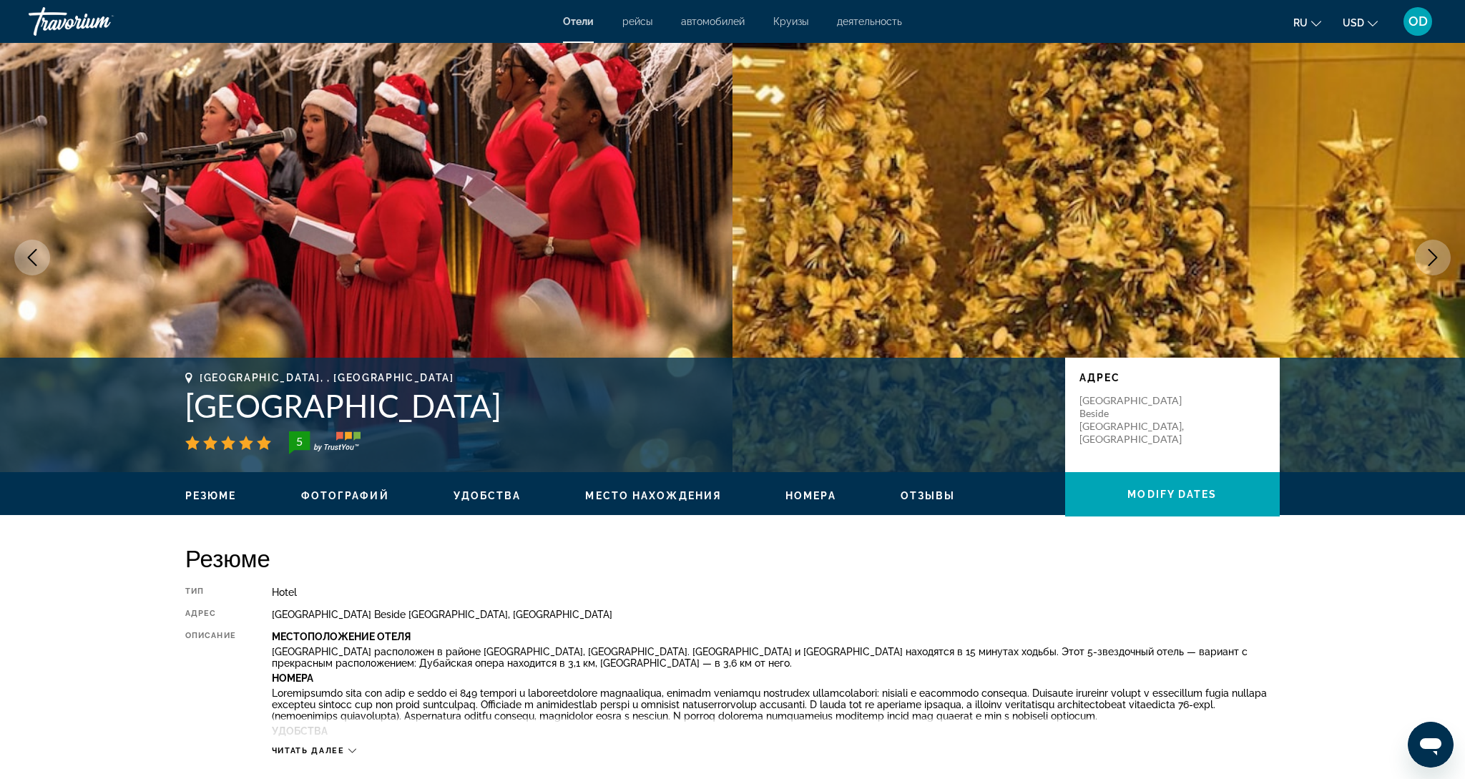
drag, startPoint x: 1431, startPoint y: 258, endPoint x: 1421, endPoint y: 270, distance: 15.7
click at [1430, 260] on icon "Next image" at bounding box center [1432, 257] width 17 height 17
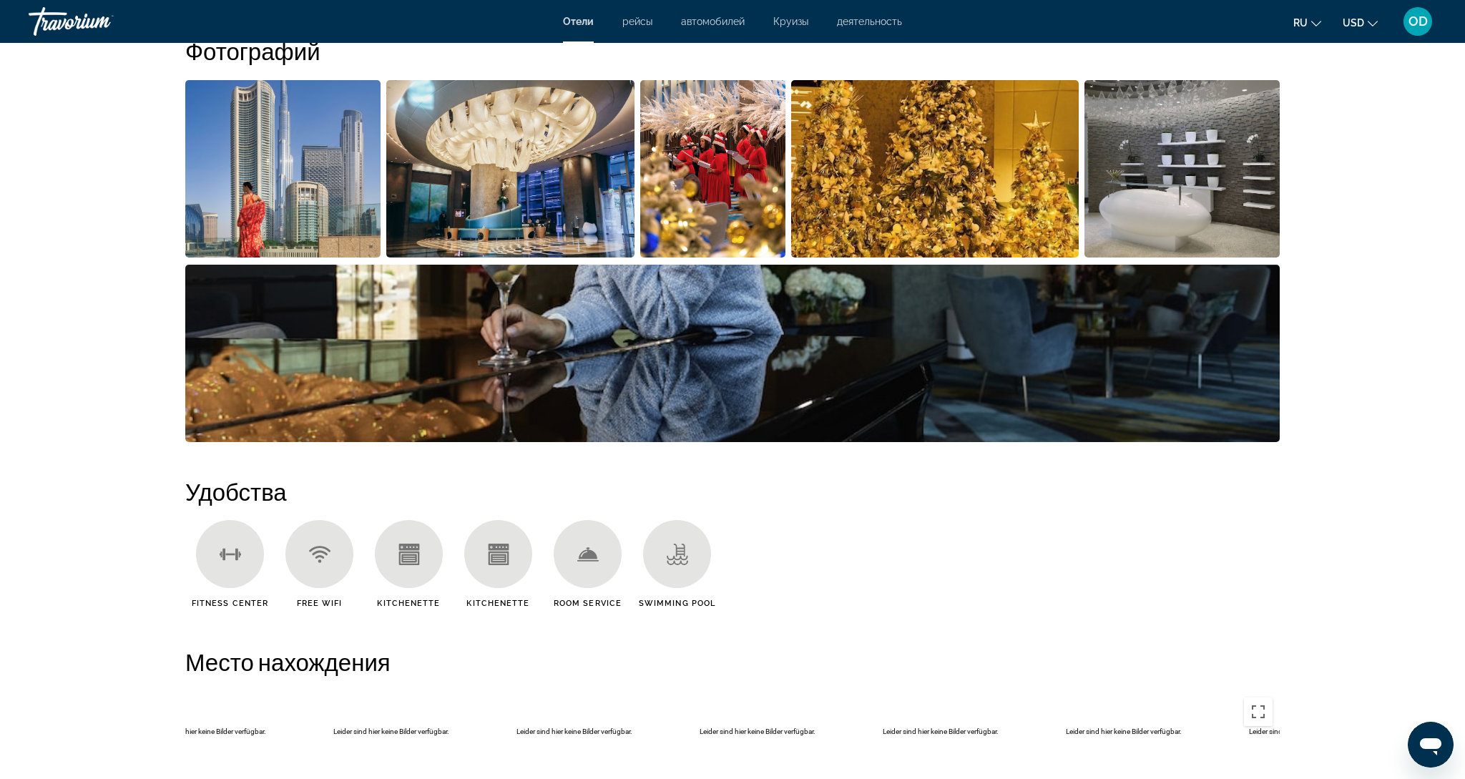
scroll to position [752, 0]
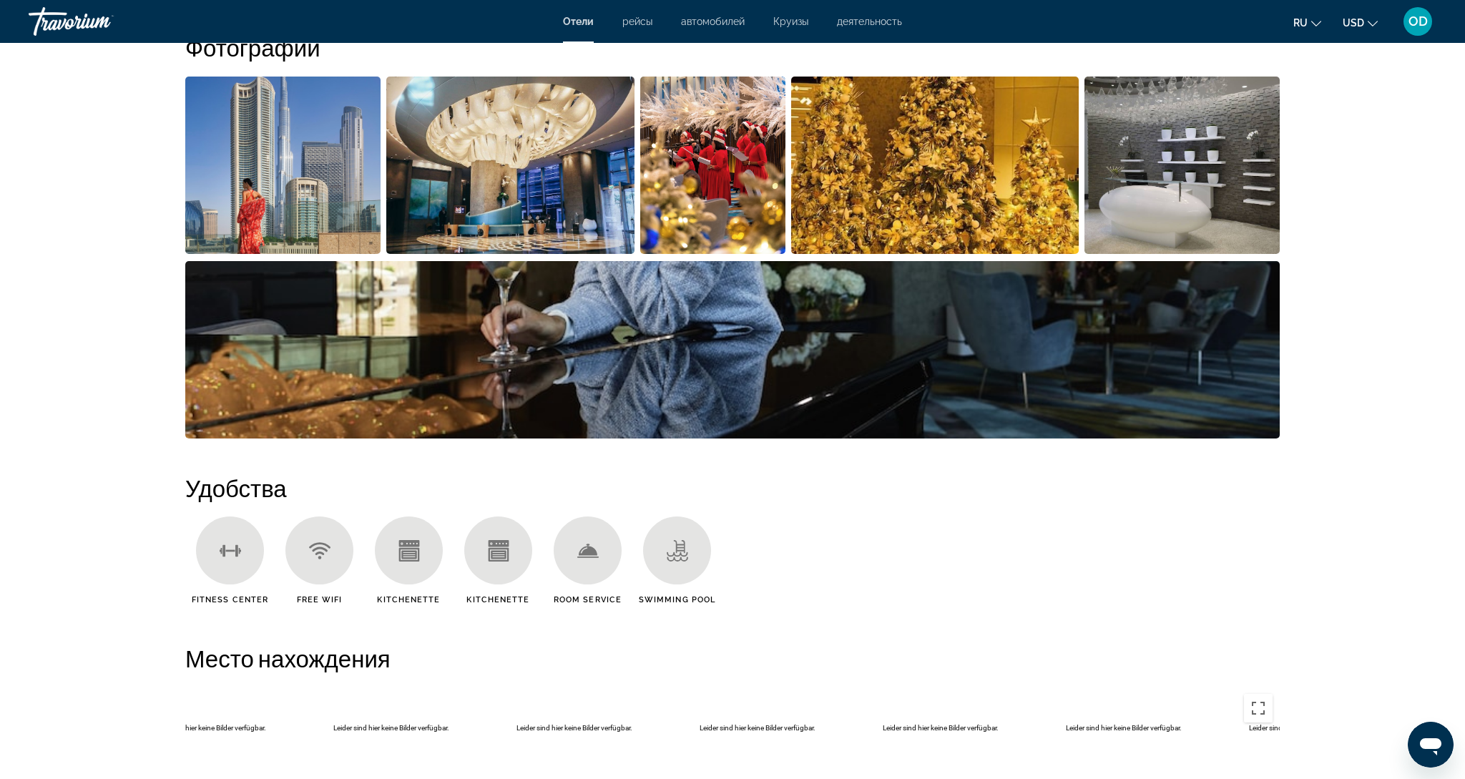
click at [261, 195] on img "Open full-screen image slider" at bounding box center [282, 165] width 195 height 177
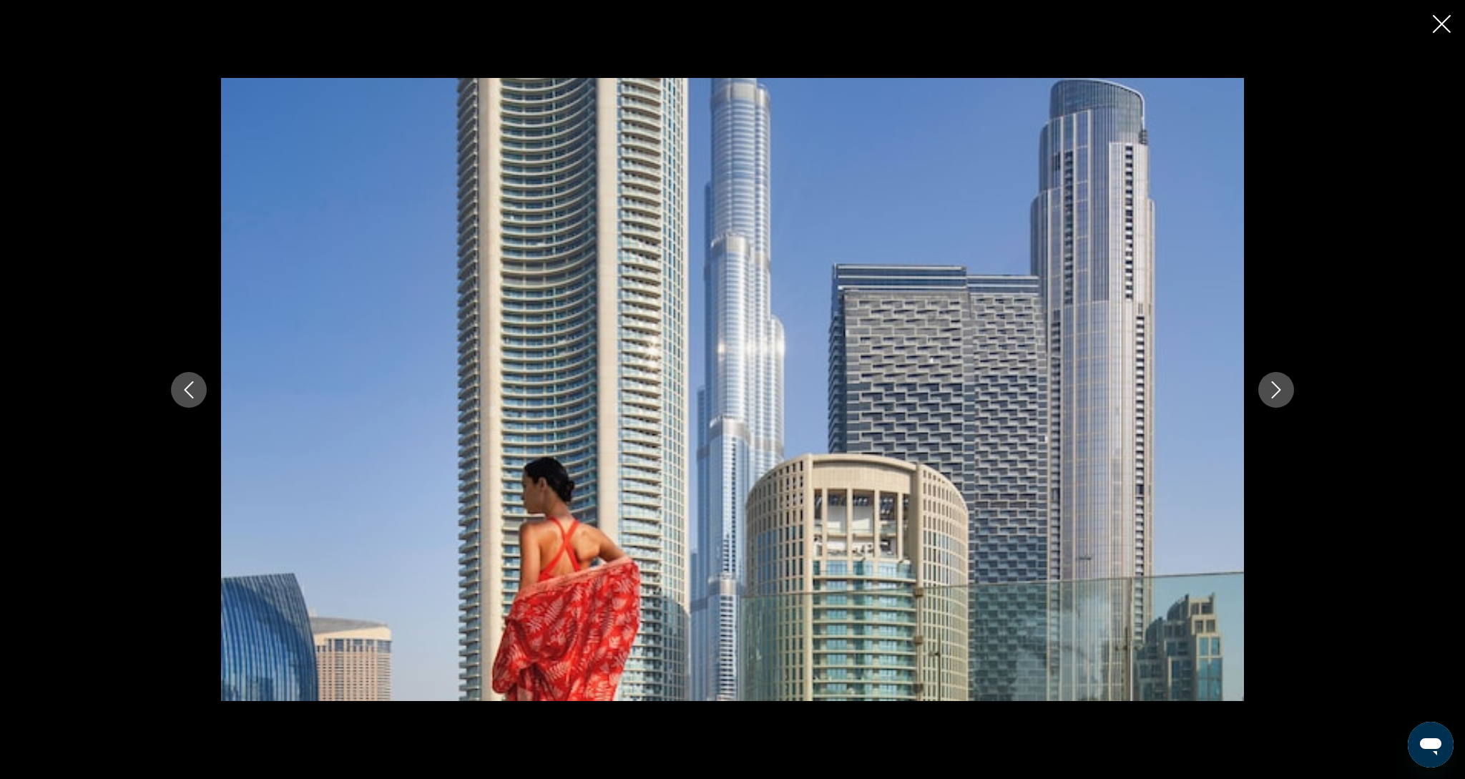
click at [1282, 397] on icon "Next image" at bounding box center [1275, 389] width 17 height 17
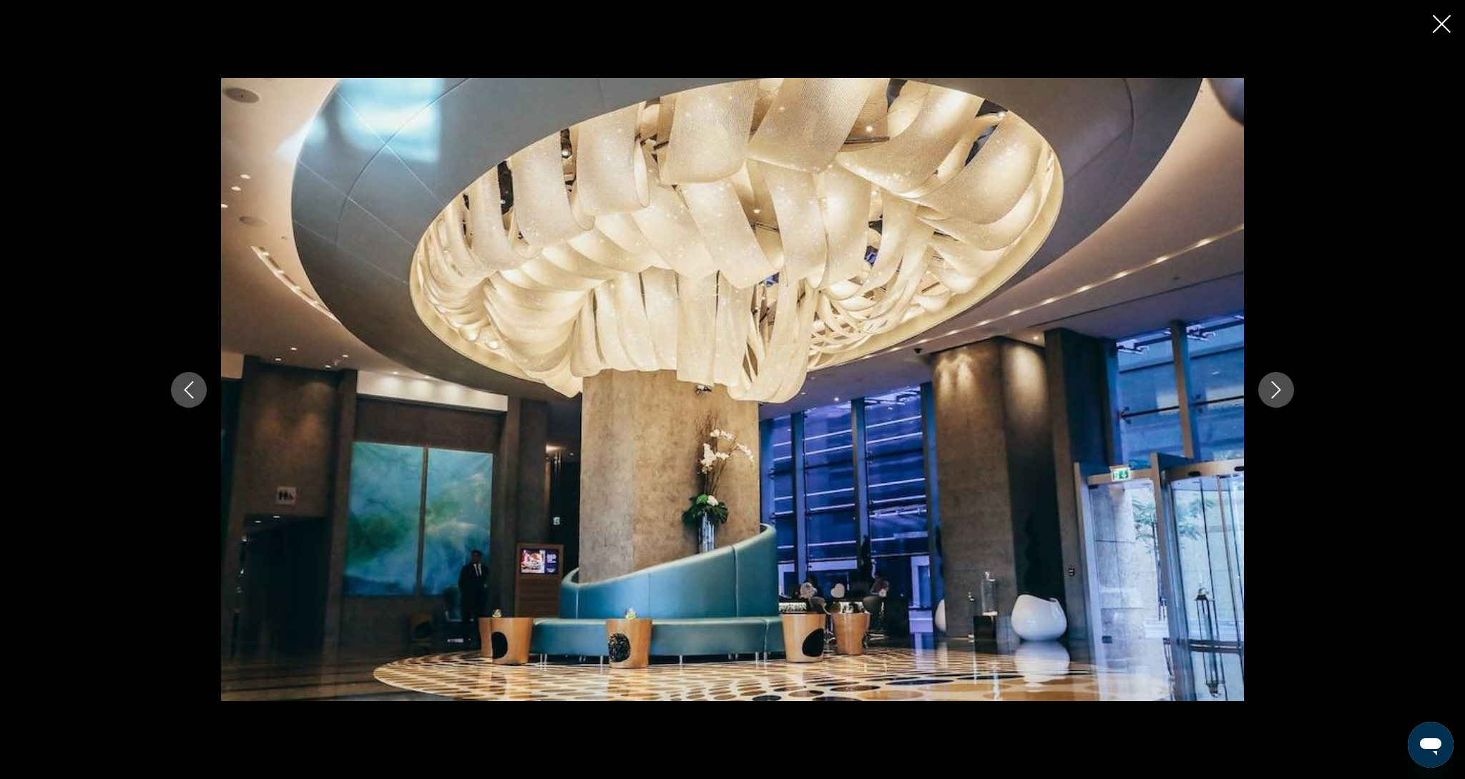
click at [1282, 397] on icon "Next image" at bounding box center [1275, 389] width 17 height 17
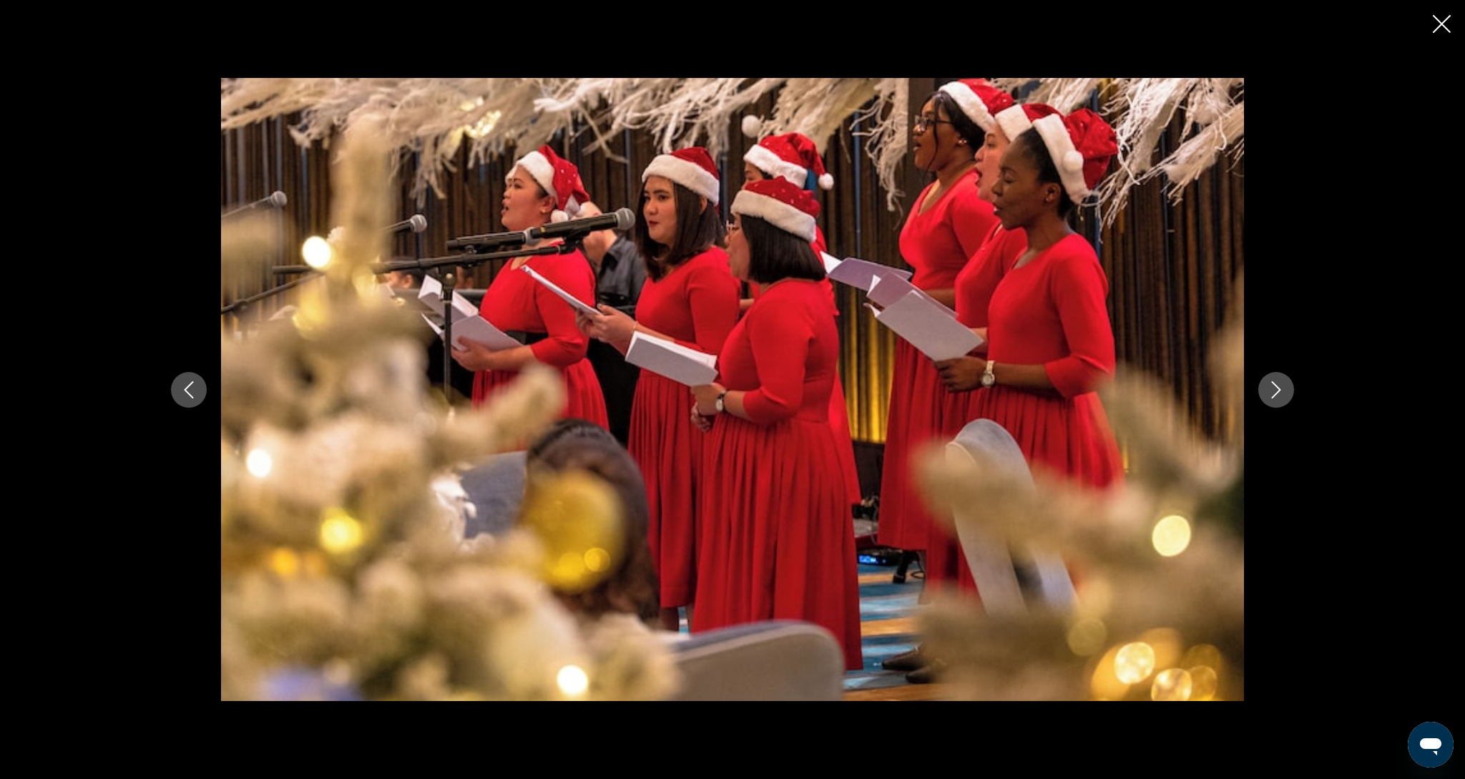
click at [1282, 397] on icon "Next image" at bounding box center [1275, 389] width 17 height 17
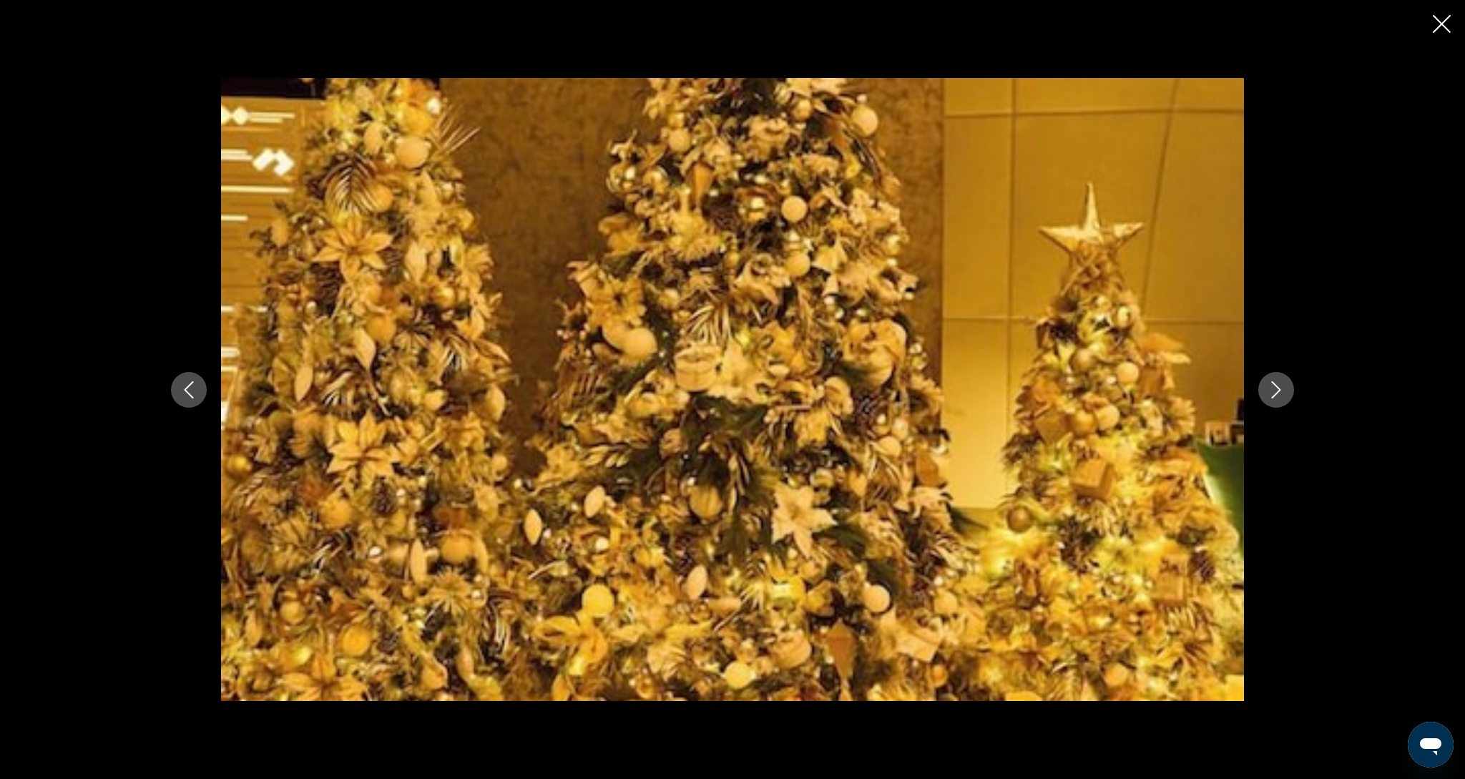
scroll to position [749, 1]
click at [1282, 397] on icon "Next image" at bounding box center [1275, 389] width 17 height 17
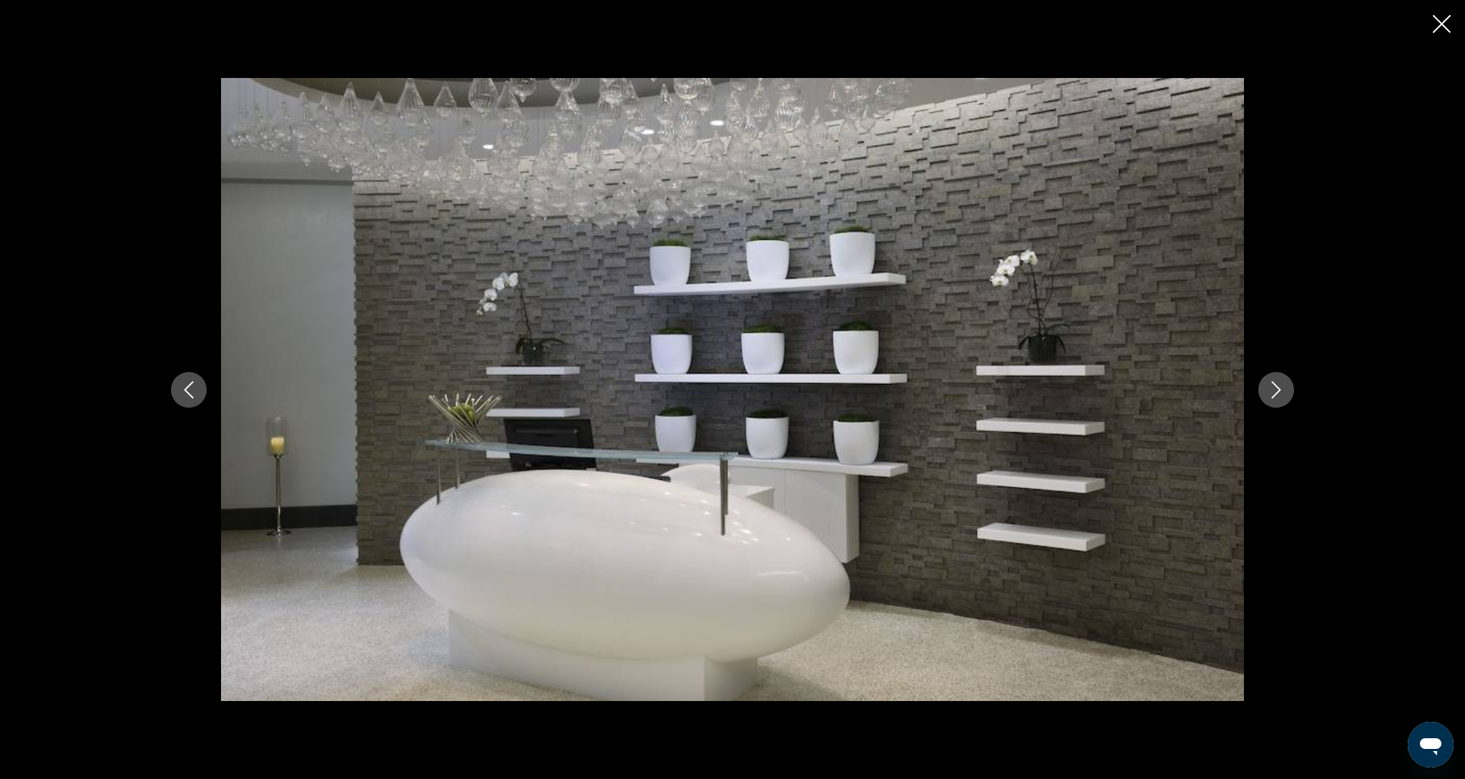
scroll to position [752, 0]
click at [1282, 397] on icon "Next image" at bounding box center [1275, 389] width 17 height 17
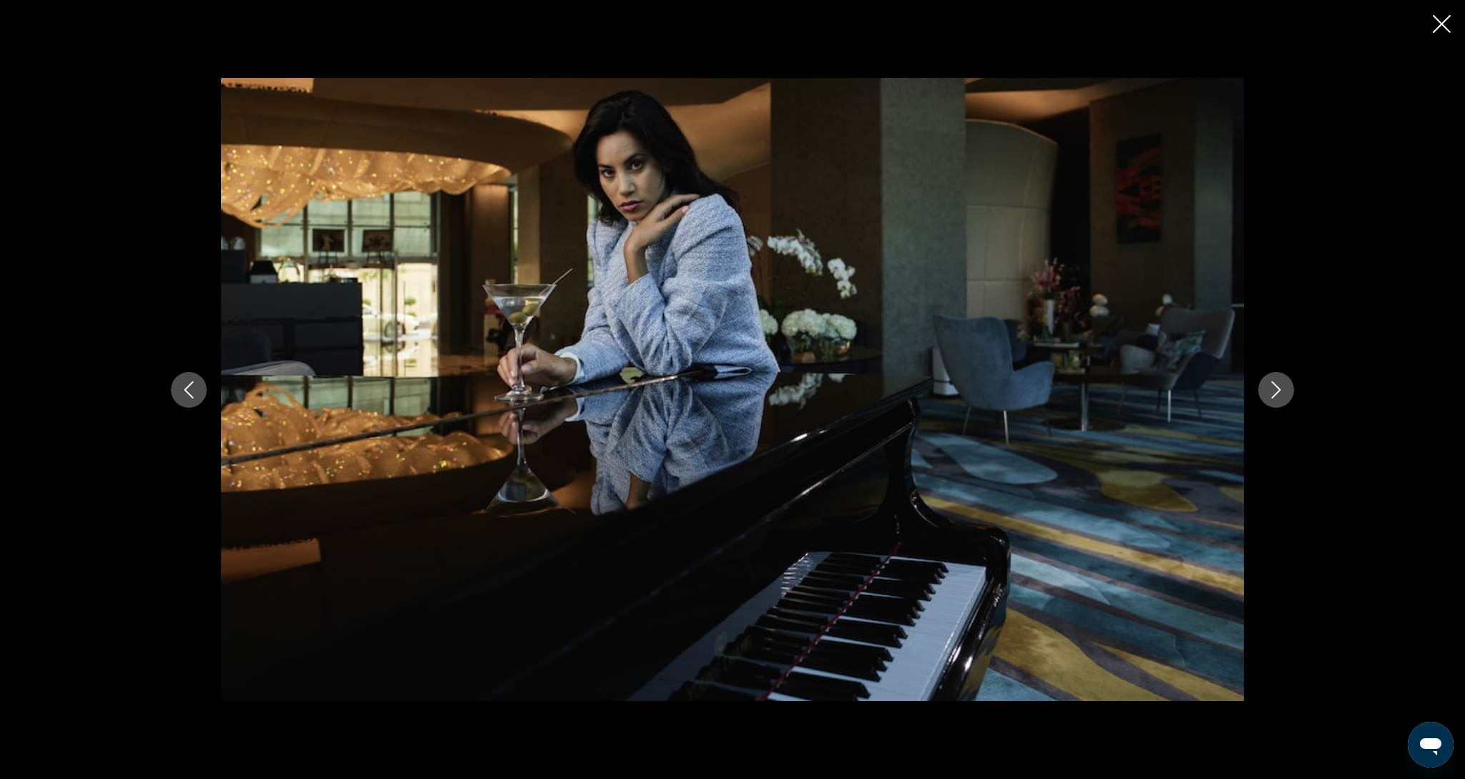
click at [1282, 397] on icon "Next image" at bounding box center [1275, 389] width 17 height 17
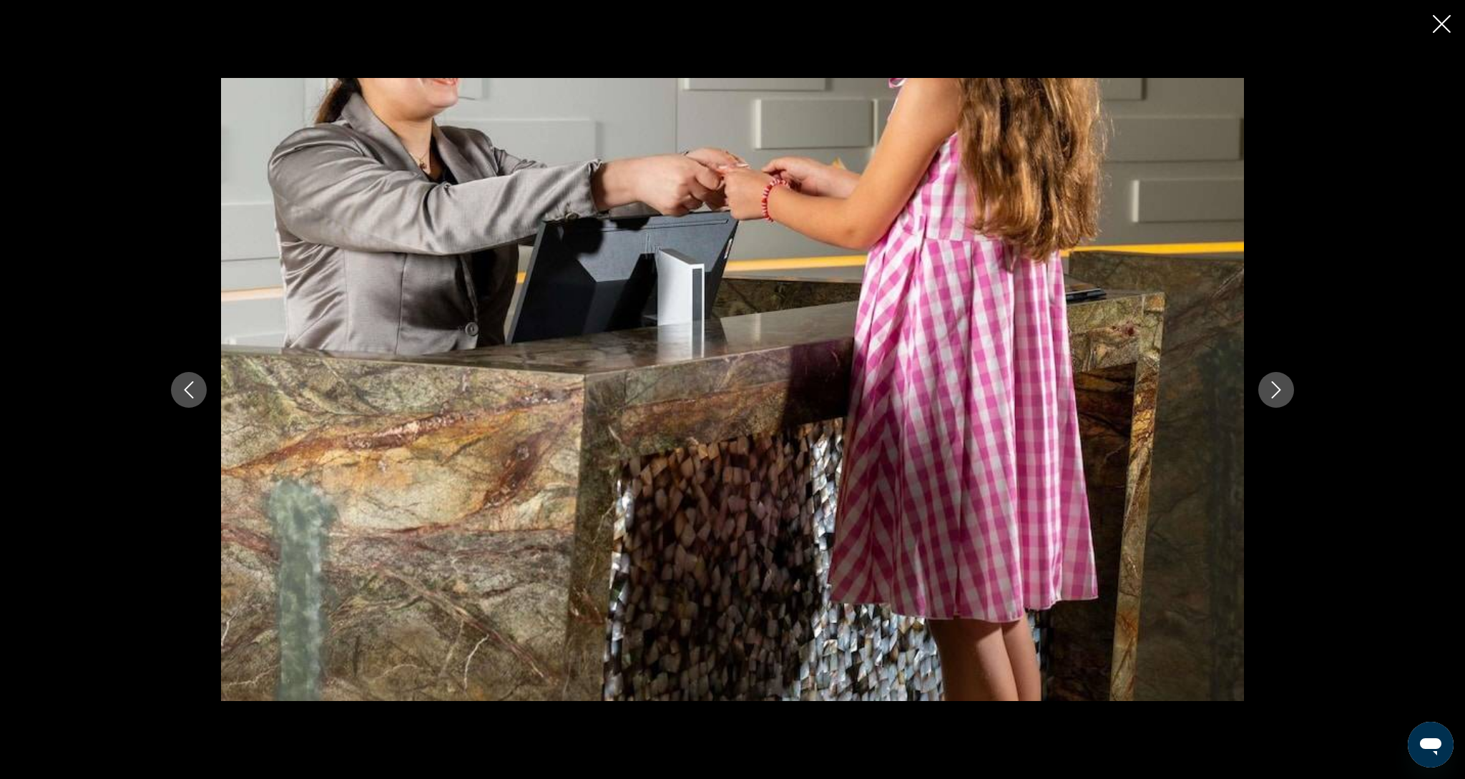
click at [1282, 397] on icon "Next image" at bounding box center [1275, 389] width 17 height 17
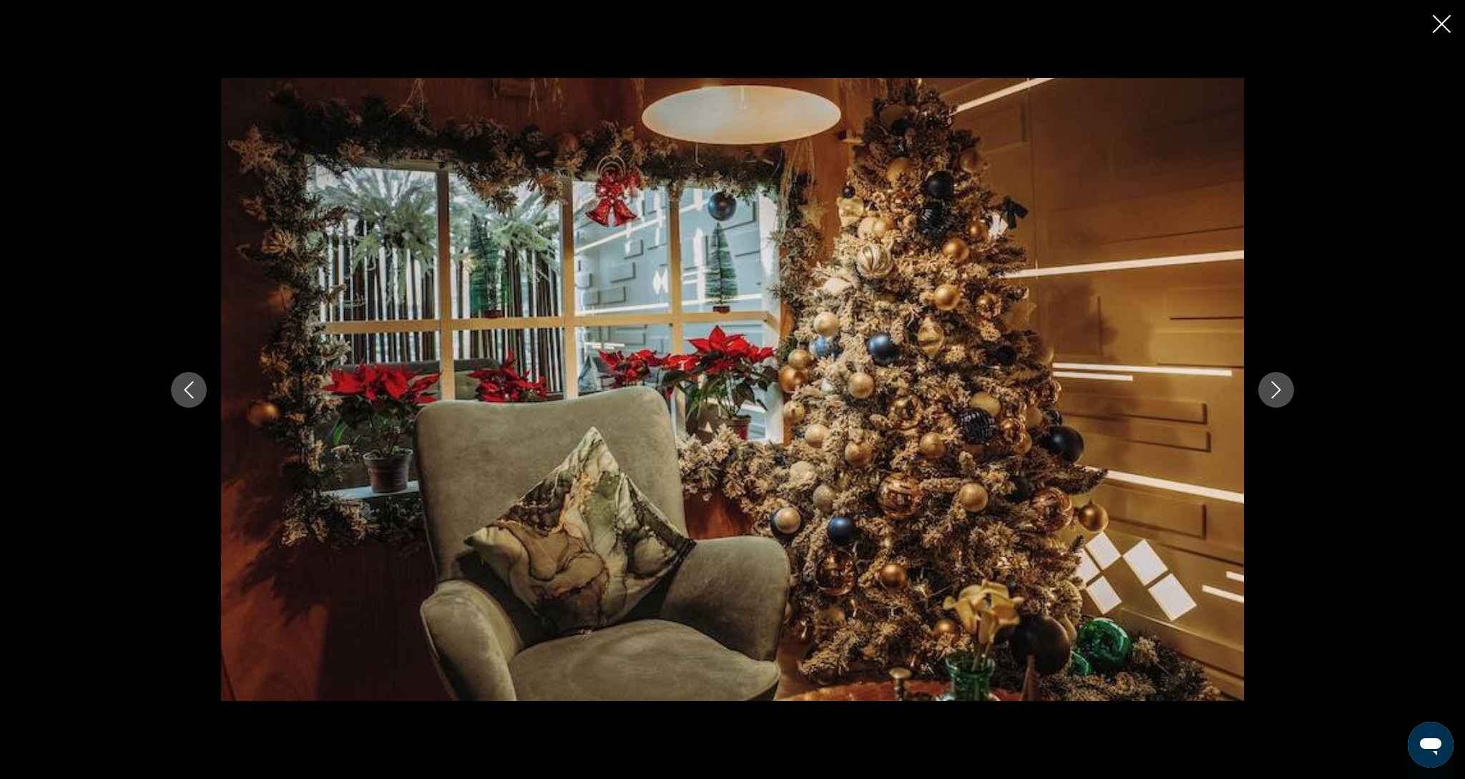
scroll to position [756, 0]
click at [1282, 397] on icon "Next image" at bounding box center [1275, 389] width 17 height 17
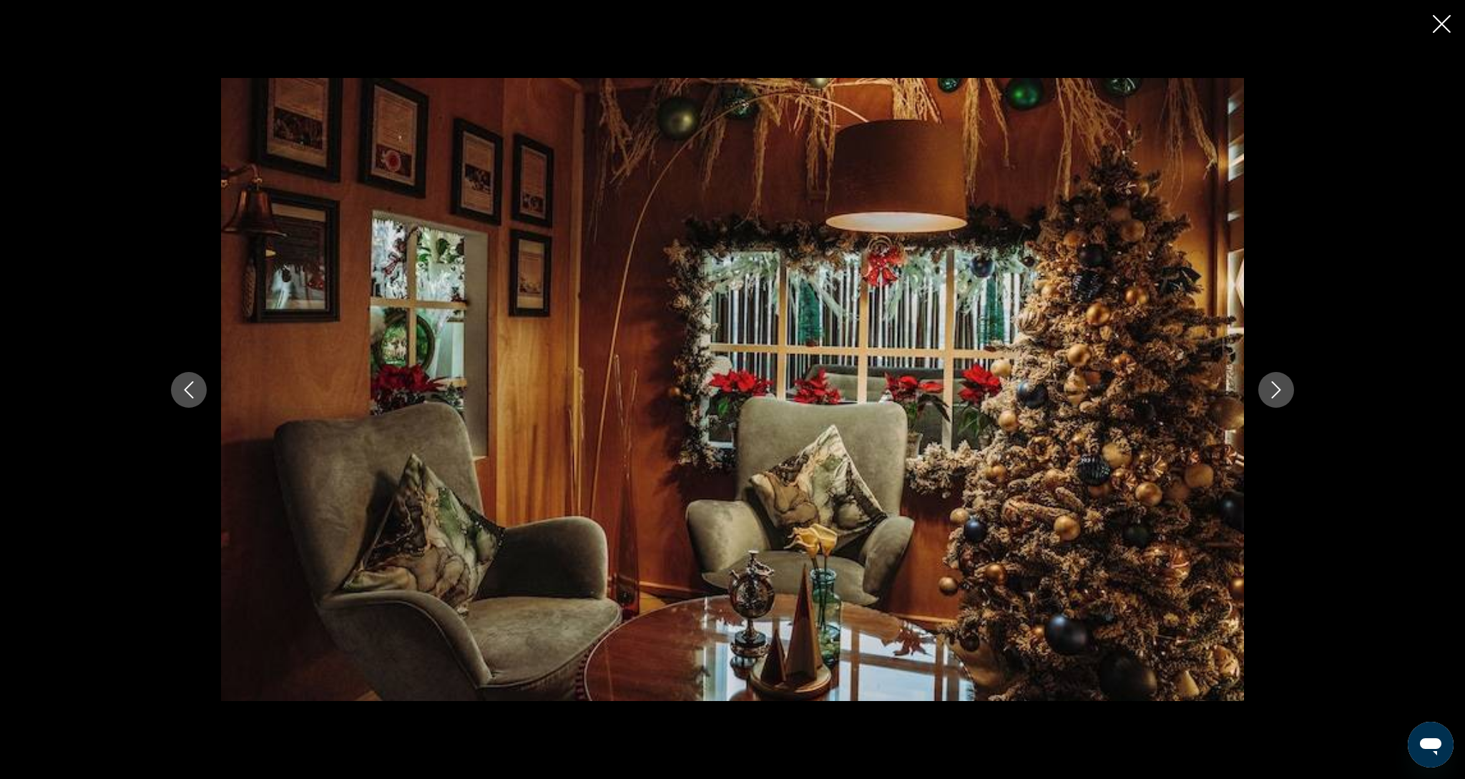
click at [1282, 397] on icon "Next image" at bounding box center [1275, 389] width 17 height 17
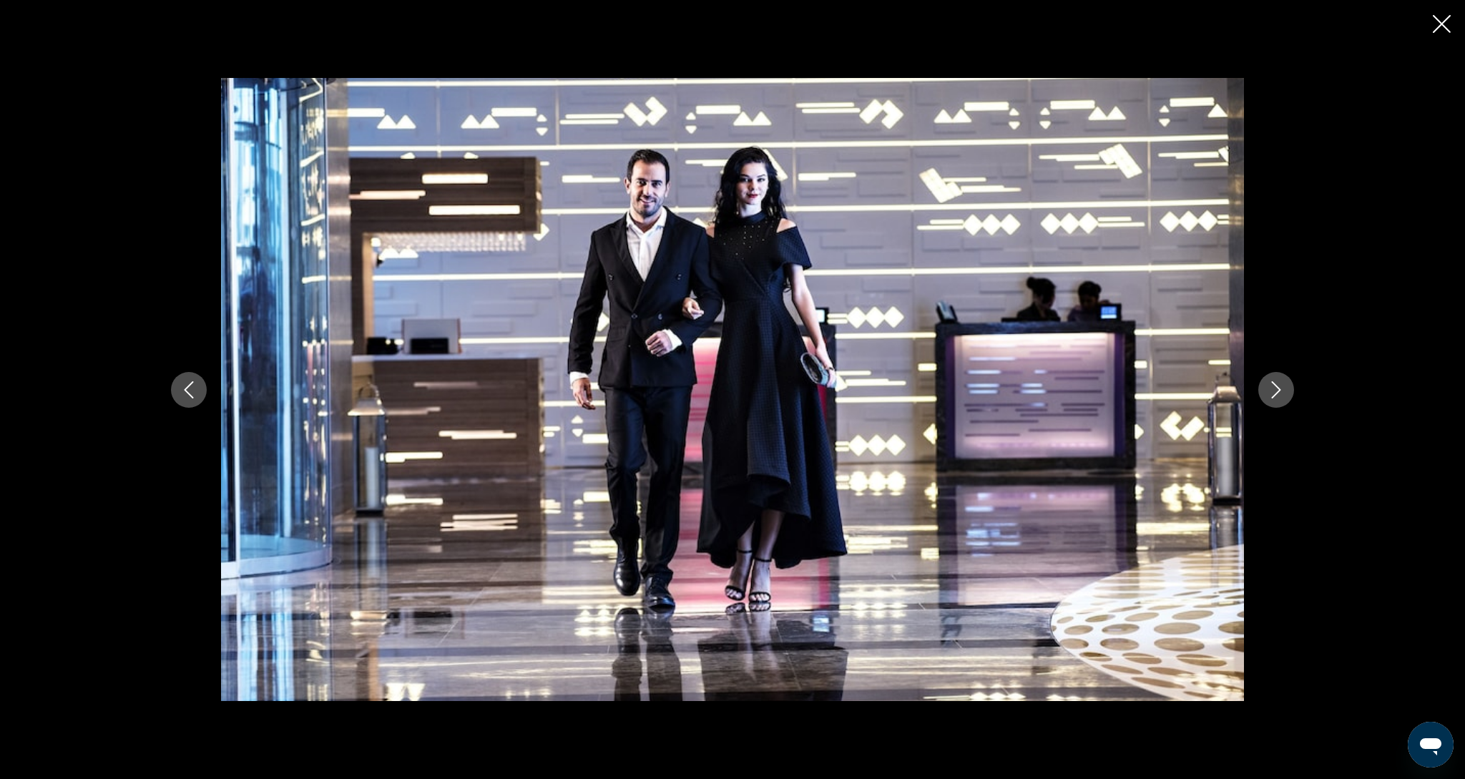
click at [1282, 397] on icon "Next image" at bounding box center [1275, 389] width 17 height 17
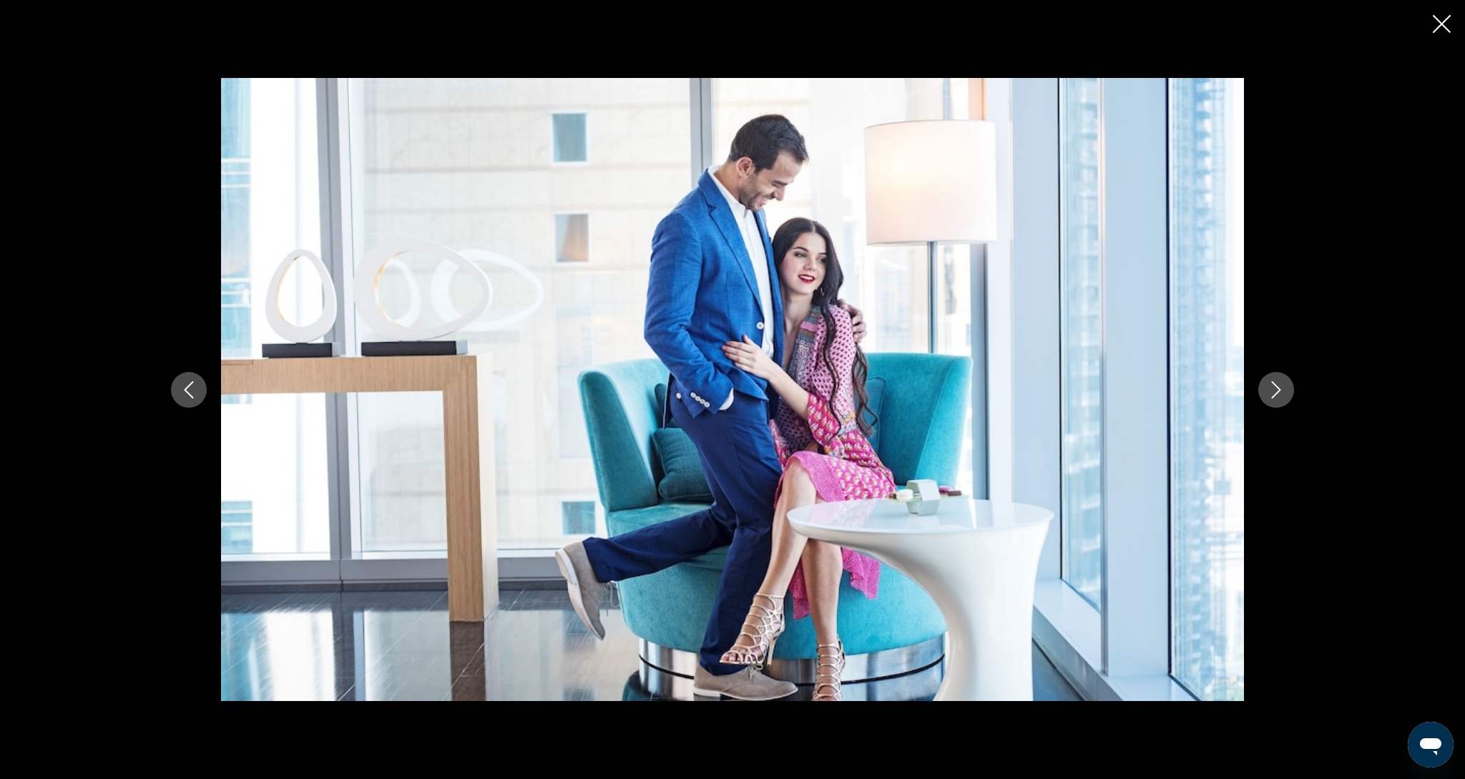
click at [1282, 397] on icon "Next image" at bounding box center [1275, 389] width 17 height 17
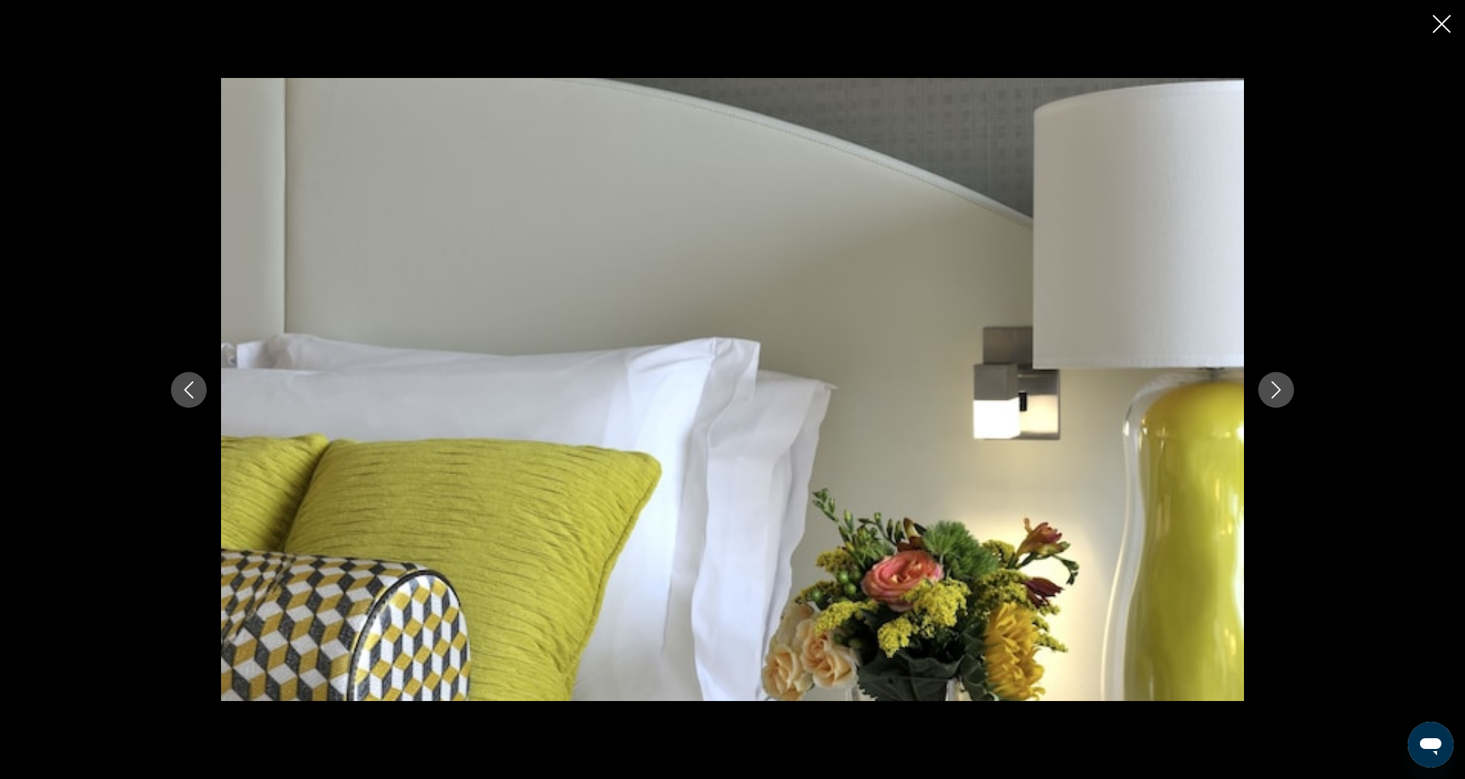
click at [1282, 397] on icon "Next image" at bounding box center [1275, 389] width 17 height 17
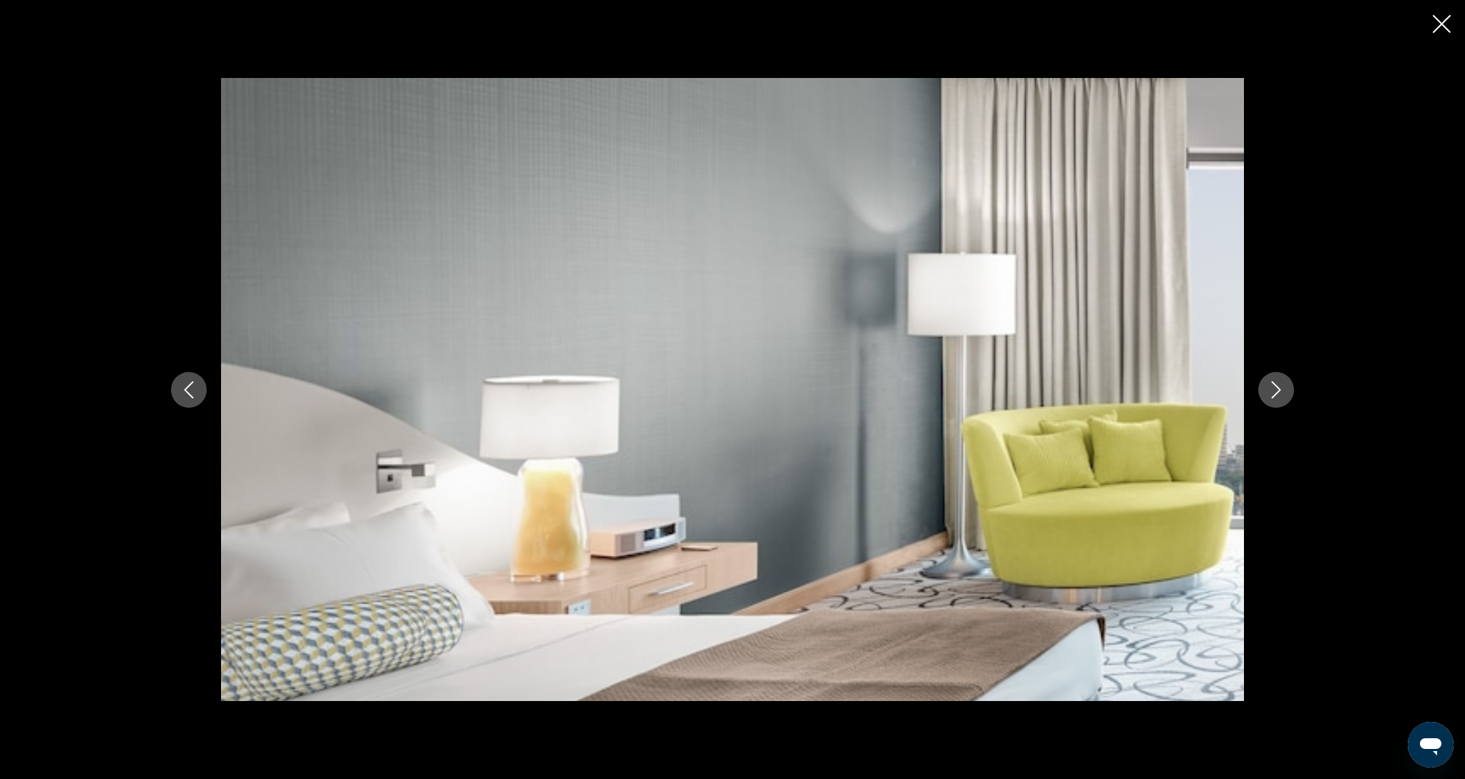
click at [1282, 397] on icon "Next image" at bounding box center [1275, 389] width 17 height 17
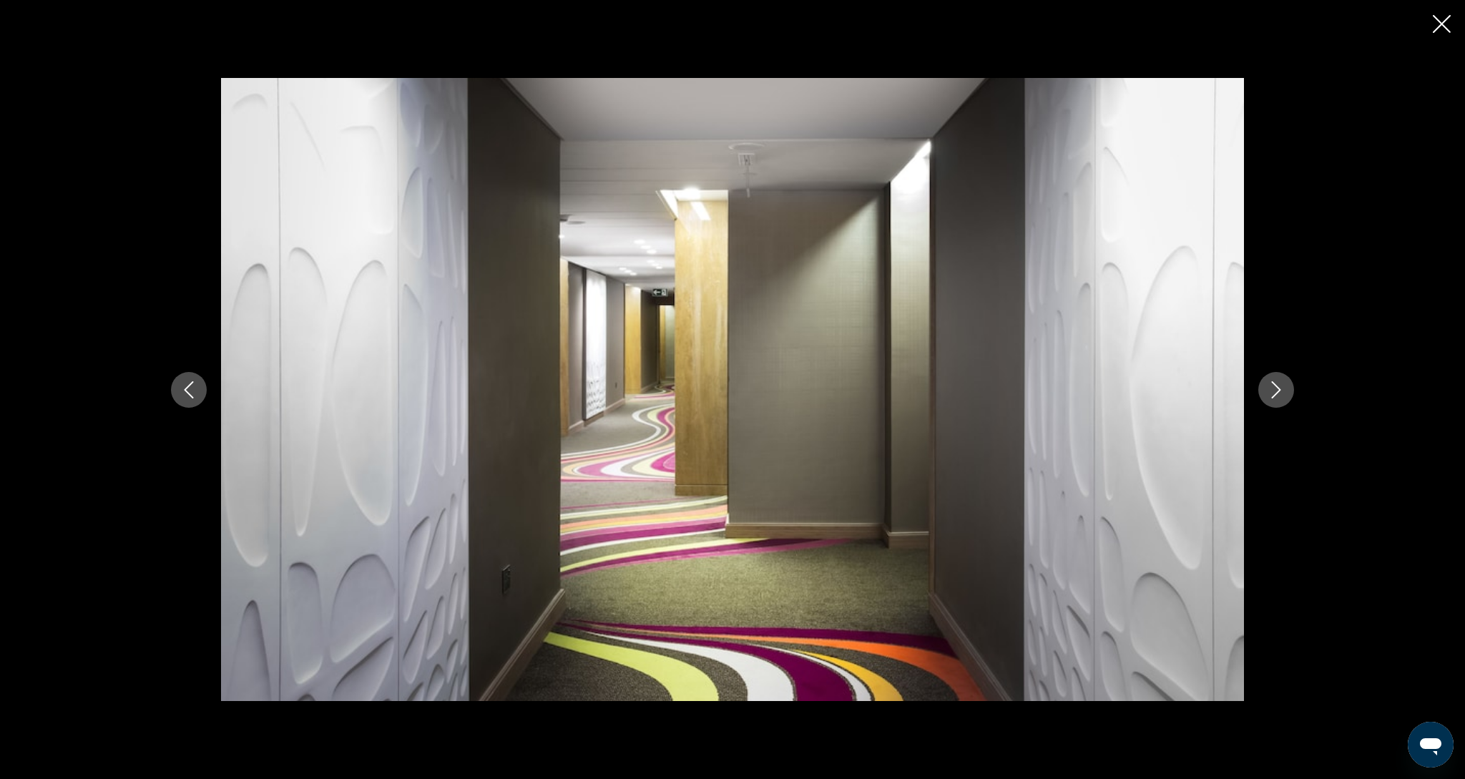
click at [1282, 397] on icon "Next image" at bounding box center [1275, 389] width 17 height 17
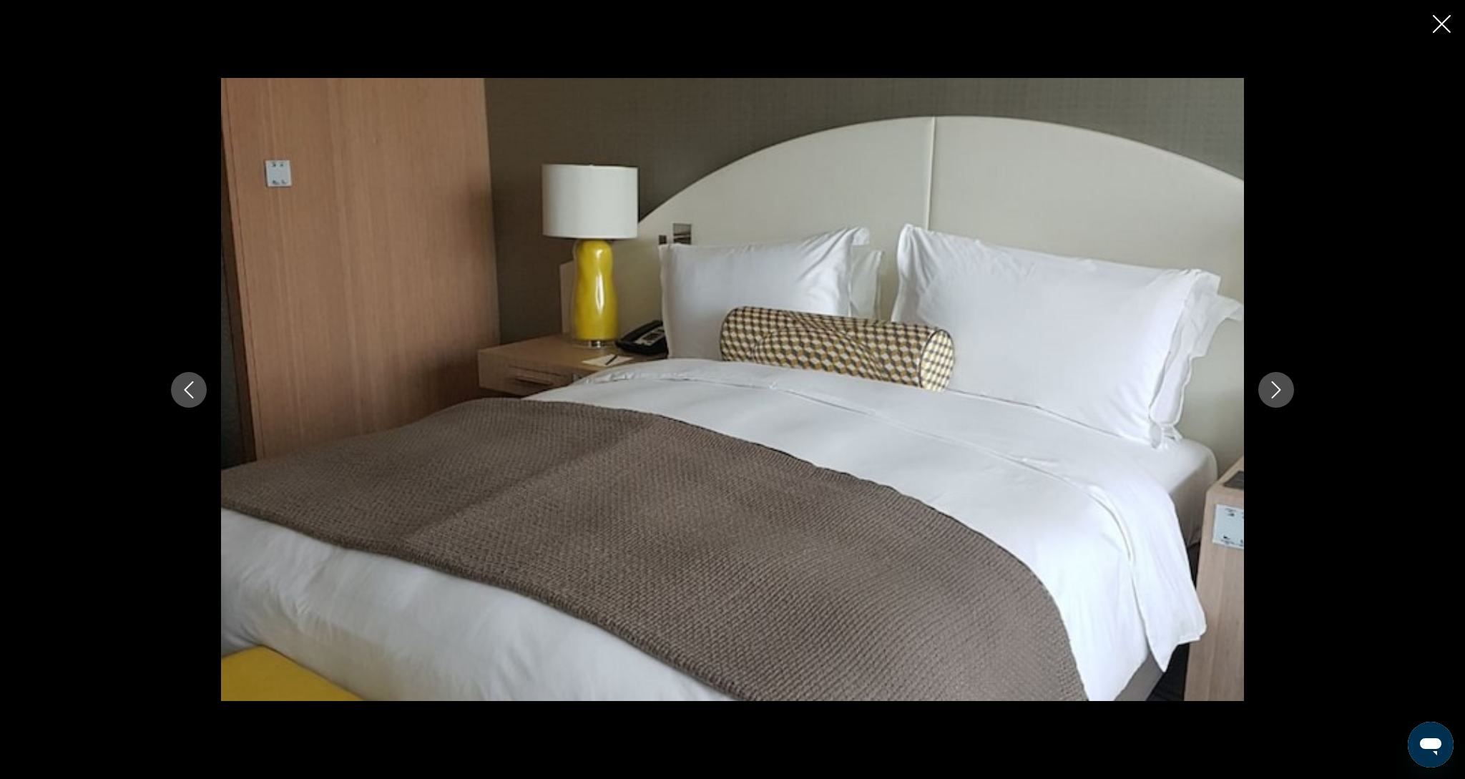
click at [1282, 397] on icon "Next image" at bounding box center [1275, 389] width 17 height 17
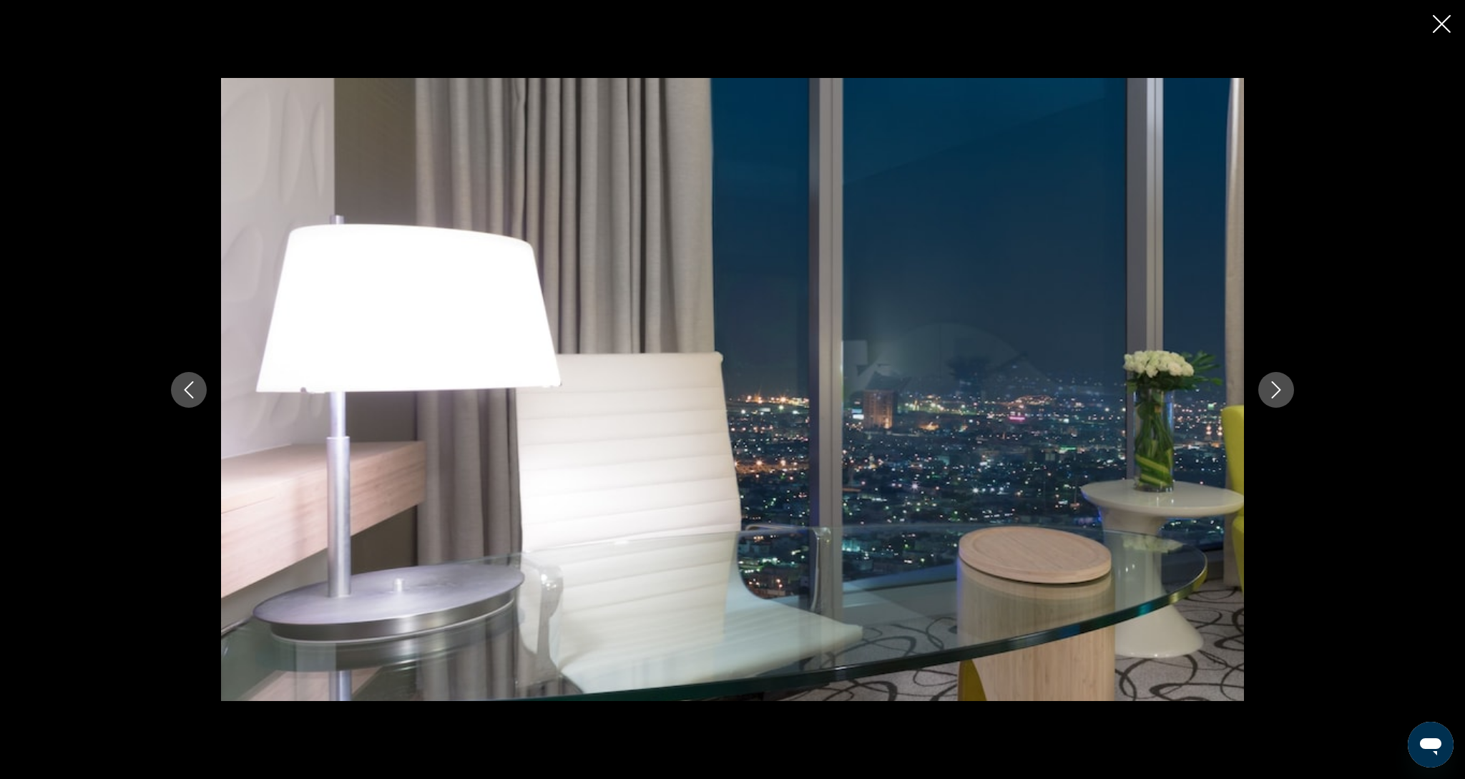
click at [1282, 397] on icon "Next image" at bounding box center [1275, 389] width 17 height 17
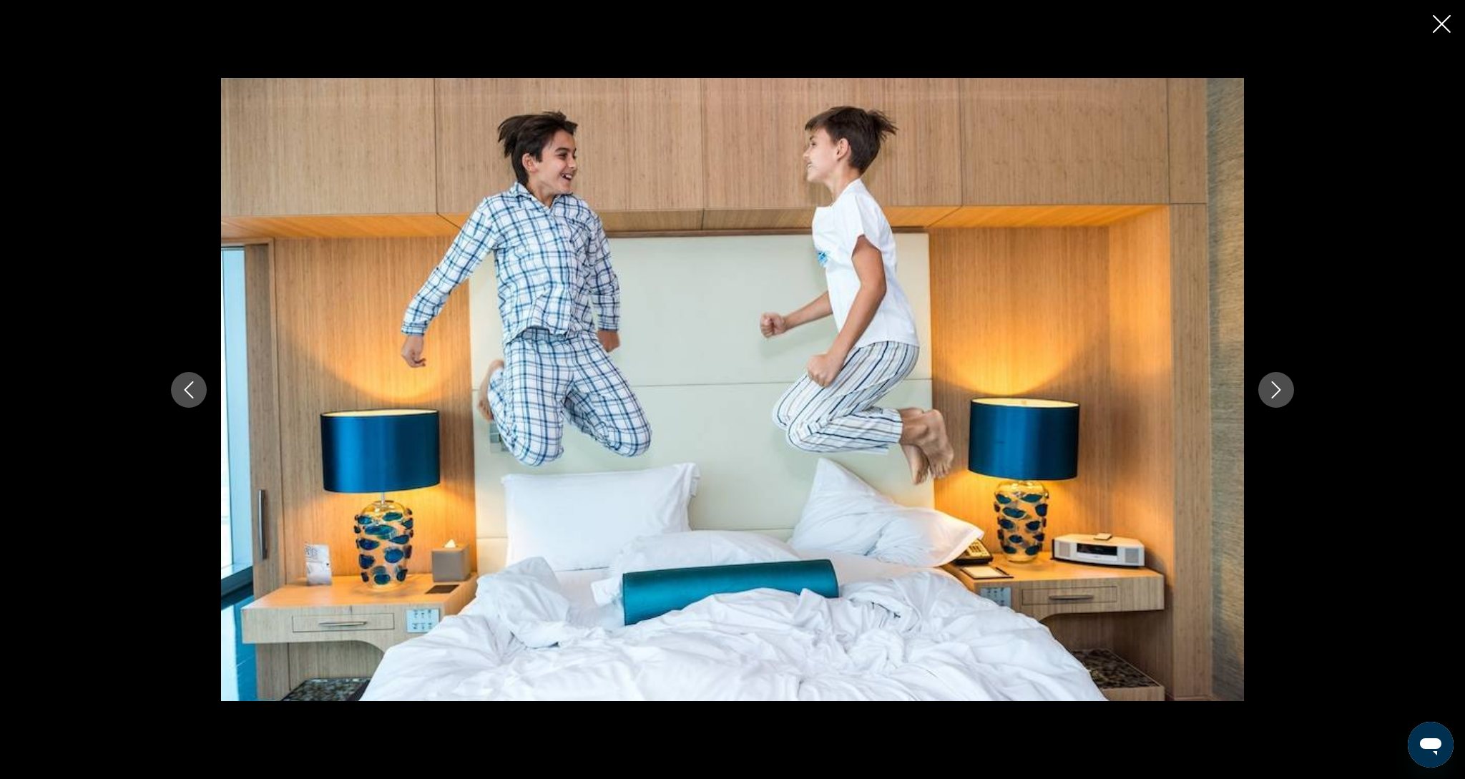
scroll to position [765, 0]
click at [1282, 397] on icon "Next image" at bounding box center [1275, 389] width 17 height 17
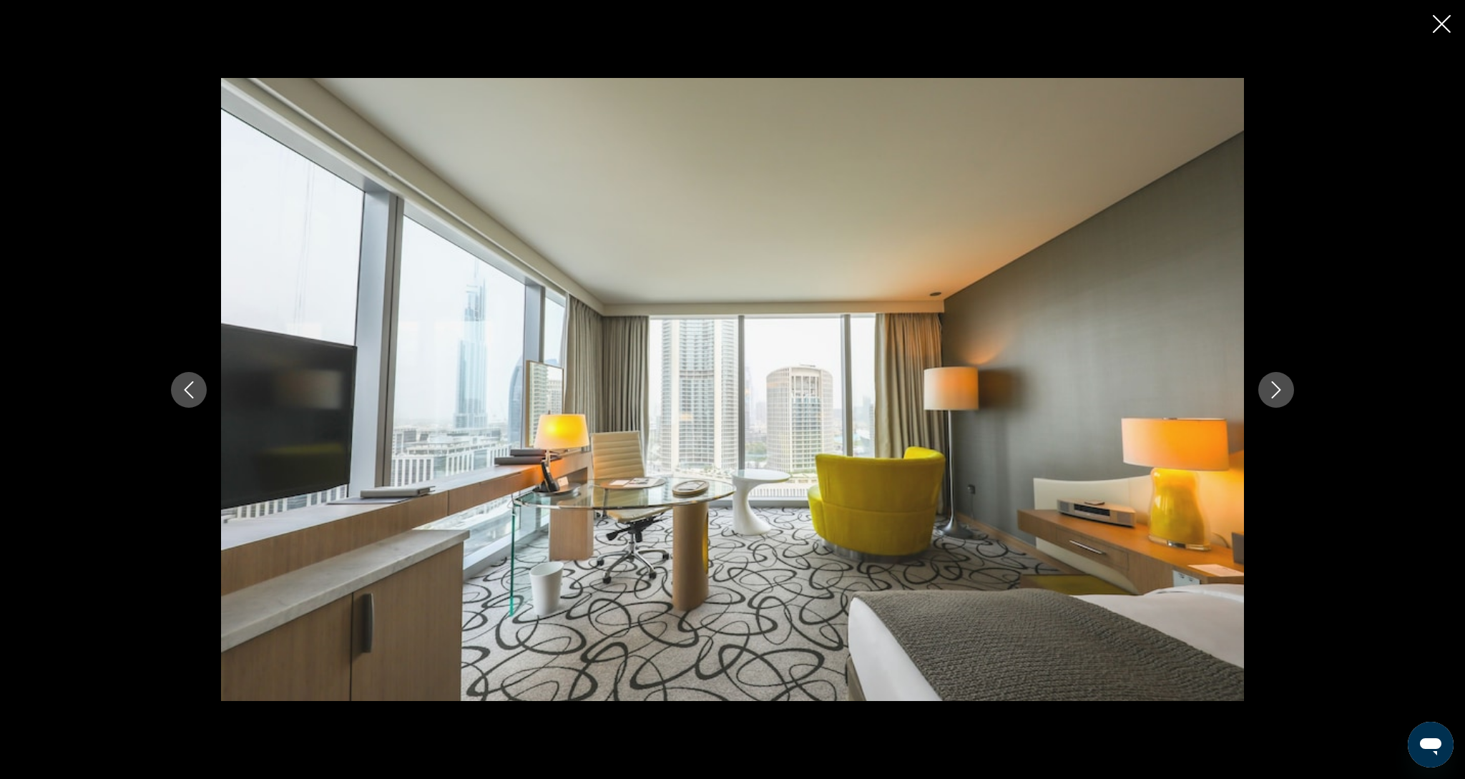
click at [1282, 397] on icon "Next image" at bounding box center [1275, 389] width 17 height 17
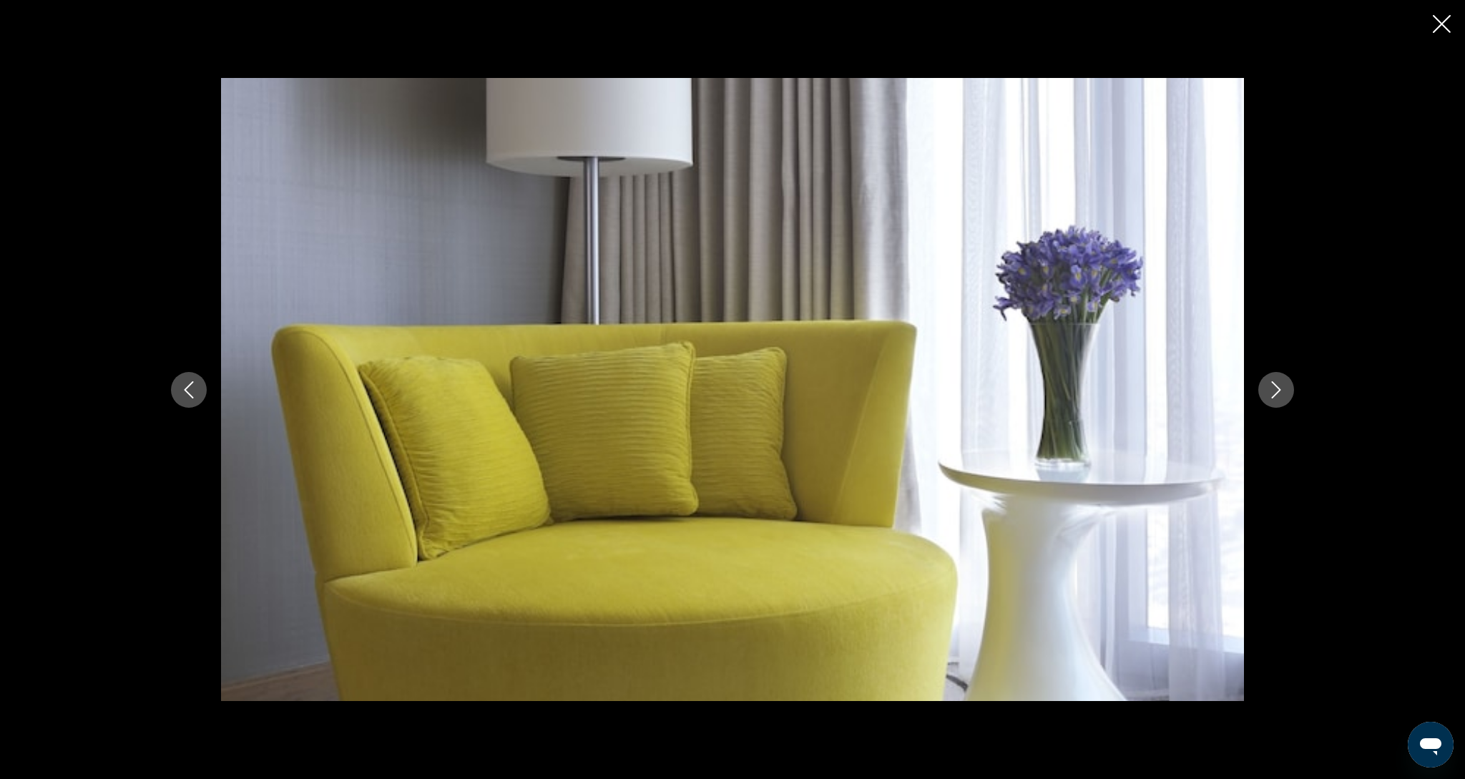
click at [1450, 22] on div "prev next" at bounding box center [732, 389] width 1465 height 779
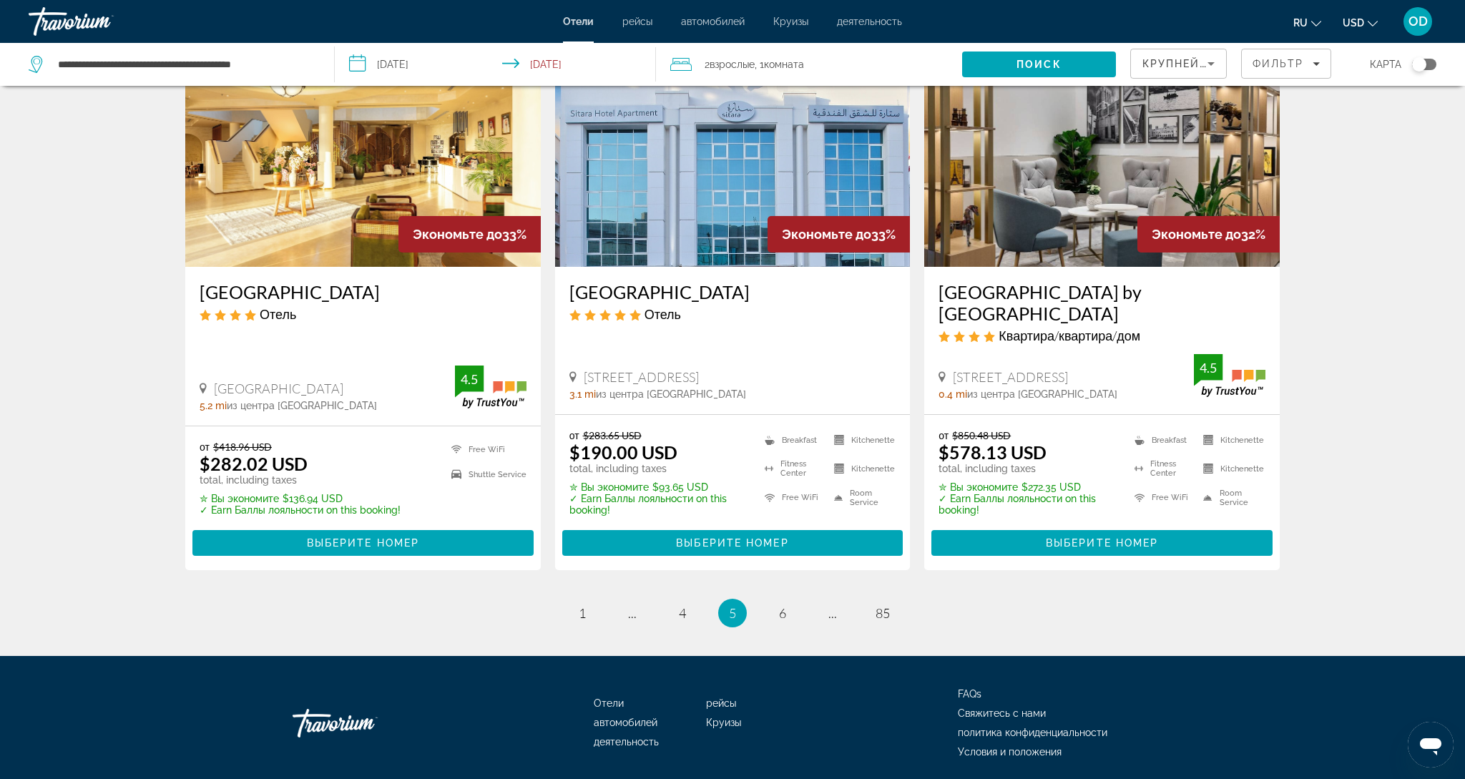
scroll to position [1790, 0]
click at [784, 606] on span "6" at bounding box center [782, 614] width 7 height 16
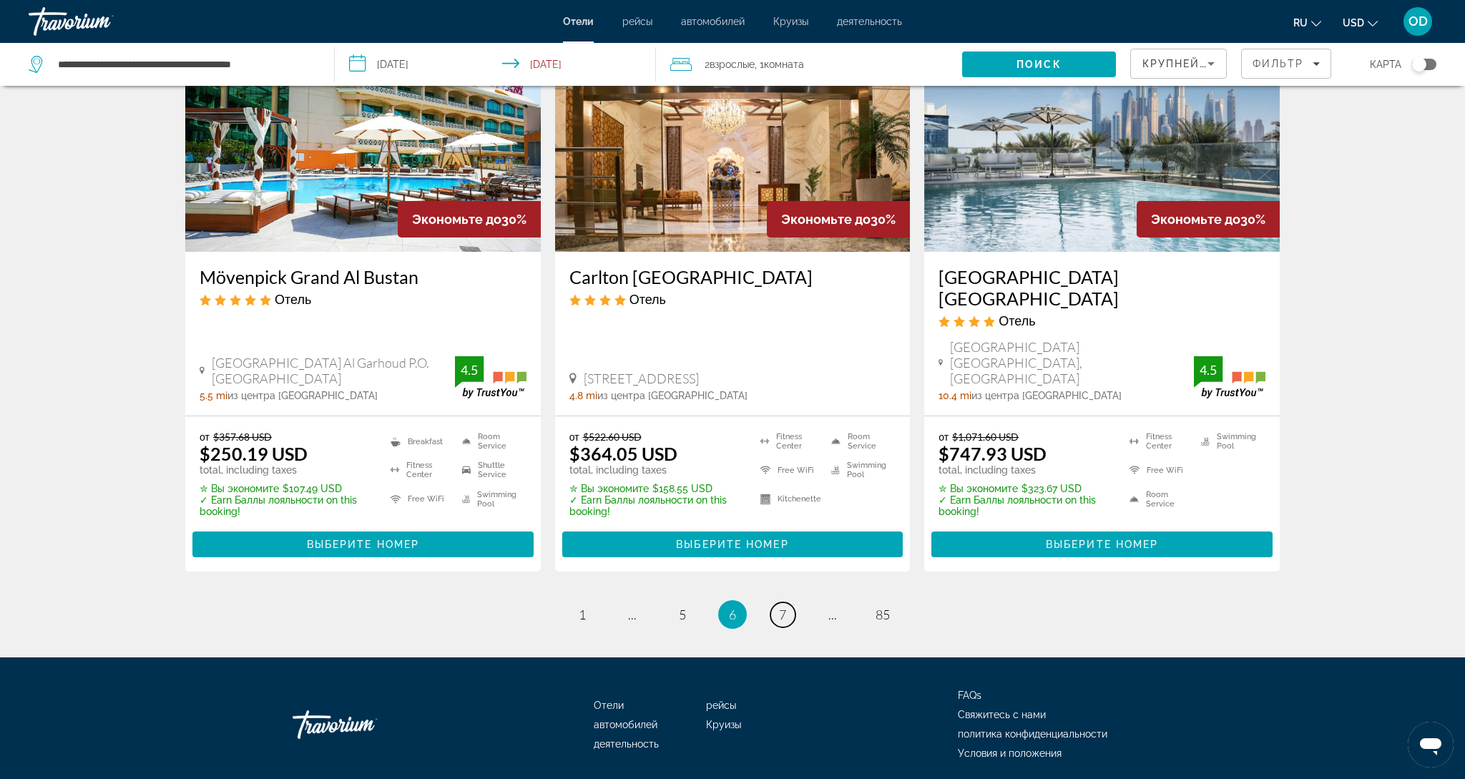
scroll to position [1769, 0]
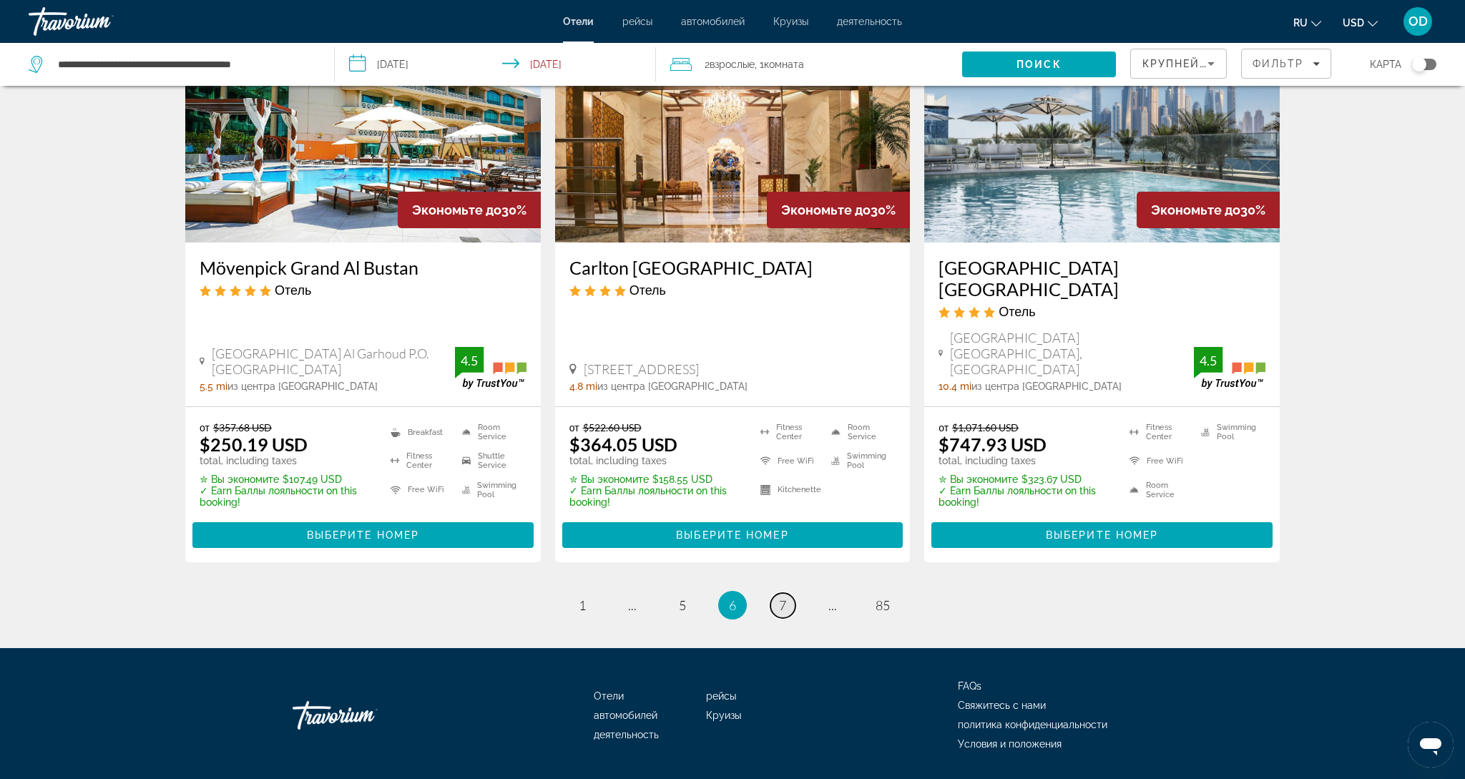
click at [784, 597] on span "7" at bounding box center [782, 605] width 7 height 16
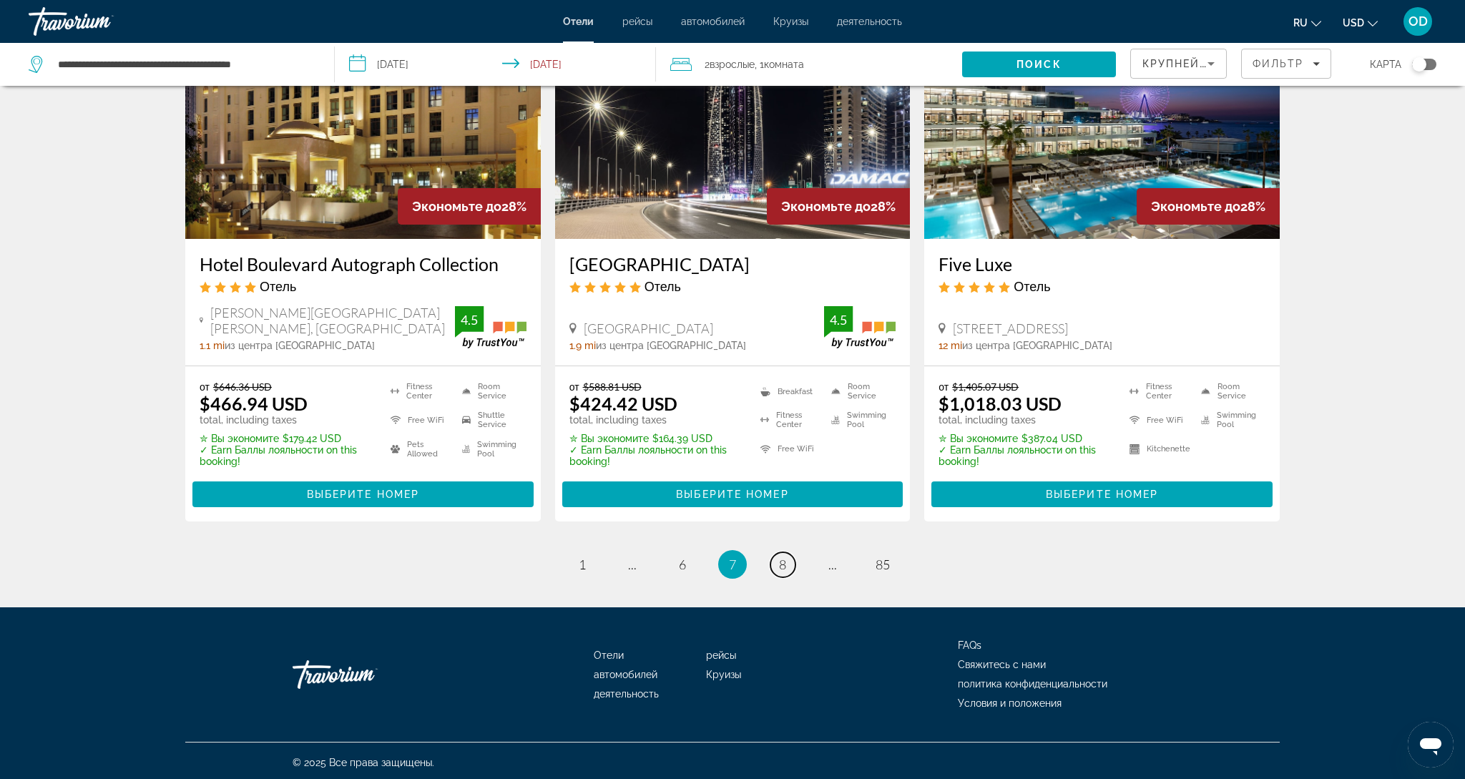
scroll to position [1814, 0]
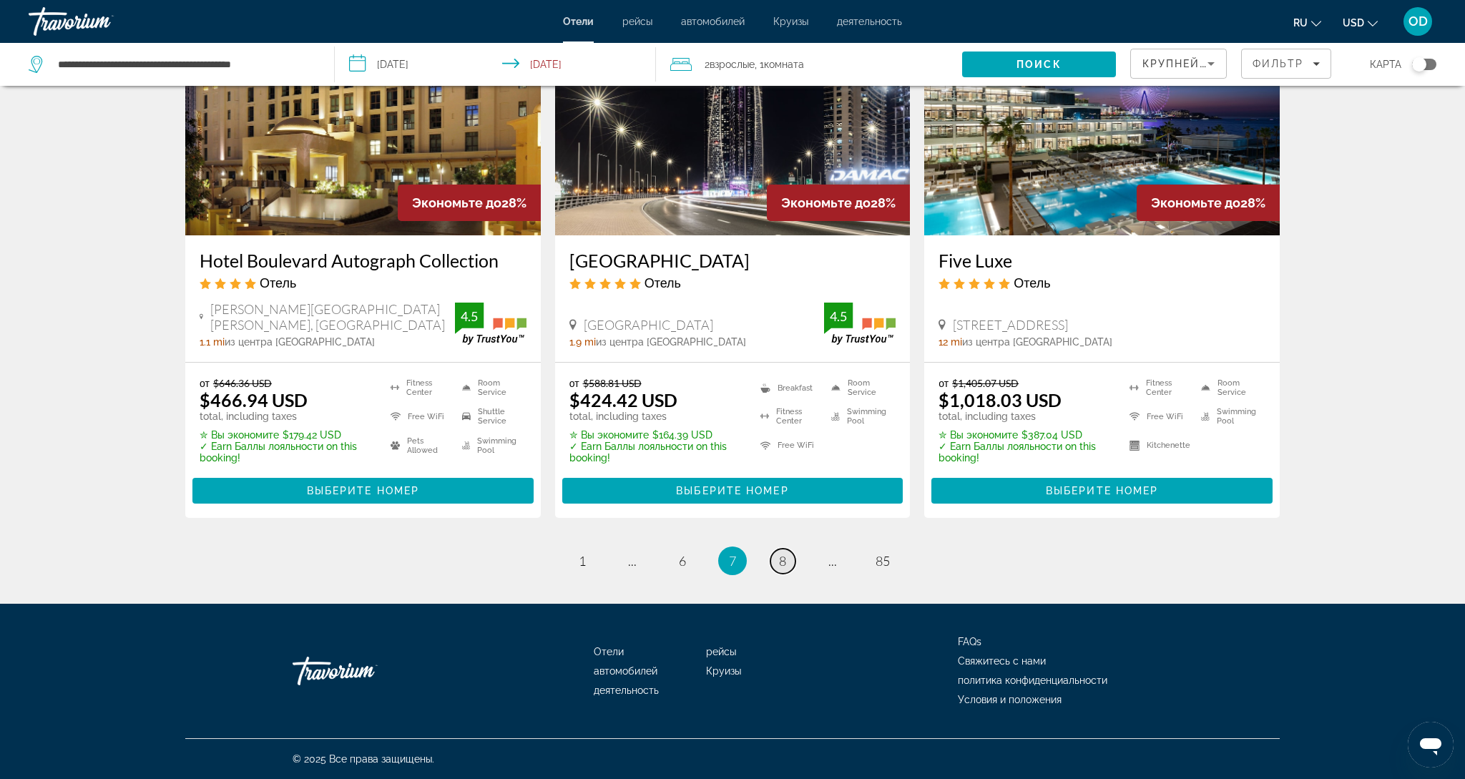
click at [779, 561] on span "8" at bounding box center [782, 561] width 7 height 16
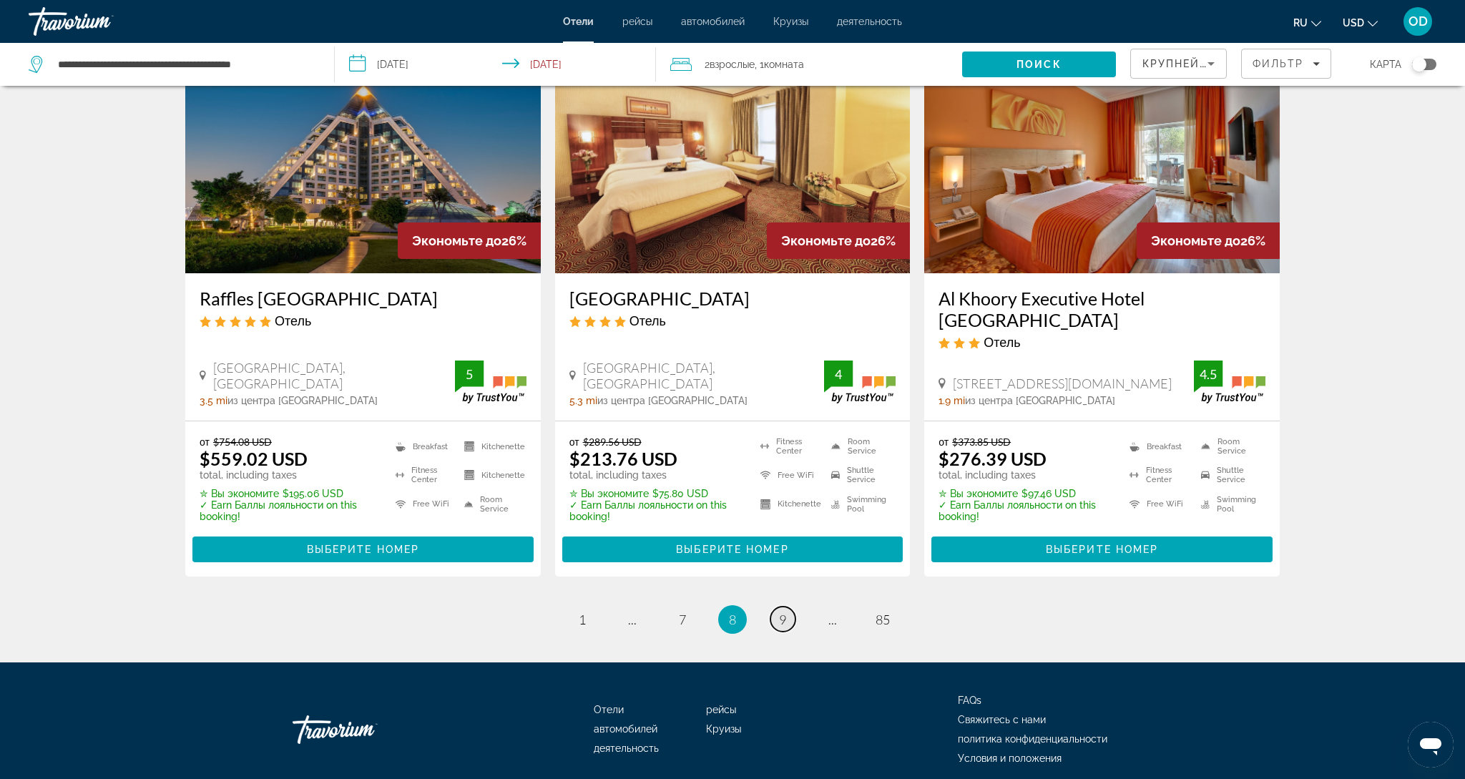
scroll to position [1748, 0]
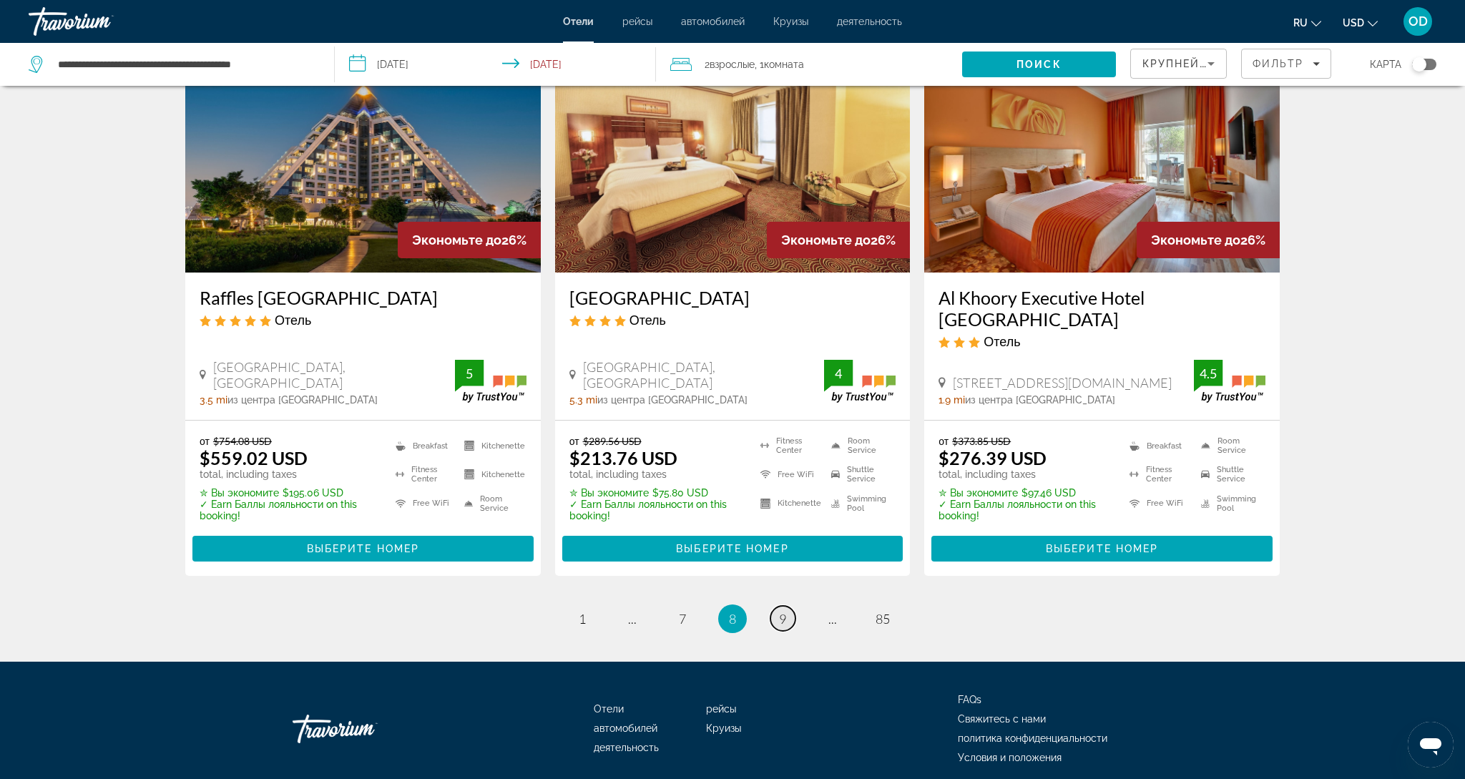
click at [779, 611] on span "9" at bounding box center [782, 619] width 7 height 16
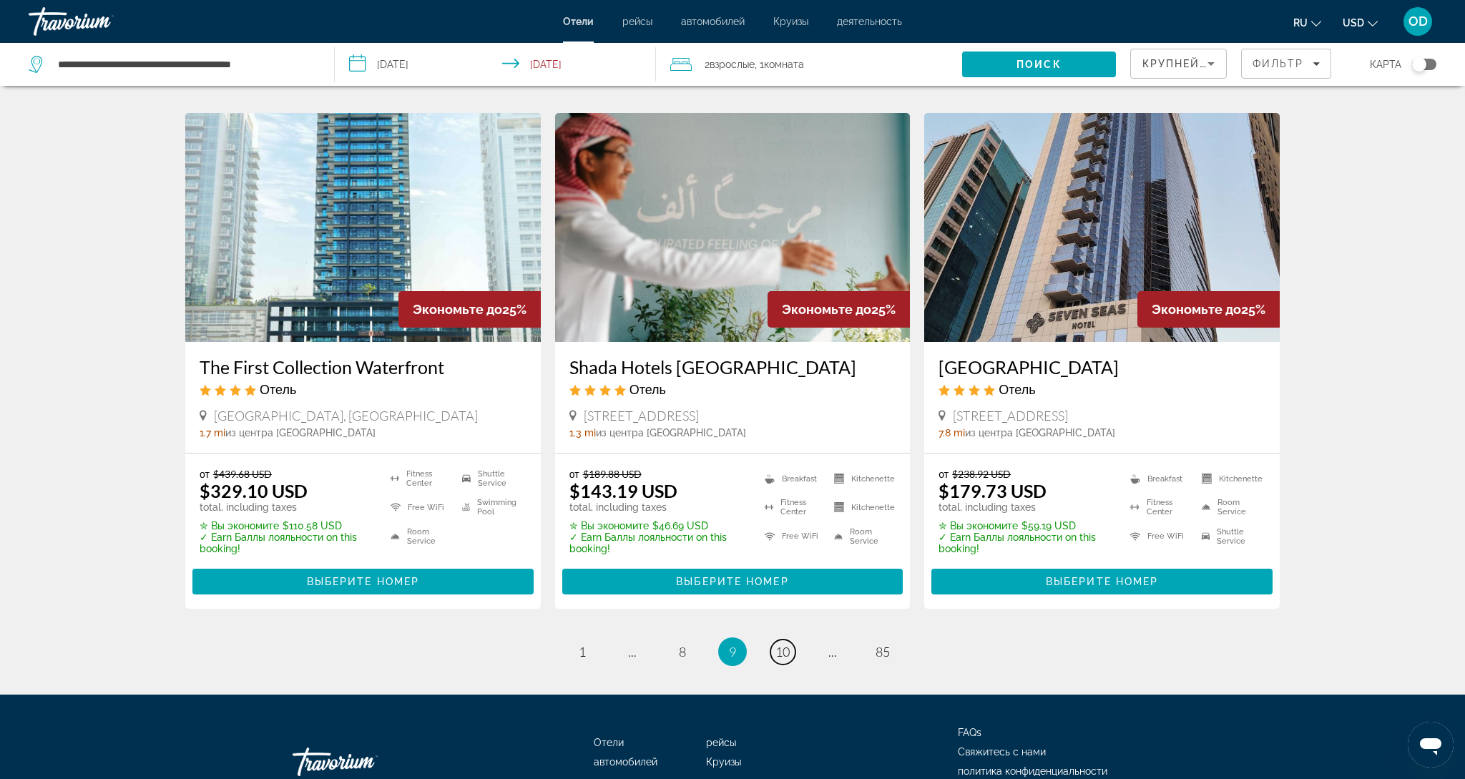
scroll to position [1742, 0]
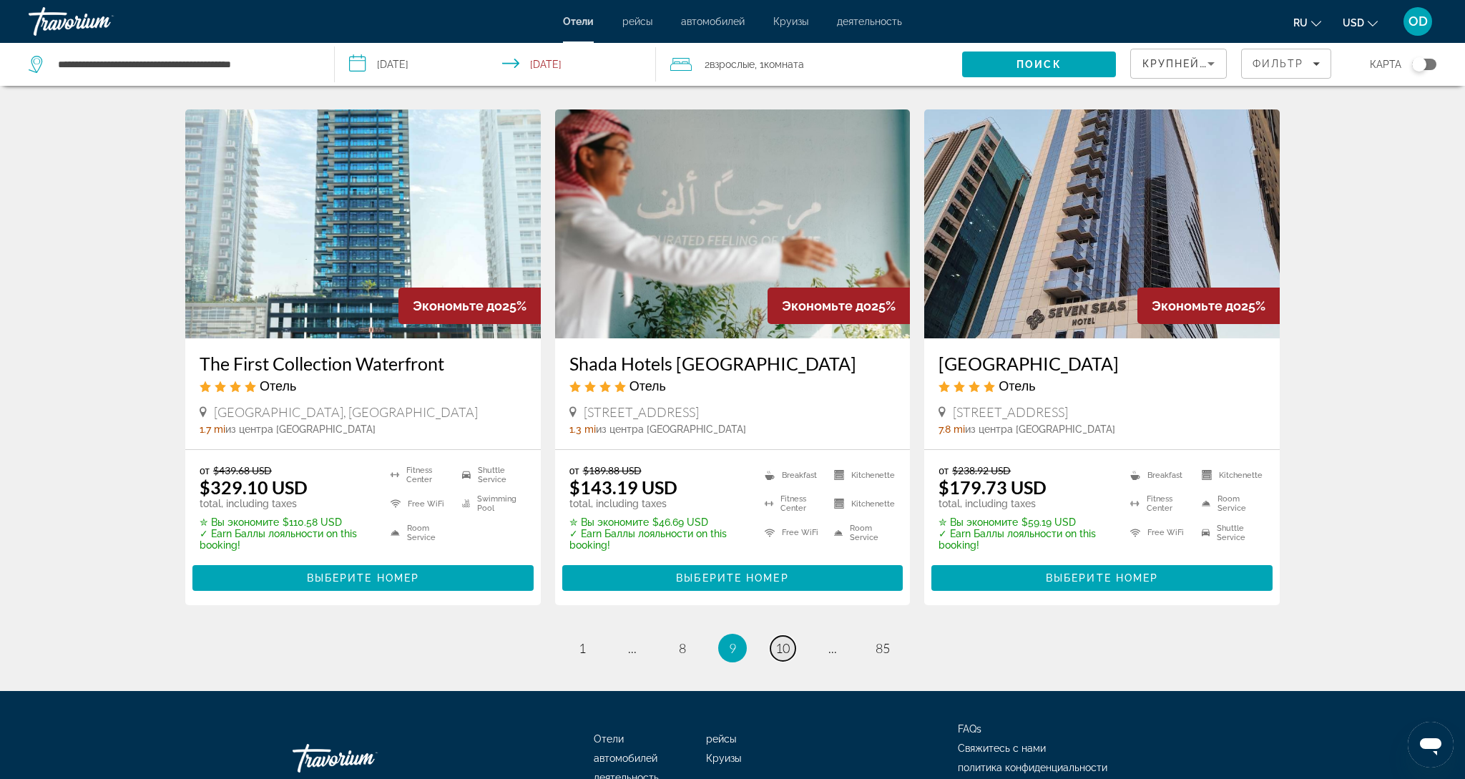
click at [787, 640] on span "10" at bounding box center [782, 648] width 14 height 16
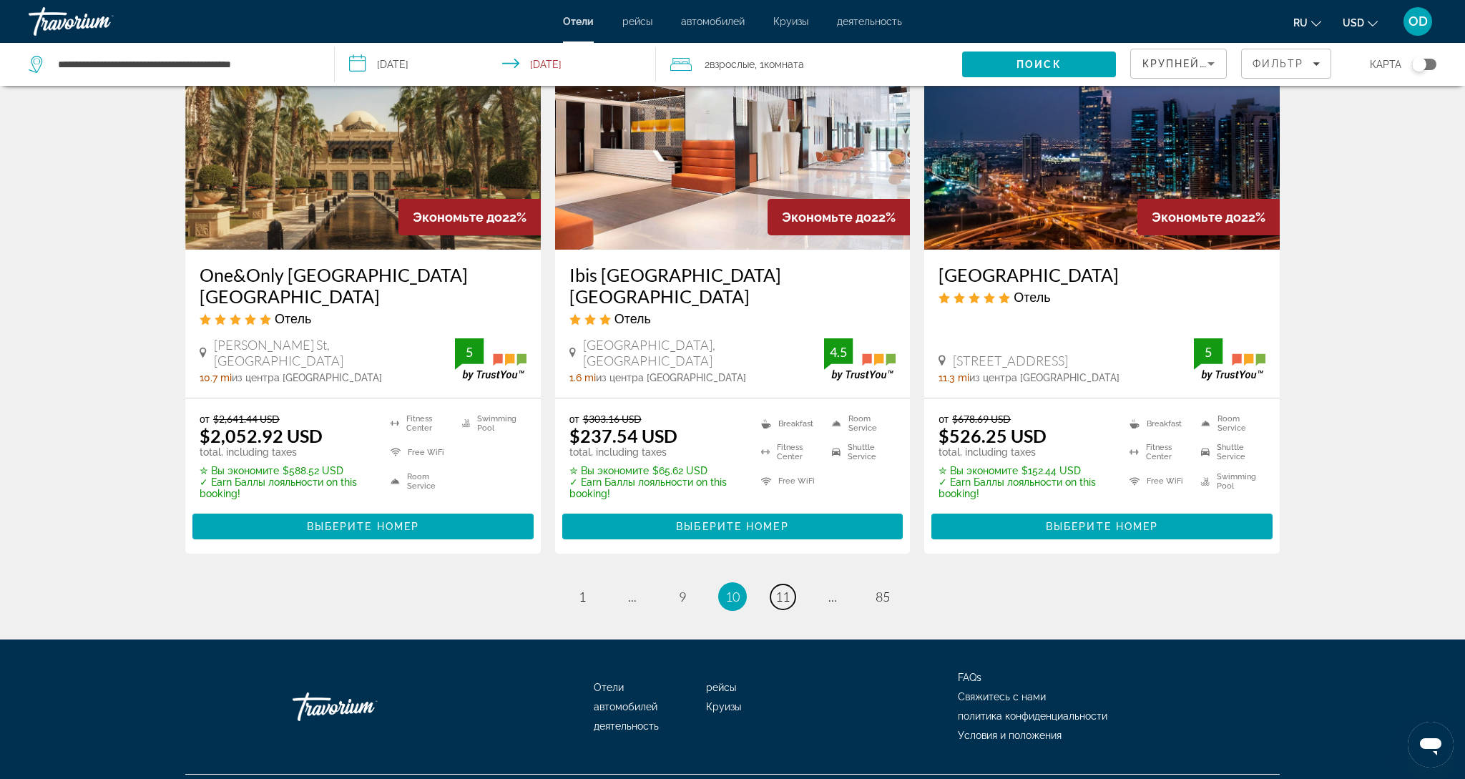
scroll to position [1787, 0]
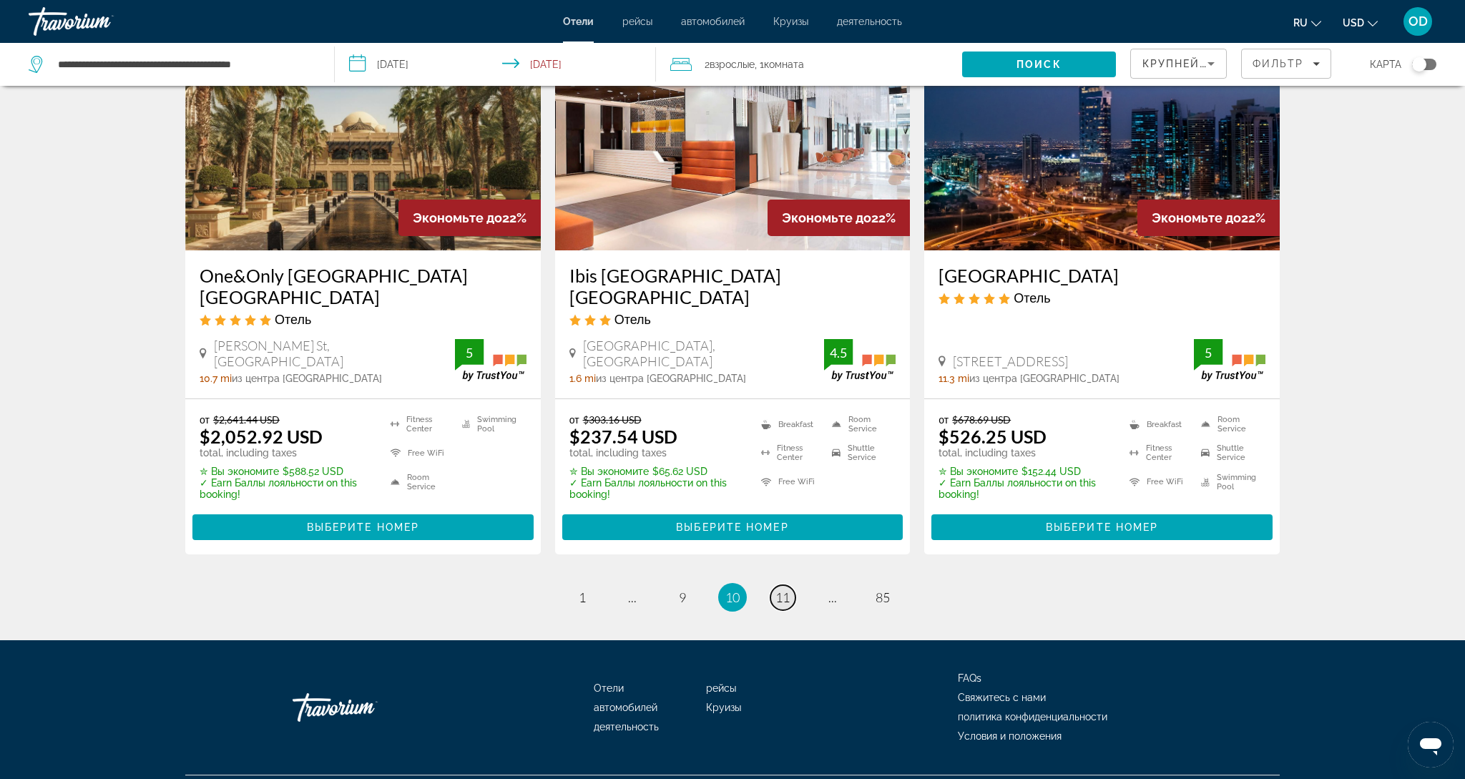
click at [788, 589] on span "11" at bounding box center [782, 597] width 14 height 16
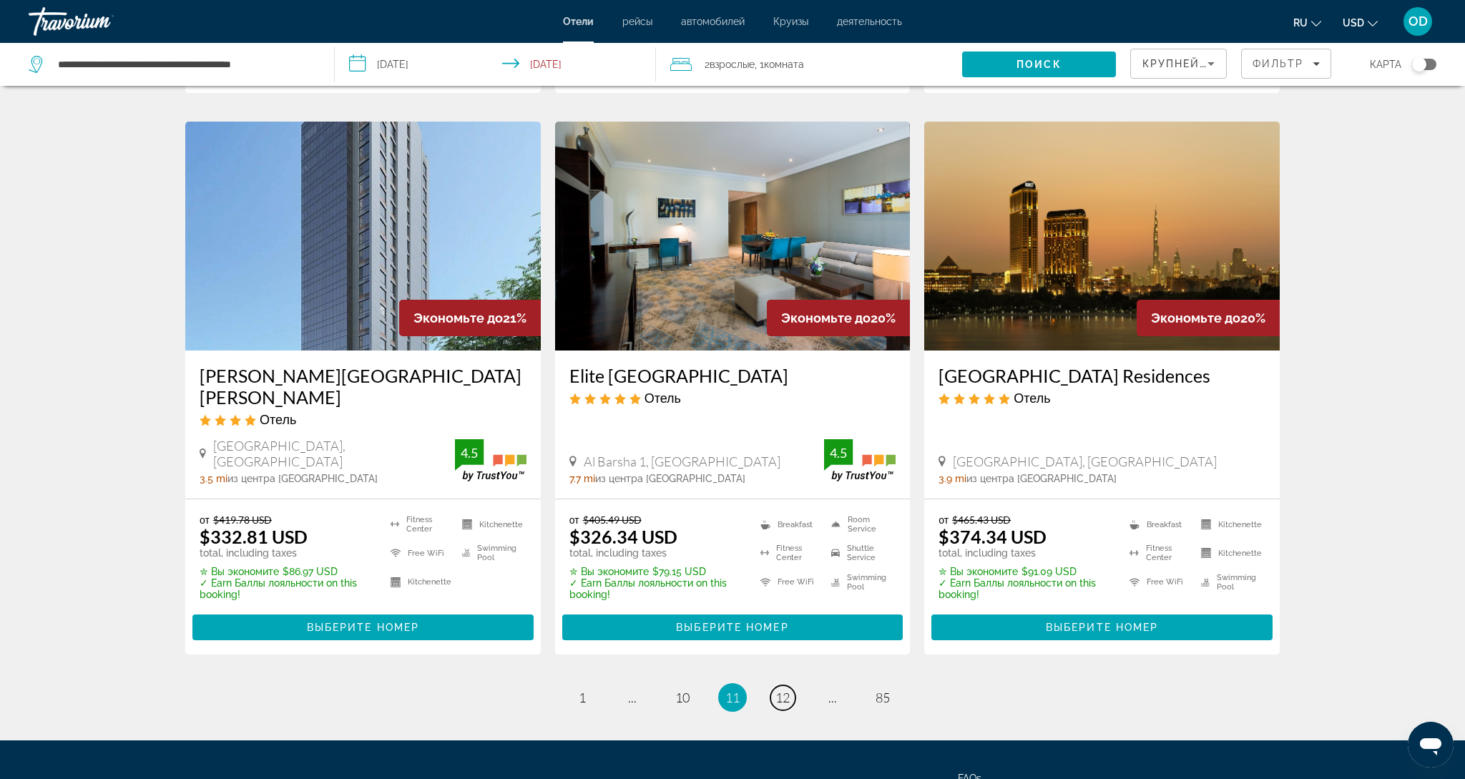
scroll to position [1672, 0]
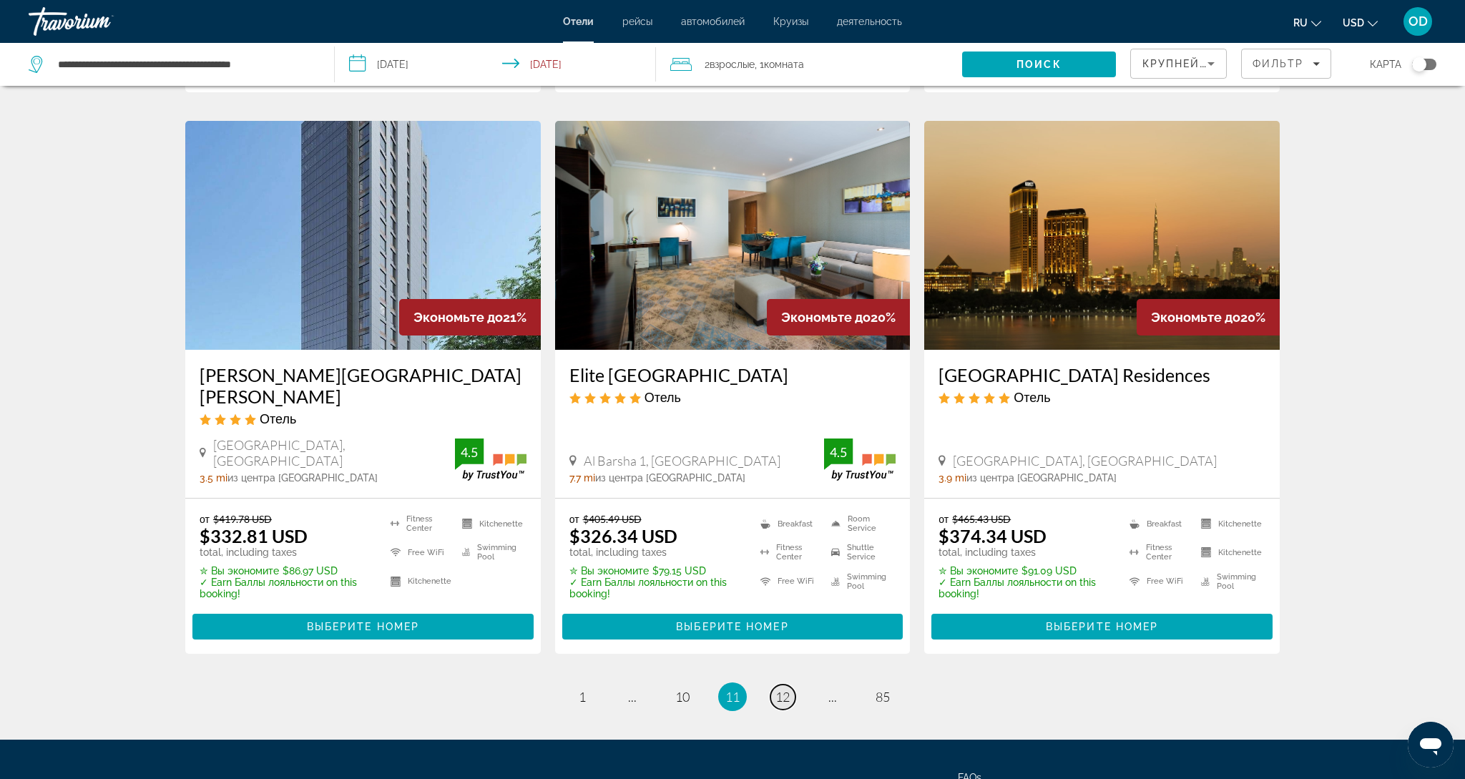
click at [784, 684] on link "page 12" at bounding box center [782, 696] width 25 height 25
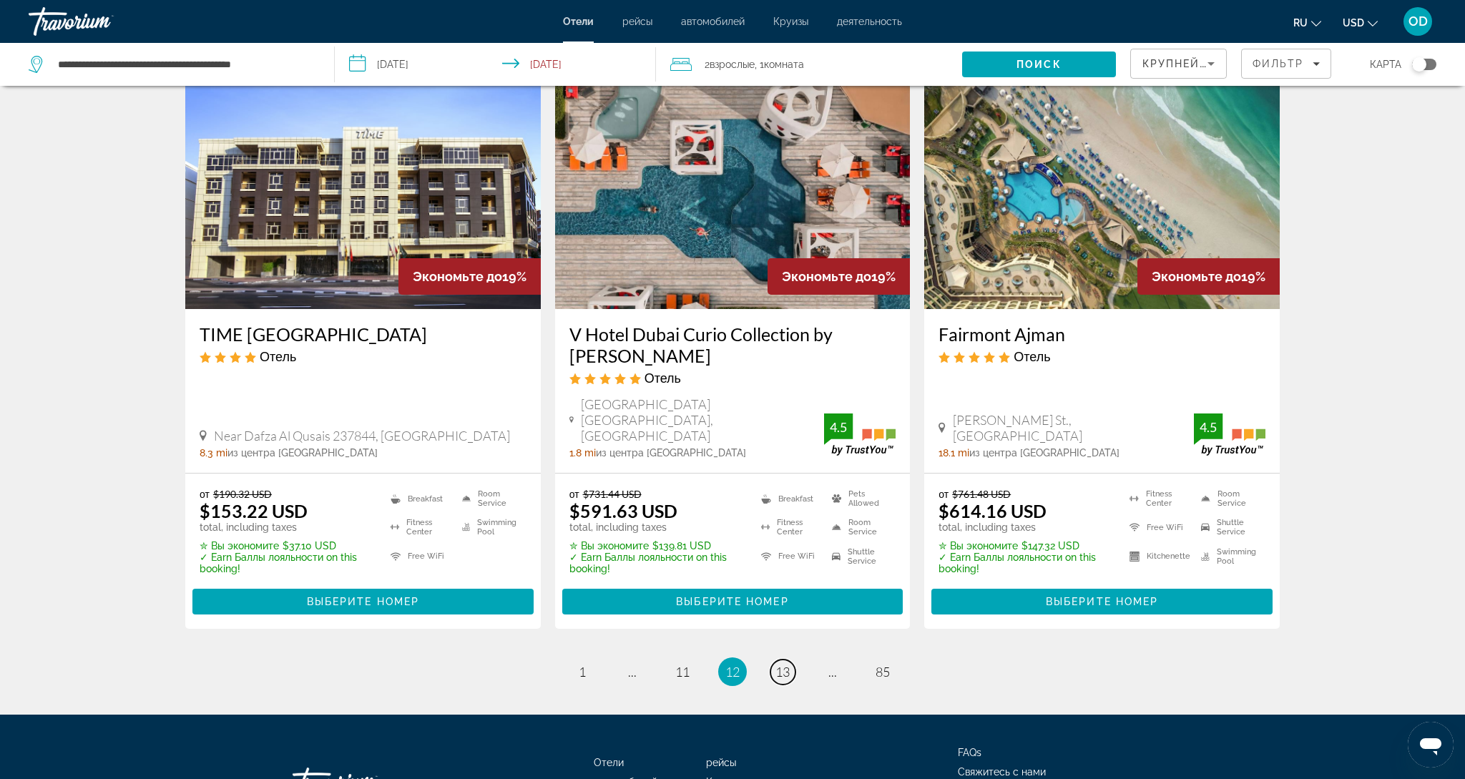
scroll to position [1780, 0]
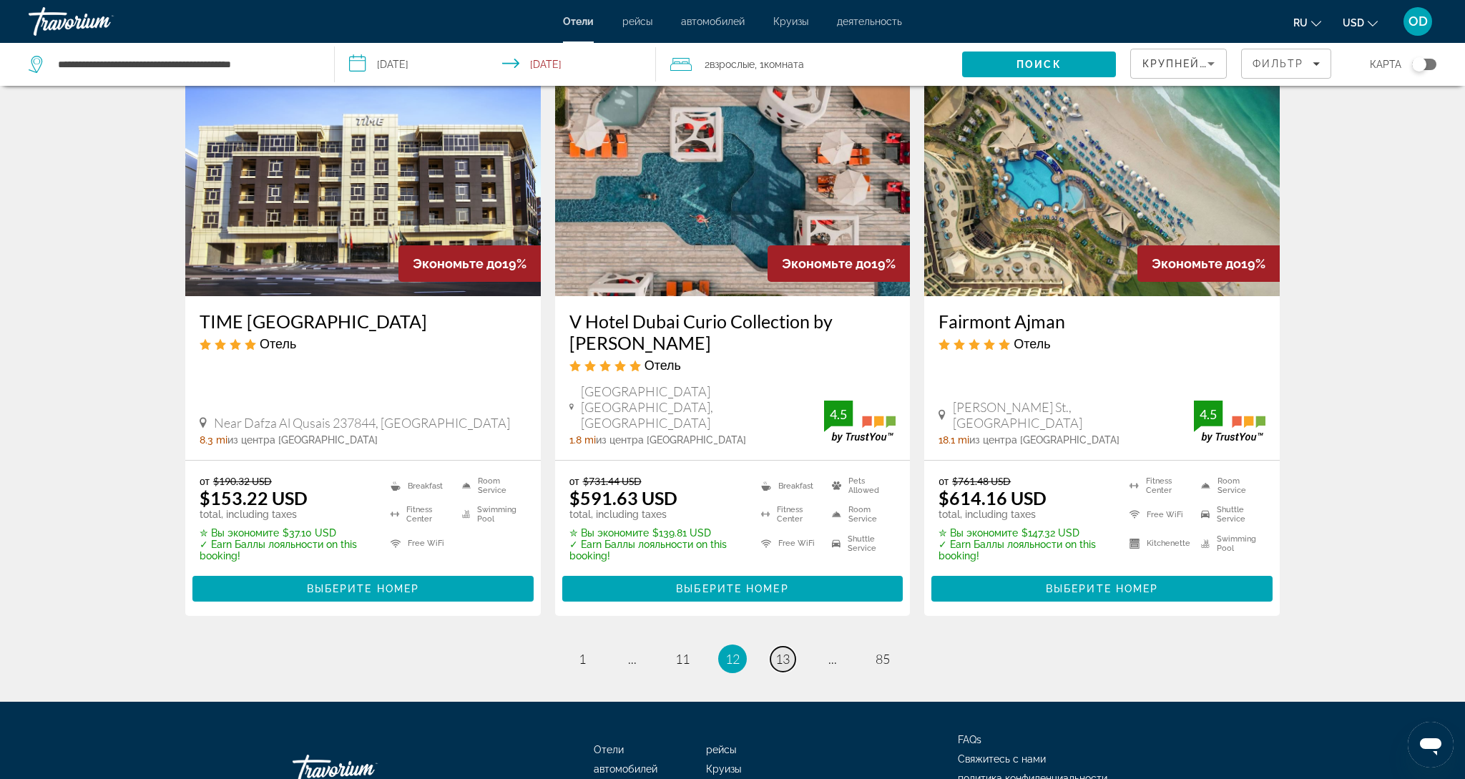
click at [789, 651] on span "13" at bounding box center [782, 659] width 14 height 16
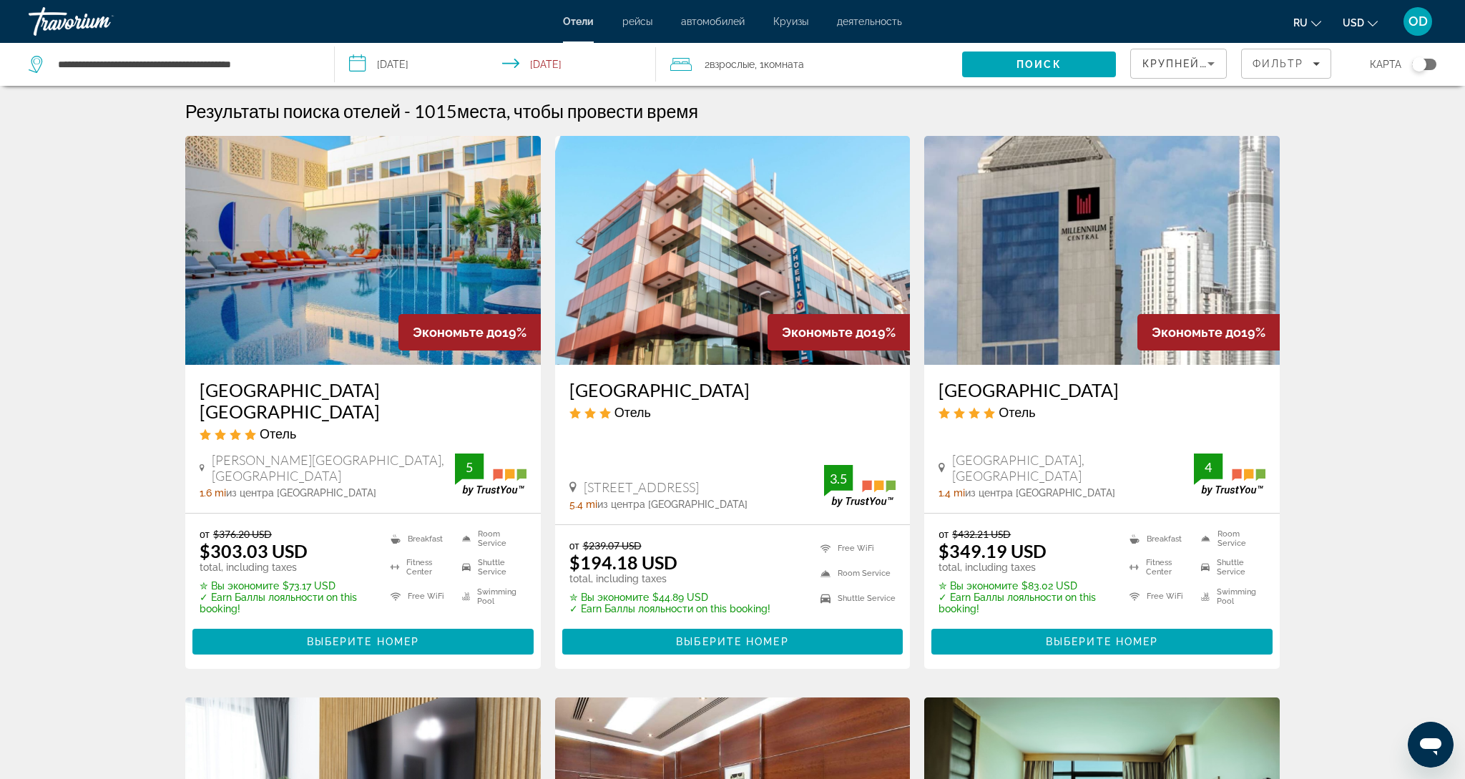
click at [405, 247] on img "Main content" at bounding box center [362, 250] width 355 height 229
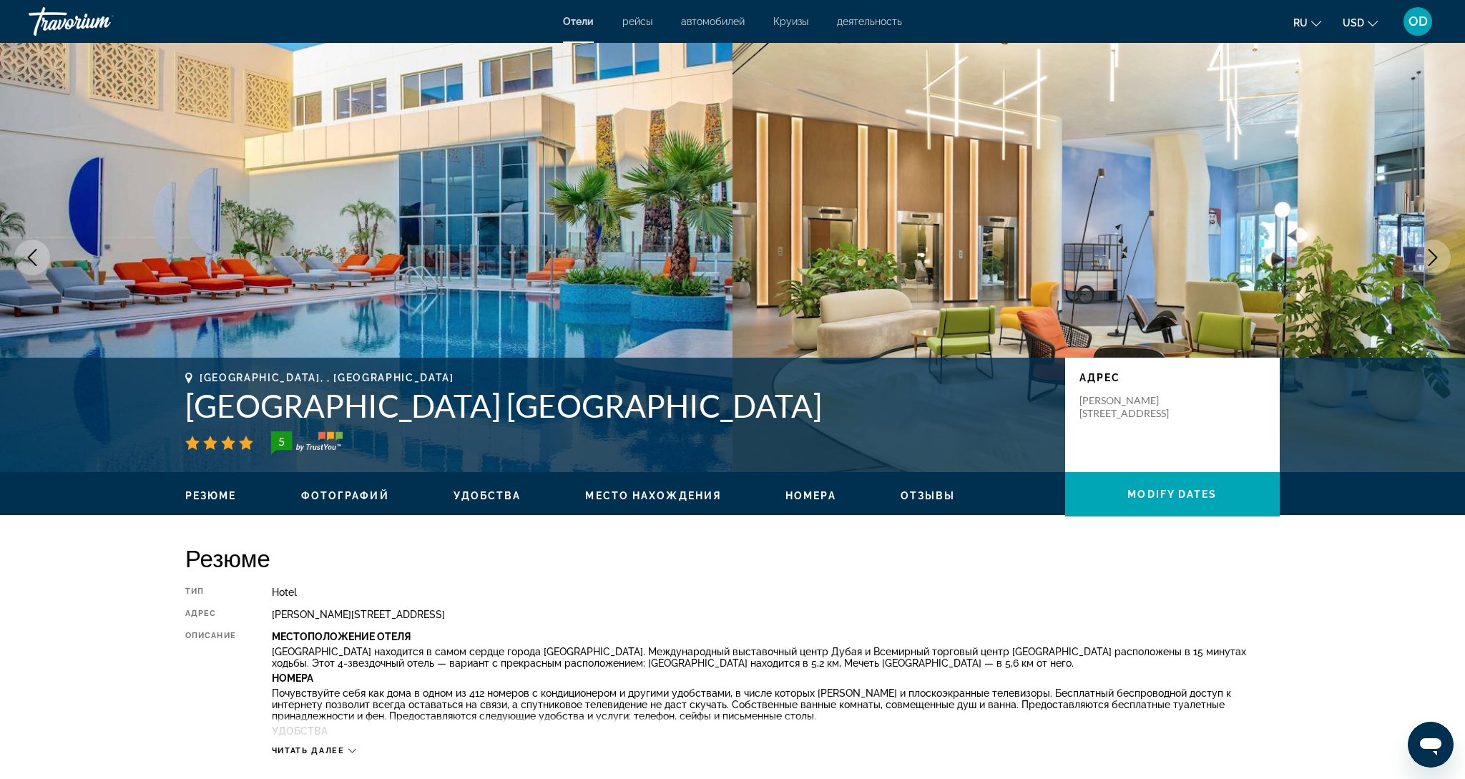
click at [1427, 255] on icon "Next image" at bounding box center [1432, 257] width 17 height 17
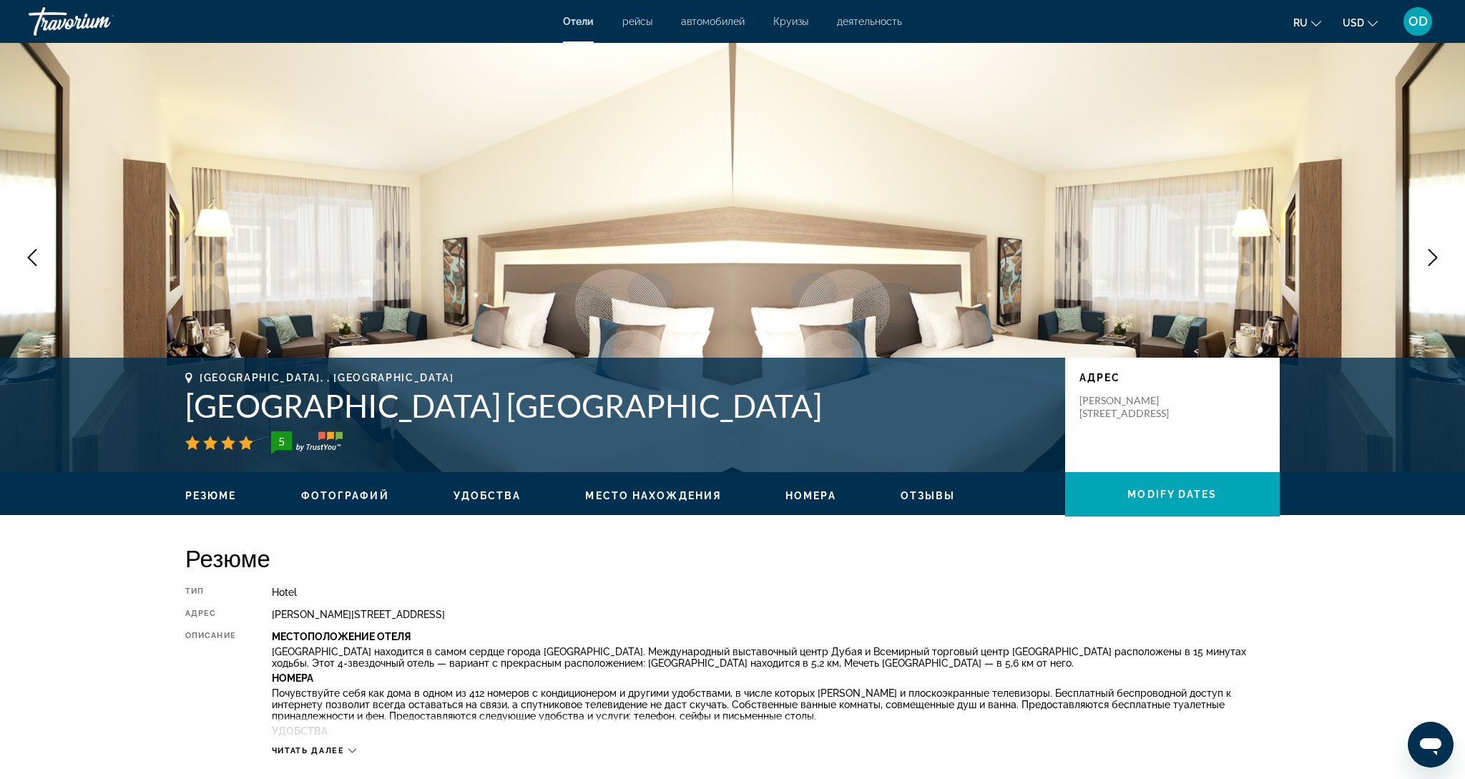
click at [1427, 256] on icon "Next image" at bounding box center [1432, 257] width 17 height 17
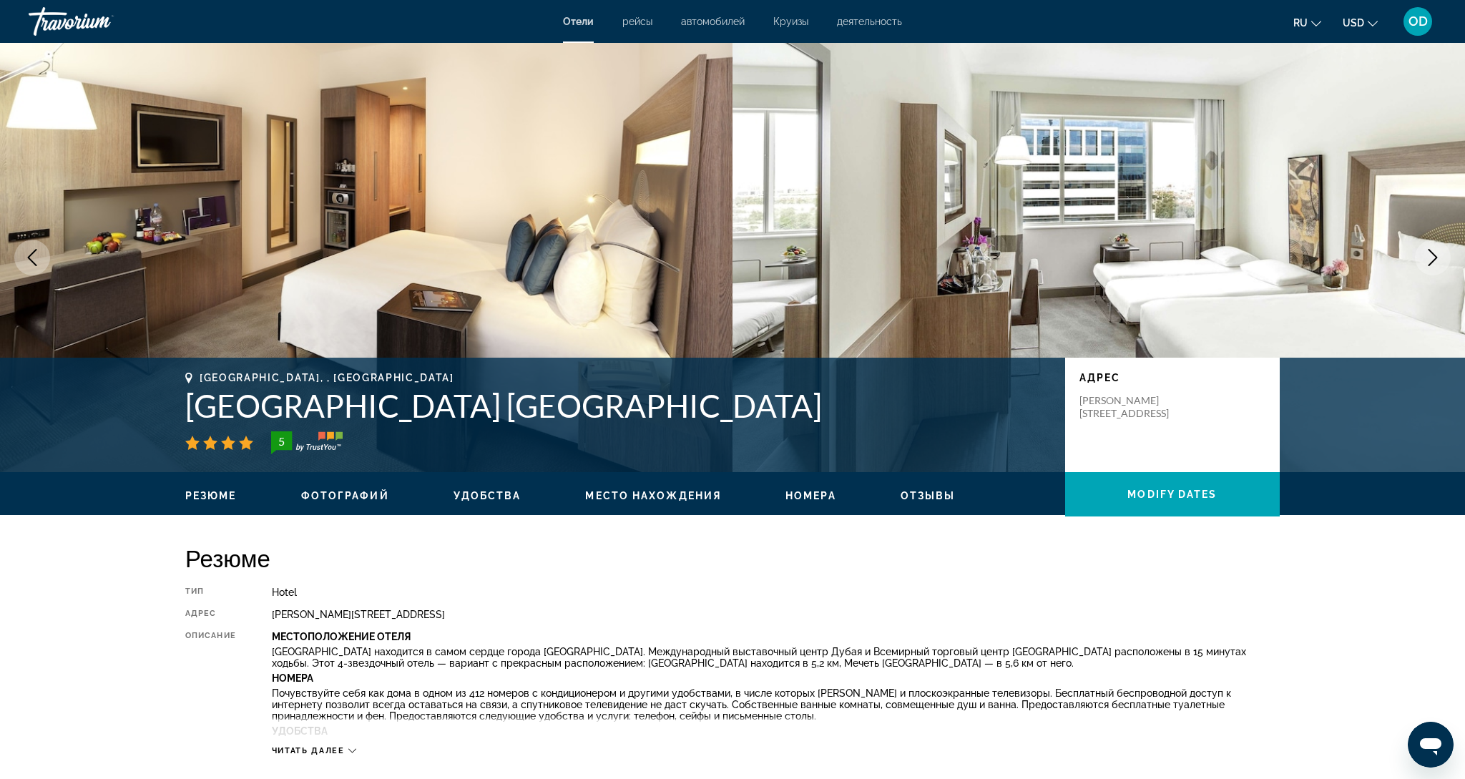
click at [1427, 256] on icon "Next image" at bounding box center [1432, 257] width 17 height 17
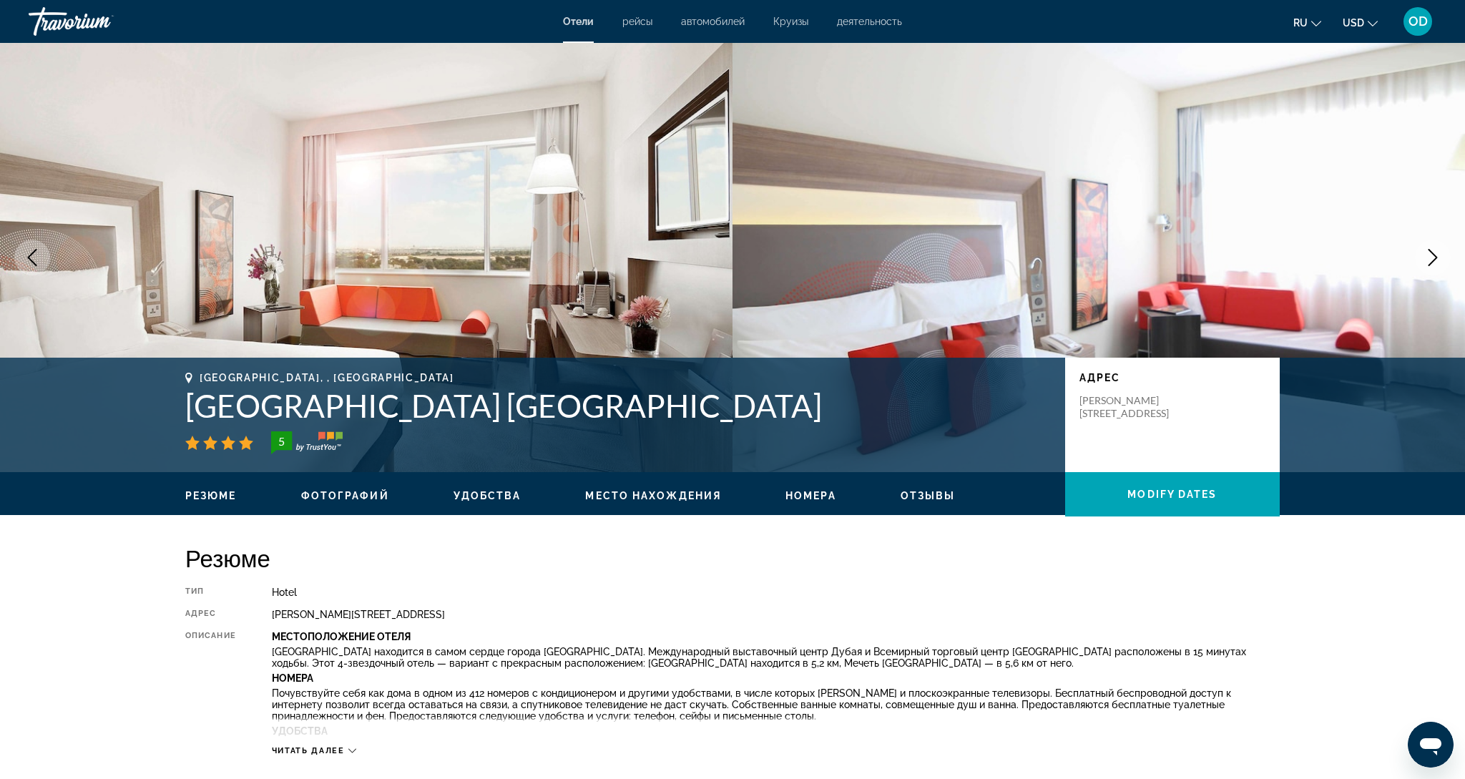
click at [1427, 256] on icon "Next image" at bounding box center [1432, 257] width 17 height 17
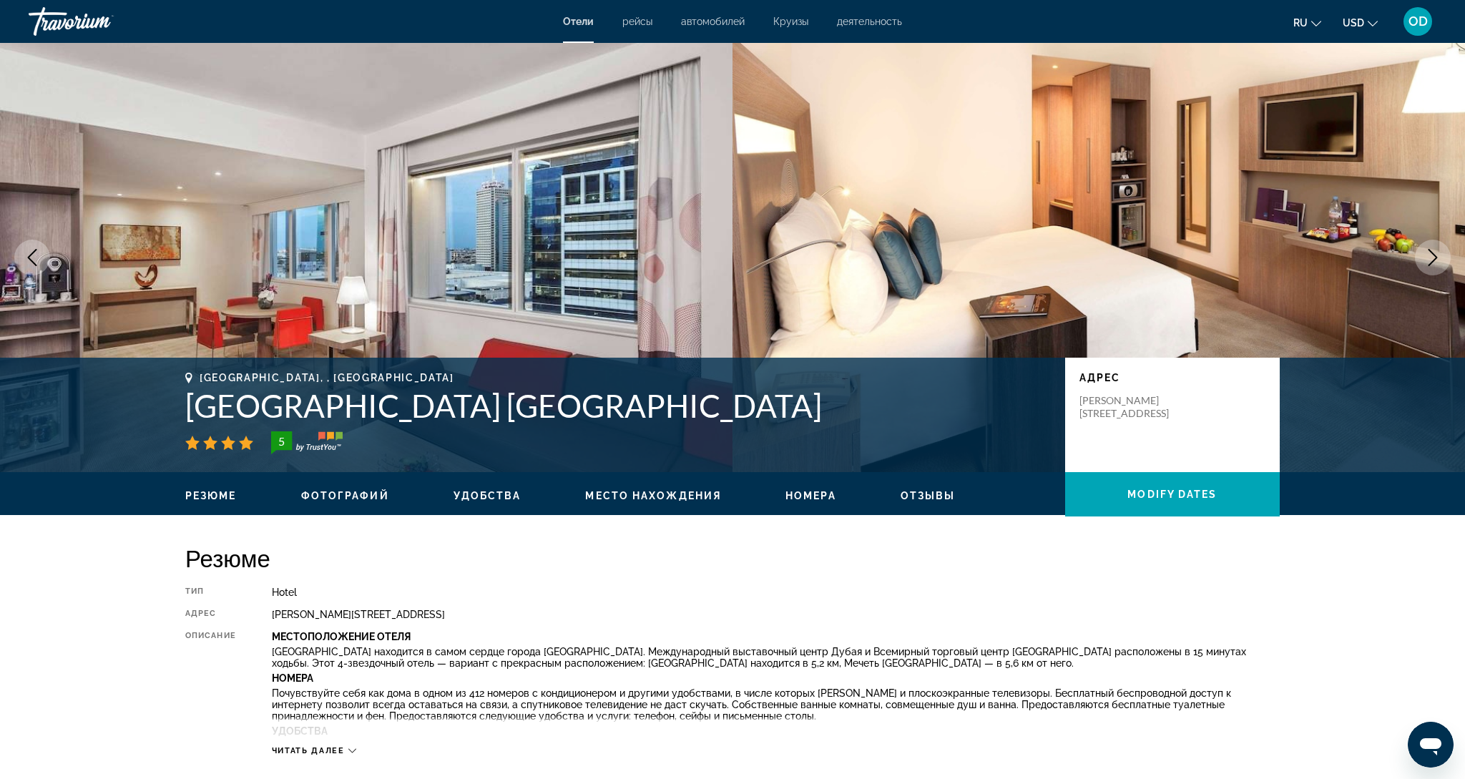
click at [1427, 256] on icon "Next image" at bounding box center [1432, 257] width 17 height 17
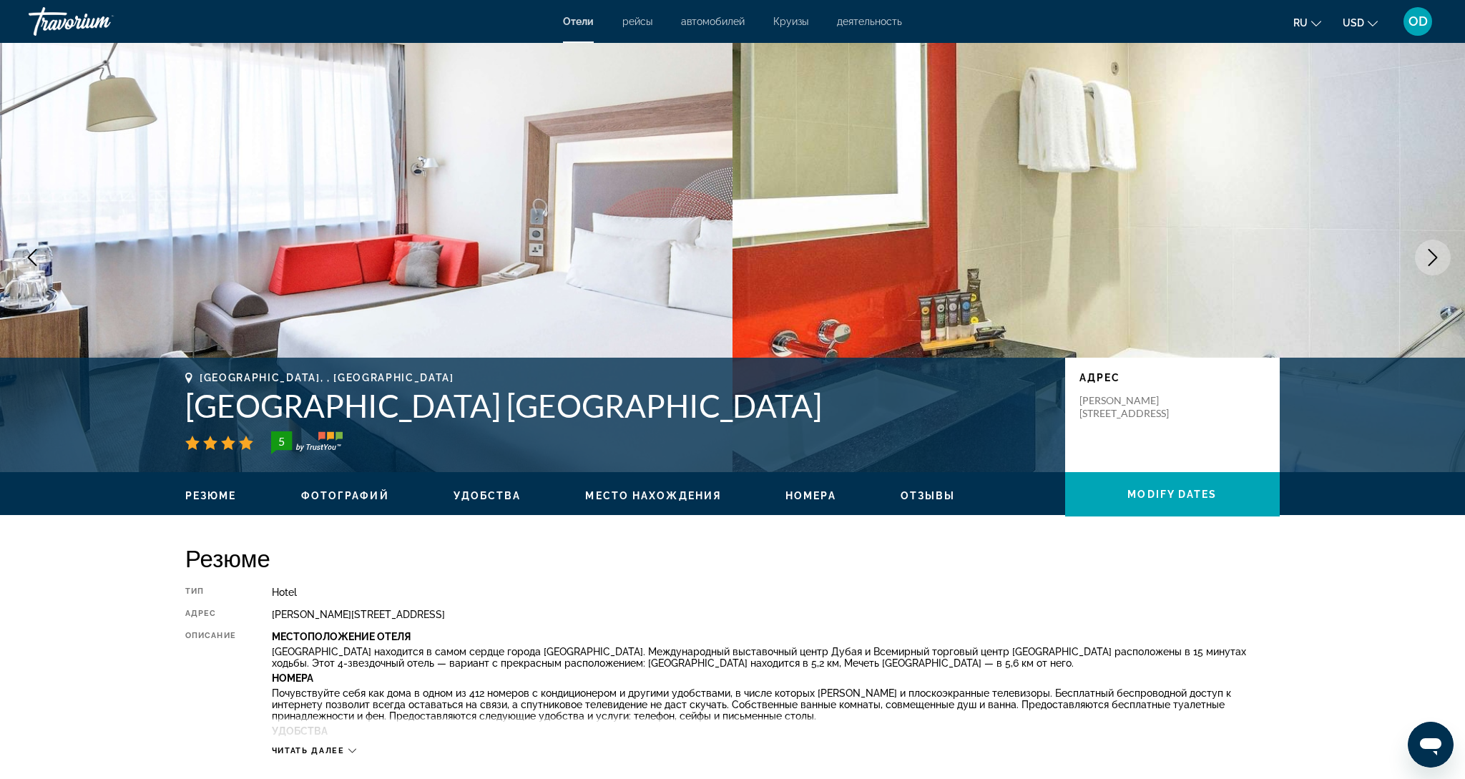
click at [1427, 256] on icon "Next image" at bounding box center [1432, 257] width 17 height 17
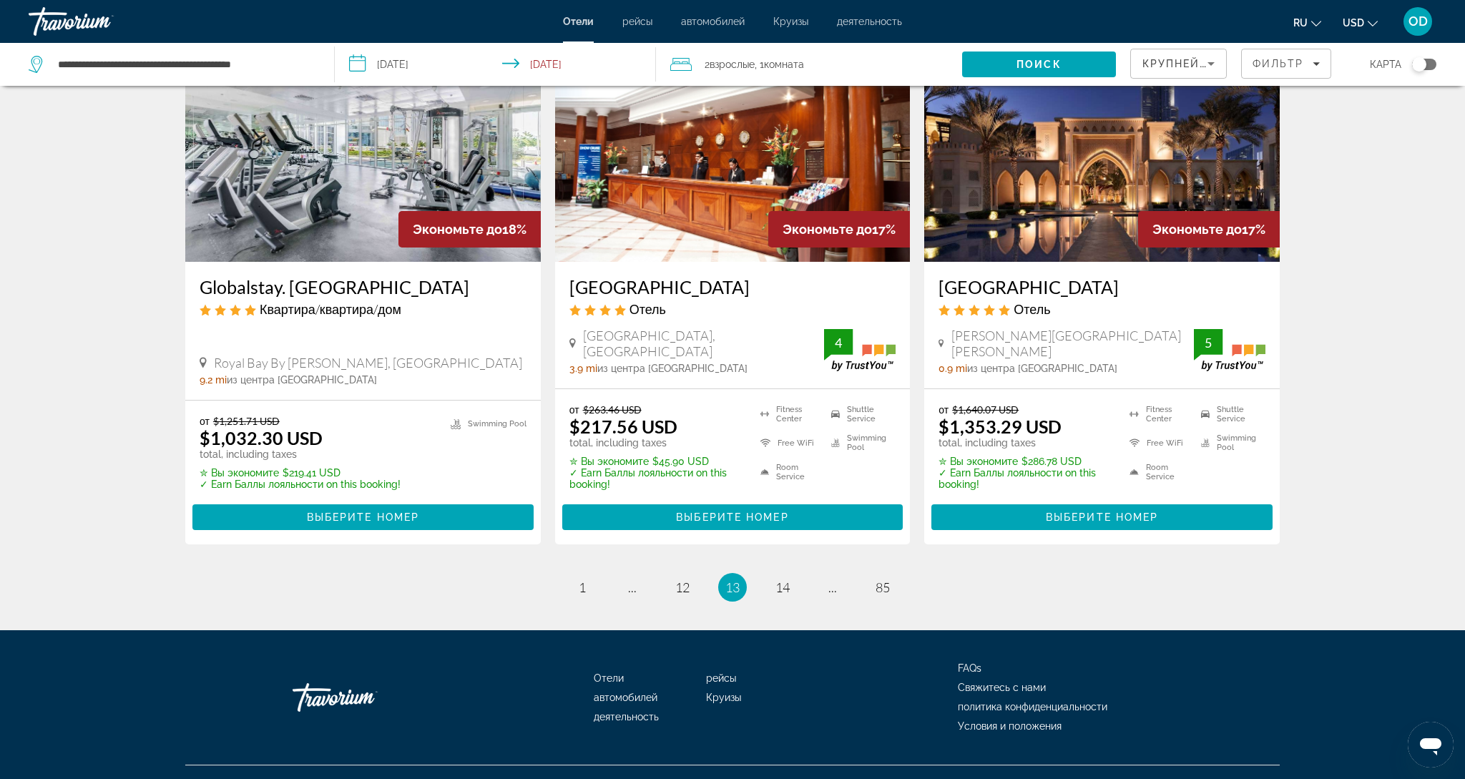
scroll to position [1748, 0]
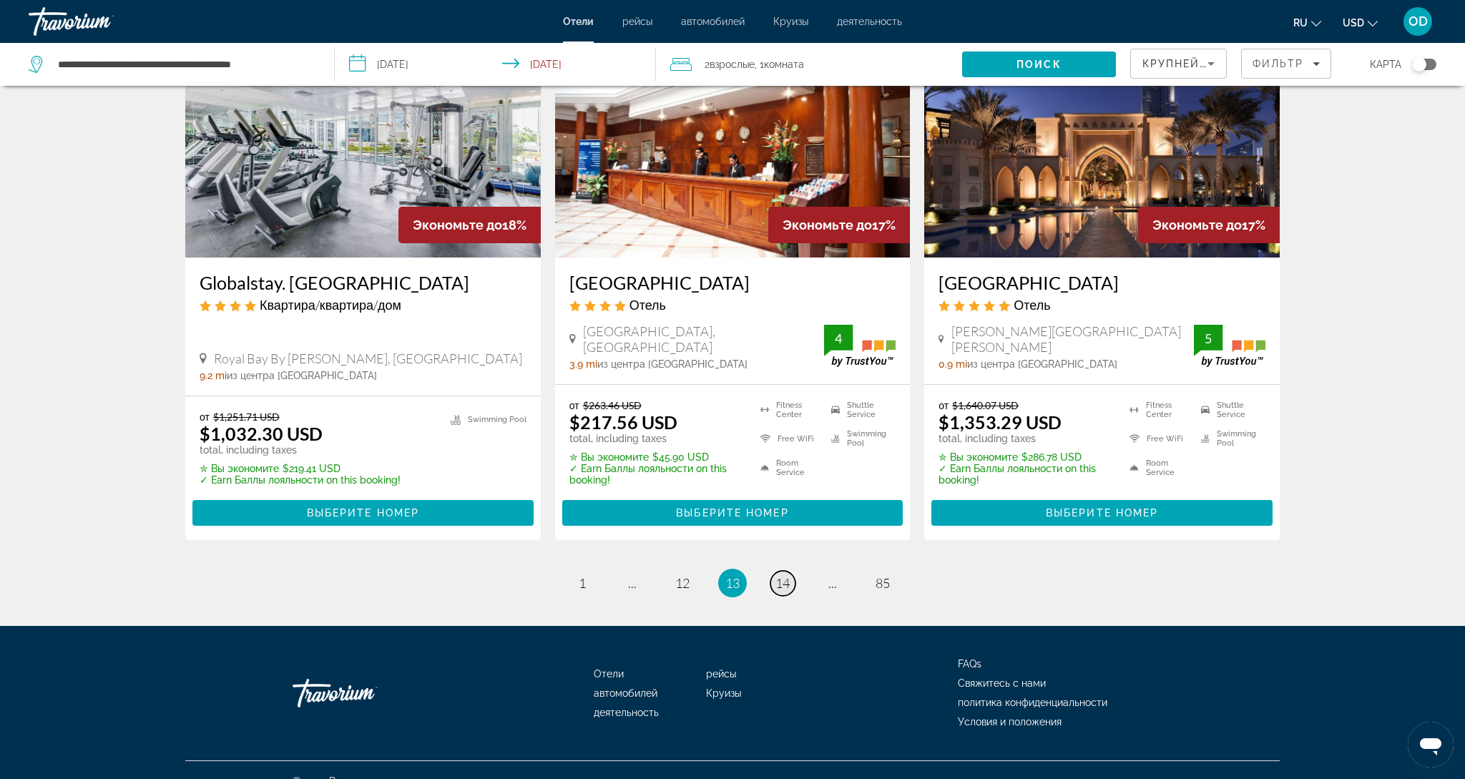
click at [787, 575] on span "14" at bounding box center [782, 583] width 14 height 16
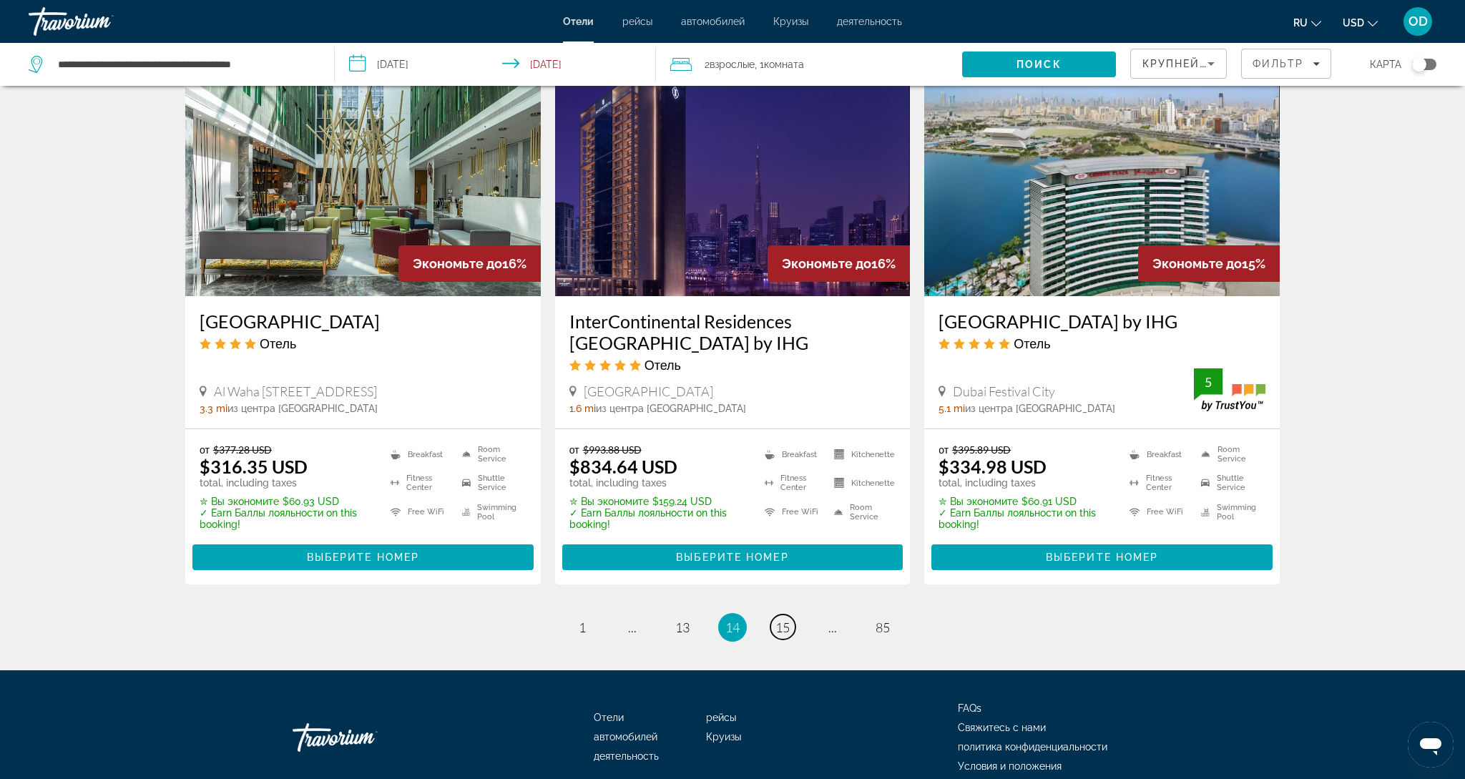
scroll to position [1763, 0]
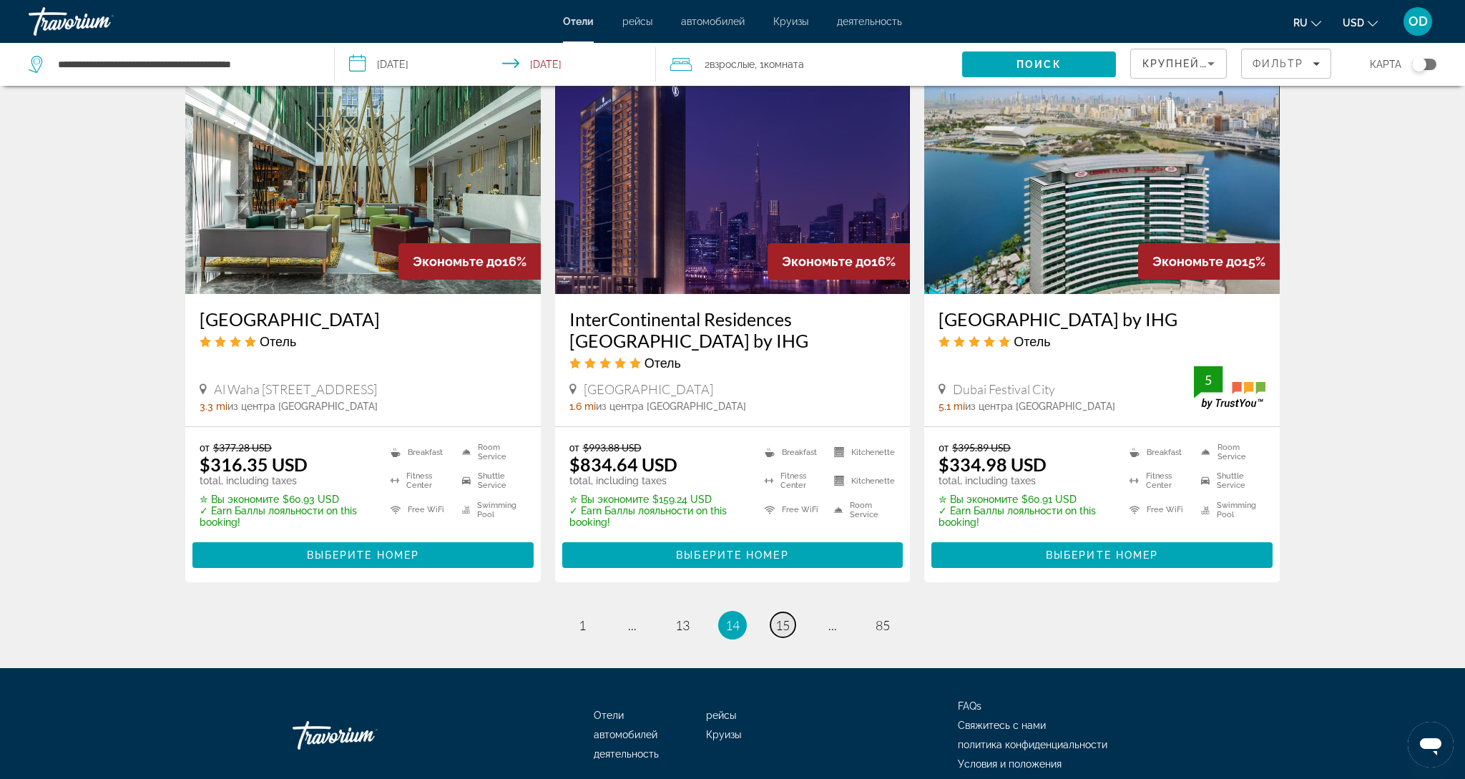
click at [775, 617] on span "15" at bounding box center [782, 625] width 14 height 16
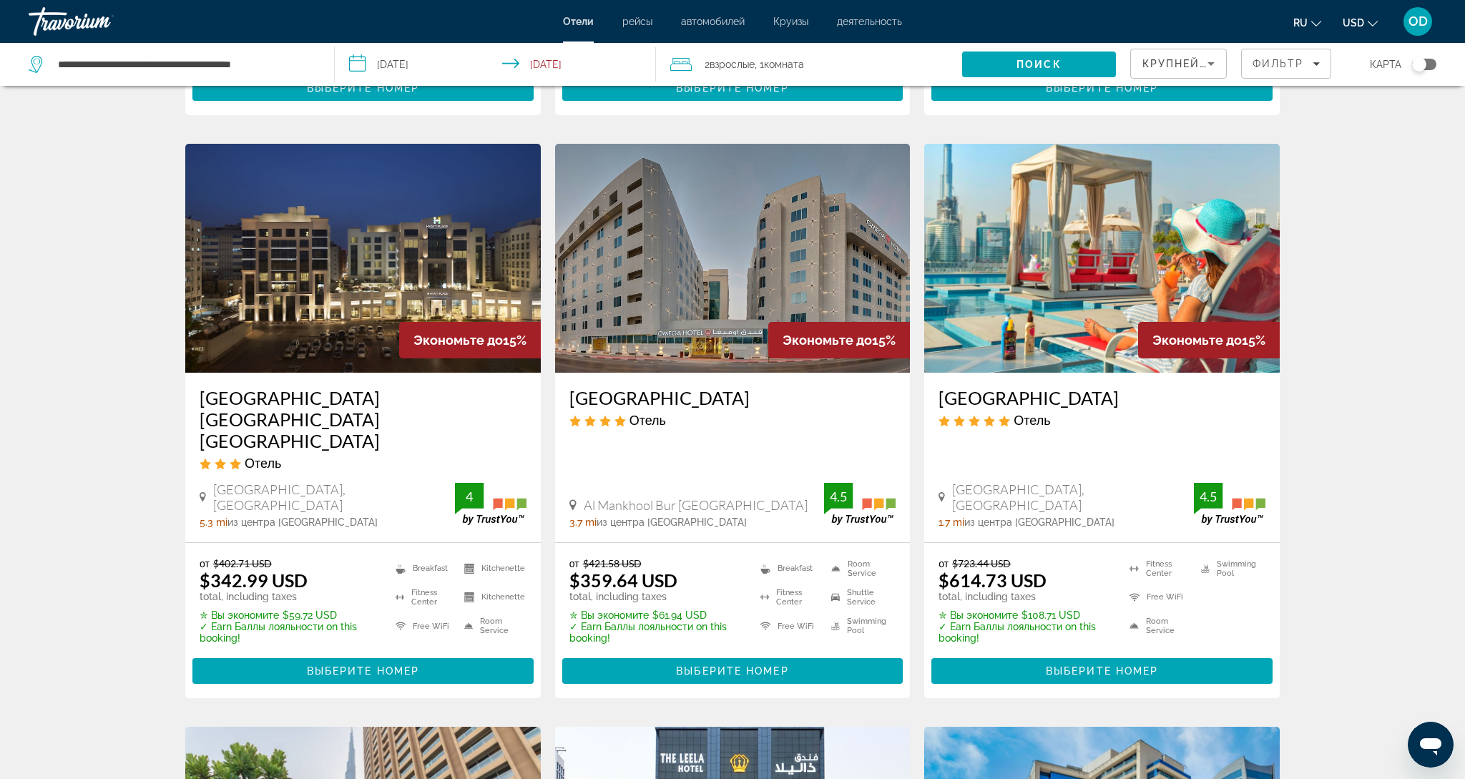
scroll to position [1117, 0]
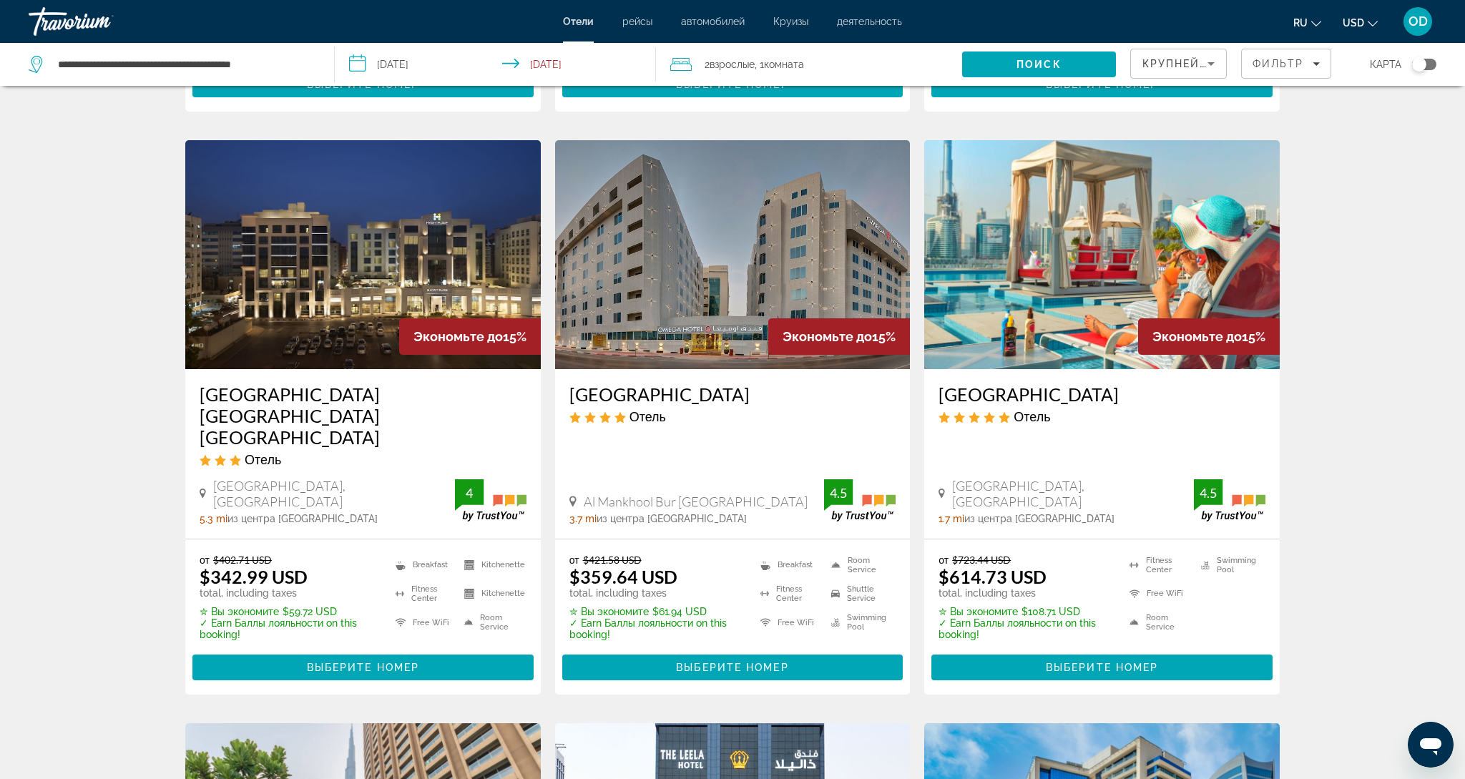
click at [1113, 231] on img "Main content" at bounding box center [1101, 254] width 355 height 229
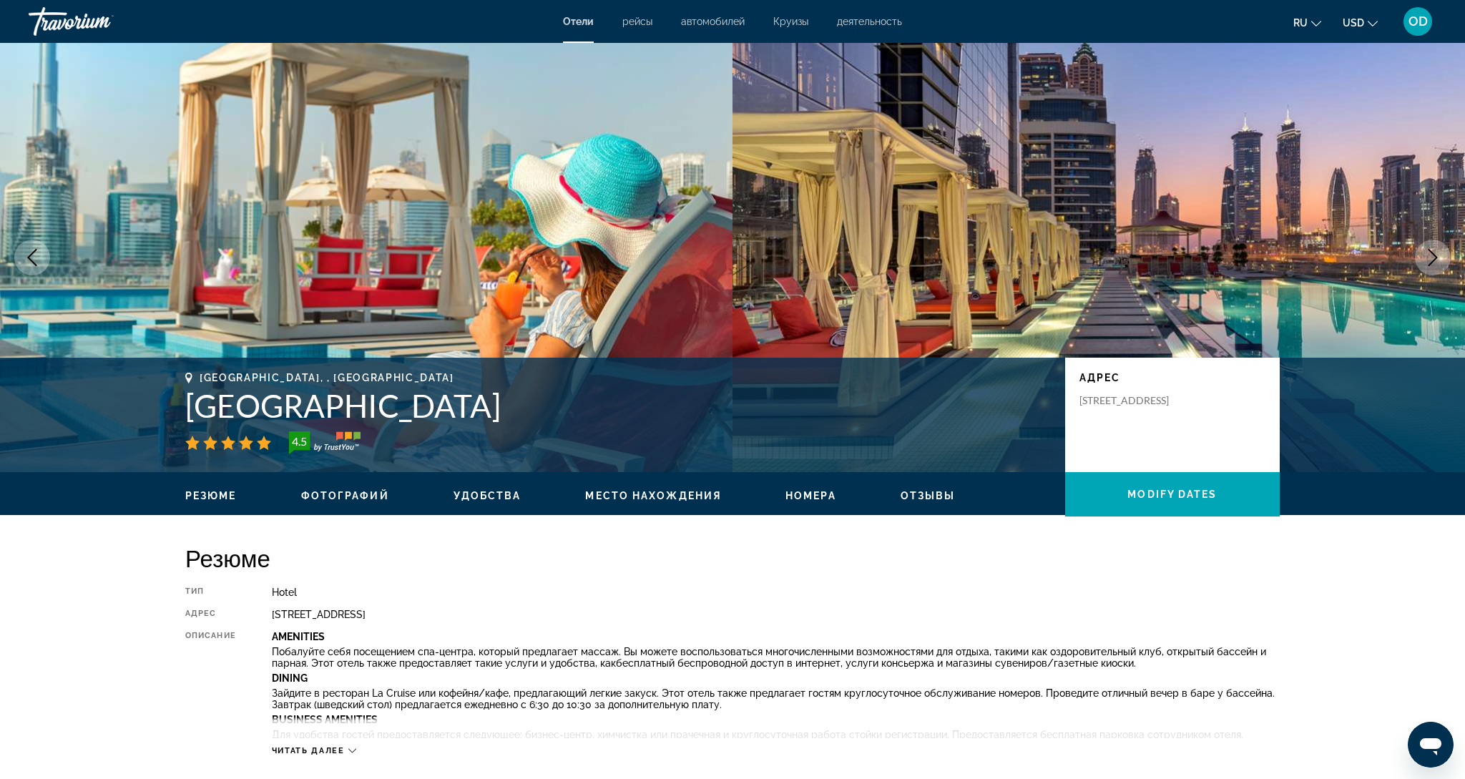
click at [1422, 260] on button "Next image" at bounding box center [1432, 258] width 36 height 36
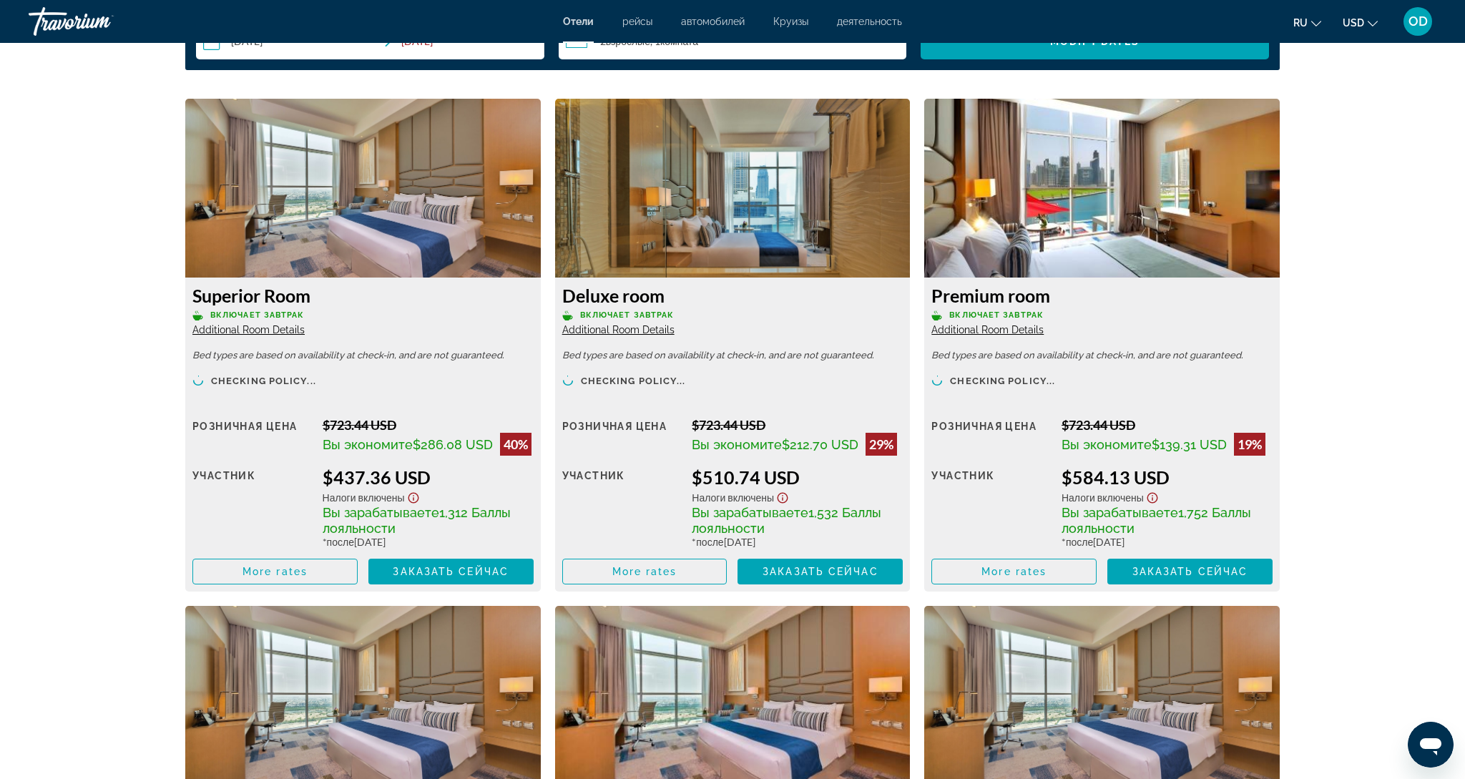
scroll to position [1929, 0]
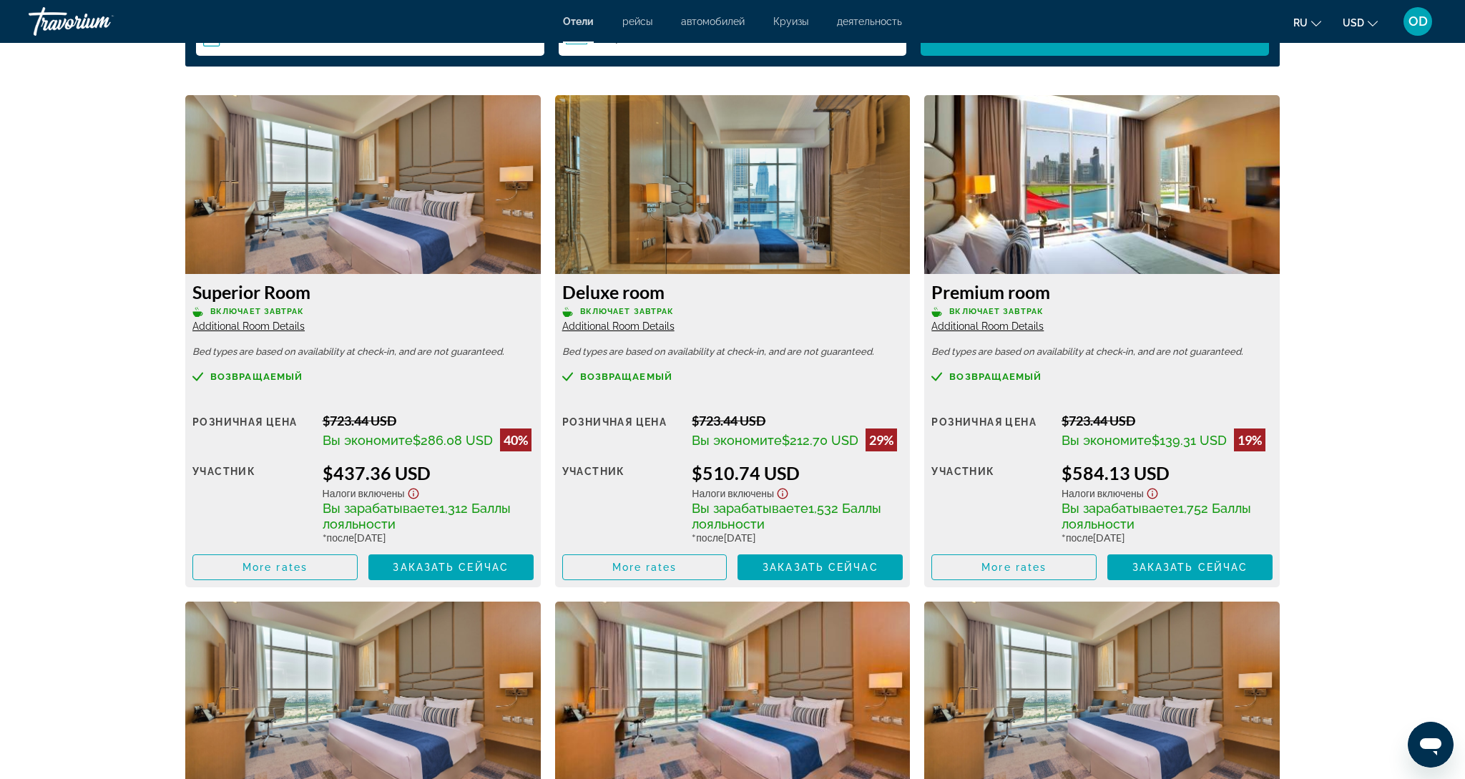
click at [317, 186] on img "Main content" at bounding box center [362, 184] width 355 height 179
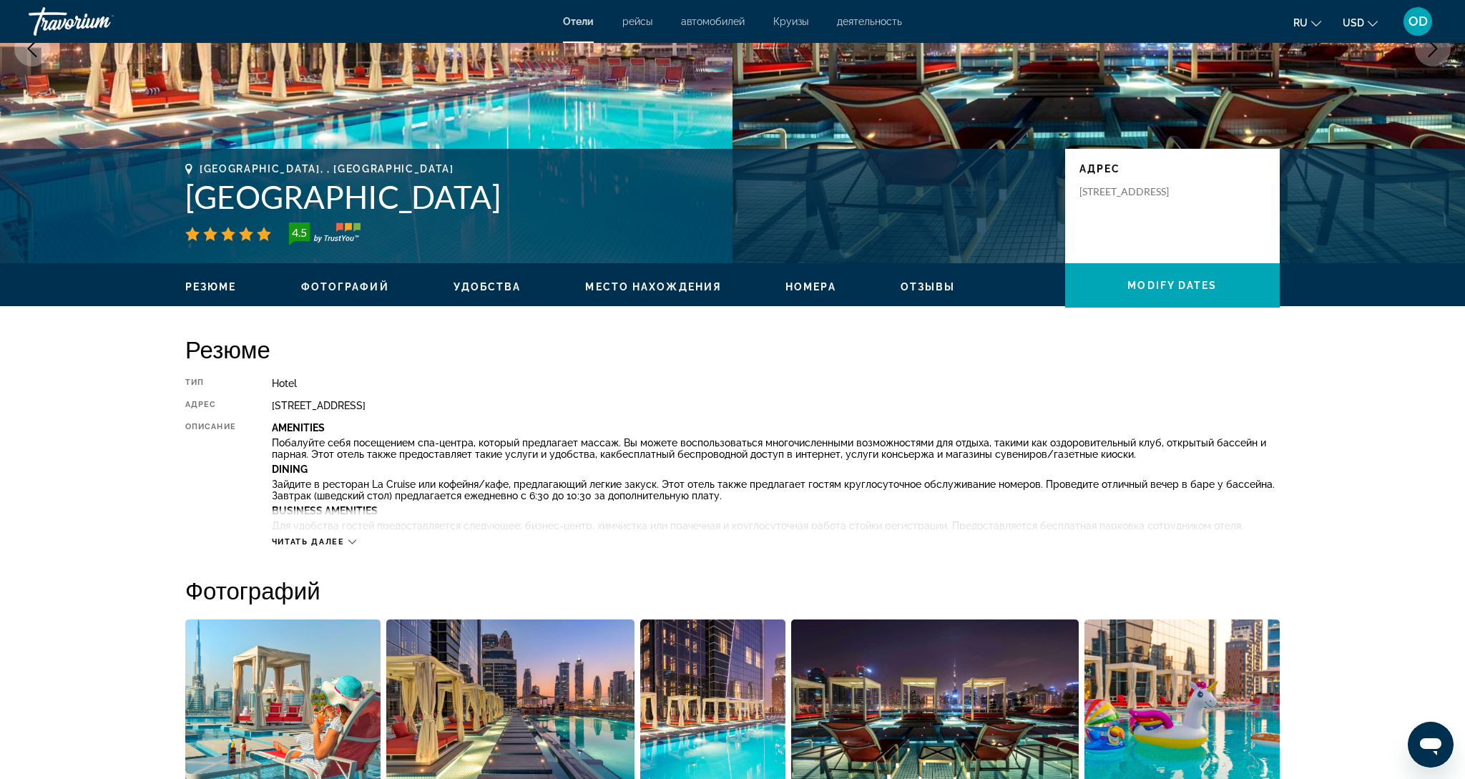
scroll to position [198, 0]
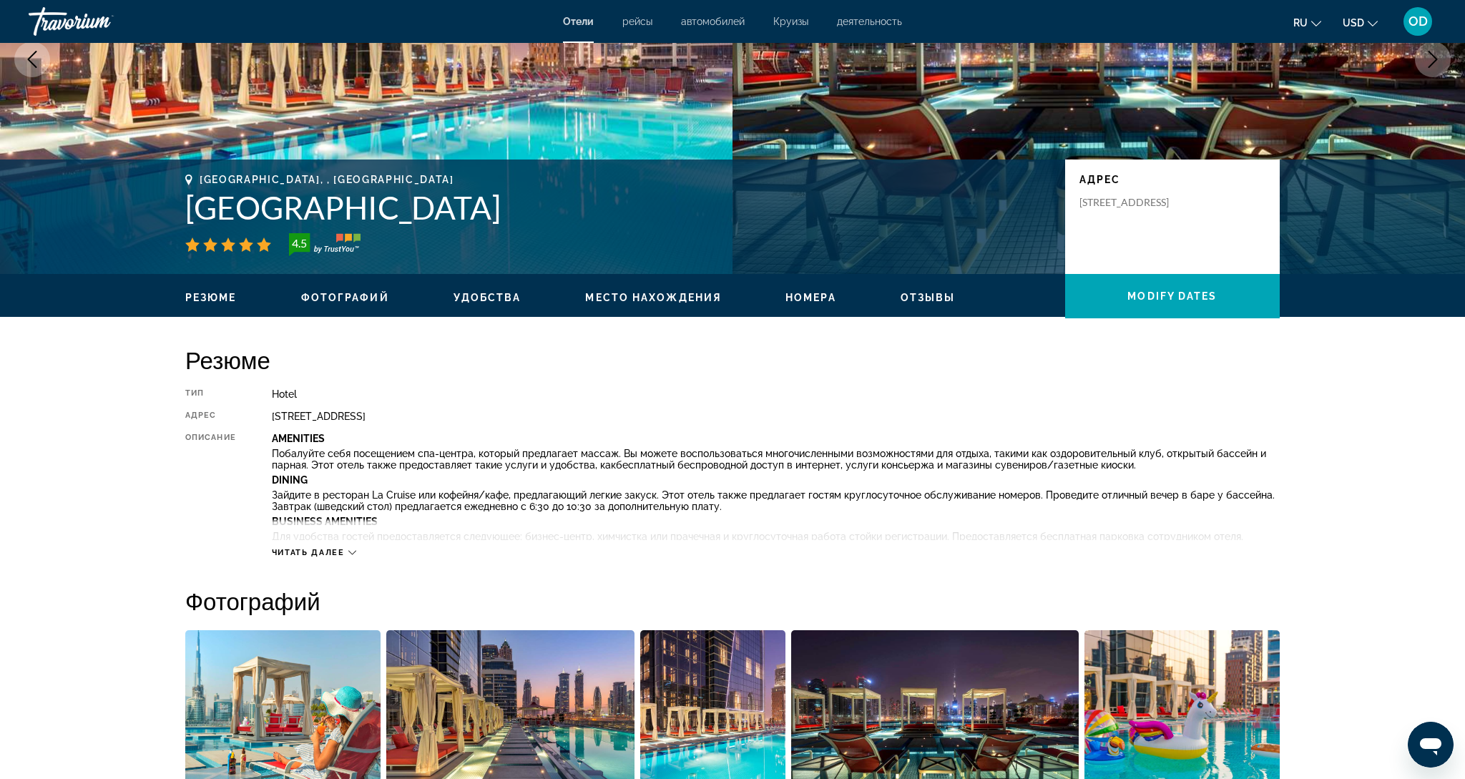
click at [1423, 70] on button "Next image" at bounding box center [1432, 59] width 36 height 36
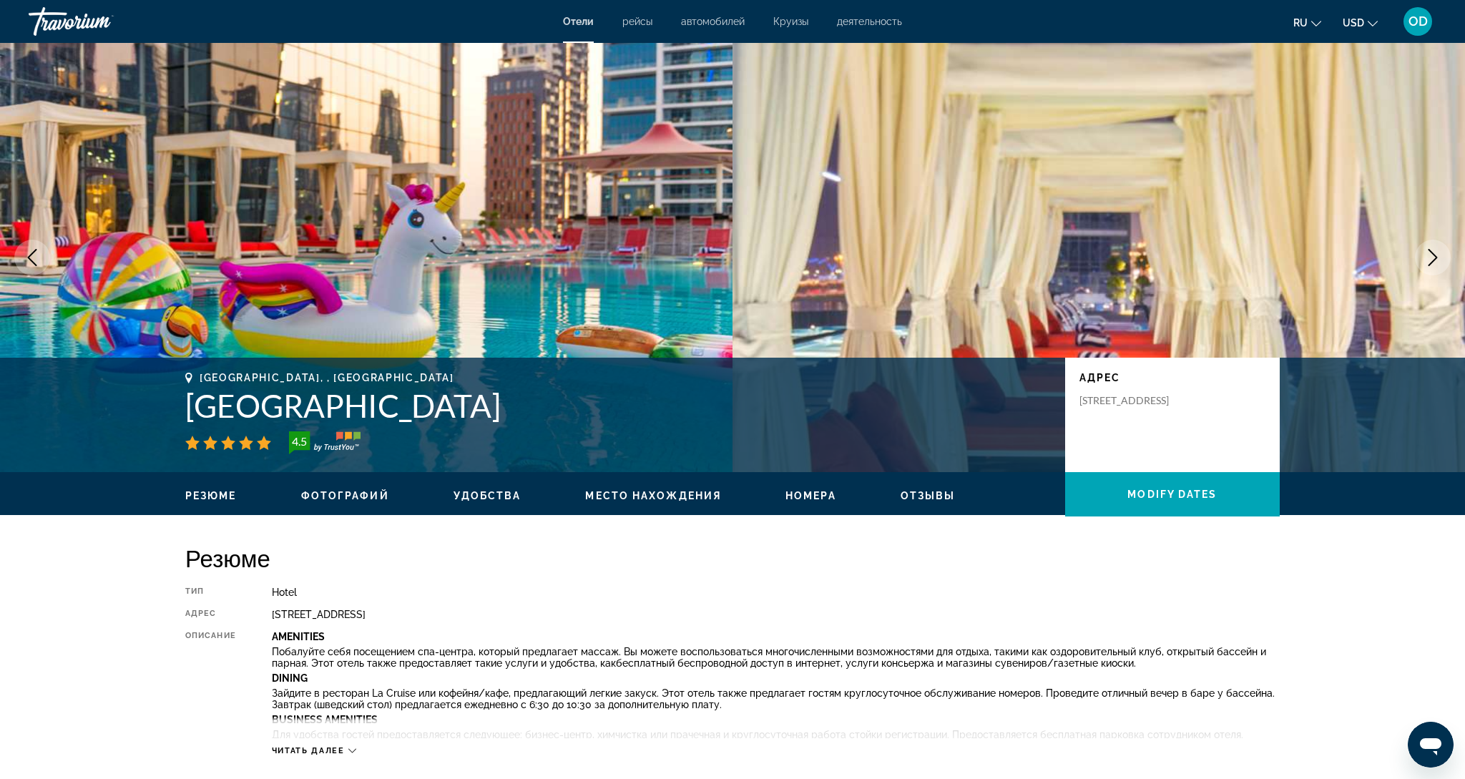
scroll to position [0, 1]
click at [1440, 260] on icon "Next image" at bounding box center [1432, 257] width 17 height 17
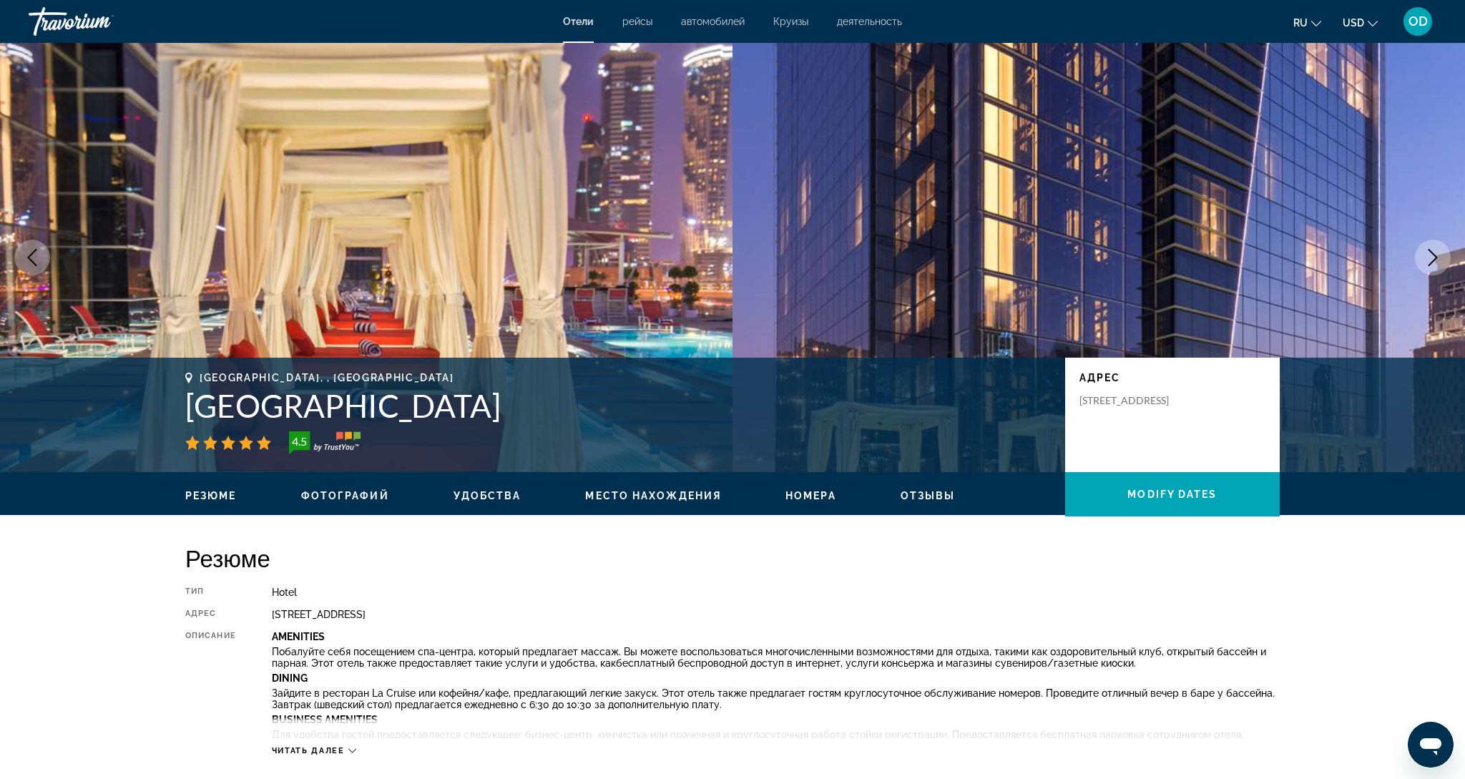
scroll to position [0, 0]
click at [1440, 260] on icon "Next image" at bounding box center [1432, 257] width 17 height 17
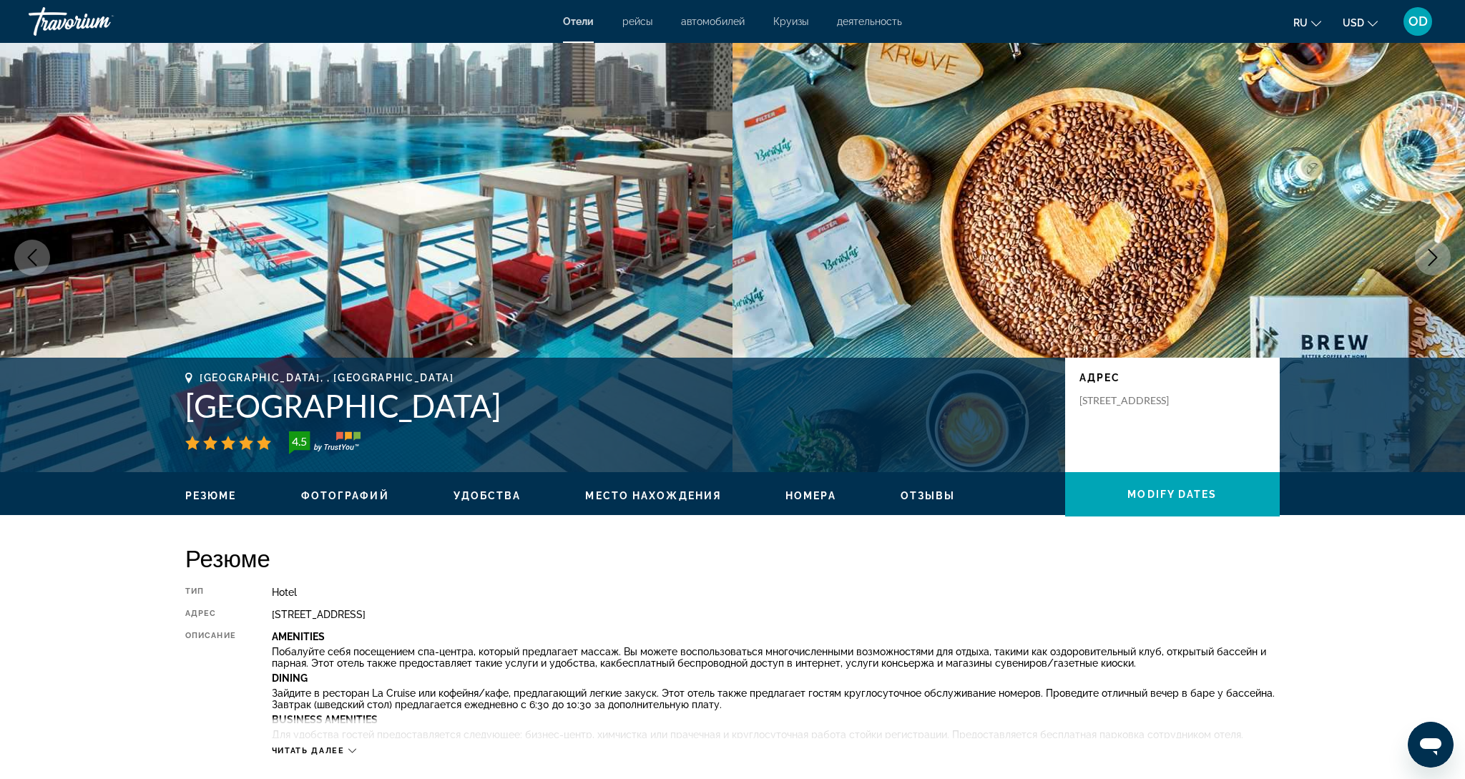
click at [1440, 260] on icon "Next image" at bounding box center [1432, 257] width 17 height 17
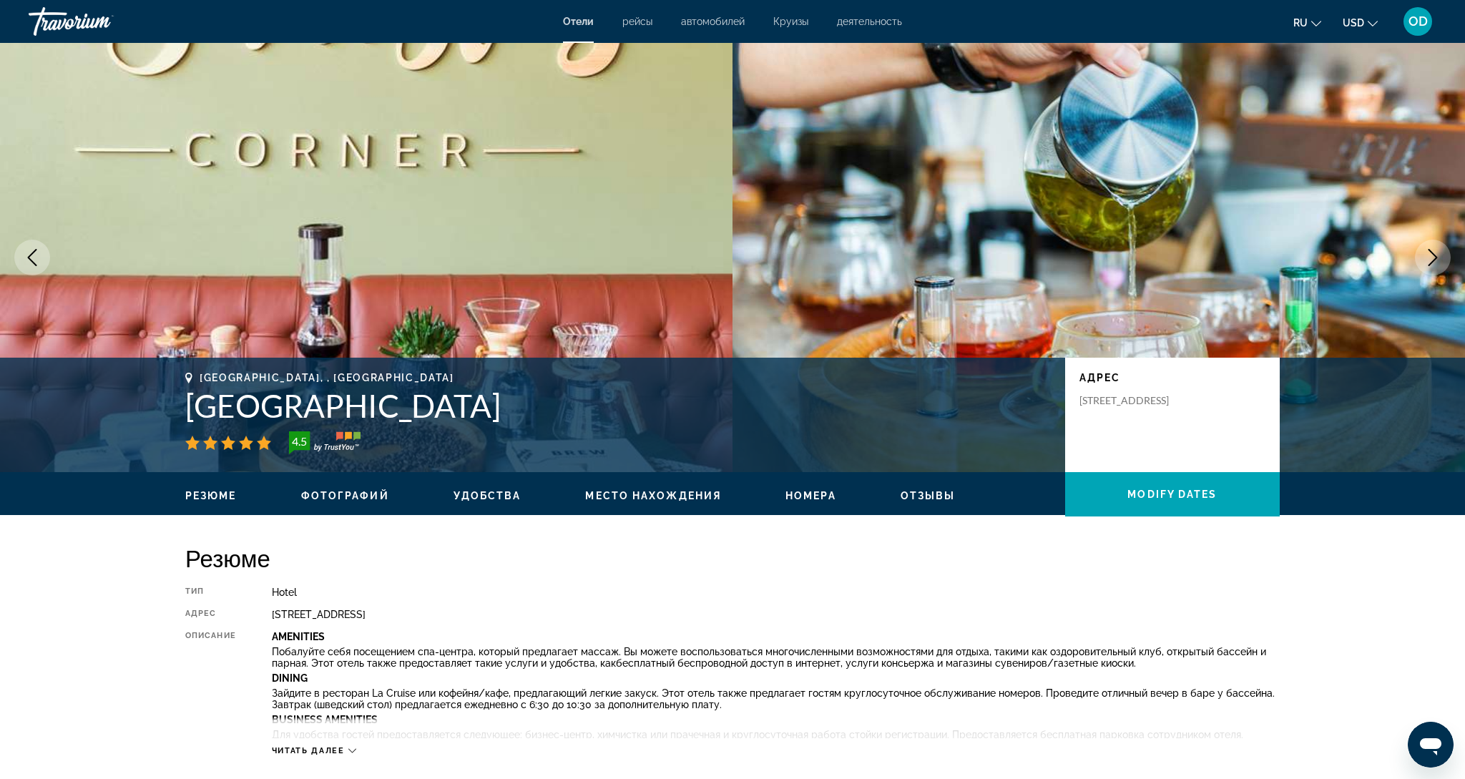
scroll to position [5, 0]
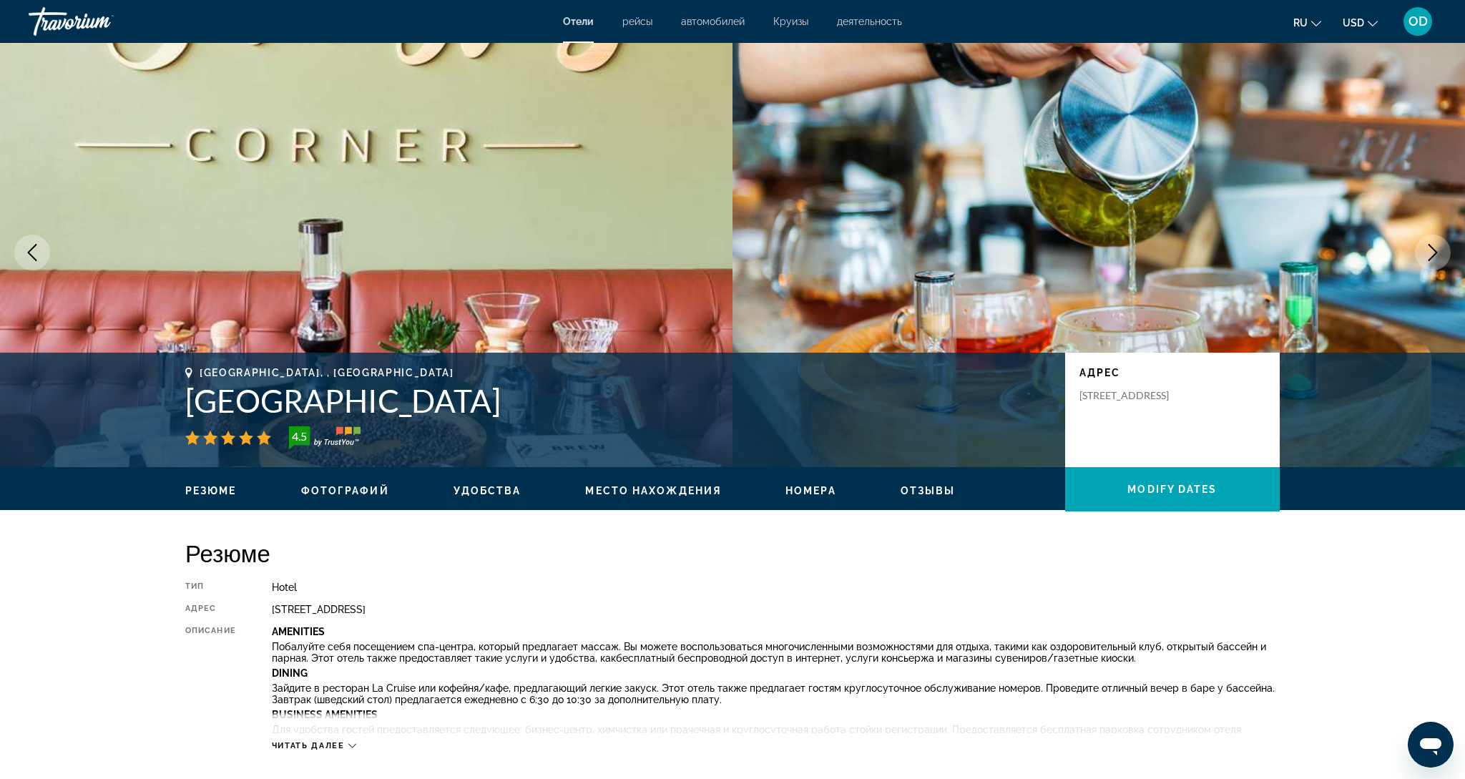
click at [1440, 260] on icon "Next image" at bounding box center [1432, 252] width 17 height 17
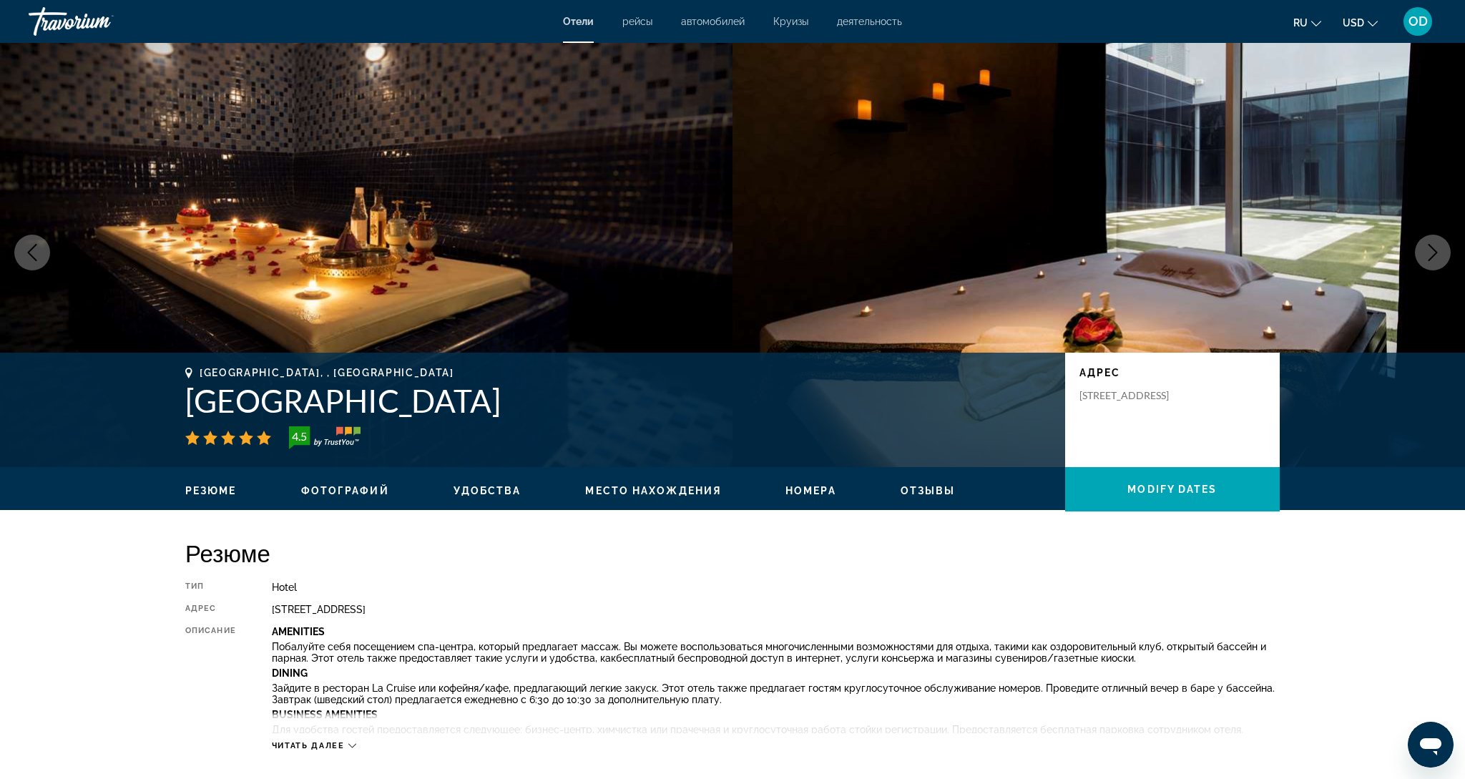
click at [1440, 260] on icon "Next image" at bounding box center [1432, 252] width 17 height 17
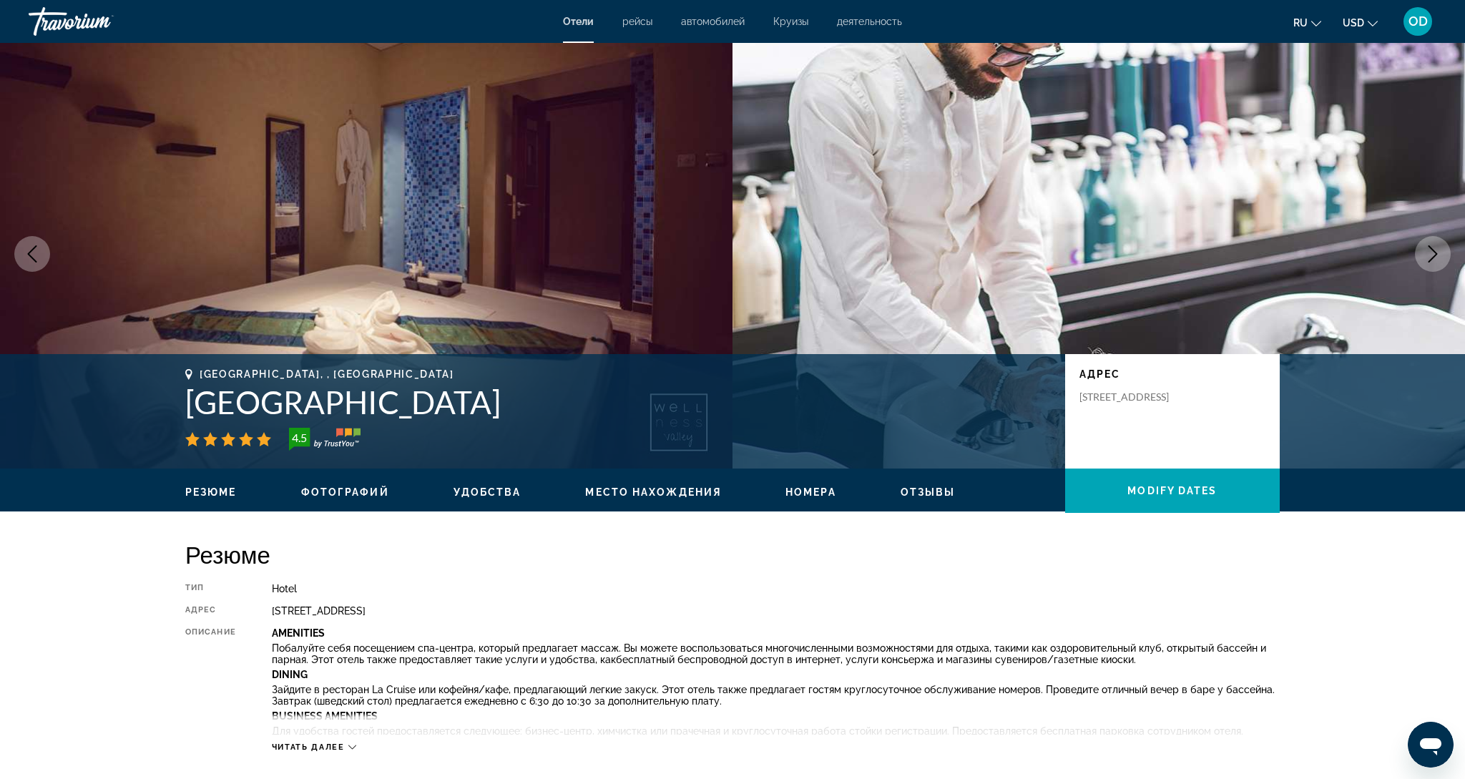
click at [1440, 260] on icon "Next image" at bounding box center [1432, 253] width 17 height 17
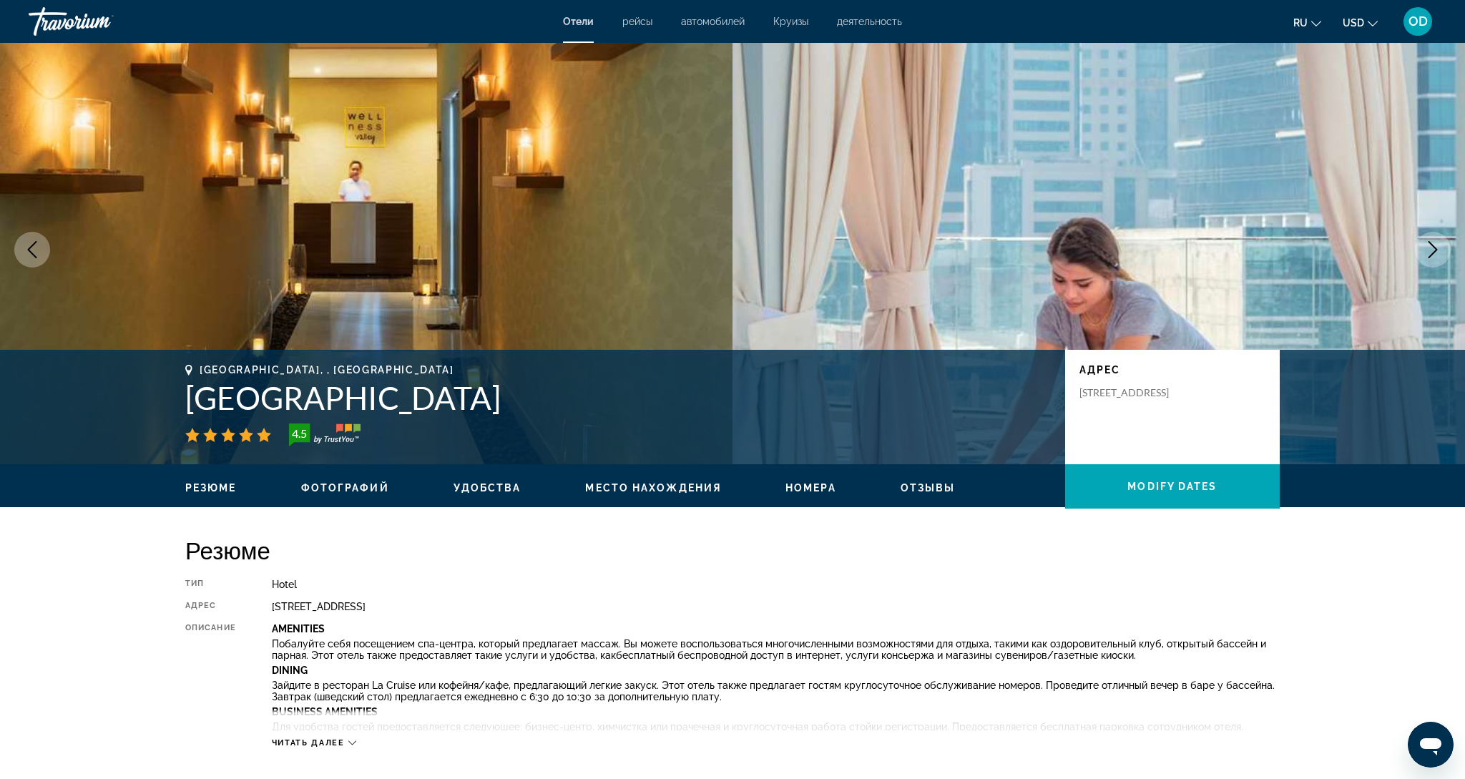
click at [1440, 260] on button "Next image" at bounding box center [1432, 250] width 36 height 36
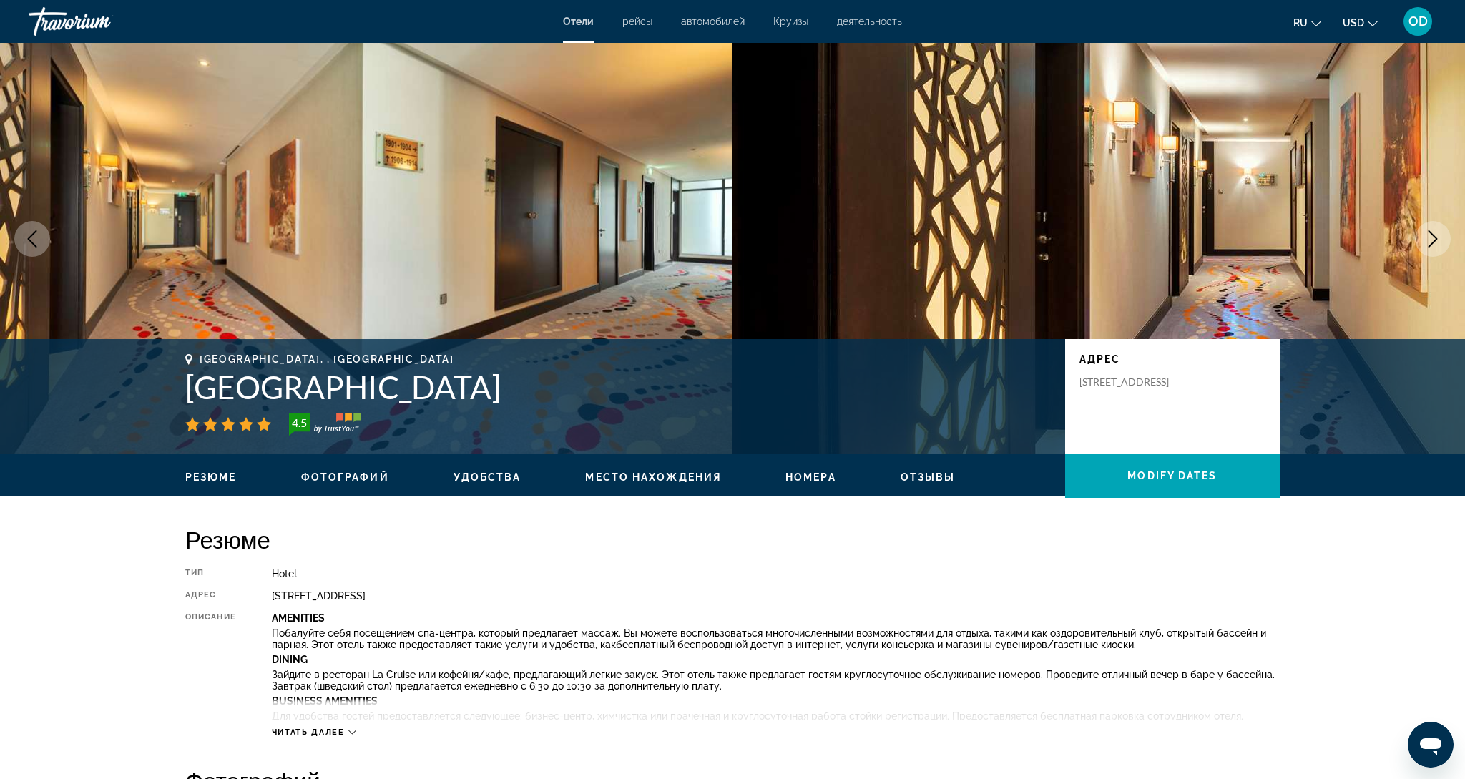
scroll to position [19, 0]
click at [1440, 260] on img "Main content" at bounding box center [1098, 238] width 732 height 429
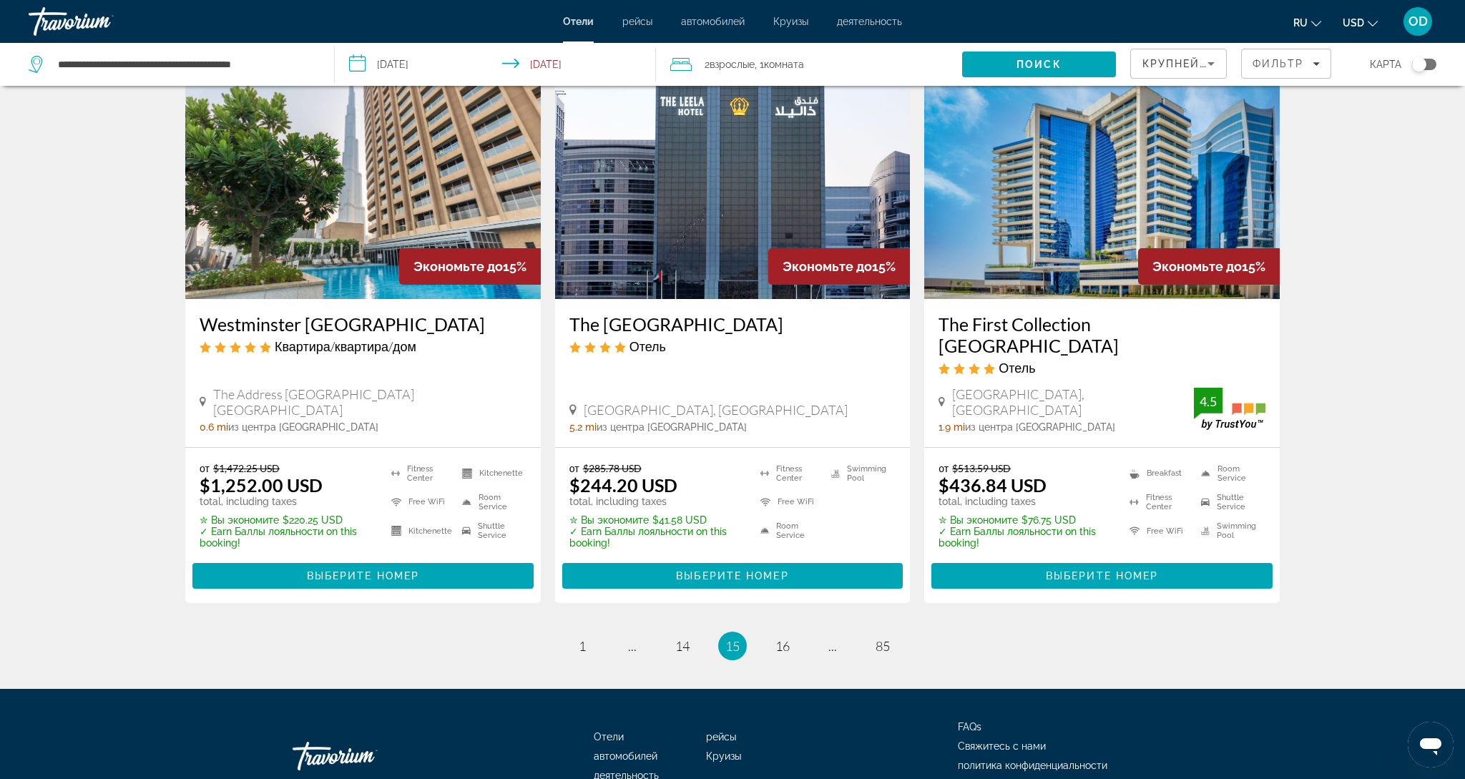
scroll to position [1768, 0]
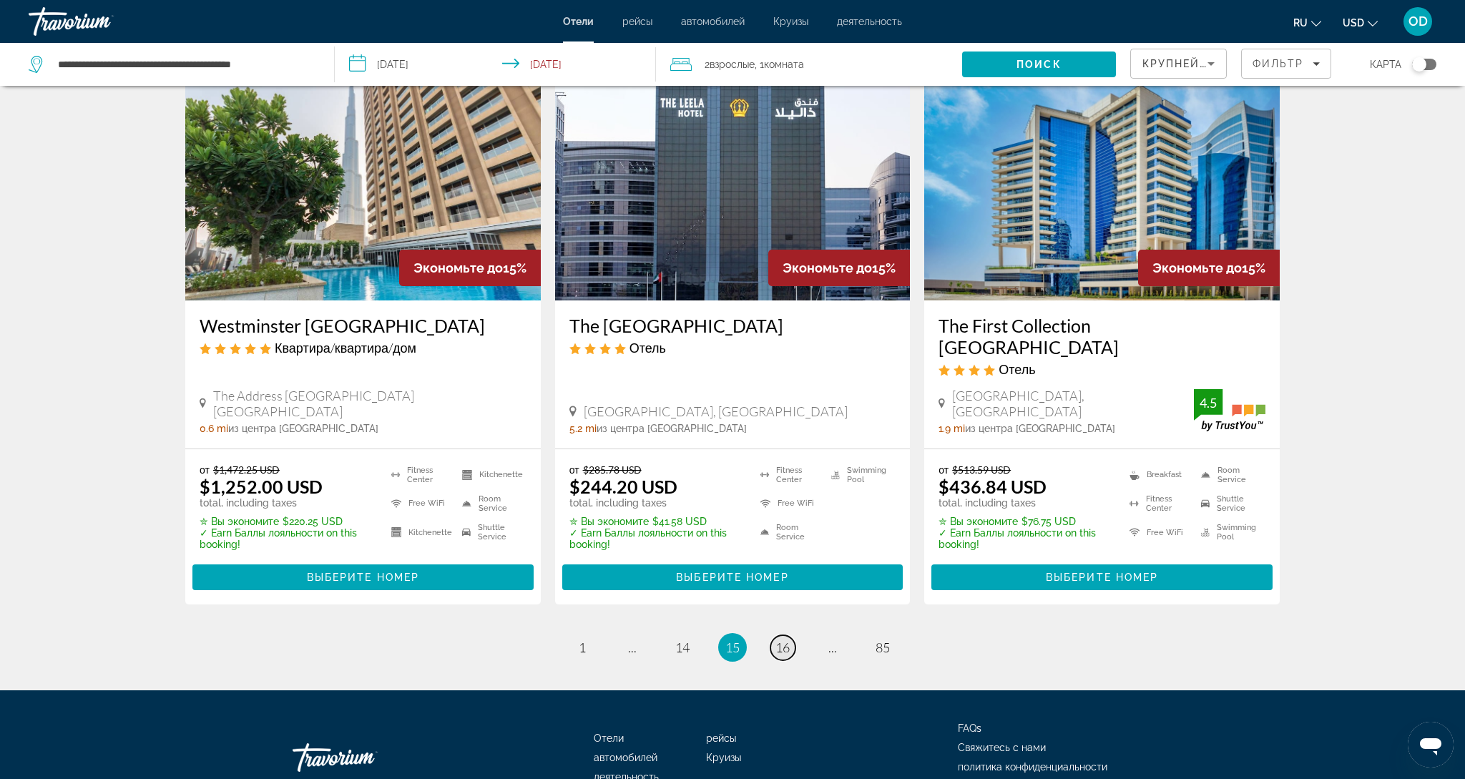
click at [788, 639] on span "16" at bounding box center [782, 647] width 14 height 16
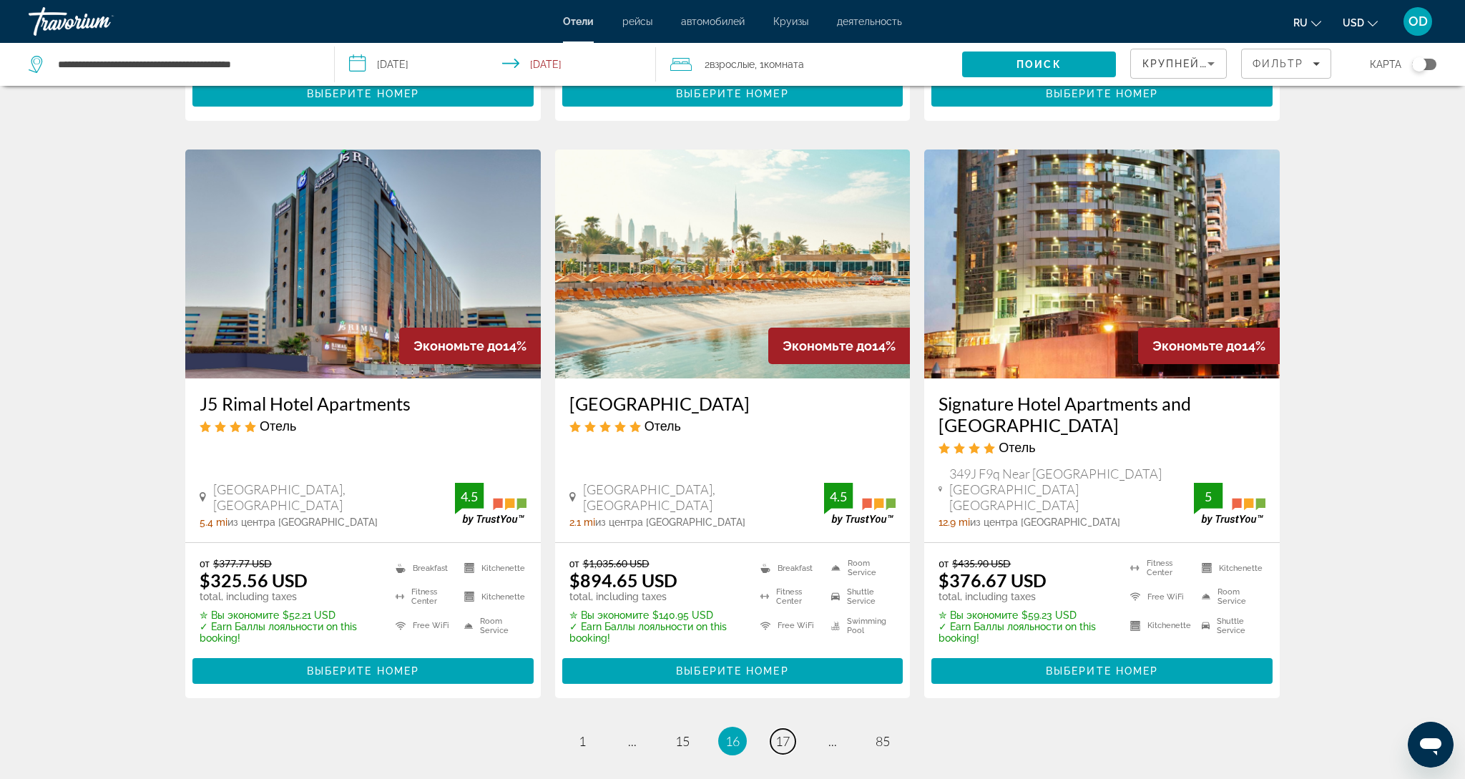
scroll to position [1756, 0]
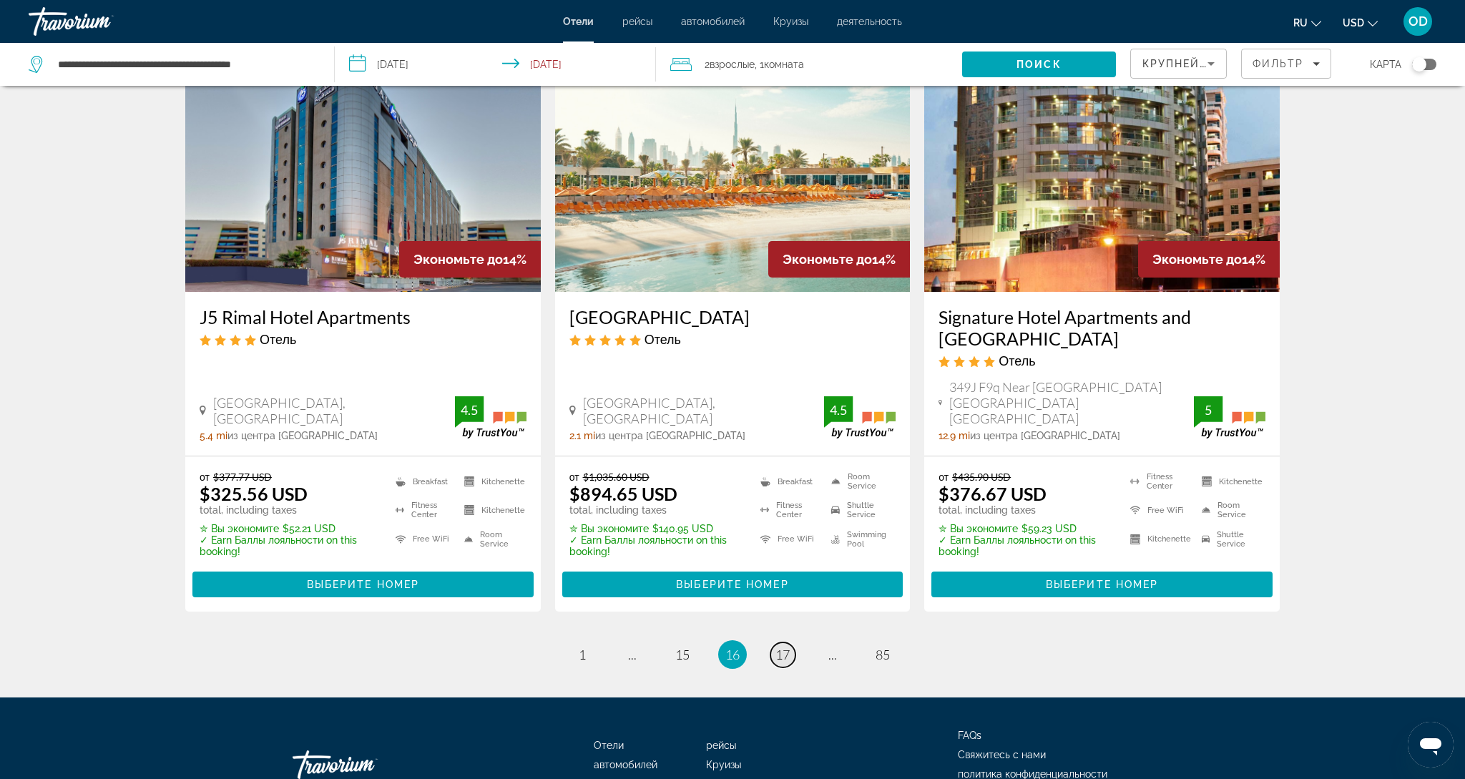
click at [788, 646] on span "17" at bounding box center [782, 654] width 14 height 16
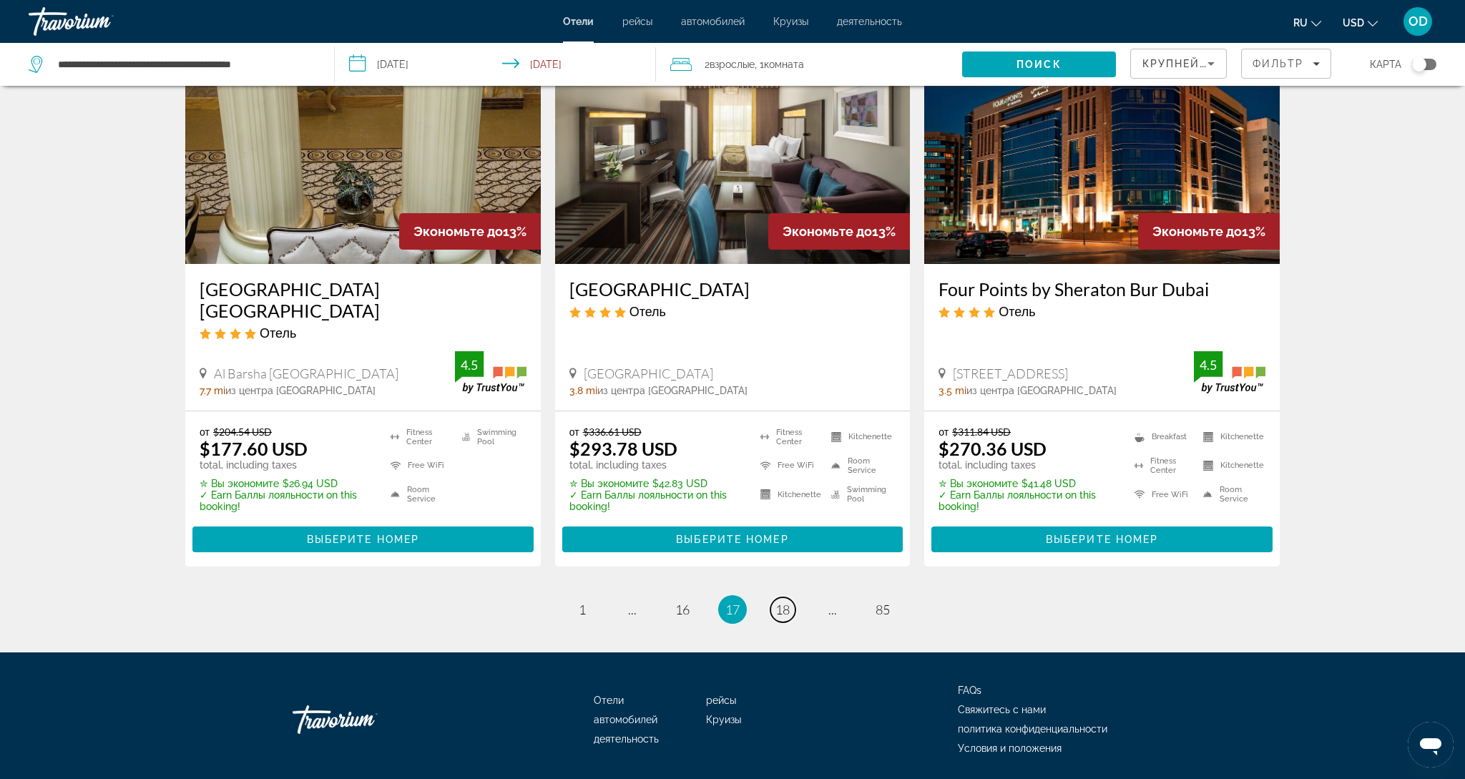
scroll to position [1766, 0]
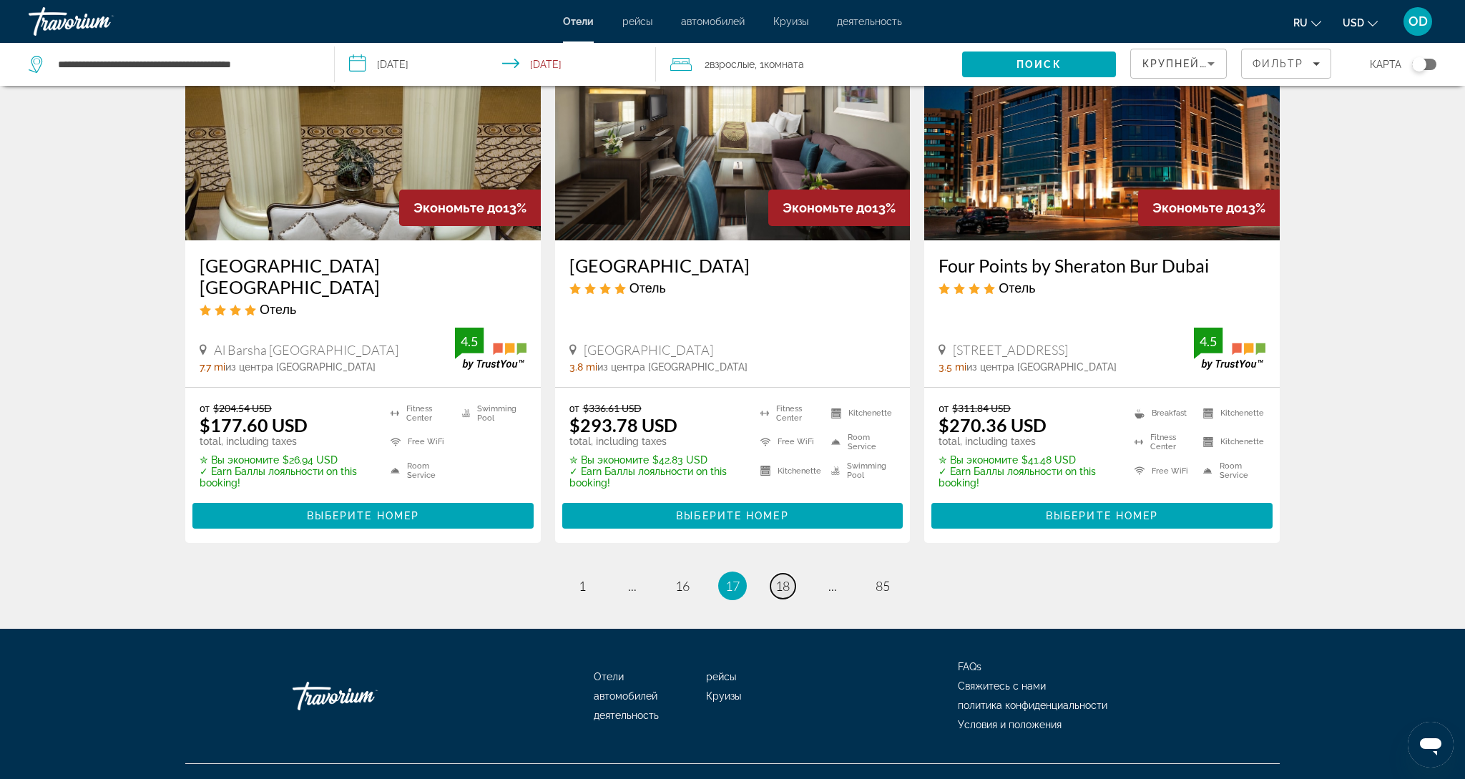
click at [778, 578] on span "18" at bounding box center [782, 586] width 14 height 16
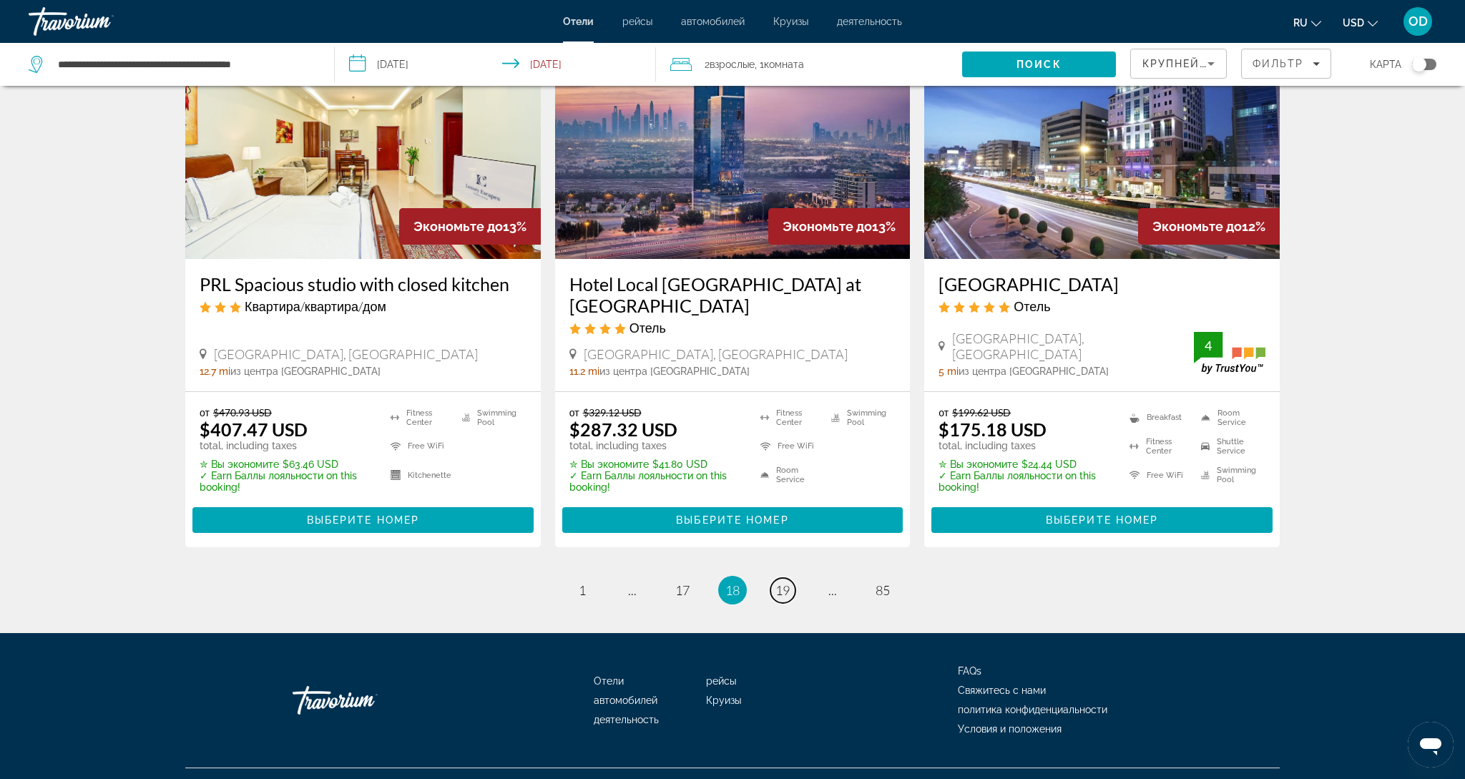
scroll to position [1766, 0]
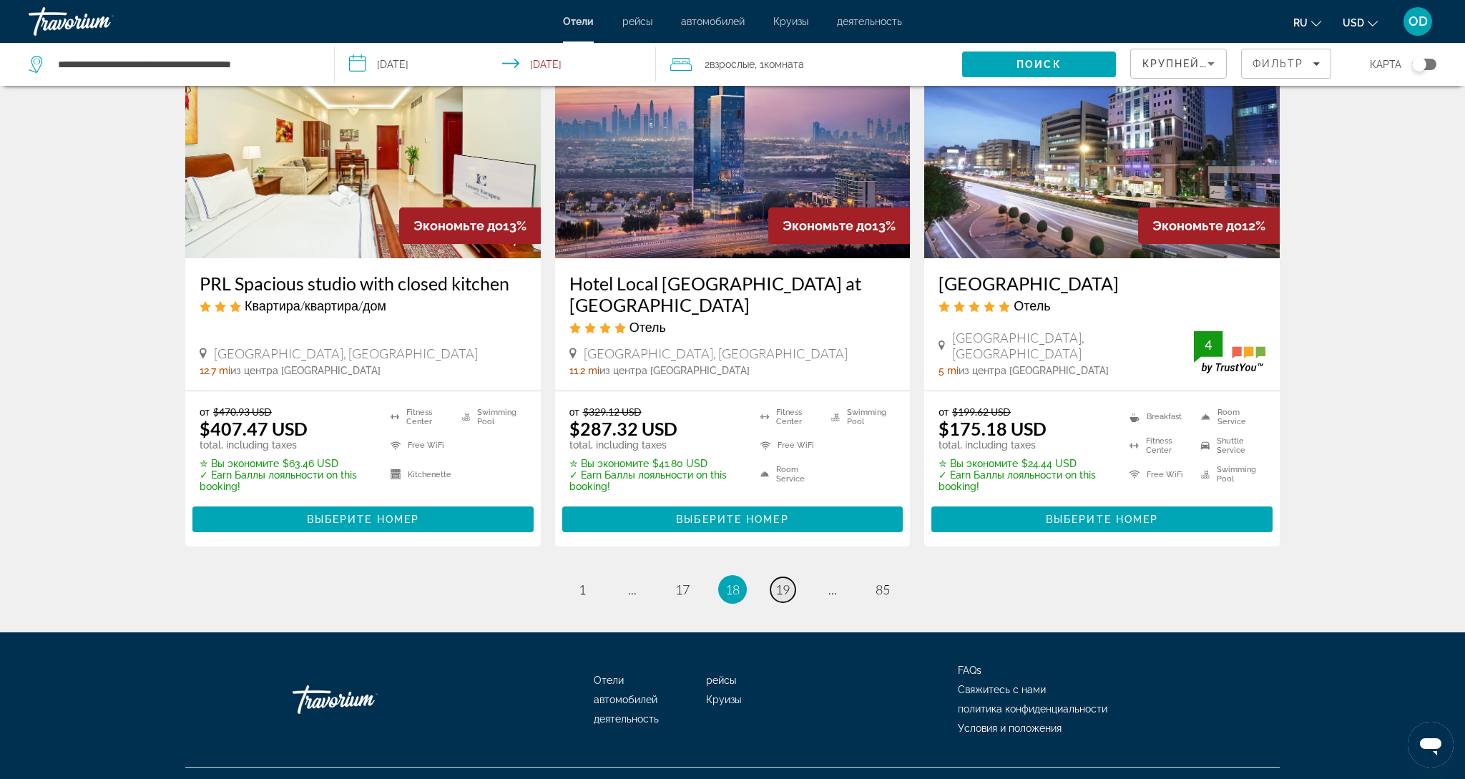
click at [778, 581] on span "19" at bounding box center [782, 589] width 14 height 16
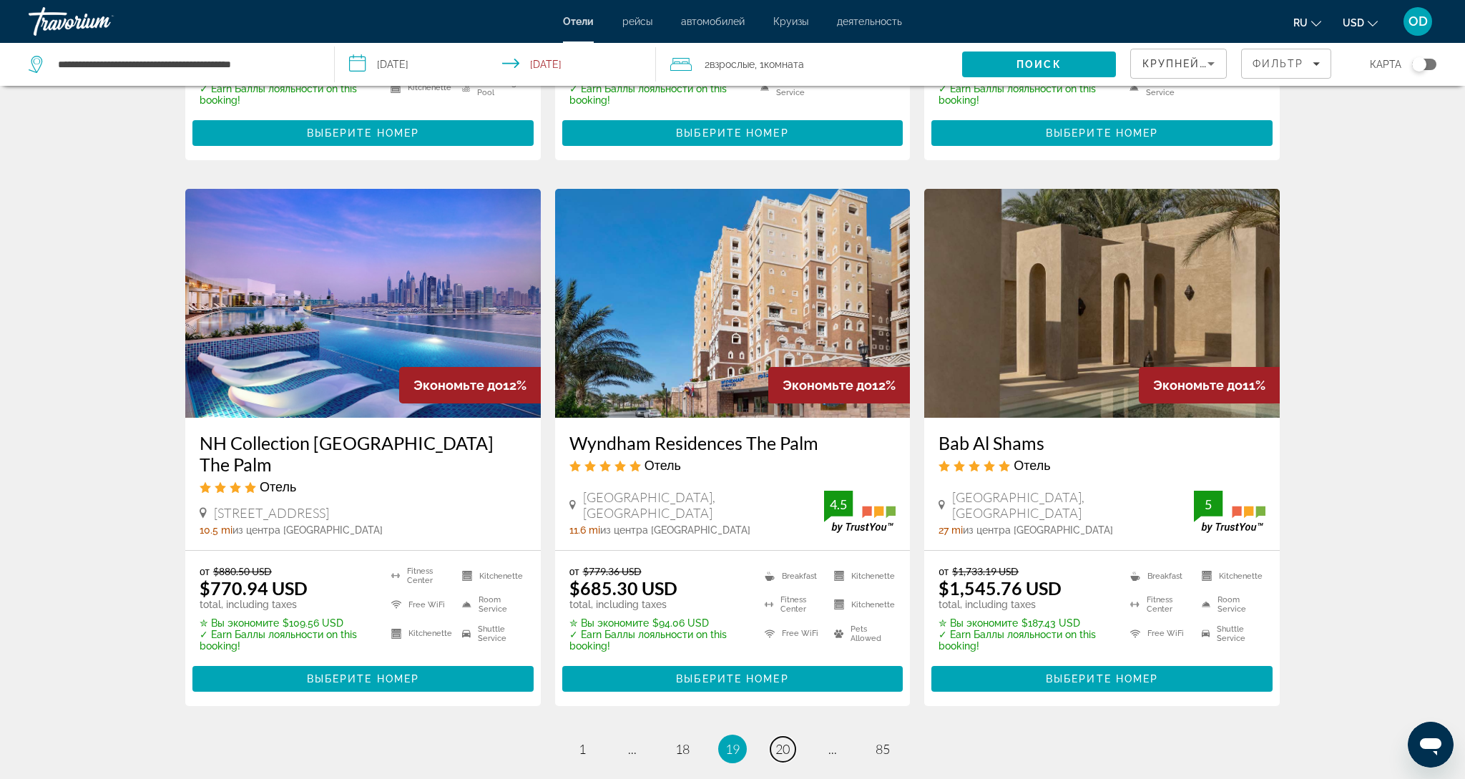
scroll to position [1621, 0]
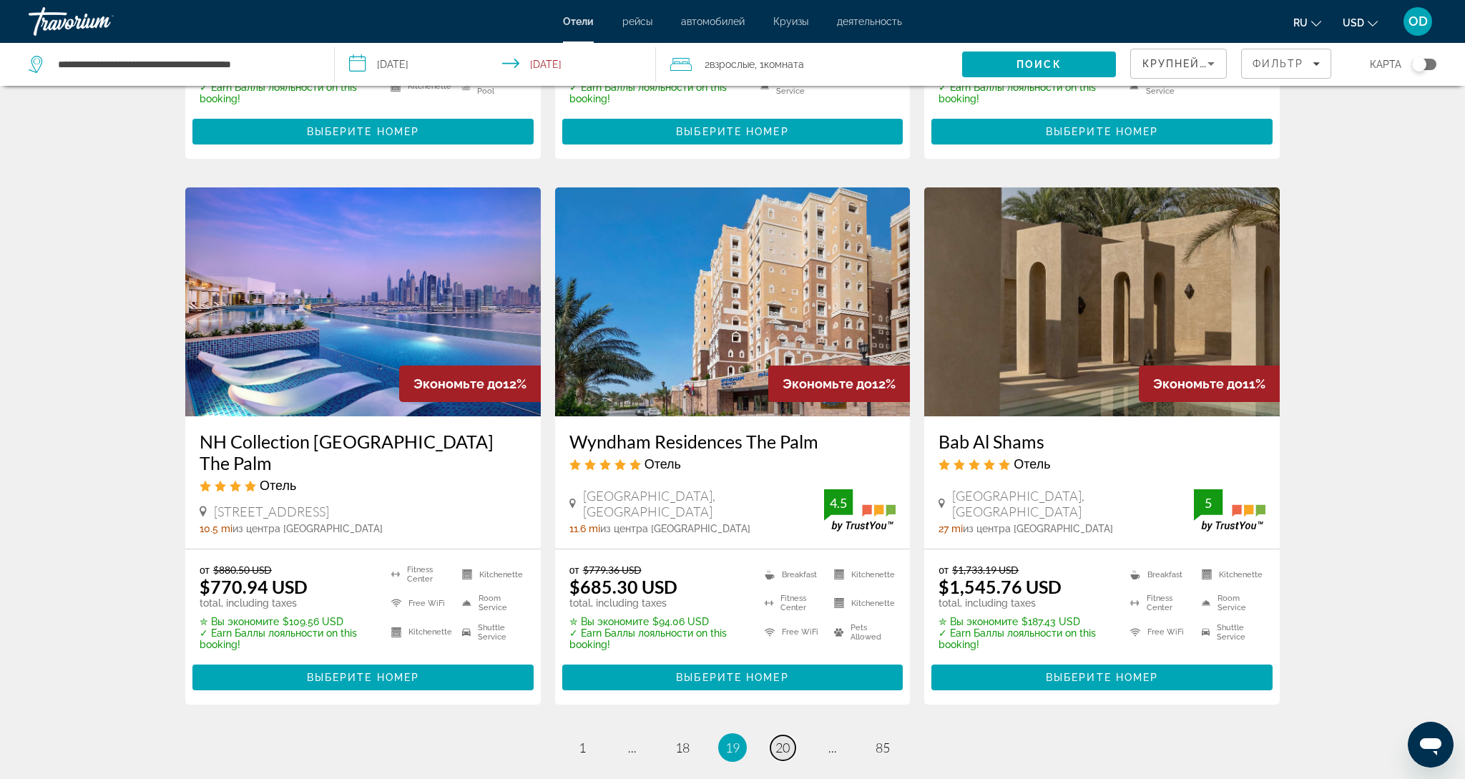
click at [782, 739] on span "20" at bounding box center [782, 747] width 14 height 16
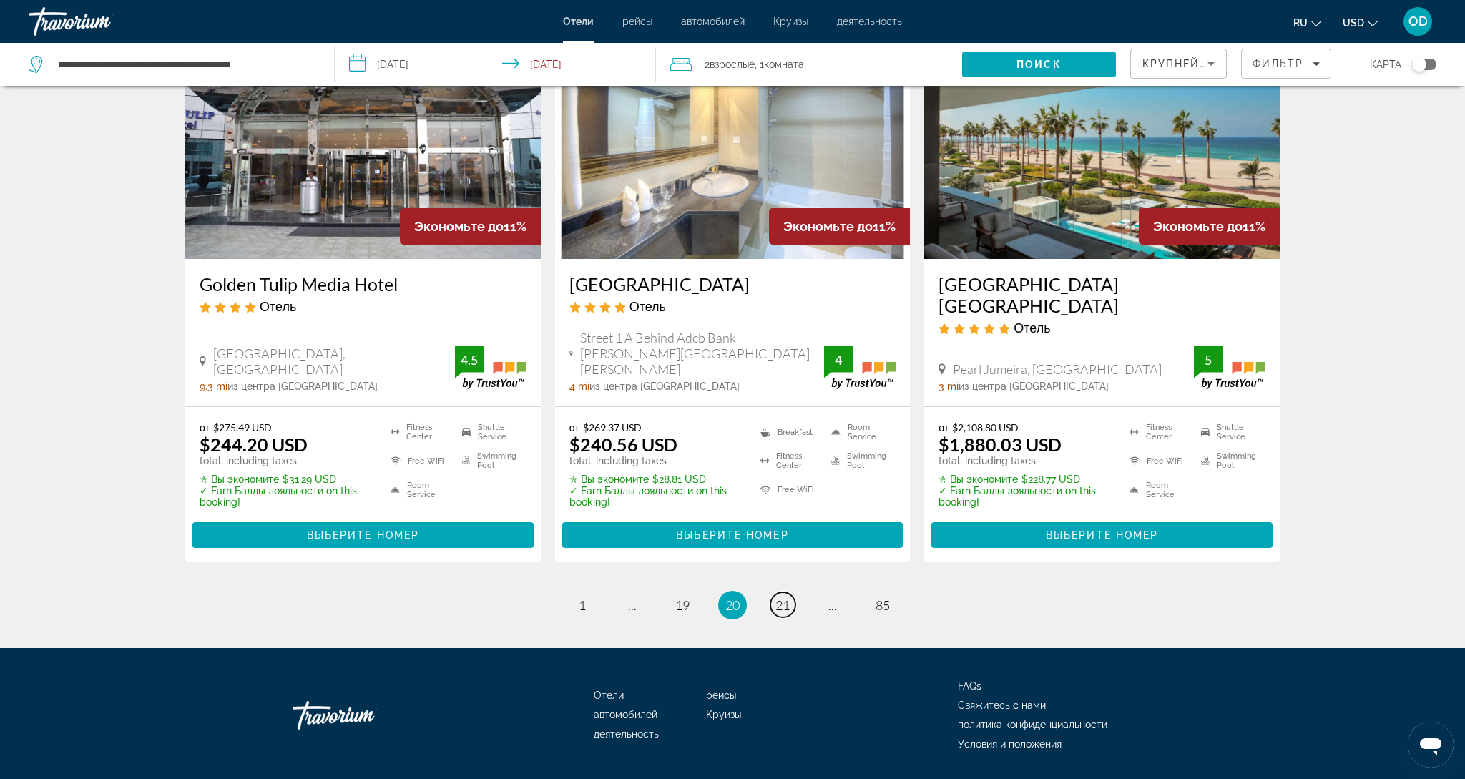
scroll to position [1790, 0]
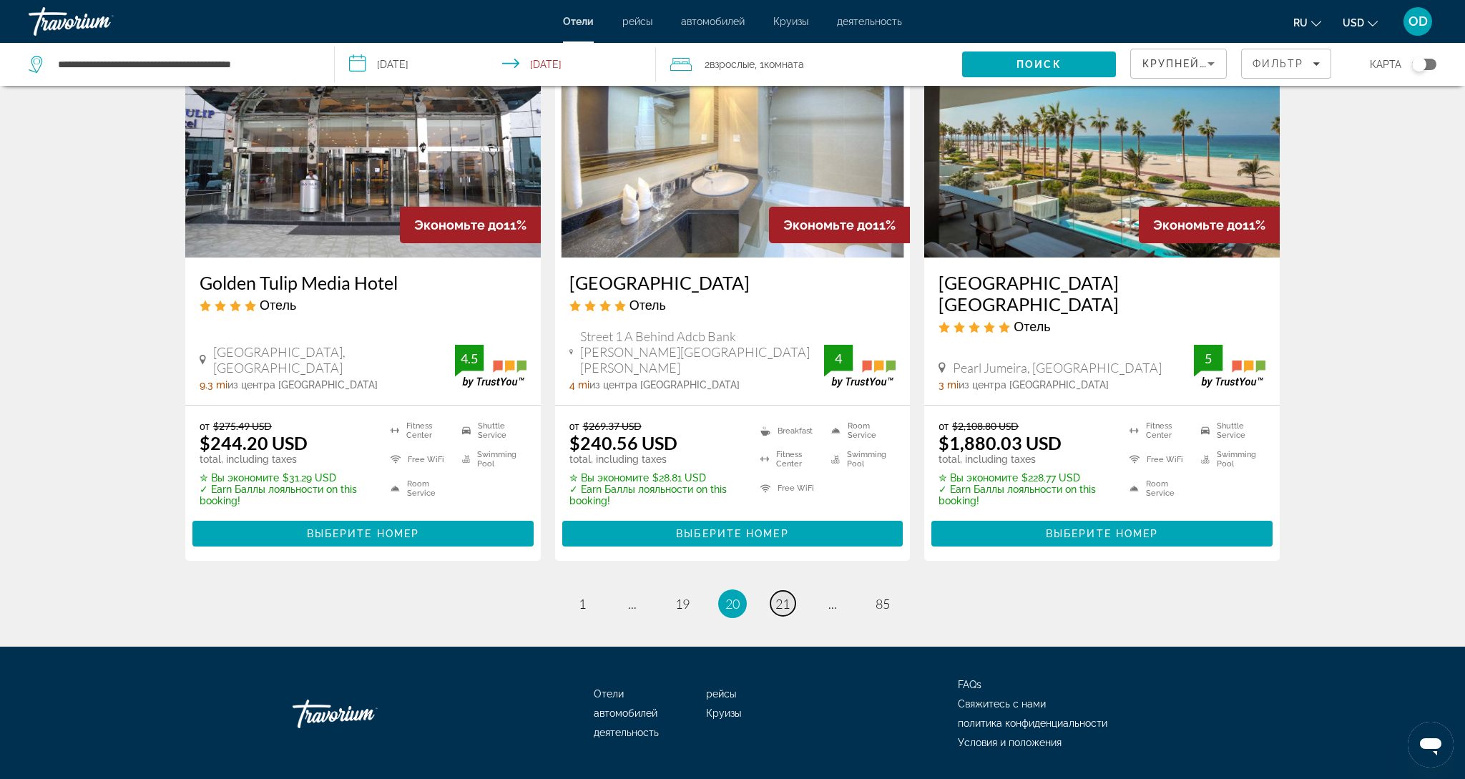
click at [779, 591] on link "page 21" at bounding box center [782, 603] width 25 height 25
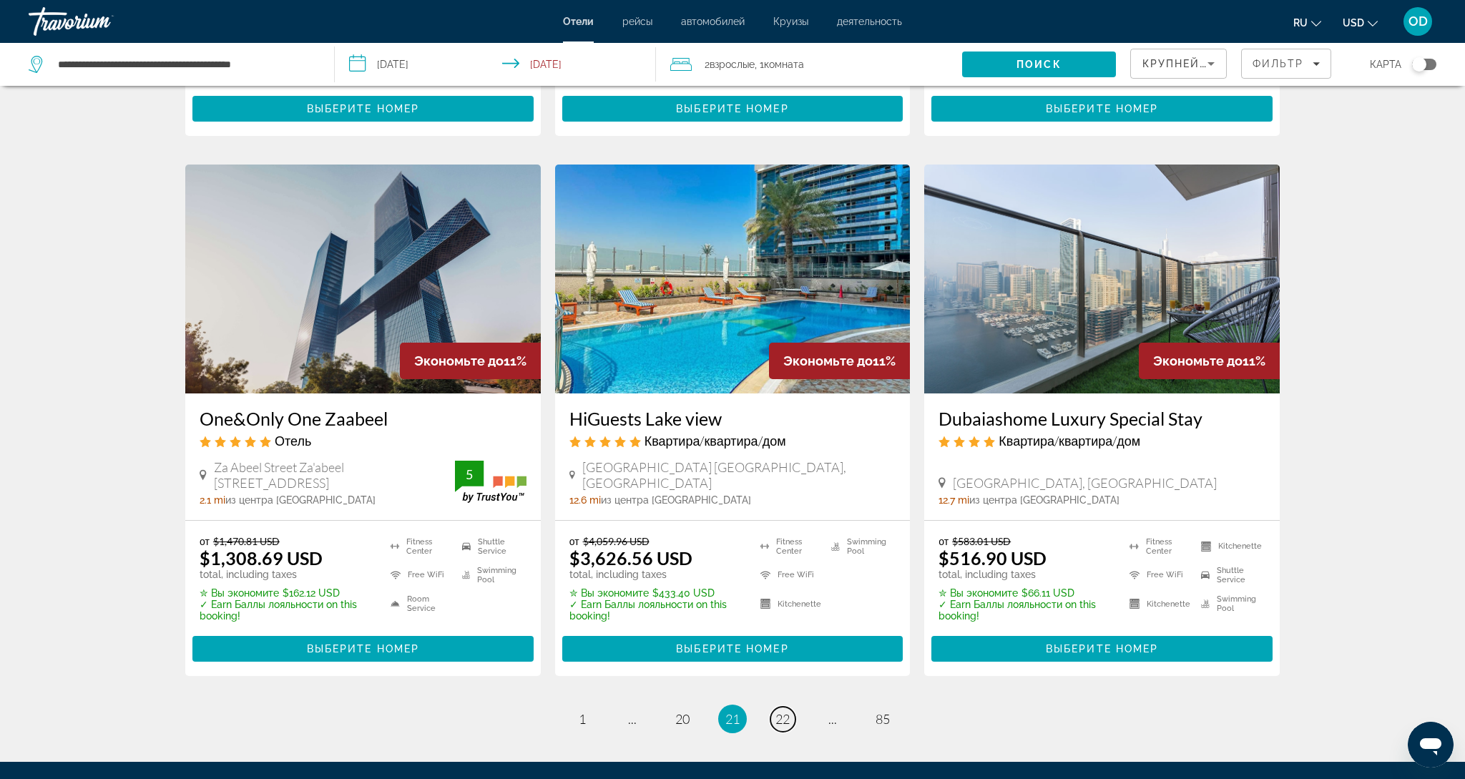
scroll to position [1658, 0]
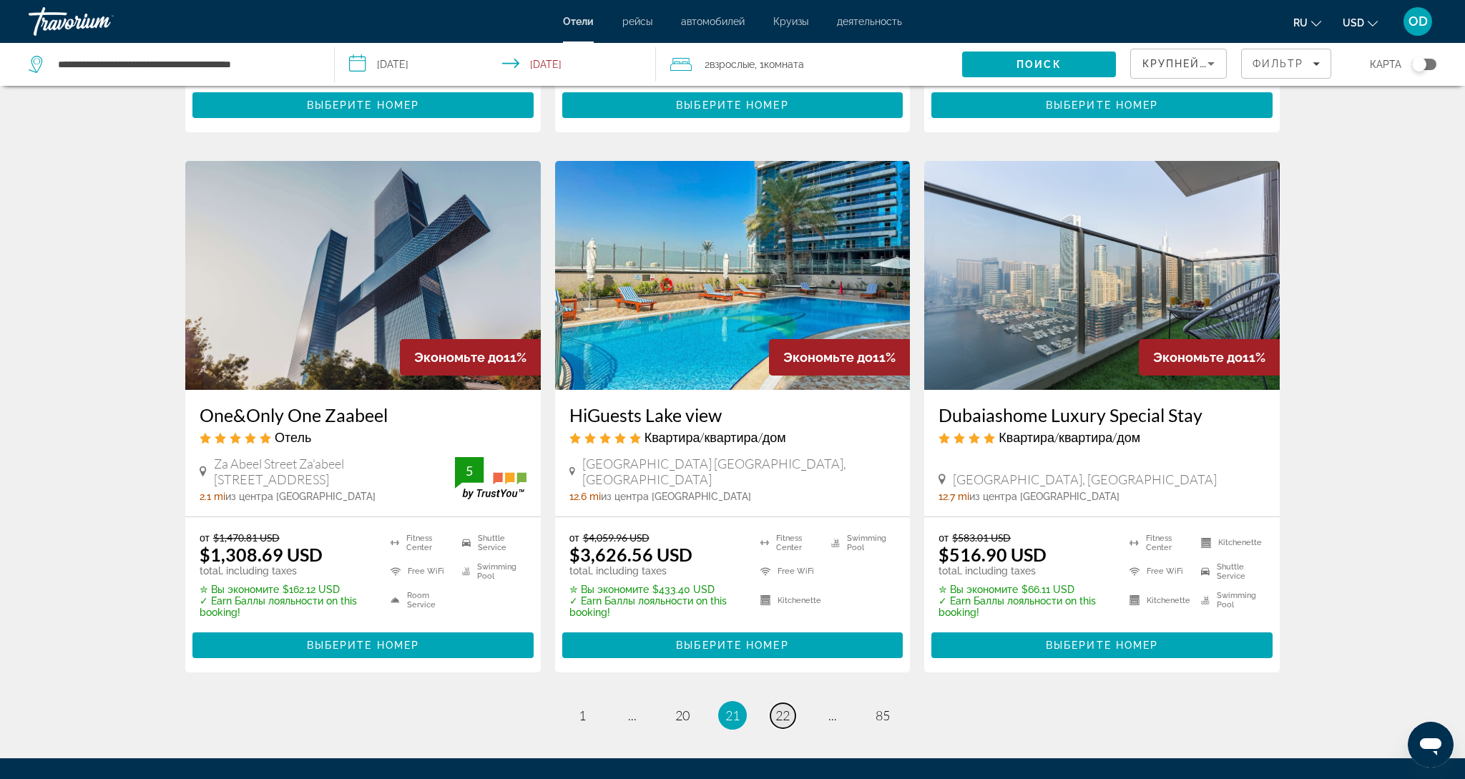
click at [776, 707] on span "22" at bounding box center [782, 715] width 14 height 16
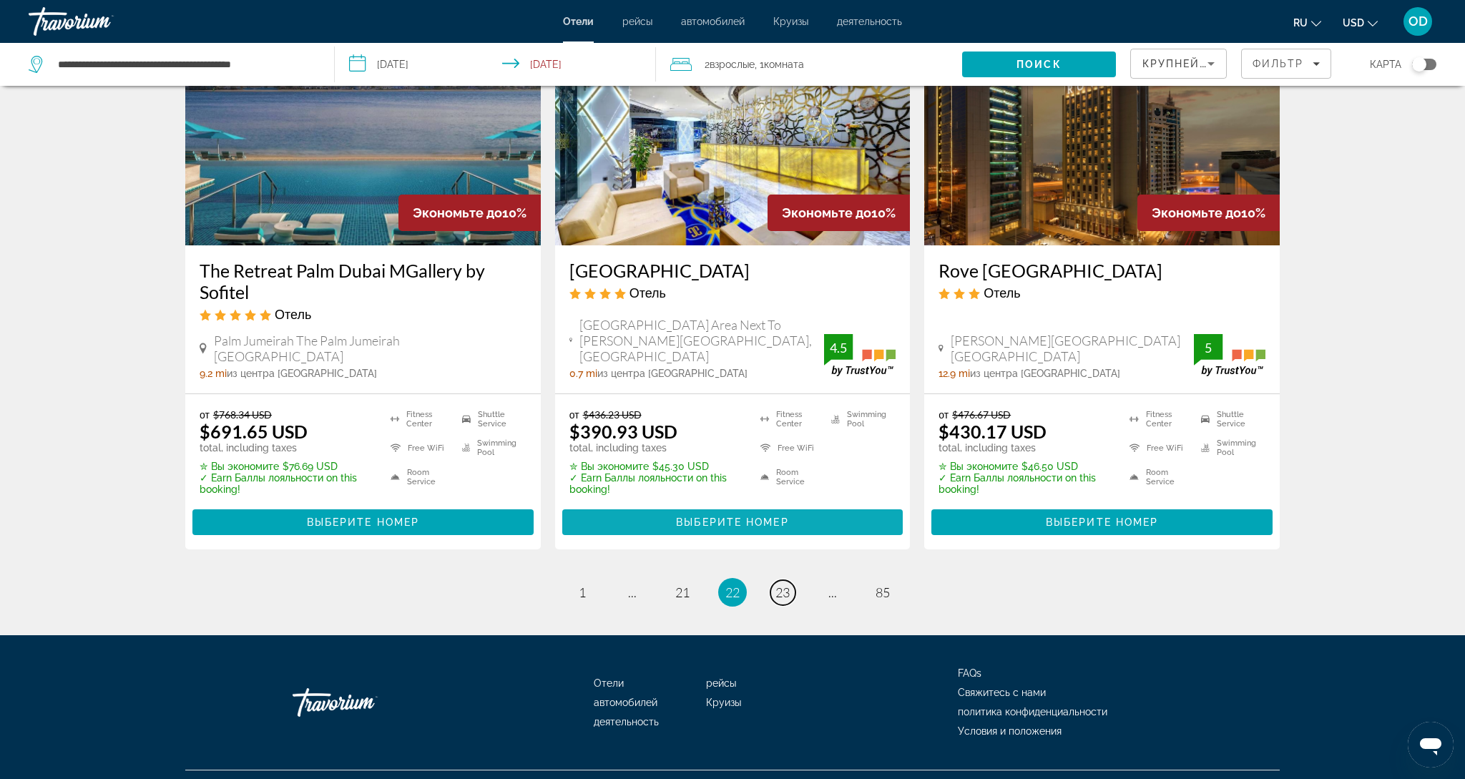
scroll to position [1776, 0]
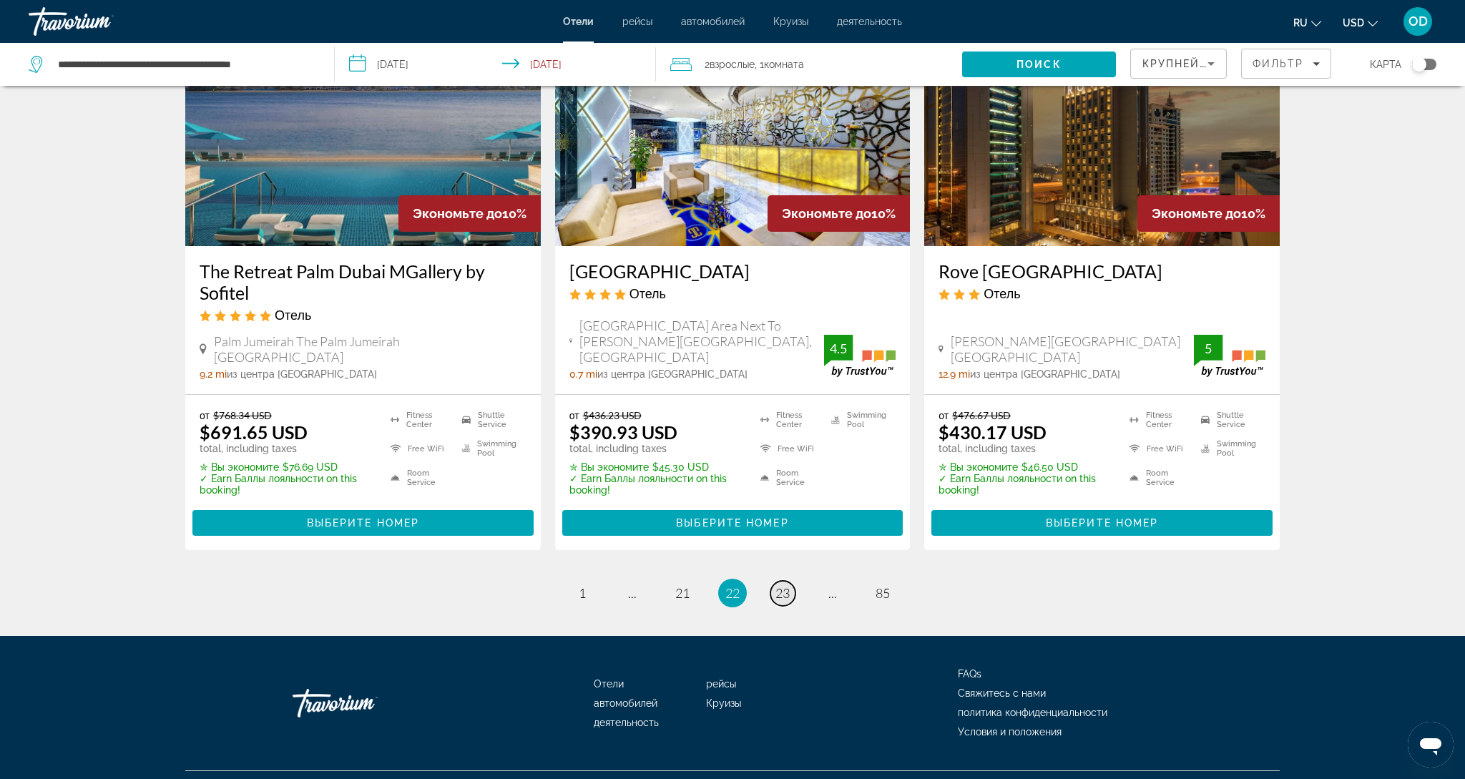
click at [779, 581] on link "page 23" at bounding box center [782, 593] width 25 height 25
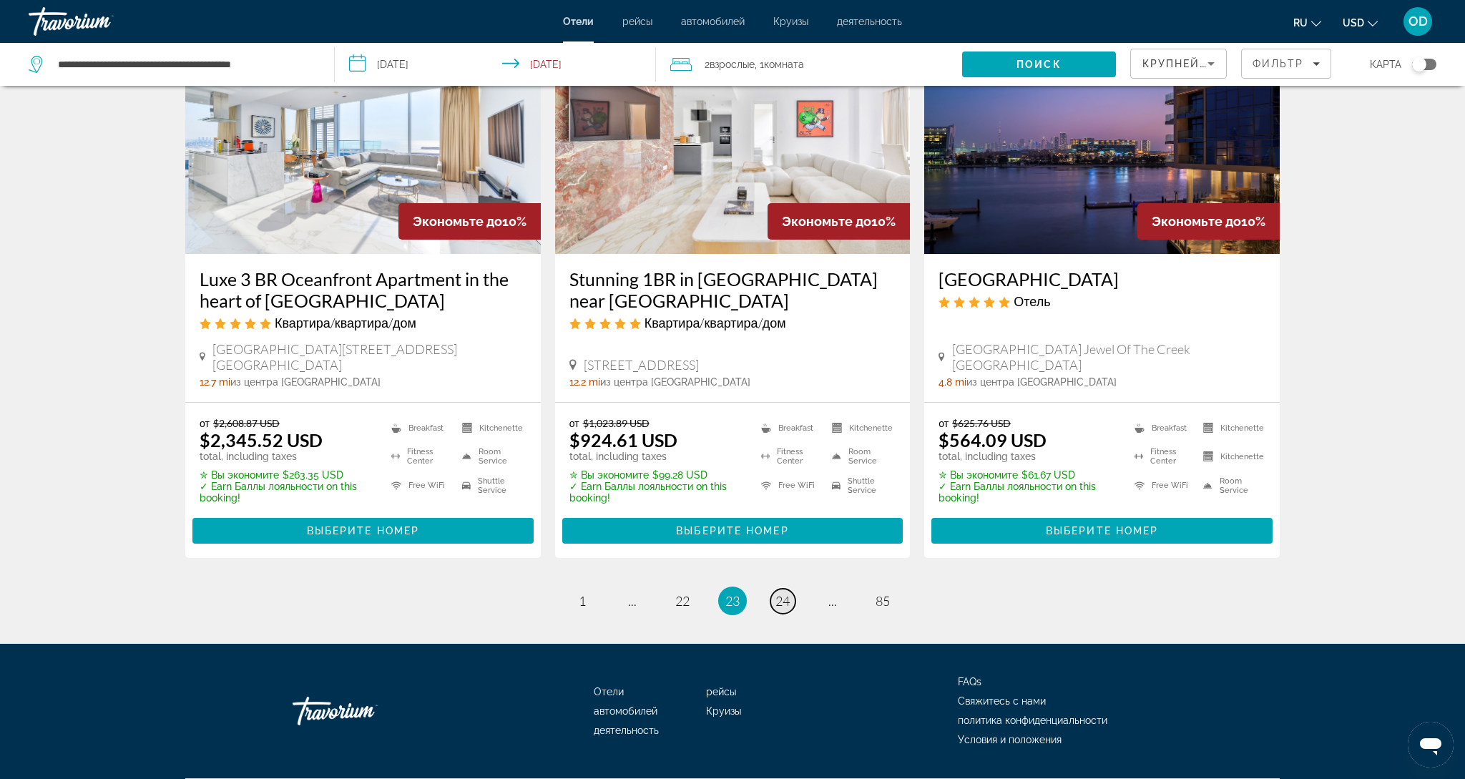
scroll to position [1746, 0]
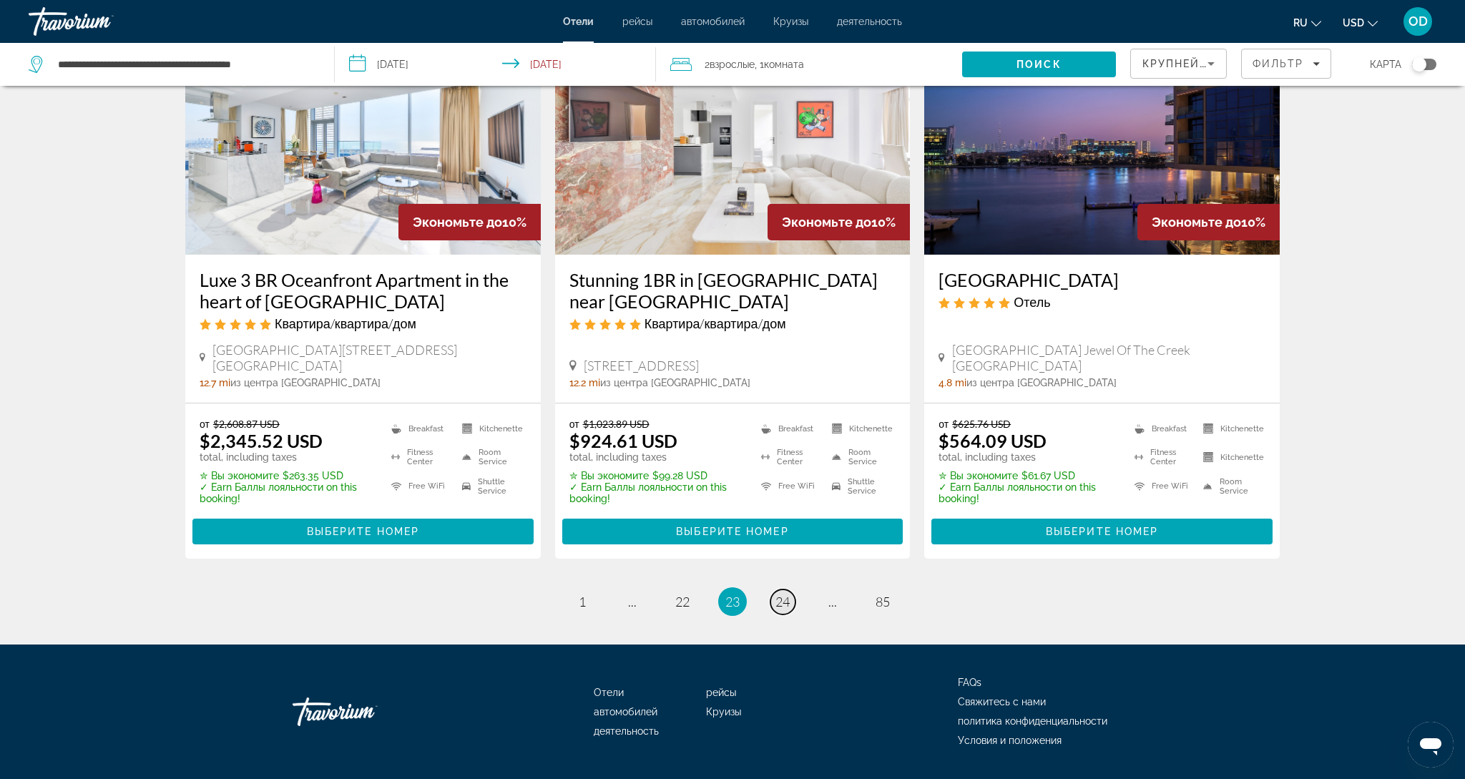
click at [782, 589] on link "page 24" at bounding box center [782, 601] width 25 height 25
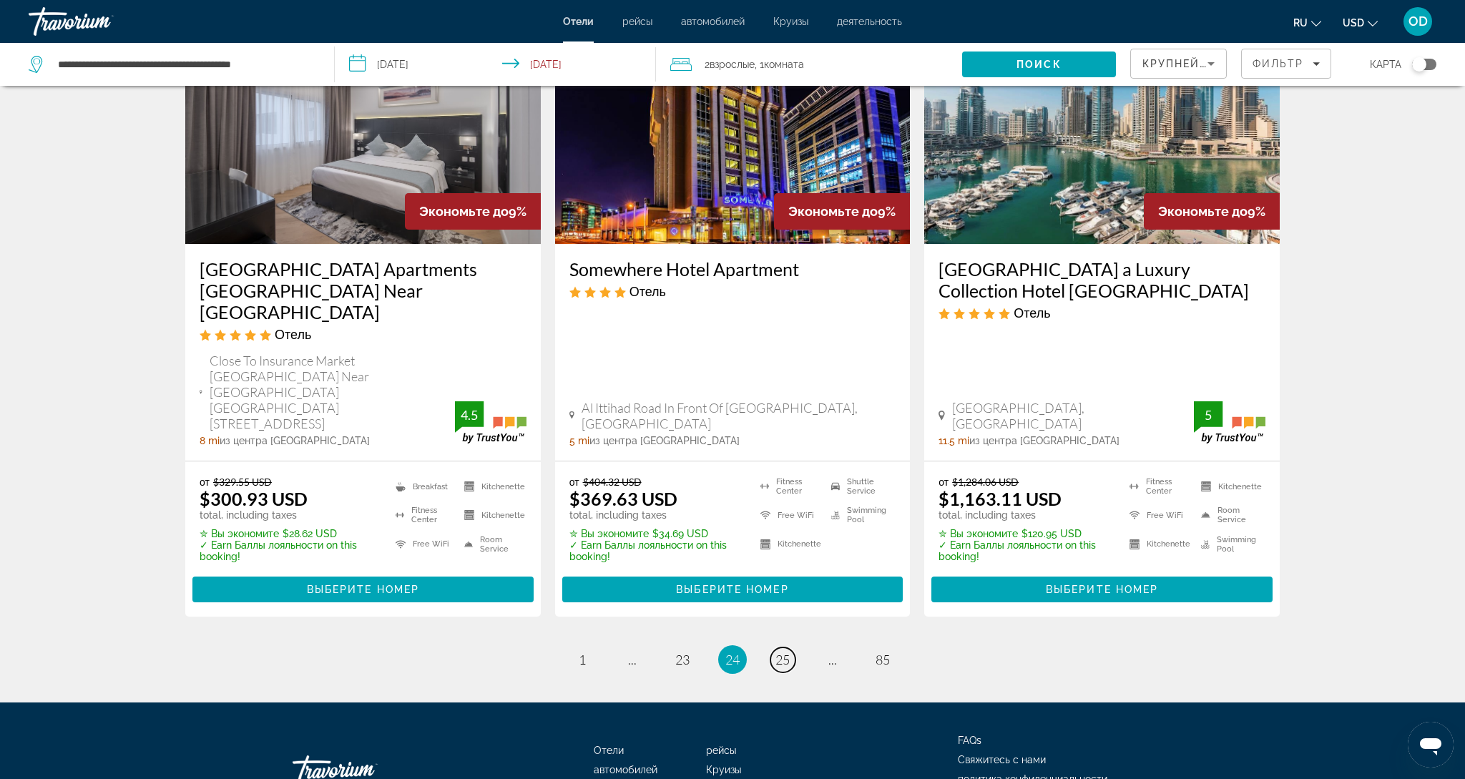
scroll to position [1783, 0]
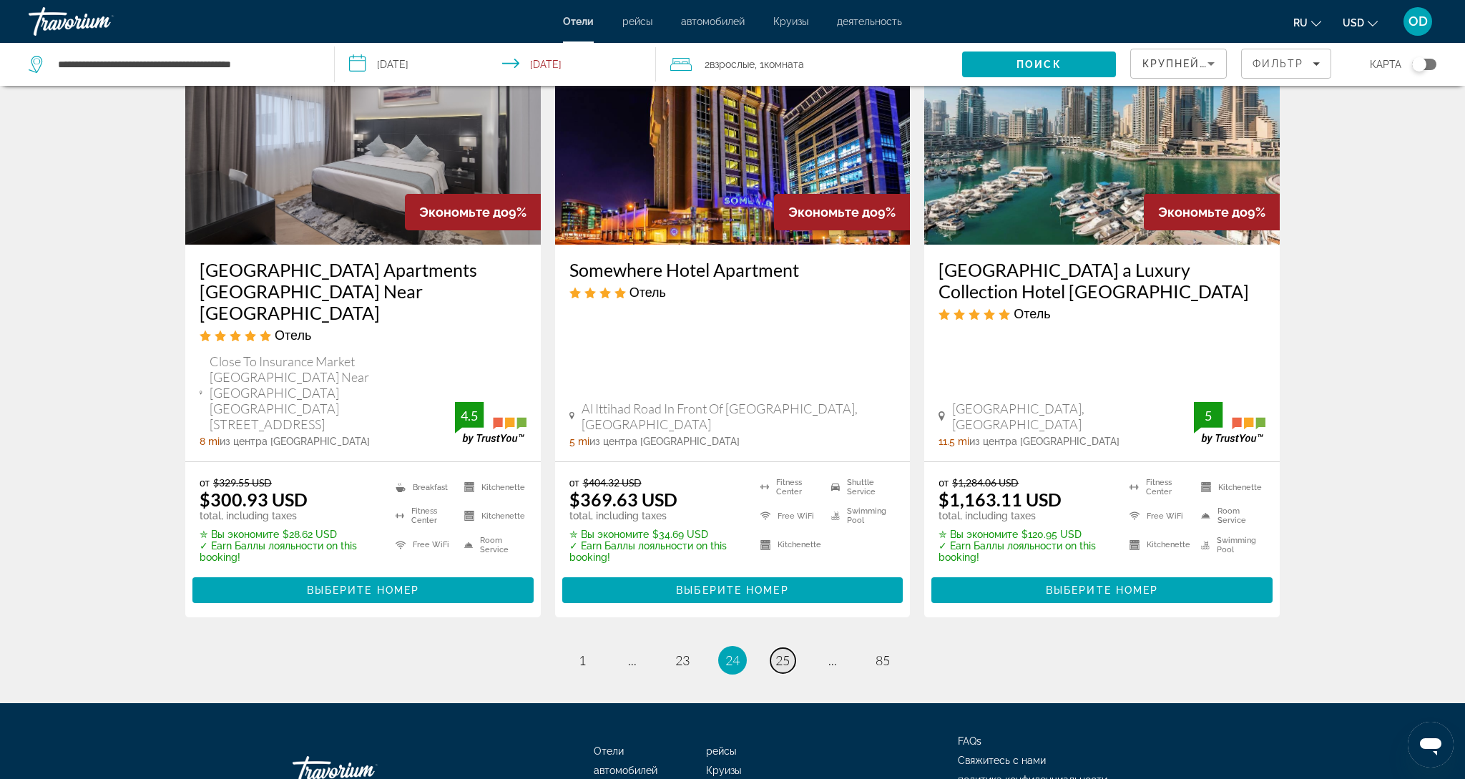
click at [789, 652] on span "25" at bounding box center [782, 660] width 14 height 16
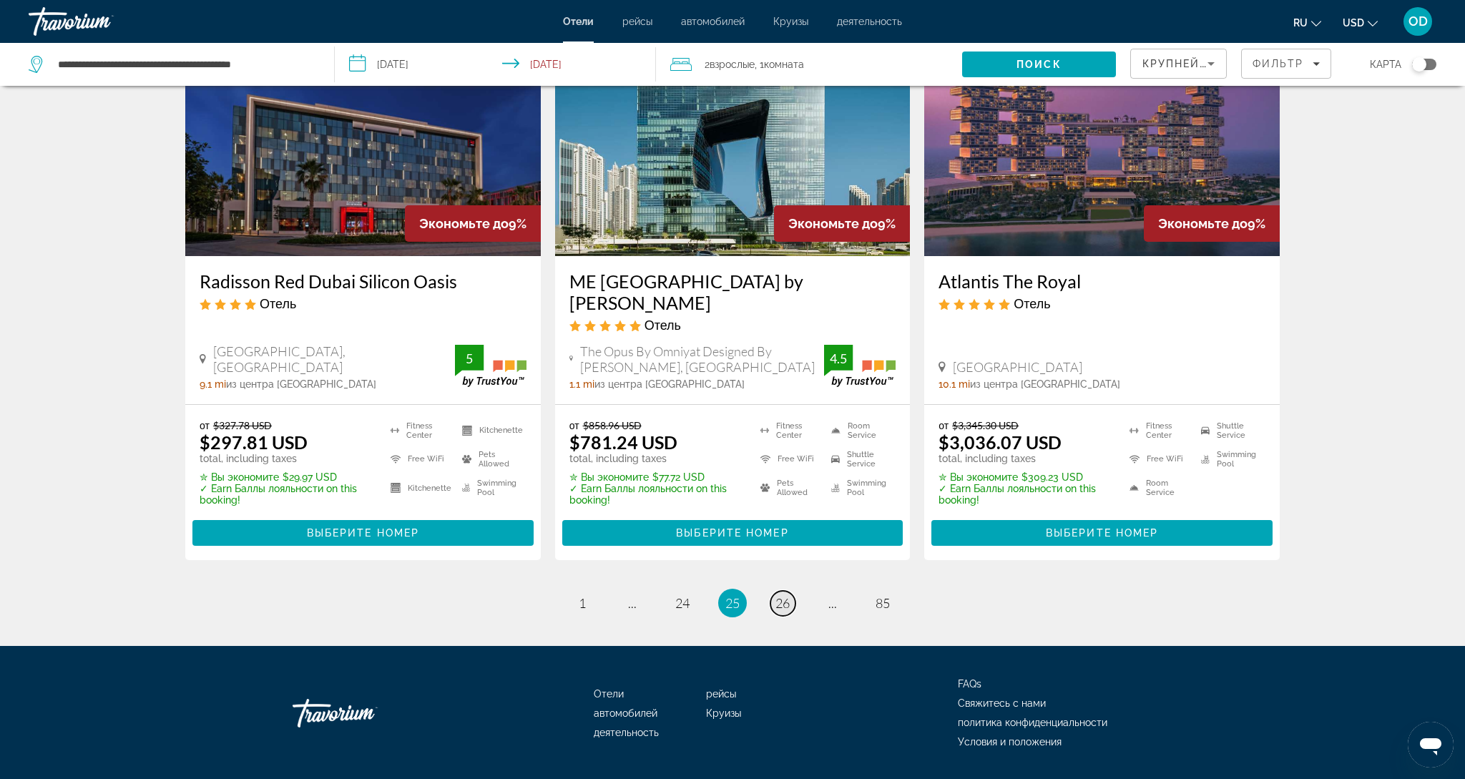
scroll to position [1771, 0]
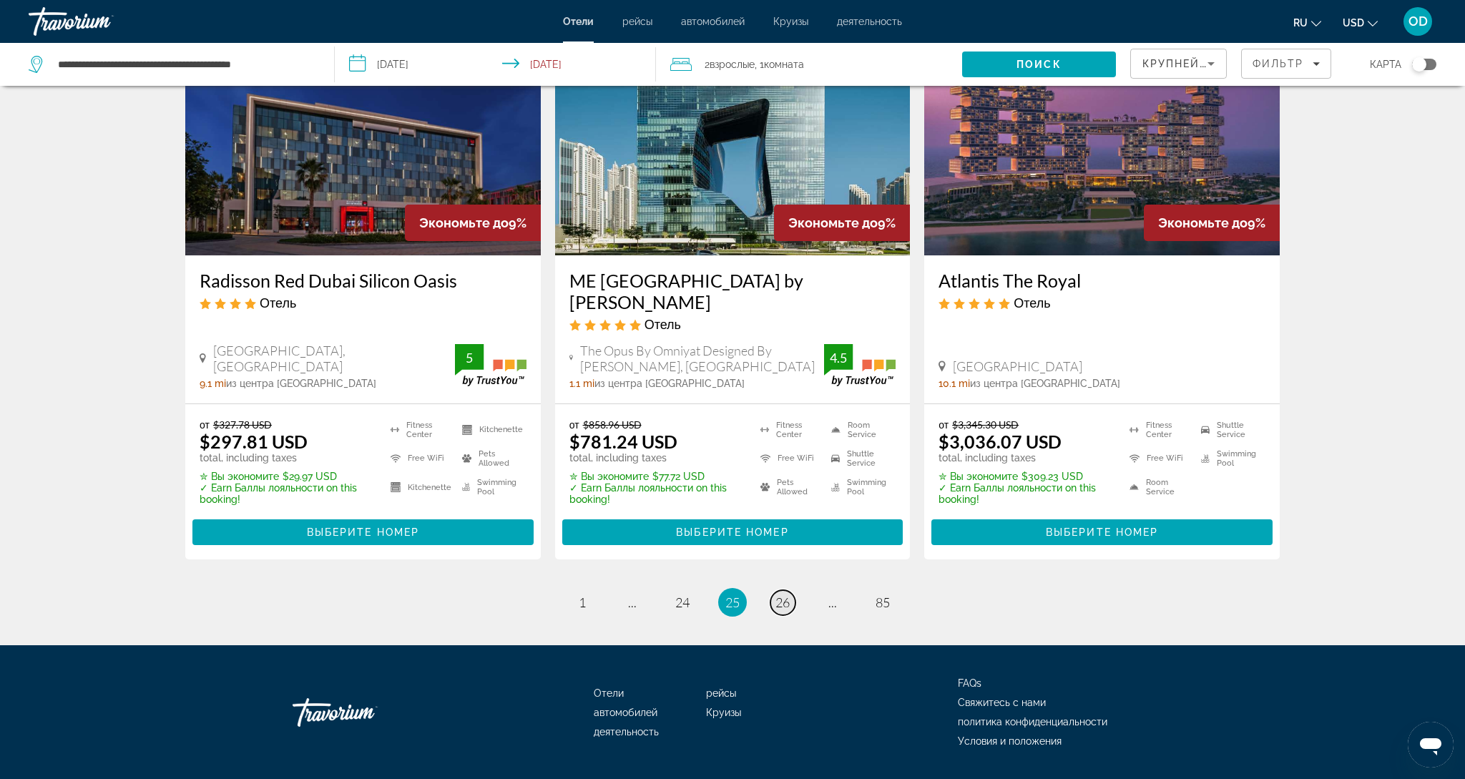
click at [789, 594] on span "26" at bounding box center [782, 602] width 14 height 16
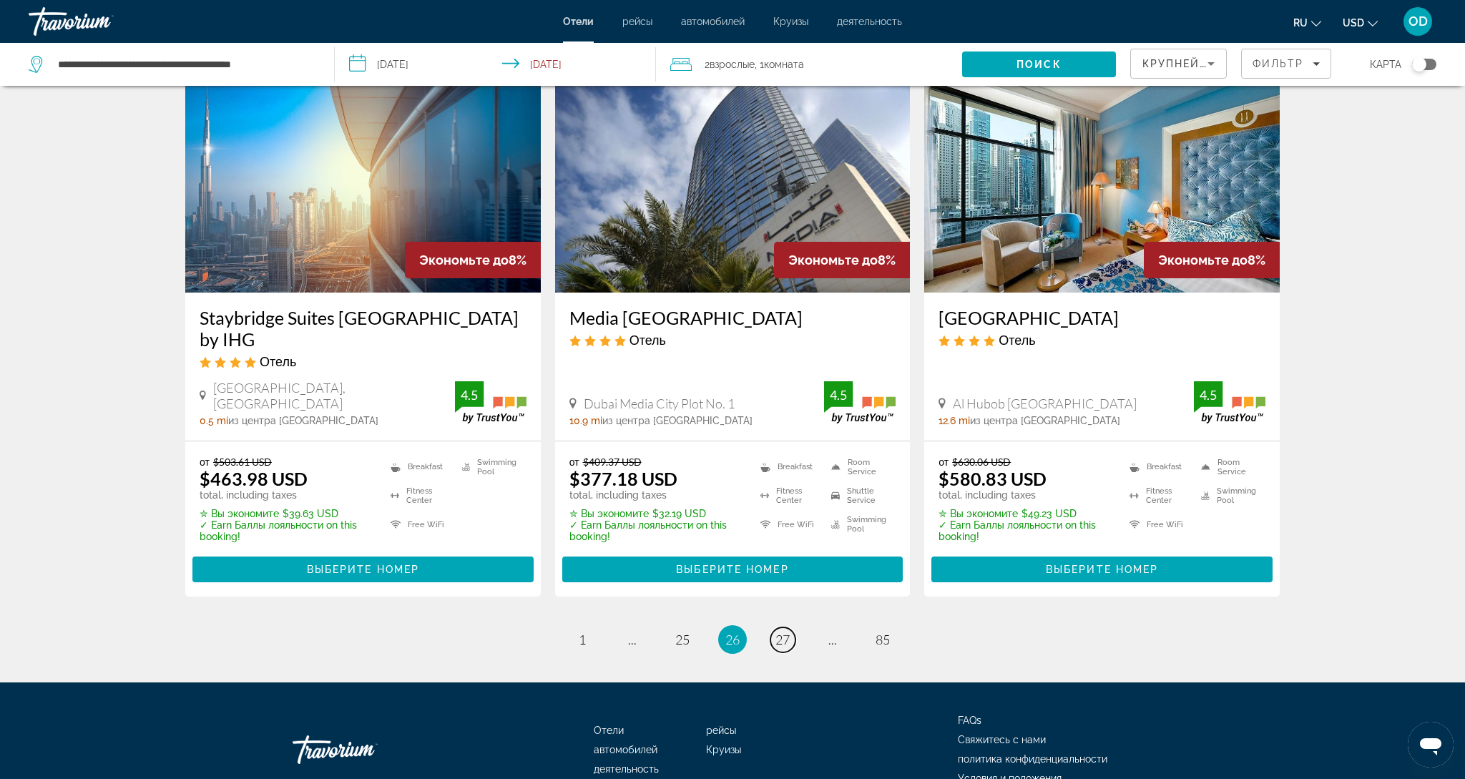
scroll to position [1768, 0]
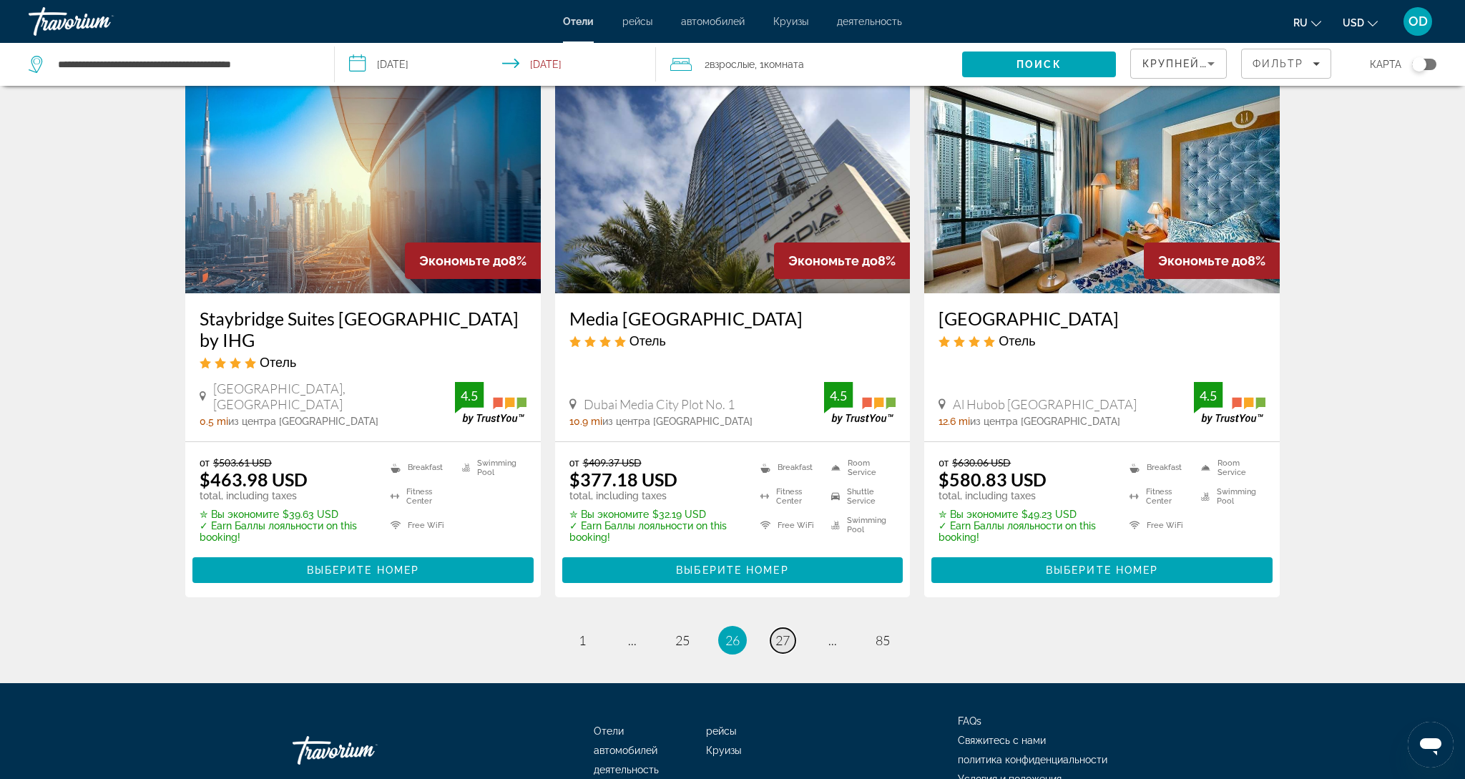
click at [777, 632] on span "27" at bounding box center [782, 640] width 14 height 16
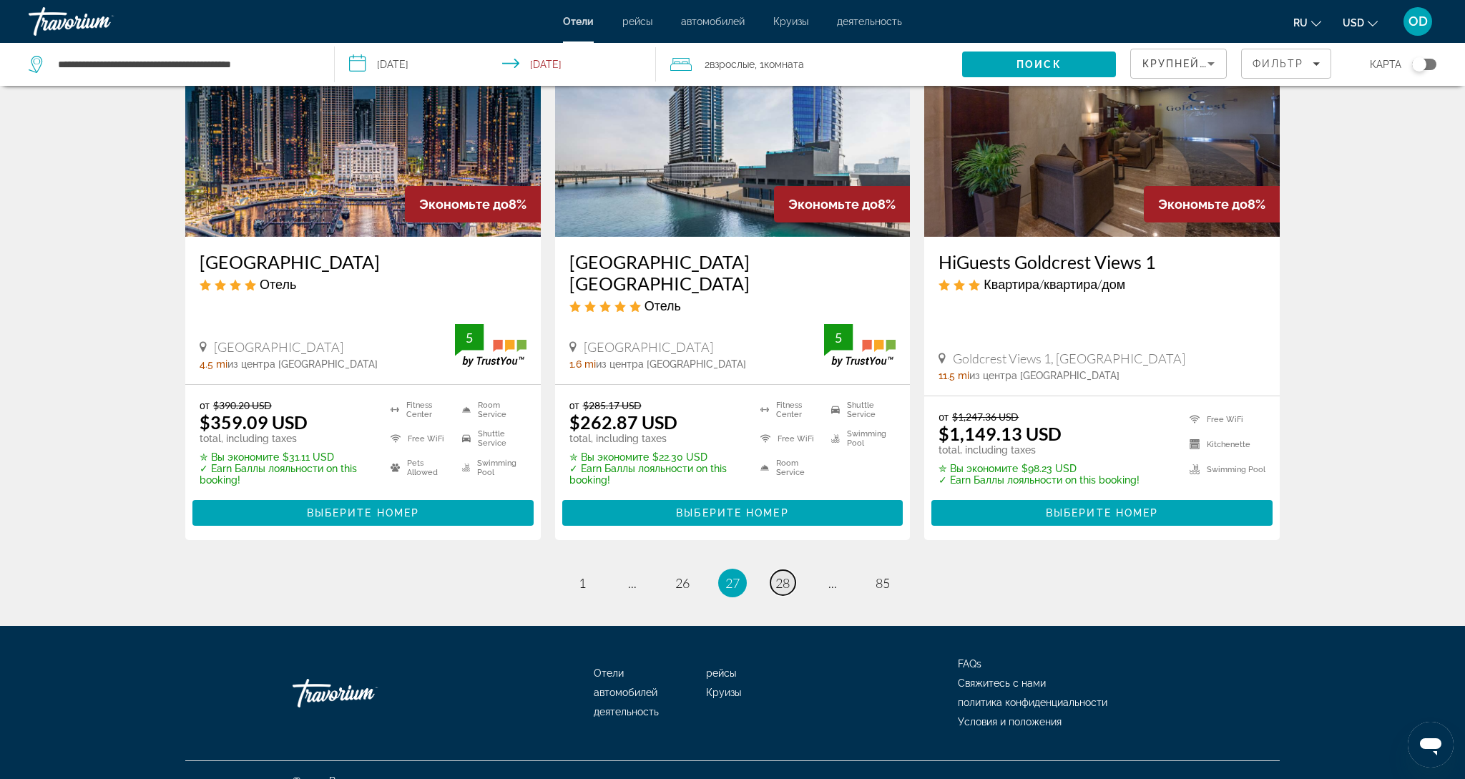
scroll to position [1768, 0]
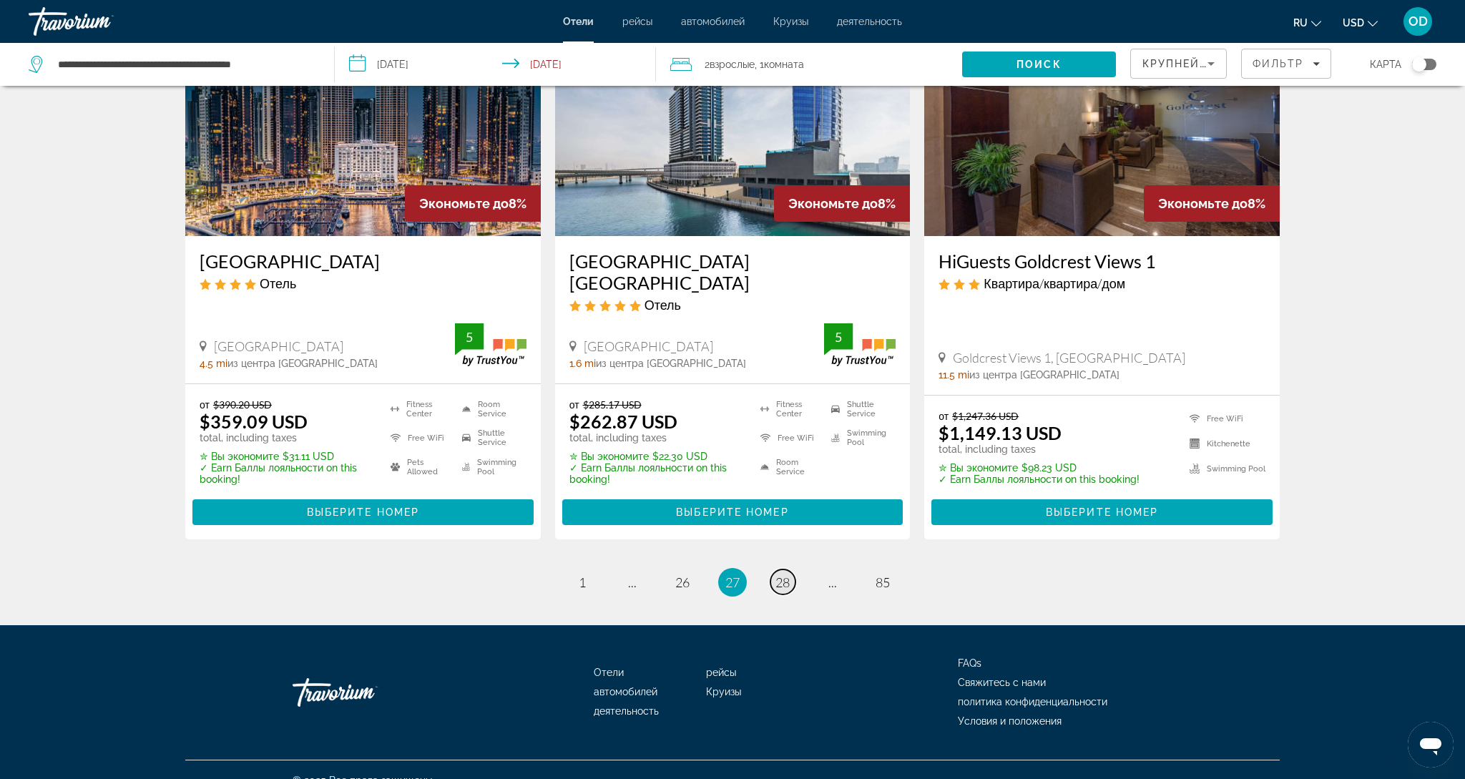
click at [777, 574] on span "28" at bounding box center [782, 582] width 14 height 16
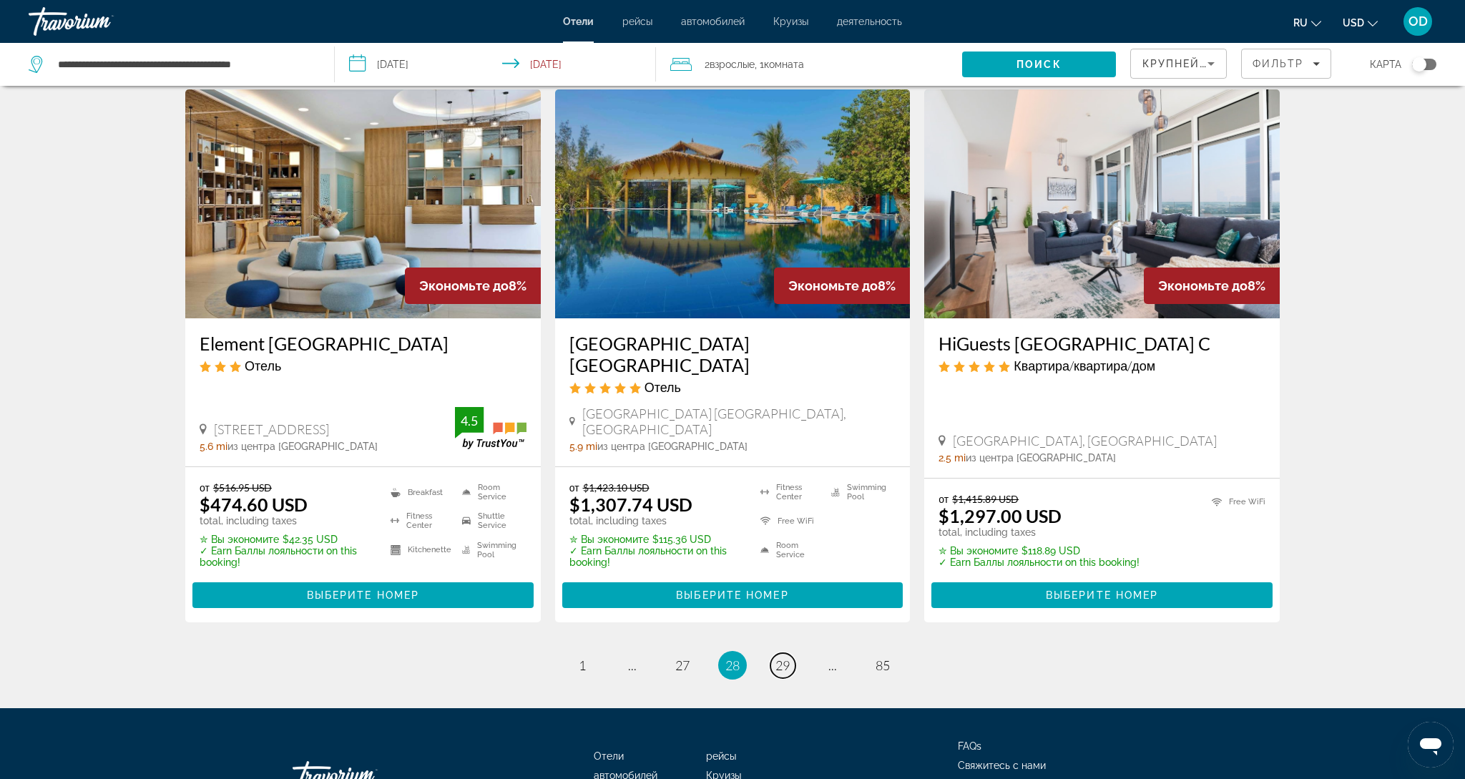
scroll to position [1718, 0]
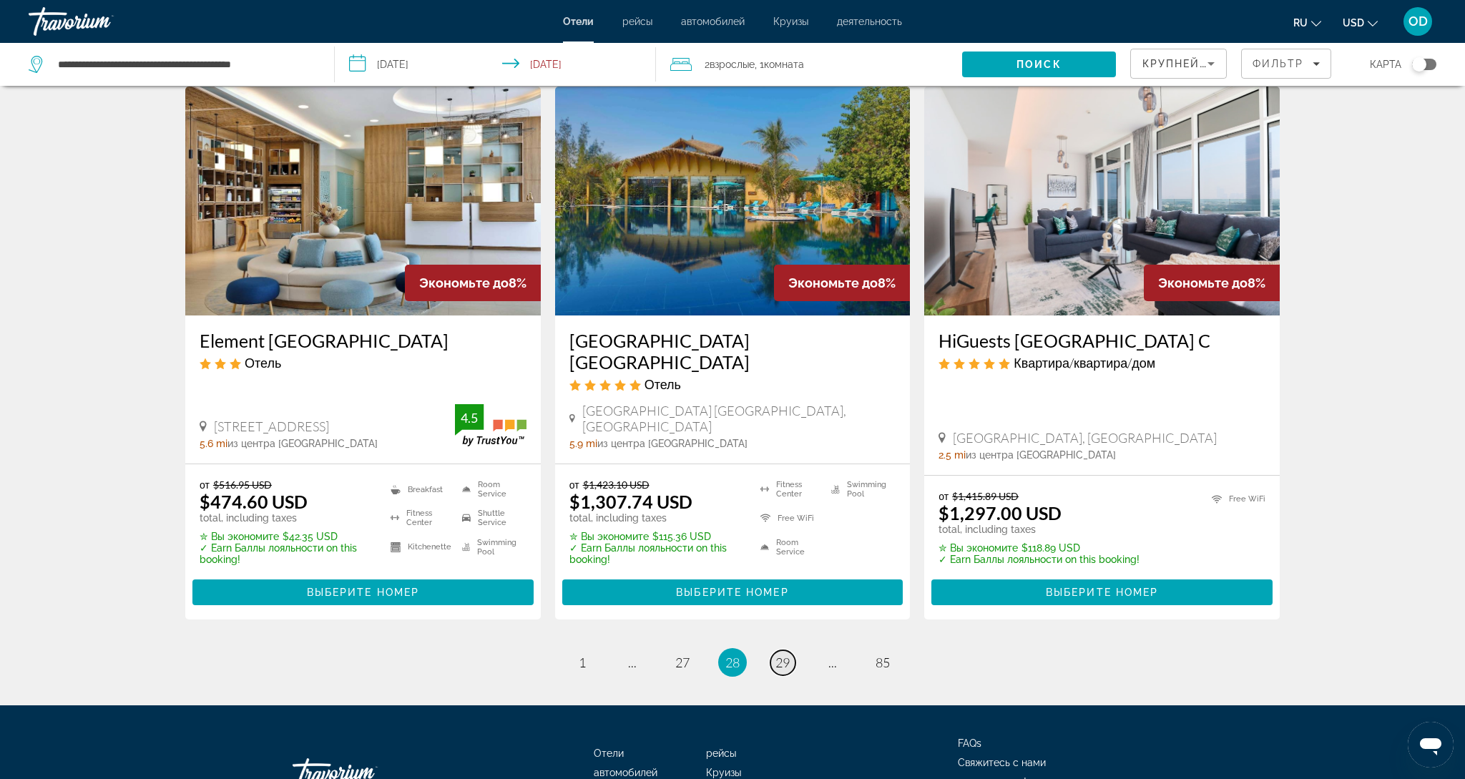
click at [779, 654] on span "29" at bounding box center [782, 662] width 14 height 16
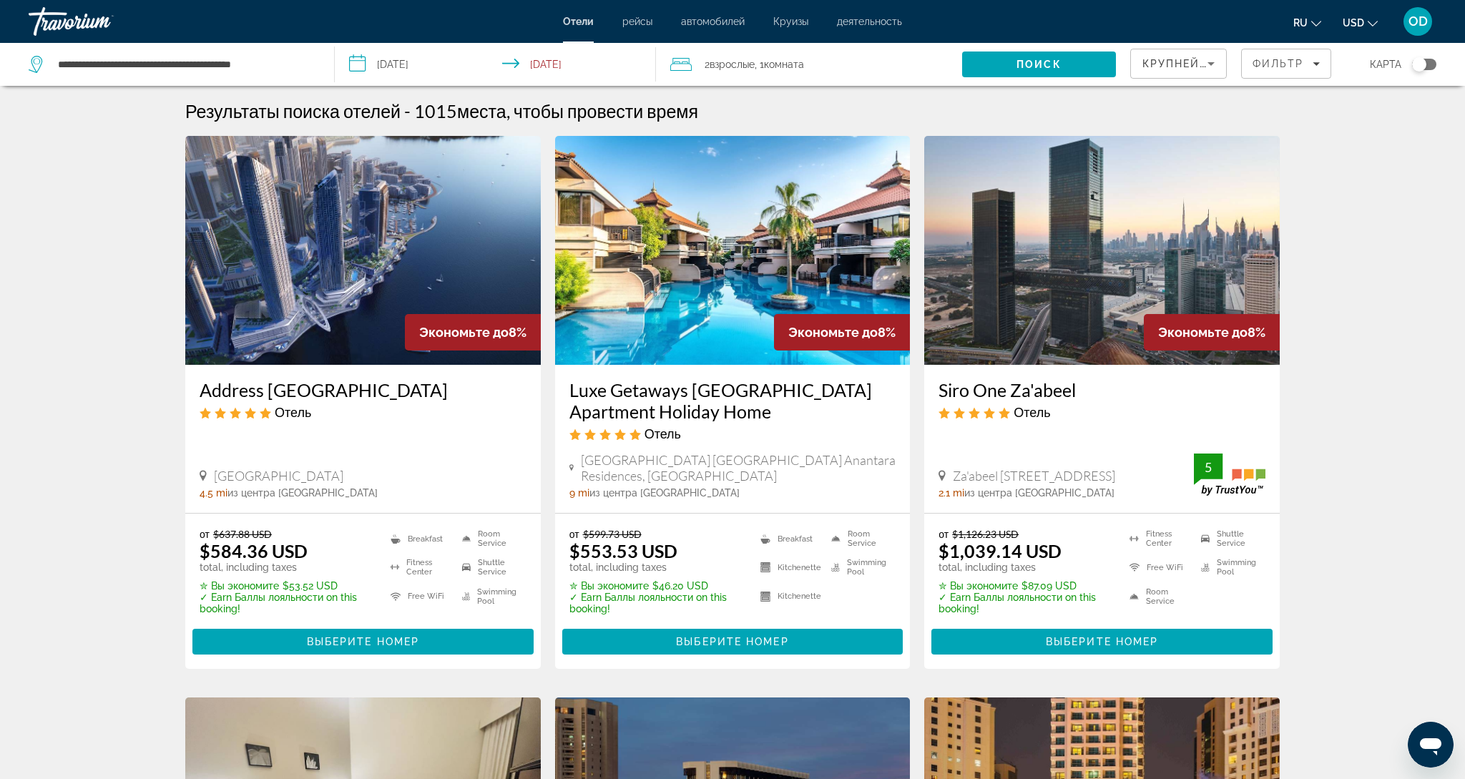
click at [698, 322] on img "Main content" at bounding box center [732, 250] width 355 height 229
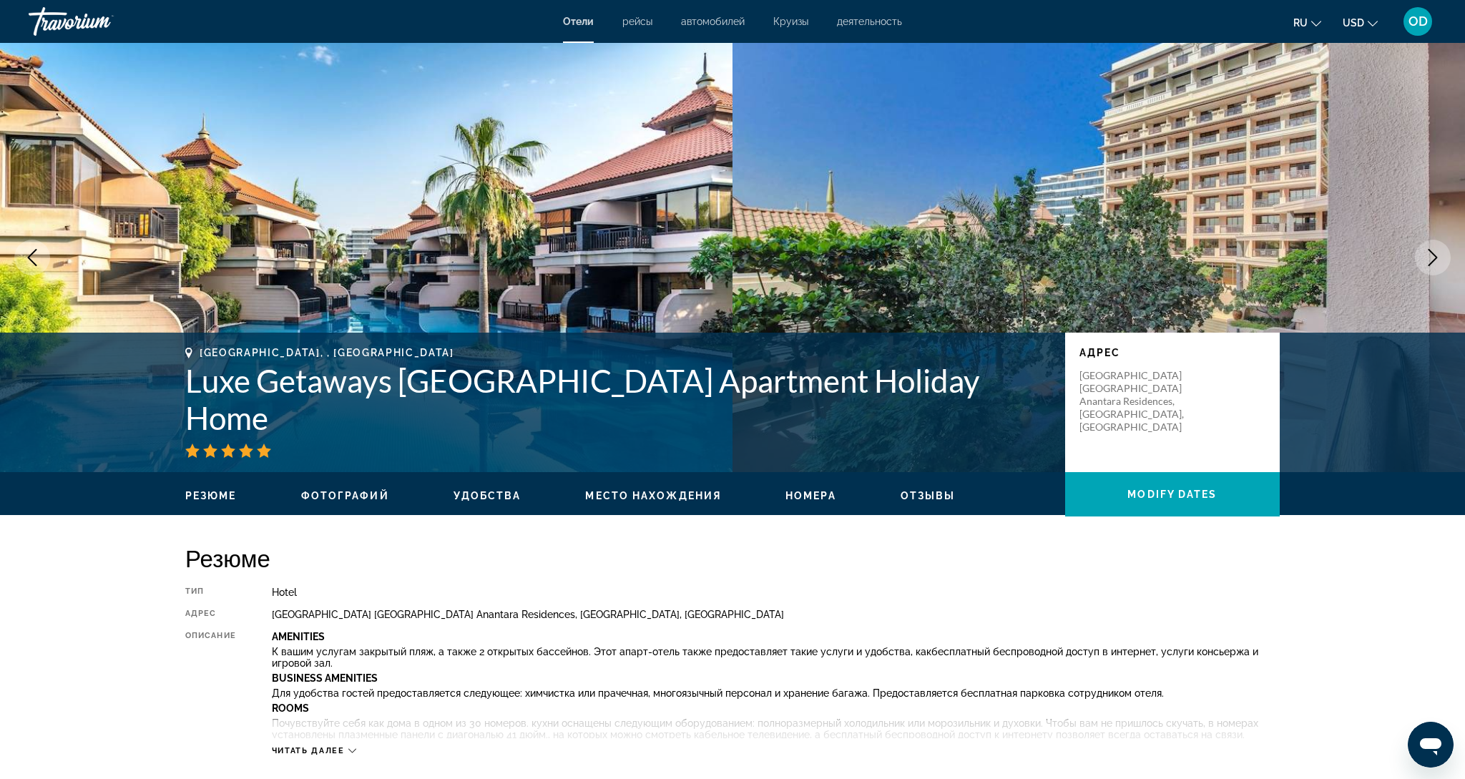
click at [1431, 262] on icon "Next image" at bounding box center [1432, 257] width 9 height 17
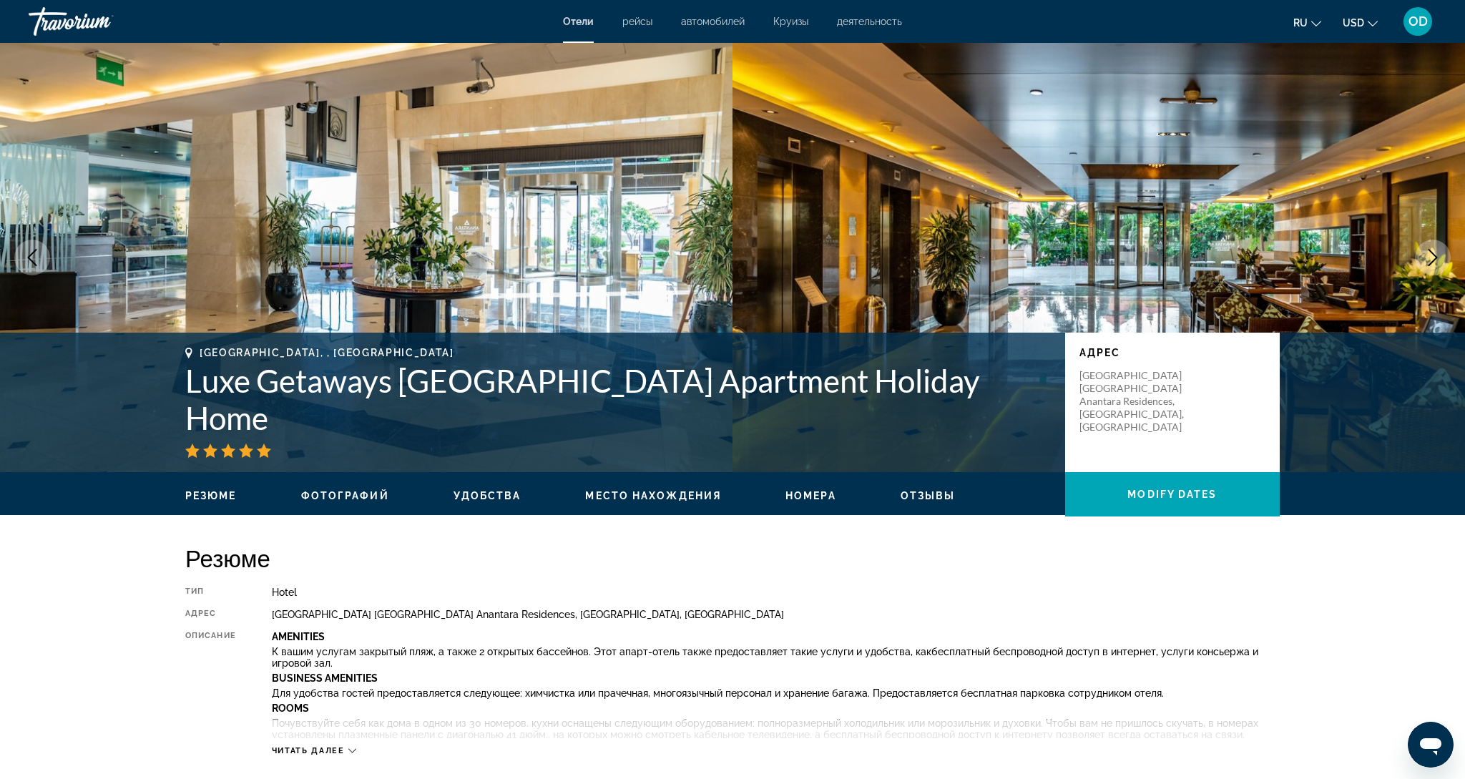
click at [1431, 262] on icon "Next image" at bounding box center [1432, 257] width 9 height 17
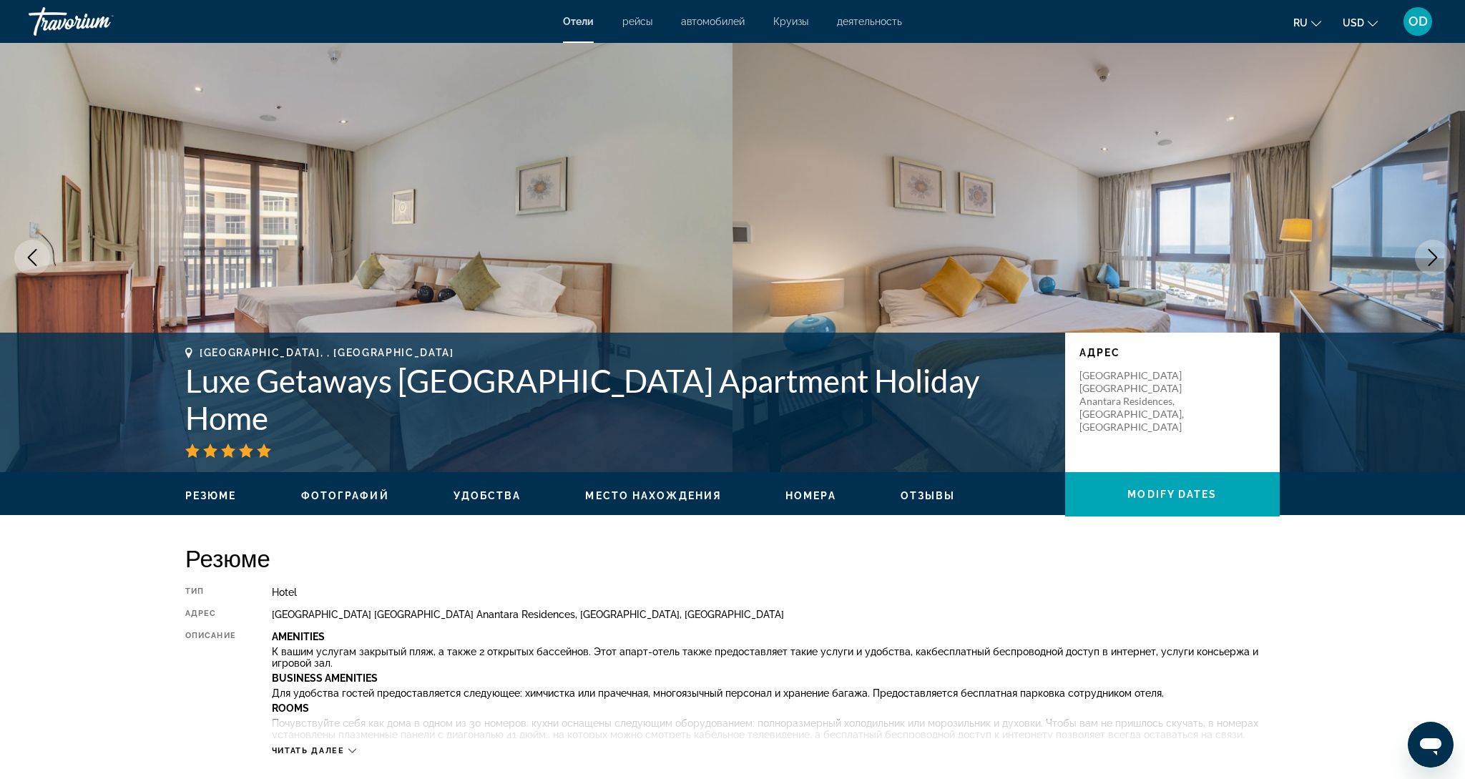
click at [1431, 262] on icon "Next image" at bounding box center [1432, 257] width 9 height 17
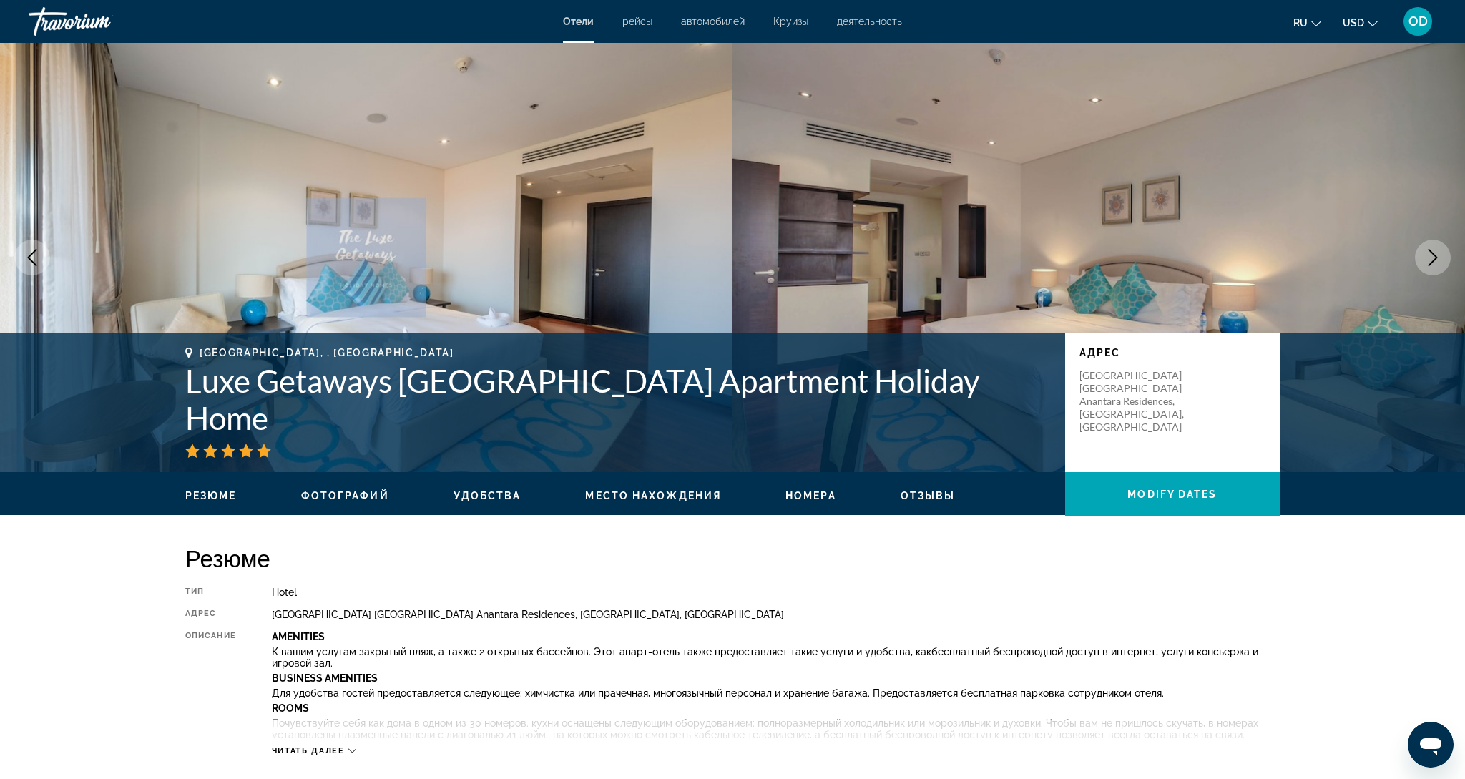
click at [1431, 262] on icon "Next image" at bounding box center [1432, 257] width 9 height 17
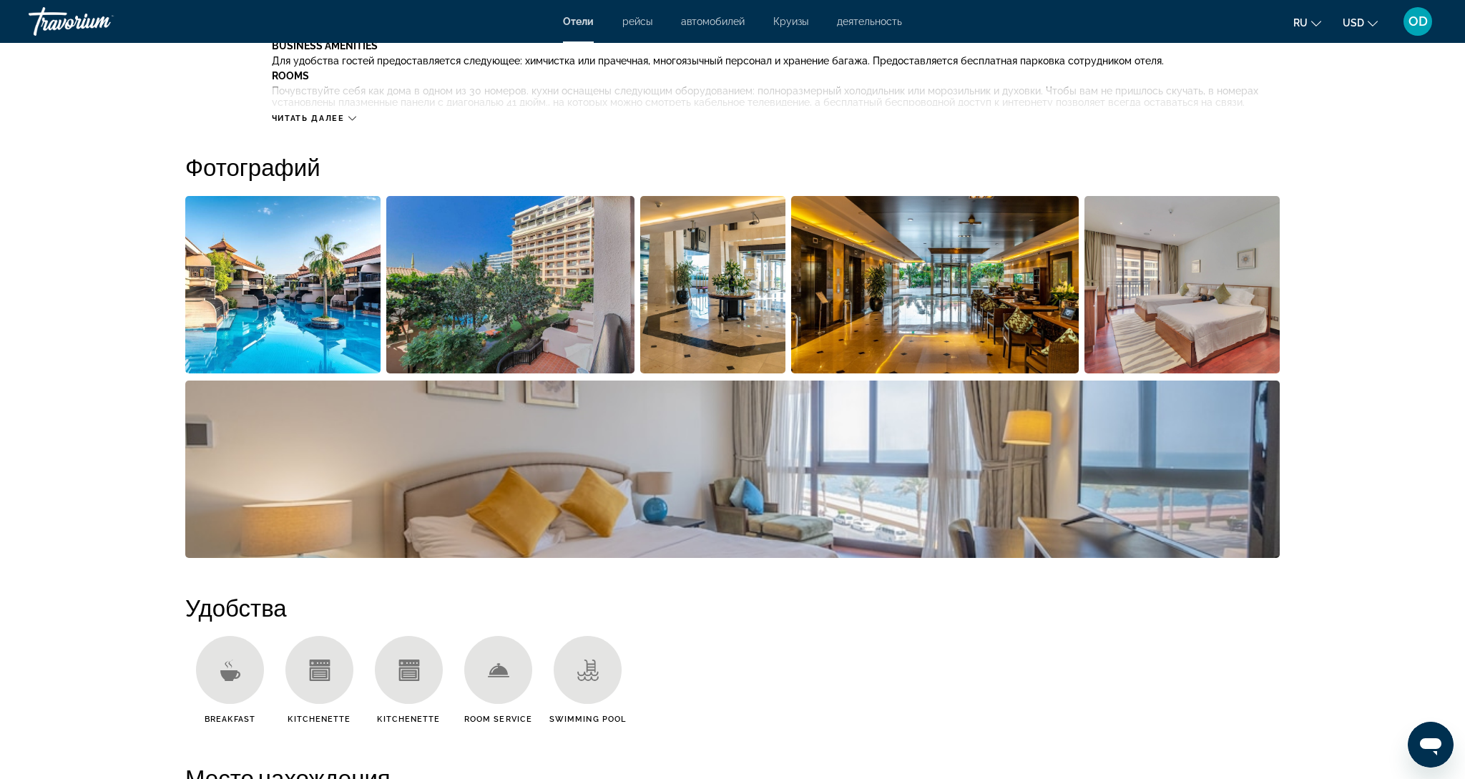
scroll to position [603, 0]
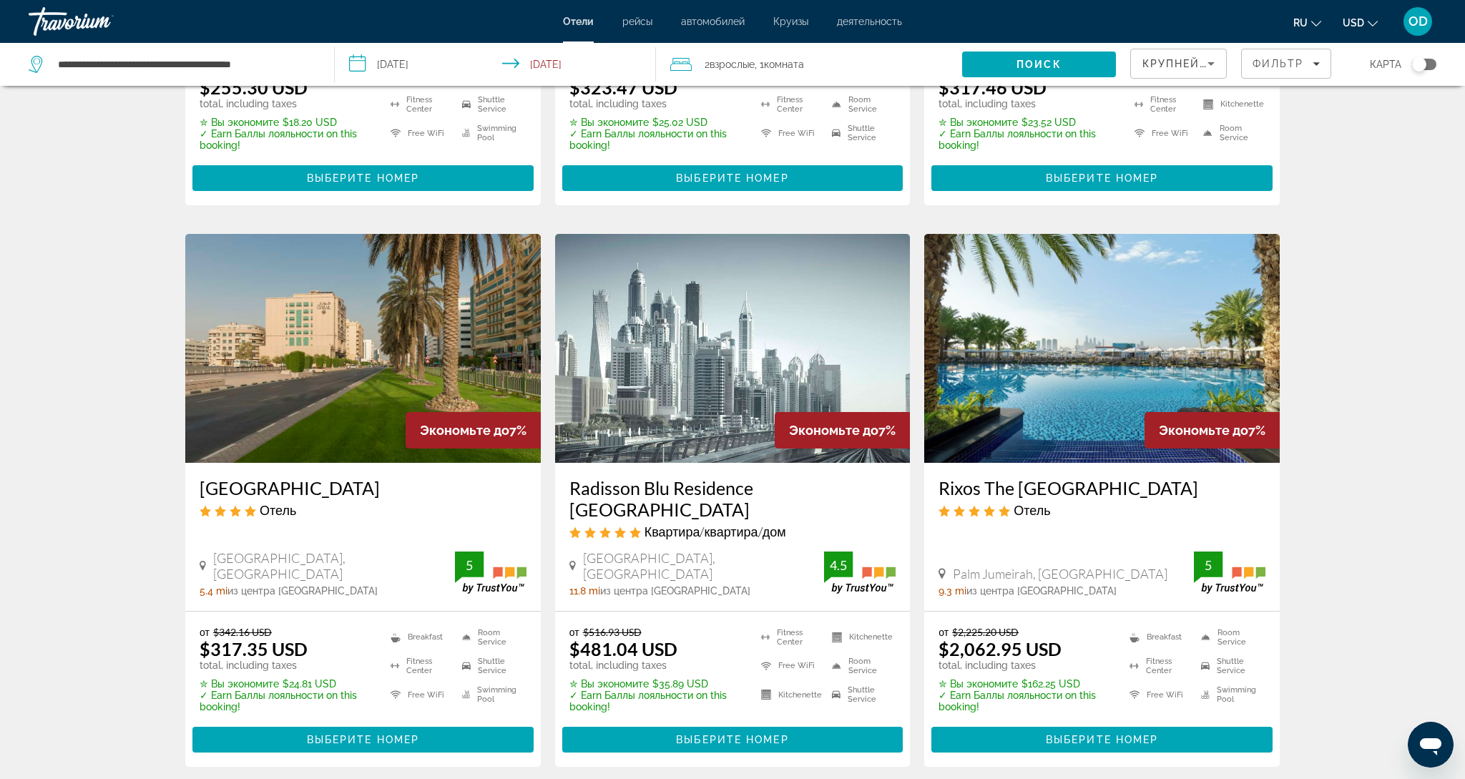
scroll to position [1604, 0]
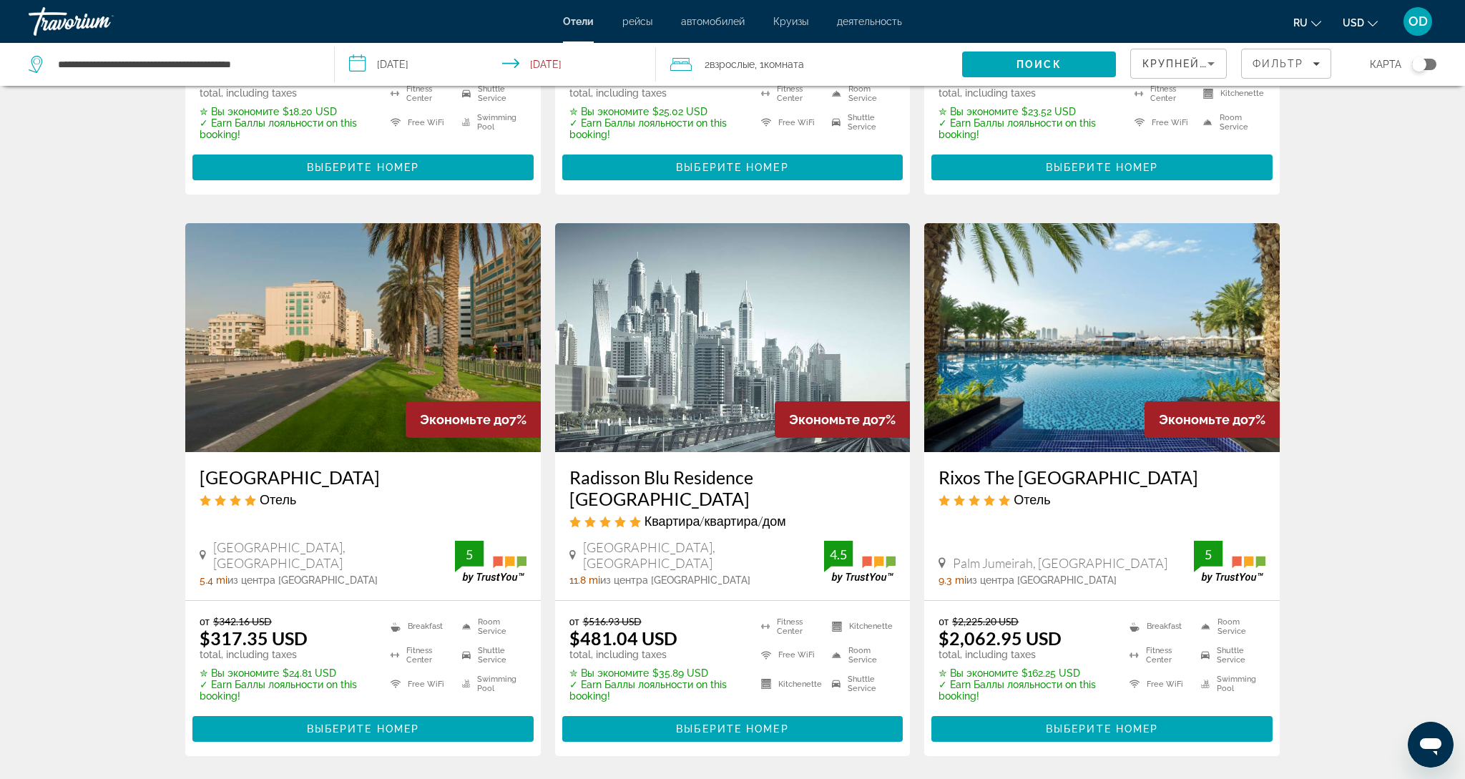
click at [1078, 339] on img "Main content" at bounding box center [1101, 337] width 355 height 229
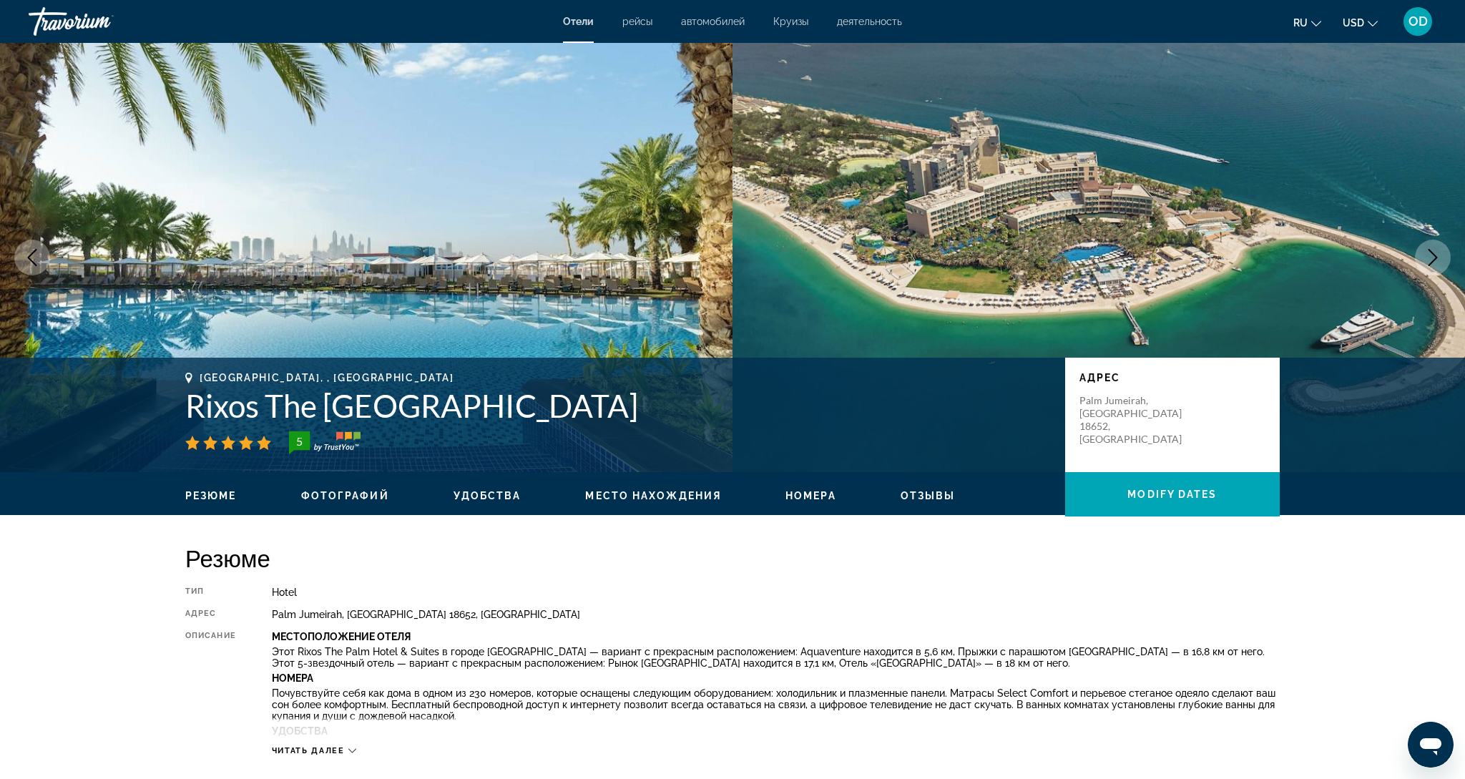
click at [1429, 260] on icon "Next image" at bounding box center [1432, 257] width 17 height 17
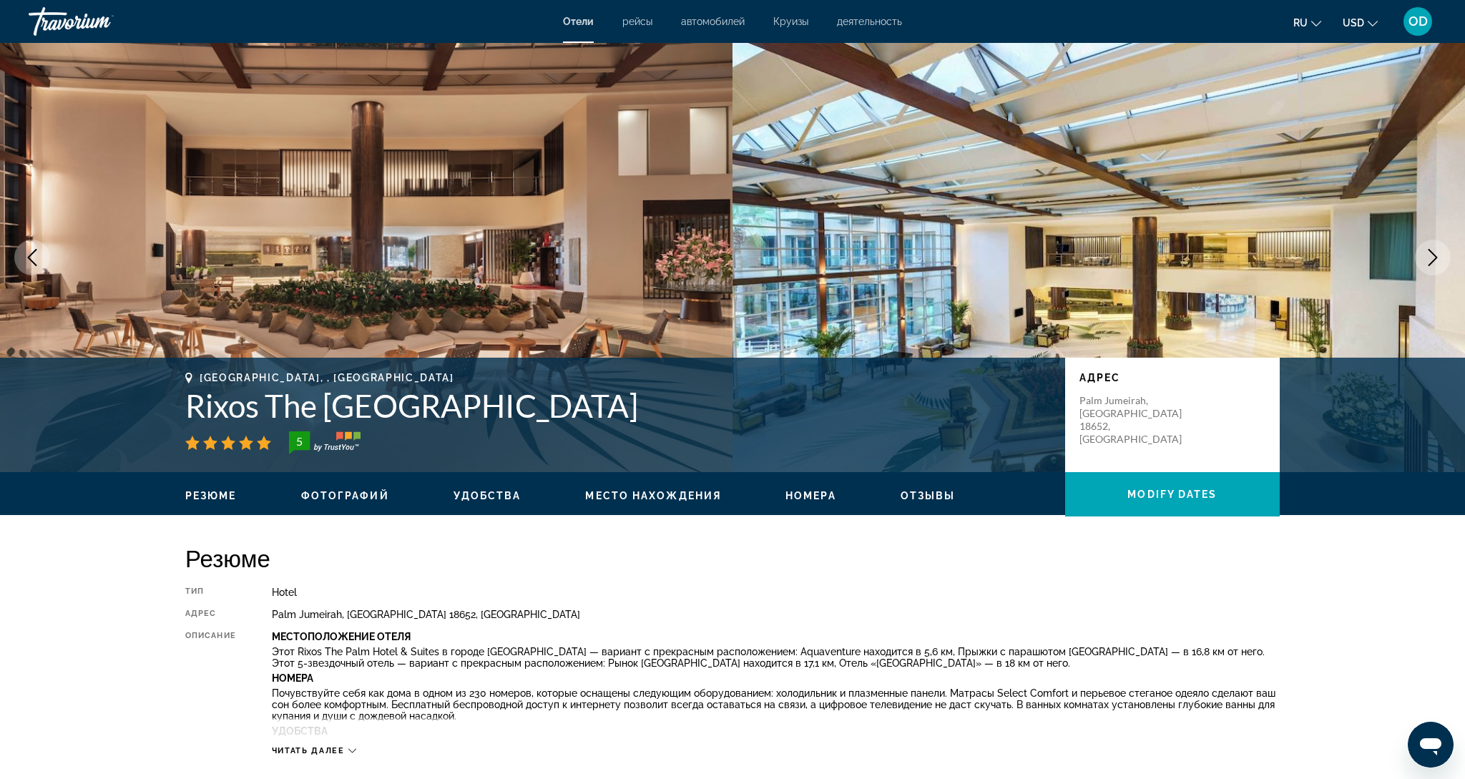
click at [1429, 260] on icon "Next image" at bounding box center [1432, 257] width 17 height 17
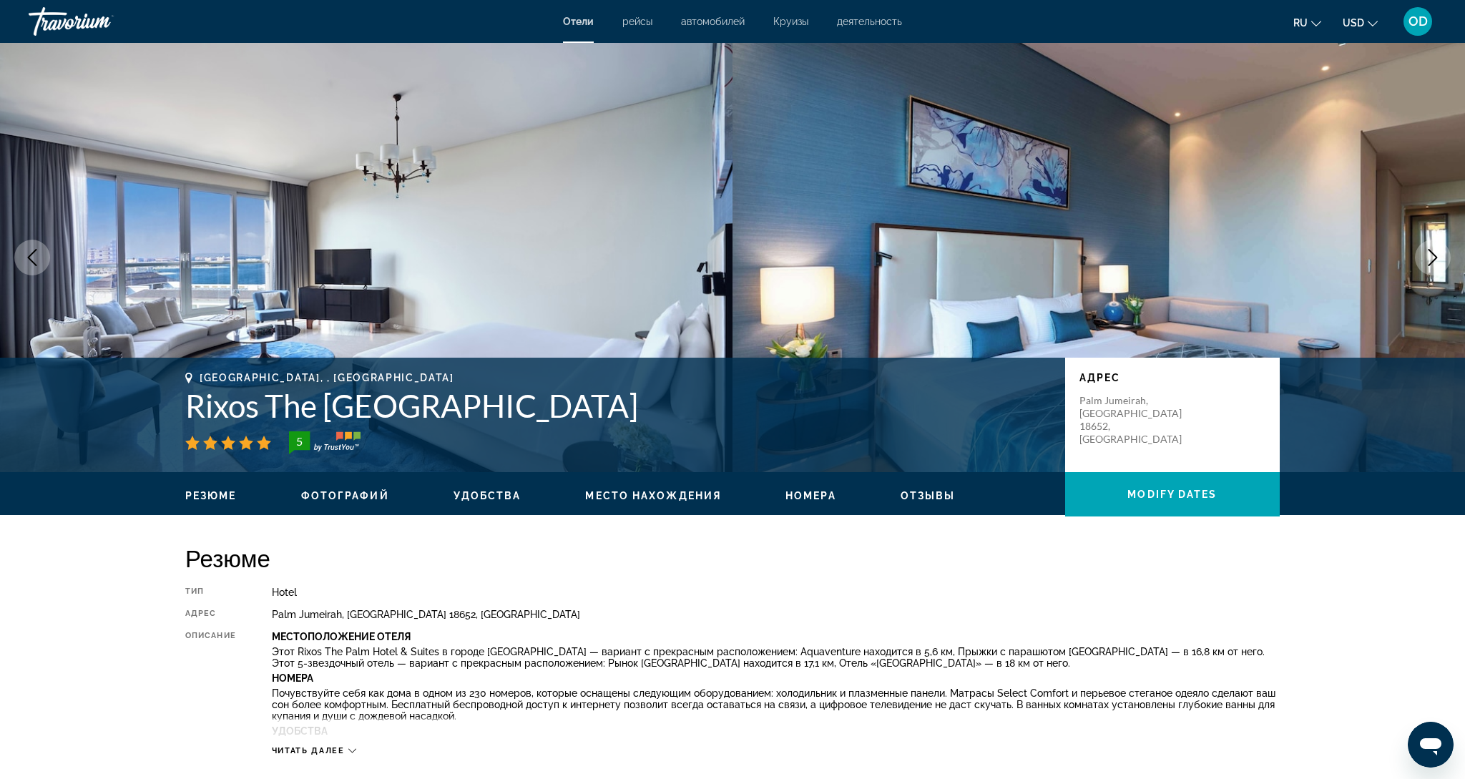
click at [1429, 260] on icon "Next image" at bounding box center [1432, 257] width 17 height 17
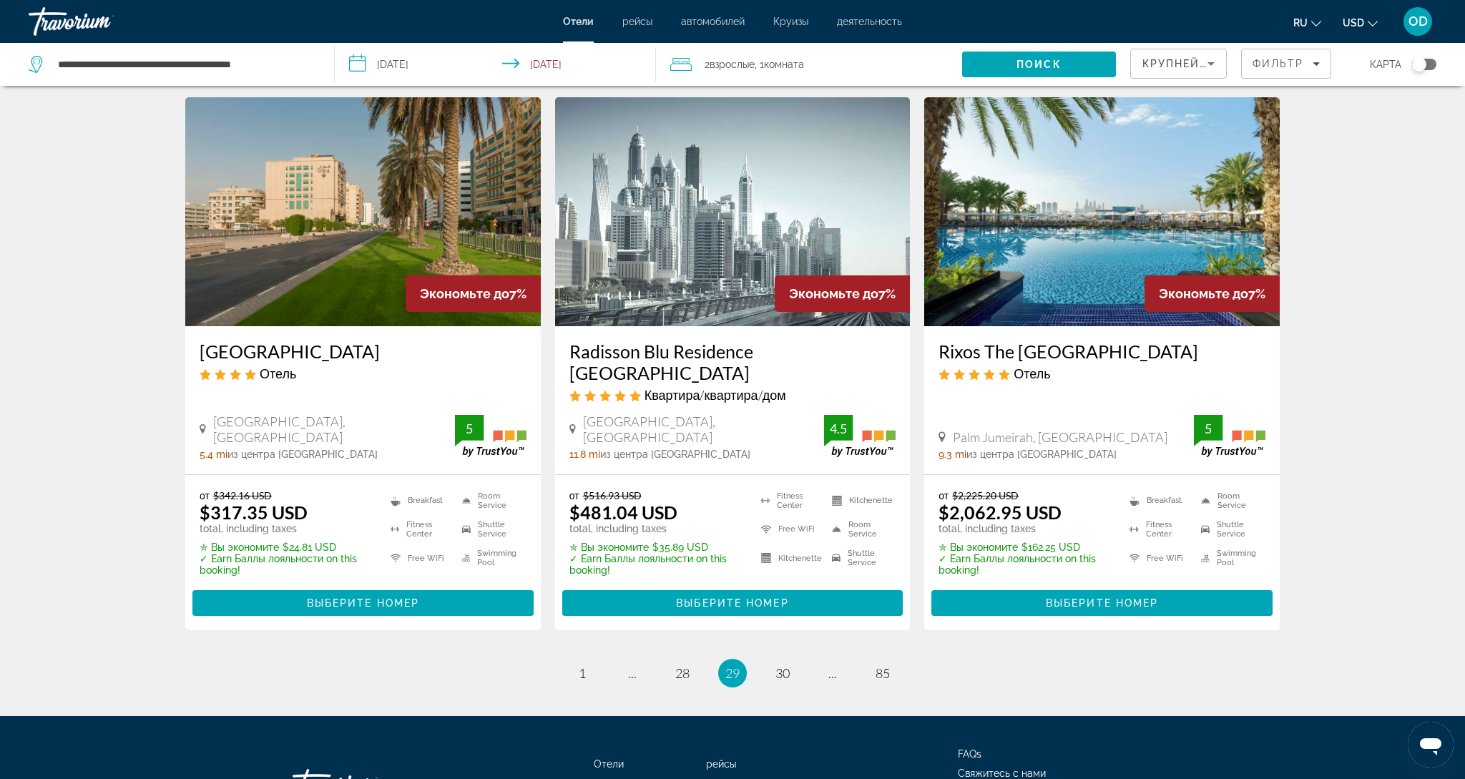
scroll to position [1790, 0]
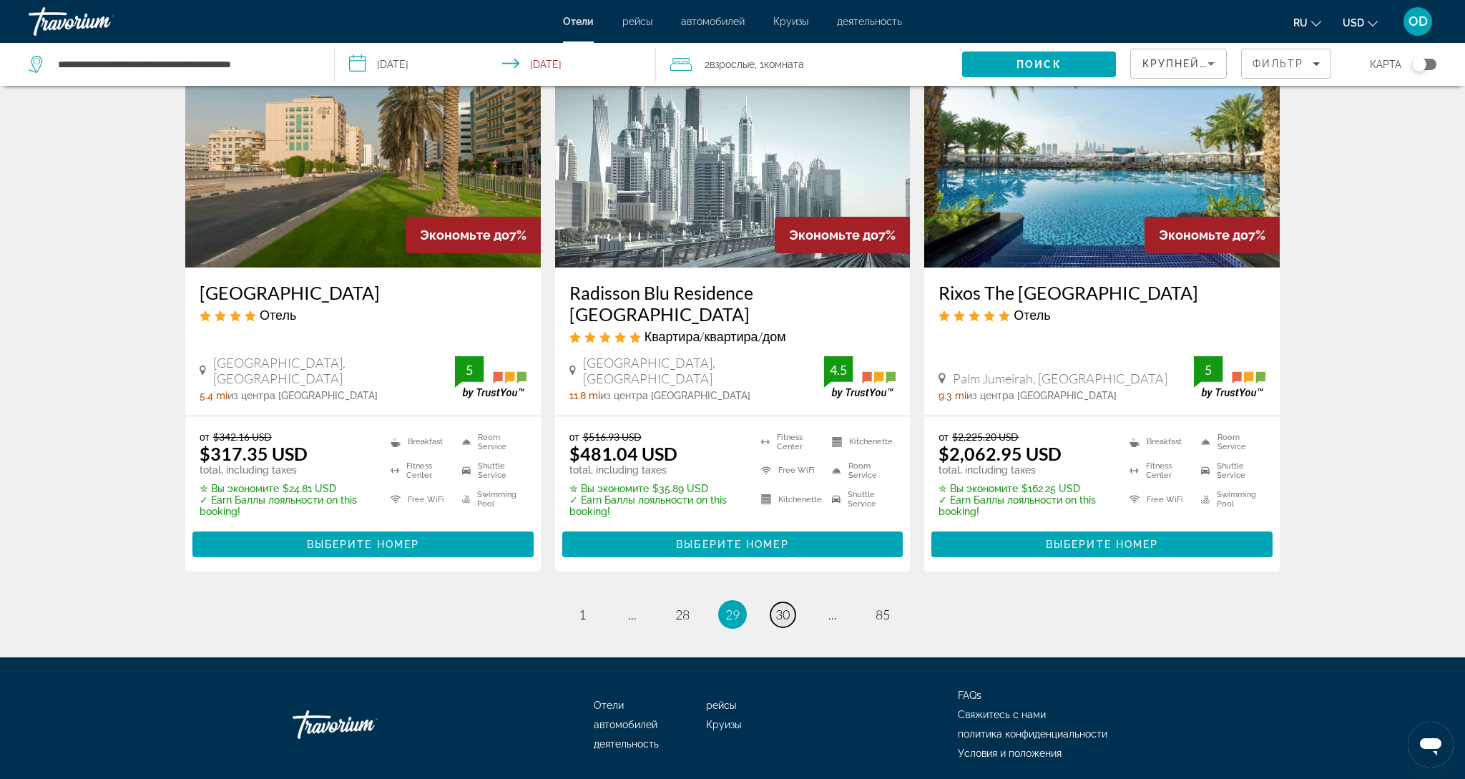
click at [786, 606] on span "30" at bounding box center [782, 614] width 14 height 16
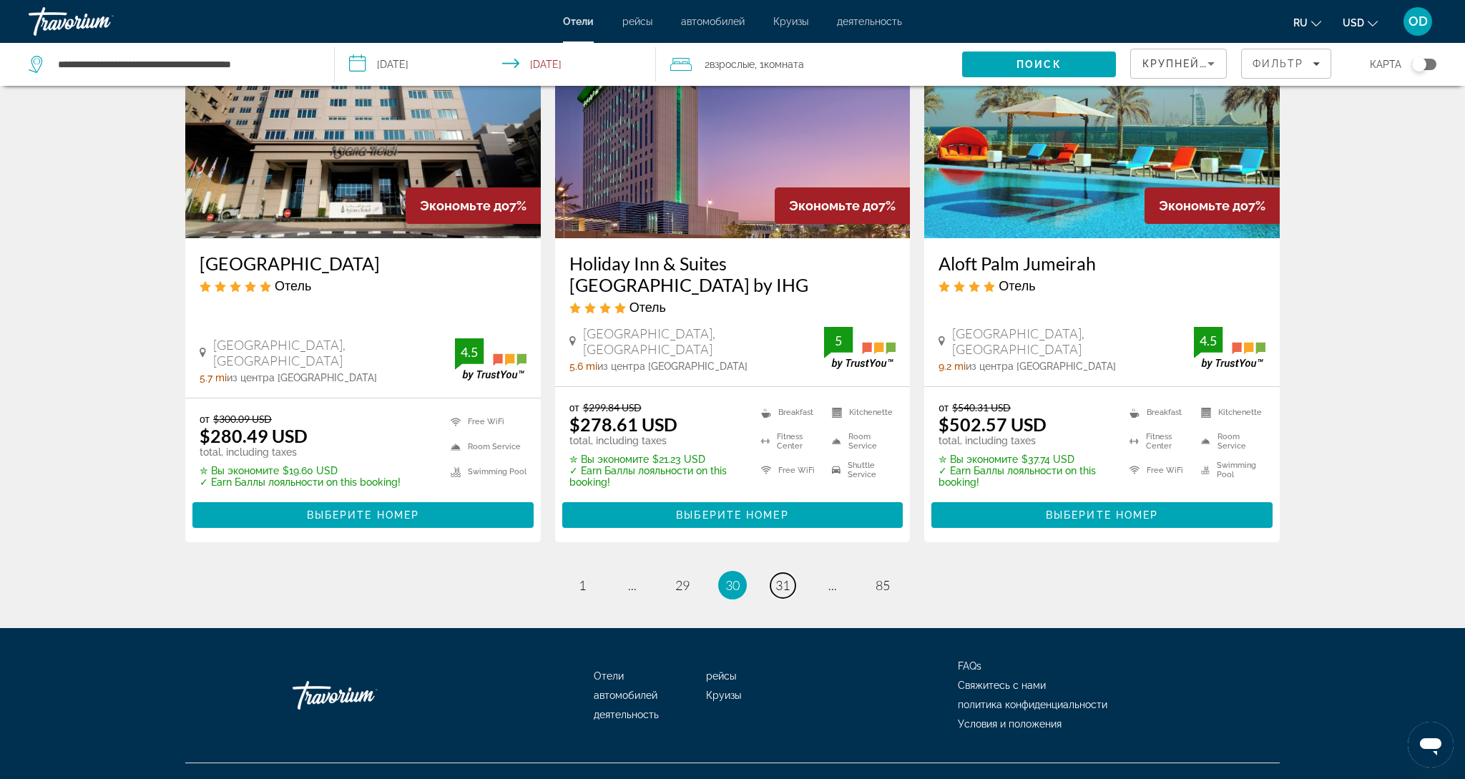
scroll to position [1787, 0]
click at [779, 578] on span "31" at bounding box center [782, 586] width 14 height 16
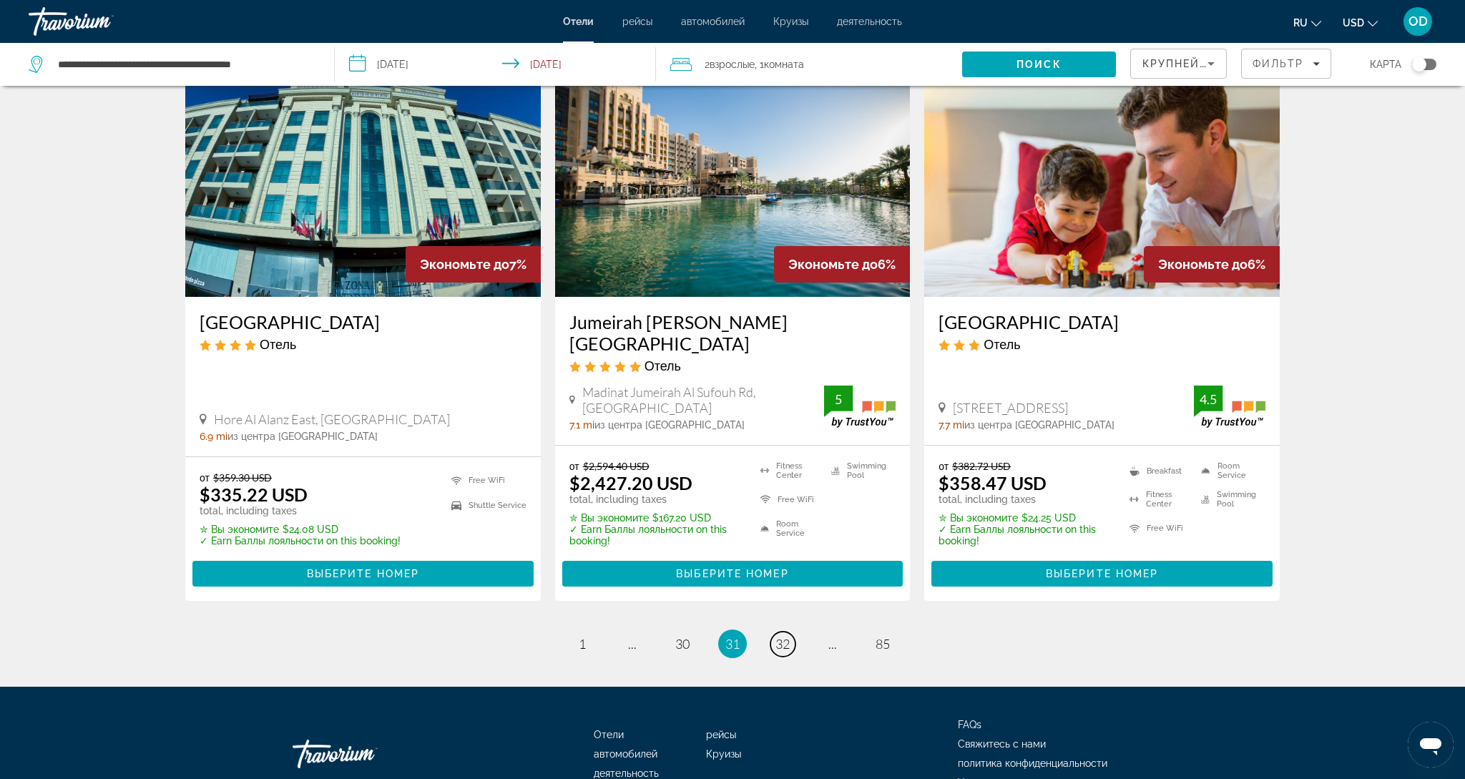
scroll to position [1751, 0]
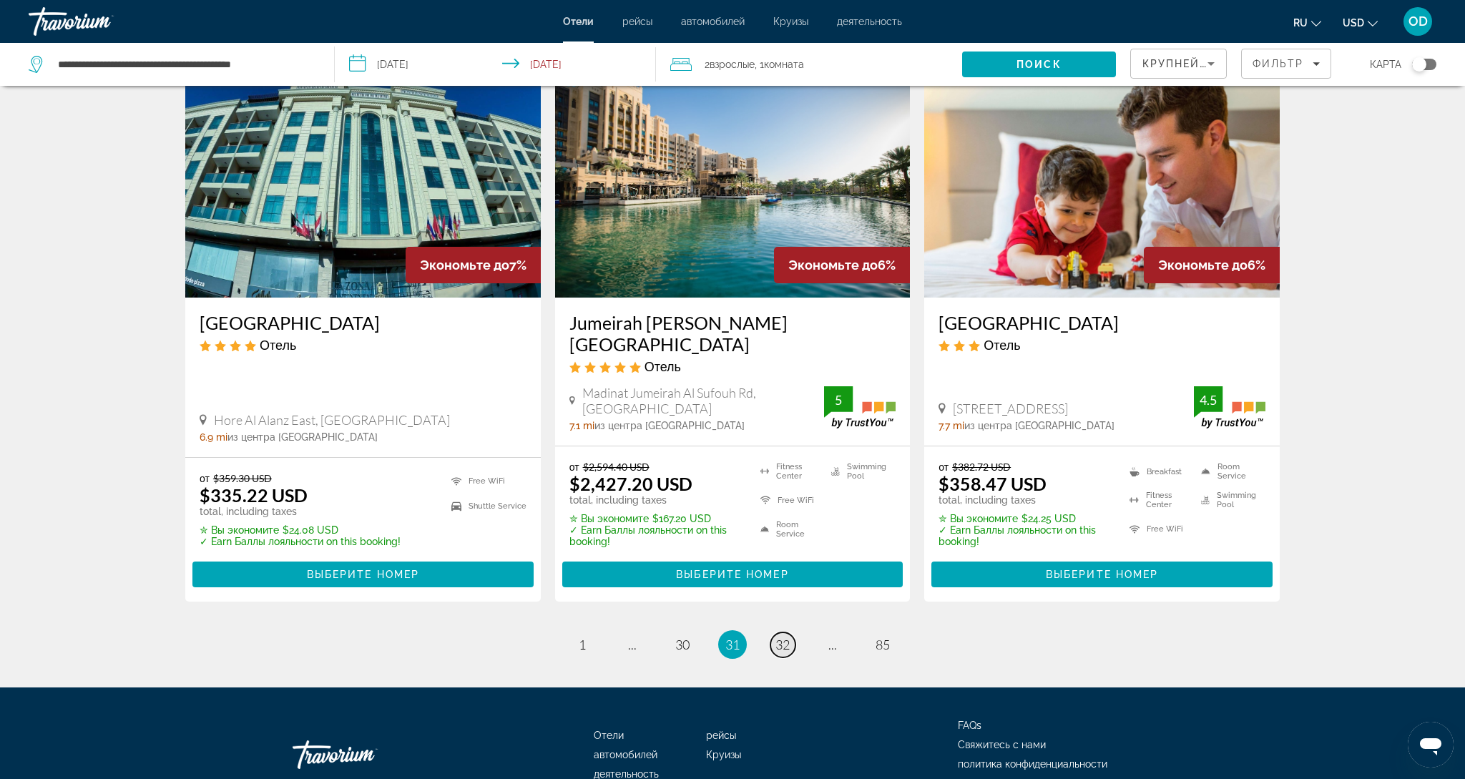
click at [787, 636] on span "32" at bounding box center [782, 644] width 14 height 16
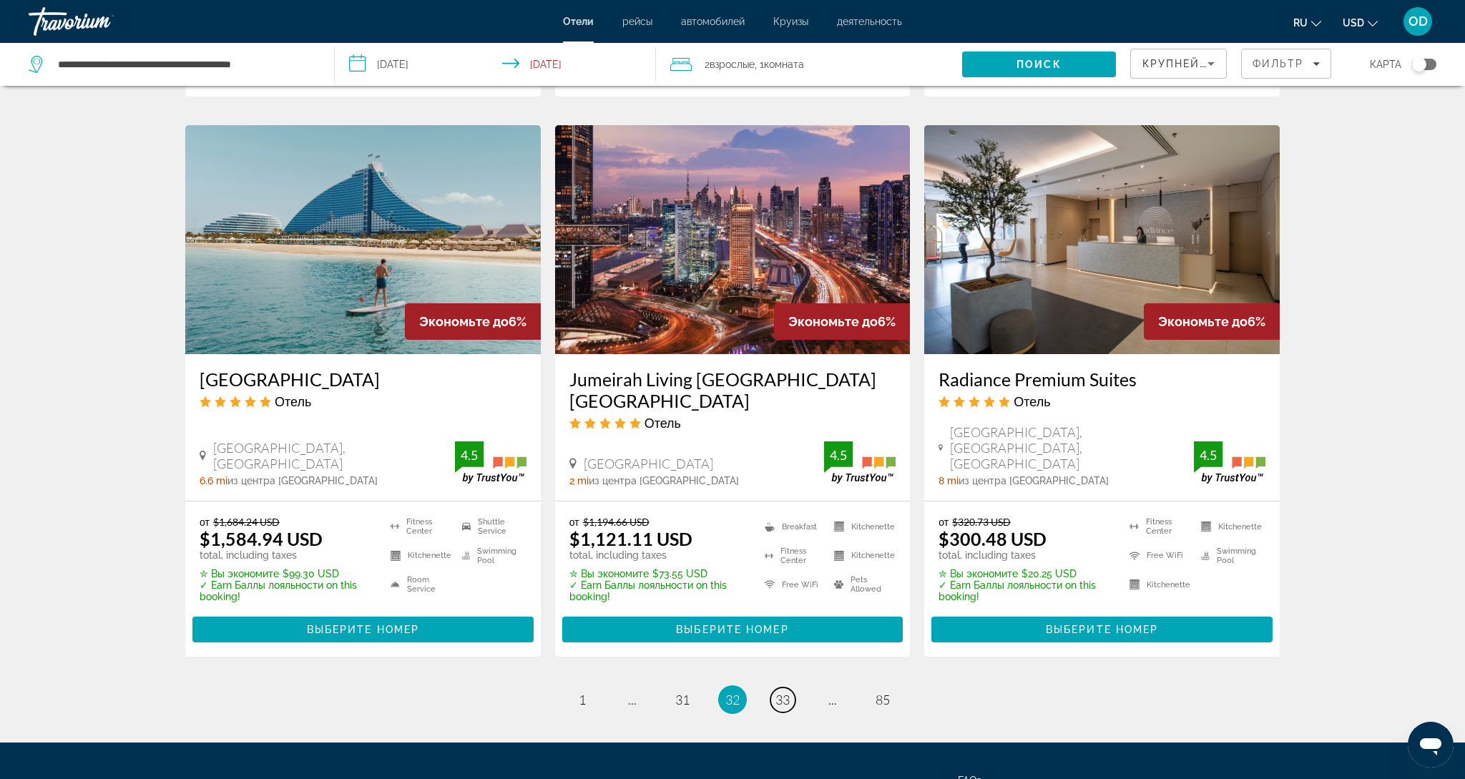
scroll to position [1733, 0]
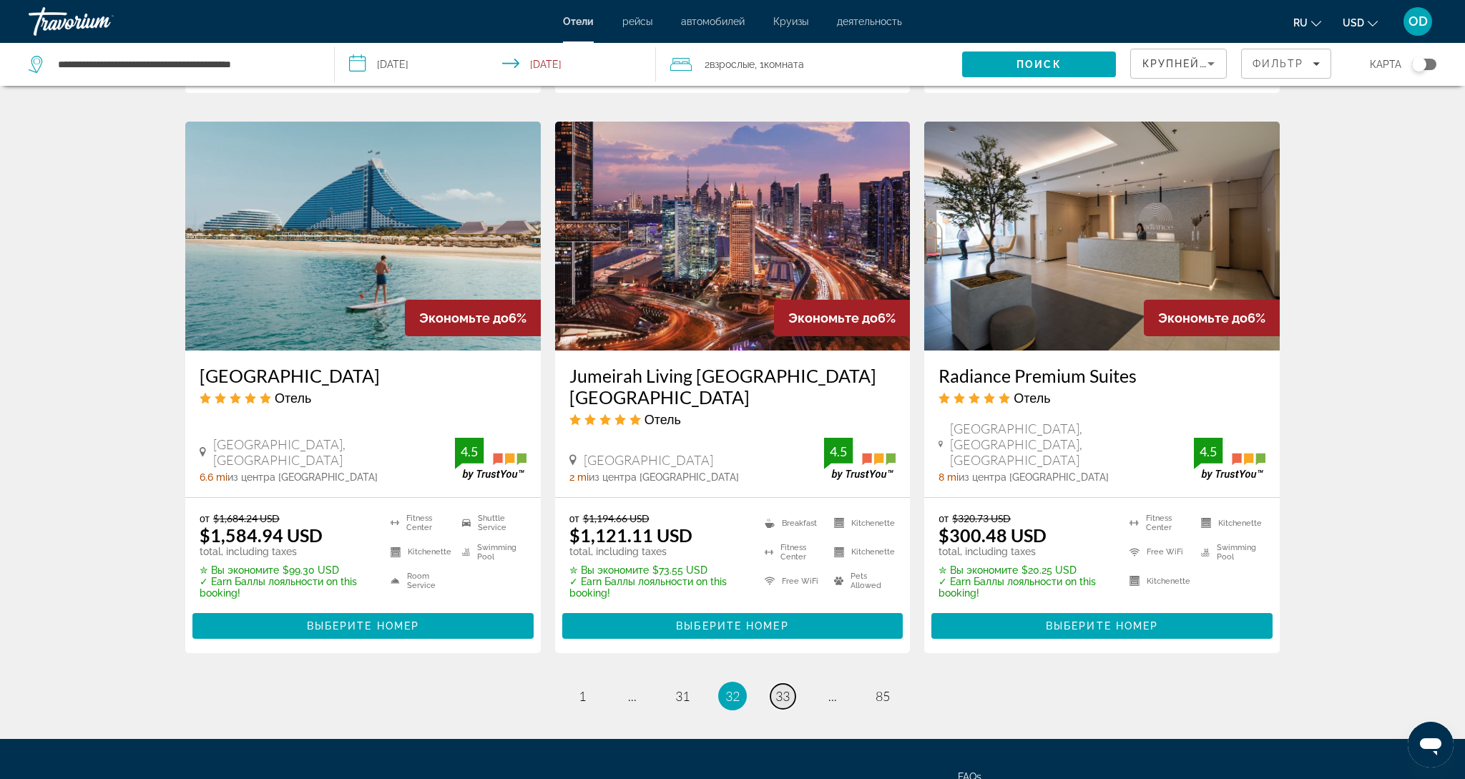
click at [786, 688] on span "33" at bounding box center [782, 696] width 14 height 16
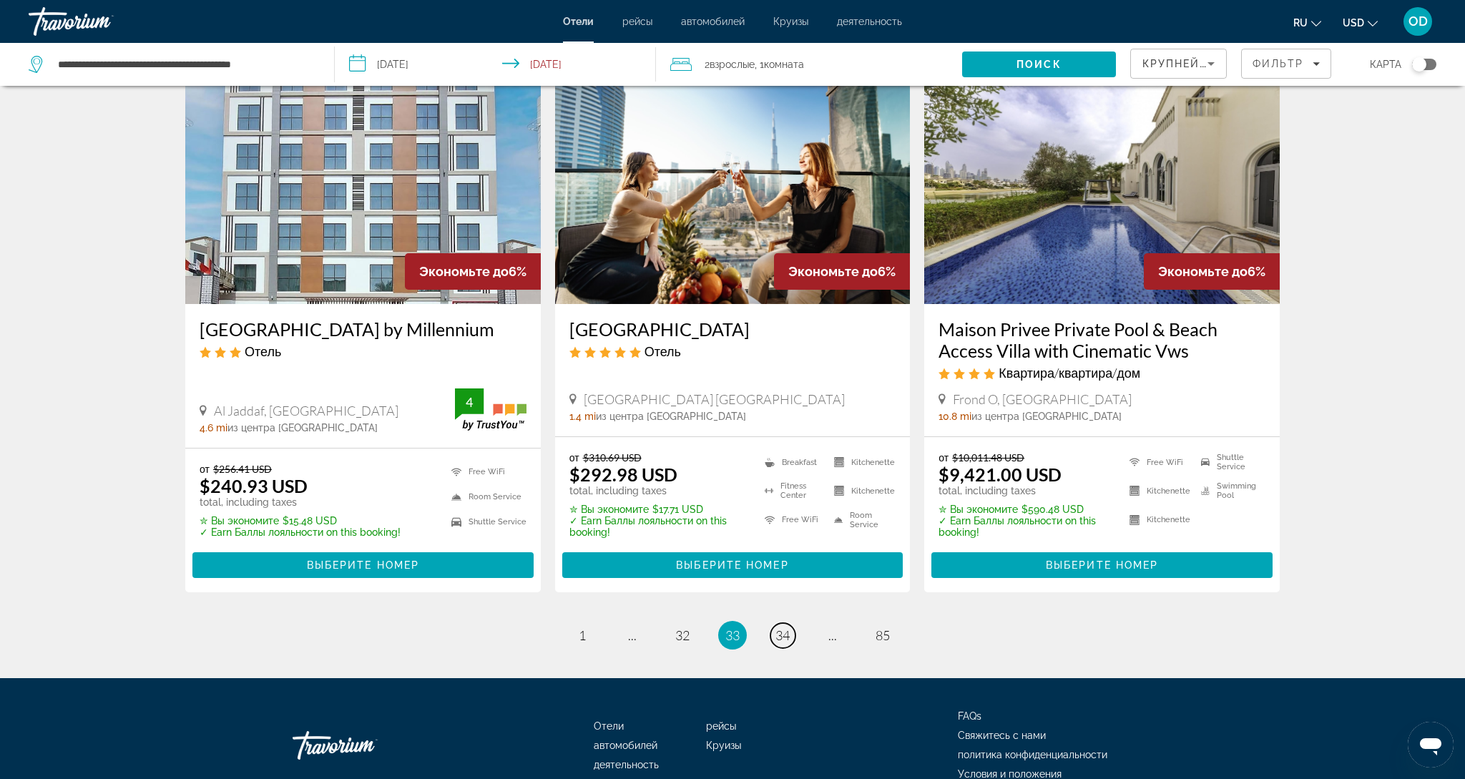
scroll to position [1776, 0]
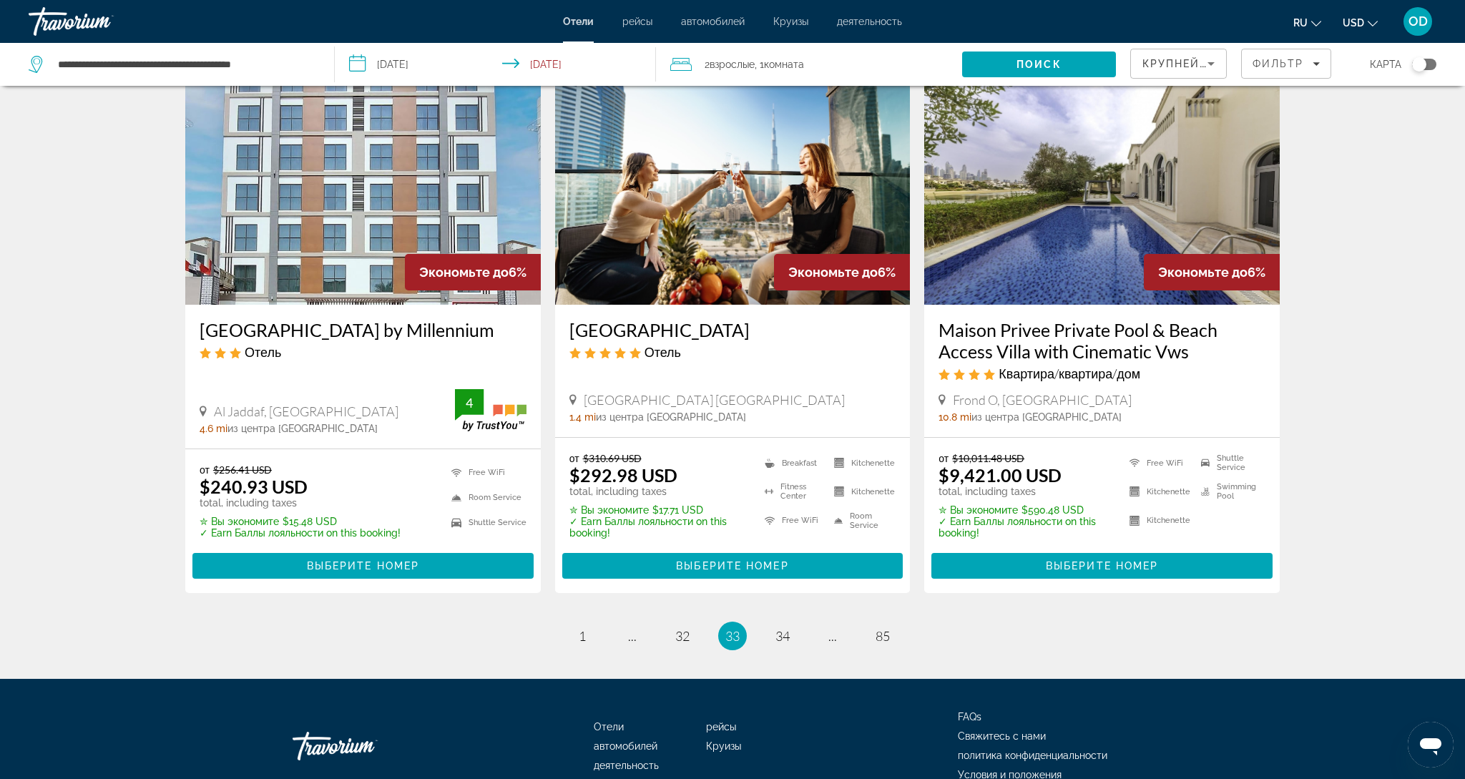
click at [695, 187] on img "Main content" at bounding box center [732, 190] width 355 height 229
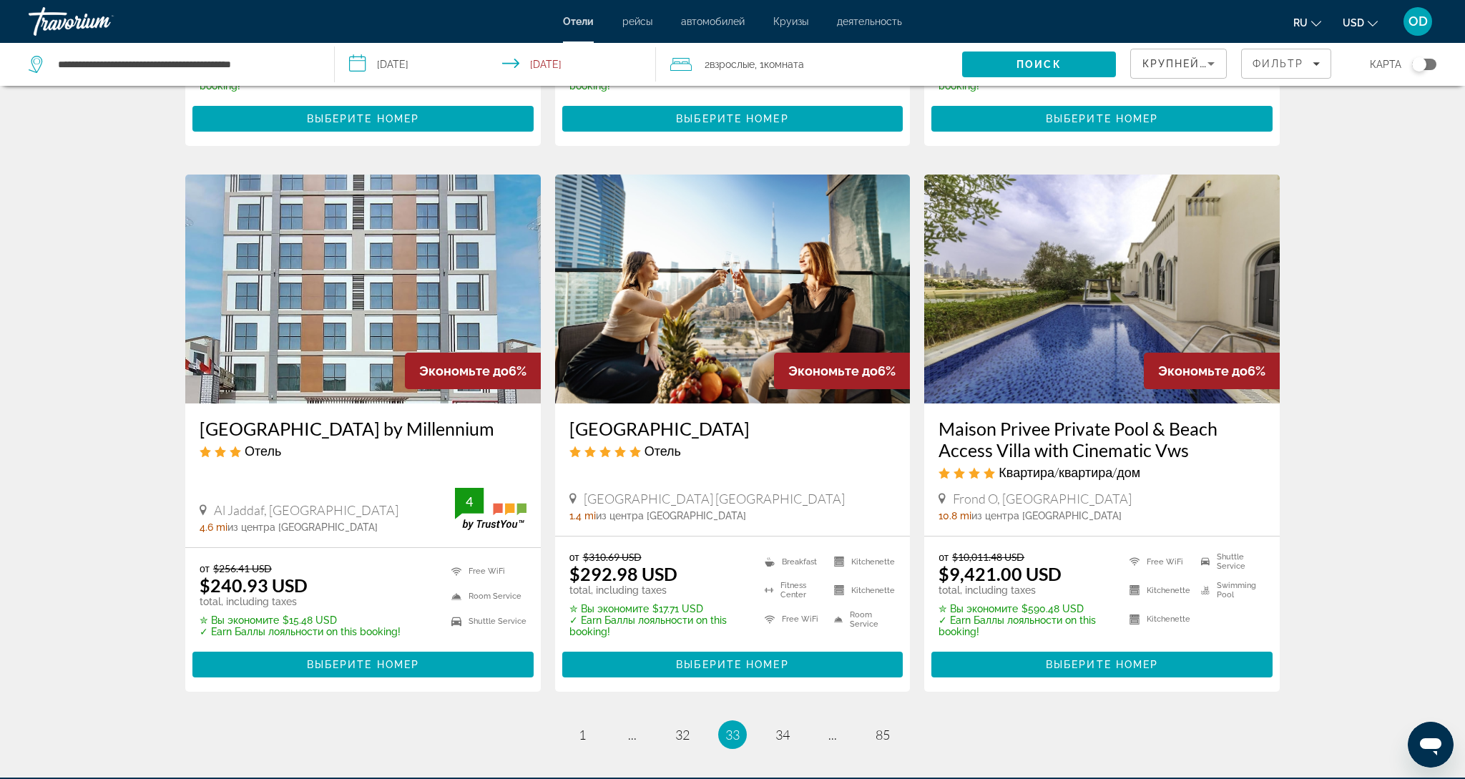
scroll to position [1776, 0]
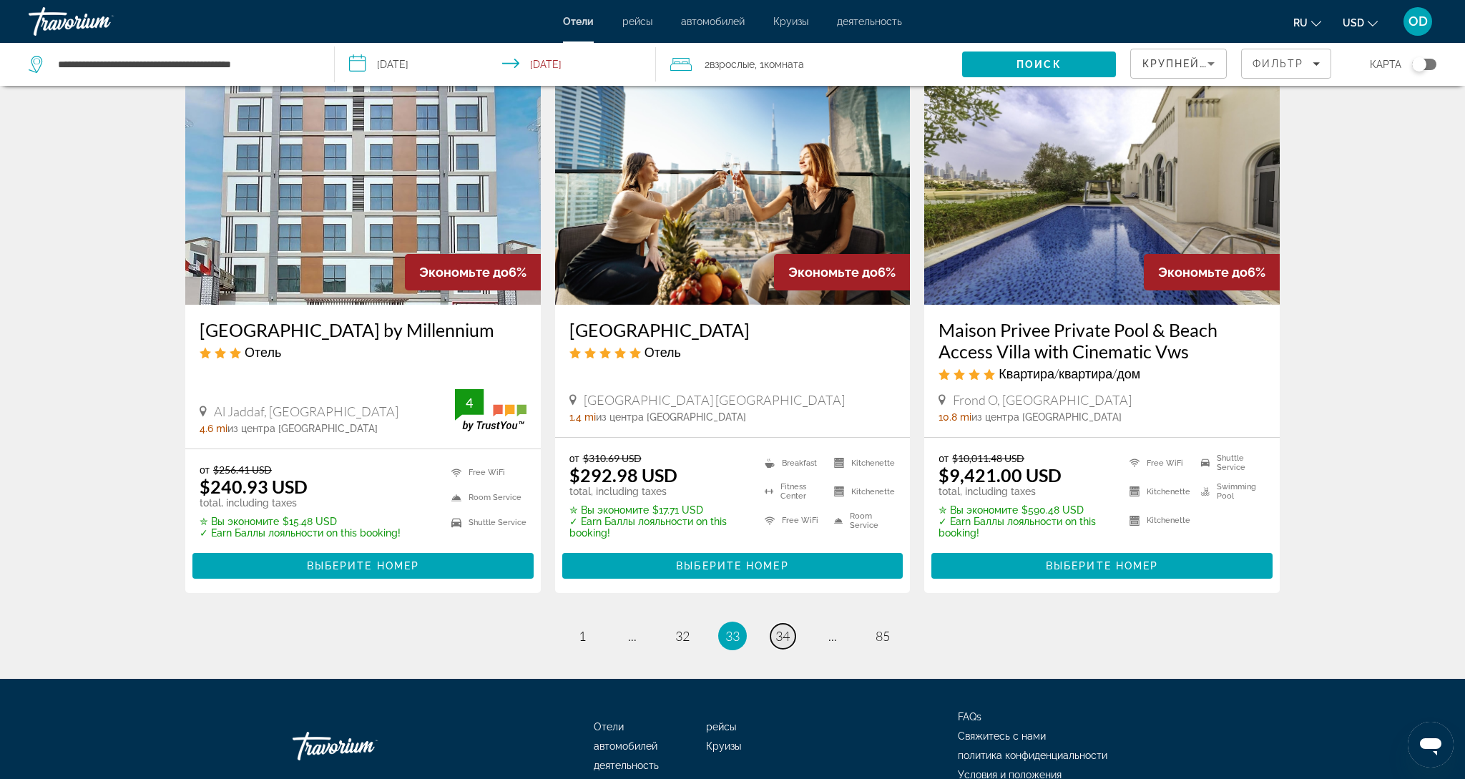
click at [777, 628] on span "34" at bounding box center [782, 636] width 14 height 16
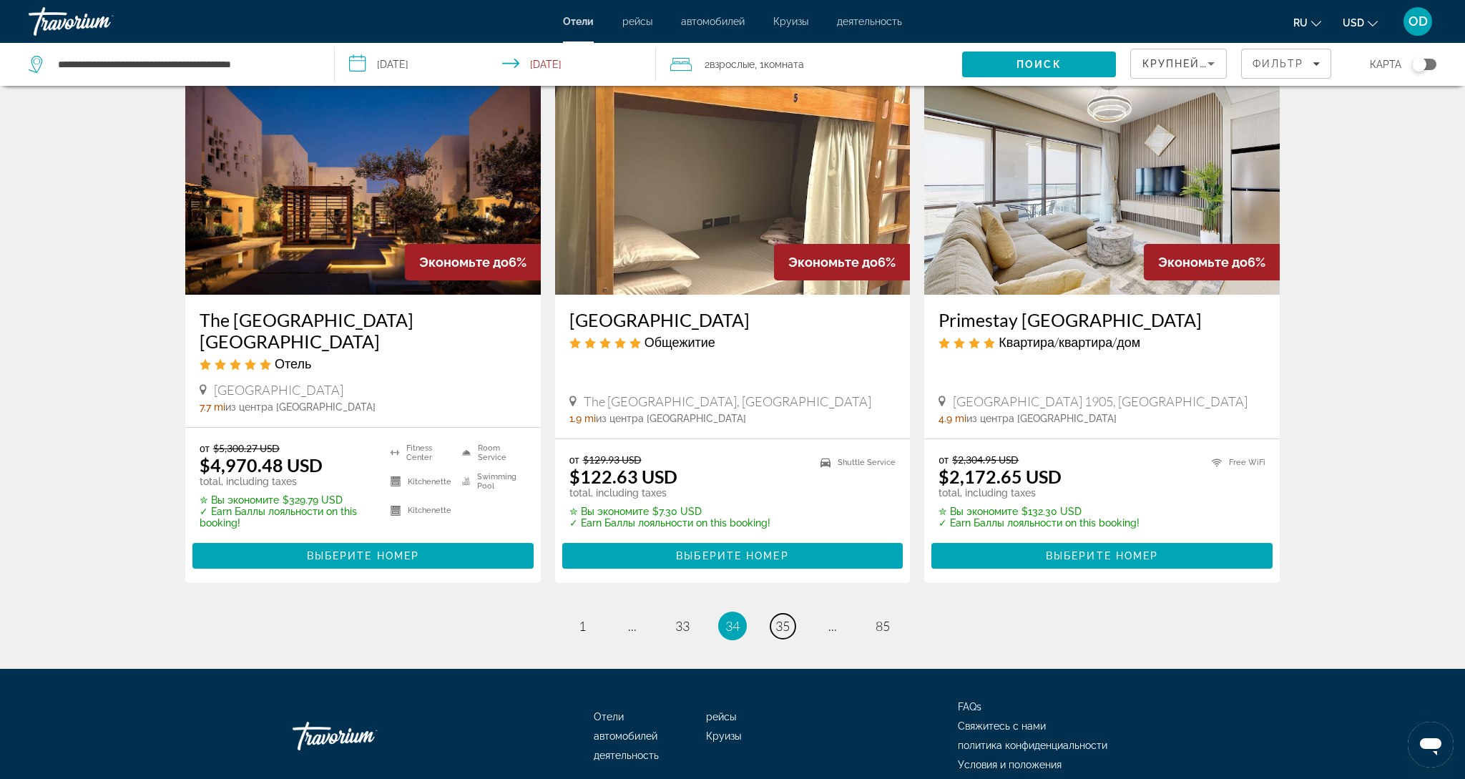
scroll to position [1687, 0]
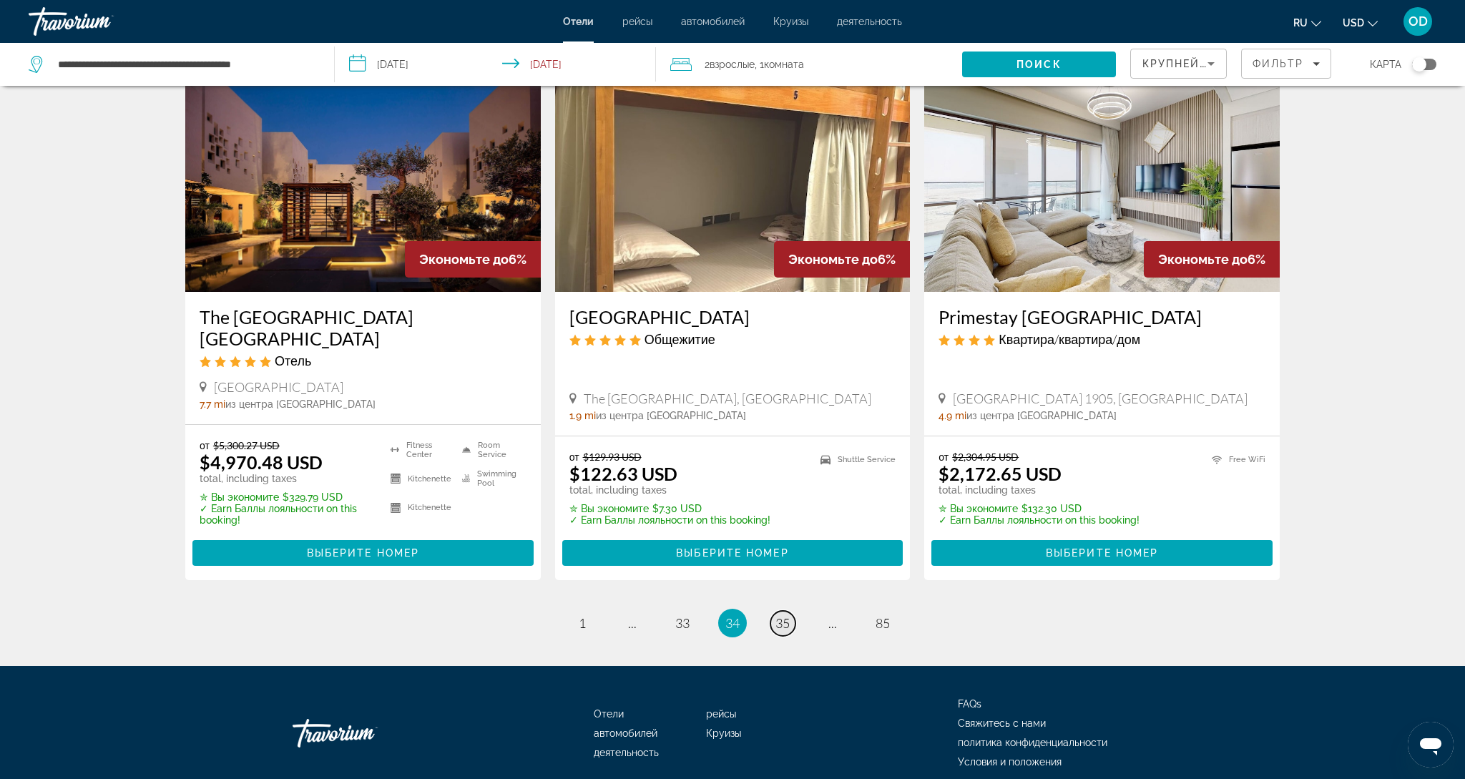
click at [773, 611] on link "page 35" at bounding box center [782, 623] width 25 height 25
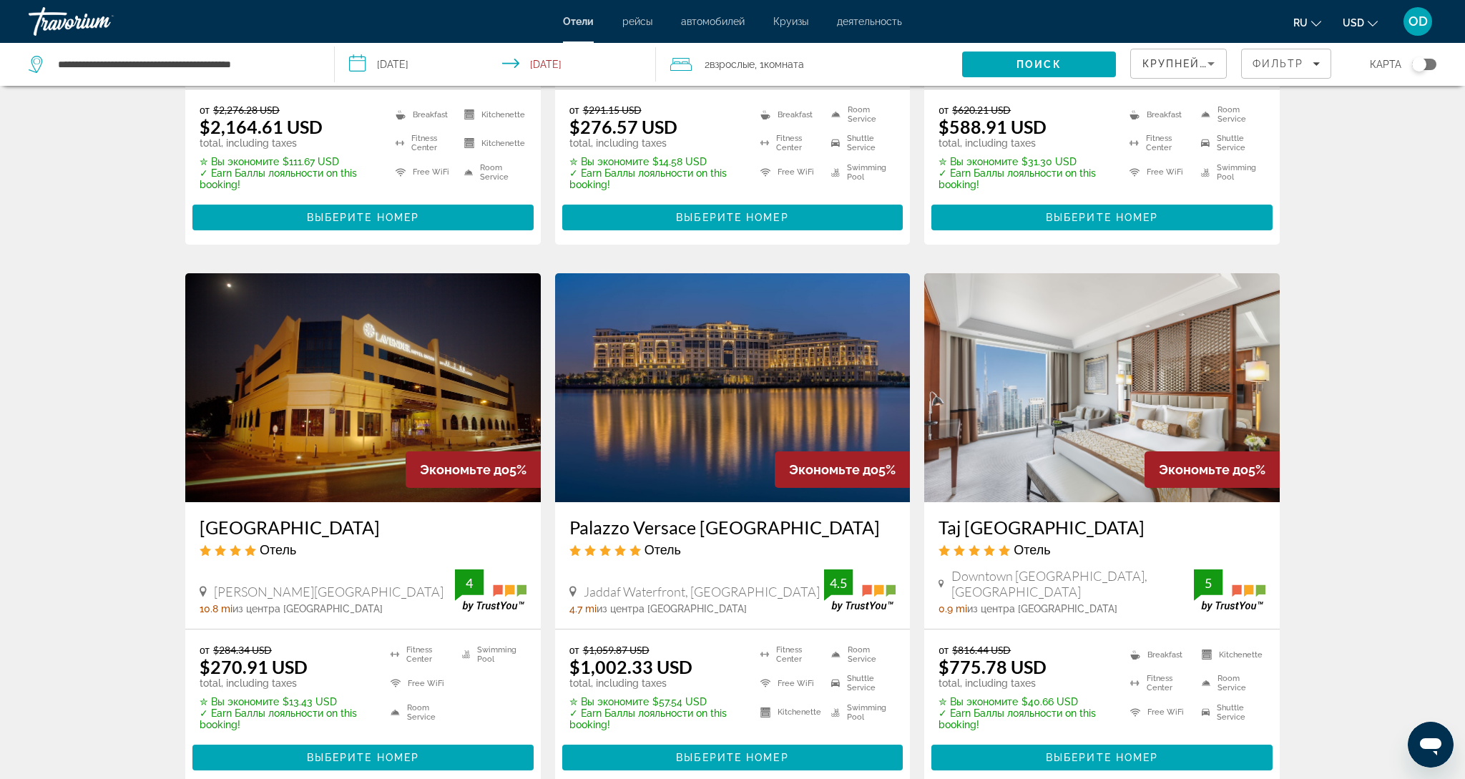
scroll to position [1571, 0]
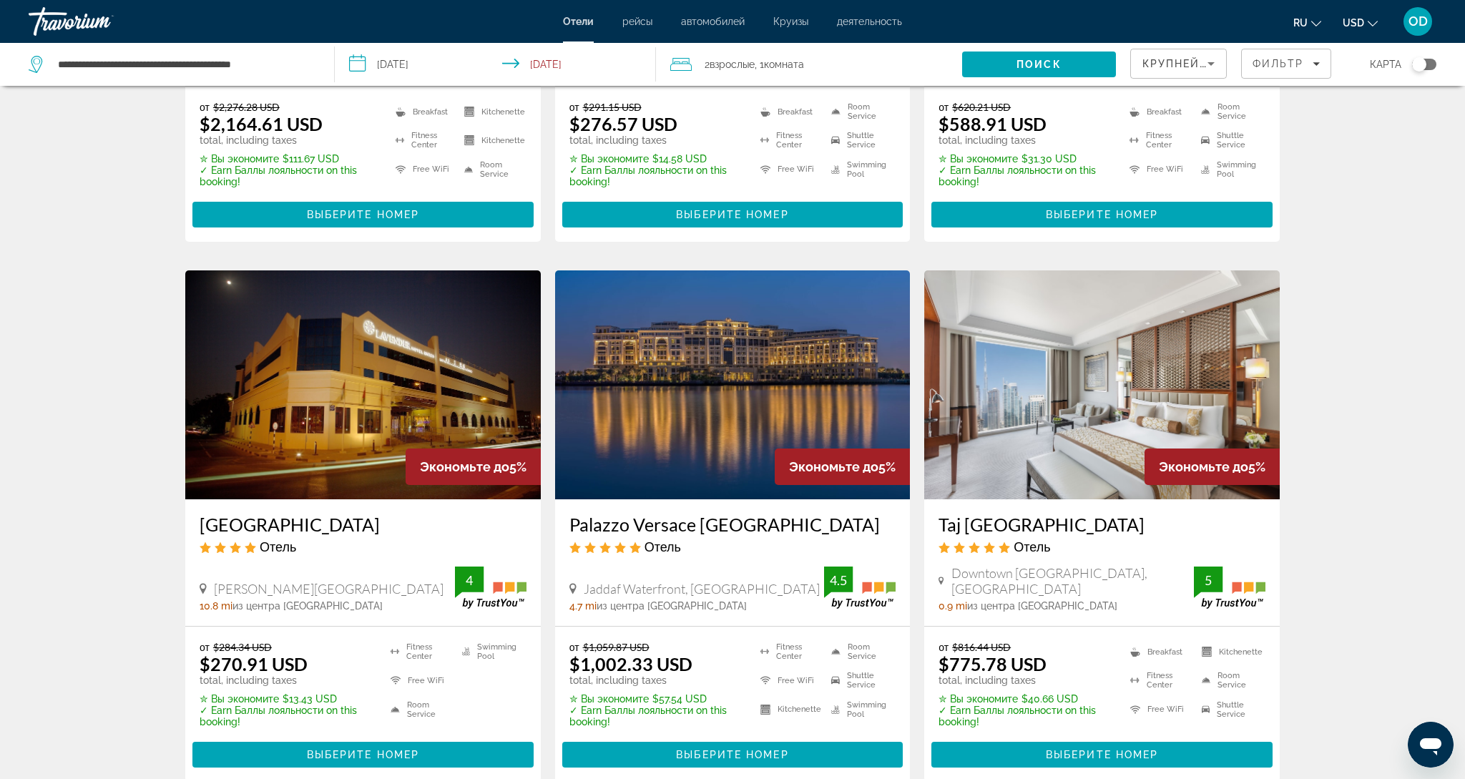
click at [777, 349] on img "Main content" at bounding box center [732, 384] width 355 height 229
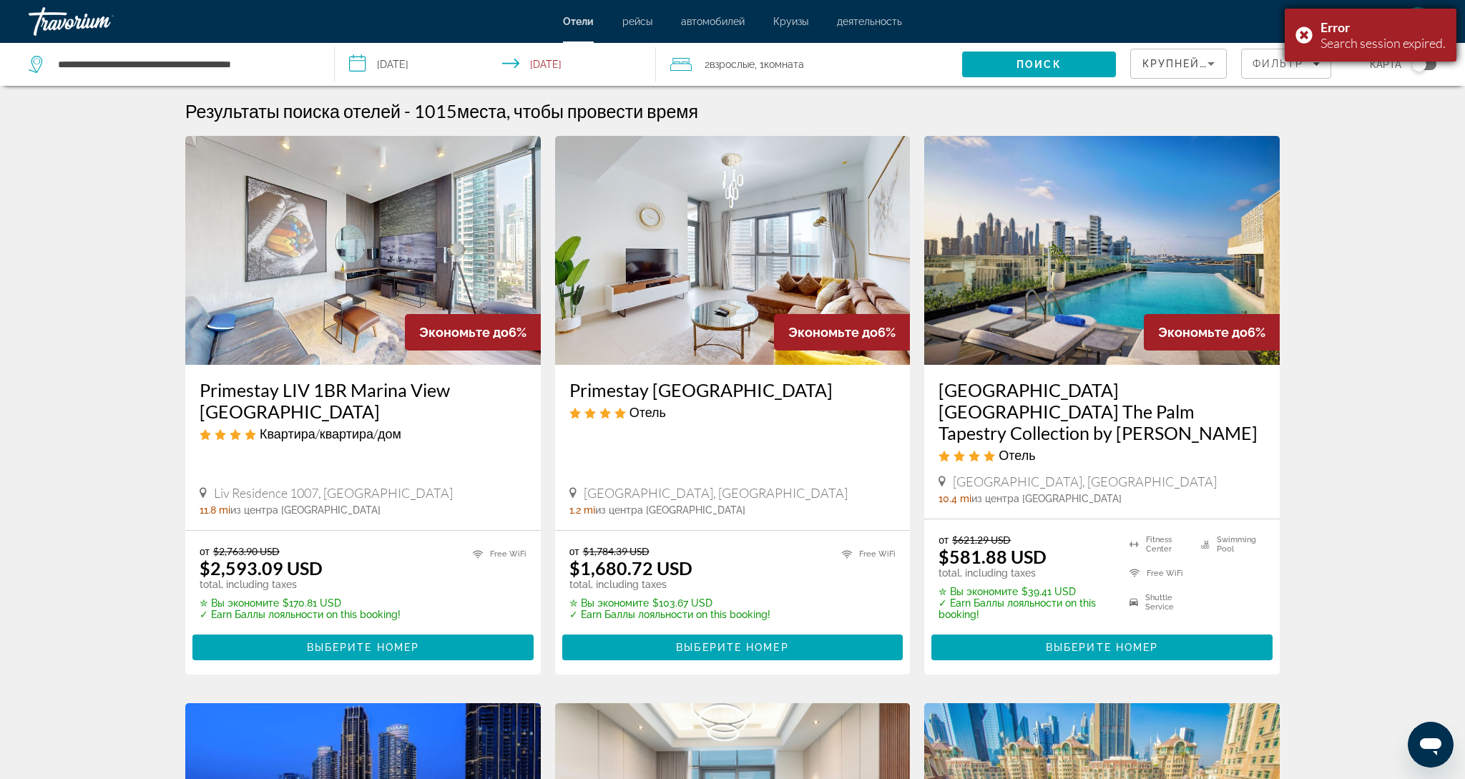
drag, startPoint x: 1301, startPoint y: 41, endPoint x: 1298, endPoint y: 54, distance: 12.5
click at [1300, 42] on div "Error Search session expired." at bounding box center [1370, 35] width 172 height 53
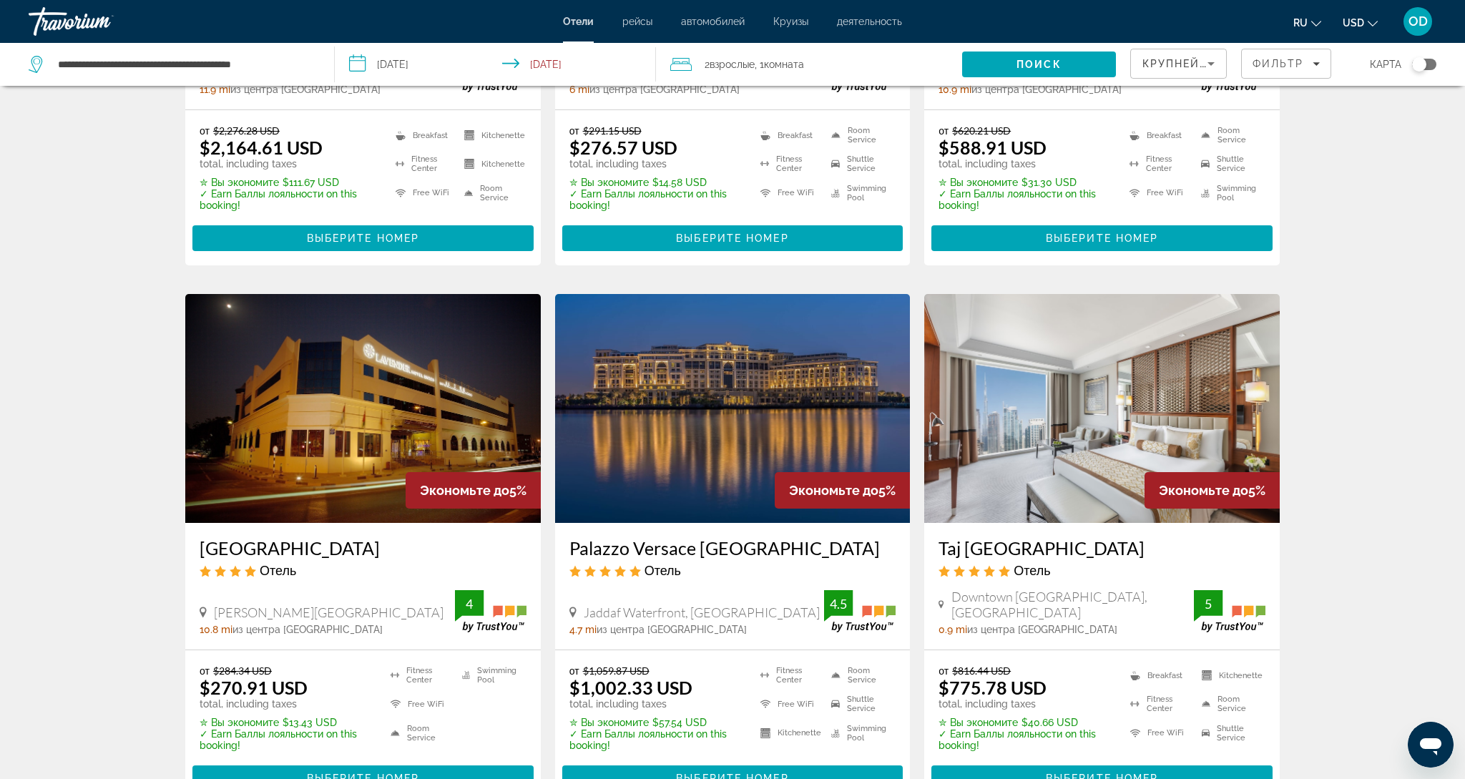
scroll to position [1547, 0]
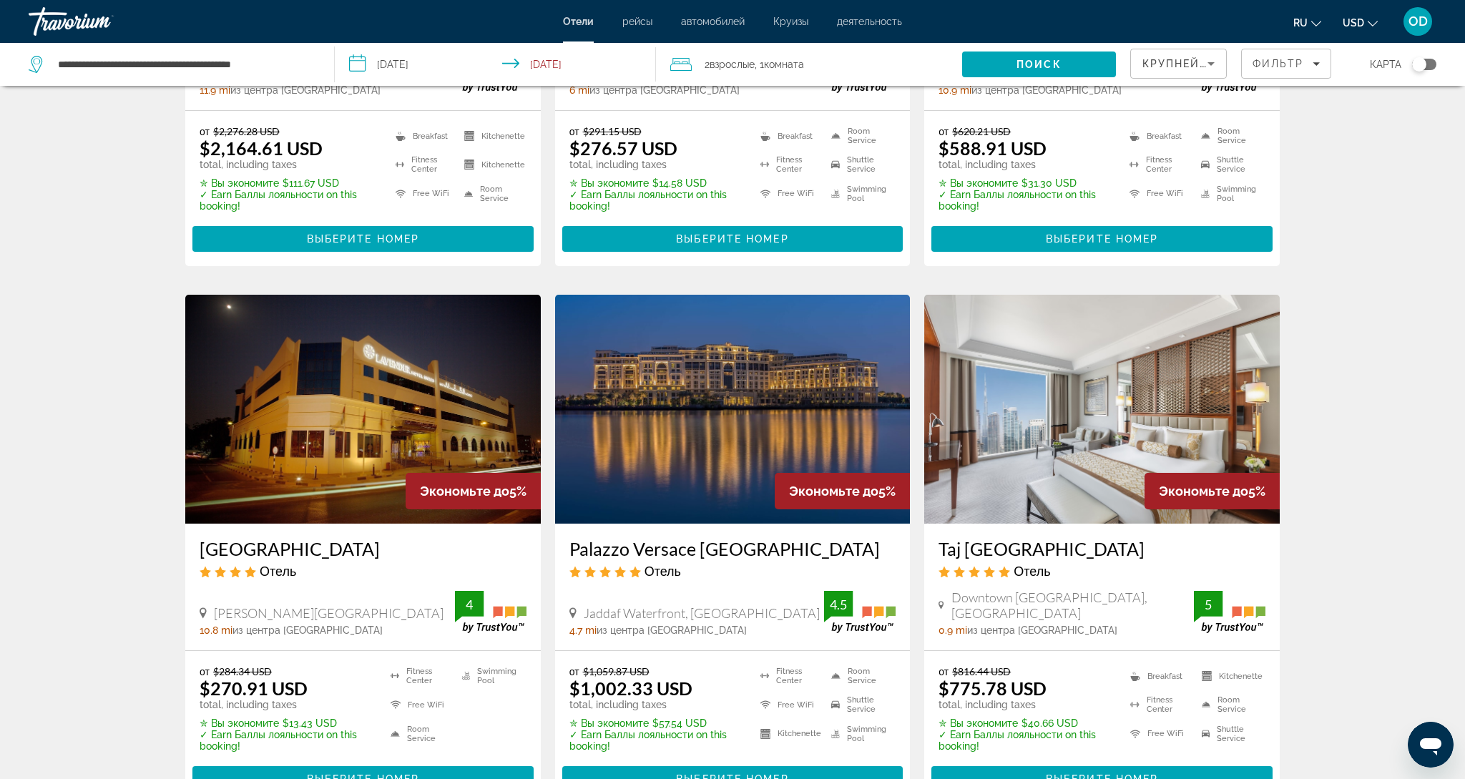
click at [740, 370] on img "Main content" at bounding box center [732, 409] width 355 height 229
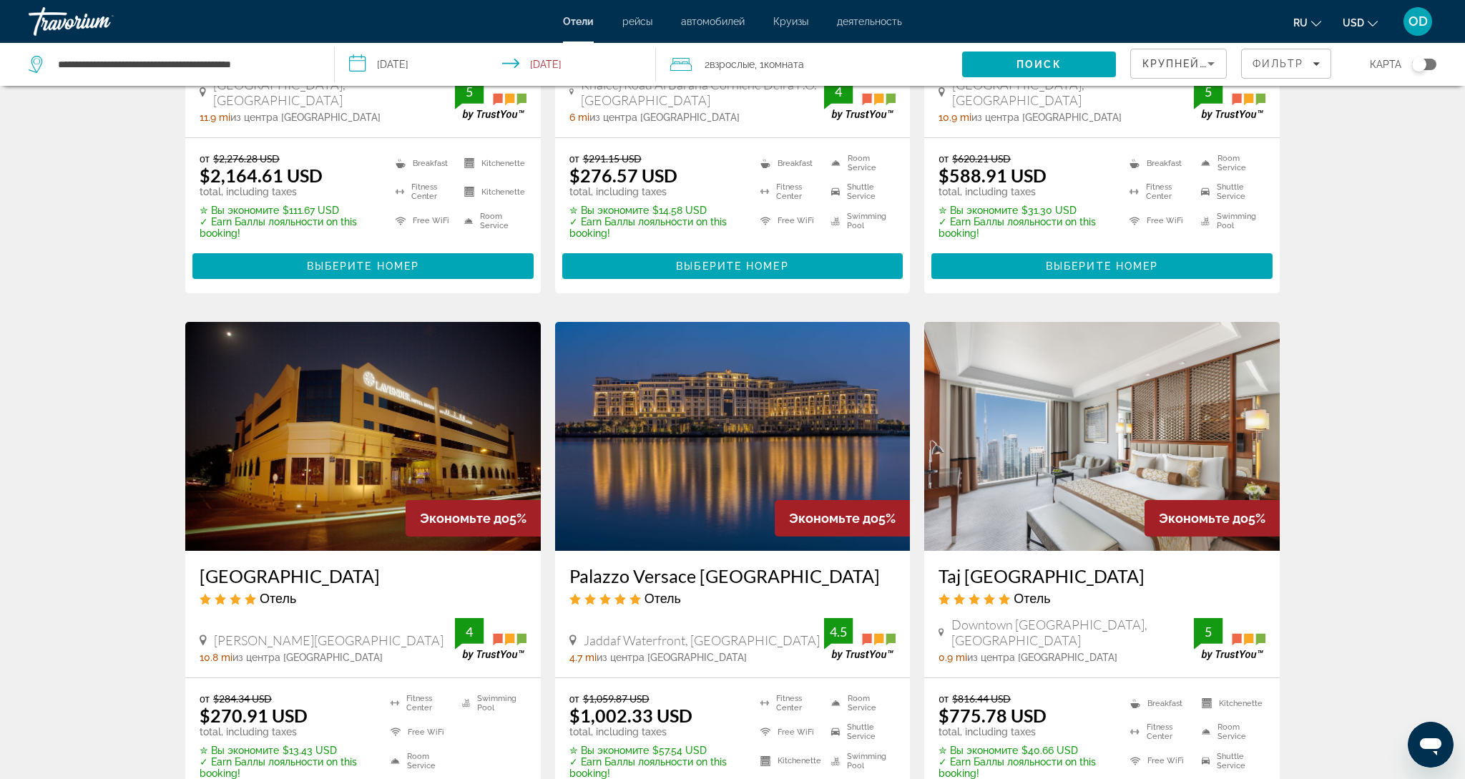
scroll to position [1519, 0]
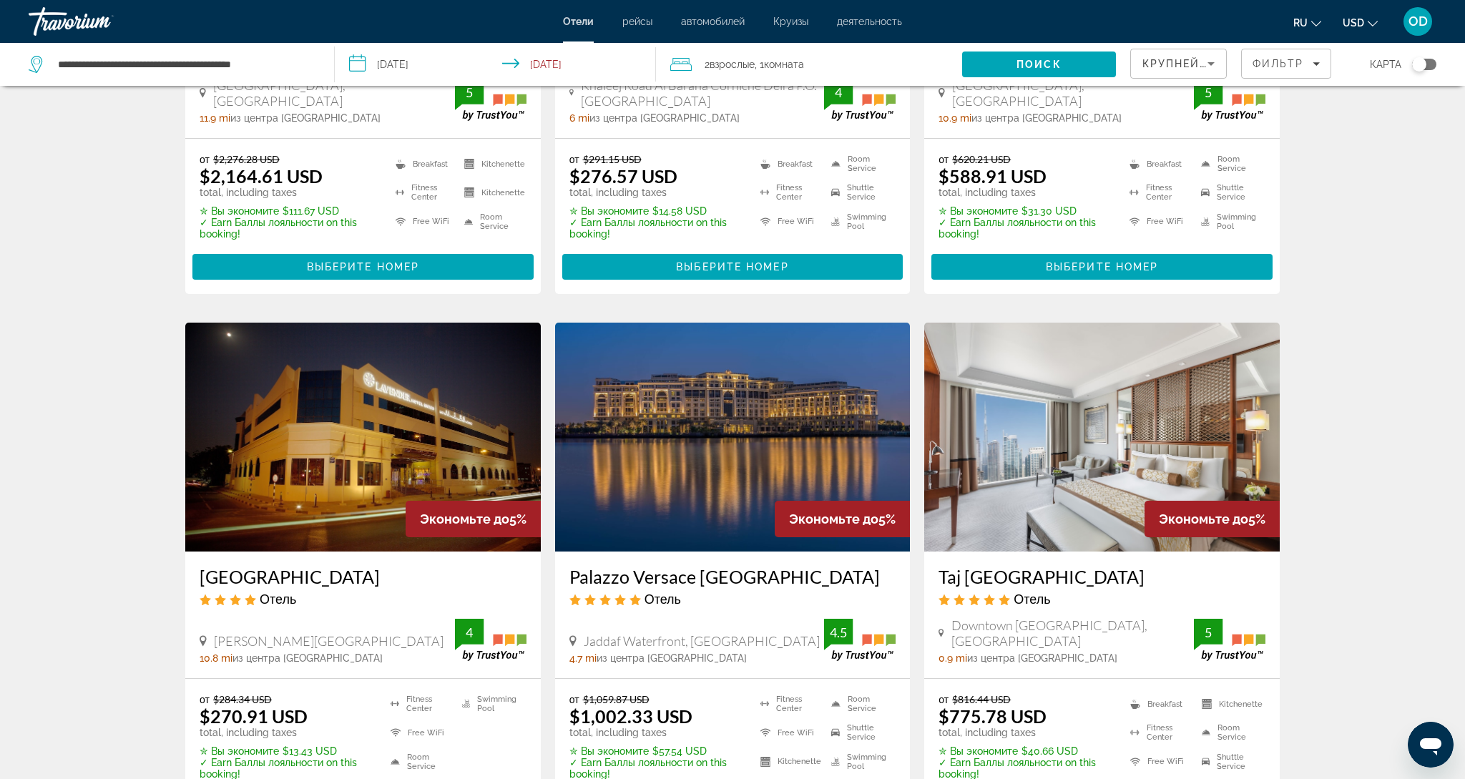
click at [1344, 21] on span "USD" at bounding box center [1352, 22] width 21 height 11
click at [1315, 137] on button "EUR (€)" at bounding box center [1331, 131] width 71 height 19
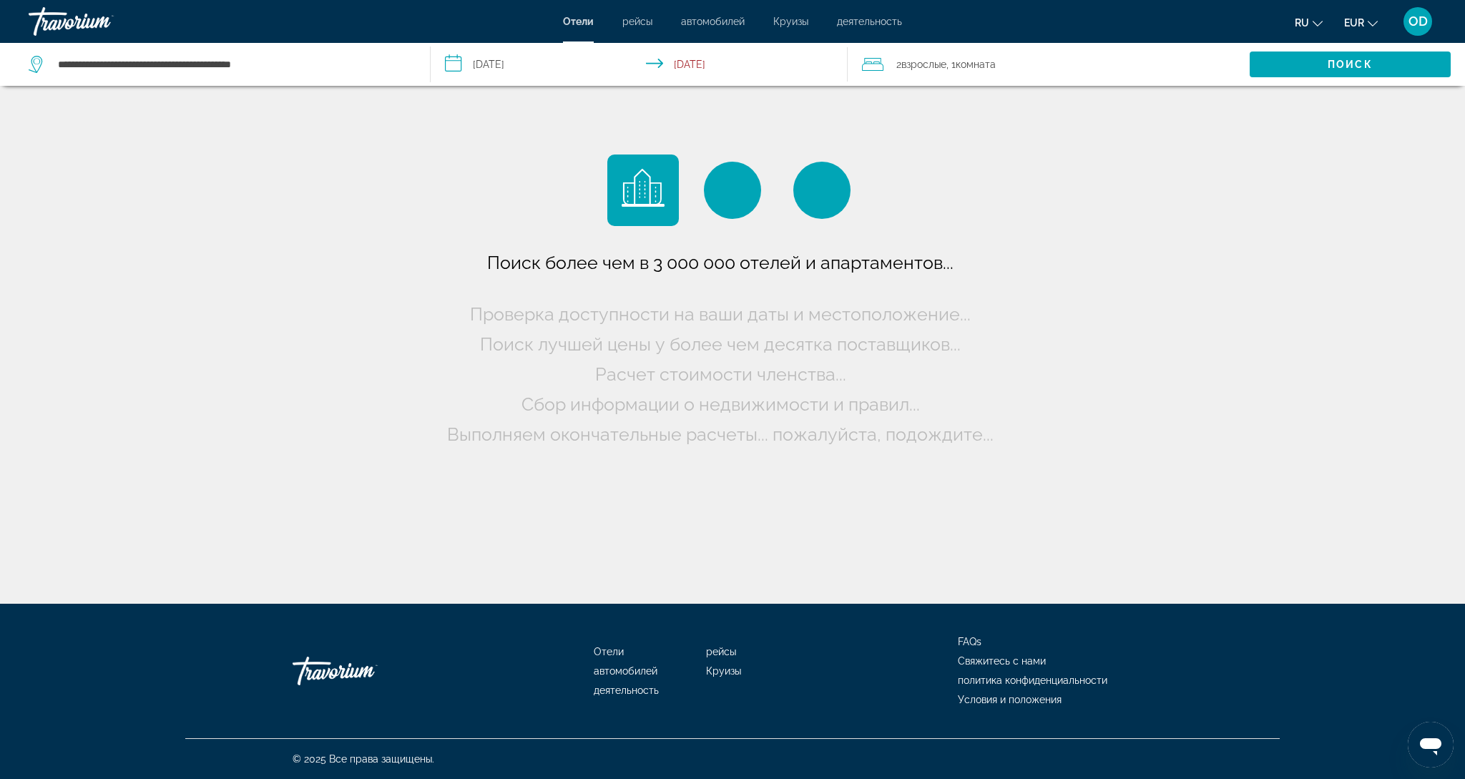
scroll to position [0, 0]
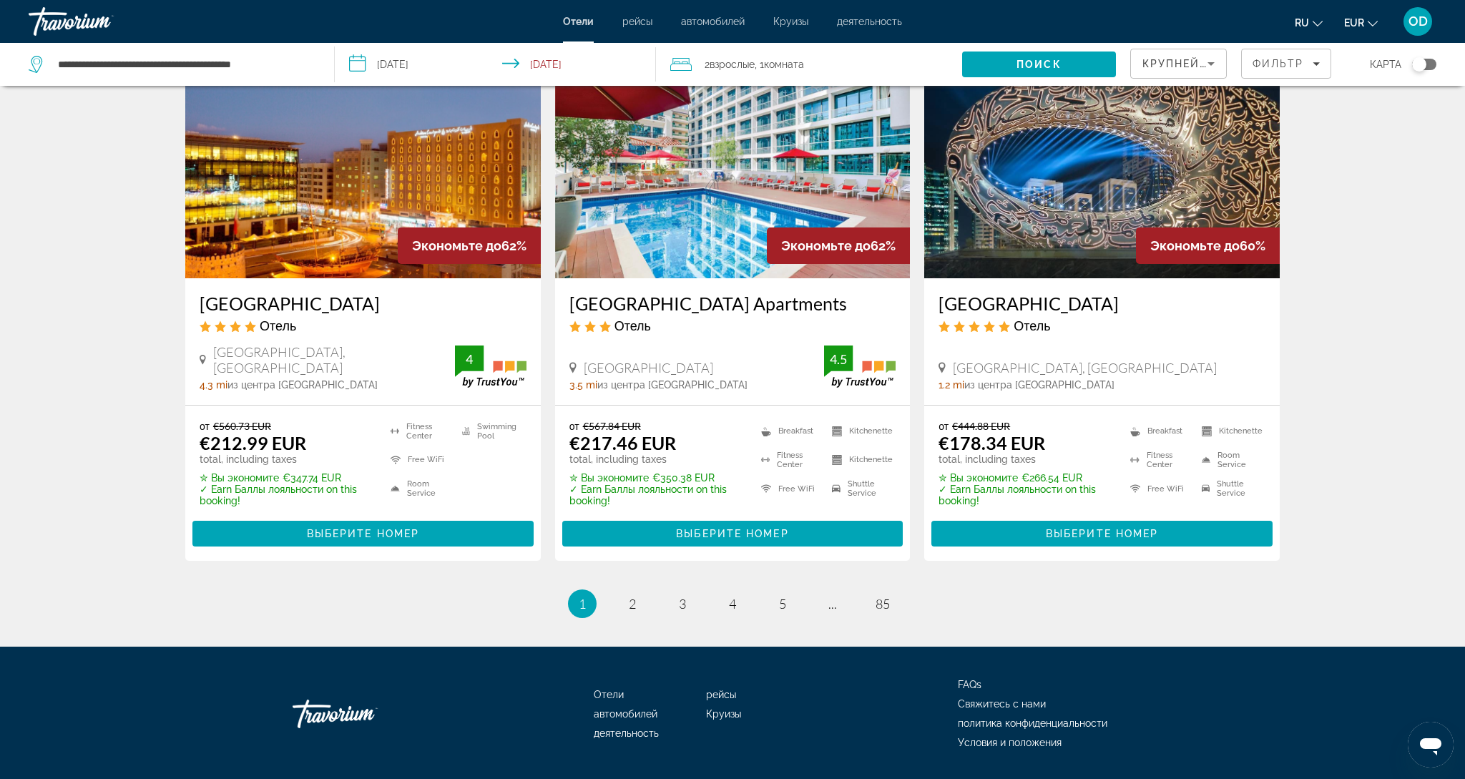
scroll to position [1790, 0]
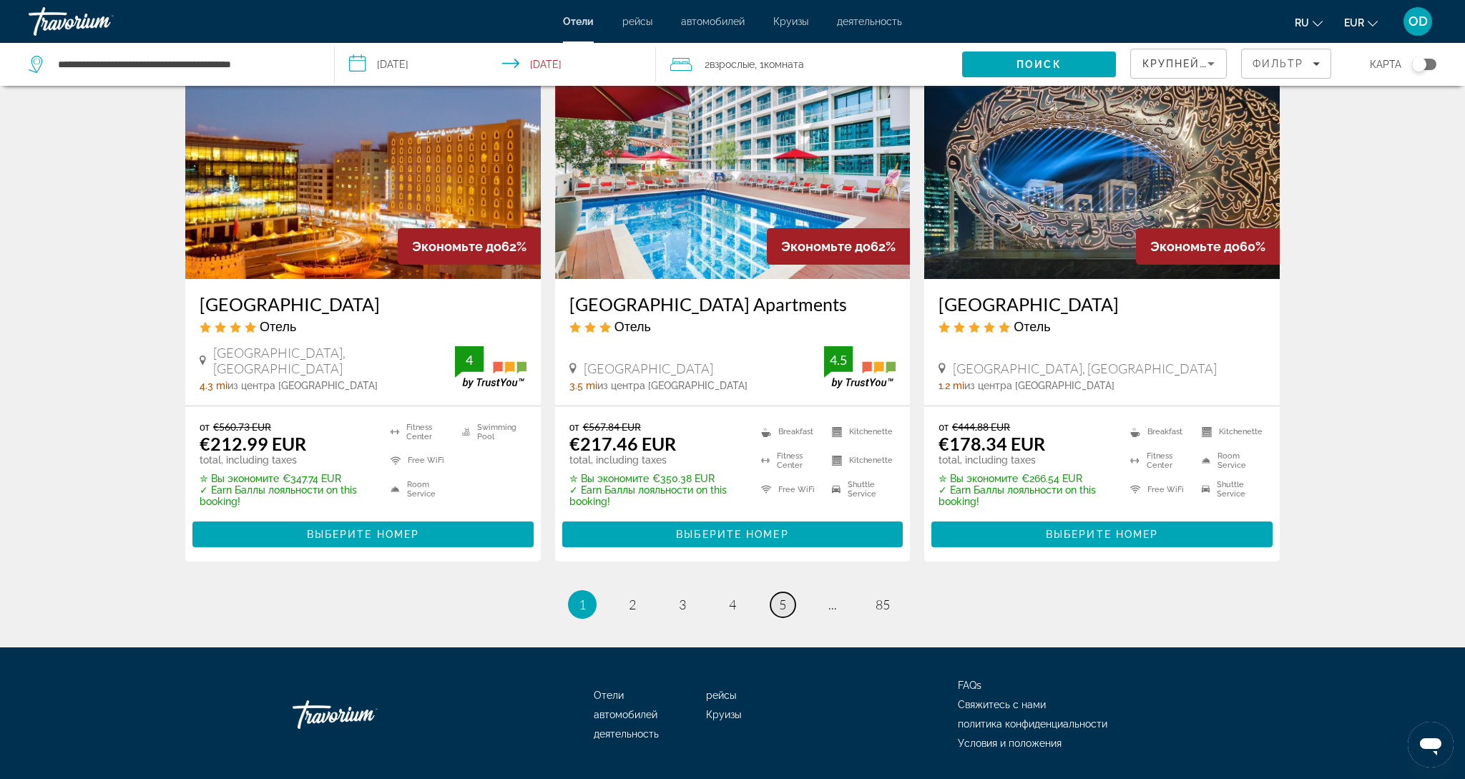
click at [789, 592] on link "page 5" at bounding box center [782, 604] width 25 height 25
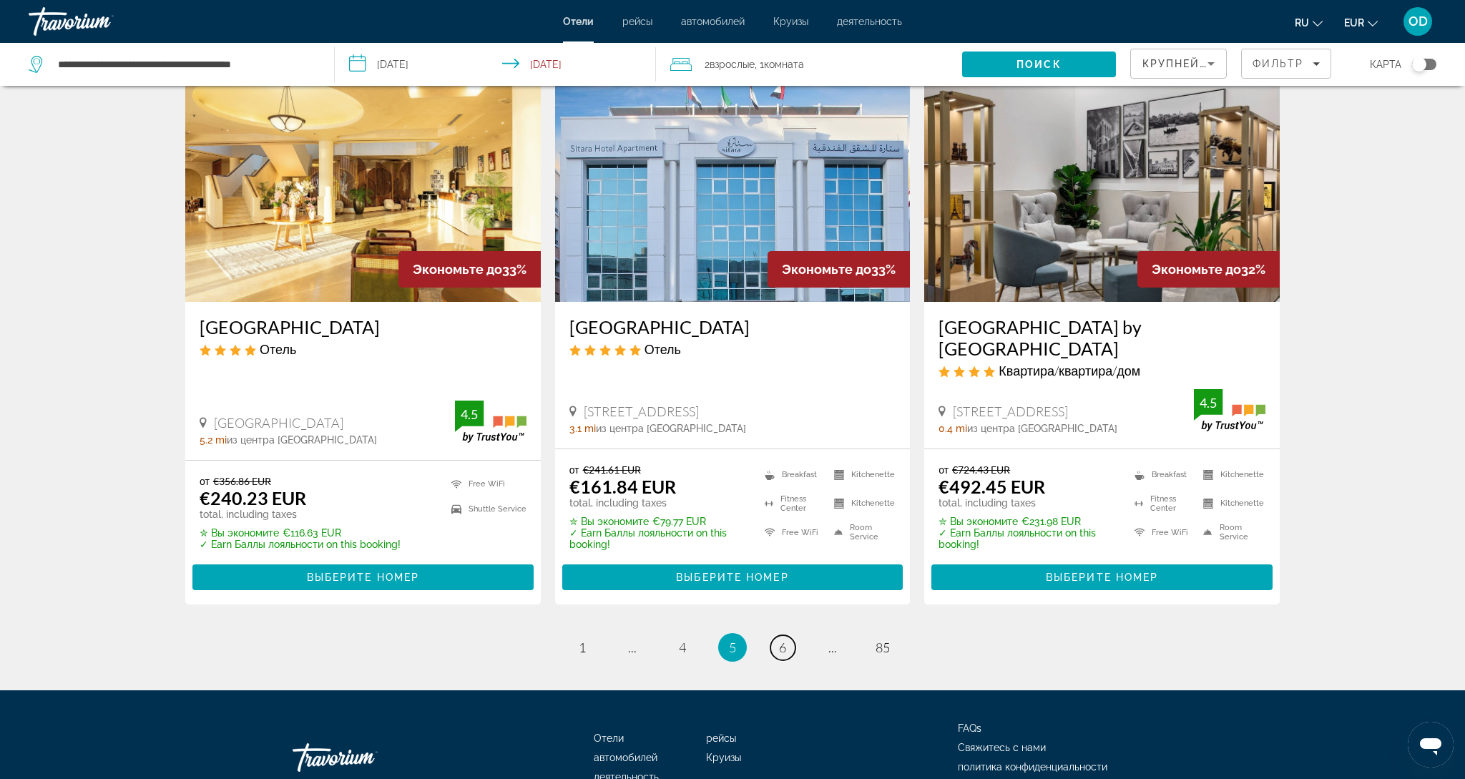
scroll to position [1760, 0]
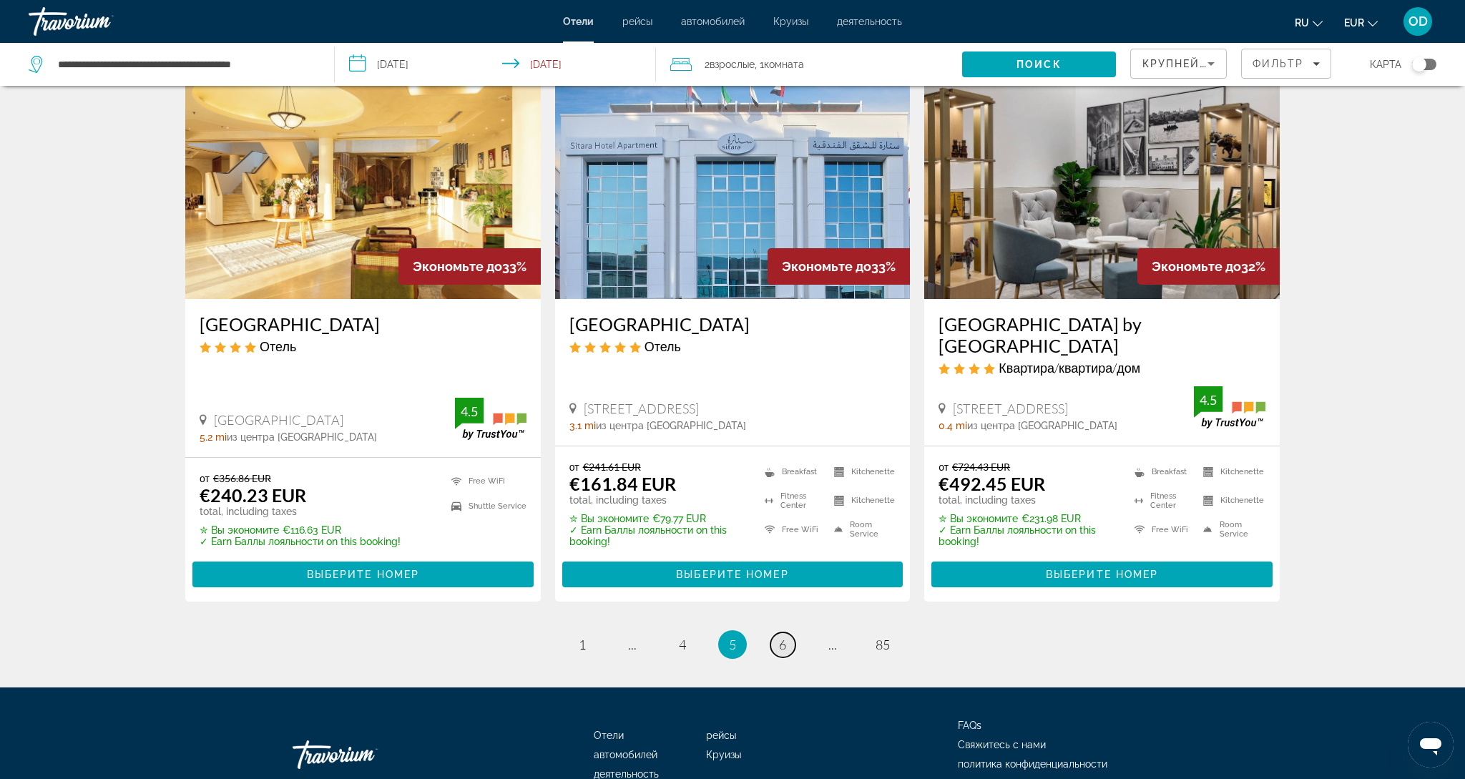
click at [779, 636] on span "6" at bounding box center [782, 644] width 7 height 16
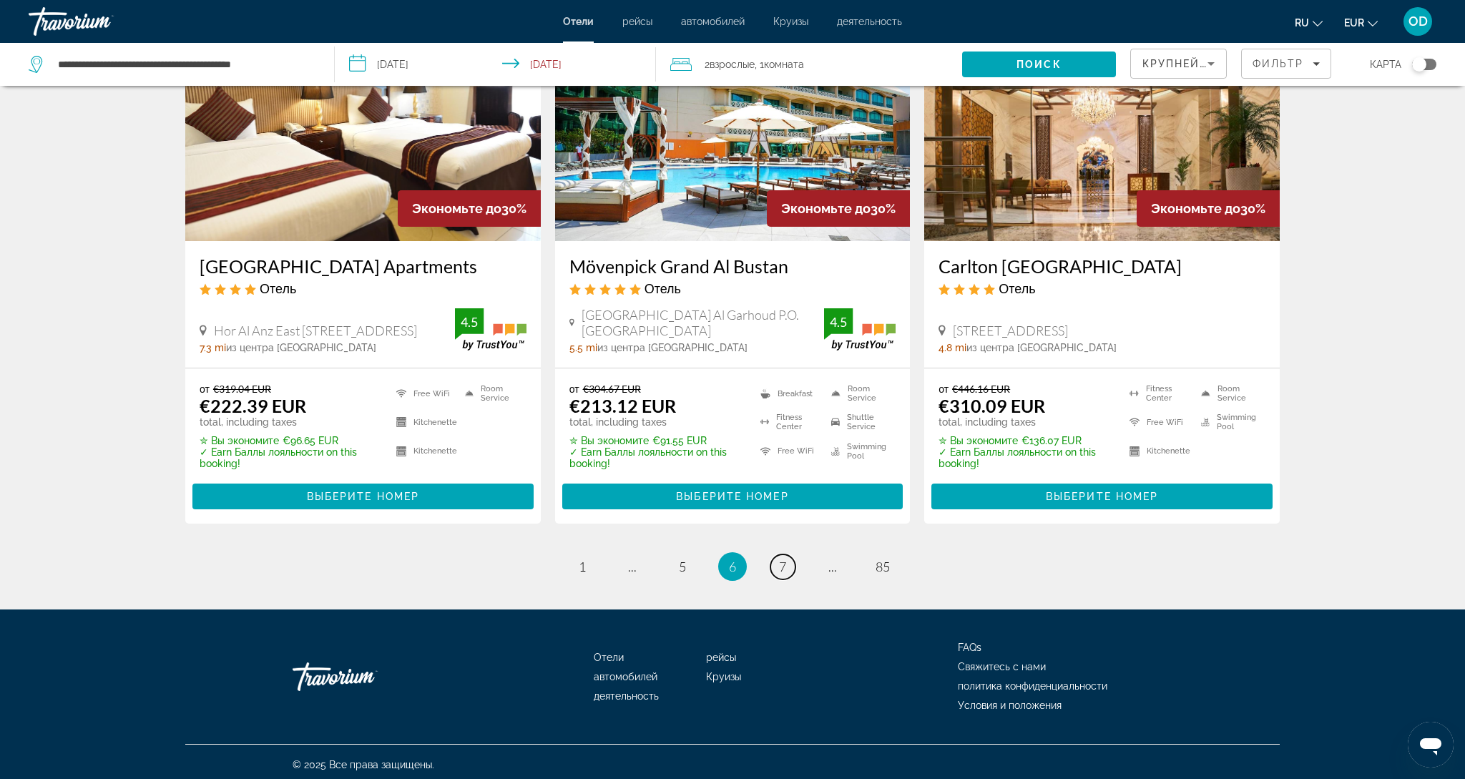
scroll to position [1770, 0]
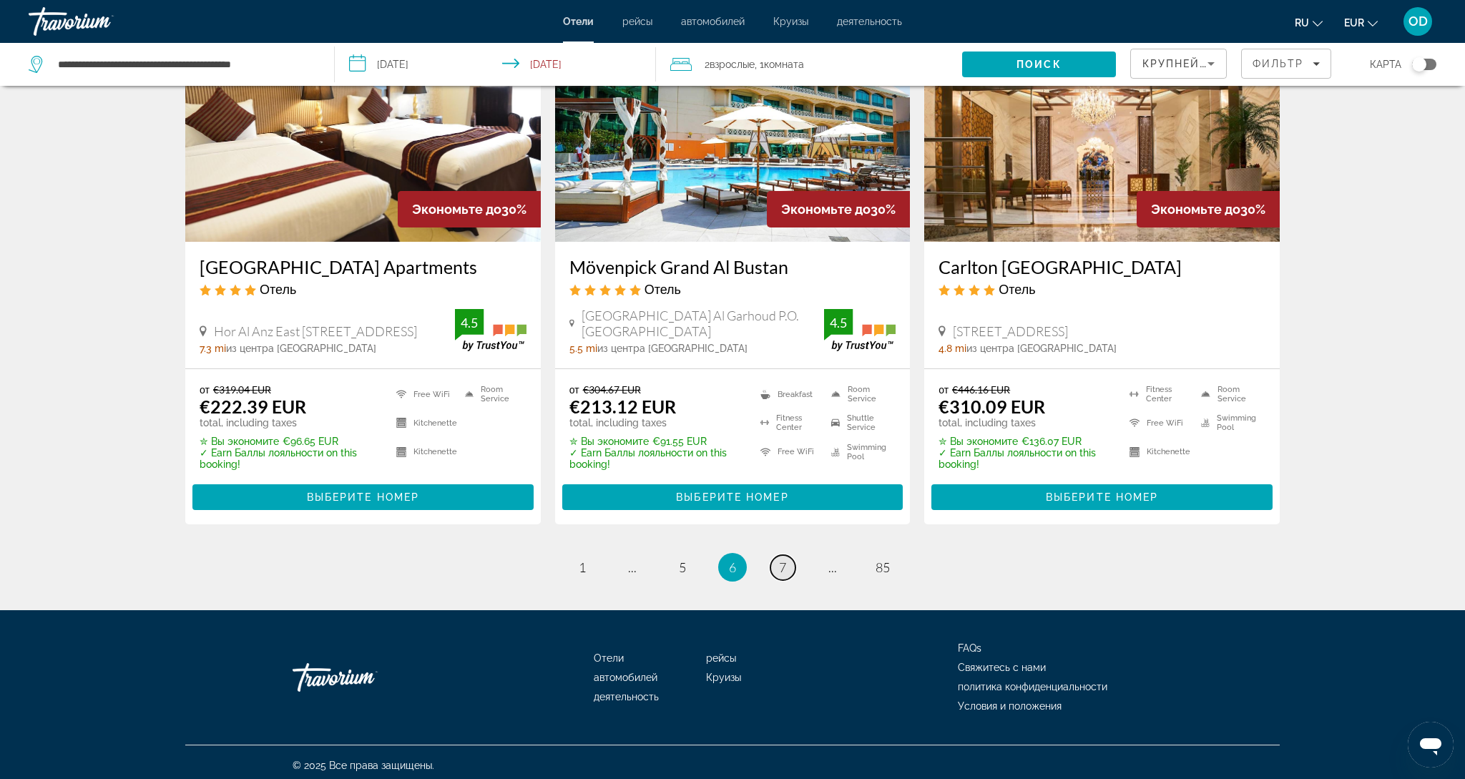
click at [777, 568] on link "page 7" at bounding box center [782, 567] width 25 height 25
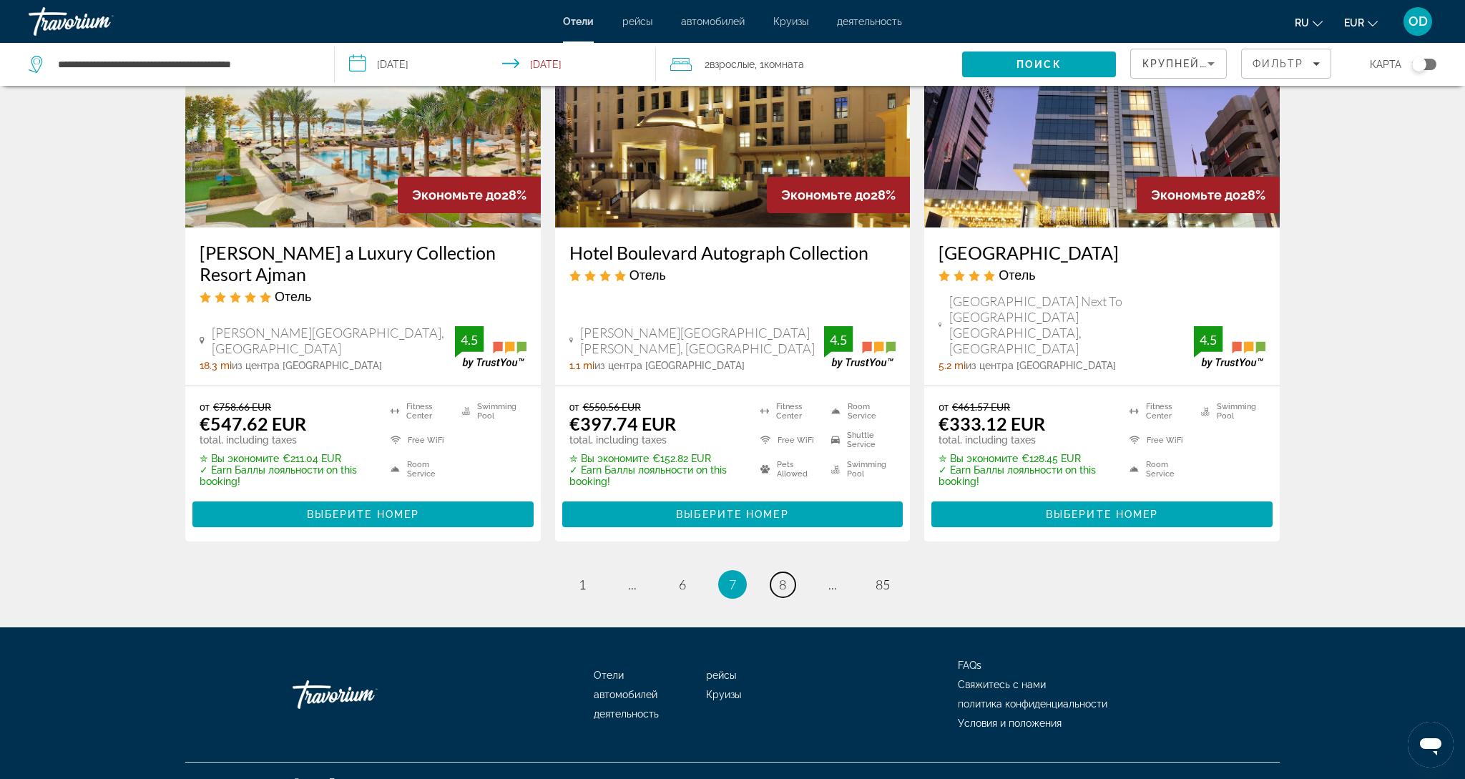
scroll to position [1834, 0]
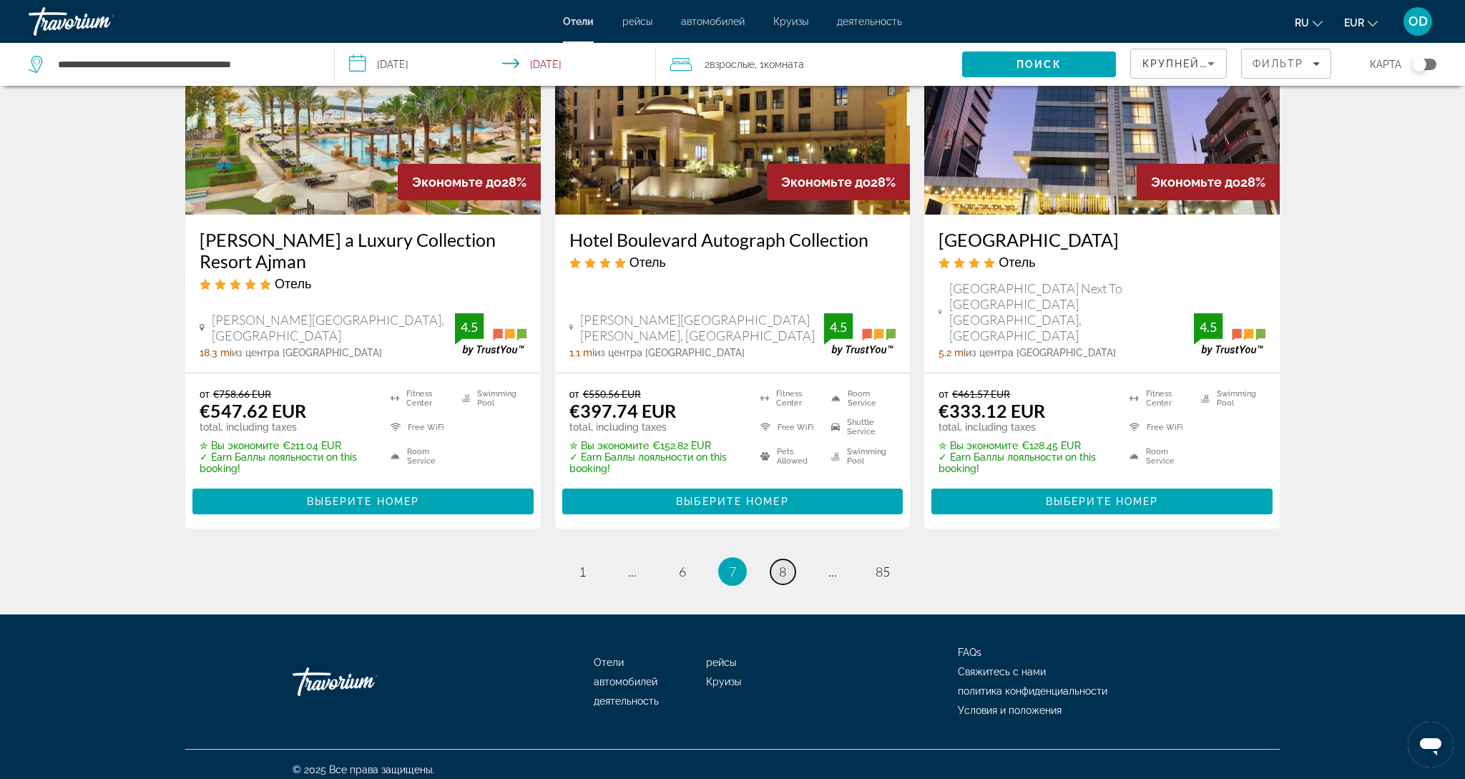
click at [779, 566] on span "8" at bounding box center [782, 572] width 7 height 16
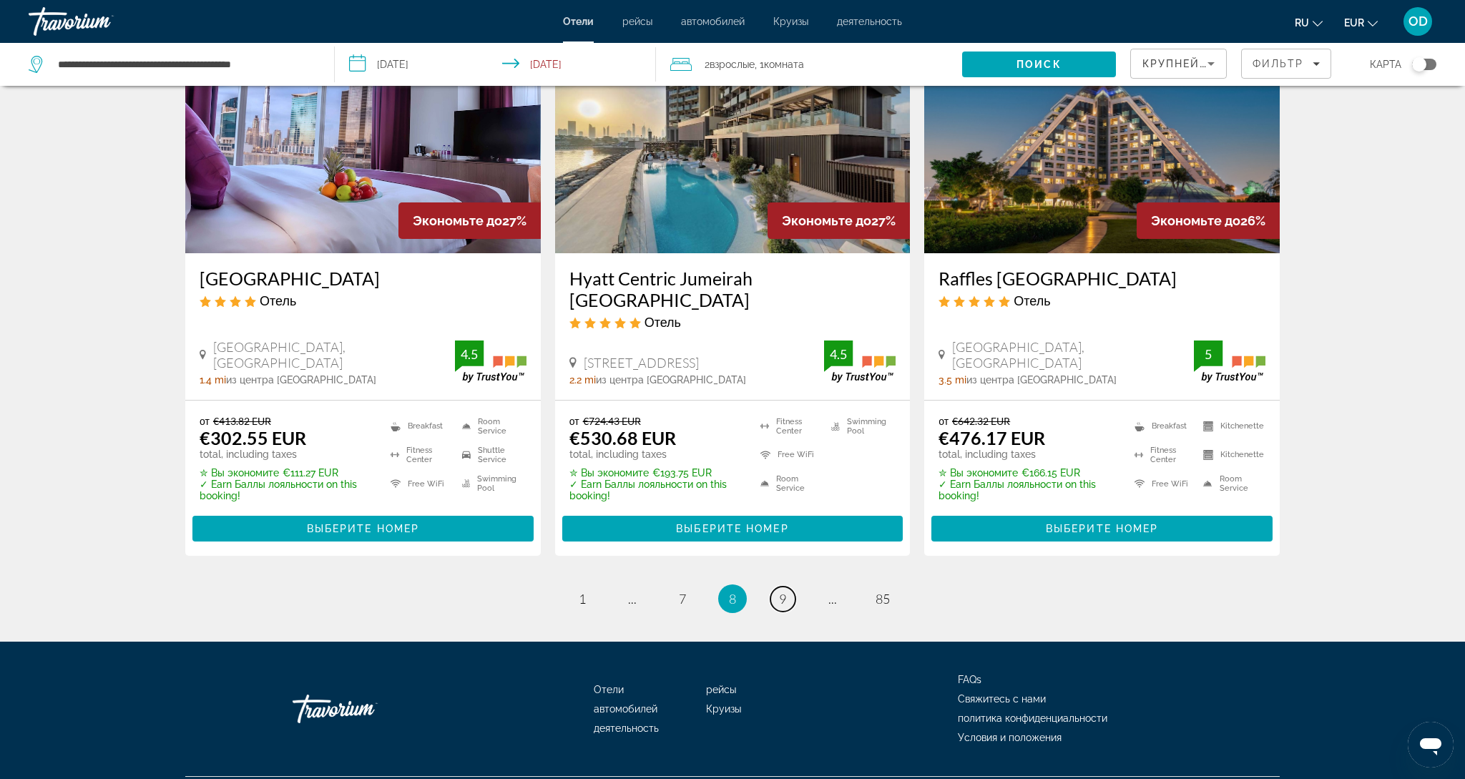
scroll to position [1746, 0]
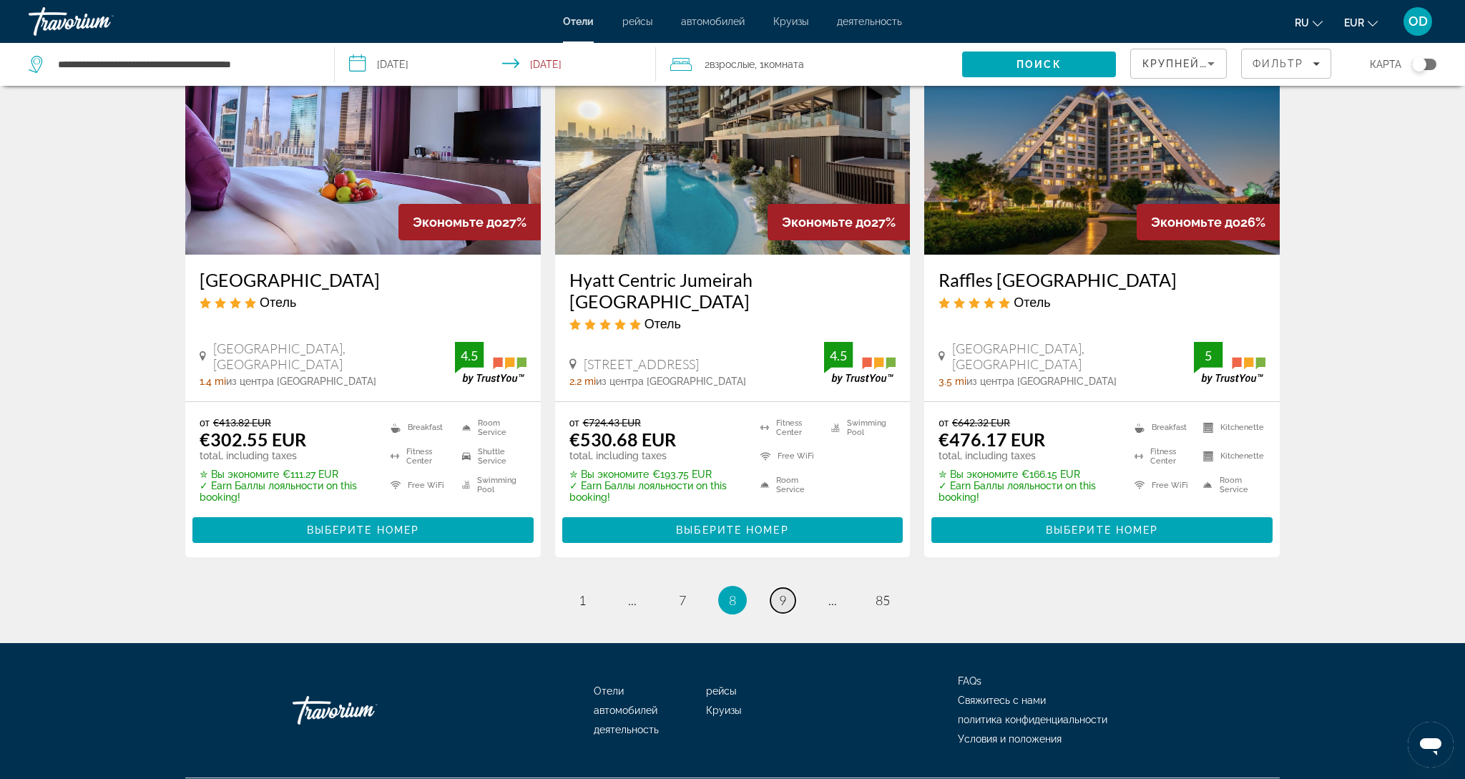
click at [783, 592] on span "9" at bounding box center [782, 600] width 7 height 16
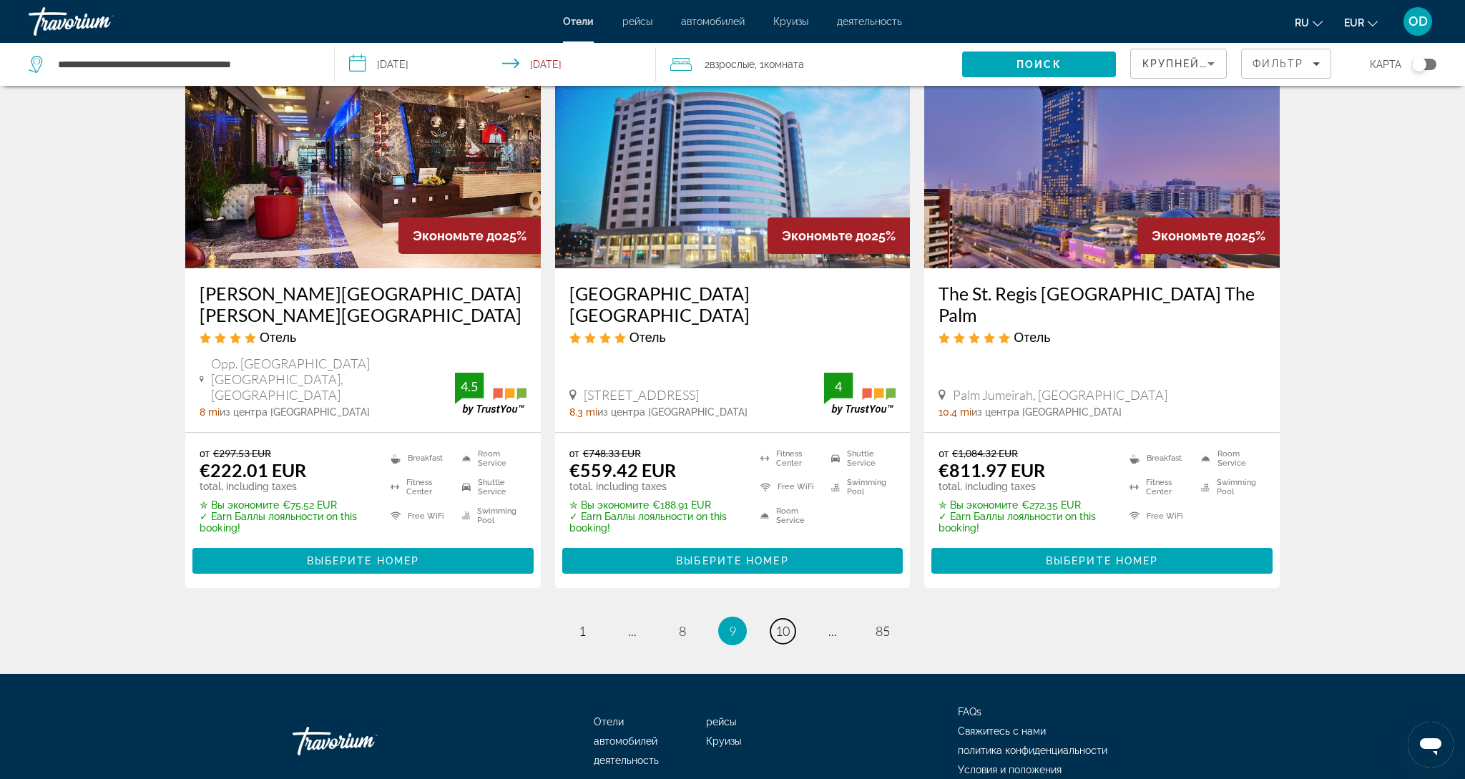
scroll to position [1790, 0]
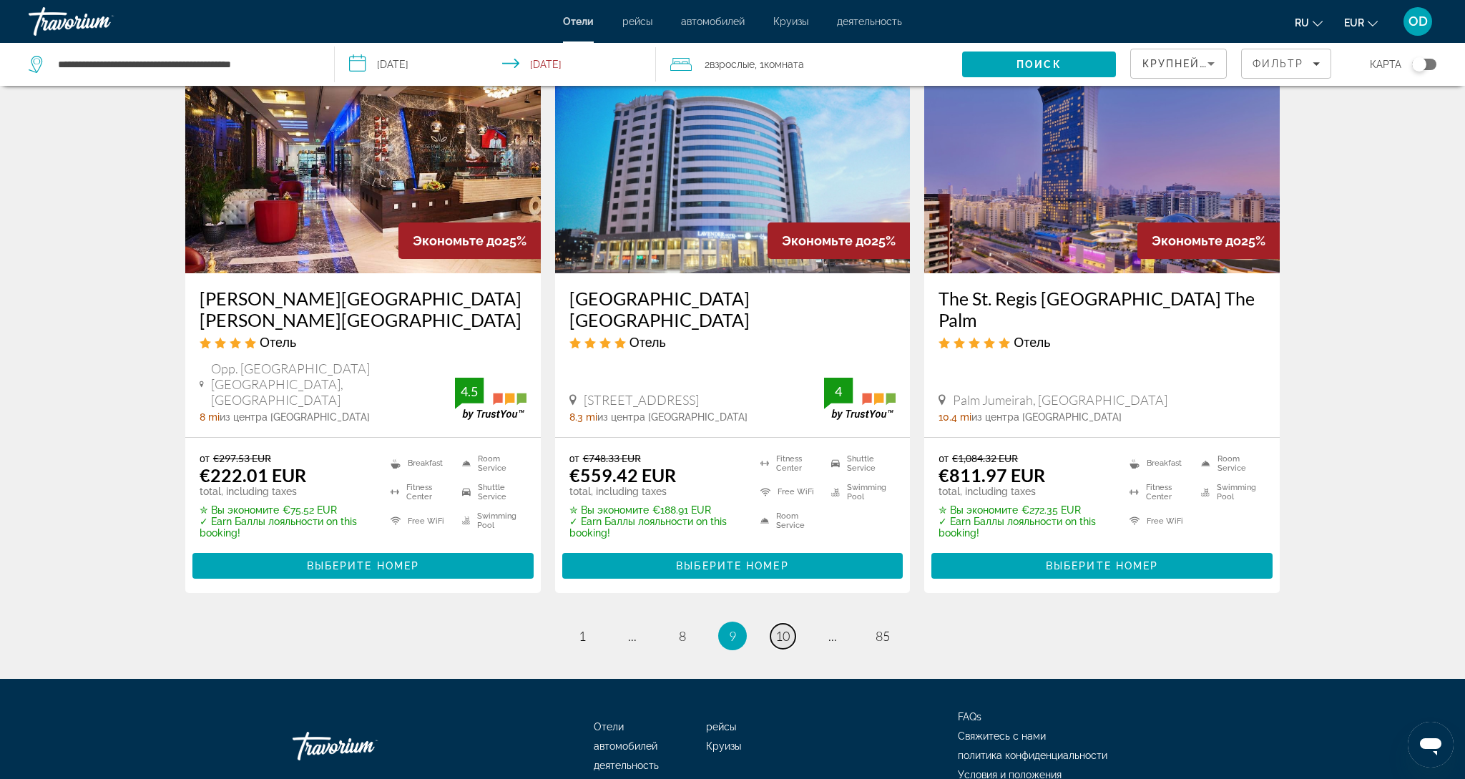
click at [779, 628] on span "10" at bounding box center [782, 636] width 14 height 16
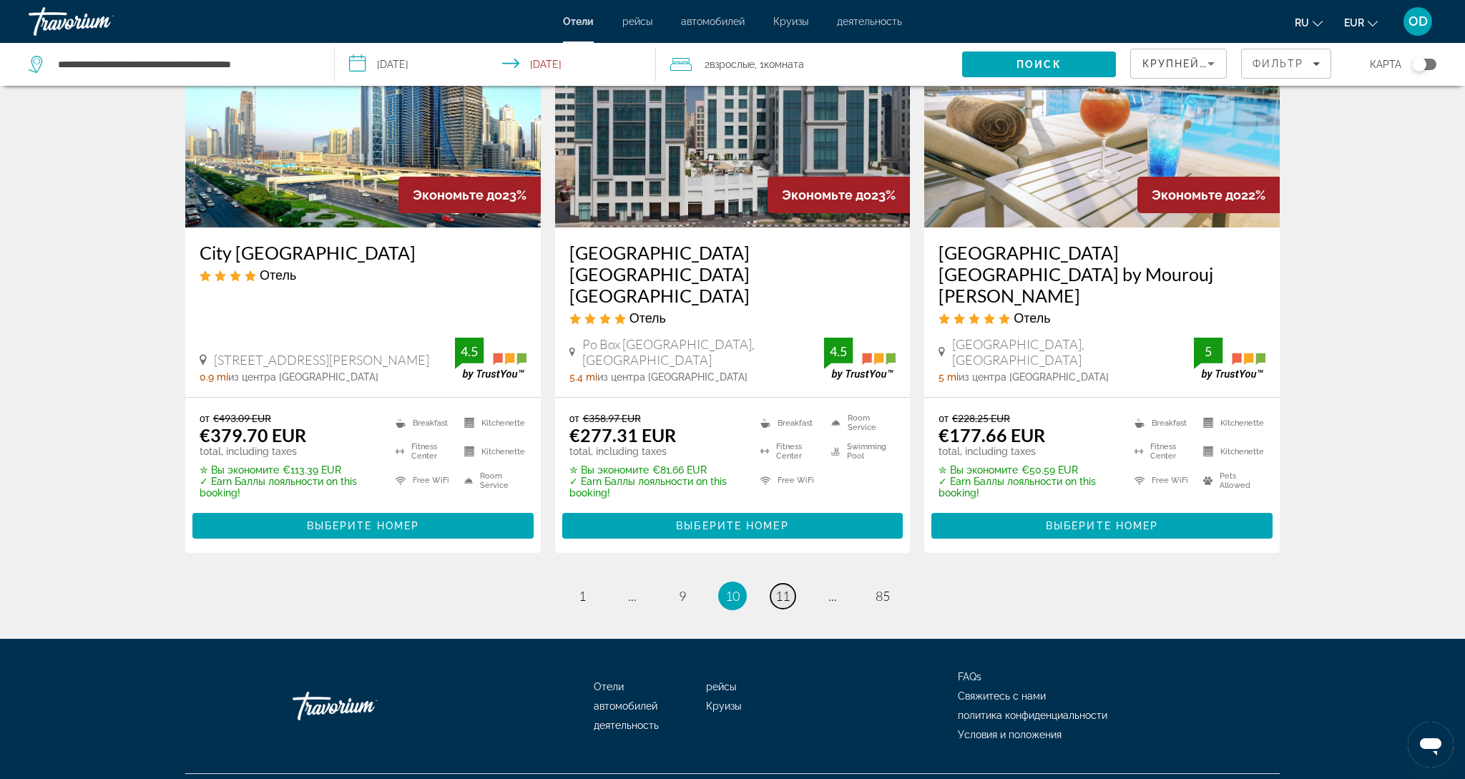
scroll to position [1749, 0]
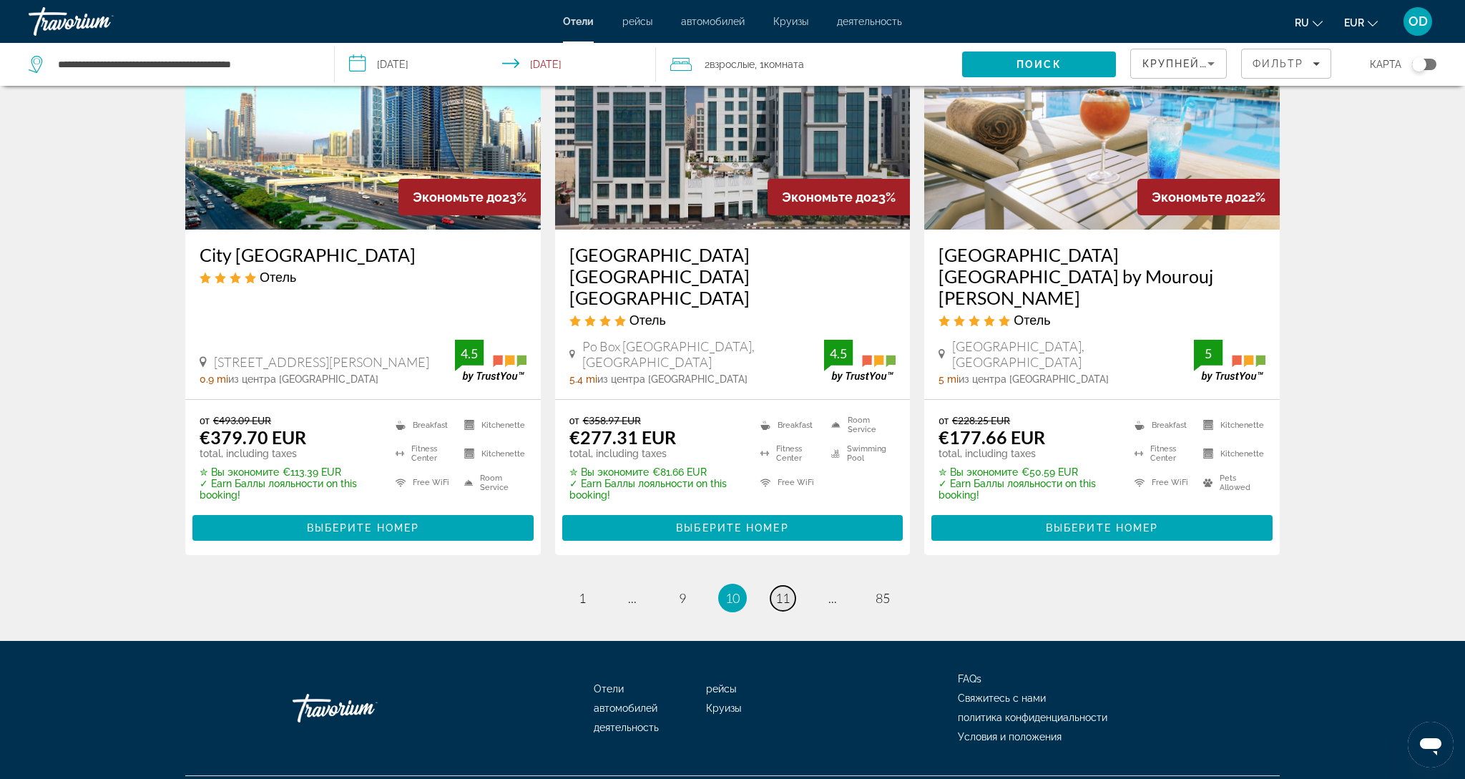
click at [779, 590] on span "11" at bounding box center [782, 598] width 14 height 16
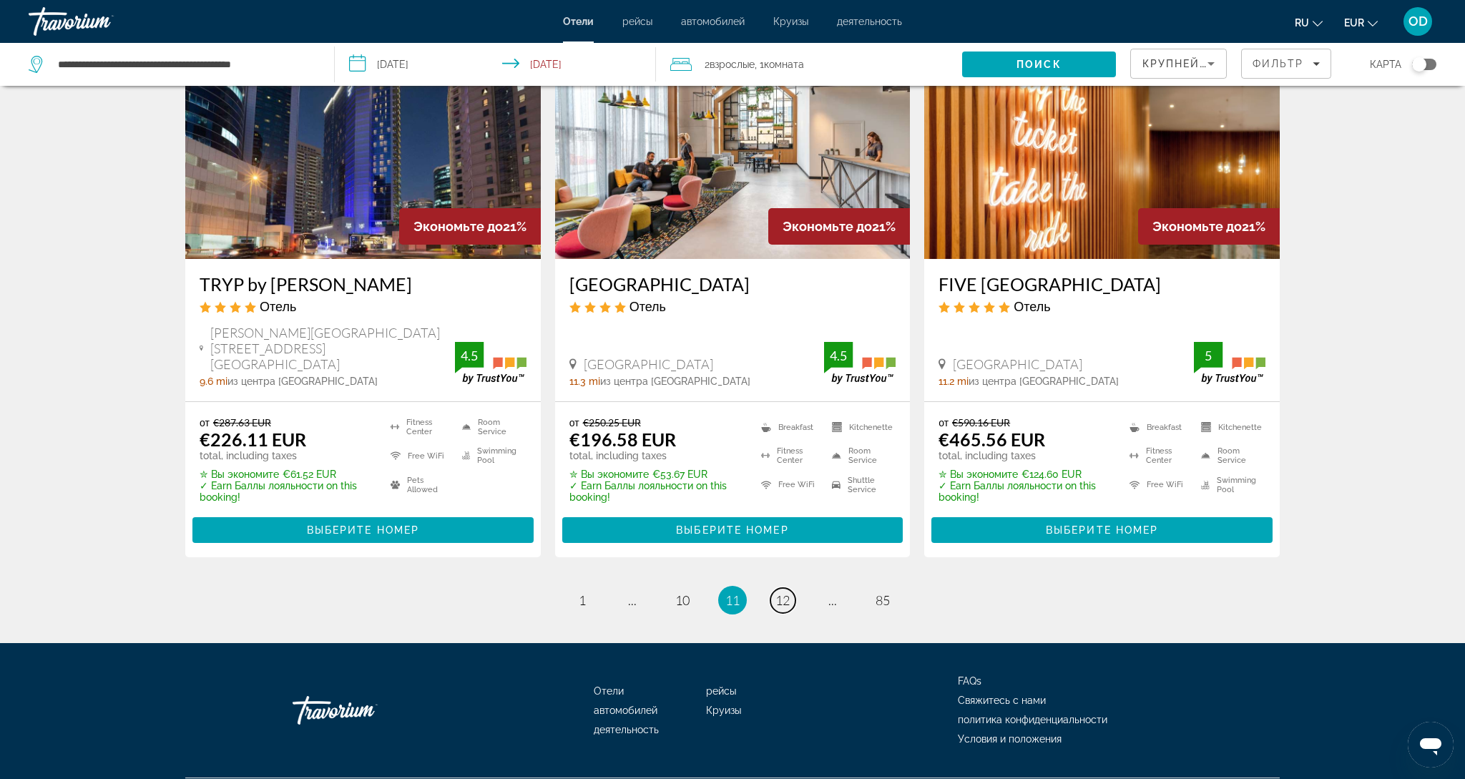
scroll to position [1767, 0]
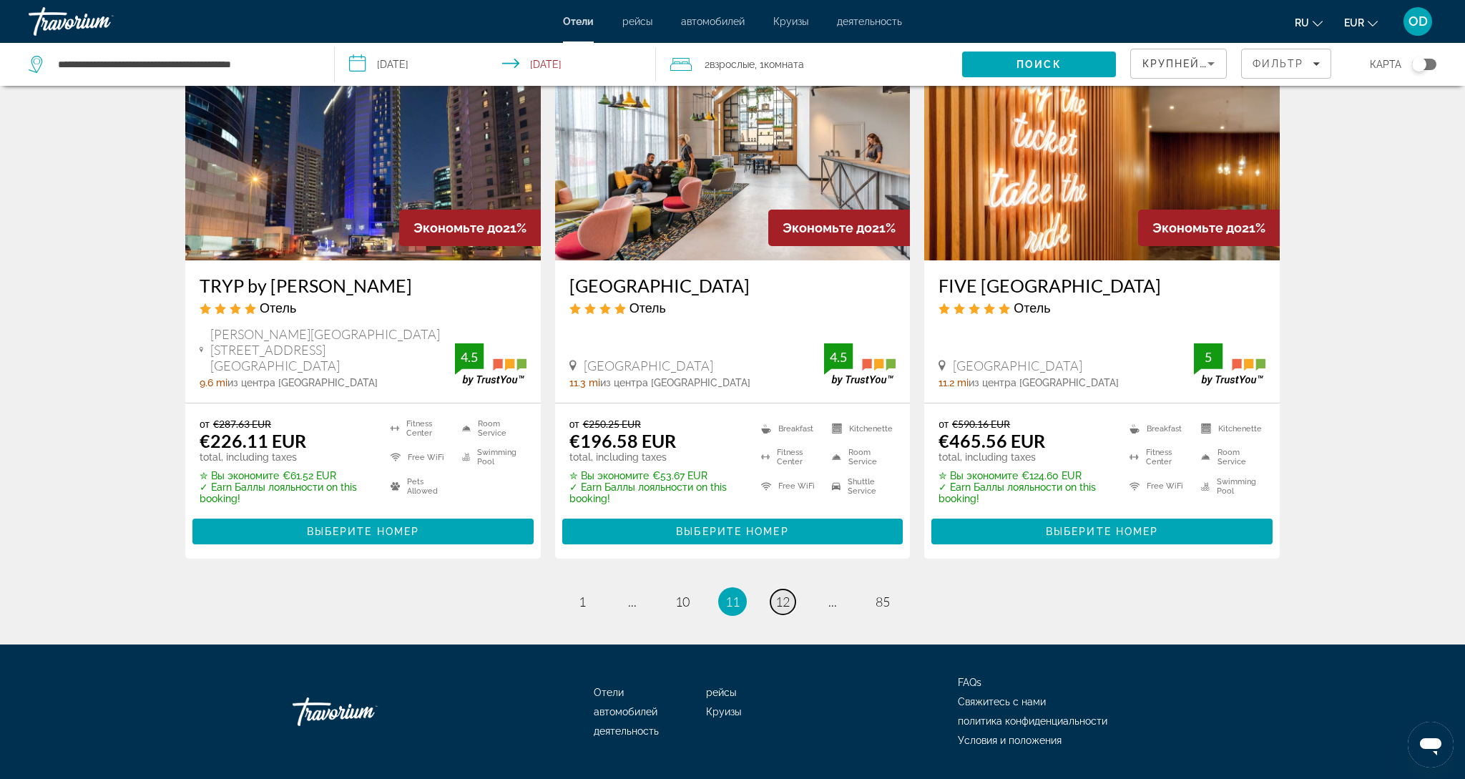
click at [779, 594] on span "12" at bounding box center [782, 602] width 14 height 16
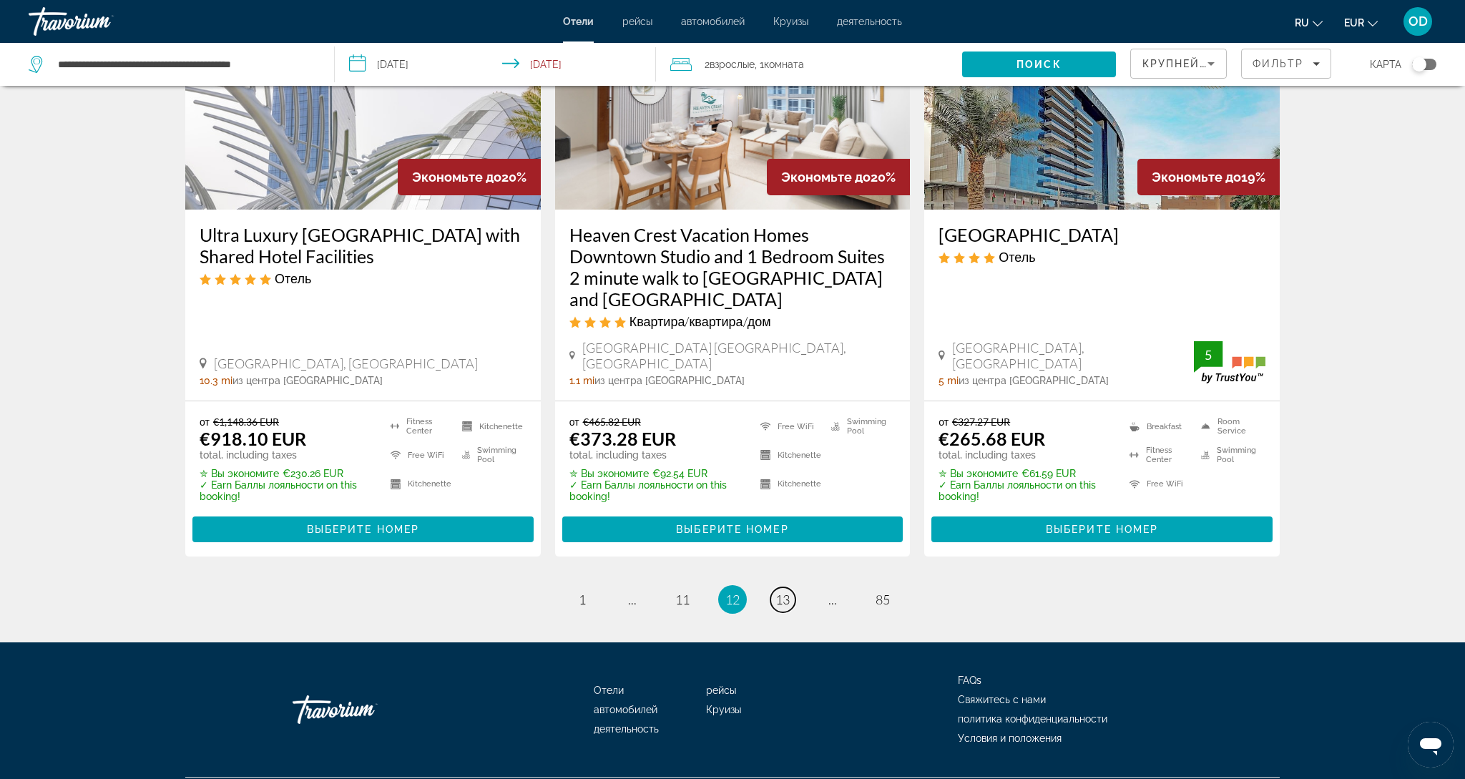
scroll to position [1823, 0]
click at [780, 592] on span "13" at bounding box center [782, 600] width 14 height 16
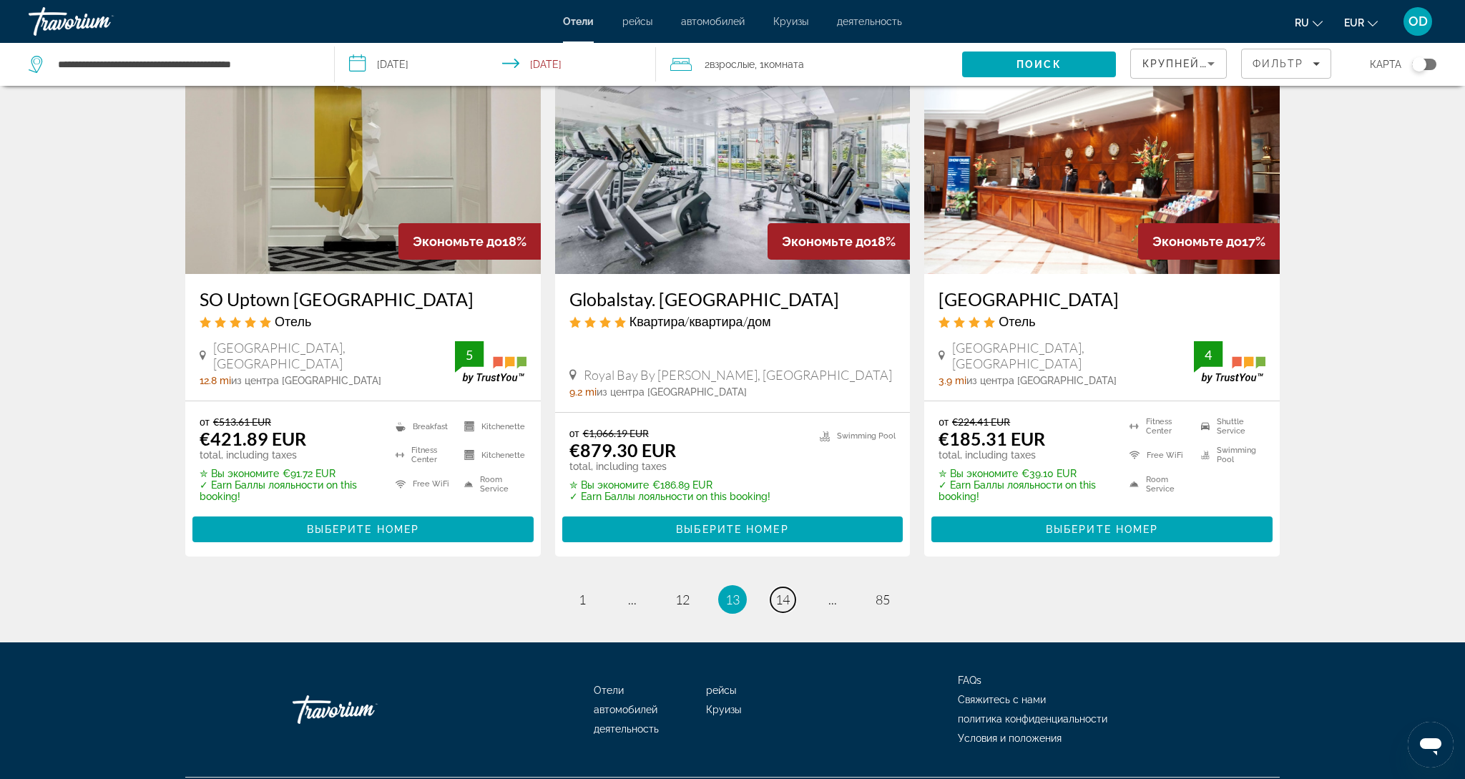
scroll to position [1747, 0]
click at [780, 592] on span "14" at bounding box center [782, 600] width 14 height 16
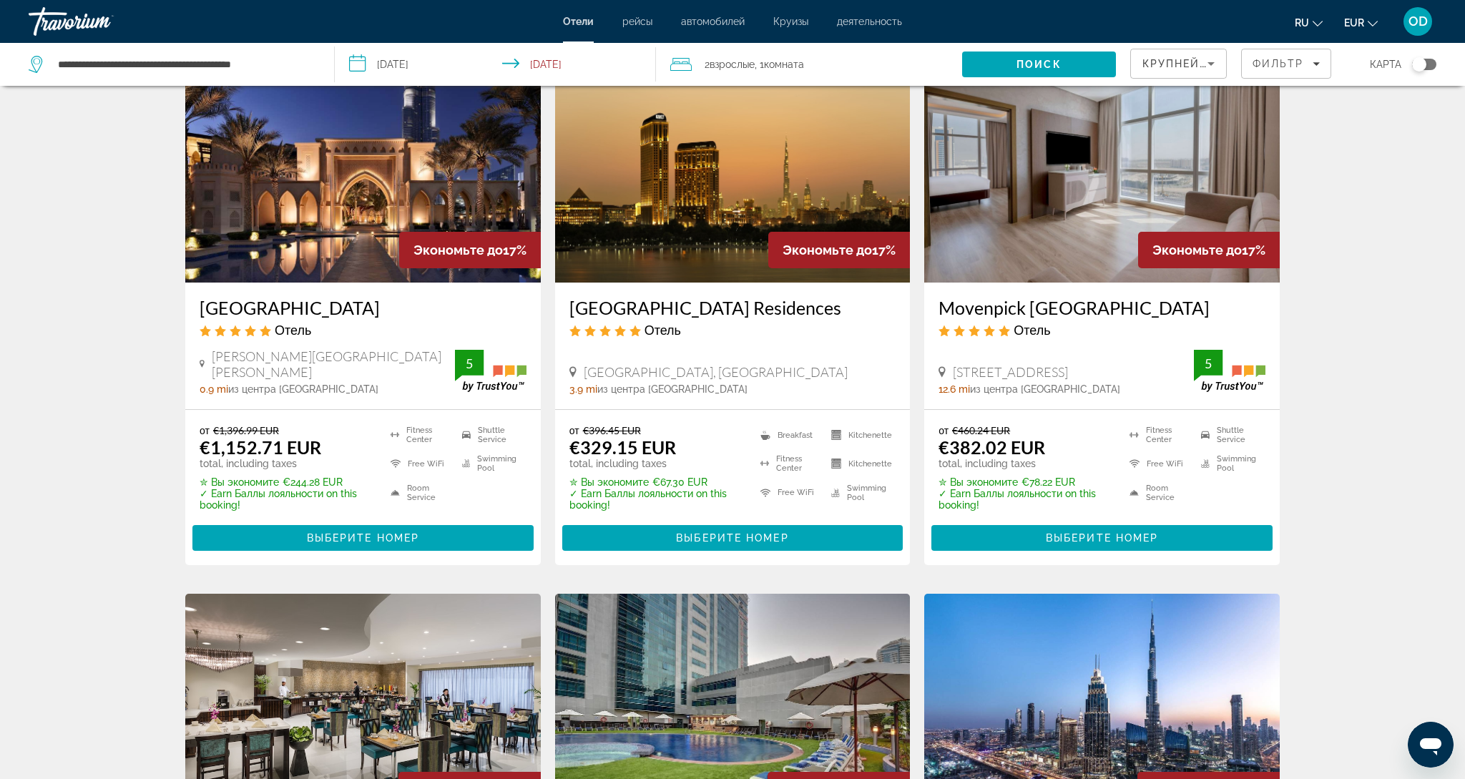
scroll to position [82, 0]
click at [306, 230] on img "Main content" at bounding box center [362, 168] width 355 height 229
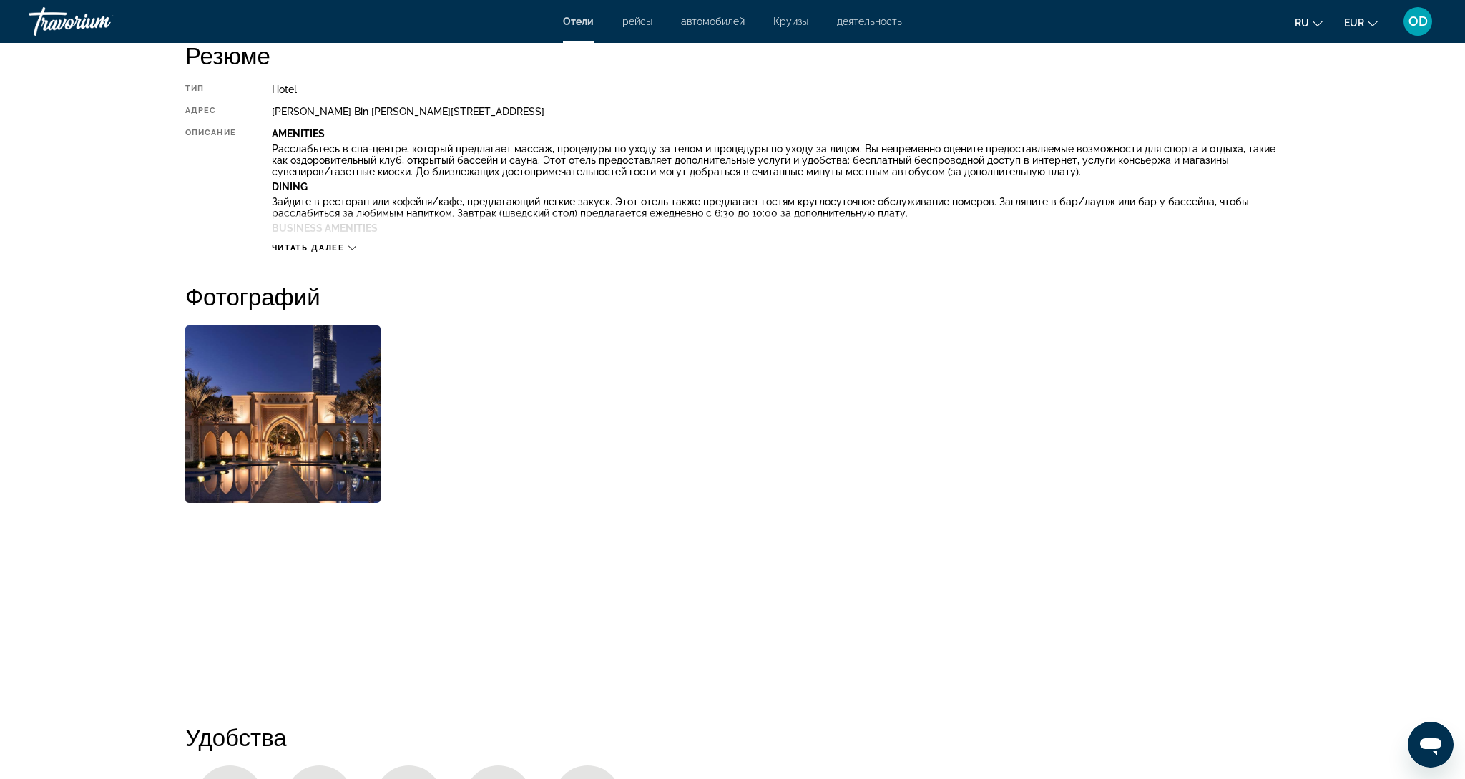
scroll to position [503, 0]
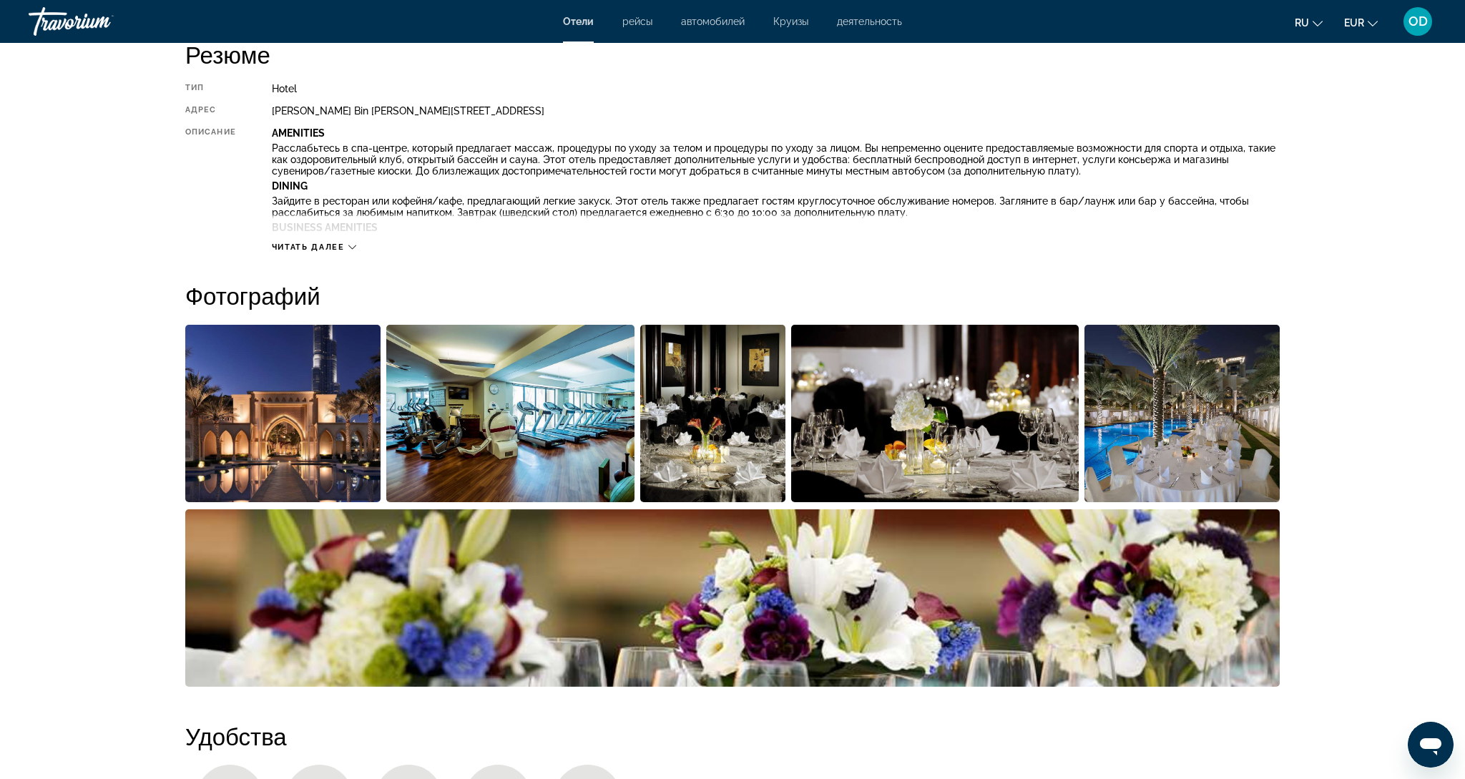
click at [315, 430] on img "Open full-screen image slider" at bounding box center [282, 413] width 195 height 177
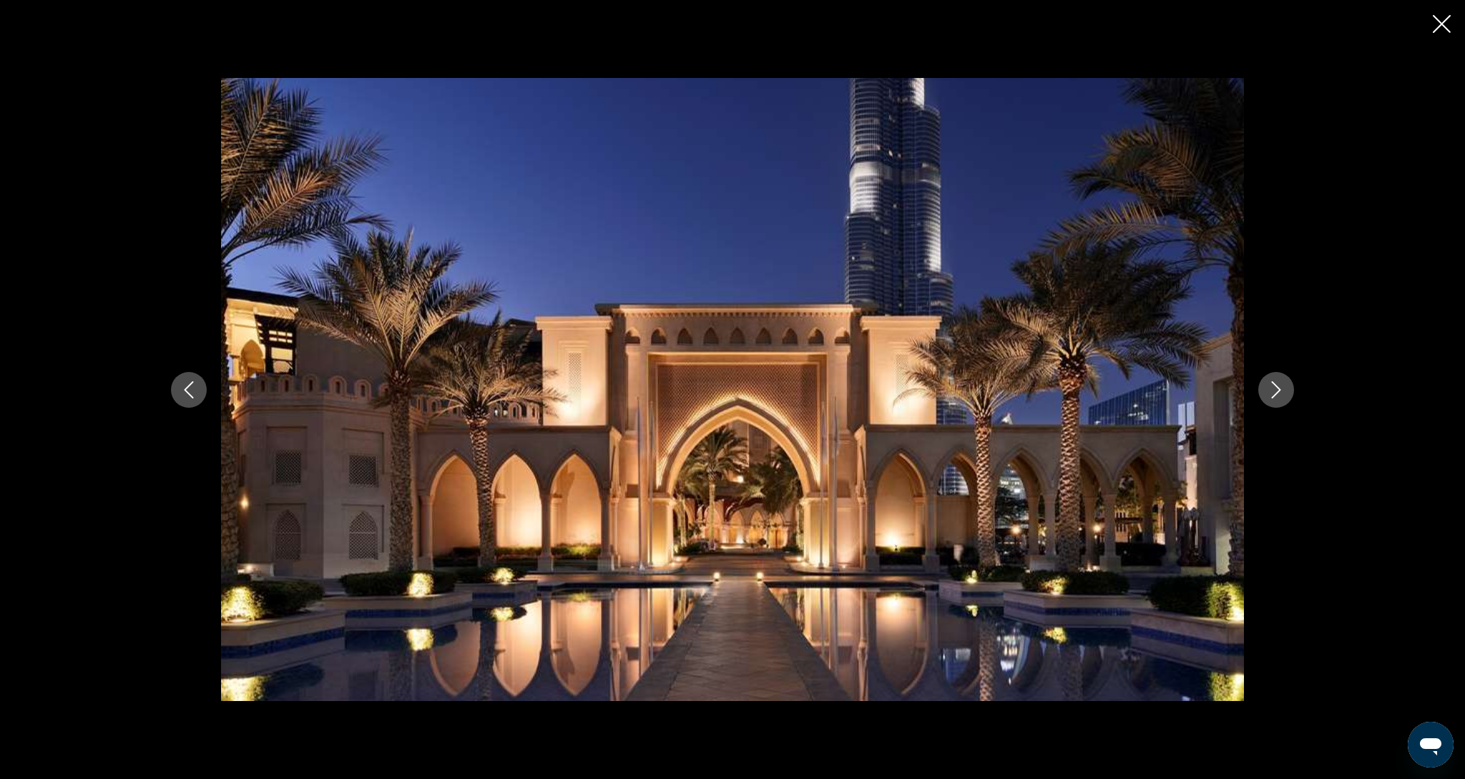
scroll to position [781, 0]
click at [1269, 394] on icon "Next image" at bounding box center [1275, 389] width 17 height 17
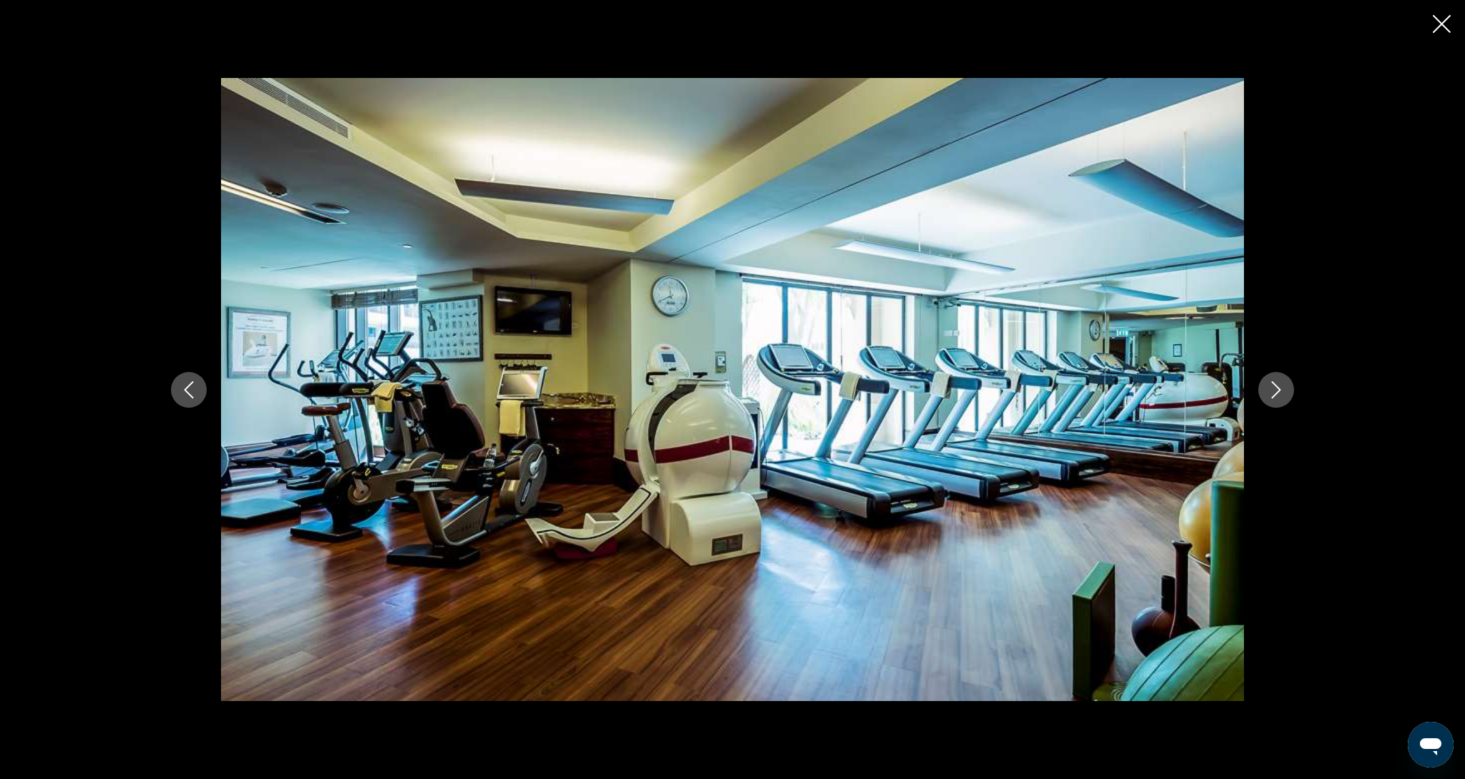
click at [1269, 394] on icon "Next image" at bounding box center [1275, 389] width 17 height 17
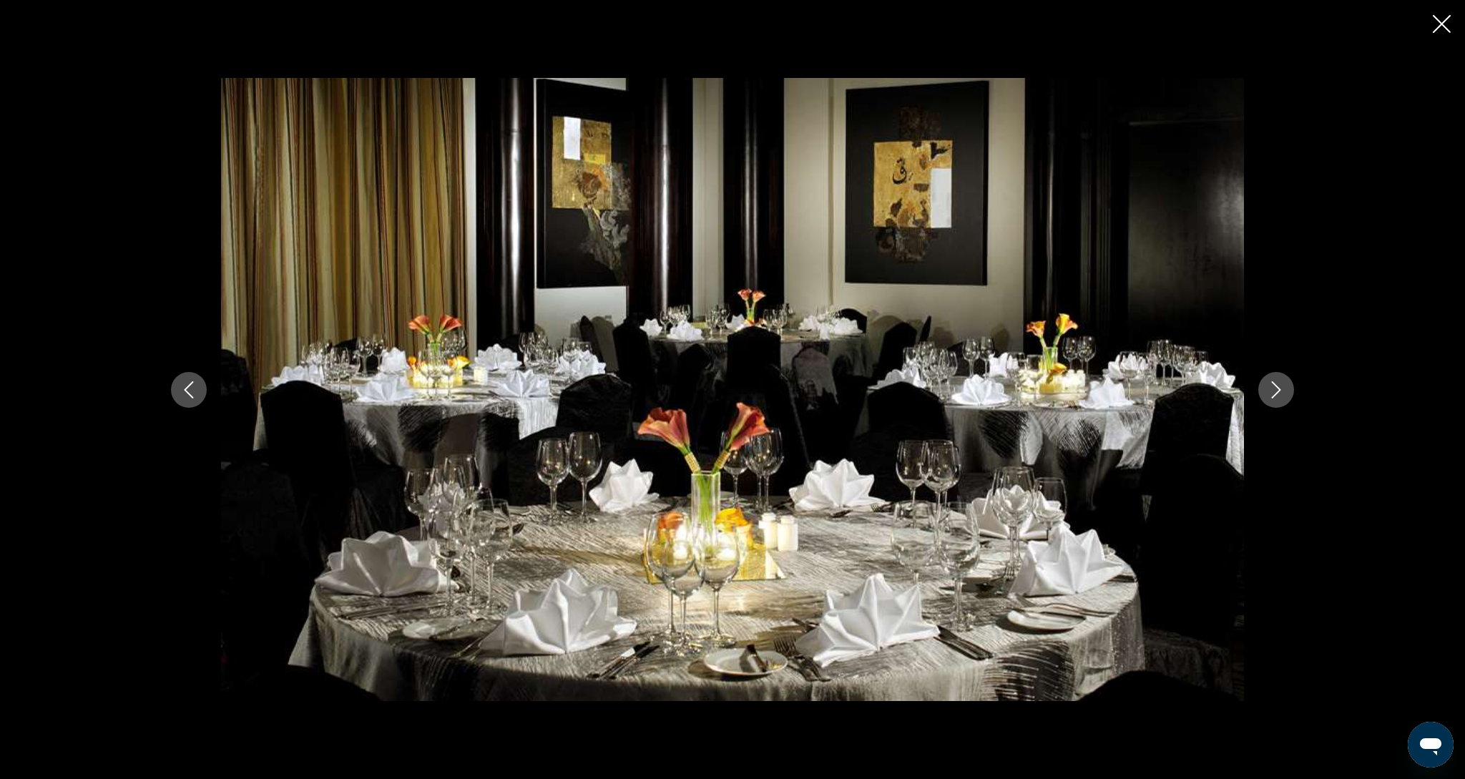
click at [1434, 26] on icon "Close slideshow" at bounding box center [1441, 24] width 18 height 18
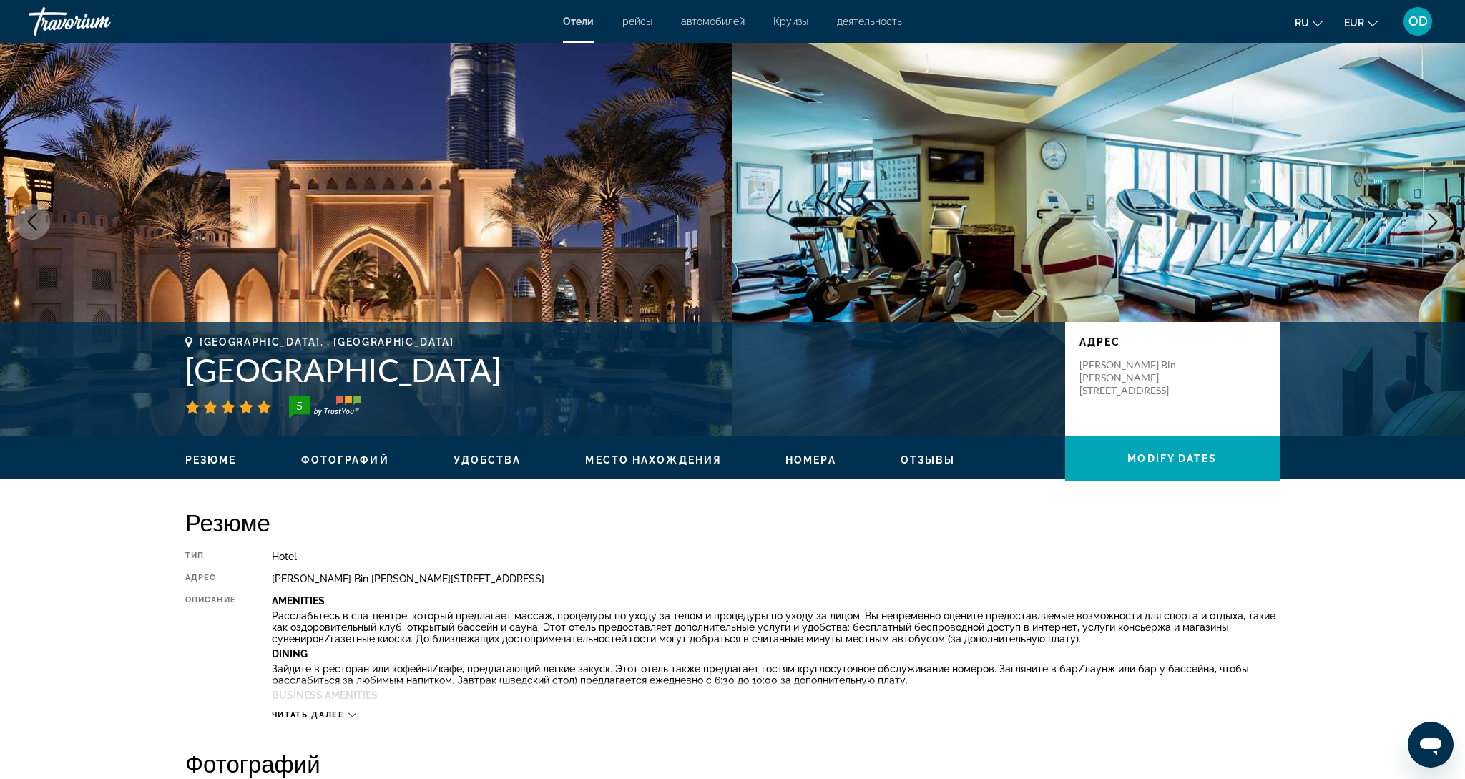
scroll to position [1, 0]
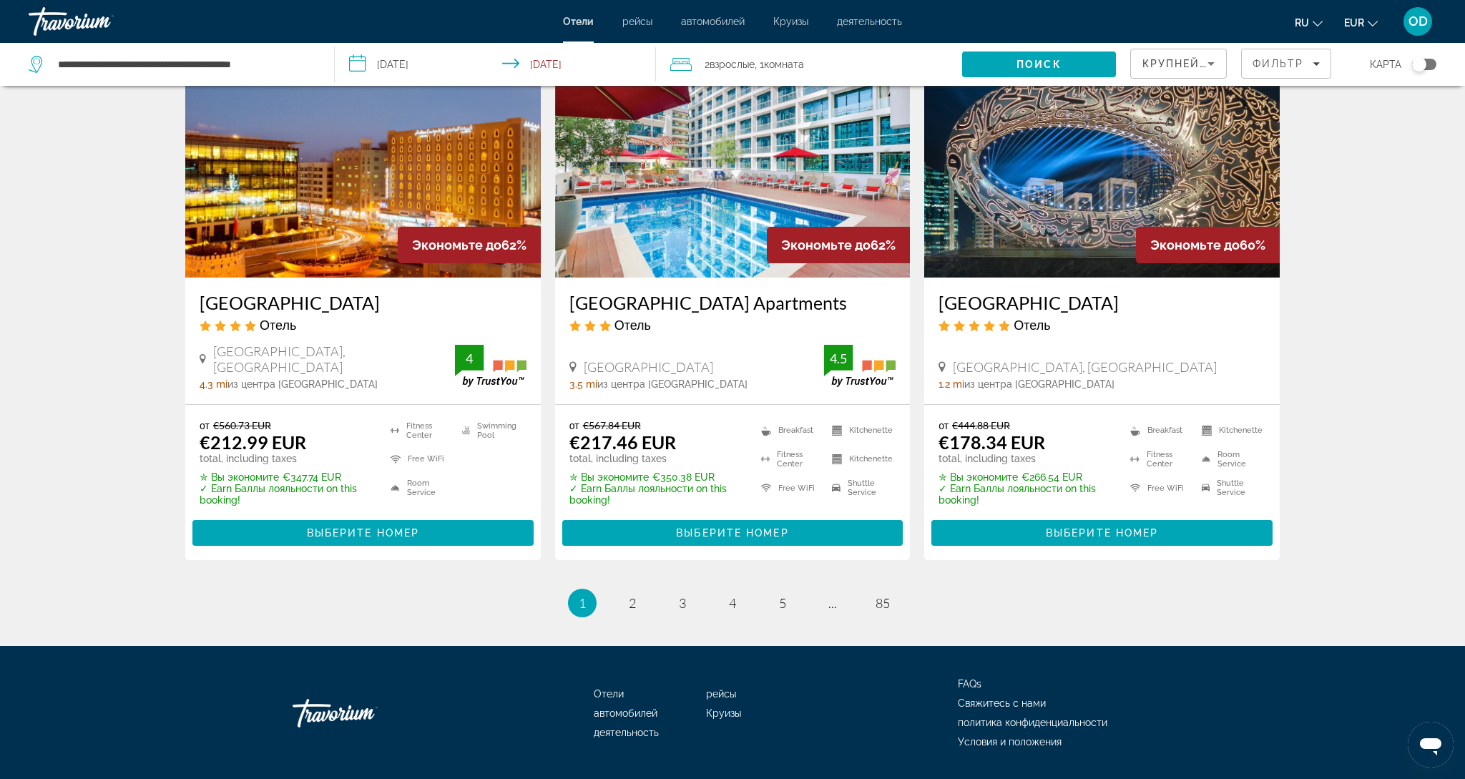
scroll to position [1790, 0]
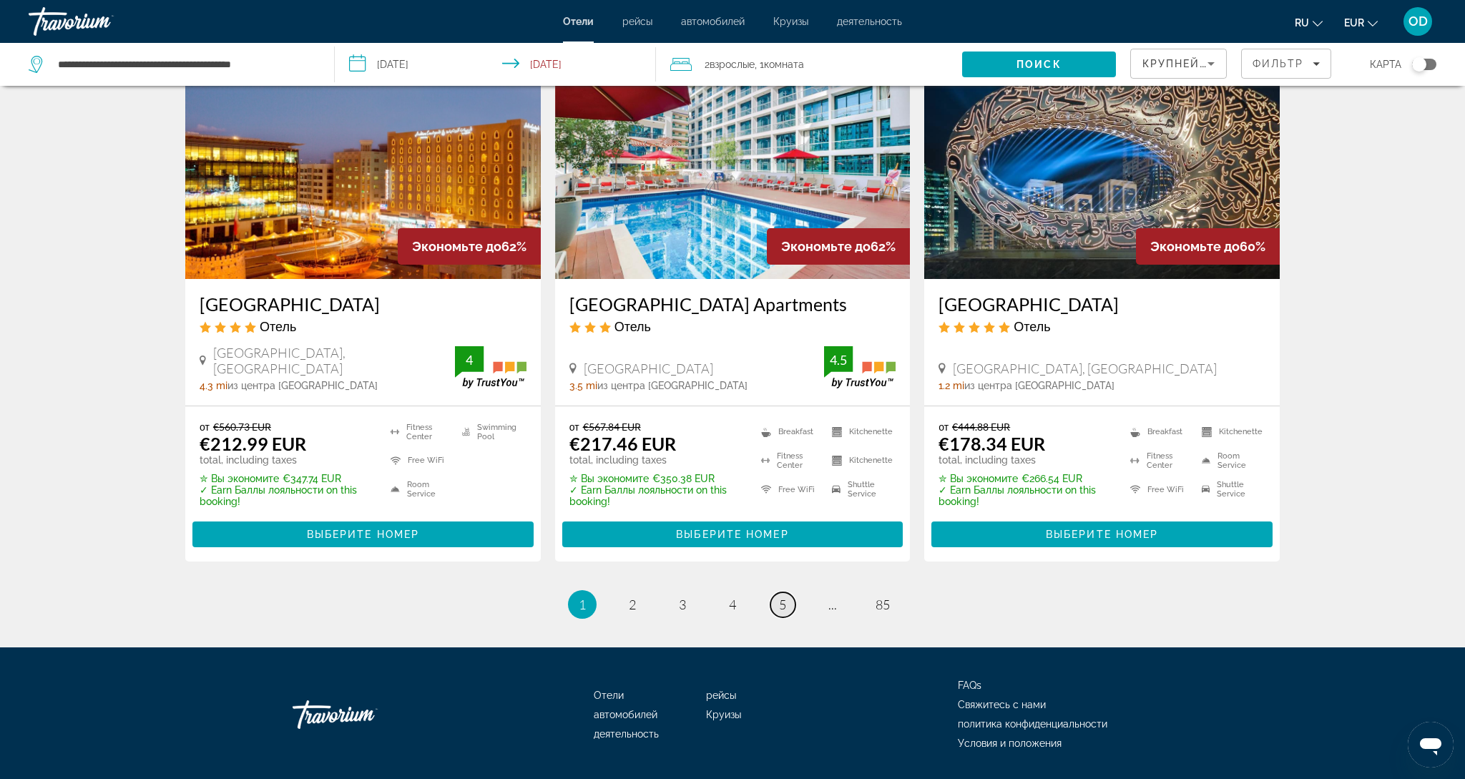
click at [783, 596] on span "5" at bounding box center [782, 604] width 7 height 16
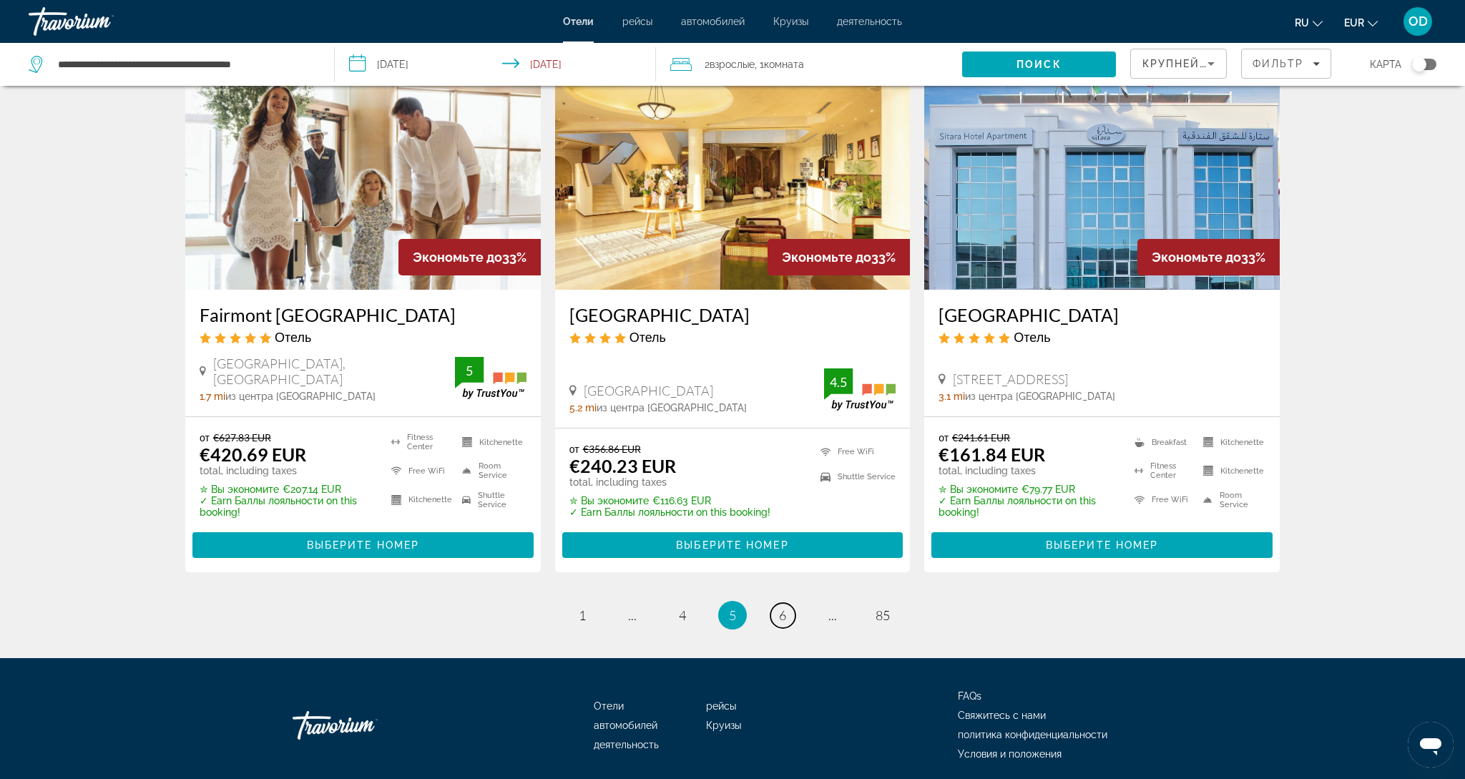
scroll to position [1774, 0]
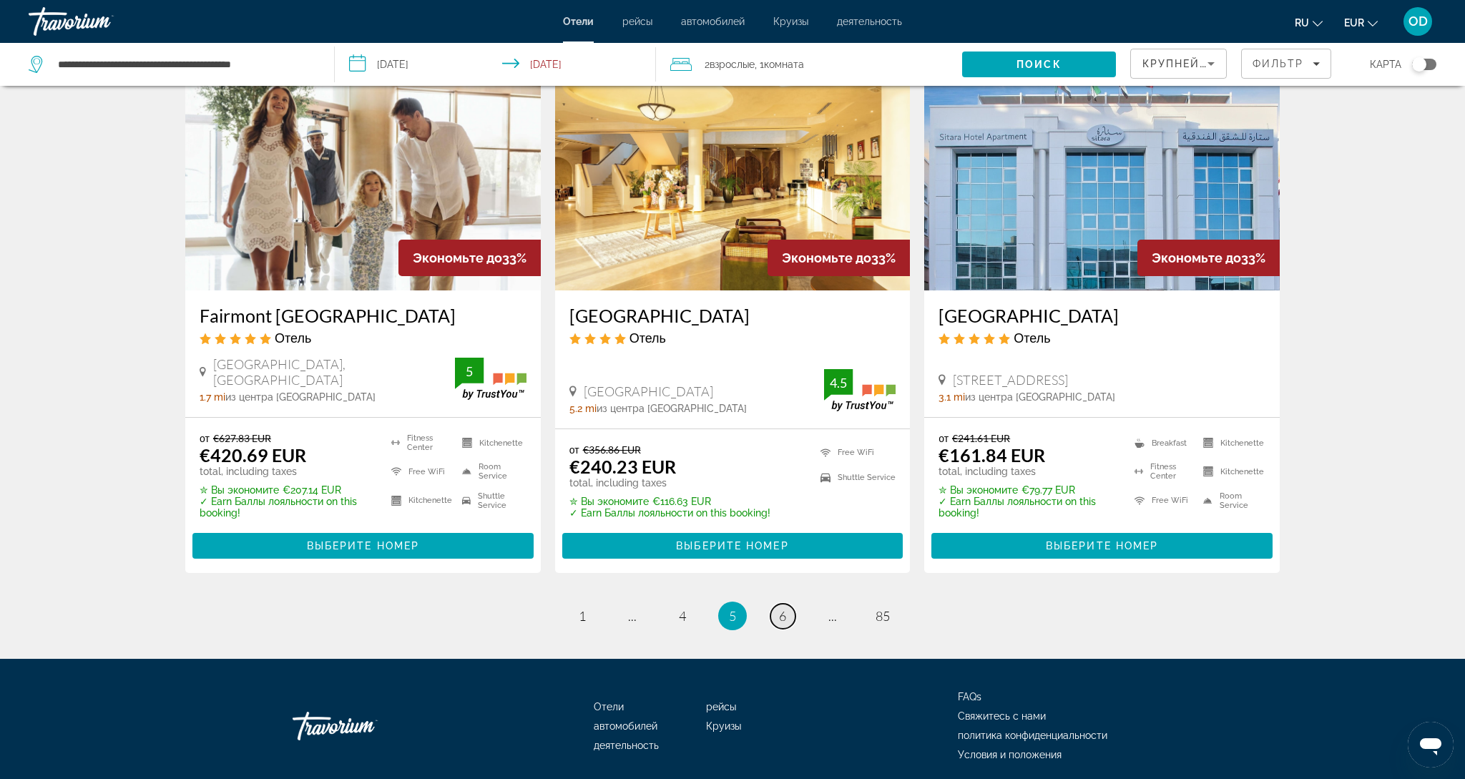
click at [783, 608] on span "6" at bounding box center [782, 616] width 7 height 16
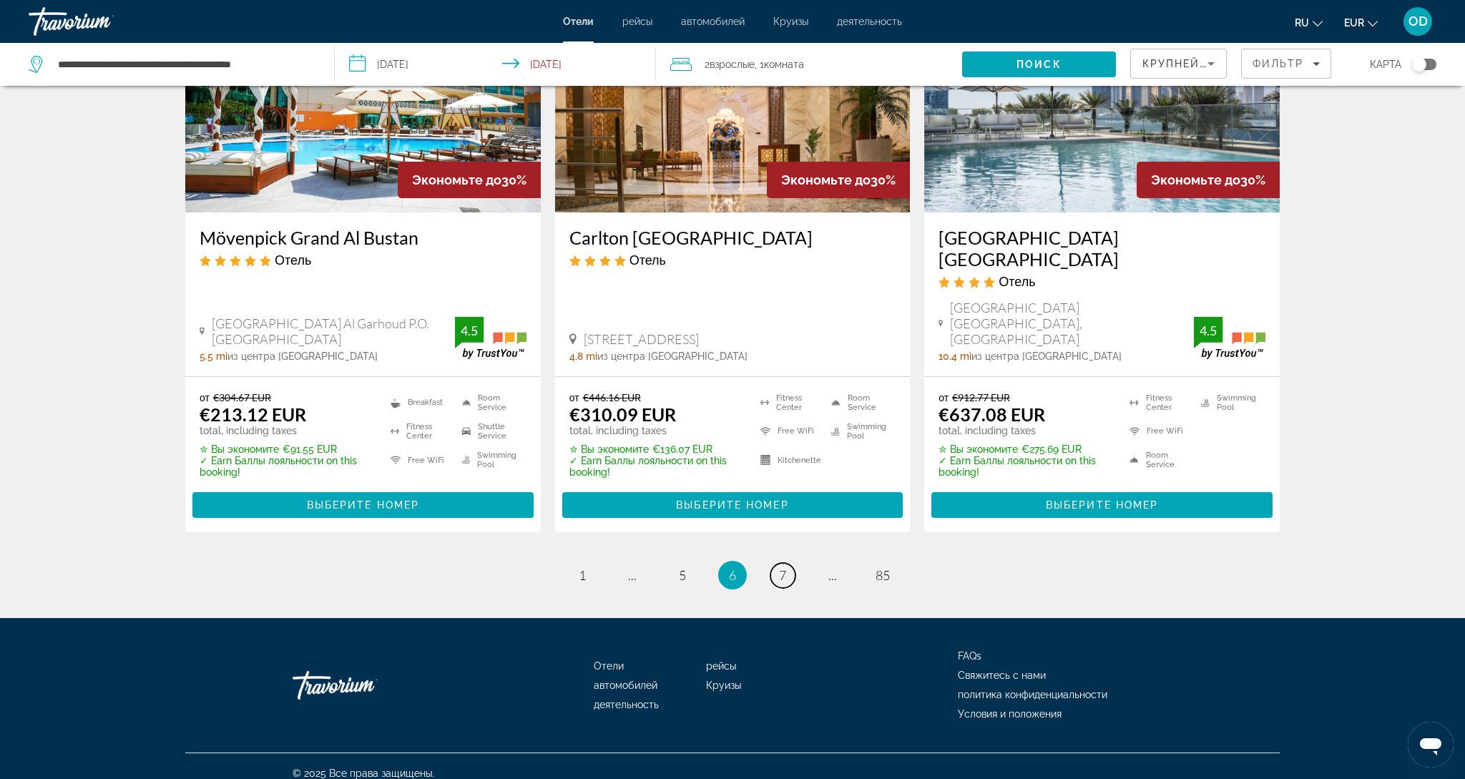
scroll to position [1797, 0]
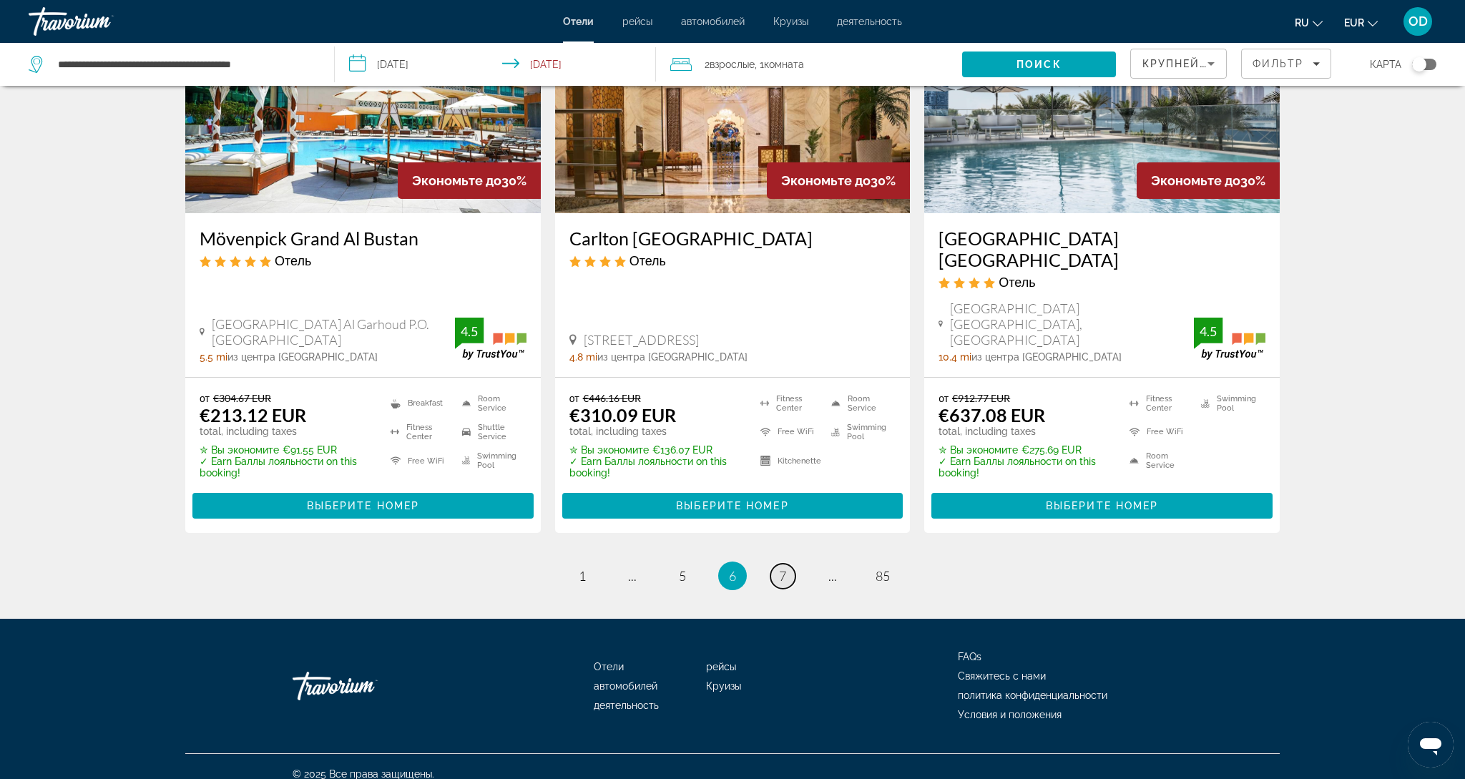
click at [783, 568] on span "7" at bounding box center [782, 576] width 7 height 16
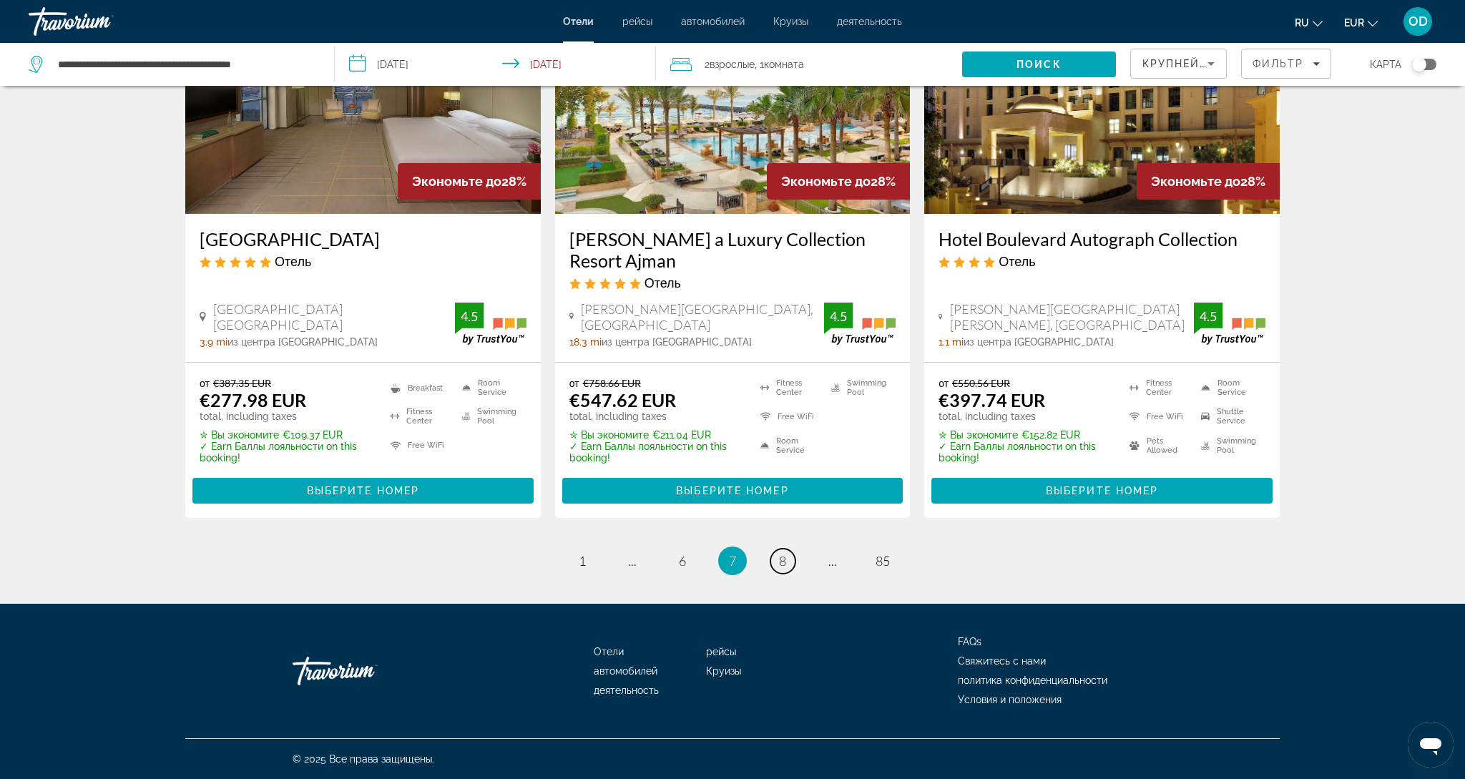
scroll to position [1834, 0]
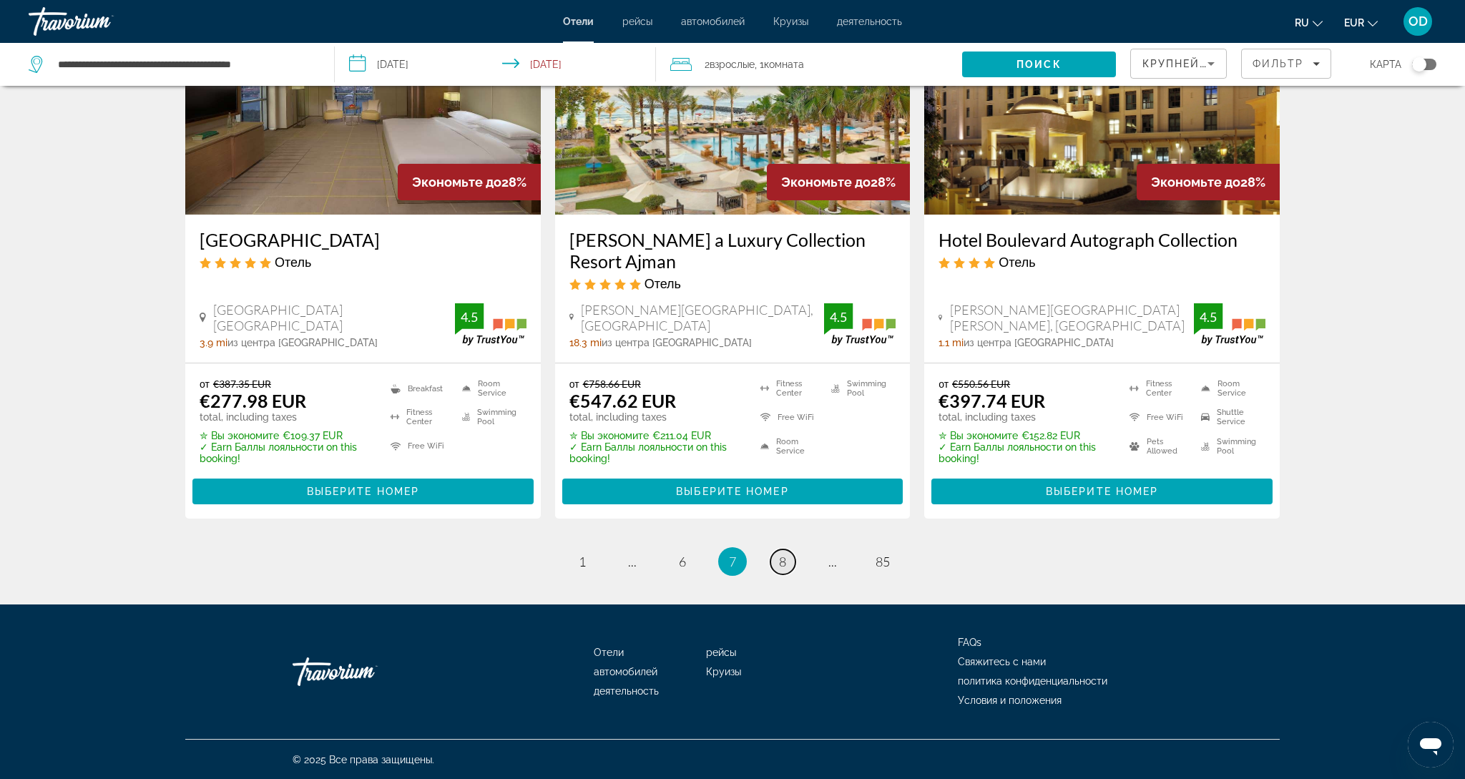
click at [783, 560] on span "8" at bounding box center [782, 561] width 7 height 16
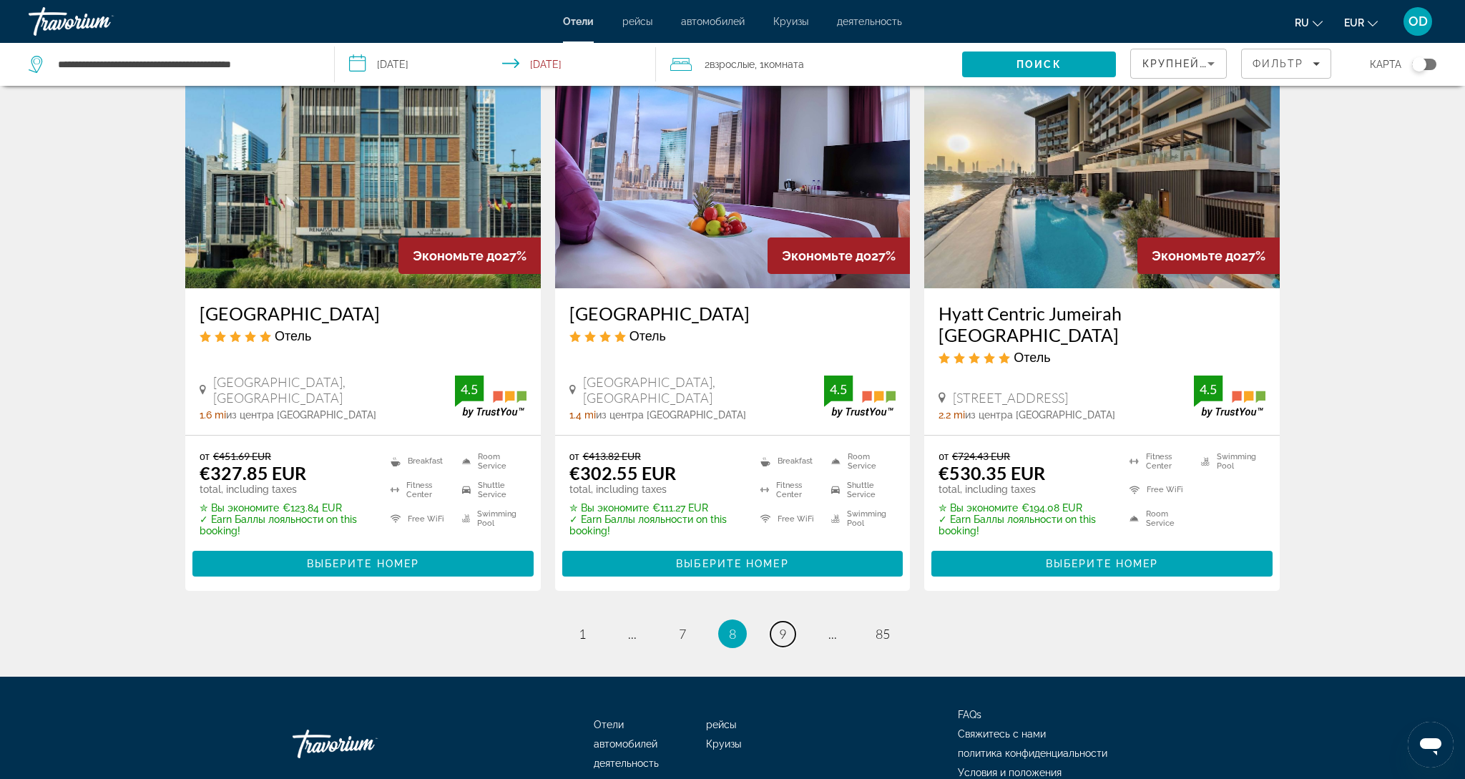
scroll to position [1747, 0]
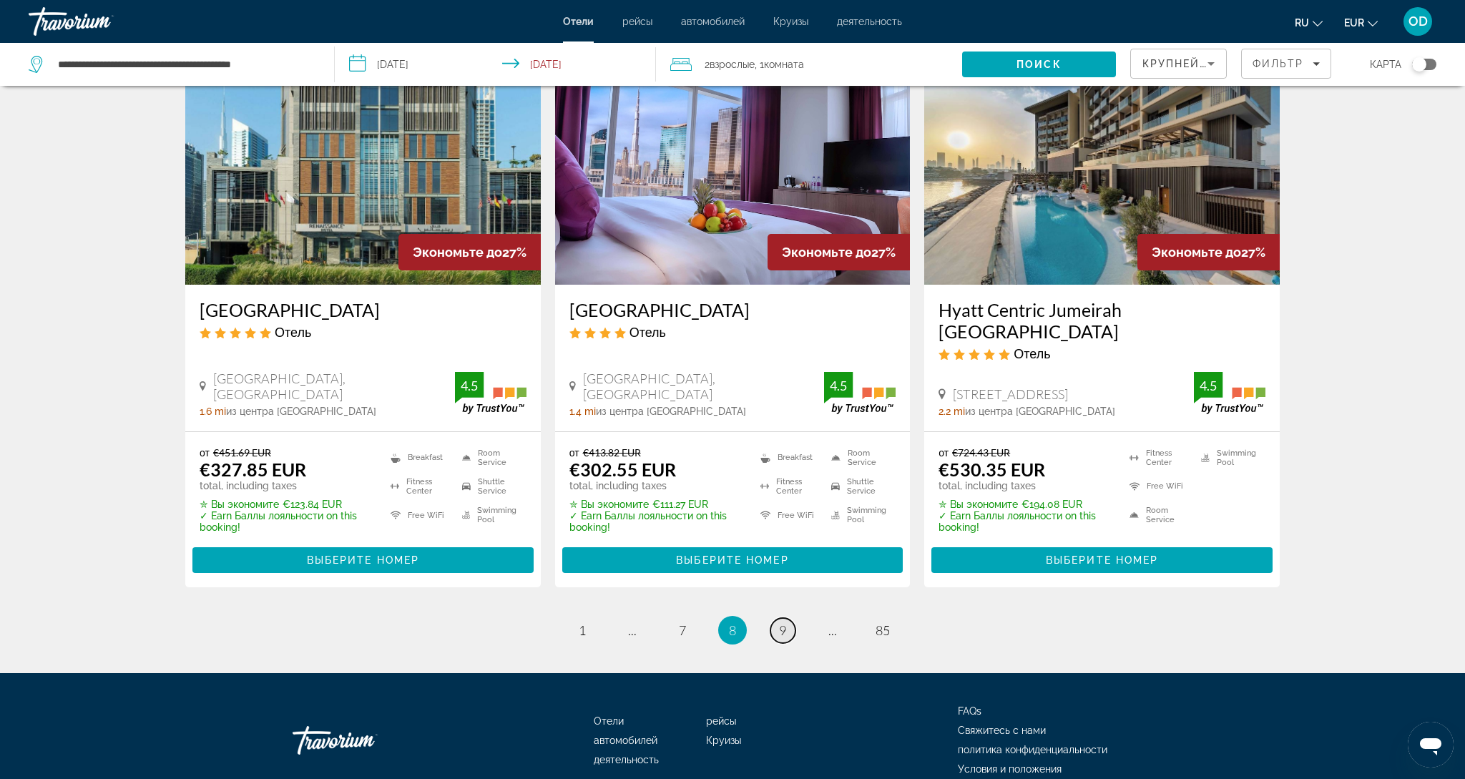
click at [783, 622] on span "9" at bounding box center [782, 630] width 7 height 16
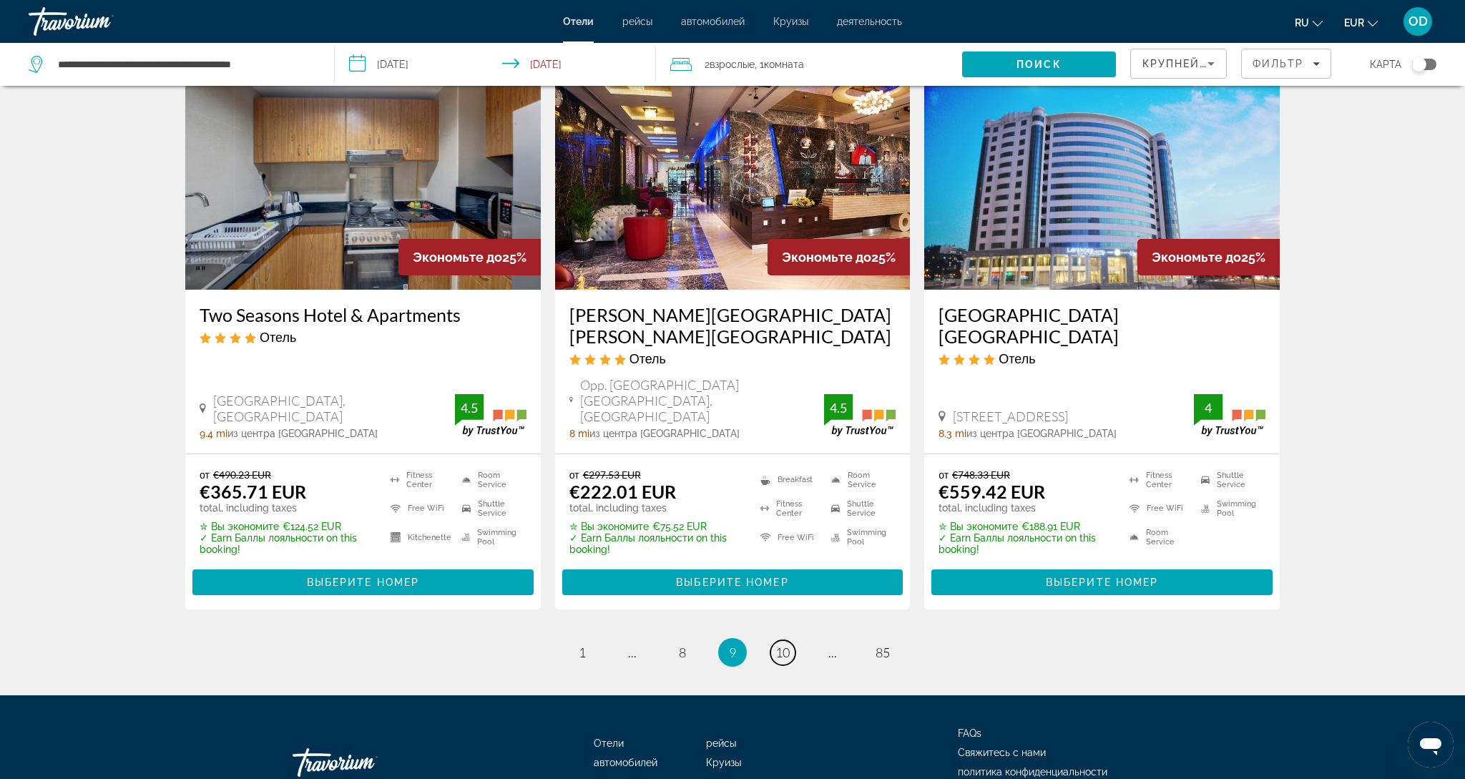
scroll to position [1797, 0]
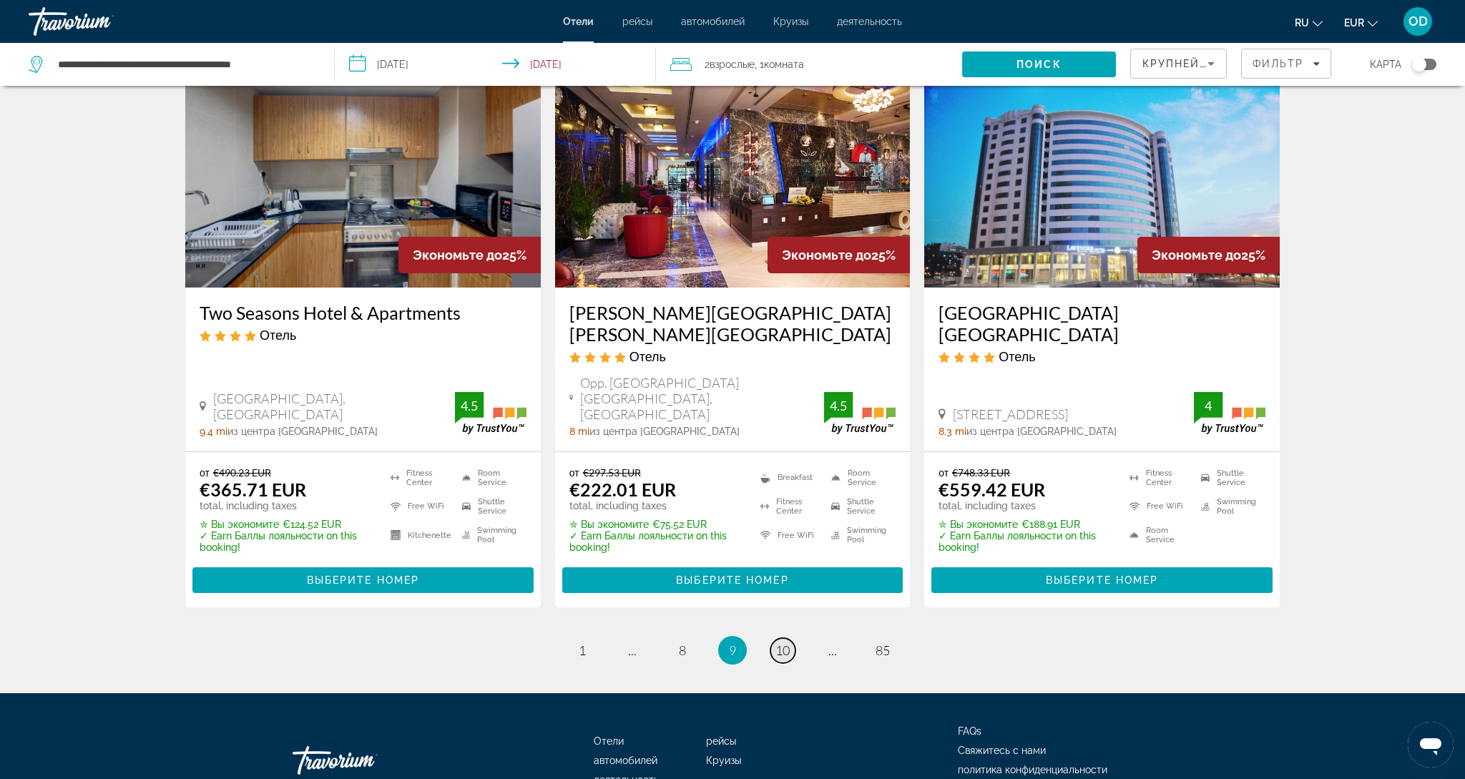
click at [782, 642] on span "10" at bounding box center [782, 650] width 14 height 16
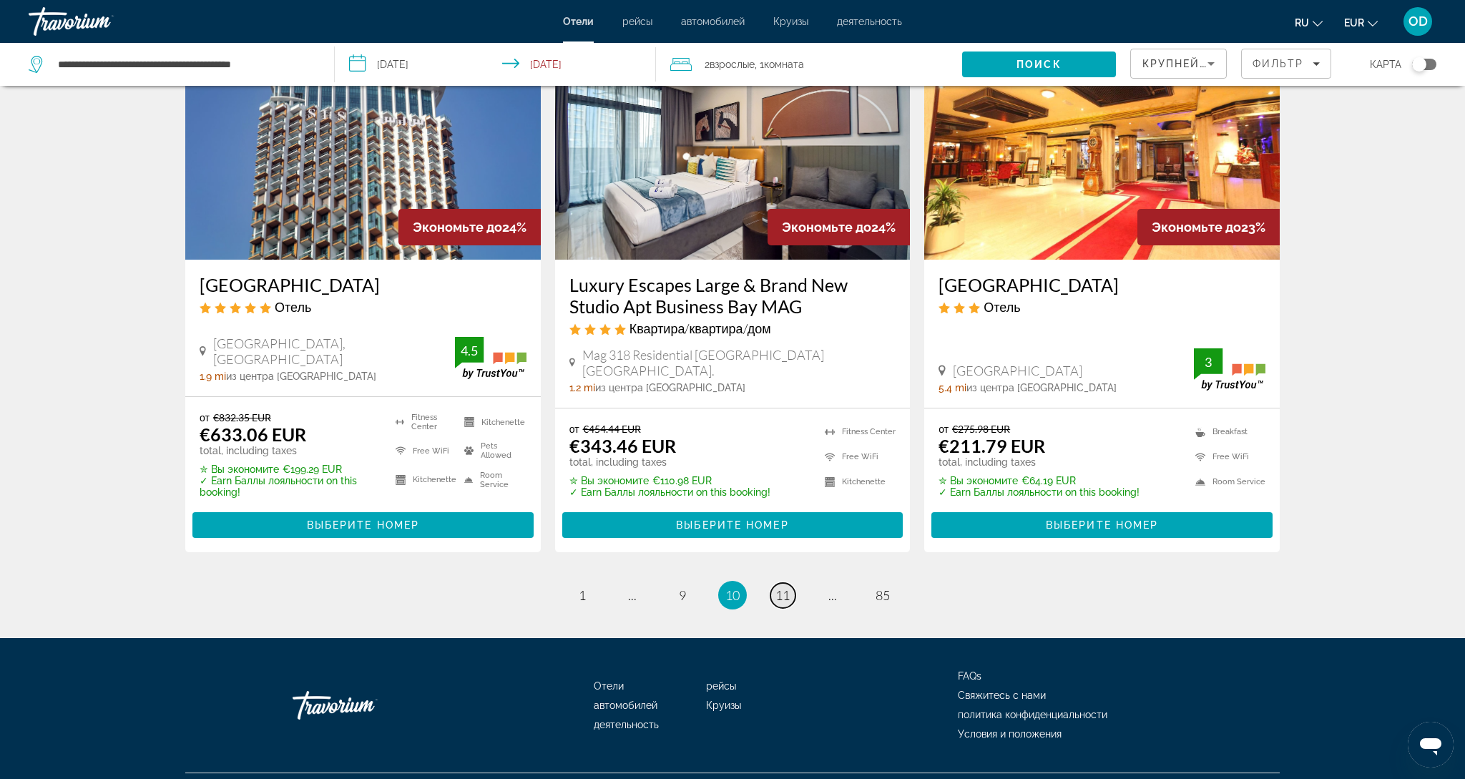
scroll to position [1730, 0]
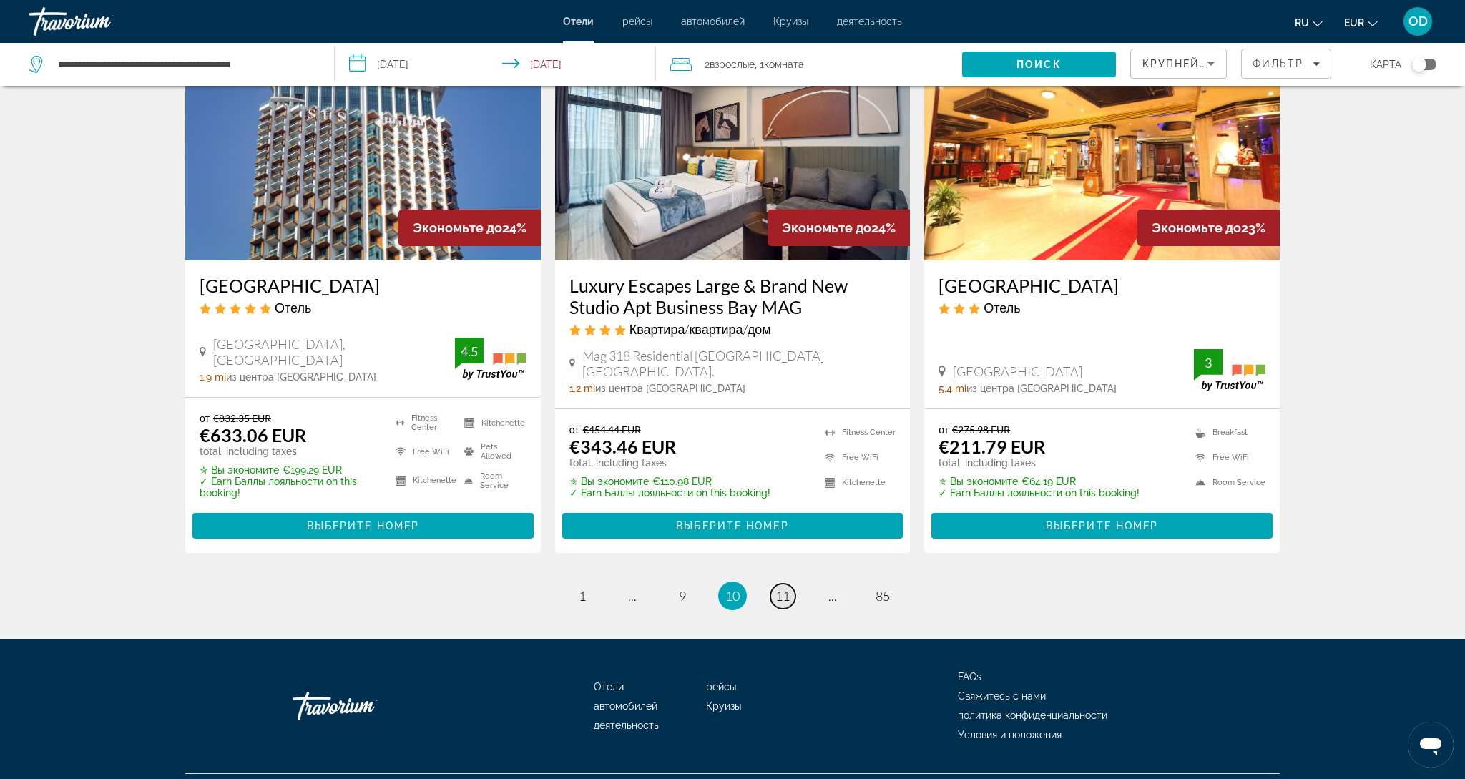
click at [785, 588] on span "11" at bounding box center [782, 596] width 14 height 16
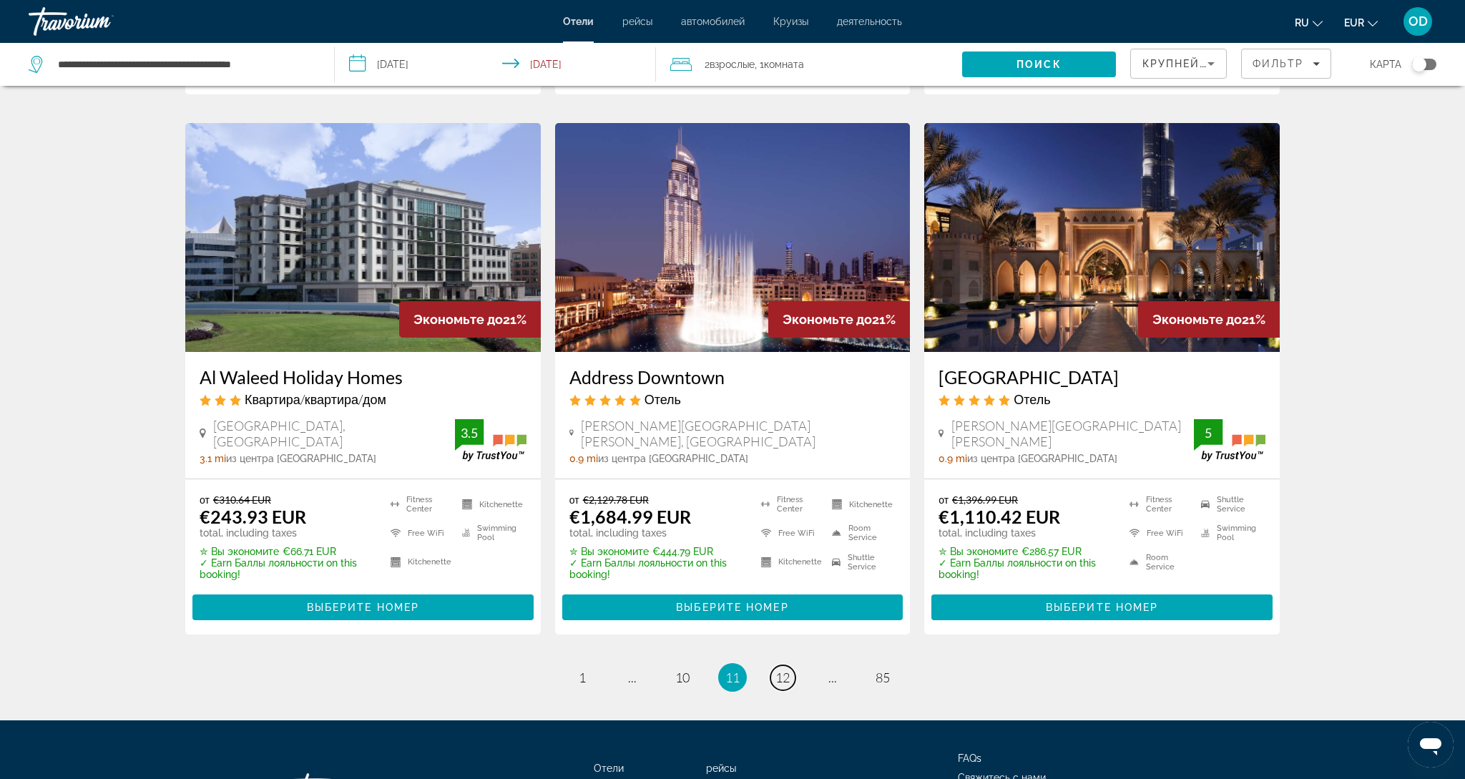
scroll to position [1767, 0]
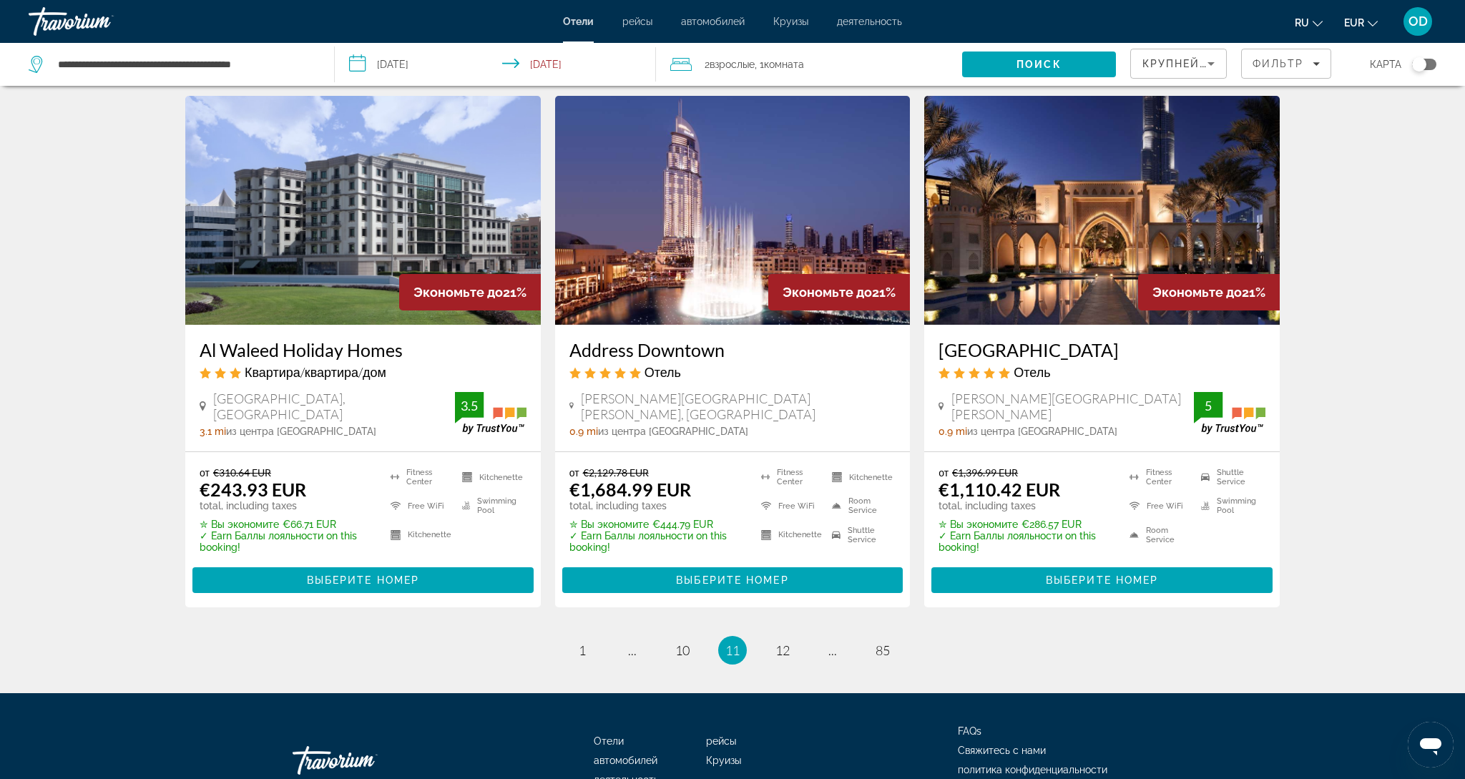
click at [1048, 166] on img "Main content" at bounding box center [1101, 210] width 355 height 229
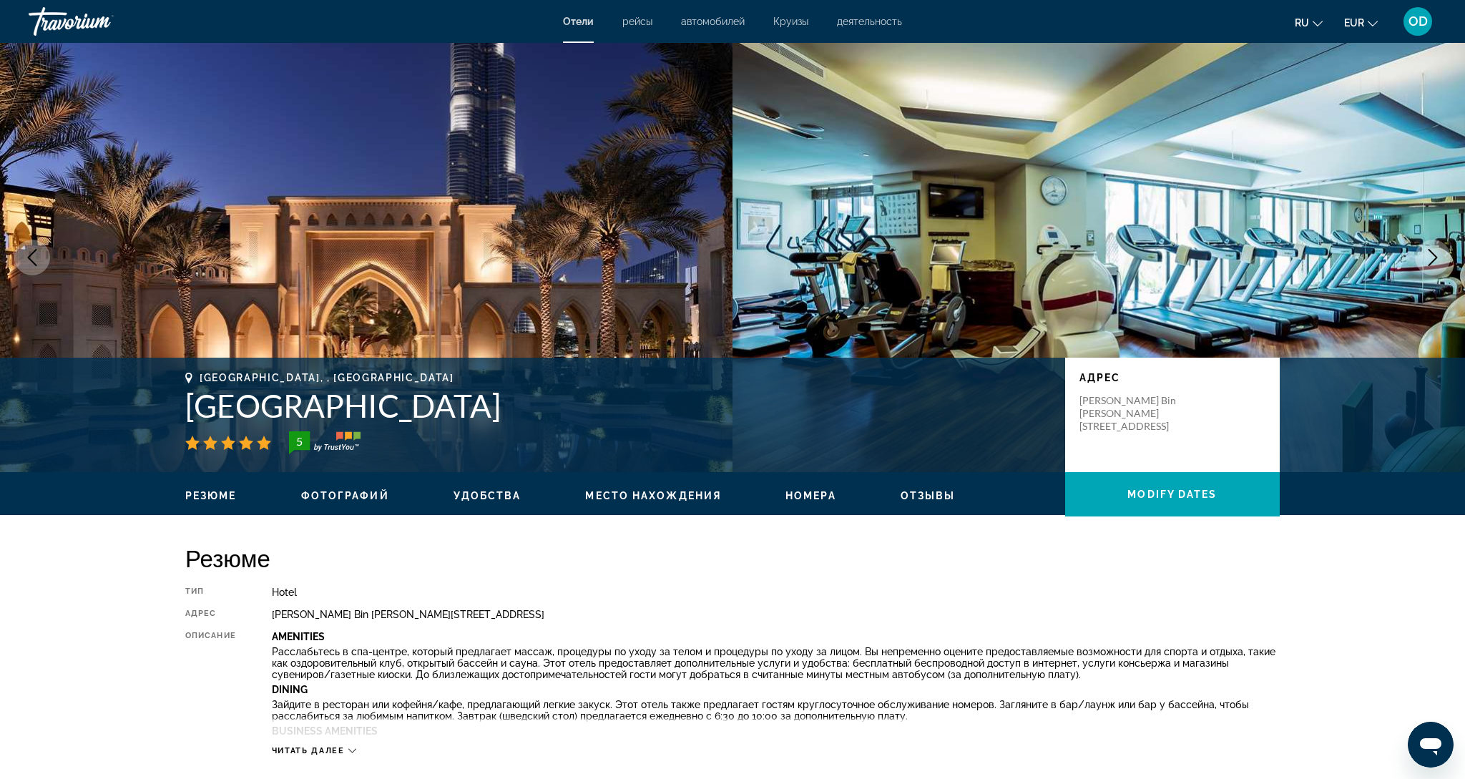
click at [1430, 265] on icon "Next image" at bounding box center [1432, 257] width 17 height 17
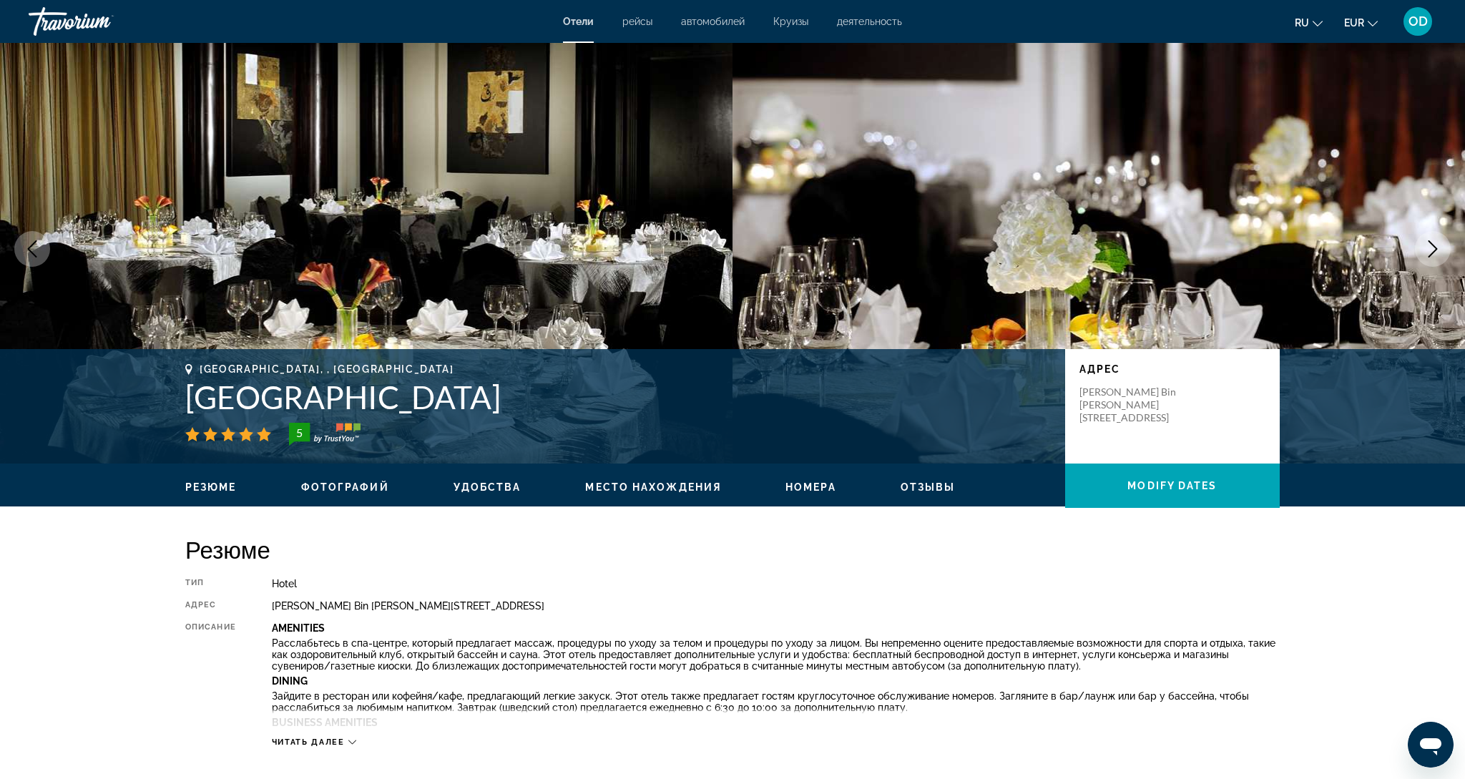
scroll to position [9, 0]
click at [1430, 265] on button "Next image" at bounding box center [1432, 249] width 36 height 36
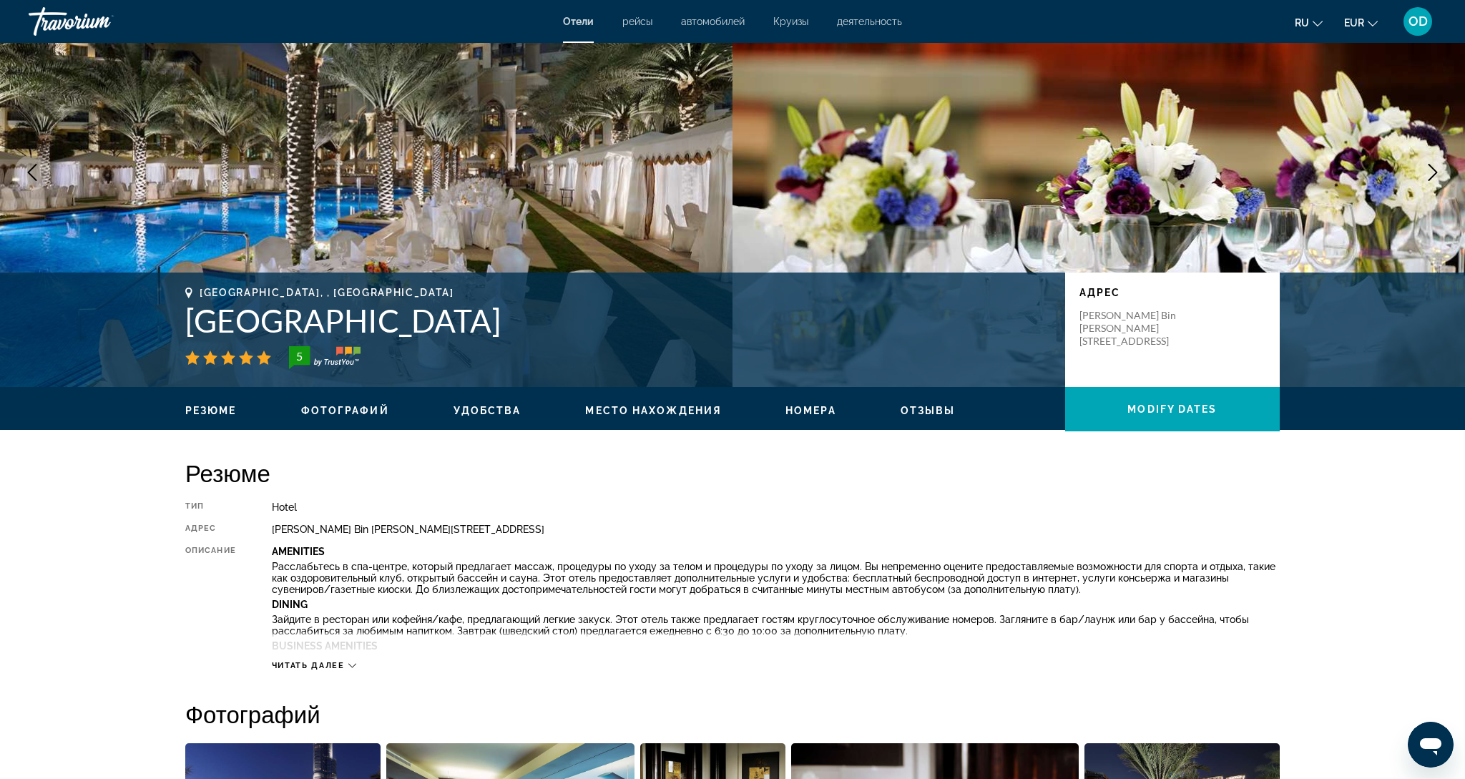
scroll to position [86, 0]
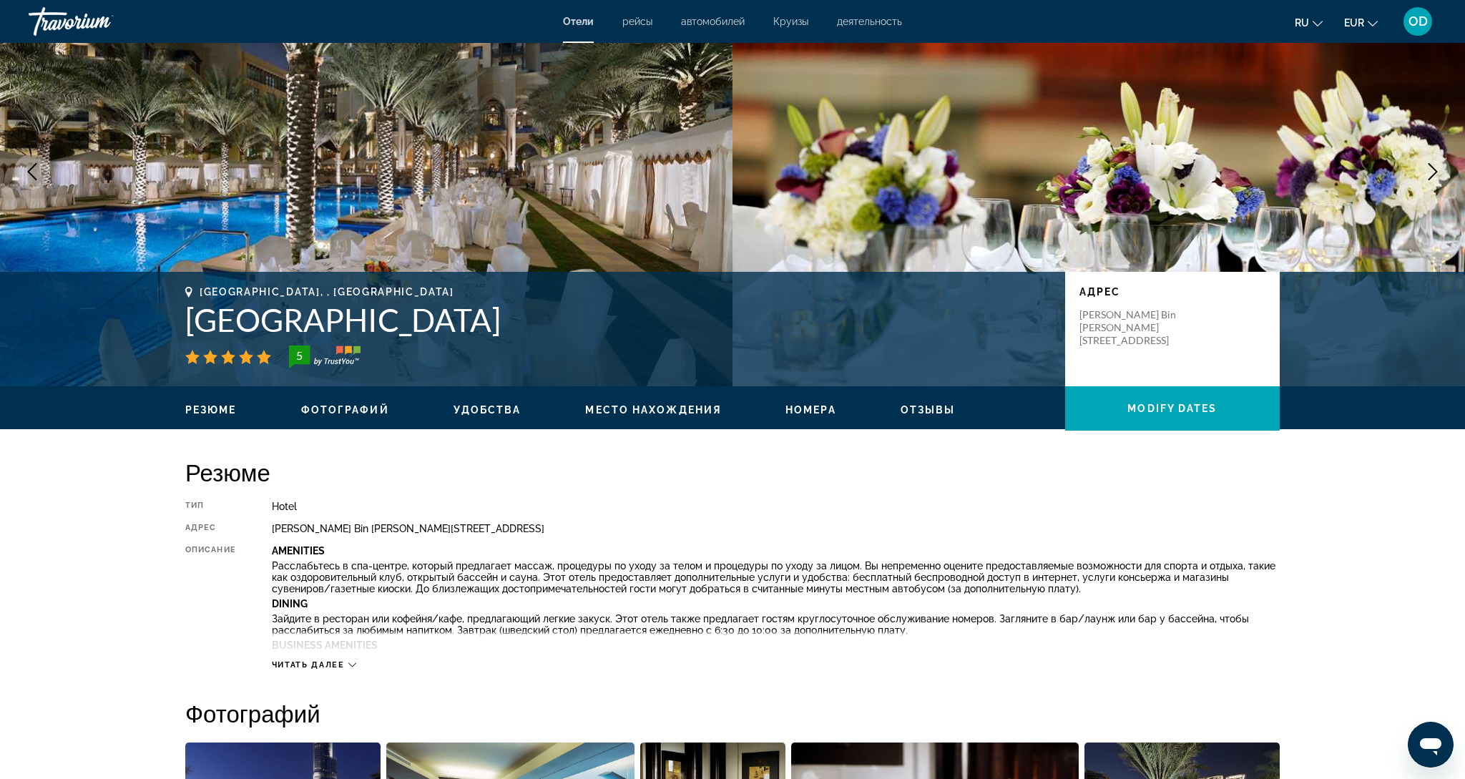
click at [1436, 171] on icon "Next image" at bounding box center [1432, 171] width 9 height 17
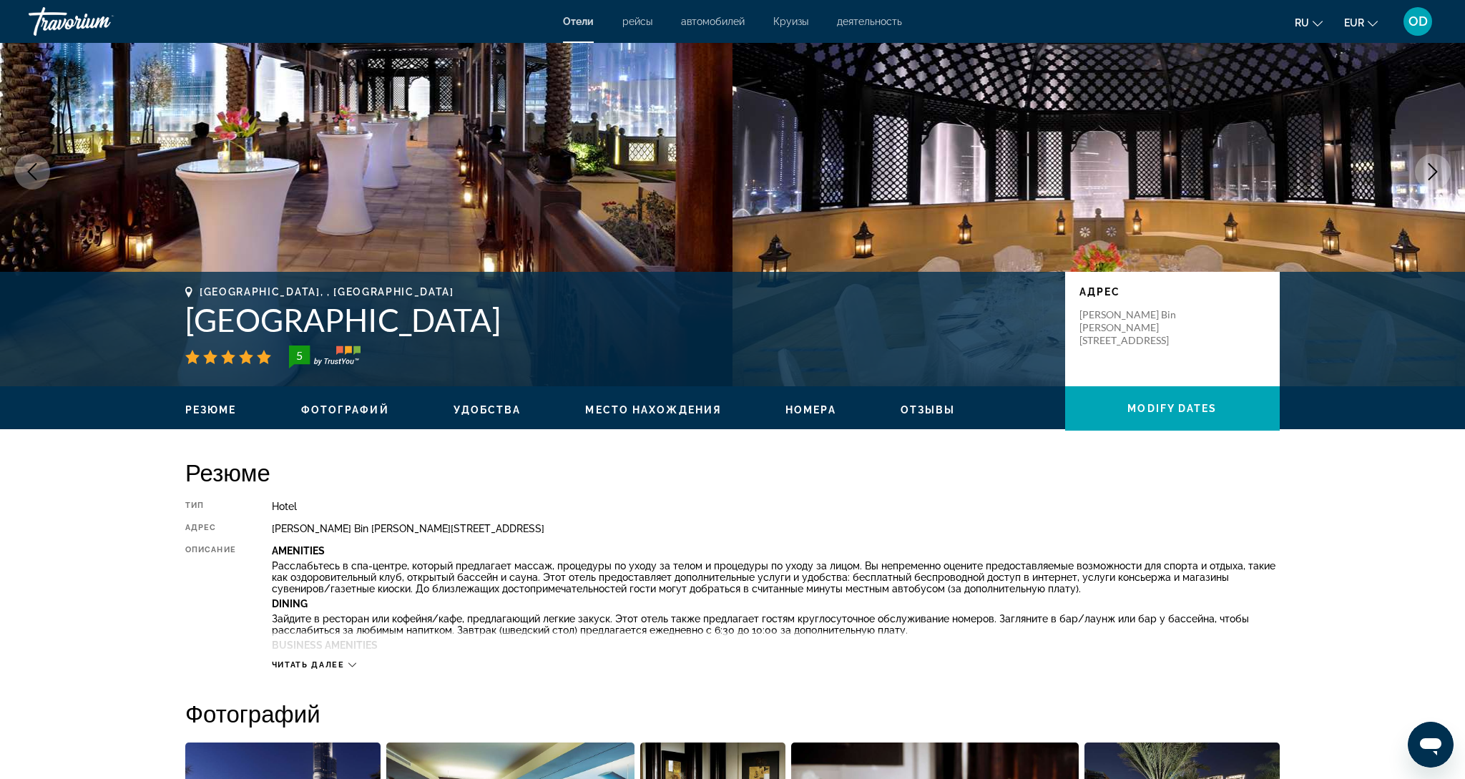
click at [1436, 171] on icon "Next image" at bounding box center [1432, 171] width 9 height 17
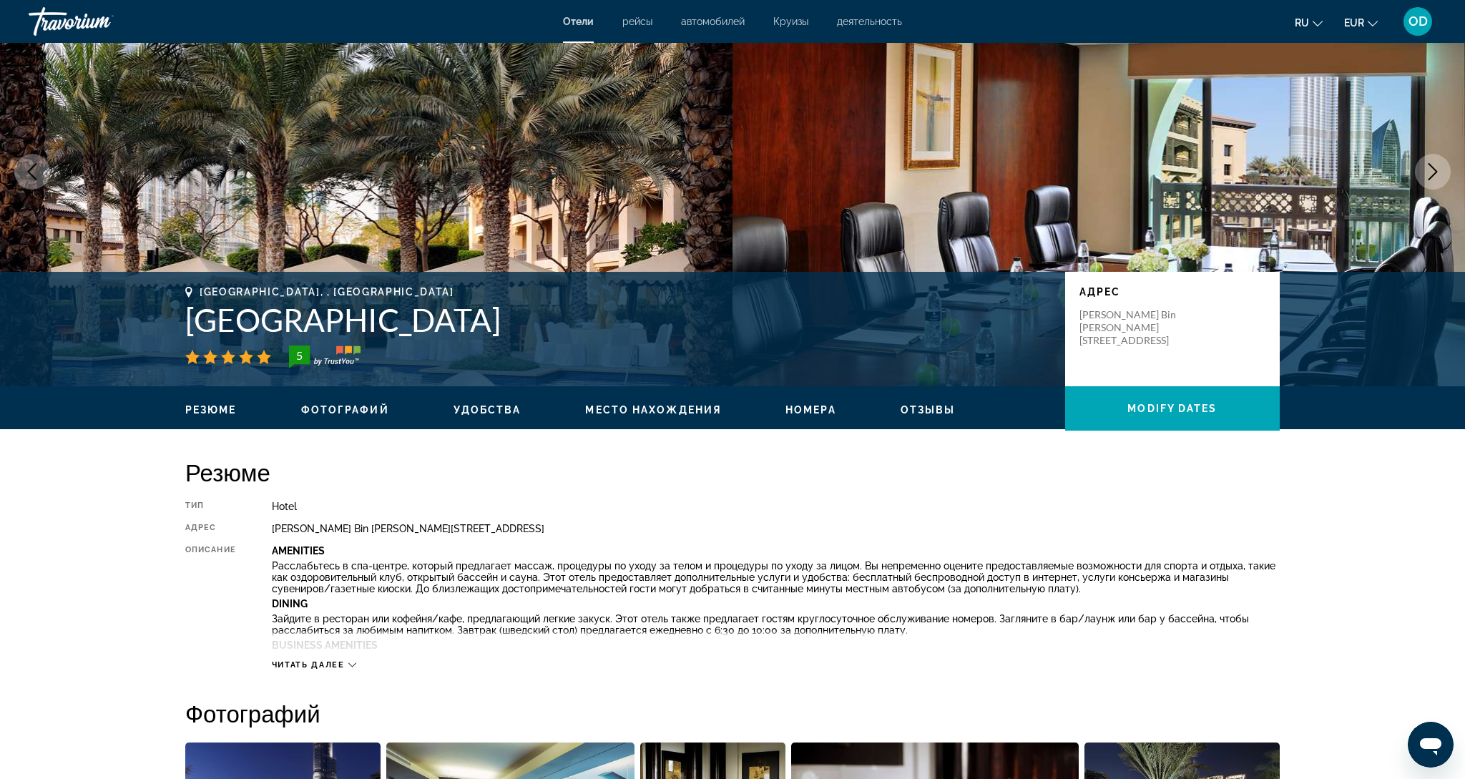
scroll to position [87, 0]
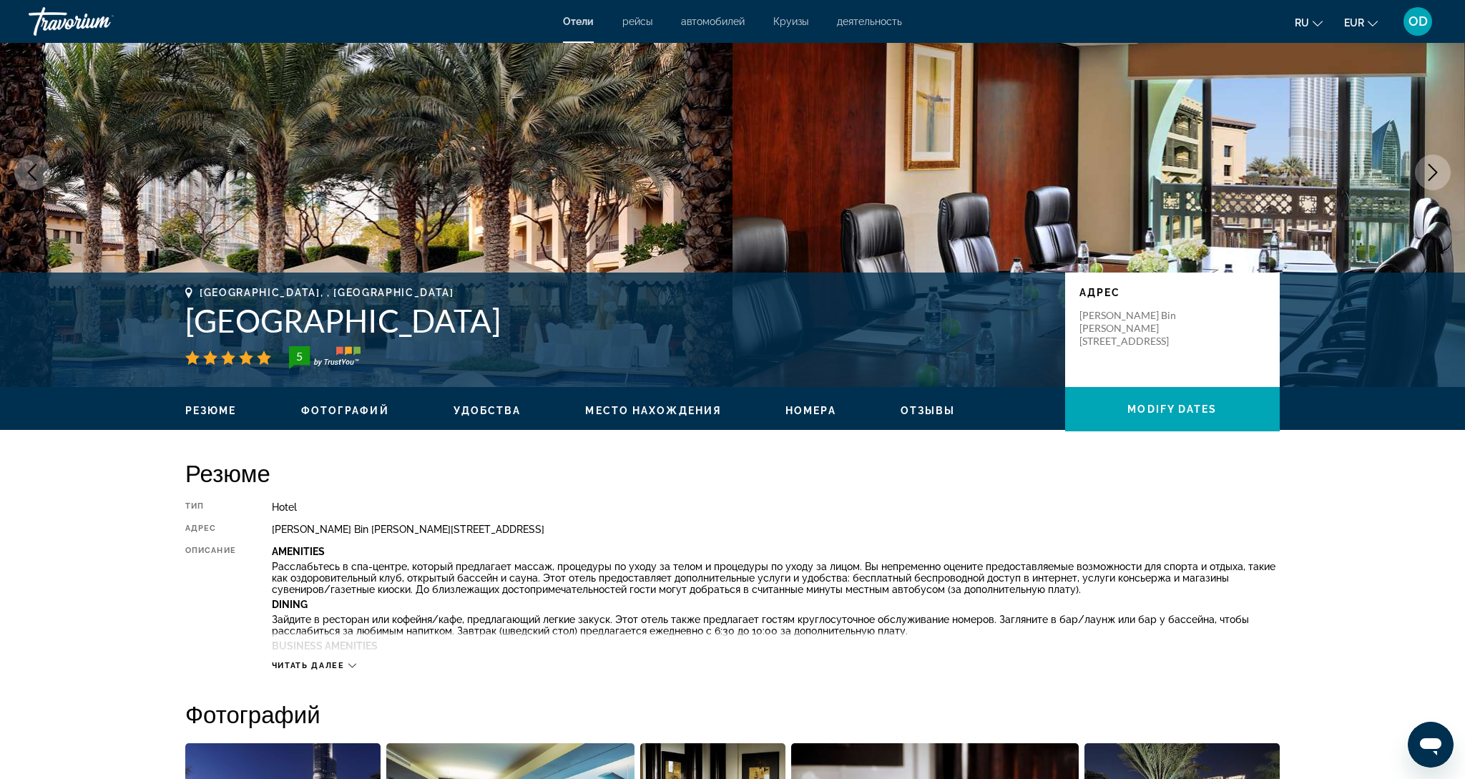
click at [1436, 171] on icon "Next image" at bounding box center [1432, 172] width 17 height 17
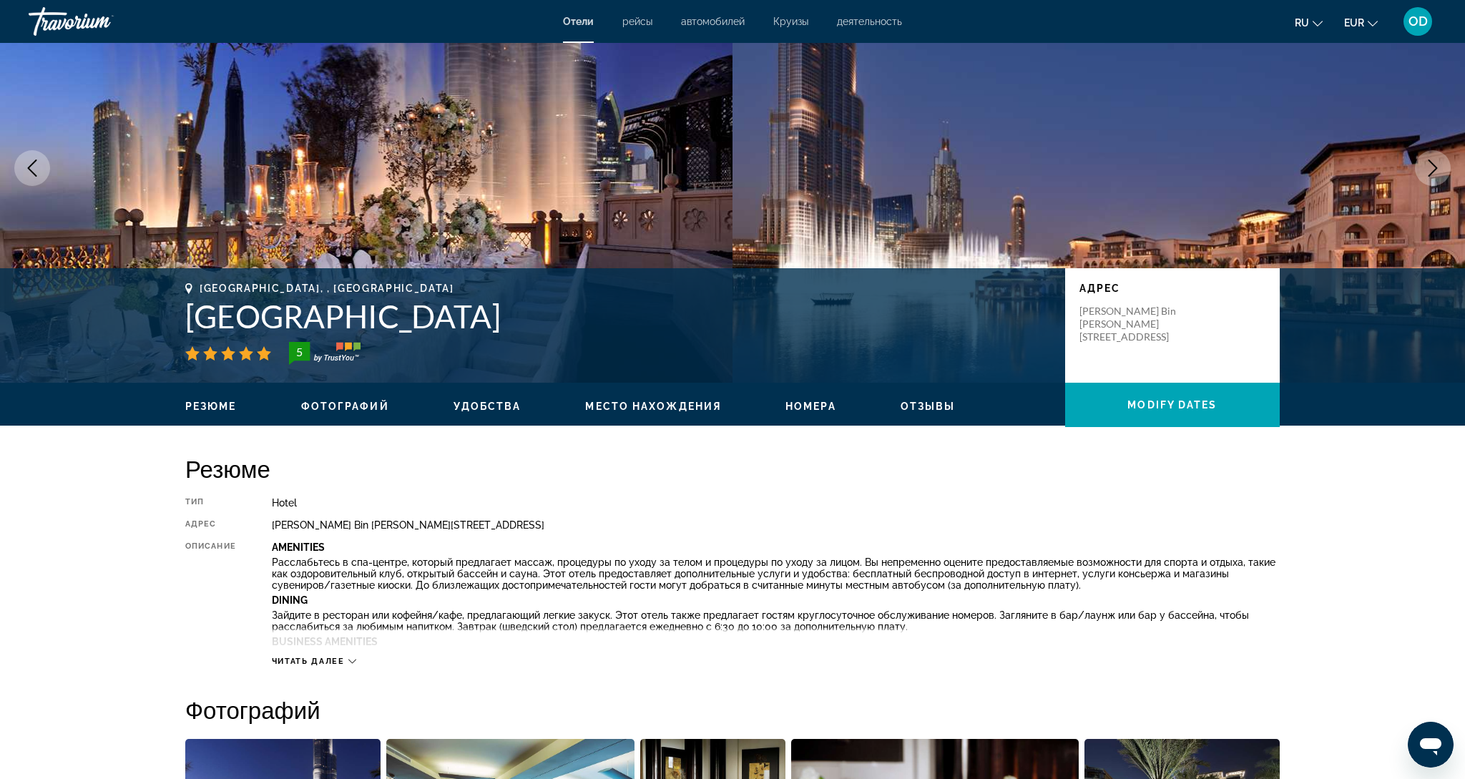
scroll to position [89, 0]
click at [1424, 174] on icon "Next image" at bounding box center [1432, 167] width 17 height 17
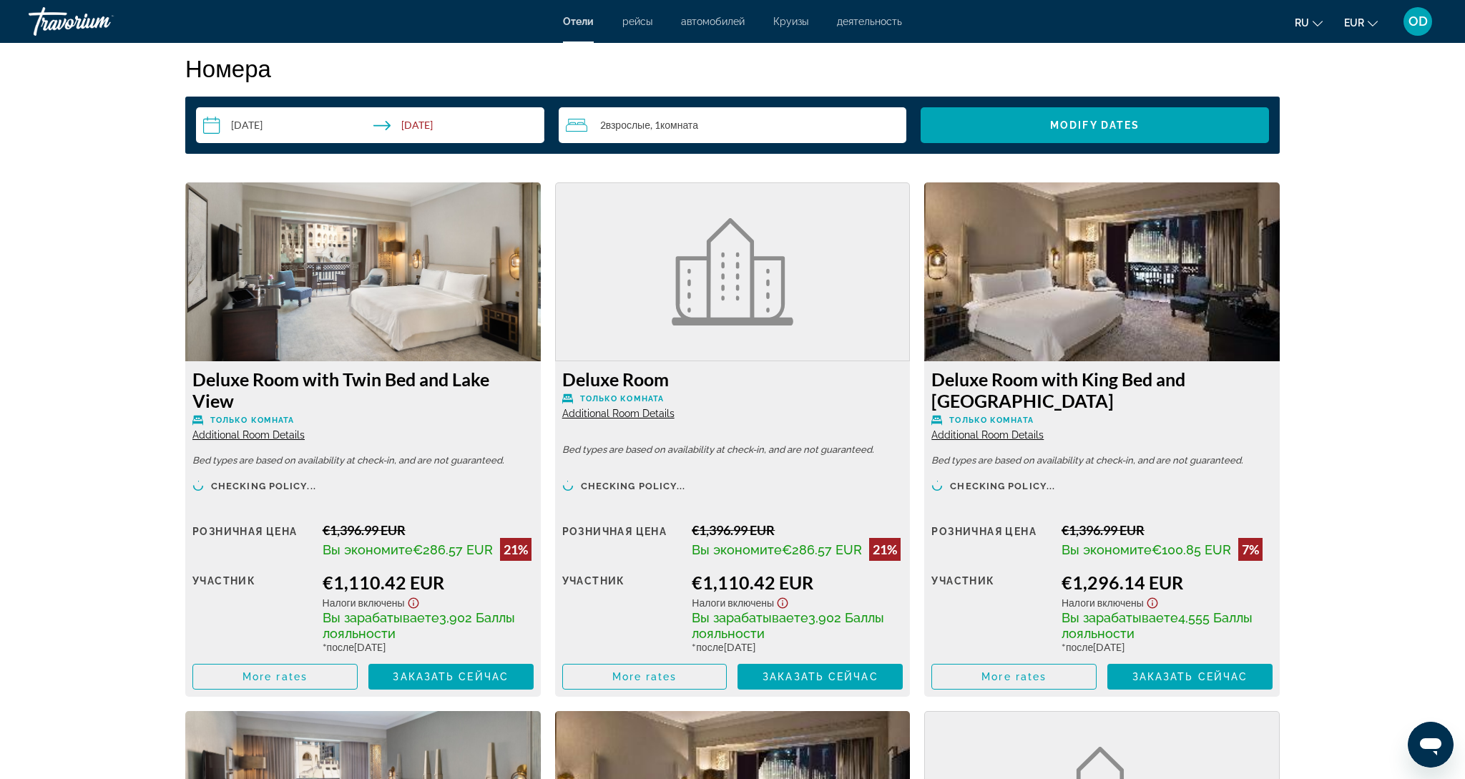
scroll to position [1847, 0]
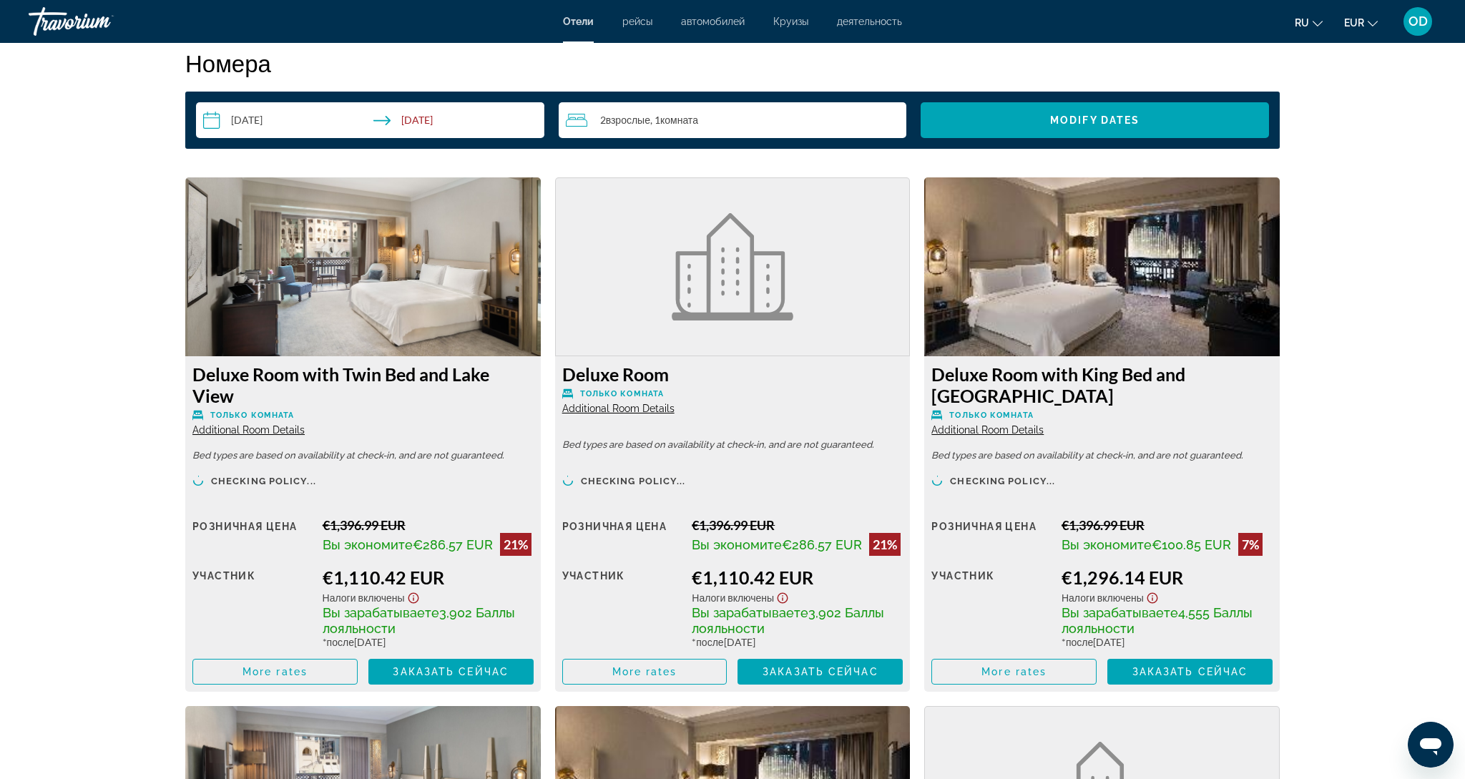
click at [333, 258] on img "Main content" at bounding box center [362, 266] width 355 height 179
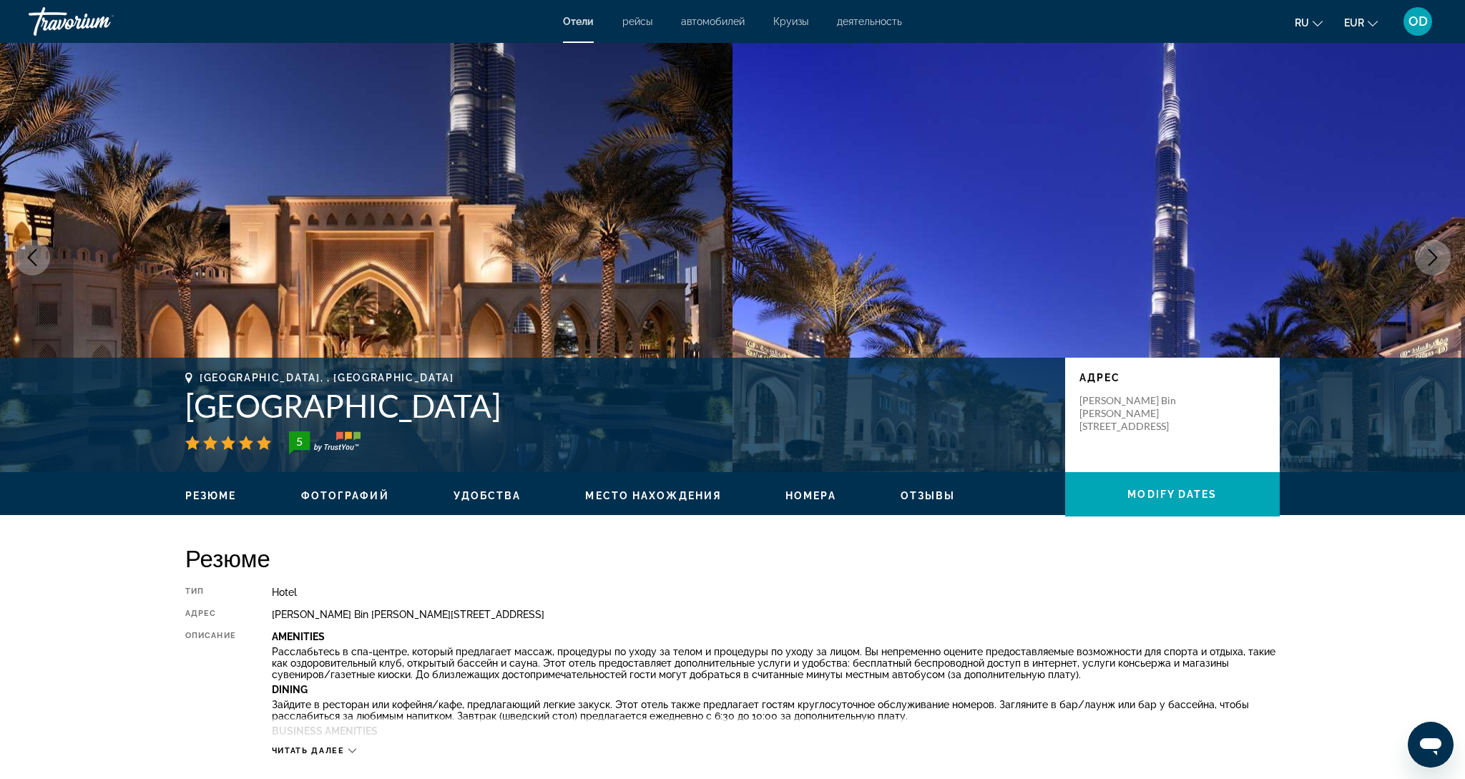
scroll to position [0, 0]
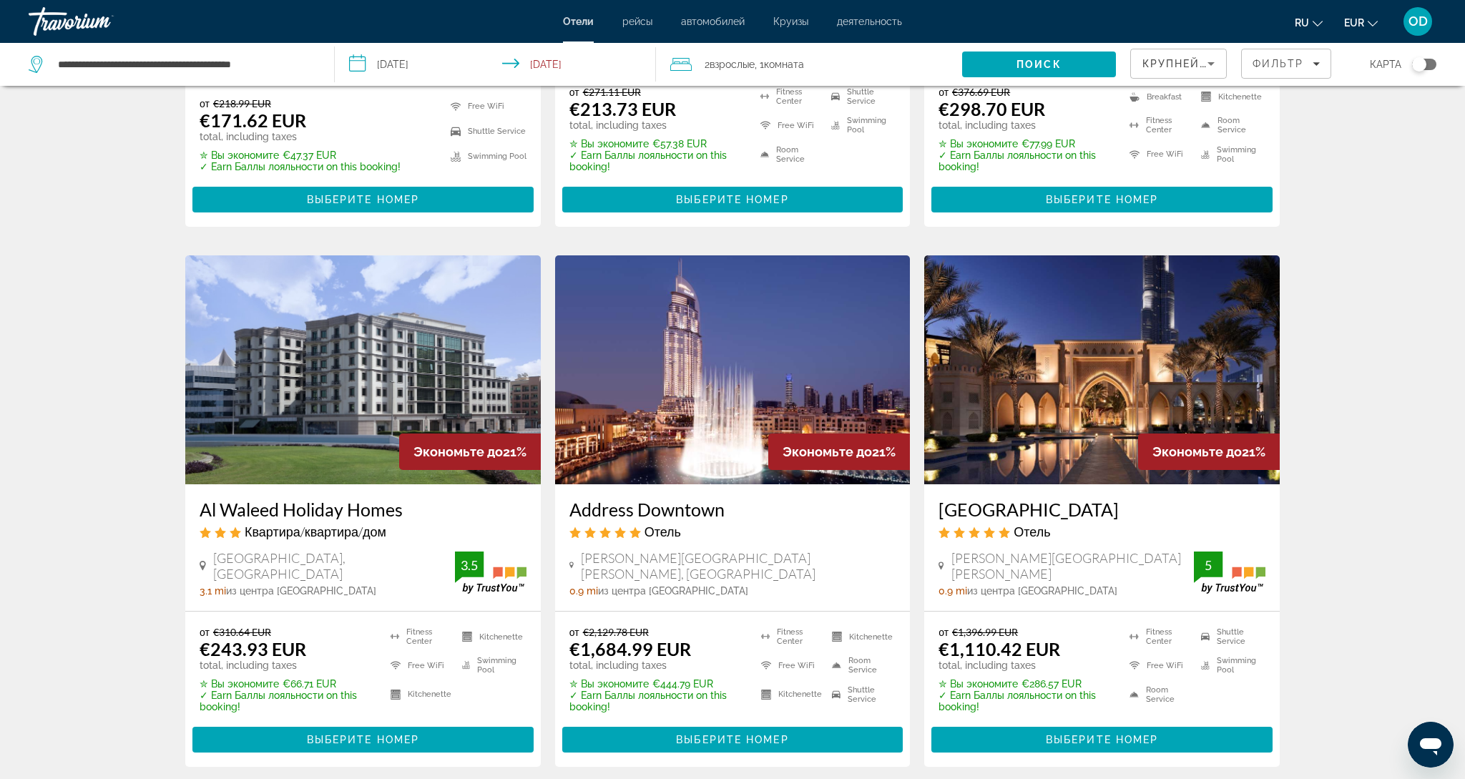
scroll to position [1610, 0]
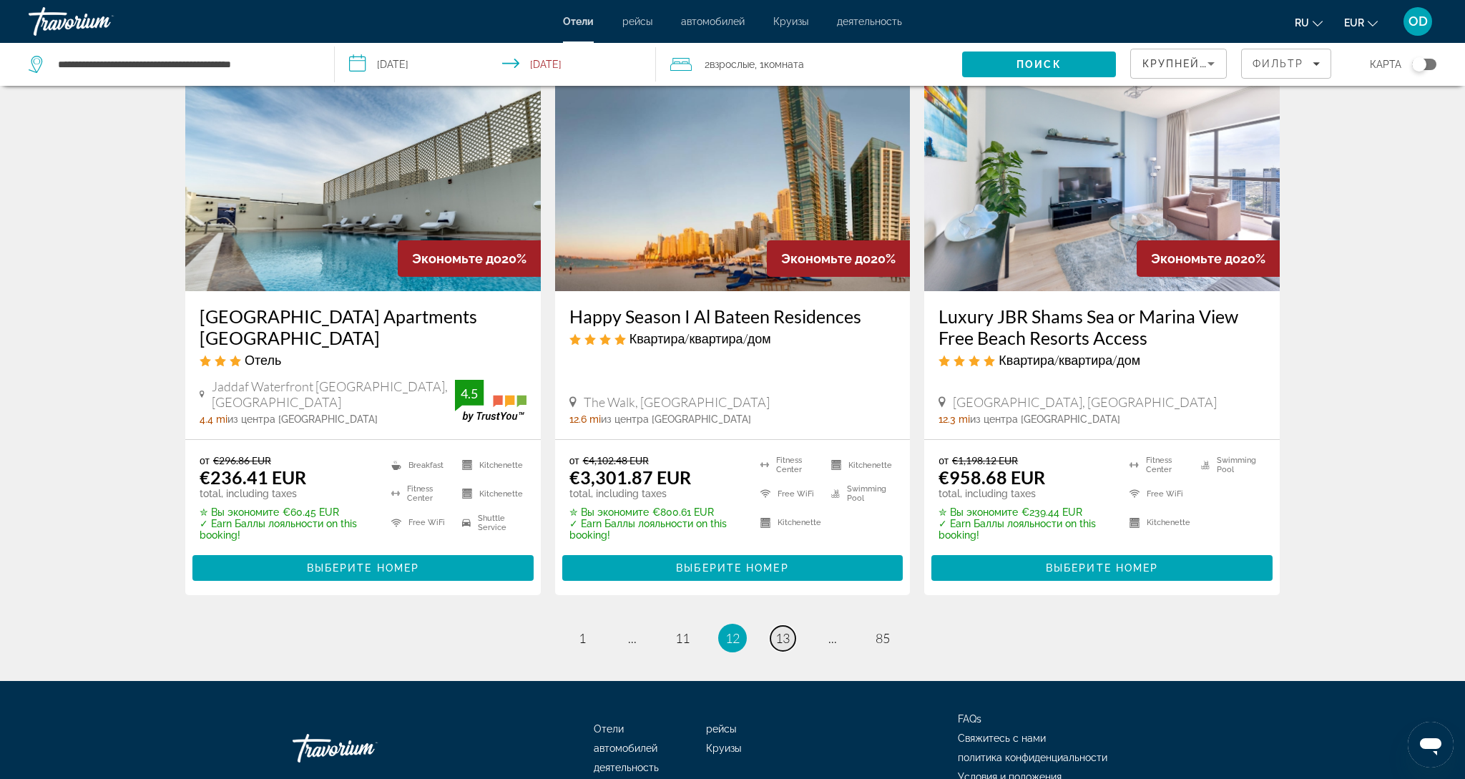
scroll to position [1773, 0]
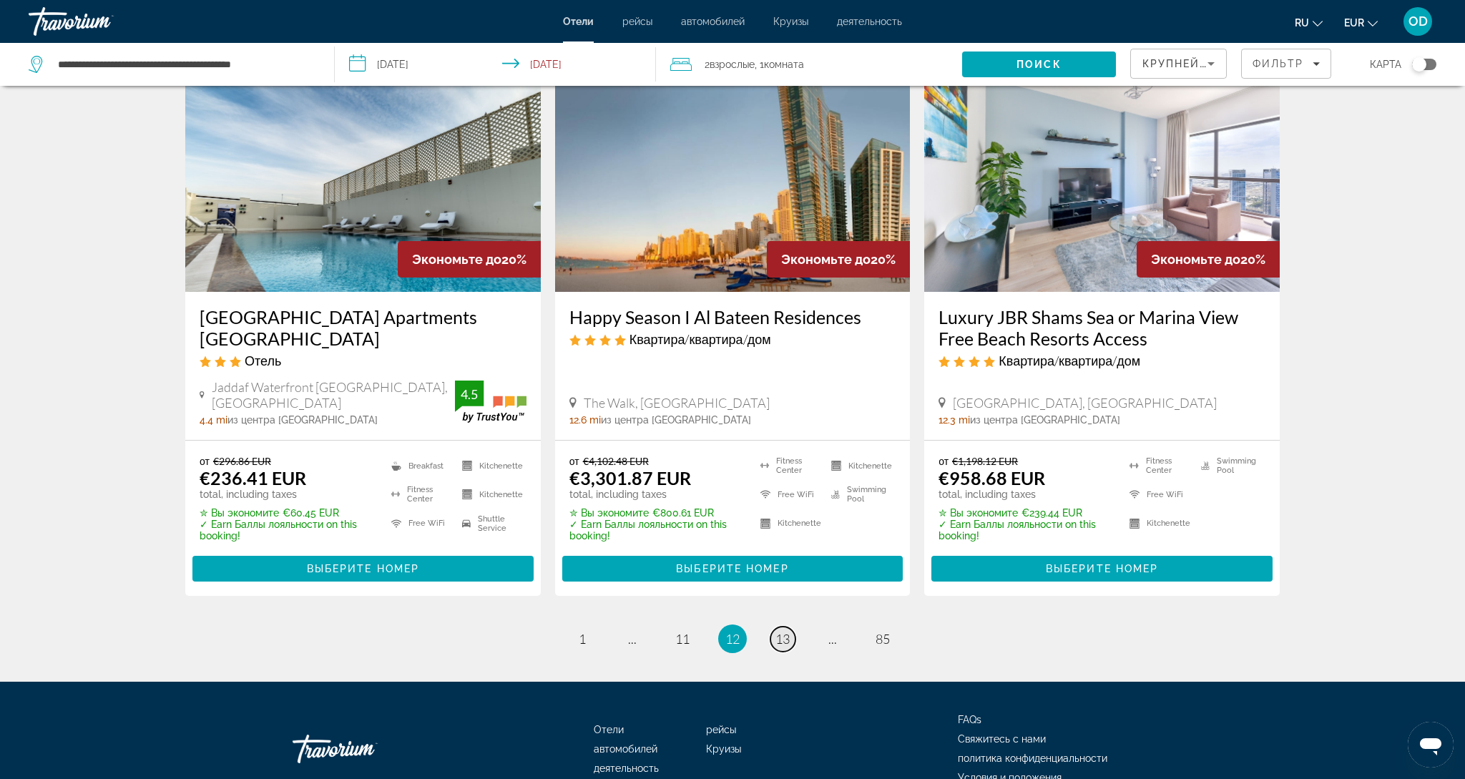
click at [788, 631] on span "13" at bounding box center [782, 639] width 14 height 16
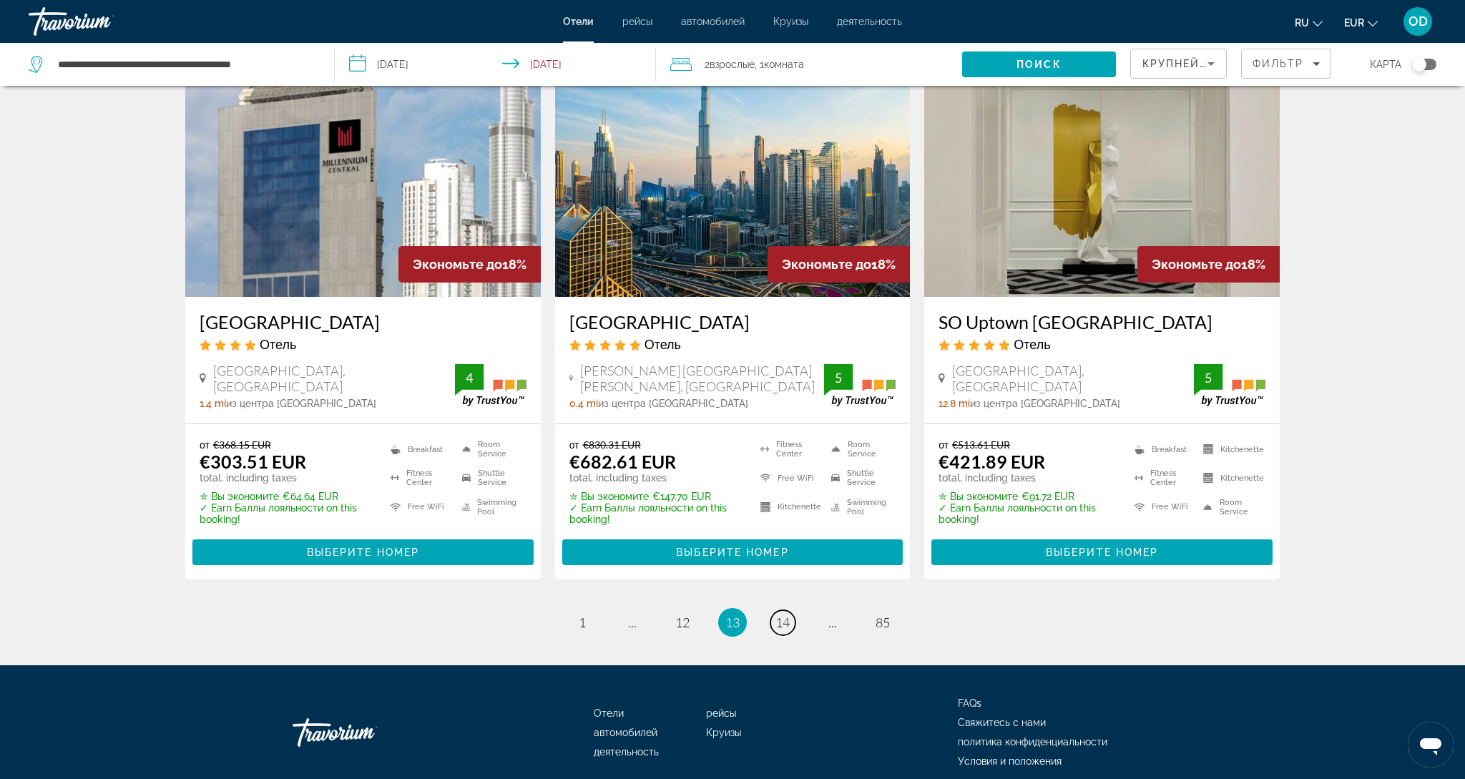
scroll to position [1797, 0]
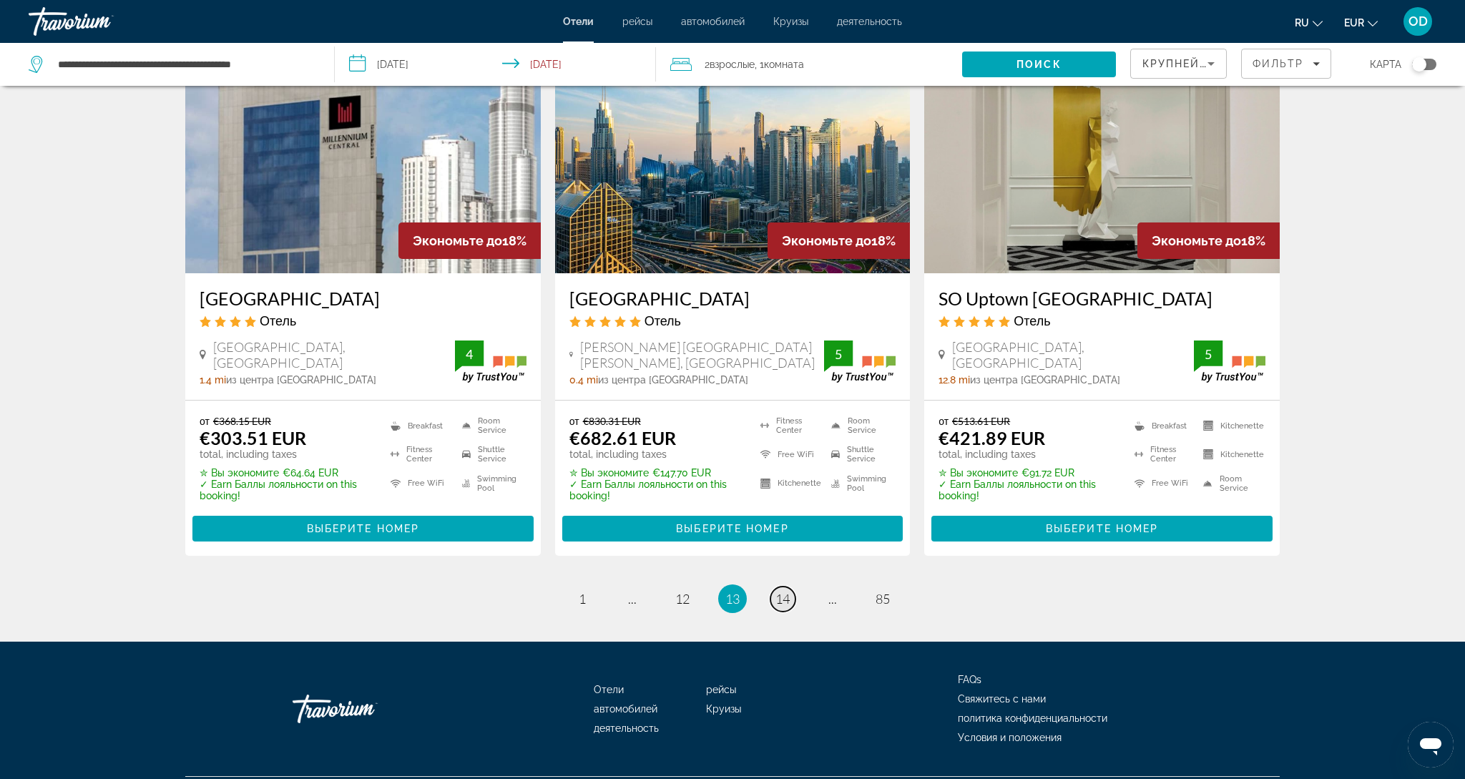
click at [788, 591] on span "14" at bounding box center [782, 599] width 14 height 16
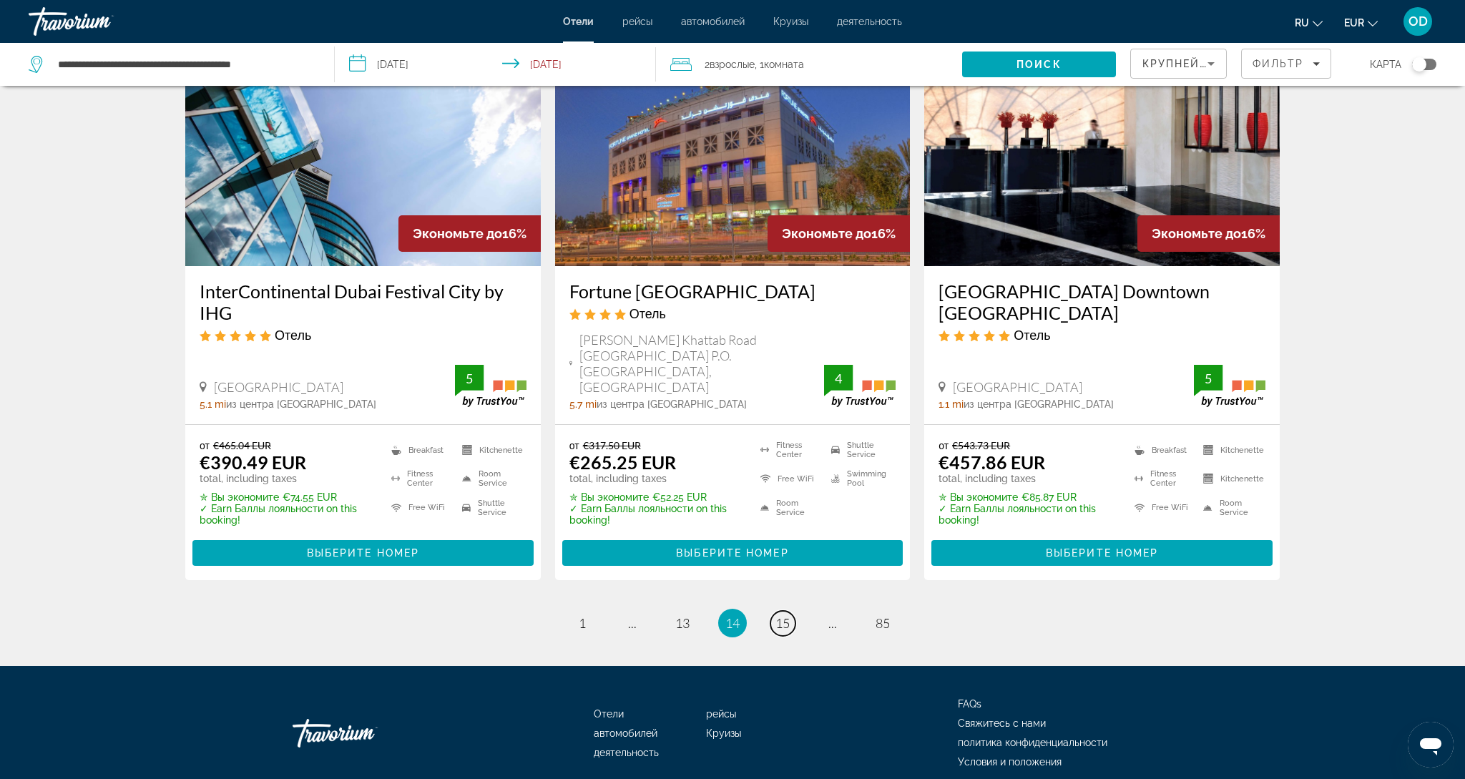
scroll to position [1768, 0]
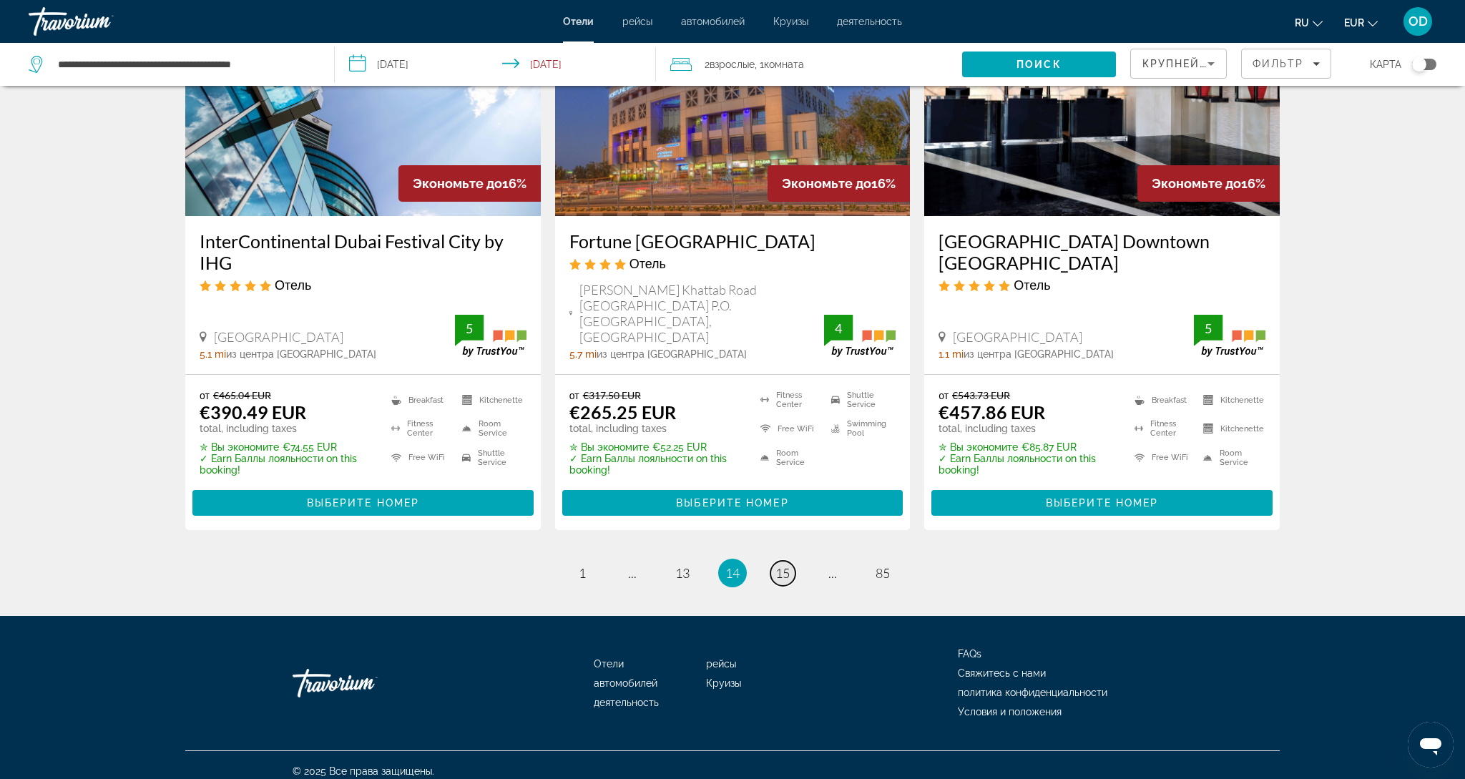
click at [788, 565] on span "15" at bounding box center [782, 573] width 14 height 16
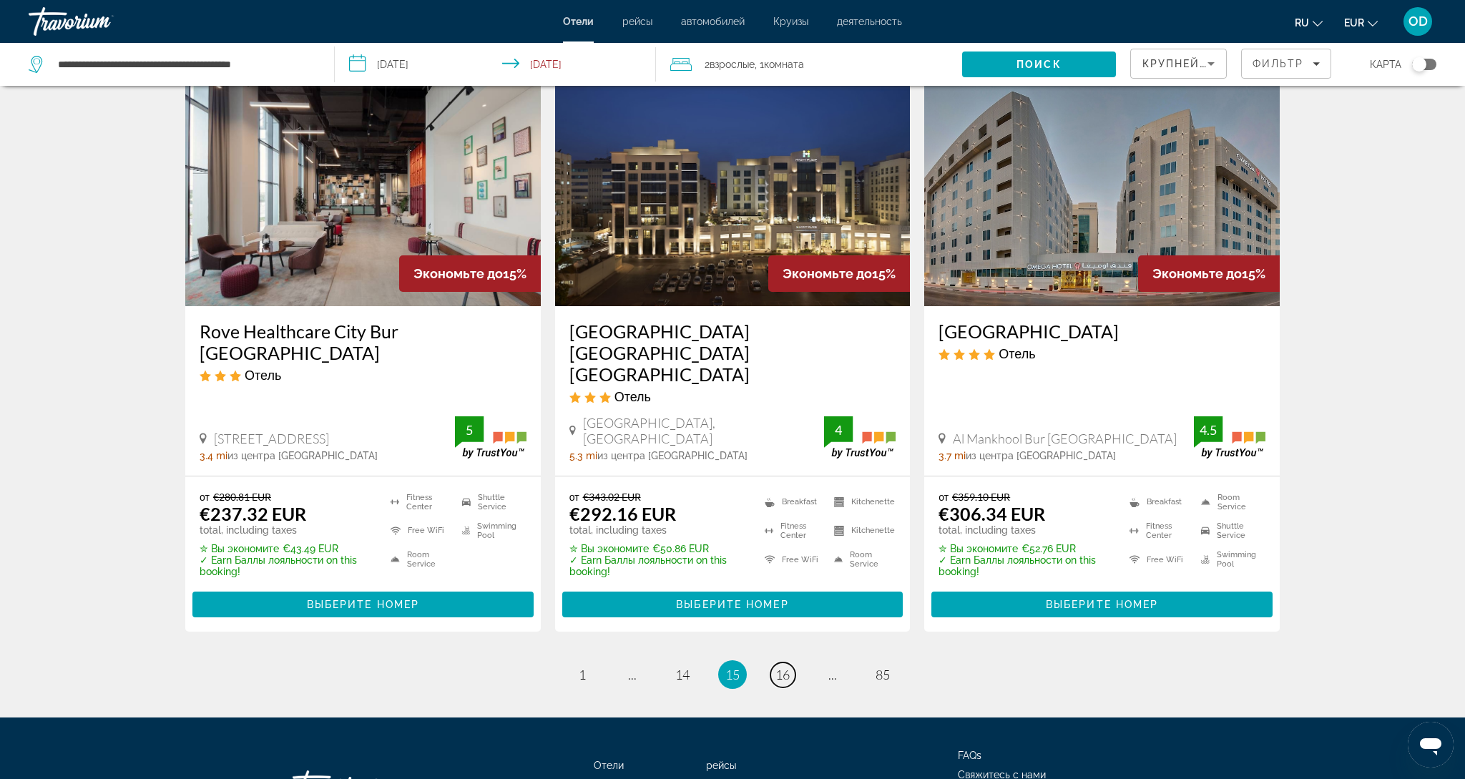
scroll to position [1753, 0]
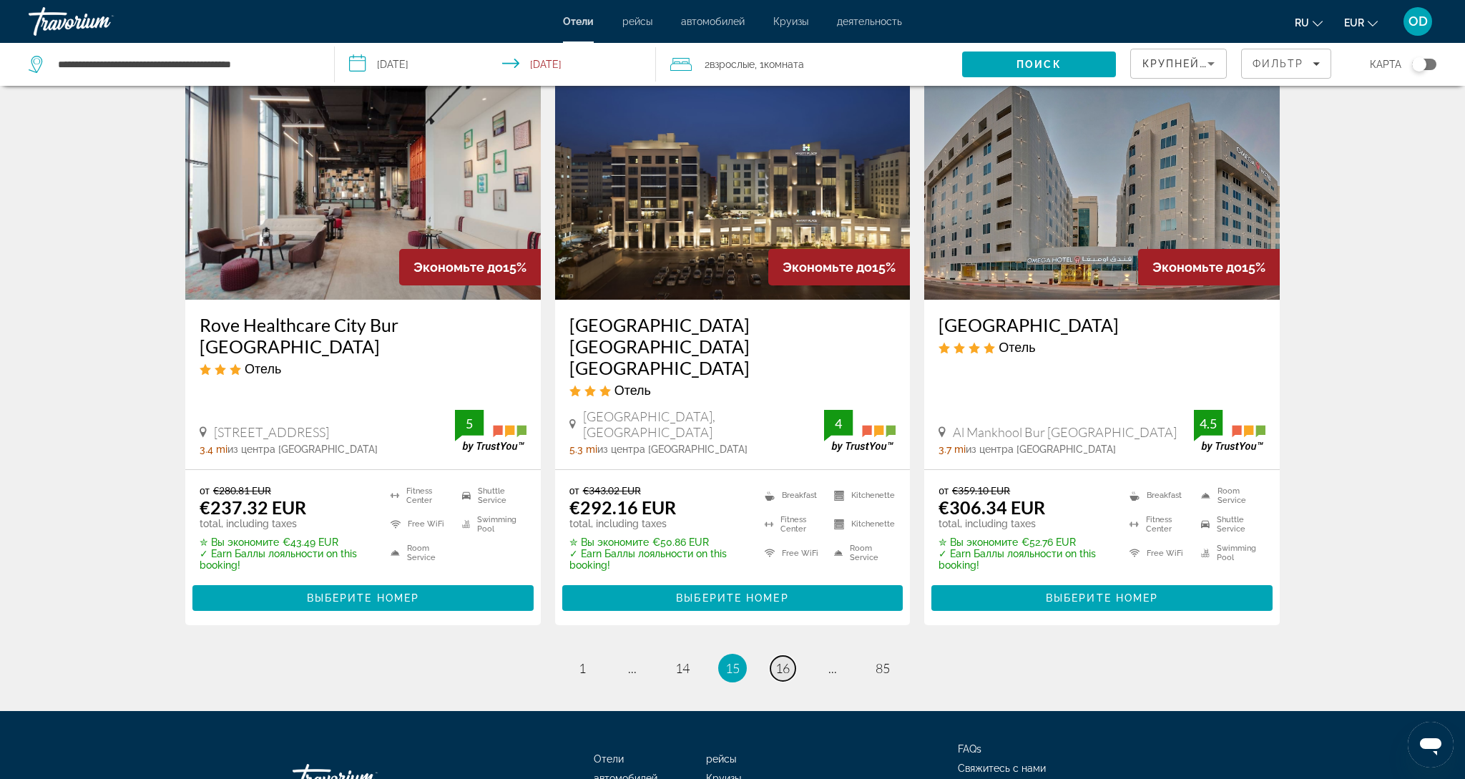
click at [784, 660] on span "16" at bounding box center [782, 668] width 14 height 16
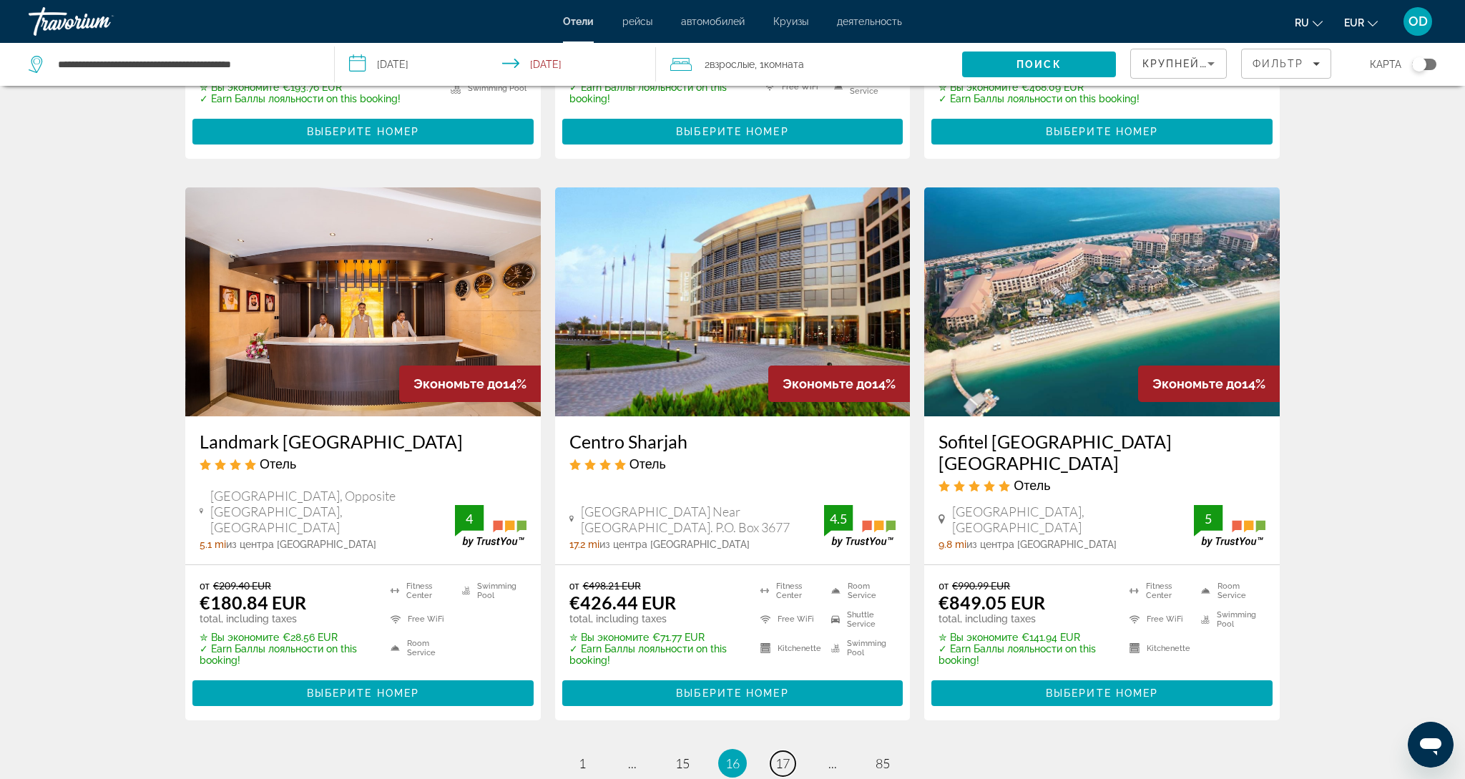
scroll to position [1628, 0]
